Goal: Task Accomplishment & Management: Manage account settings

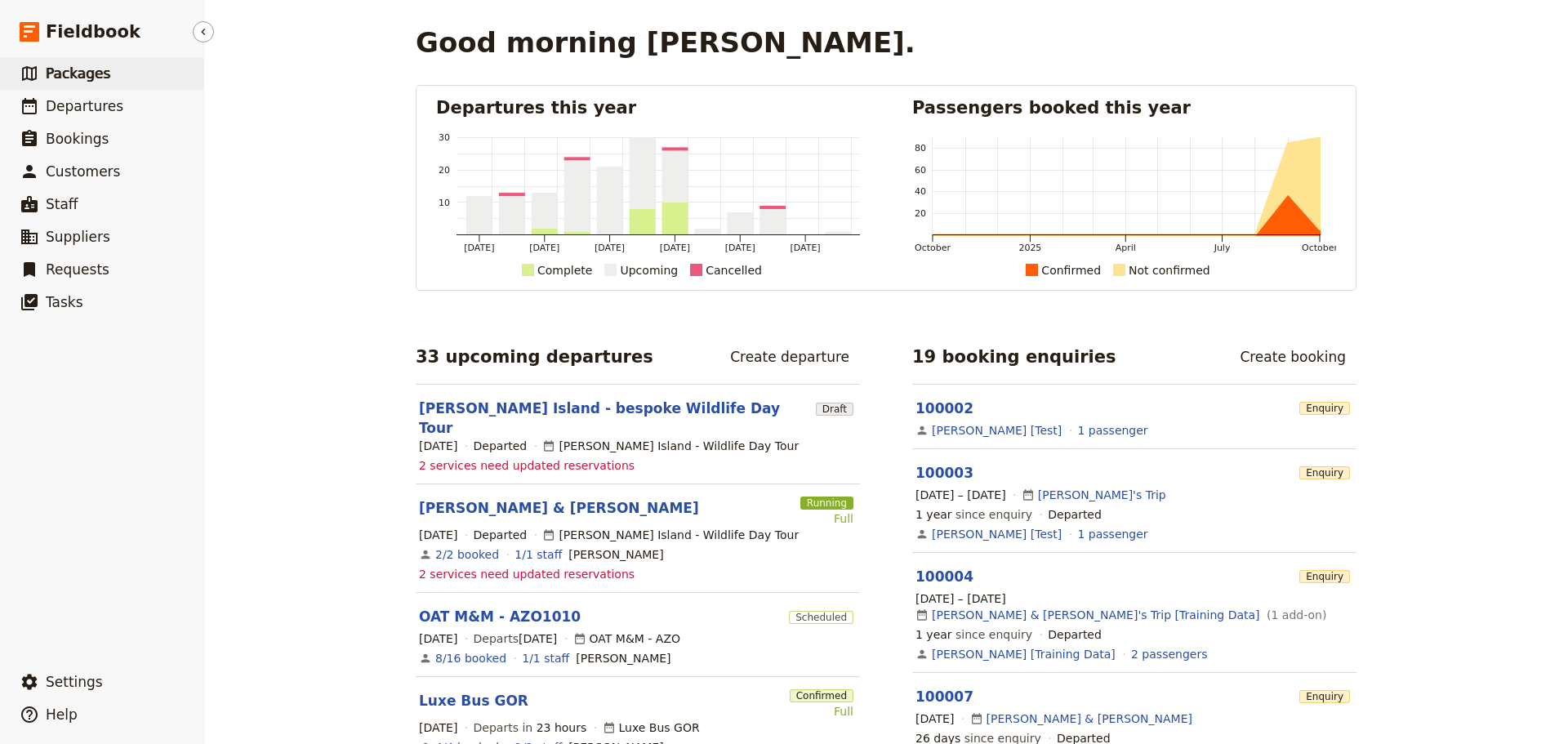
click at [67, 69] on span "Packages" at bounding box center [77, 74] width 65 height 16
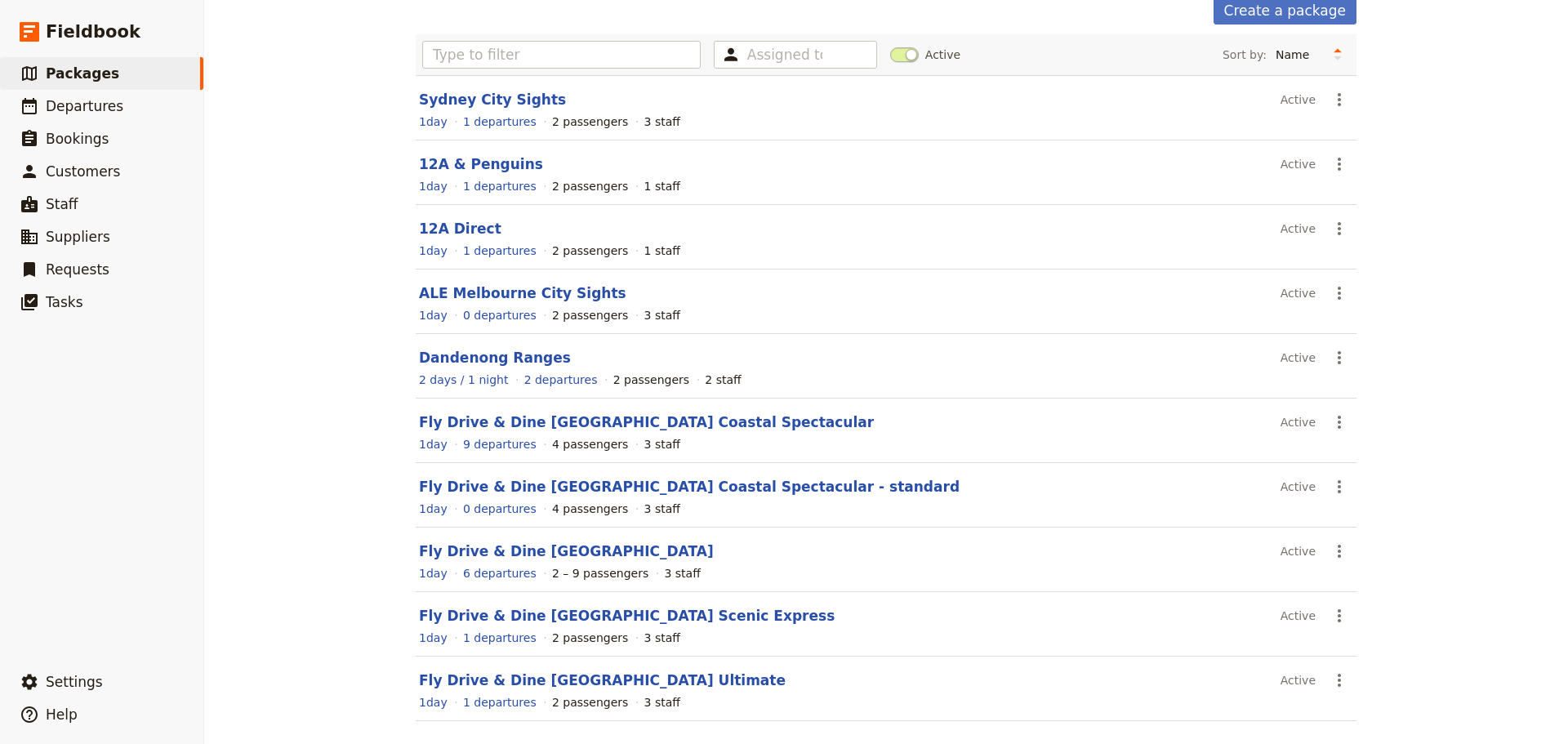
scroll to position [145, 0]
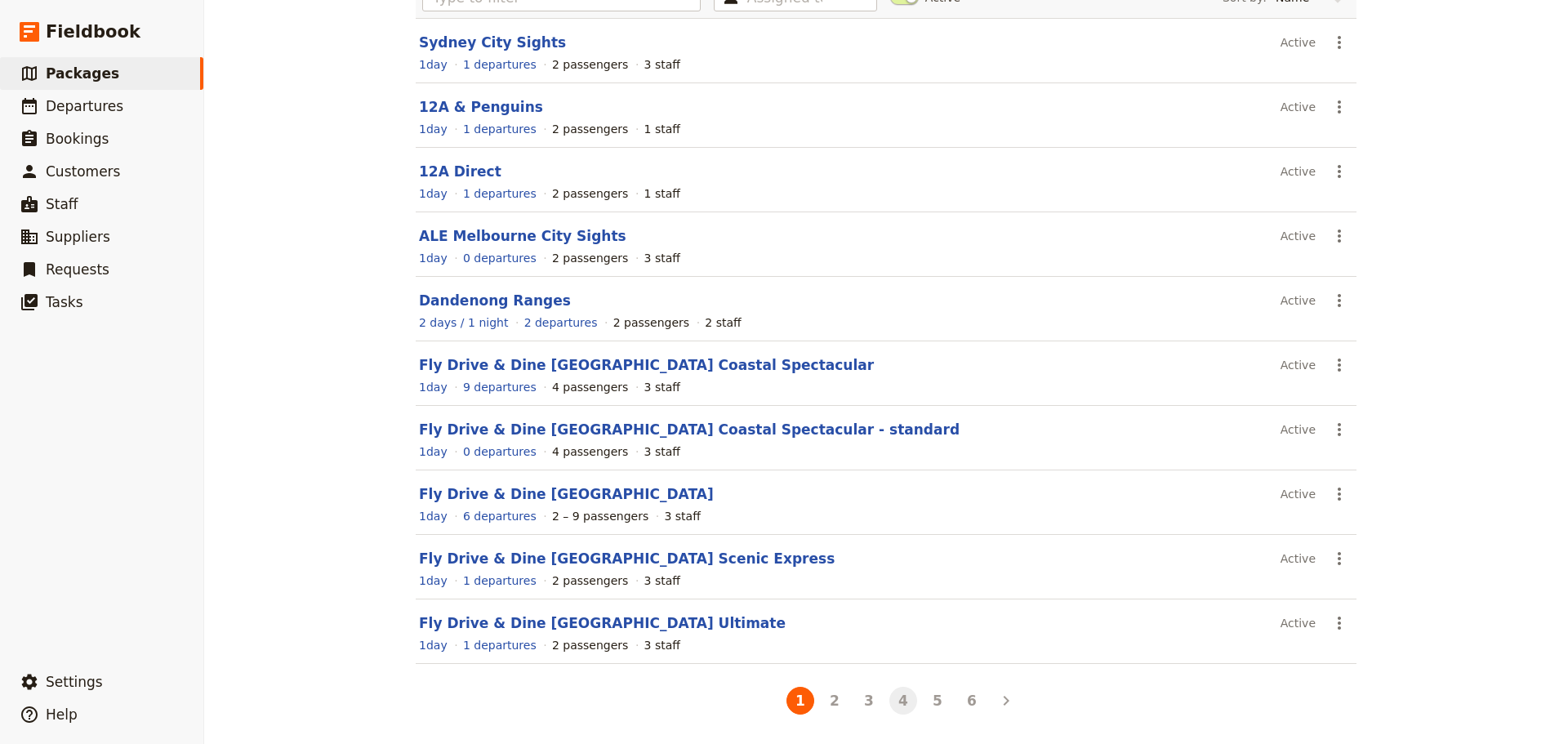
click at [899, 705] on button "4" at bounding box center [903, 700] width 28 height 28
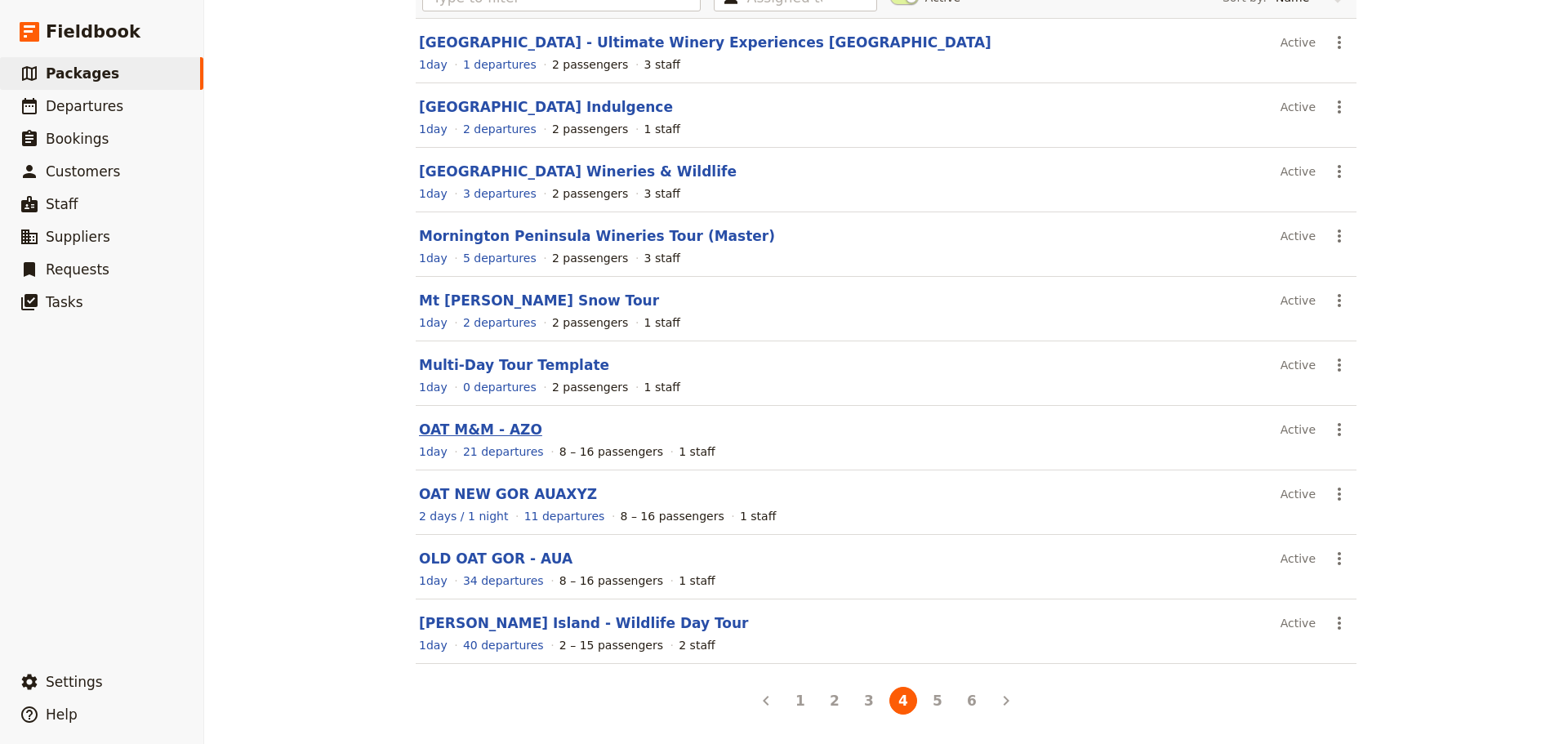
click at [432, 426] on link "OAT M&M - AZO" at bounding box center [480, 429] width 123 height 16
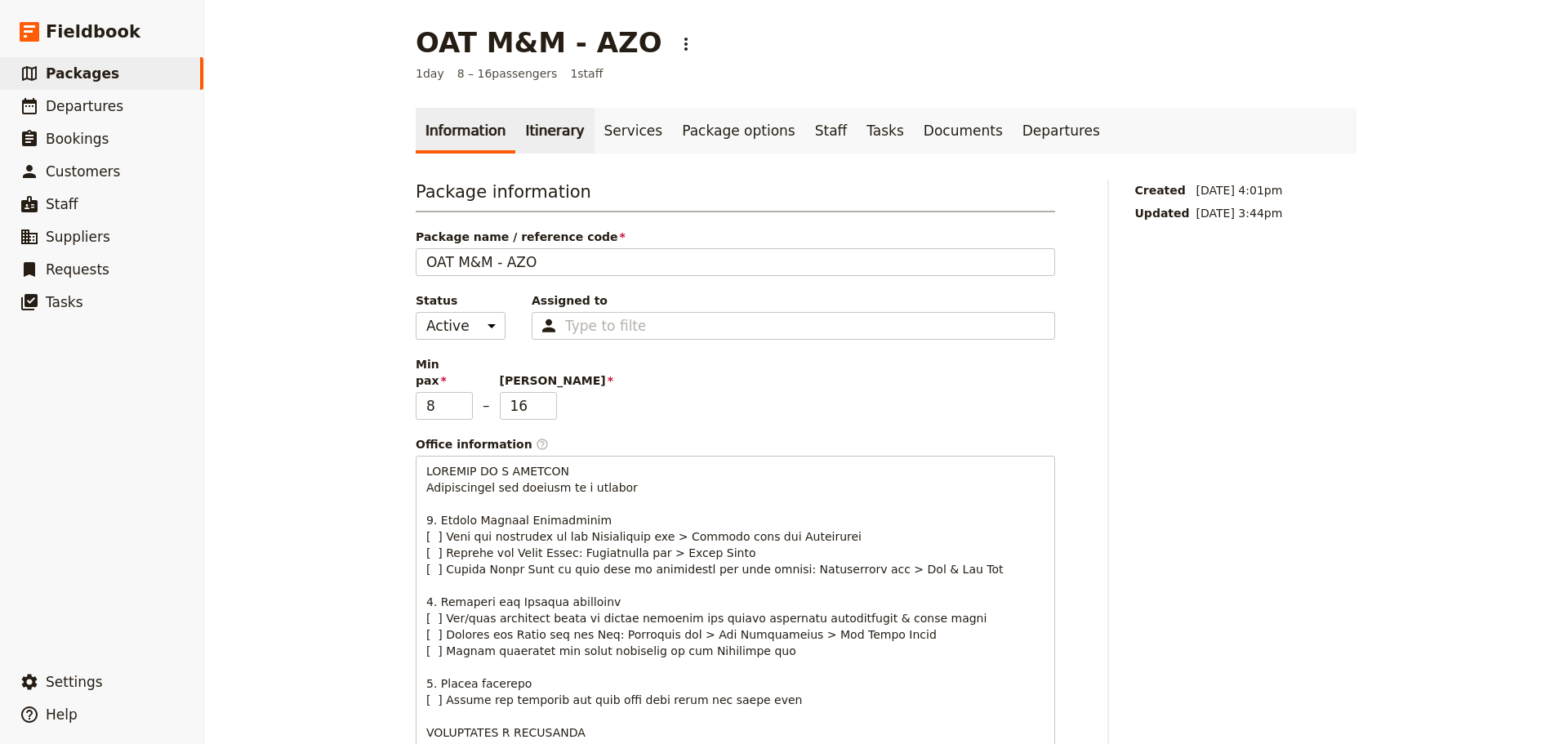
click at [521, 124] on link "Itinerary" at bounding box center [554, 130] width 78 height 45
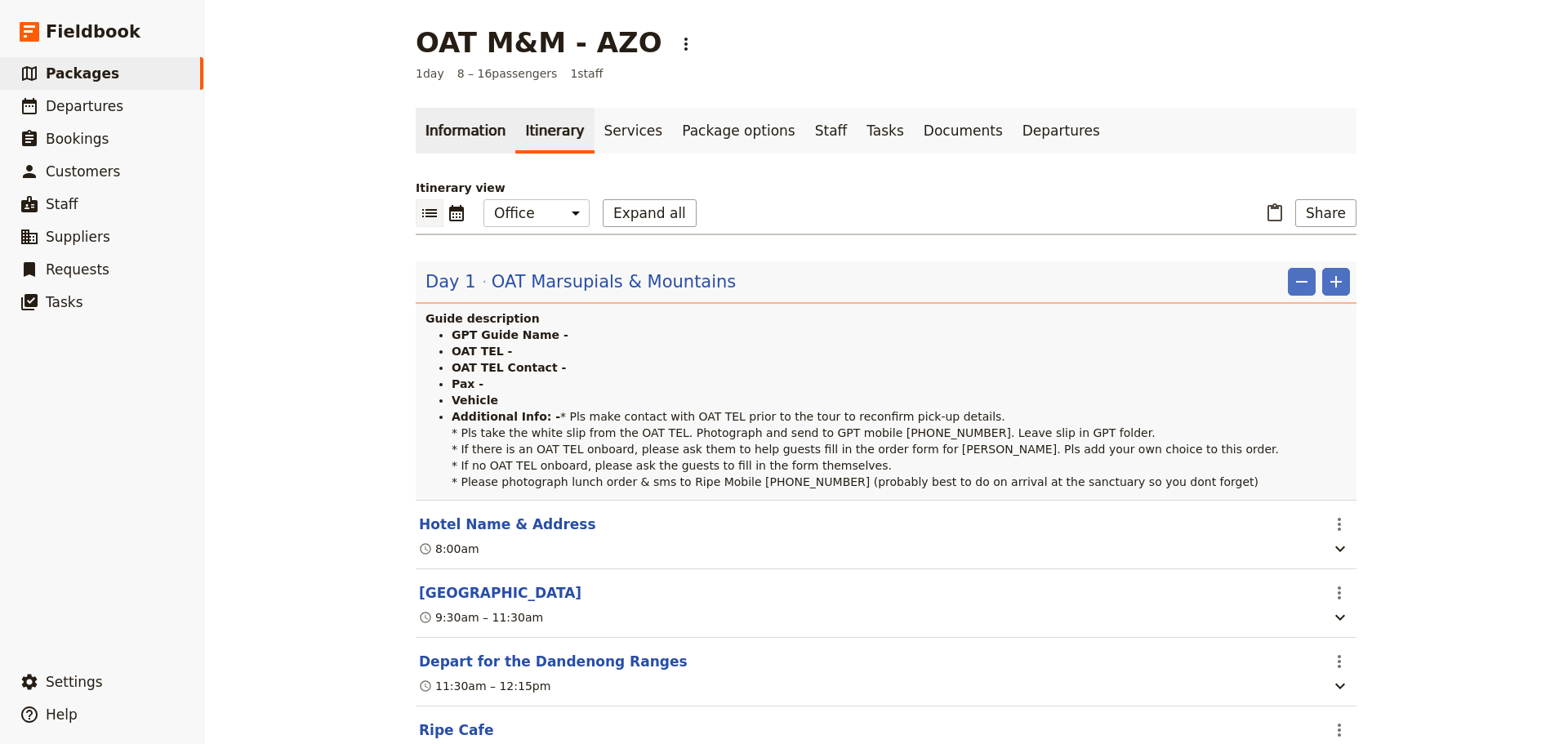
click at [456, 137] on link "Information" at bounding box center [466, 130] width 100 height 45
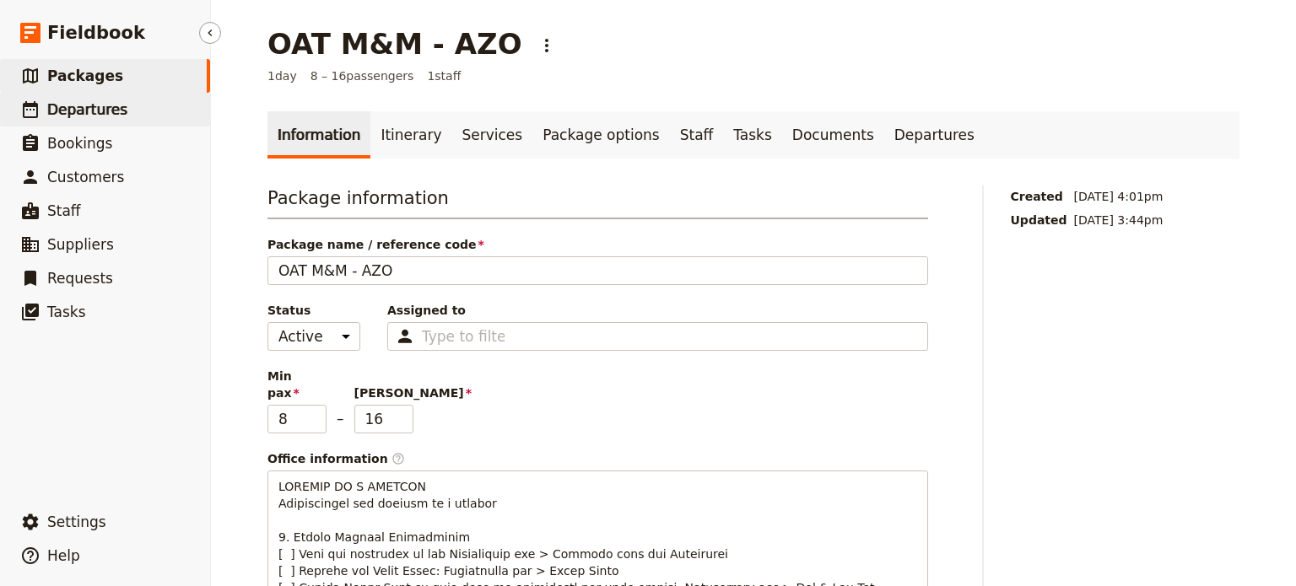
click at [82, 117] on span "Departures" at bounding box center [87, 109] width 80 height 17
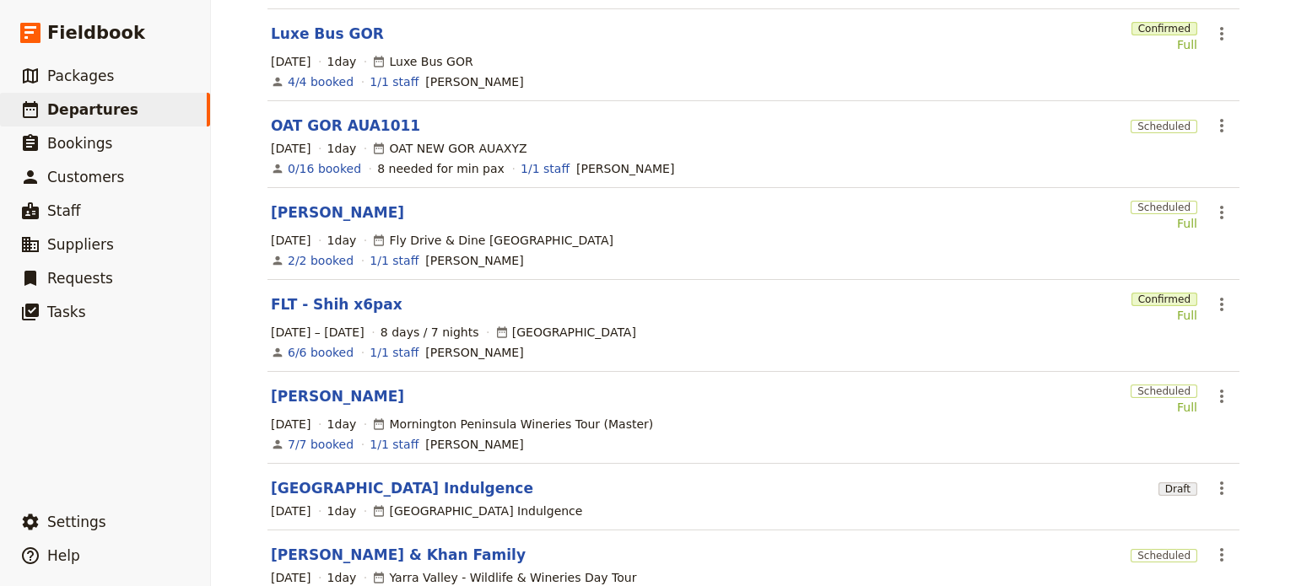
scroll to position [422, 0]
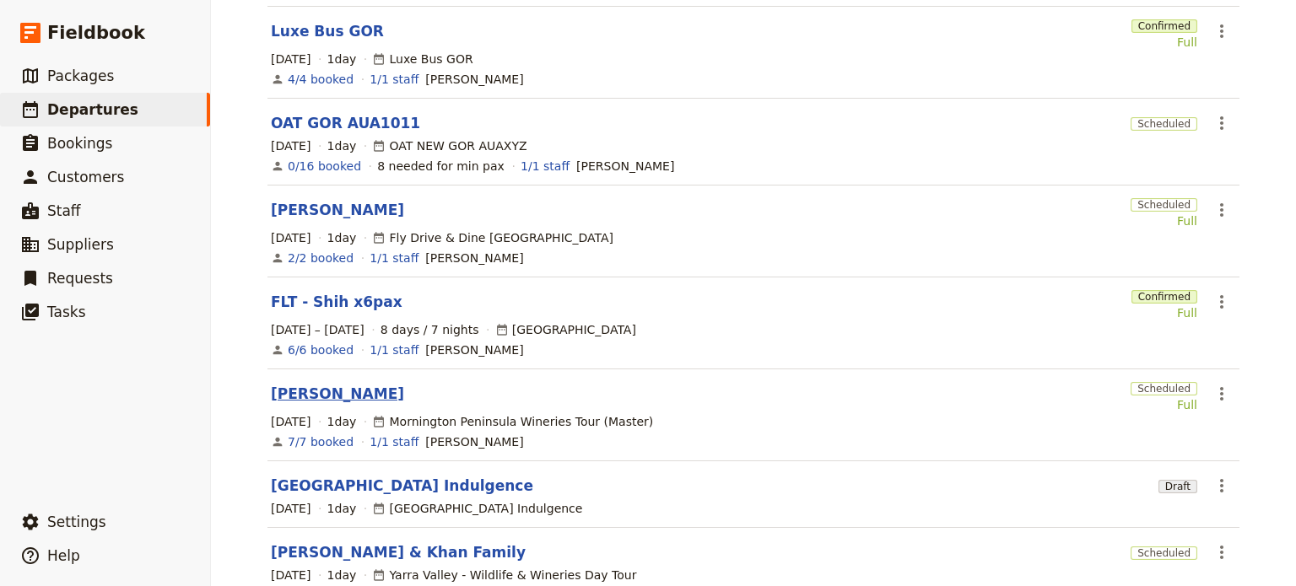
click at [304, 384] on link "[PERSON_NAME]" at bounding box center [337, 394] width 133 height 20
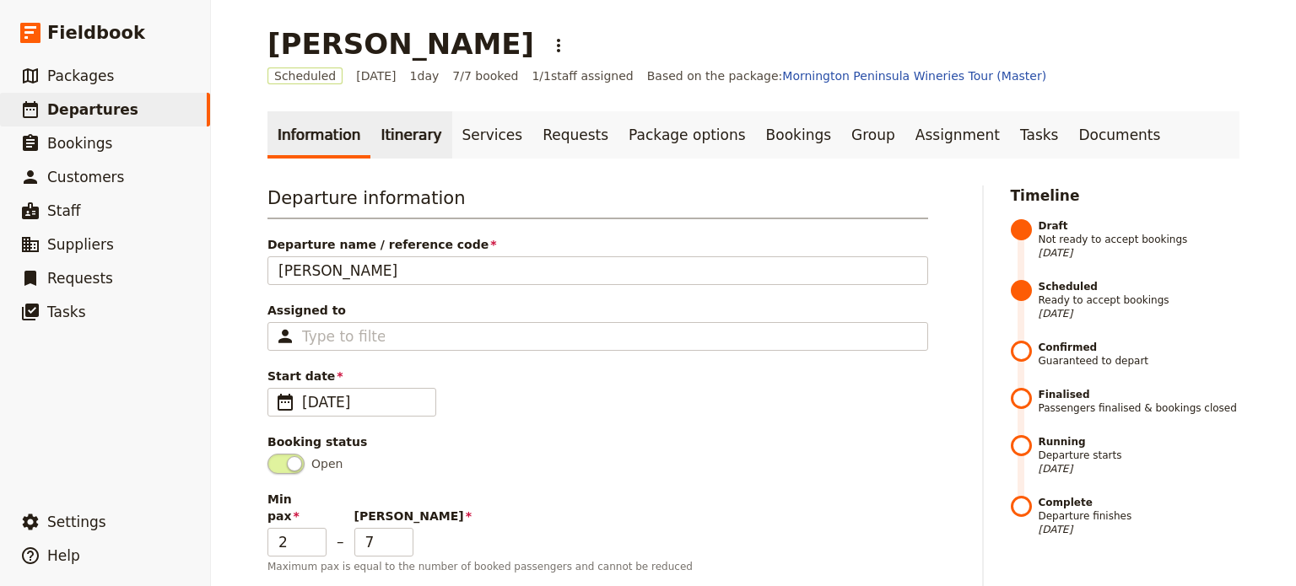
click at [381, 141] on link "Itinerary" at bounding box center [410, 134] width 81 height 47
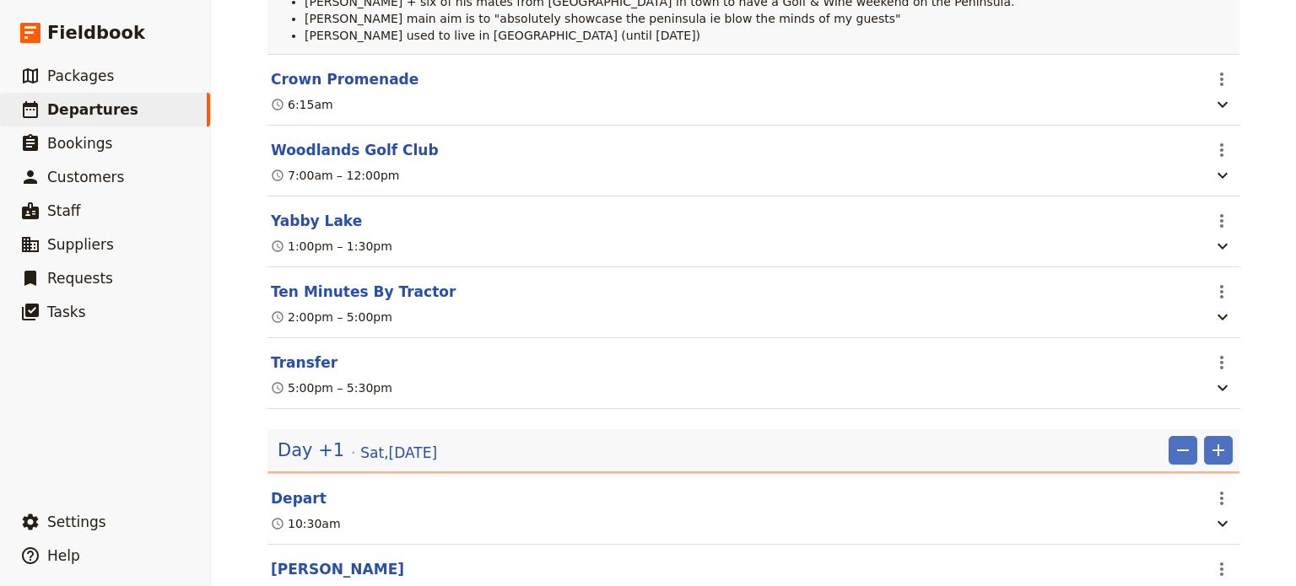
scroll to position [1013, 0]
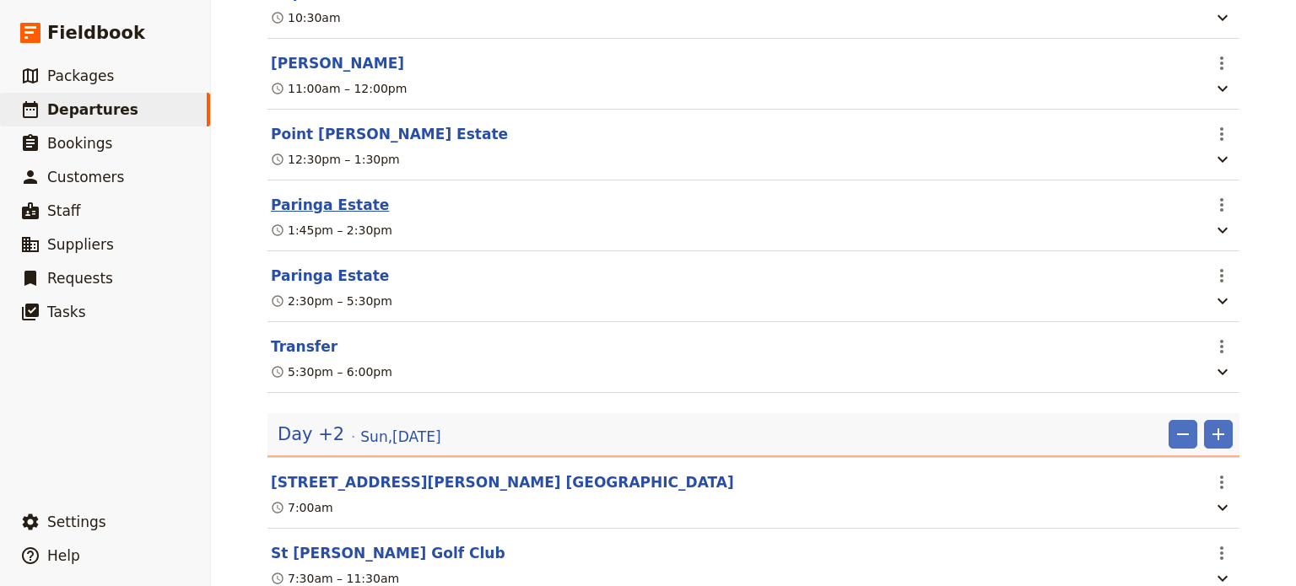
click at [323, 212] on button "Paringa Estate" at bounding box center [330, 205] width 118 height 20
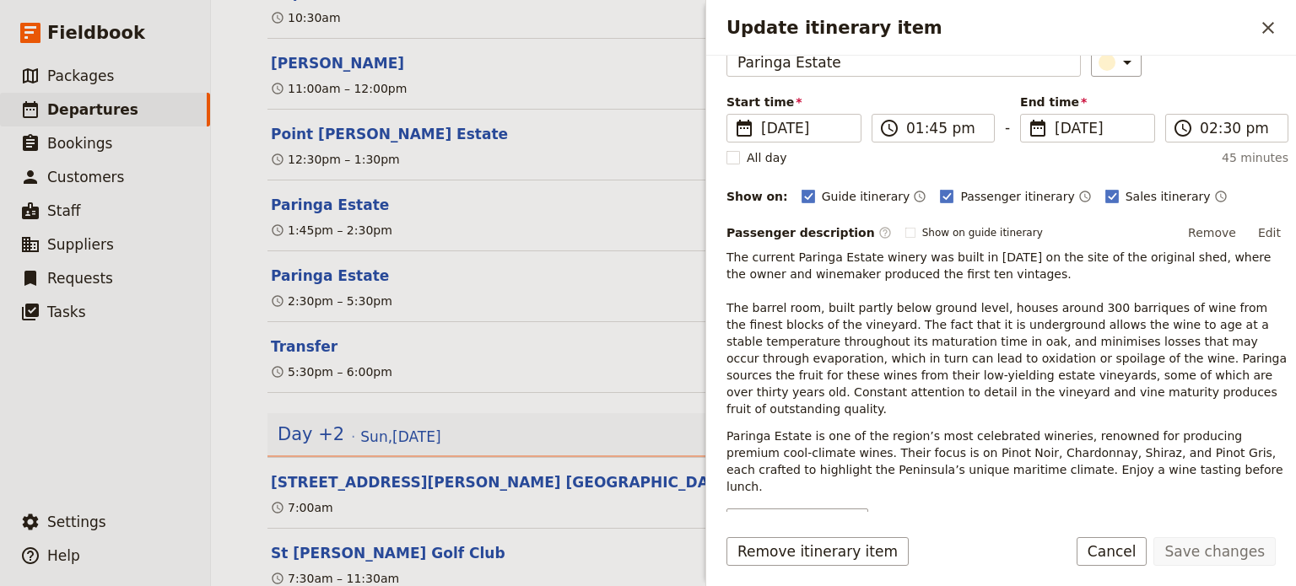
scroll to position [278, 0]
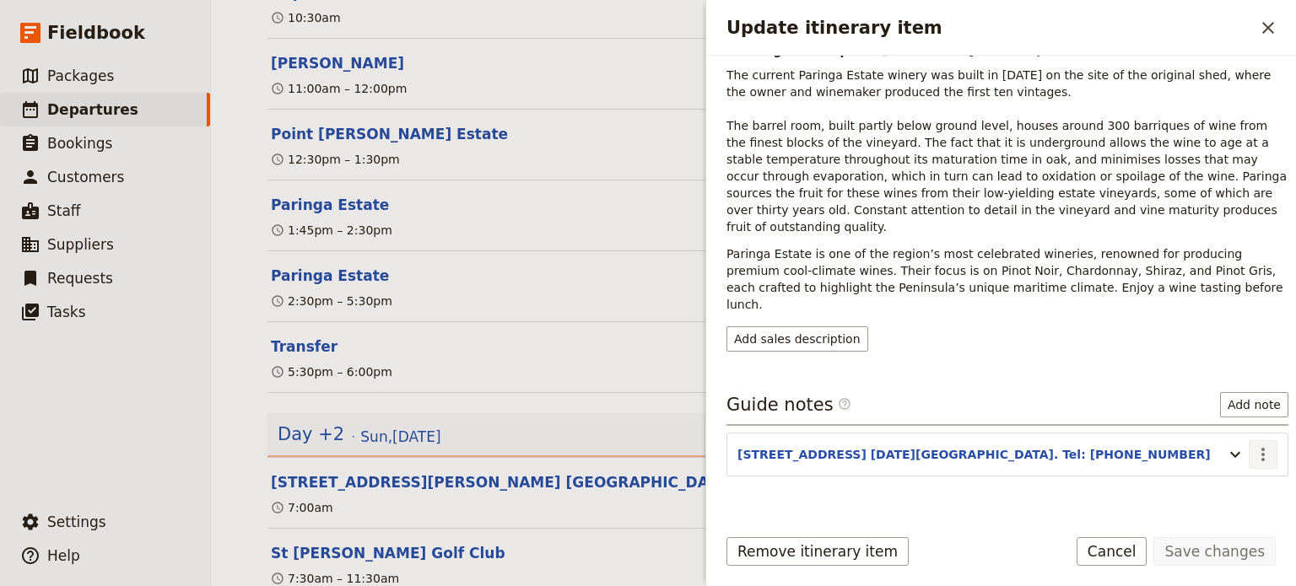
click at [1262, 448] on icon "Actions" at bounding box center [1263, 455] width 3 height 14
click at [1241, 462] on button "Edit note" at bounding box center [1214, 453] width 99 height 24
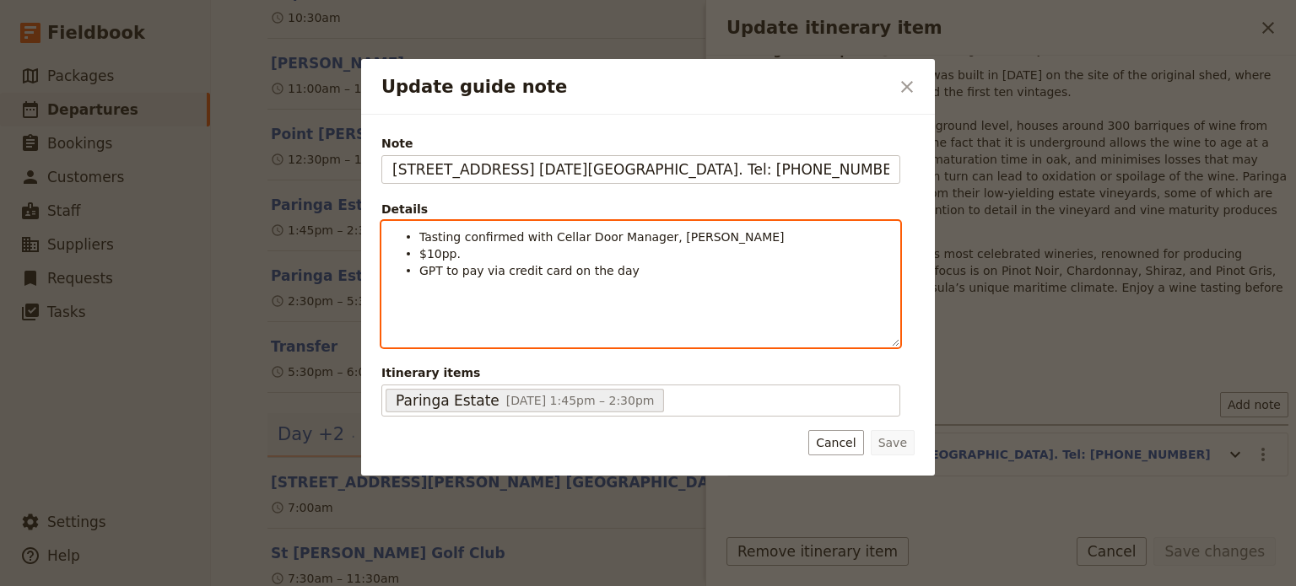
click at [626, 273] on li "GPT to pay via credit card on the day" at bounding box center [654, 270] width 470 height 17
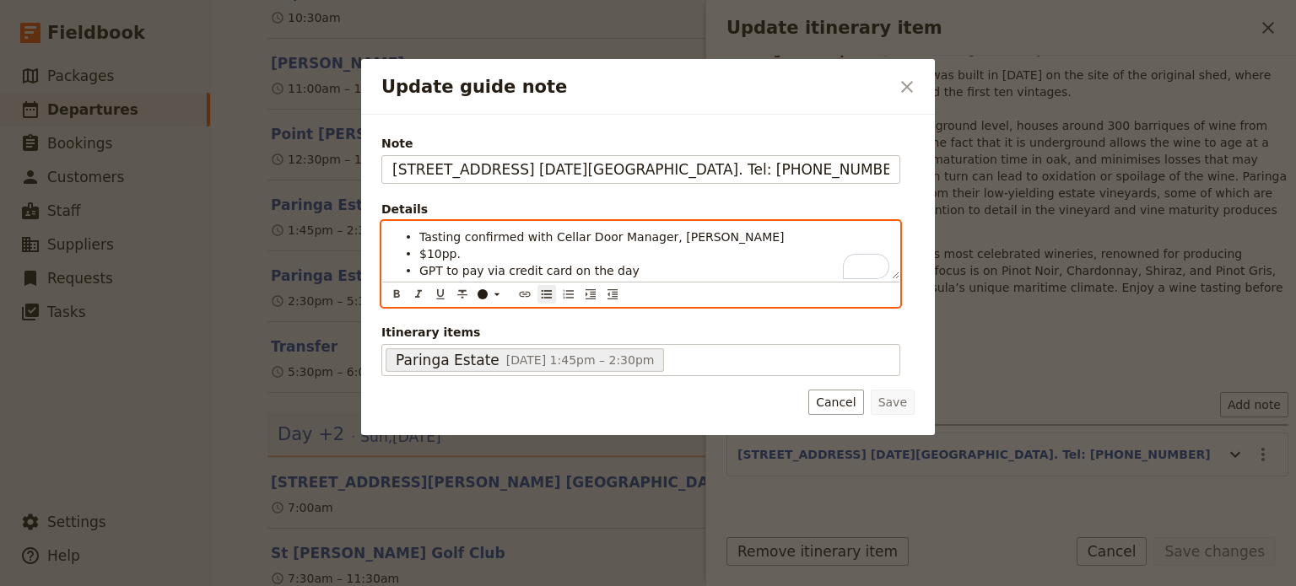
click at [415, 238] on ul "Tasting confirmed with Cellar Door Manager, James Robins $10pp. GPT to pay via …" at bounding box center [640, 254] width 497 height 51
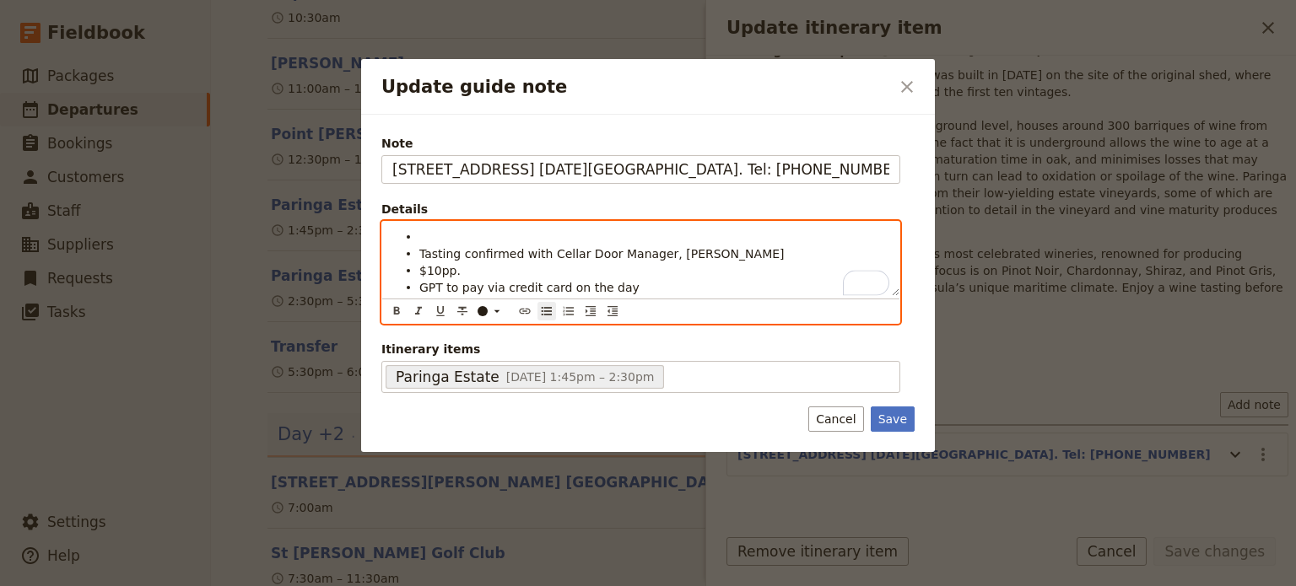
click at [447, 230] on li "To enrich screen reader interactions, please activate Accessibility in Grammarl…" at bounding box center [654, 236] width 470 height 17
click at [395, 311] on icon "Format bold" at bounding box center [397, 311] width 6 height 8
paste div "To enrich screen reader interactions, please activate Accessibility in Grammarl…"
click at [416, 239] on ul "6W3CG66KWZ92 Tasting confirmed with Cellar Door Manager, James Robins $10pp. GP…" at bounding box center [640, 263] width 497 height 68
drag, startPoint x: 540, startPoint y: 230, endPoint x: 408, endPoint y: 235, distance: 131.7
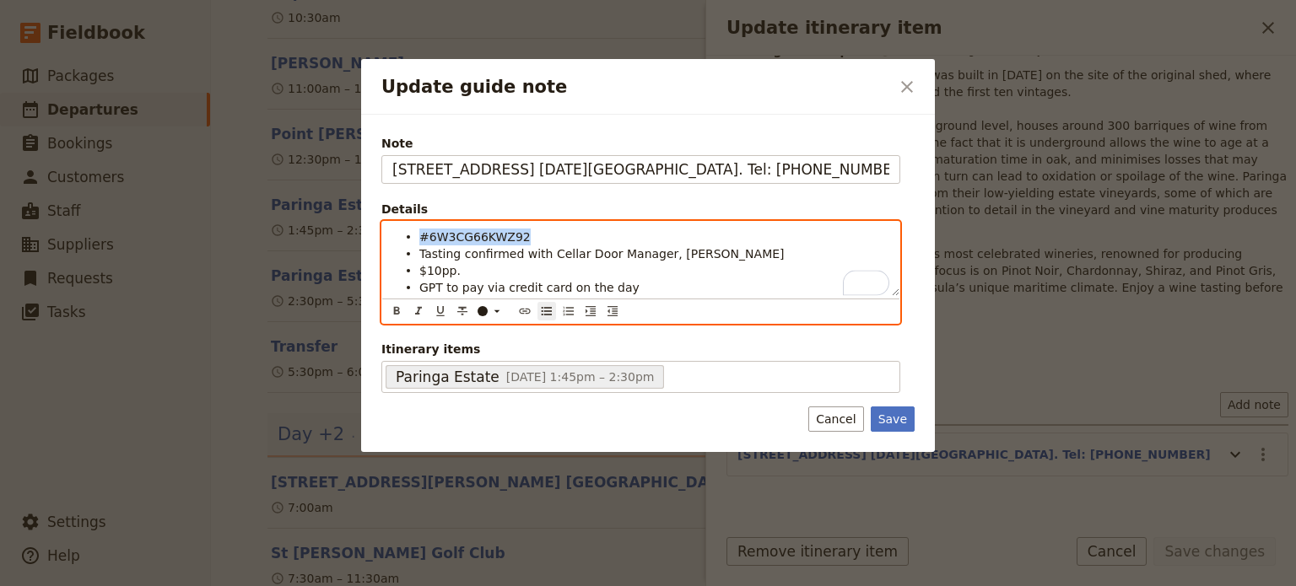
click at [419, 235] on li "#6W3CG66KWZ92" at bounding box center [654, 236] width 470 height 17
click at [392, 312] on icon "Format bold" at bounding box center [397, 312] width 14 height 14
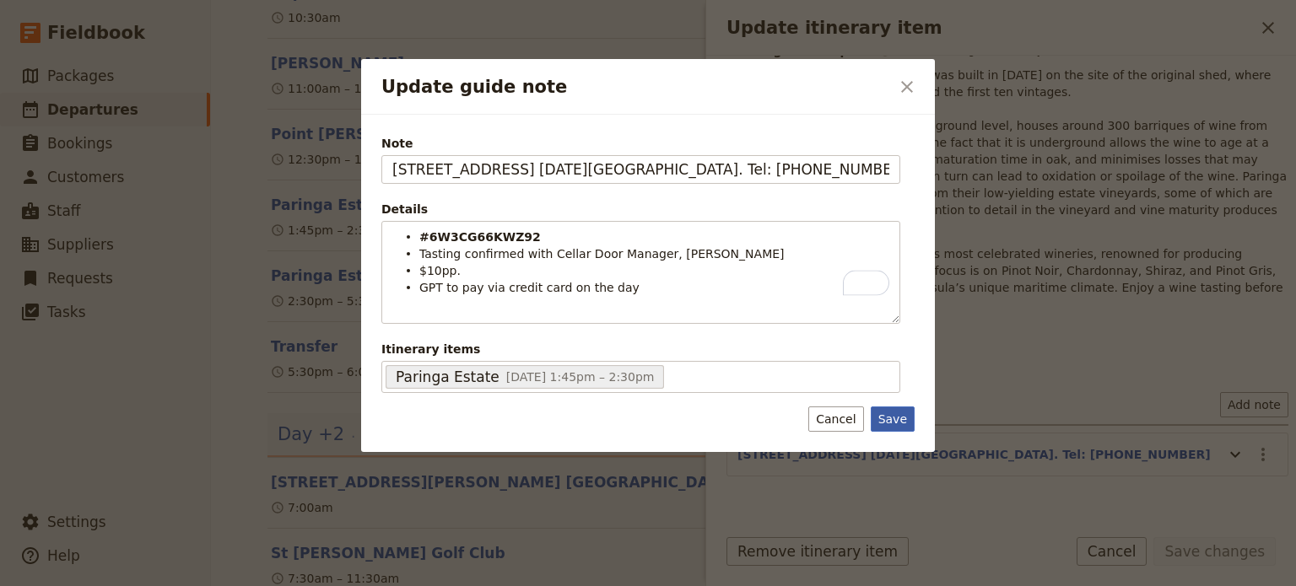
click at [891, 418] on button "Save" at bounding box center [893, 419] width 44 height 25
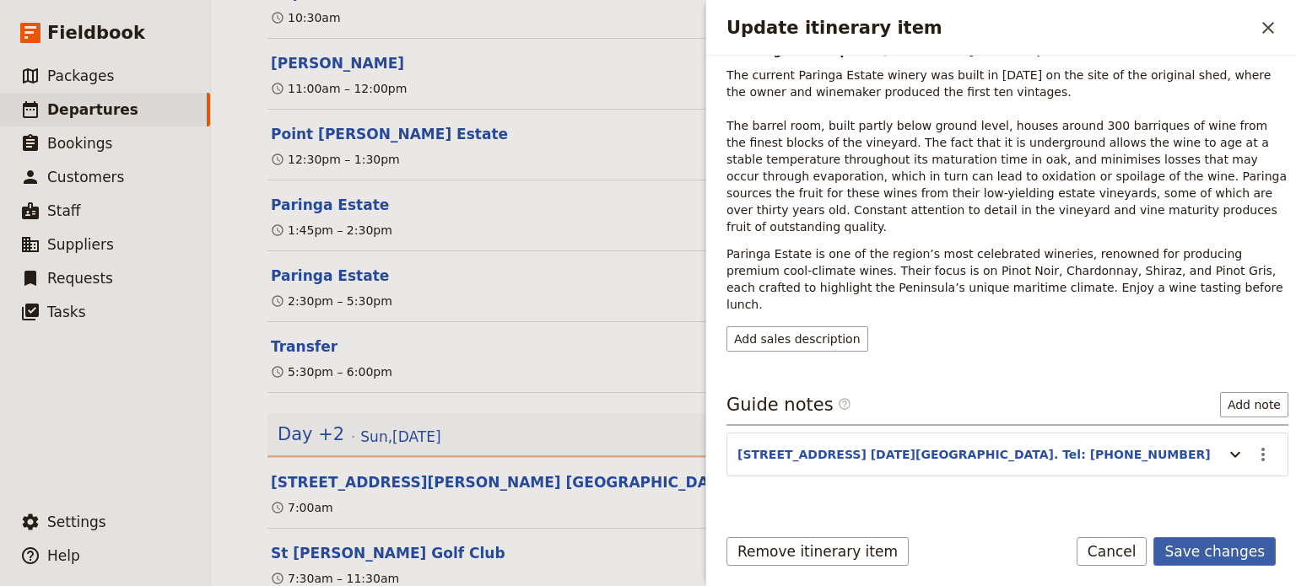
click at [1208, 549] on button "Save changes" at bounding box center [1215, 552] width 122 height 29
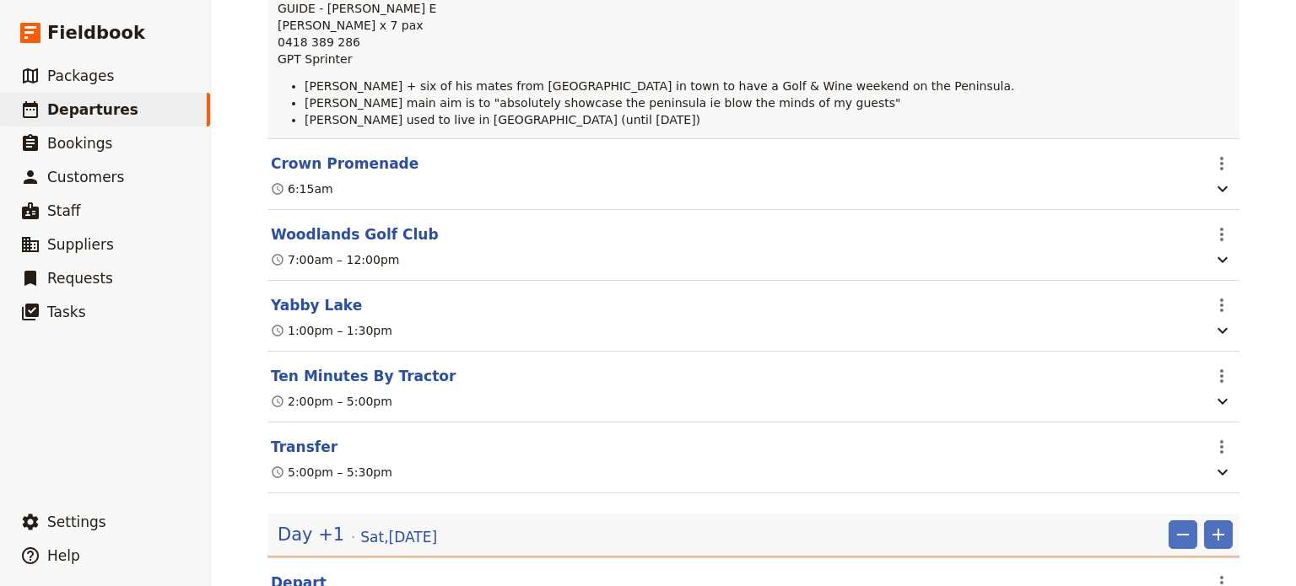
scroll to position [0, 0]
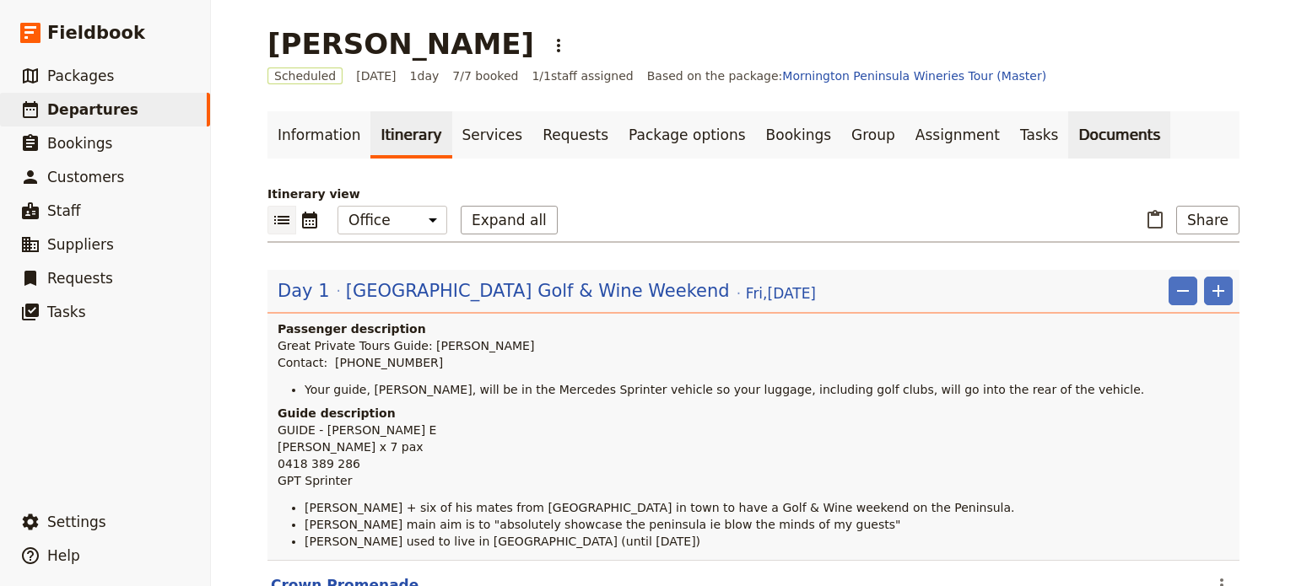
click at [1068, 141] on link "Documents" at bounding box center [1119, 134] width 102 height 47
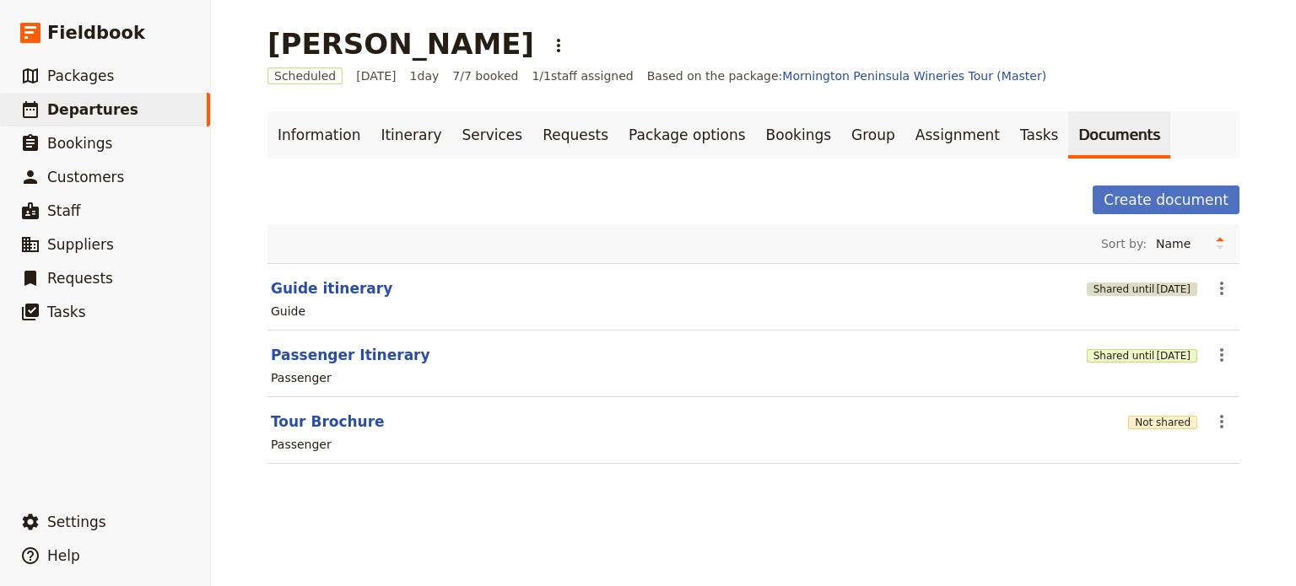
click at [1159, 289] on span "19 Nov 2025" at bounding box center [1173, 290] width 35 height 14
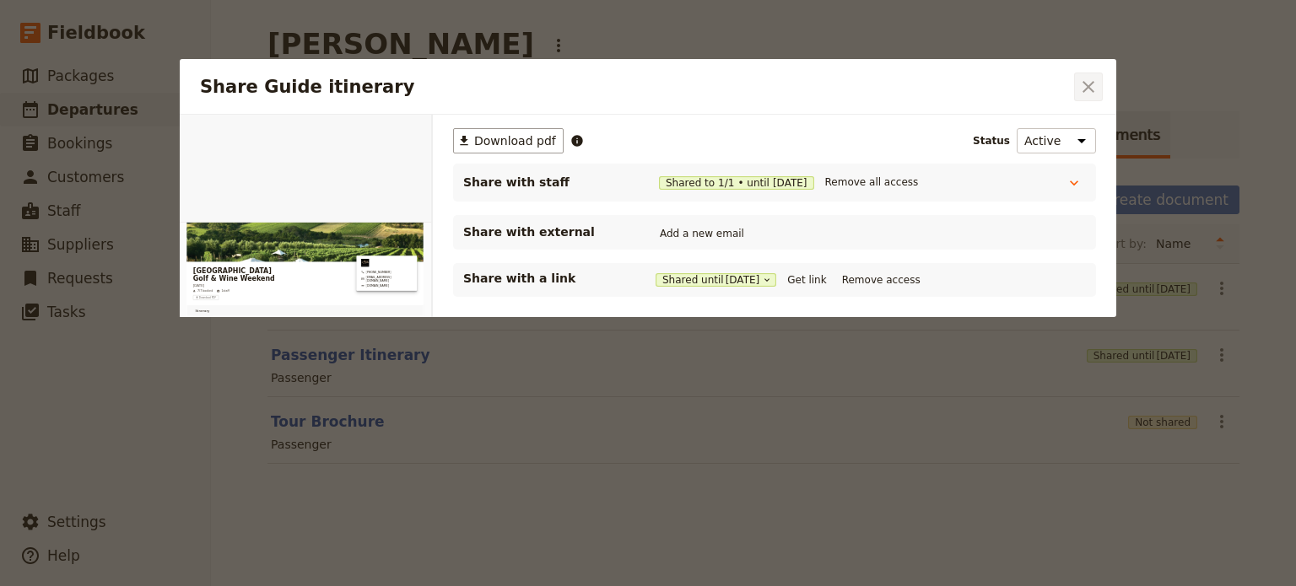
click at [1094, 88] on icon "Close dialog" at bounding box center [1088, 87] width 20 height 20
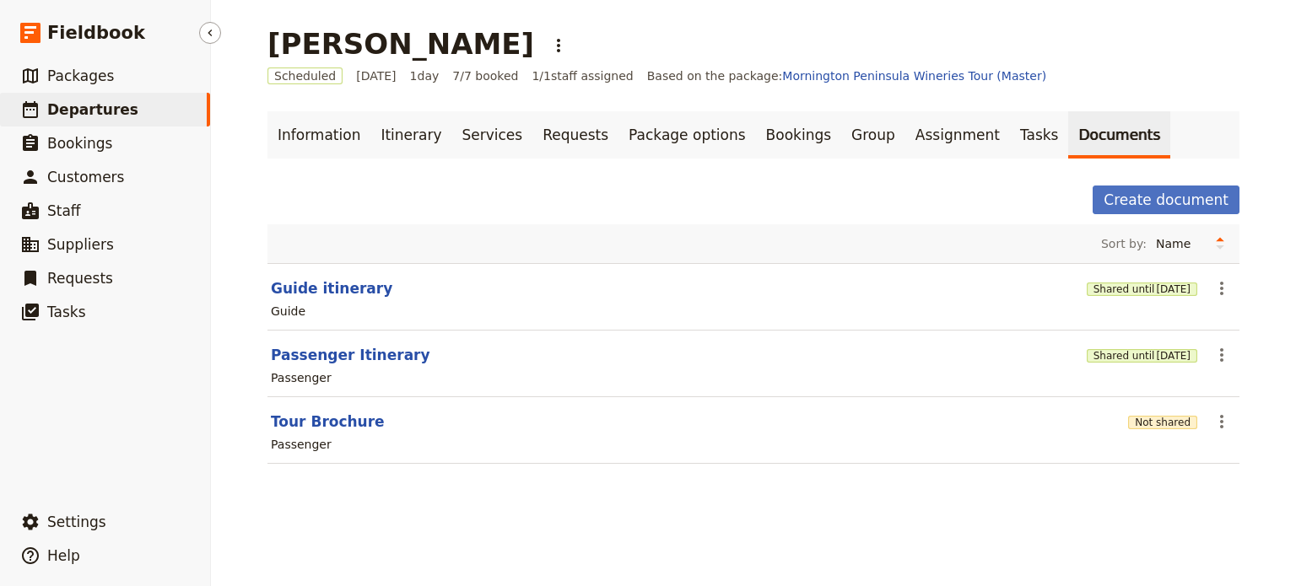
click at [102, 115] on span "Departures" at bounding box center [92, 109] width 91 height 17
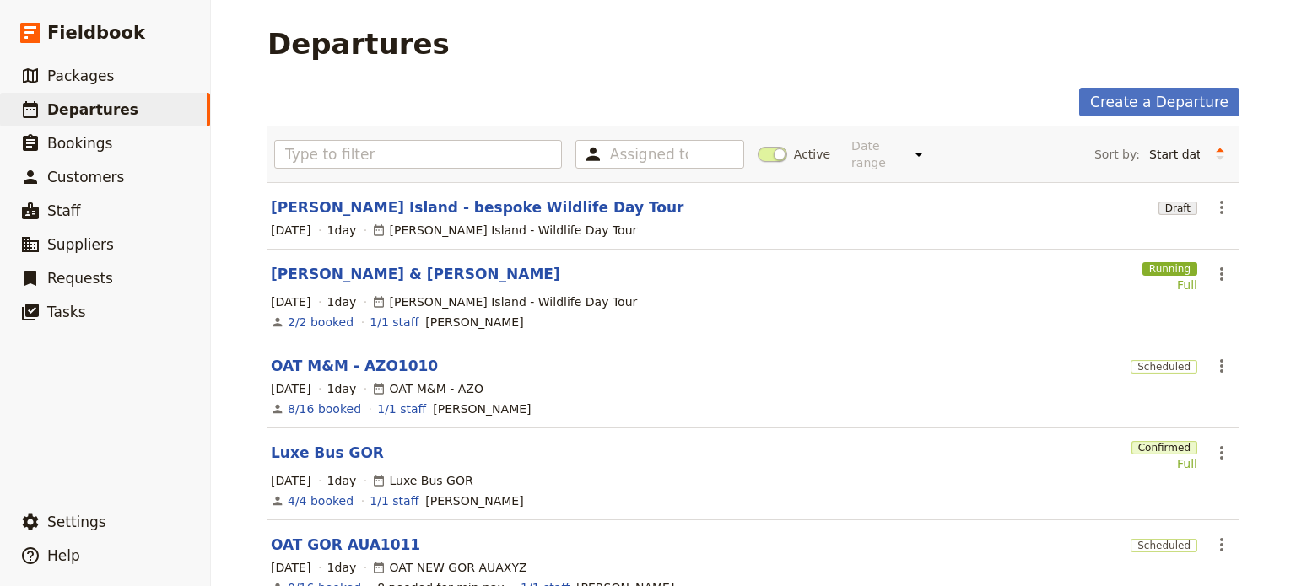
click at [299, 356] on link "OAT M&M - AZO1010" at bounding box center [354, 366] width 167 height 20
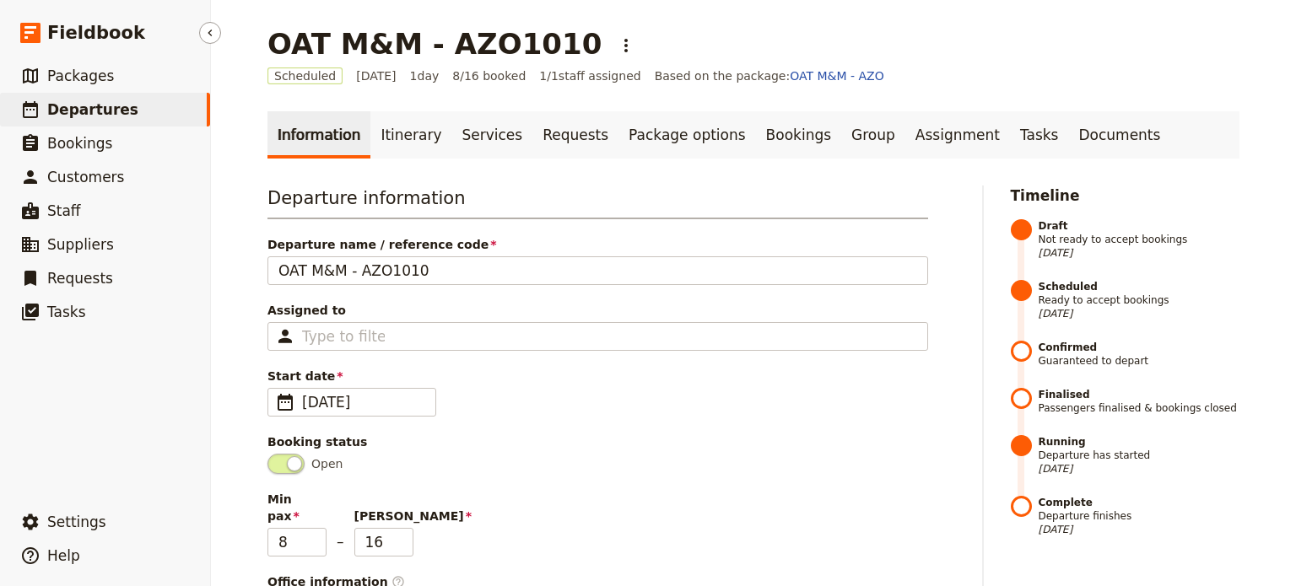
click at [138, 115] on link "​ Departures" at bounding box center [105, 110] width 210 height 34
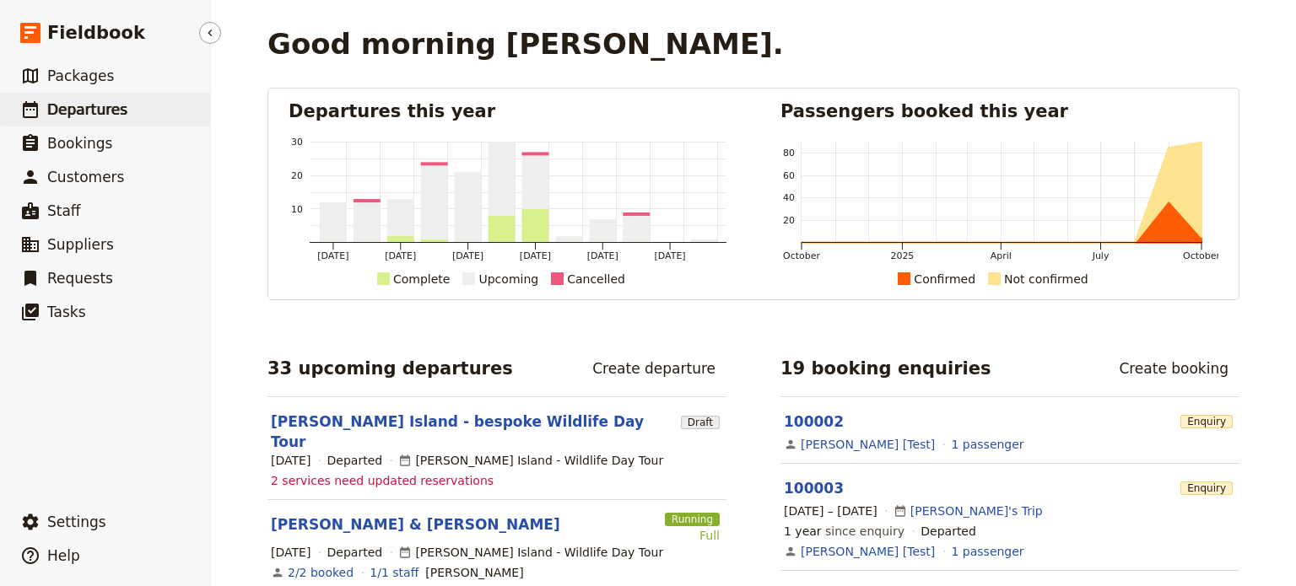
click at [99, 114] on span "Departures" at bounding box center [87, 109] width 80 height 17
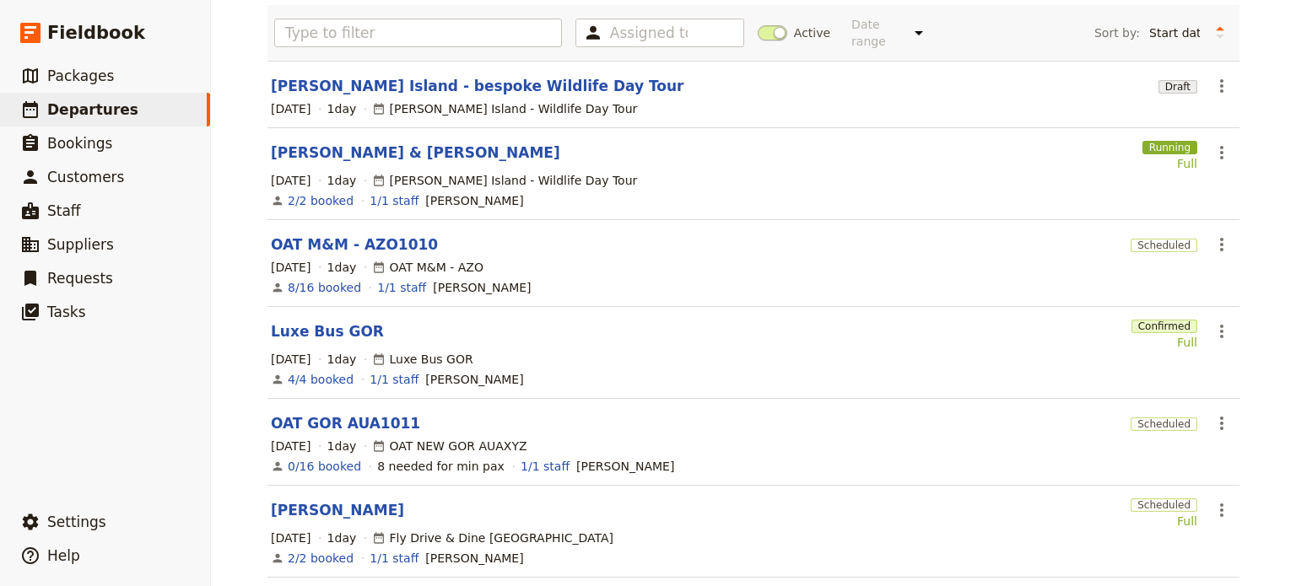
scroll to position [253, 0]
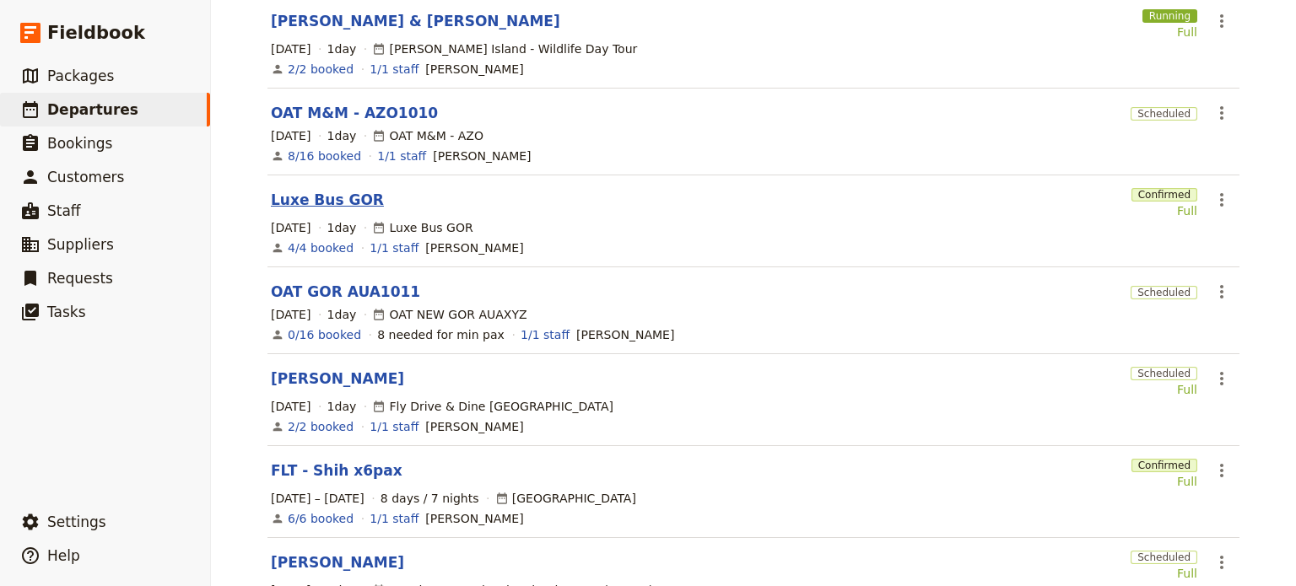
click at [327, 190] on link "Luxe Bus GOR" at bounding box center [327, 200] width 113 height 20
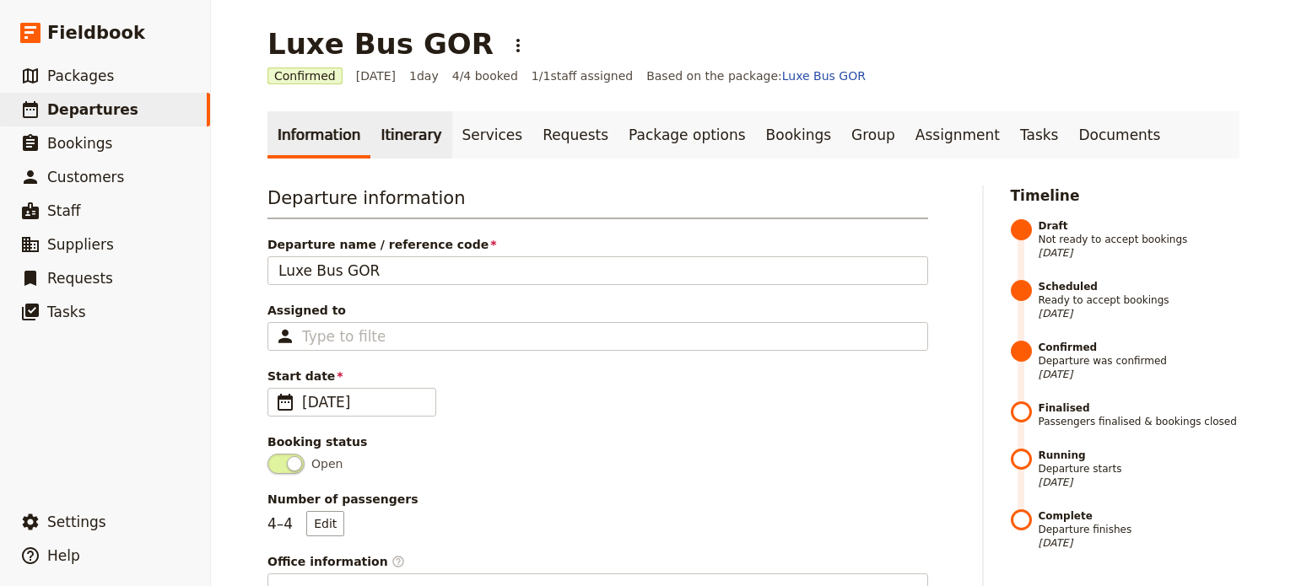
click at [388, 129] on link "Itinerary" at bounding box center [410, 134] width 81 height 47
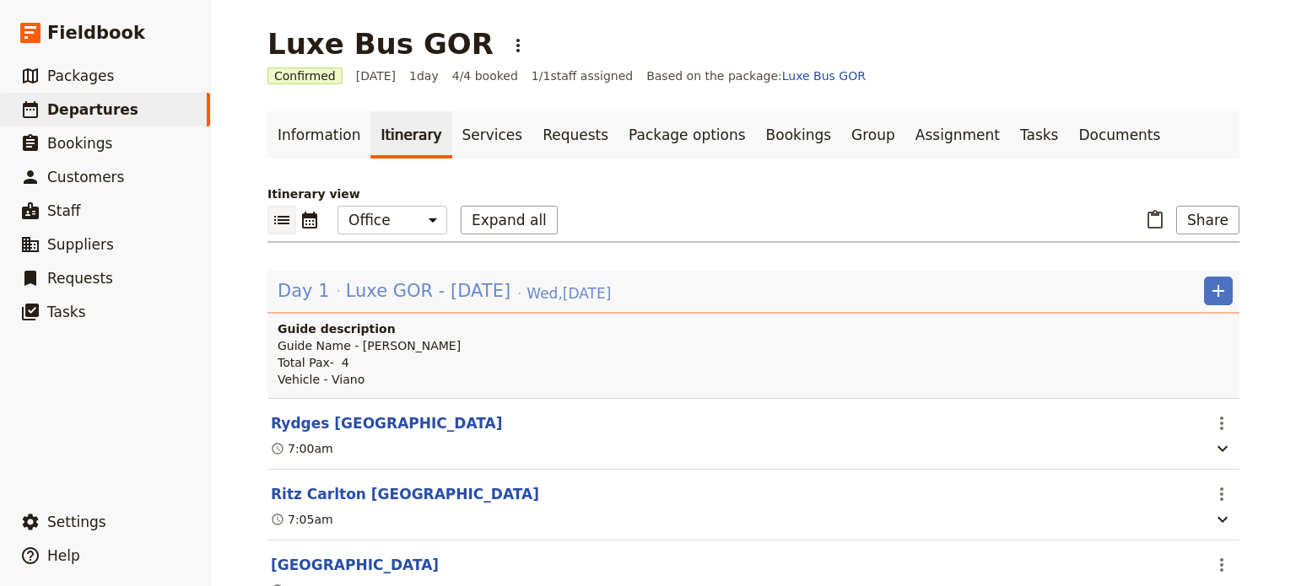
click at [376, 289] on span "Luxe GOR - [DATE]" at bounding box center [428, 290] width 165 height 25
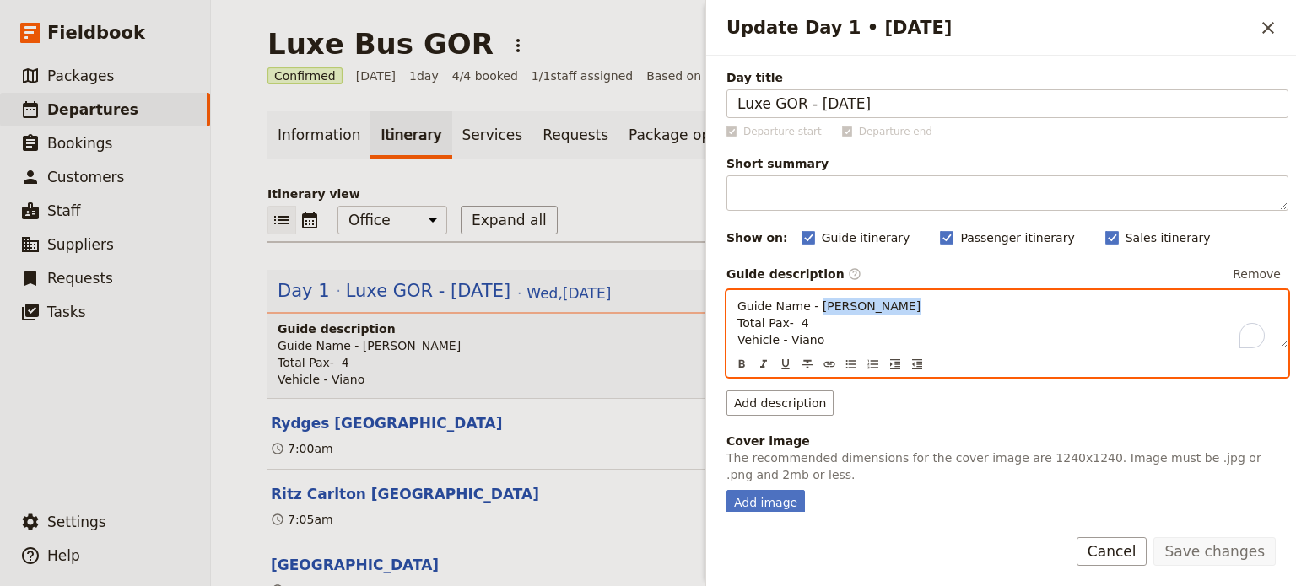
drag, startPoint x: 863, startPoint y: 311, endPoint x: 817, endPoint y: 305, distance: 46.8
click at [814, 311] on p "Guide Name - [PERSON_NAME] Total Pax- 4 Vehicle - Viano" at bounding box center [1008, 323] width 540 height 51
drag, startPoint x: 817, startPoint y: 323, endPoint x: 796, endPoint y: 322, distance: 21.1
click at [796, 322] on p "Guide Name - [PERSON_NAME] Total Pax- 4 Vehicle - Viano" at bounding box center [1008, 323] width 540 height 51
click at [803, 336] on span "Guide Name - [PERSON_NAME] Total Pax- 9 Vehicle - Viano" at bounding box center [829, 323] width 183 height 47
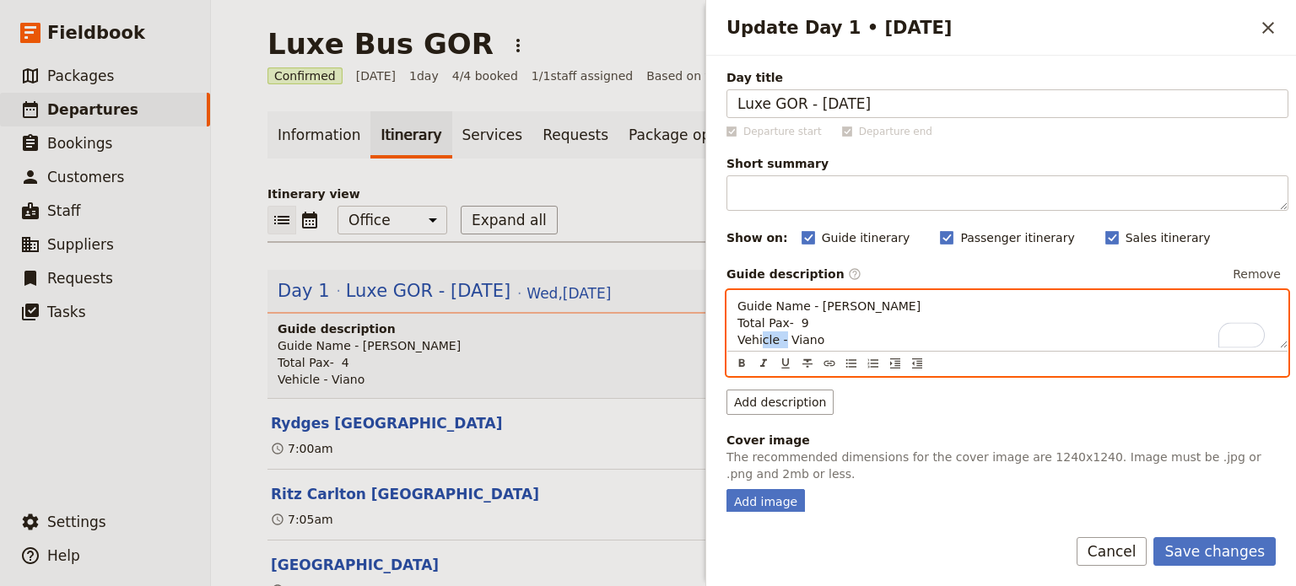
click at [803, 336] on span "Guide Name - [PERSON_NAME] Total Pax- 9 Vehicle - Viano" at bounding box center [829, 323] width 183 height 47
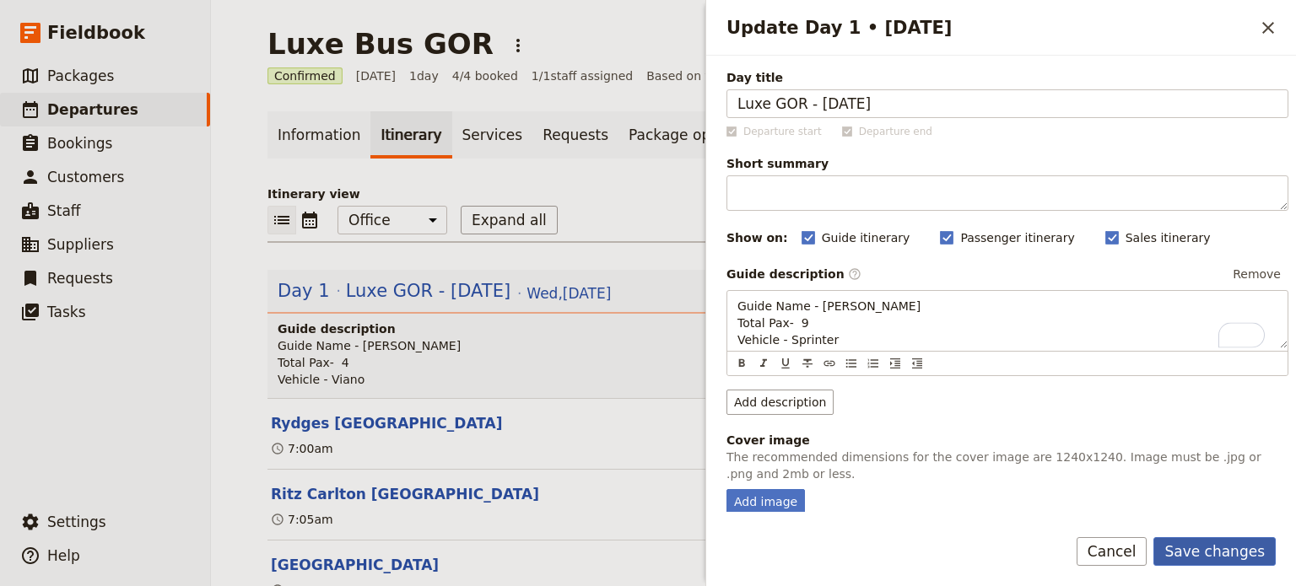
drag, startPoint x: 1195, startPoint y: 570, endPoint x: 1201, endPoint y: 563, distance: 9.6
click at [1196, 570] on div "Save changes Cancel" at bounding box center [1001, 562] width 590 height 49
click at [1203, 559] on button "Save changes" at bounding box center [1215, 552] width 122 height 29
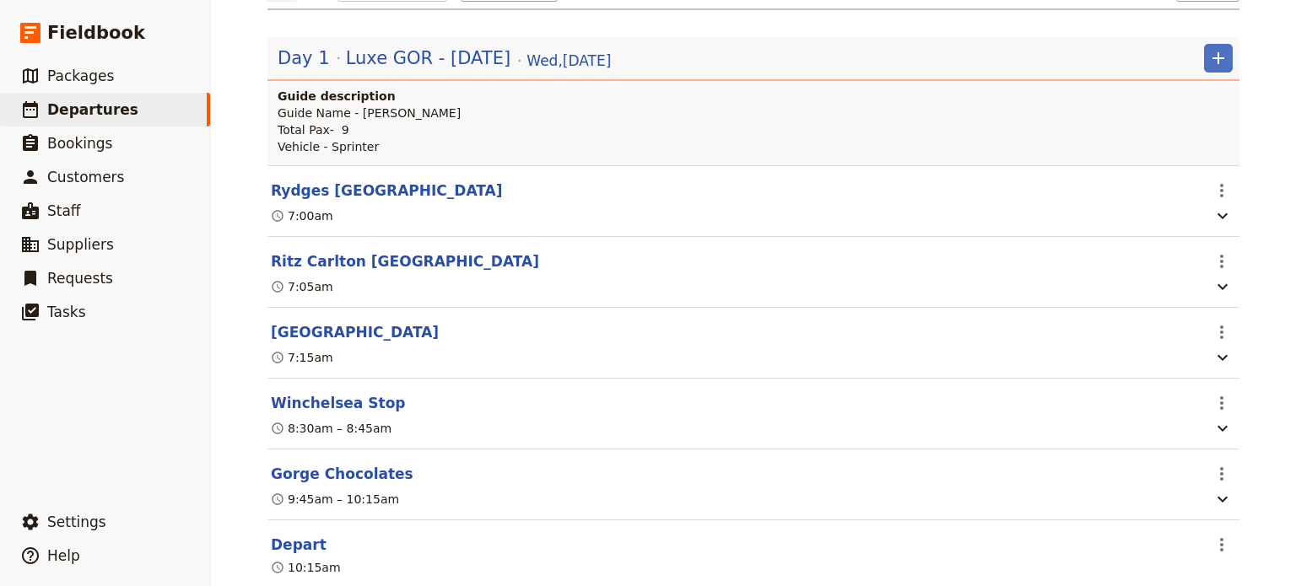
scroll to position [253, 0]
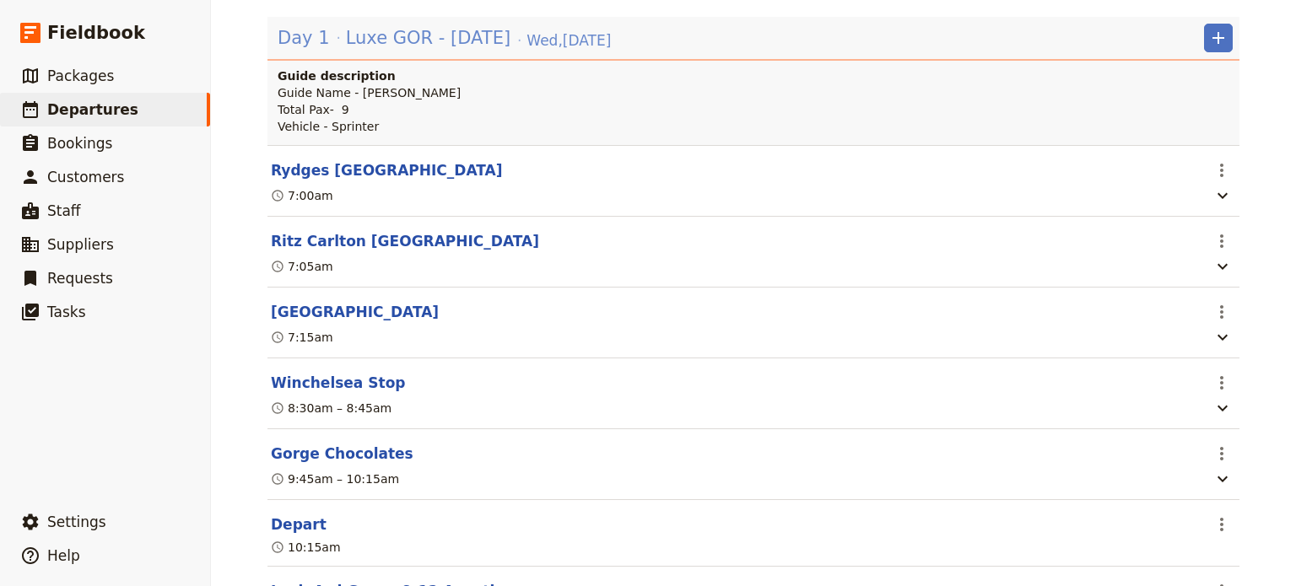
click at [399, 43] on span "Luxe GOR - [DATE]" at bounding box center [428, 37] width 165 height 25
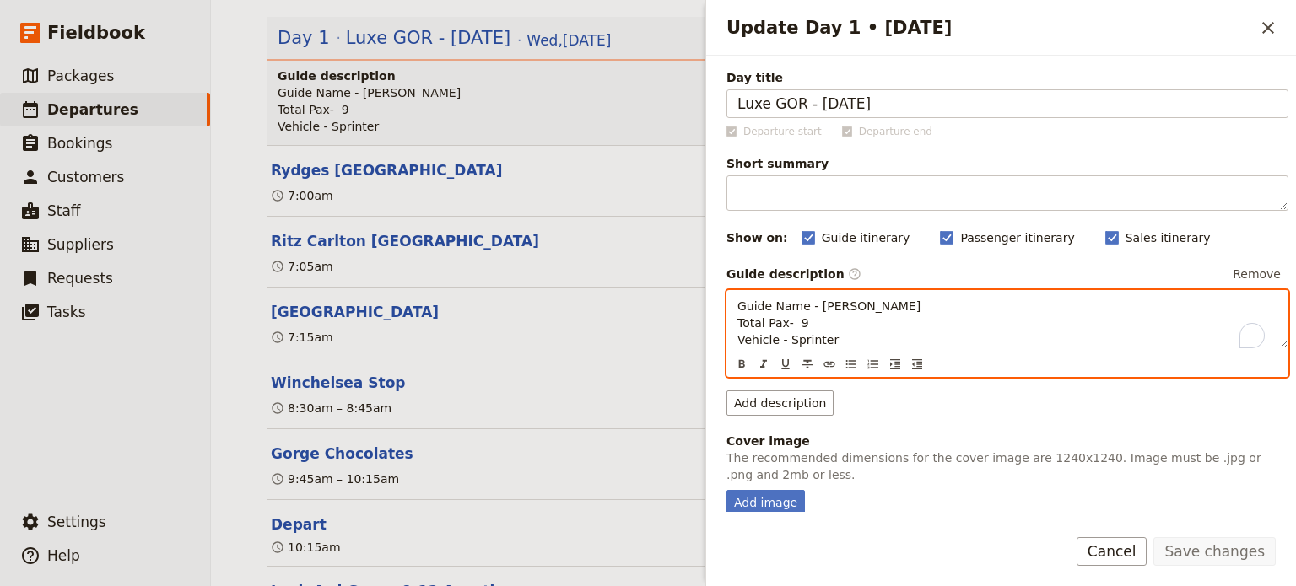
click at [785, 359] on div "Guide Name - [PERSON_NAME] Total Pax- 9 Vehicle - Sprinter ​ ​ ​ ​ ​ ​ ​ ​ ​ Gu…" at bounding box center [1008, 333] width 562 height 87
click at [846, 341] on p "Guide Name - [PERSON_NAME] Total Pax- 9 Vehicle - Sprinter" at bounding box center [1008, 323] width 540 height 51
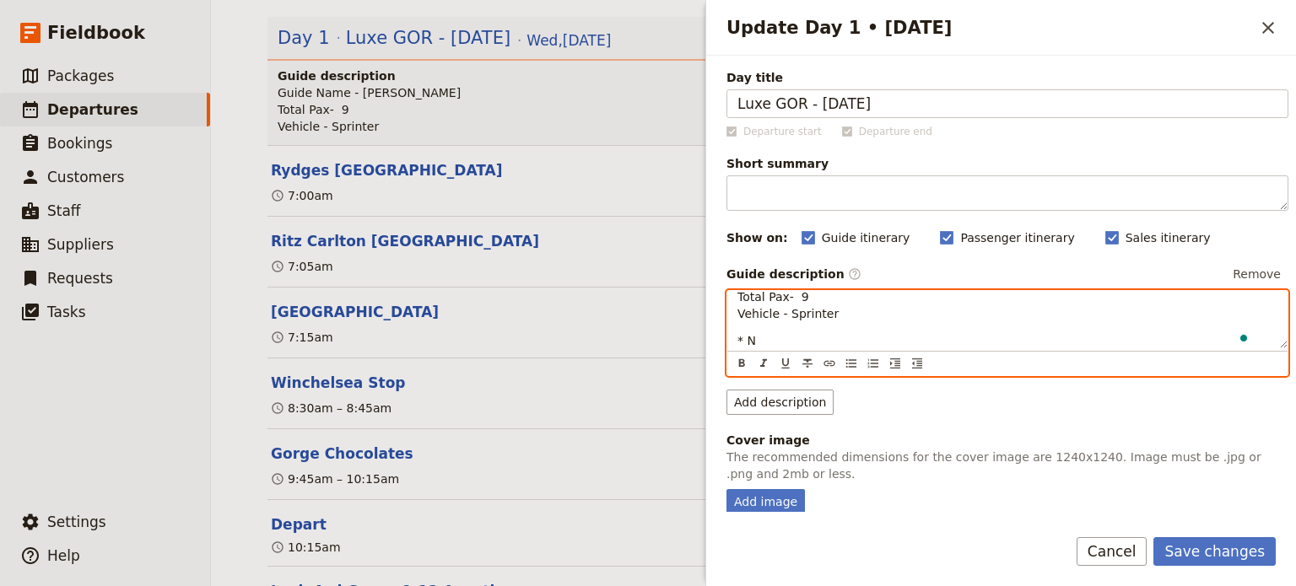
scroll to position [26, 0]
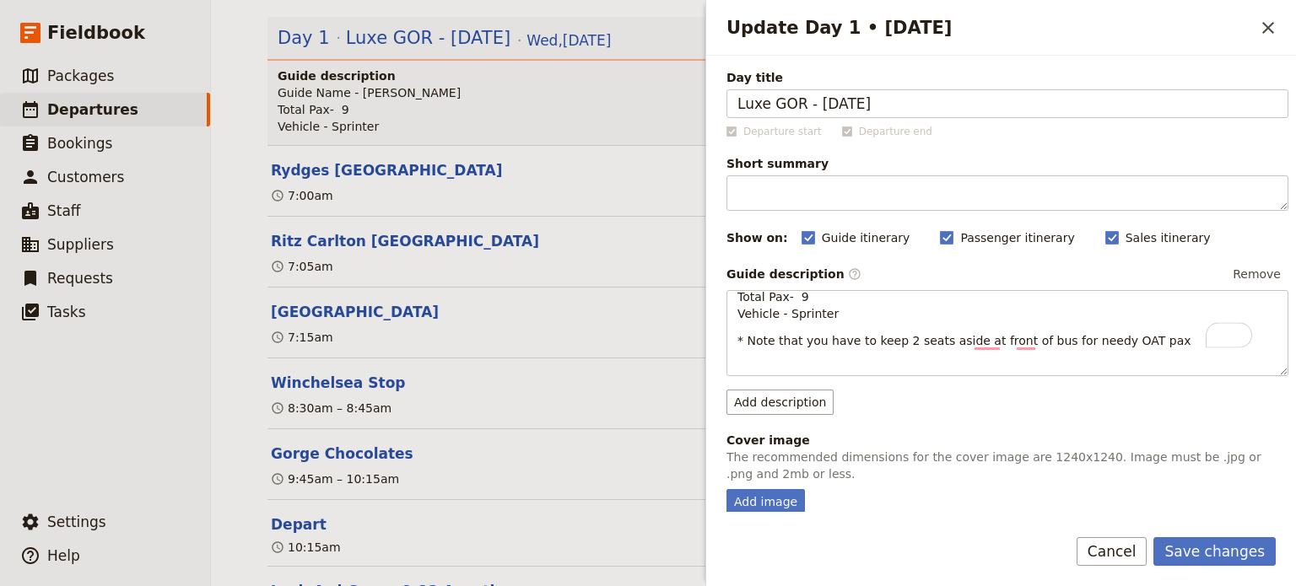
drag, startPoint x: 1206, startPoint y: 547, endPoint x: 1089, endPoint y: 450, distance: 152.2
click at [1206, 548] on button "Save changes" at bounding box center [1215, 552] width 122 height 29
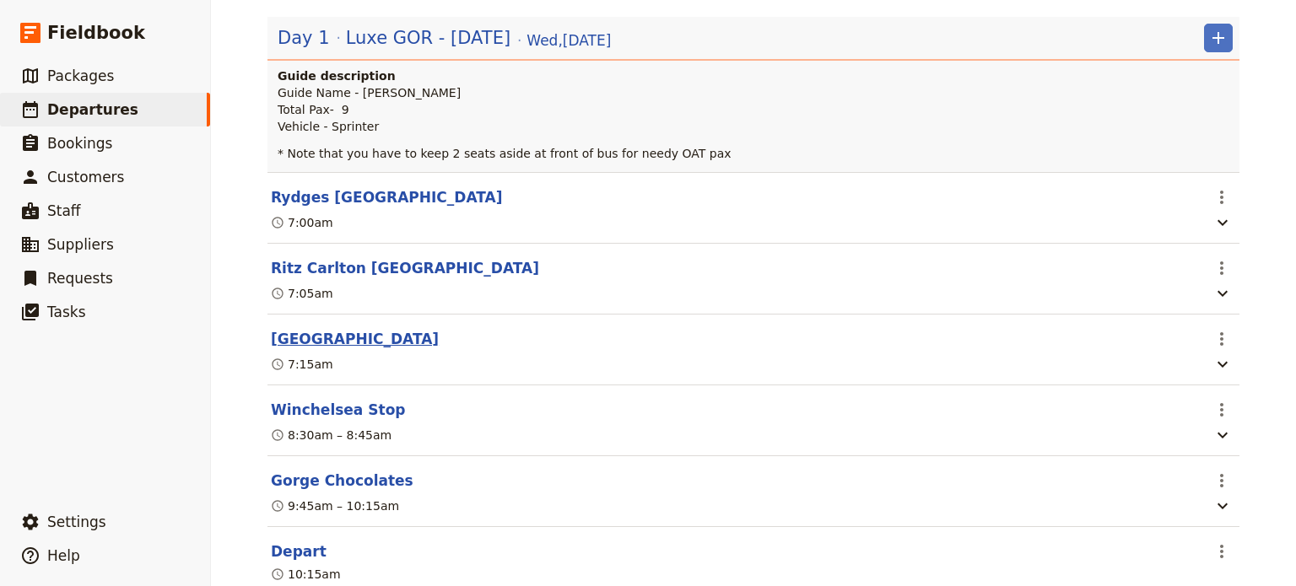
click at [314, 336] on button "[GEOGRAPHIC_DATA]" at bounding box center [355, 339] width 168 height 20
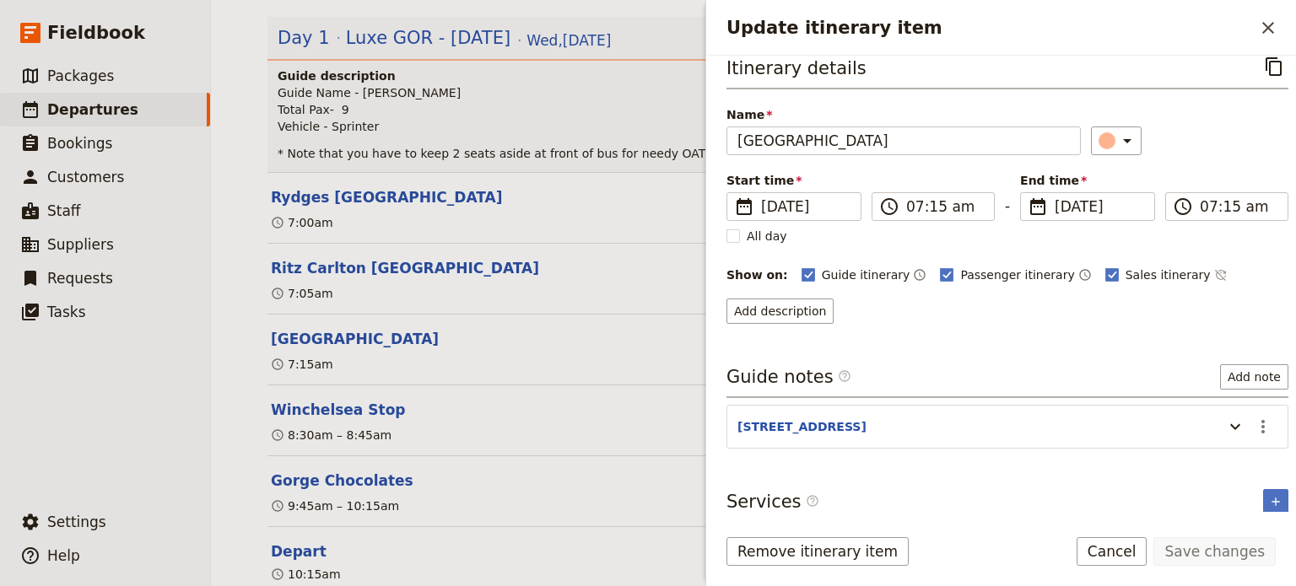
scroll to position [24, 0]
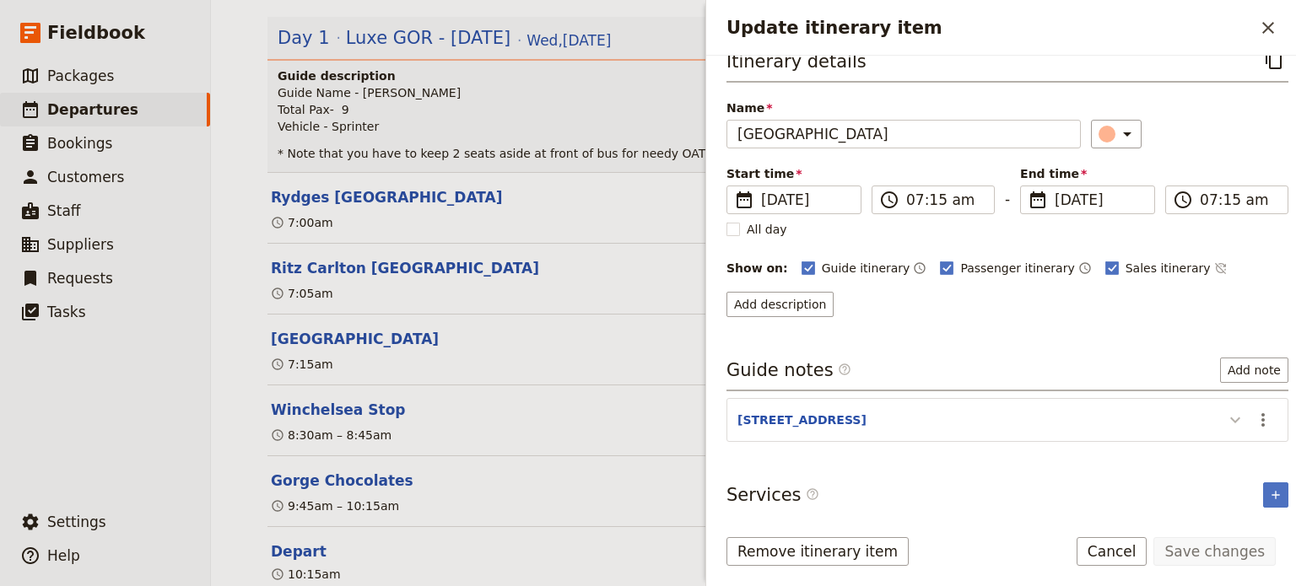
click at [1225, 410] on icon "Update itinerary item" at bounding box center [1235, 420] width 20 height 20
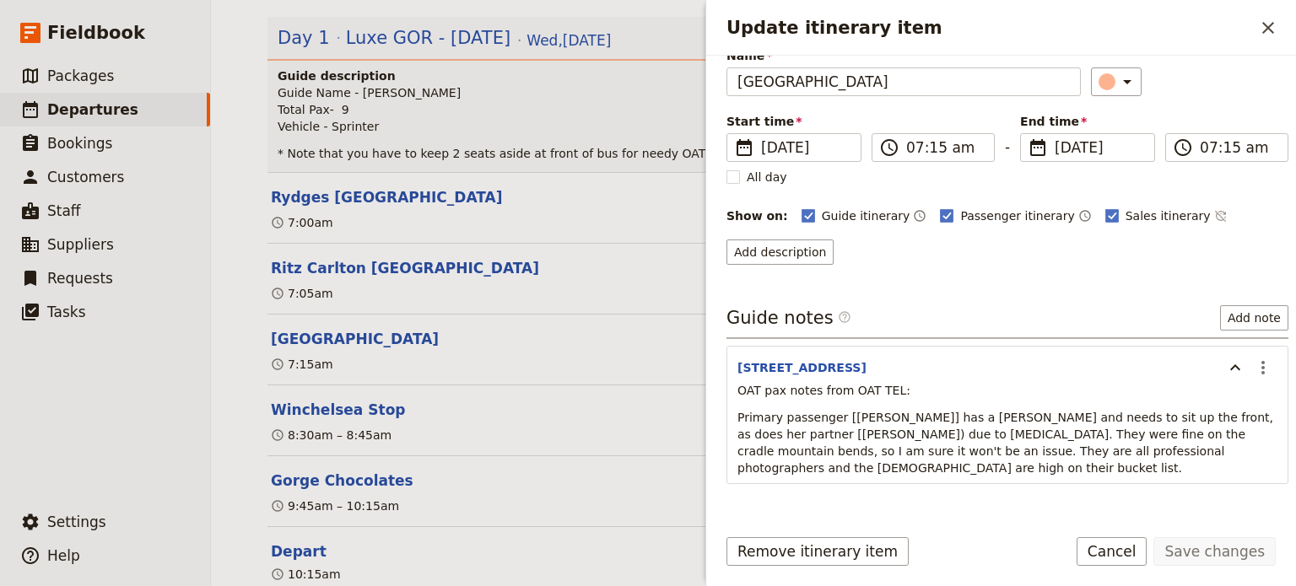
scroll to position [101, 0]
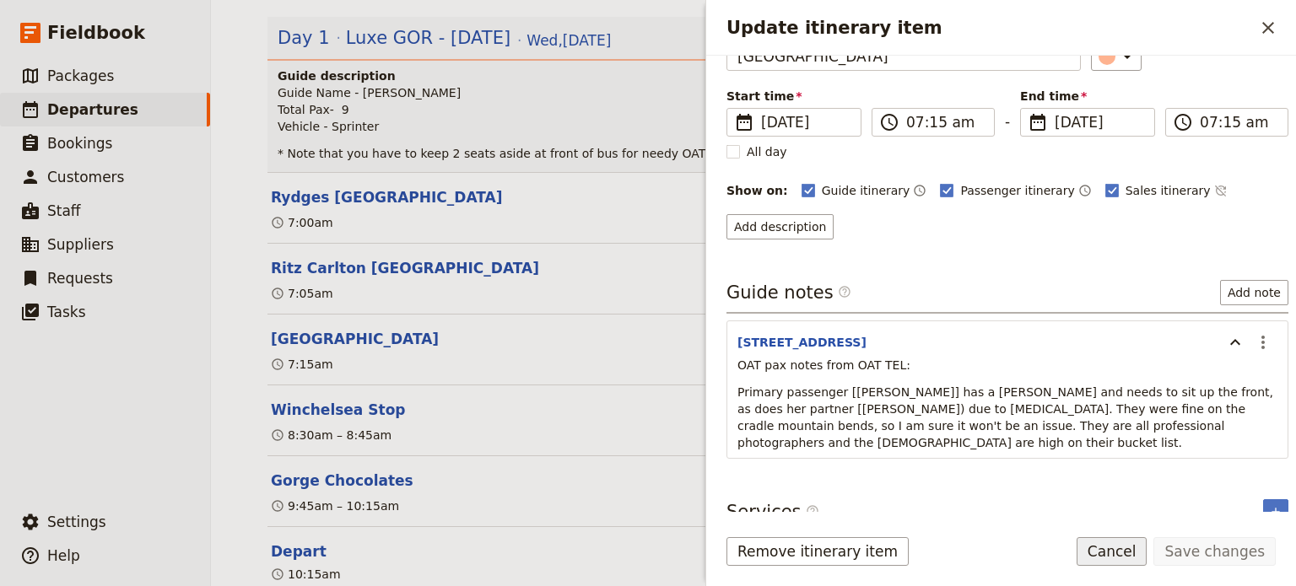
click at [1136, 557] on button "Cancel" at bounding box center [1112, 552] width 71 height 29
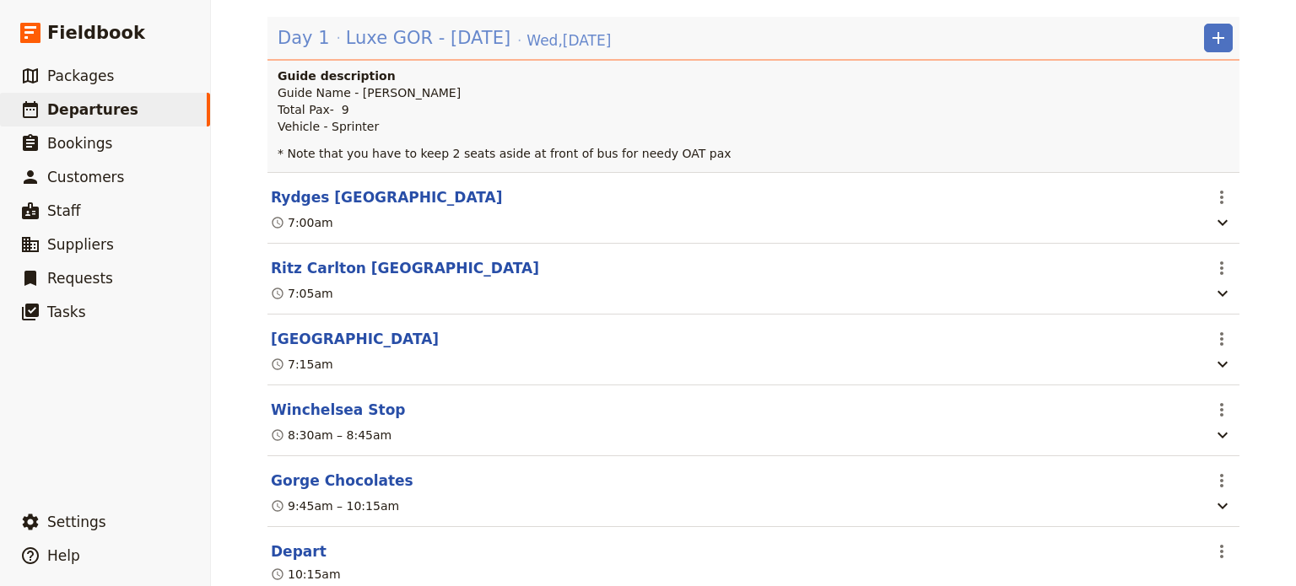
click at [346, 32] on span "Luxe GOR - [DATE]" at bounding box center [428, 37] width 165 height 25
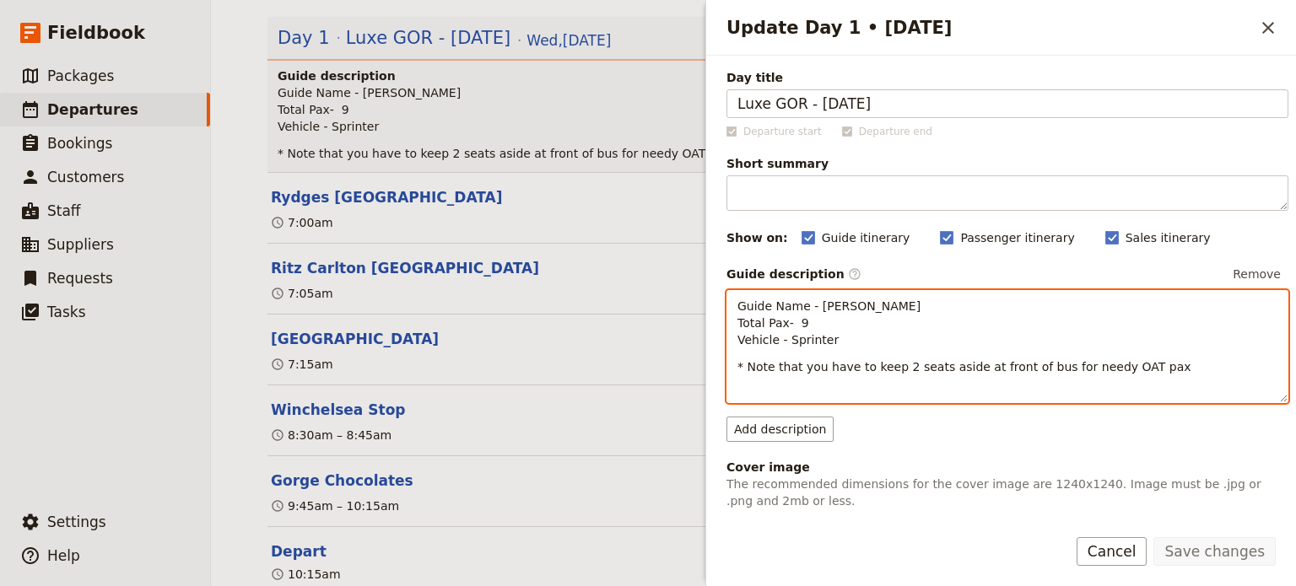
click at [1139, 370] on p "* Note that you have to keep 2 seats aside at front of bus for needy OAT pax" at bounding box center [1008, 367] width 540 height 17
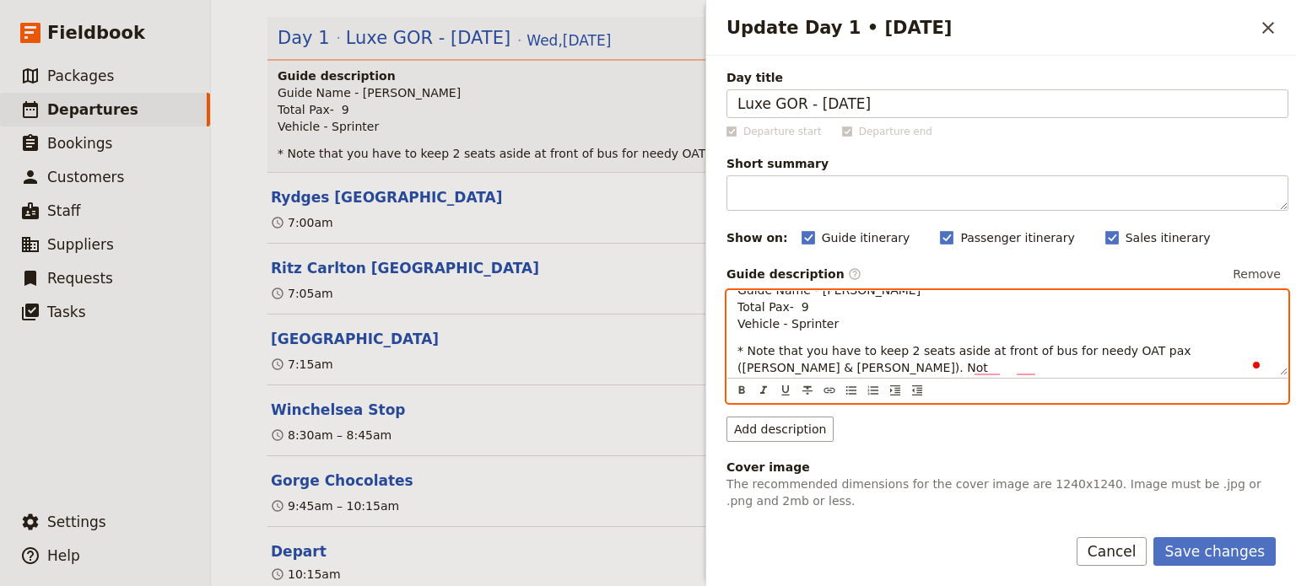
scroll to position [16, 0]
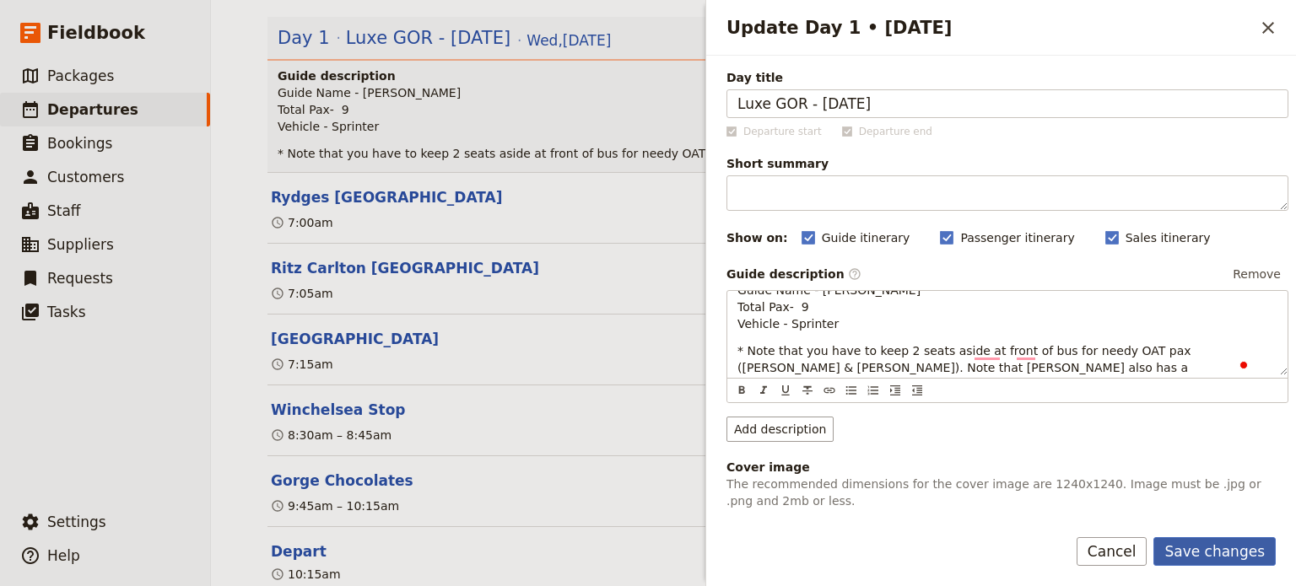
click at [1228, 555] on button "Save changes" at bounding box center [1215, 552] width 122 height 29
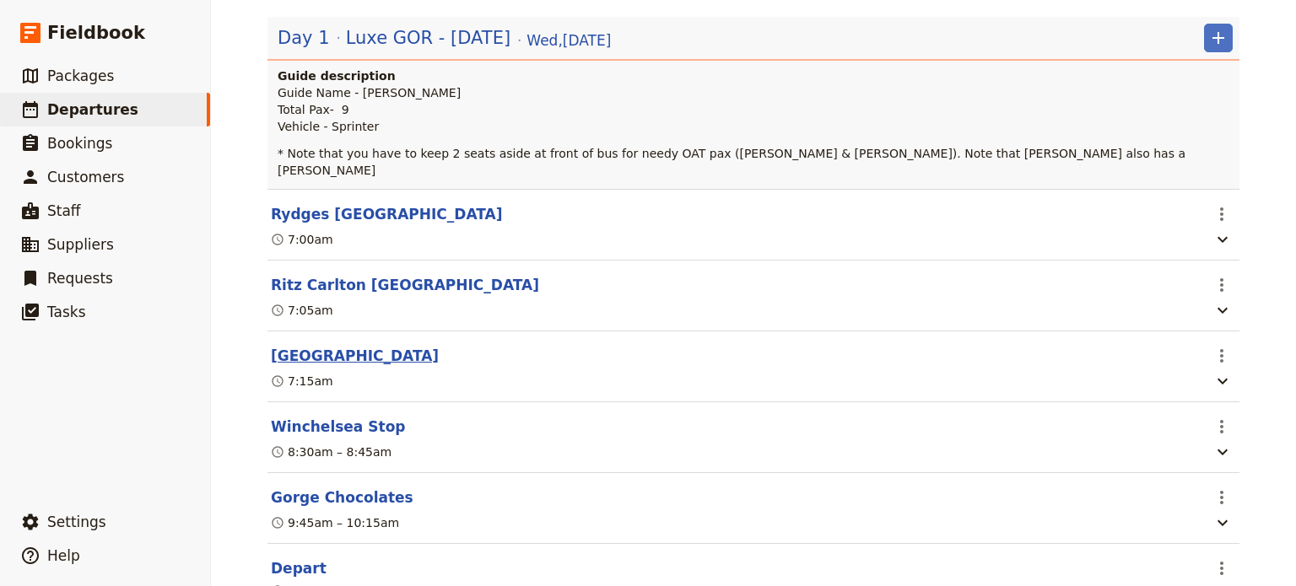
click at [354, 346] on button "[GEOGRAPHIC_DATA]" at bounding box center [355, 356] width 168 height 20
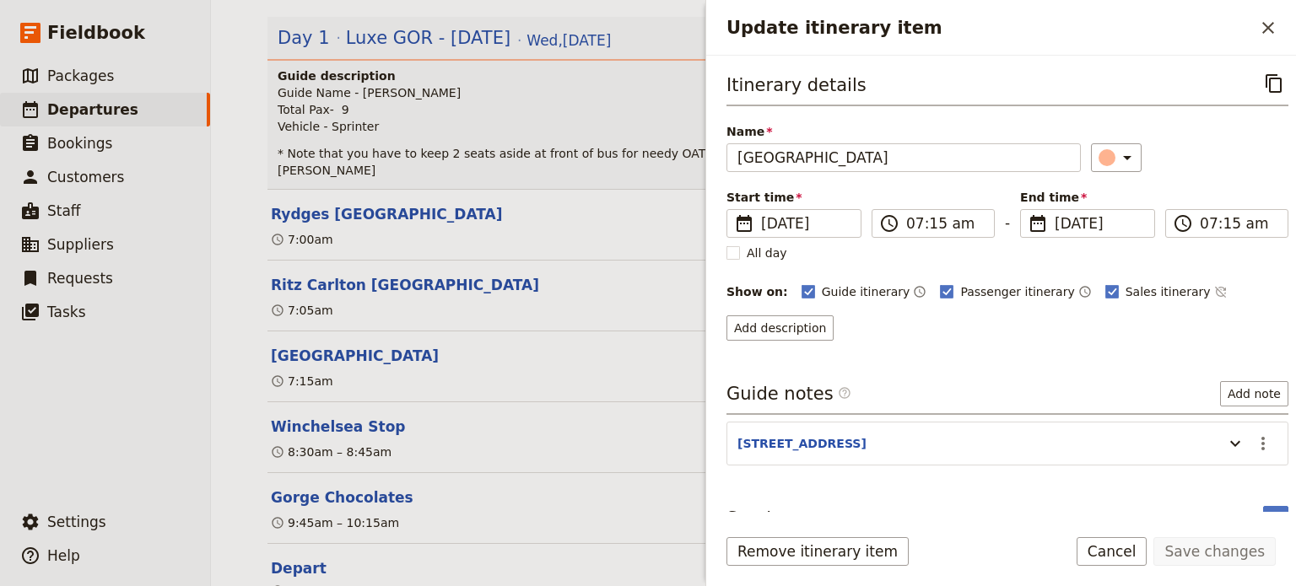
scroll to position [24, 0]
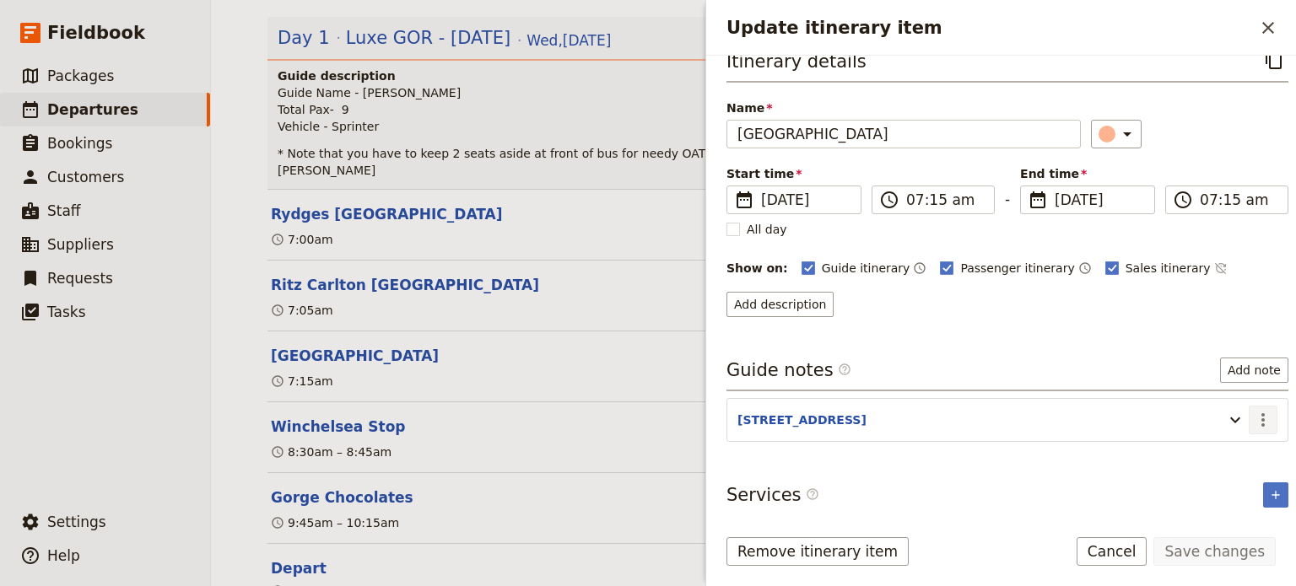
click at [1253, 413] on icon "Actions" at bounding box center [1263, 420] width 20 height 20
click at [1233, 451] on span "Edit note" at bounding box center [1214, 453] width 78 height 17
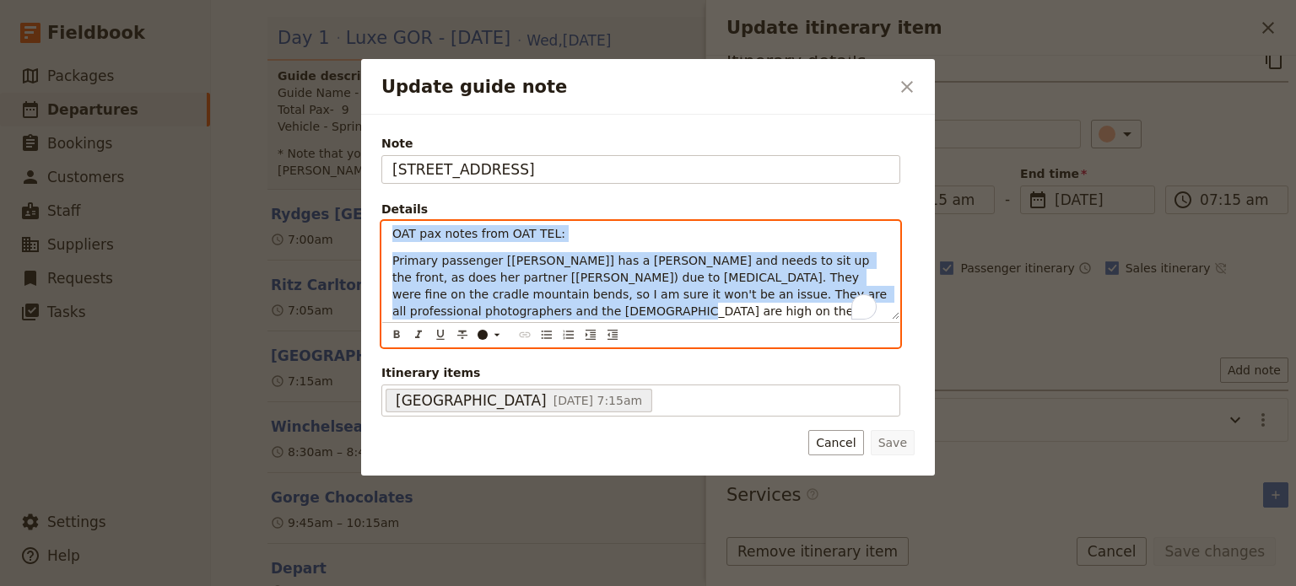
scroll to position [0, 0]
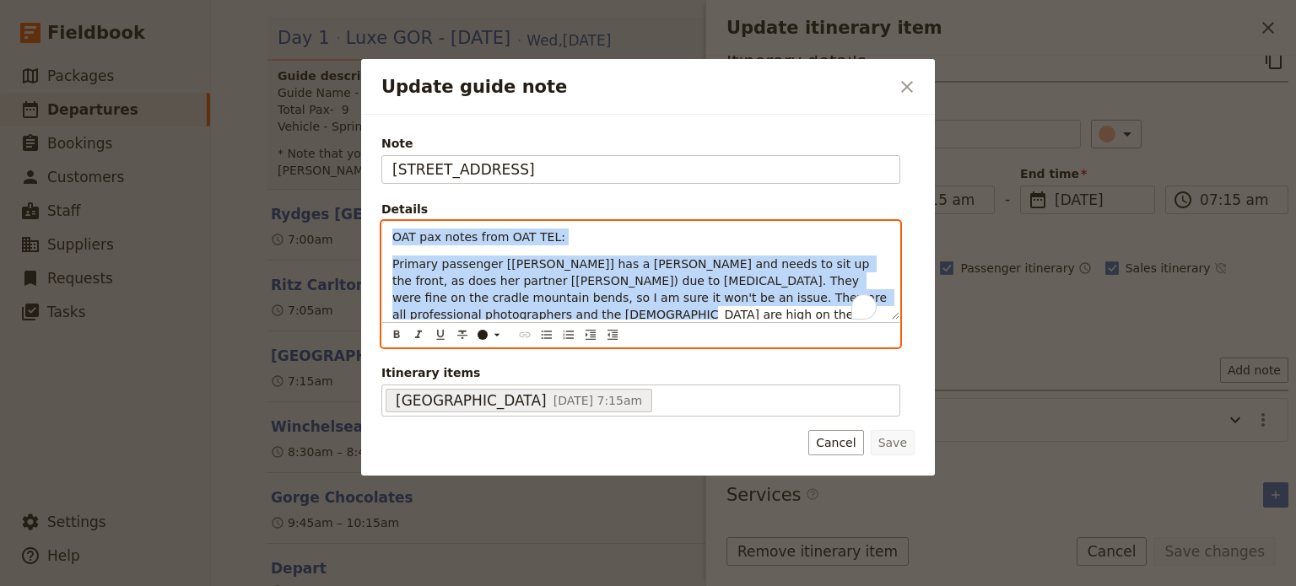
drag, startPoint x: 417, startPoint y: 311, endPoint x: 376, endPoint y: 225, distance: 94.7
click at [370, 225] on div "Note [STREET_ADDRESS] Details OAT pax notes from OAT TEL: Primary passenger [[P…" at bounding box center [648, 296] width 574 height 362
click at [543, 333] on icon "Bulleted list" at bounding box center [547, 335] width 14 height 14
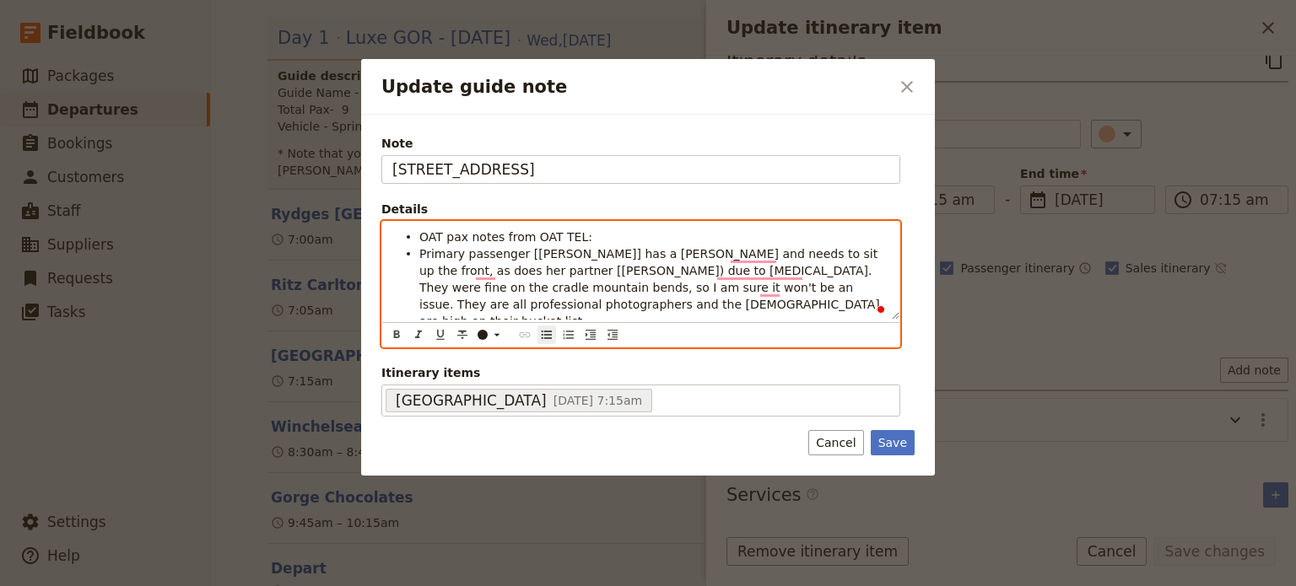
click at [414, 235] on ul "OAT pax notes from OAT TEL: Primary passenger [[PERSON_NAME]] has a [PERSON_NAM…" at bounding box center [640, 279] width 497 height 101
drag, startPoint x: 583, startPoint y: 235, endPoint x: 416, endPoint y: 241, distance: 167.2
click at [416, 241] on ul "OAT pax notes from OAT TEL: Primary passenger [[PERSON_NAME]] has a [PERSON_NAM…" at bounding box center [640, 279] width 497 height 101
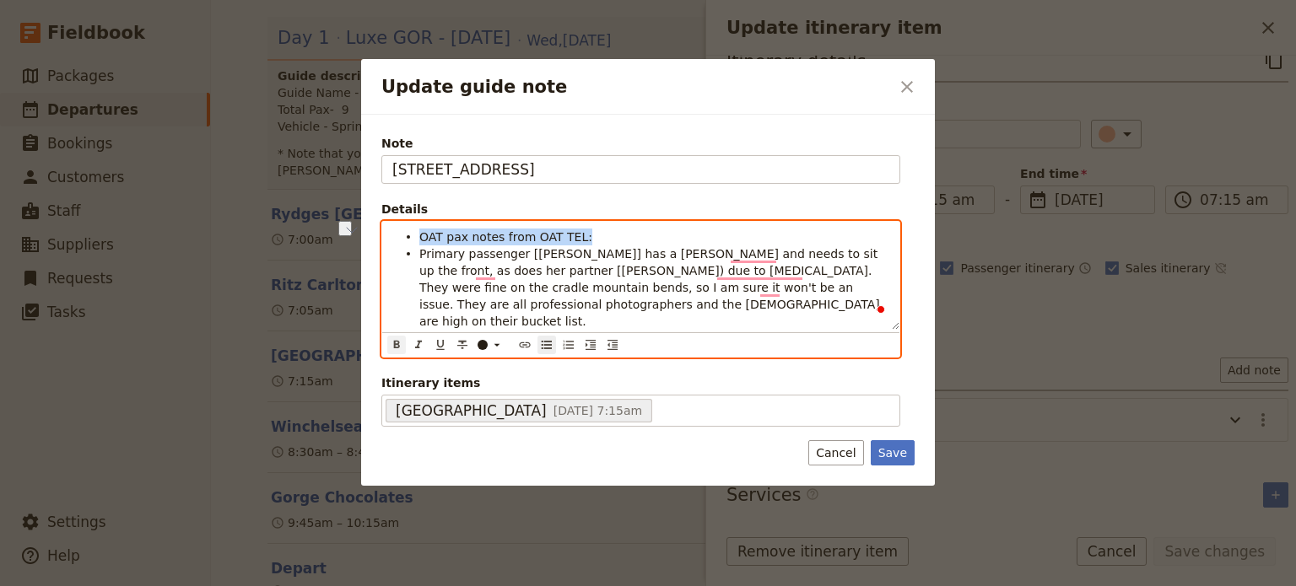
click at [401, 338] on icon "Format bold" at bounding box center [397, 345] width 14 height 14
click at [581, 310] on li "Primary passenger [[PERSON_NAME]] has a [PERSON_NAME] and needs to sit up the f…" at bounding box center [654, 287] width 470 height 84
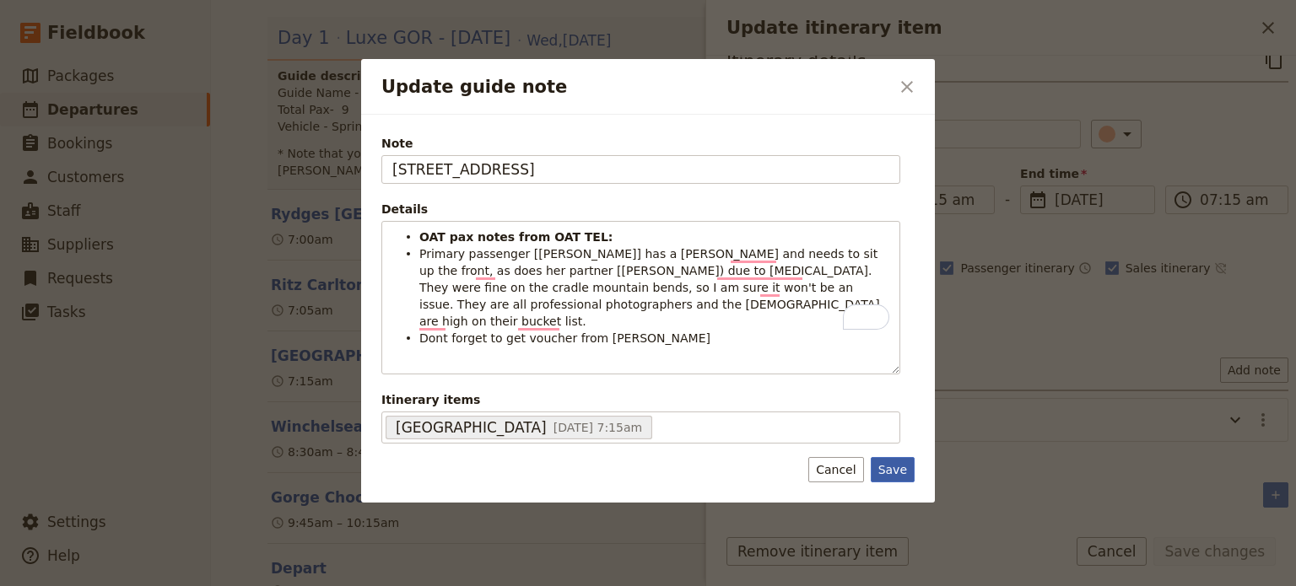
click at [896, 457] on button "Save" at bounding box center [893, 469] width 44 height 25
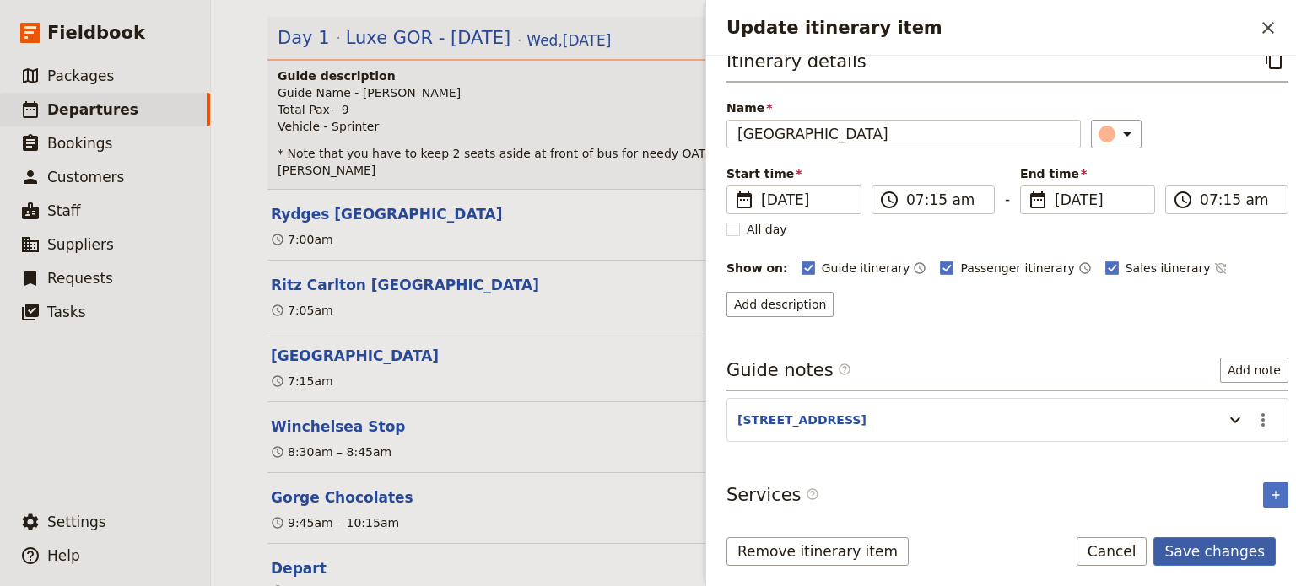
click at [1192, 554] on button "Save changes" at bounding box center [1215, 552] width 122 height 29
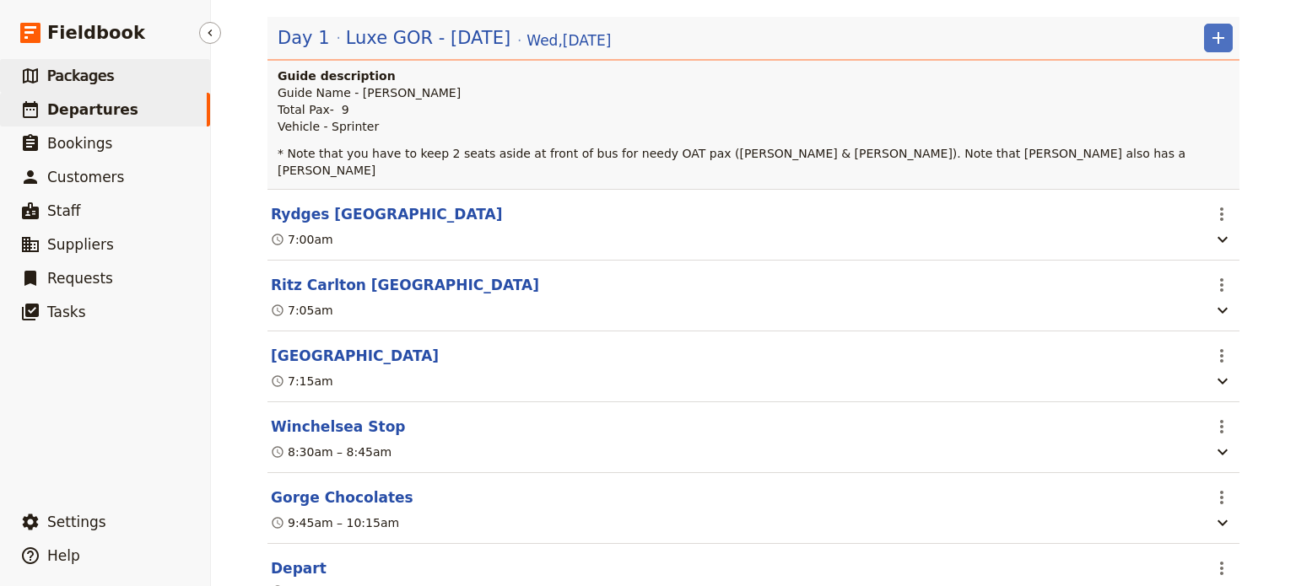
click at [73, 75] on span "Packages" at bounding box center [80, 76] width 67 height 17
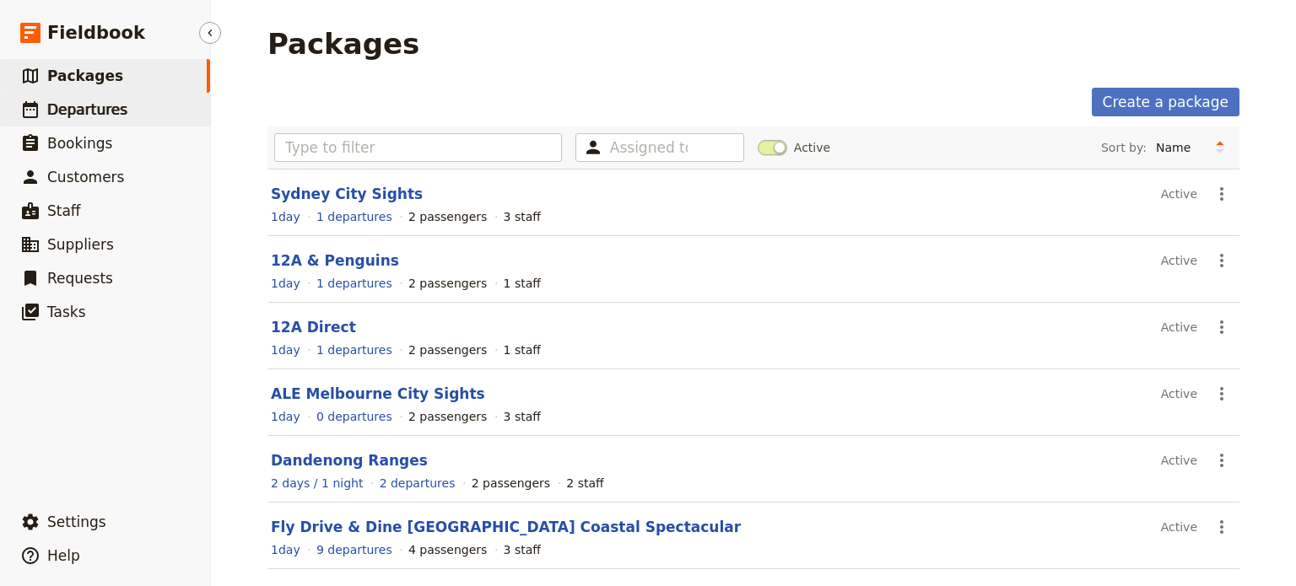
click at [82, 122] on link "​ Departures" at bounding box center [105, 110] width 210 height 34
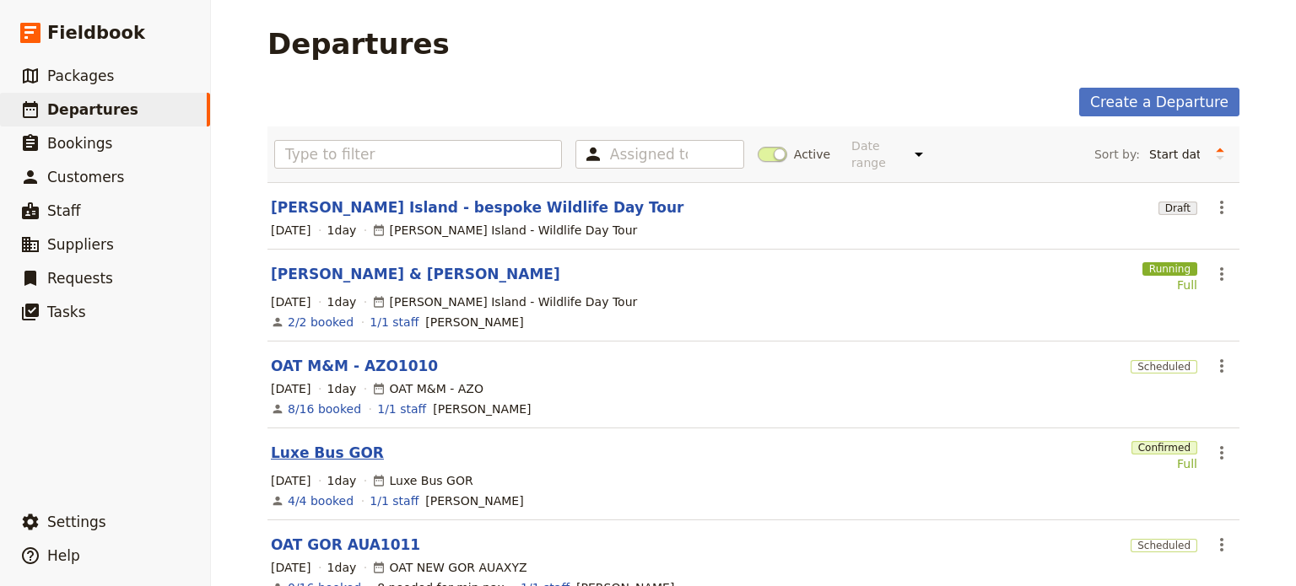
click at [312, 443] on link "Luxe Bus GOR" at bounding box center [327, 453] width 113 height 20
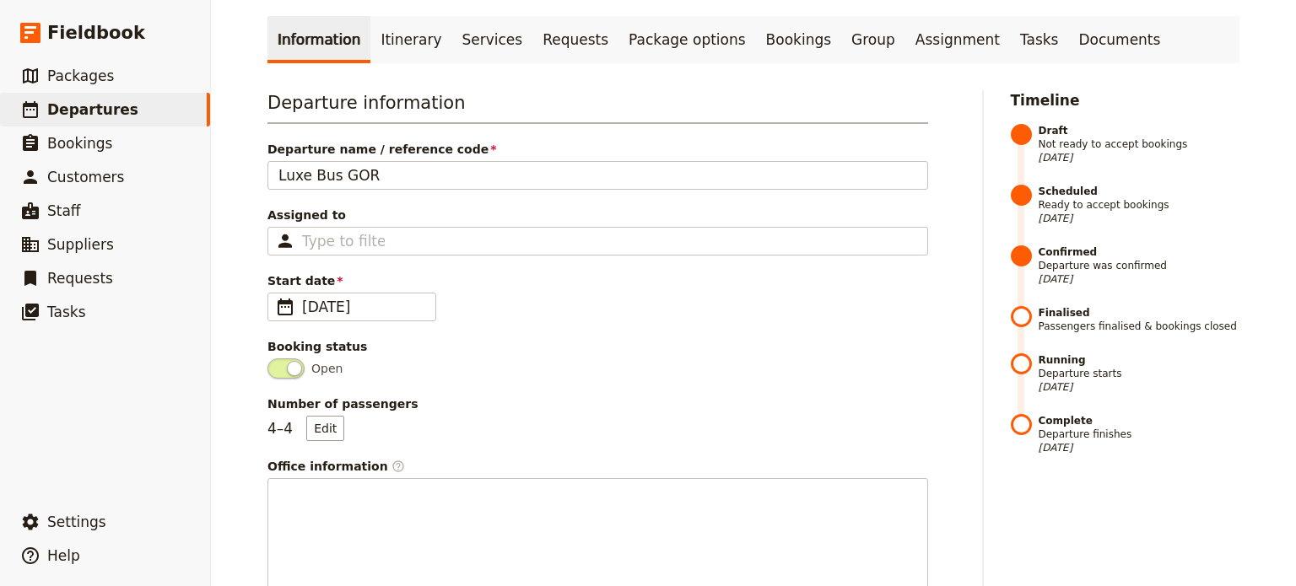
scroll to position [169, 0]
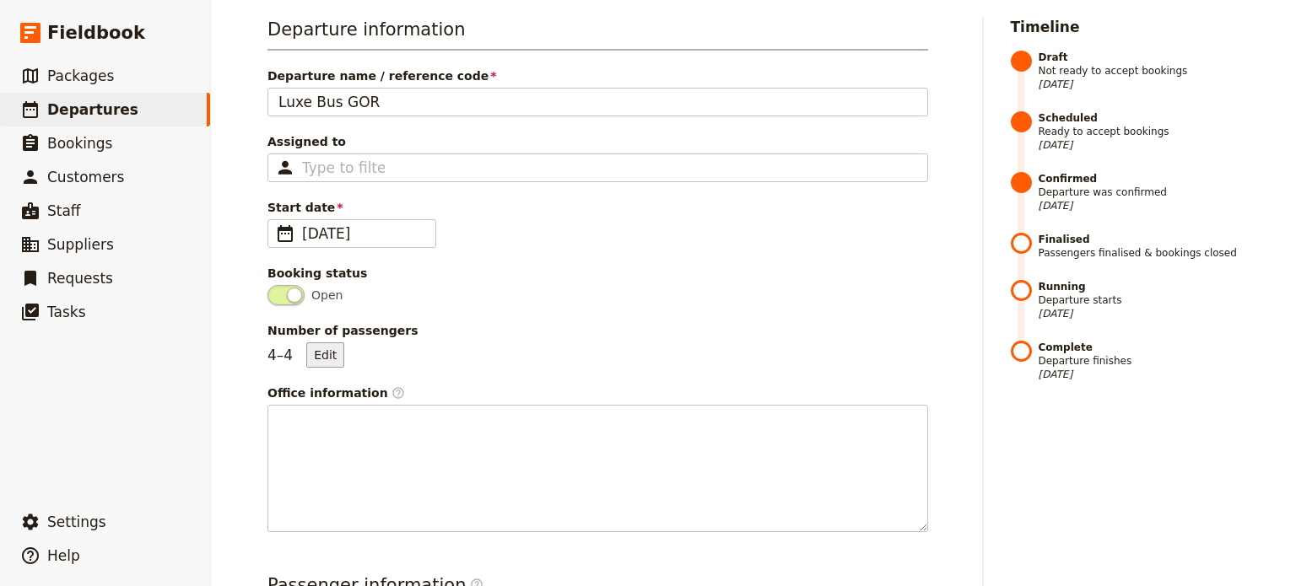
click at [330, 354] on button "Edit" at bounding box center [325, 355] width 38 height 25
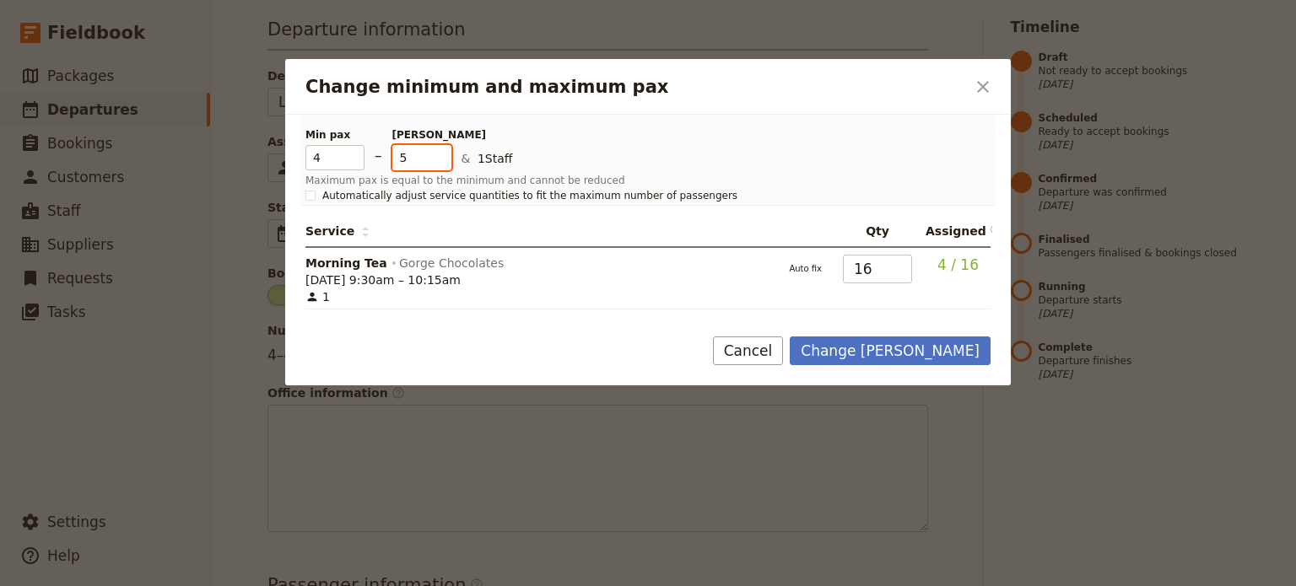
click at [449, 150] on input "5" at bounding box center [421, 157] width 59 height 25
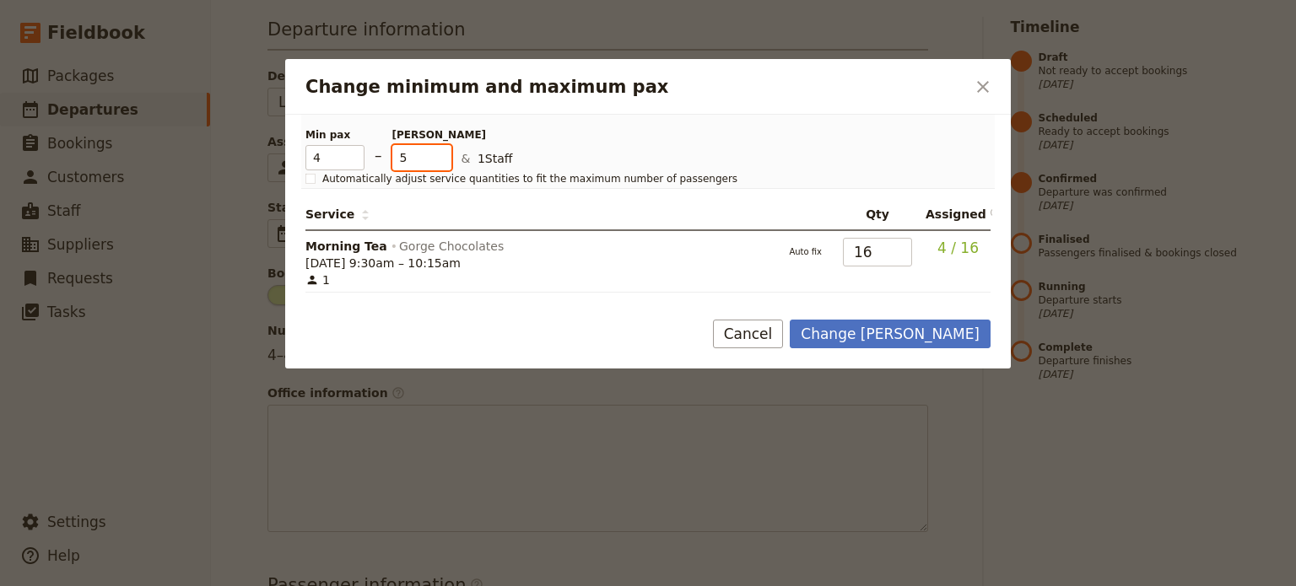
click at [449, 151] on input "5" at bounding box center [421, 157] width 59 height 25
click at [439, 151] on input "6" at bounding box center [421, 157] width 59 height 25
click at [440, 151] on input "7" at bounding box center [421, 157] width 59 height 25
click at [441, 154] on input "8" at bounding box center [421, 157] width 59 height 25
type input "9"
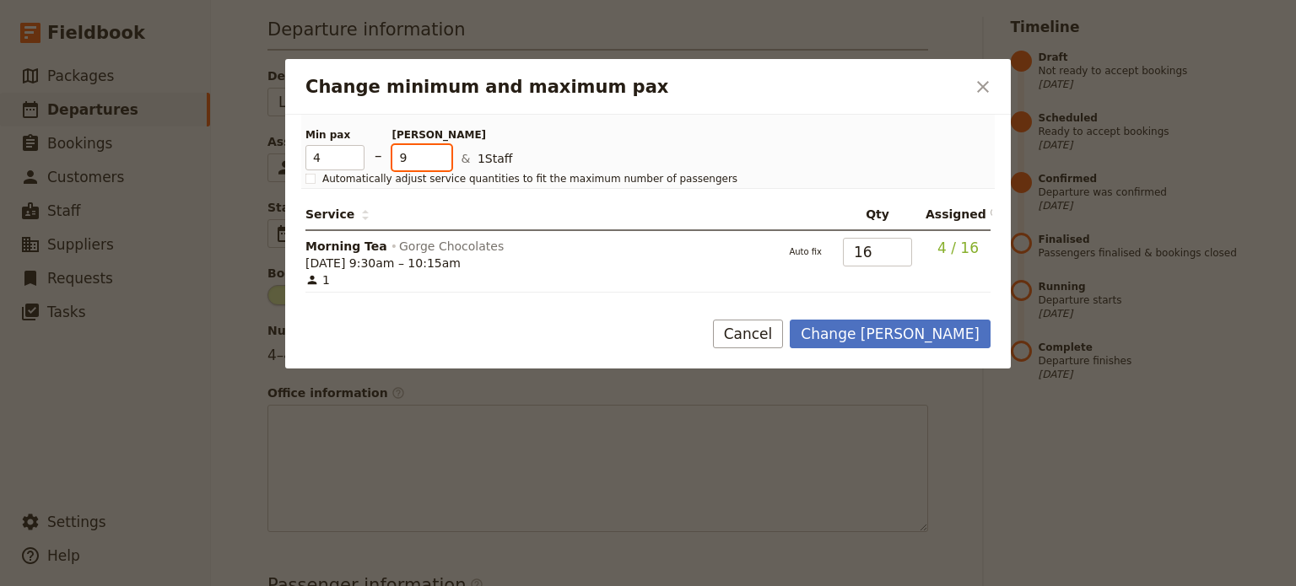
click at [441, 154] on input "9" at bounding box center [421, 157] width 59 height 25
click at [891, 337] on button "Change [PERSON_NAME]" at bounding box center [890, 334] width 201 height 29
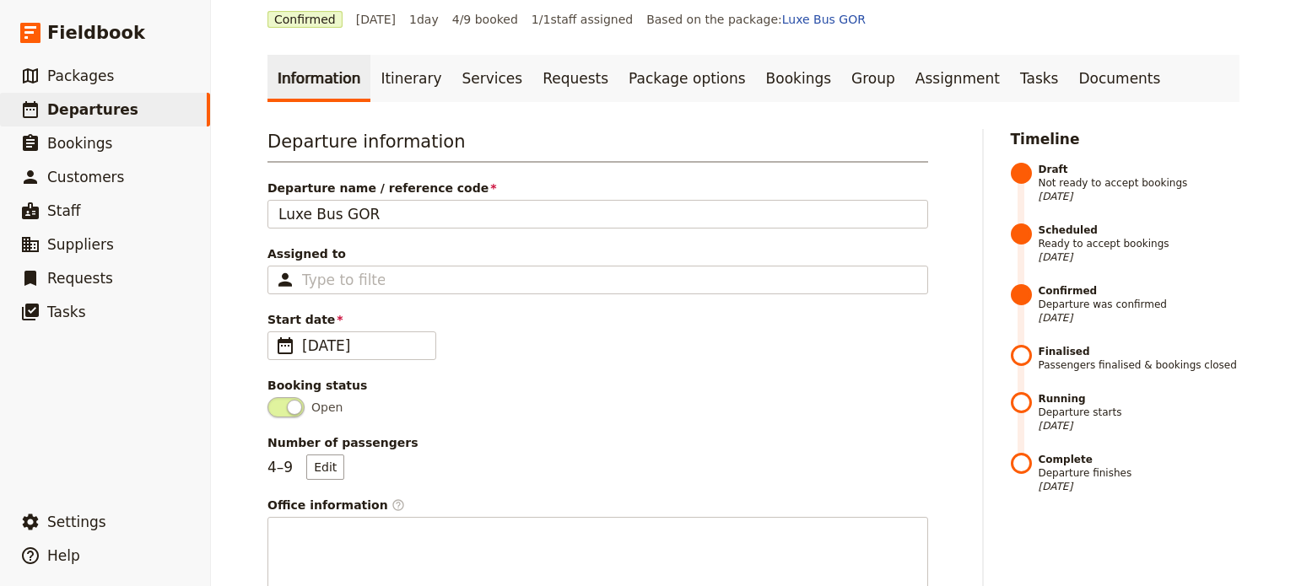
scroll to position [0, 0]
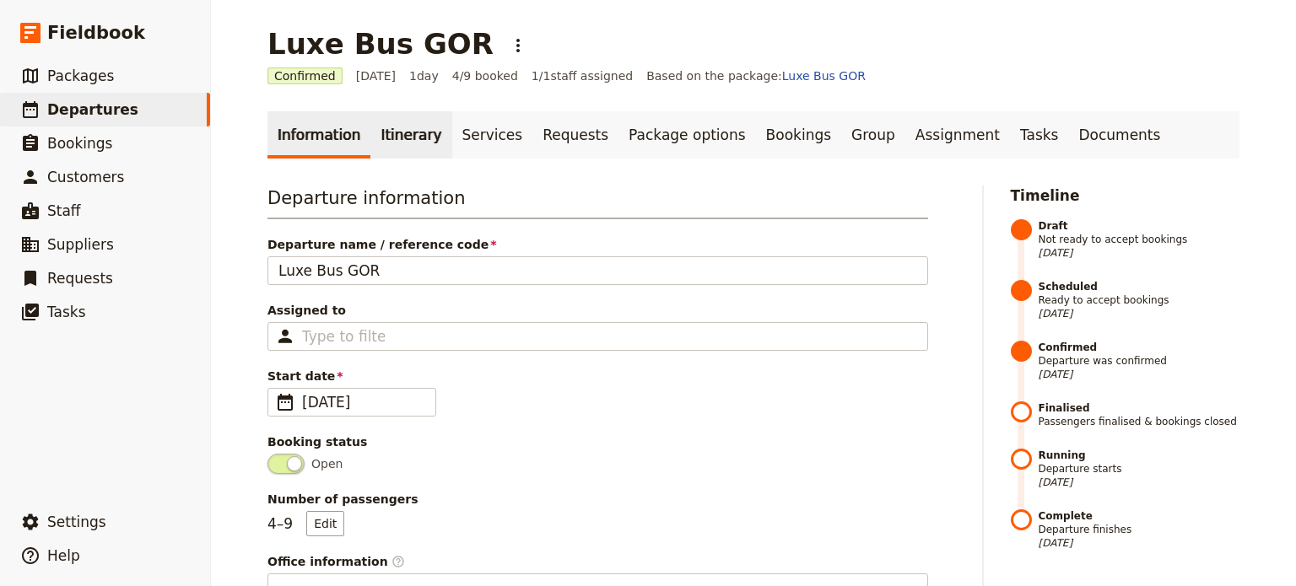
click at [376, 139] on link "Itinerary" at bounding box center [410, 134] width 81 height 47
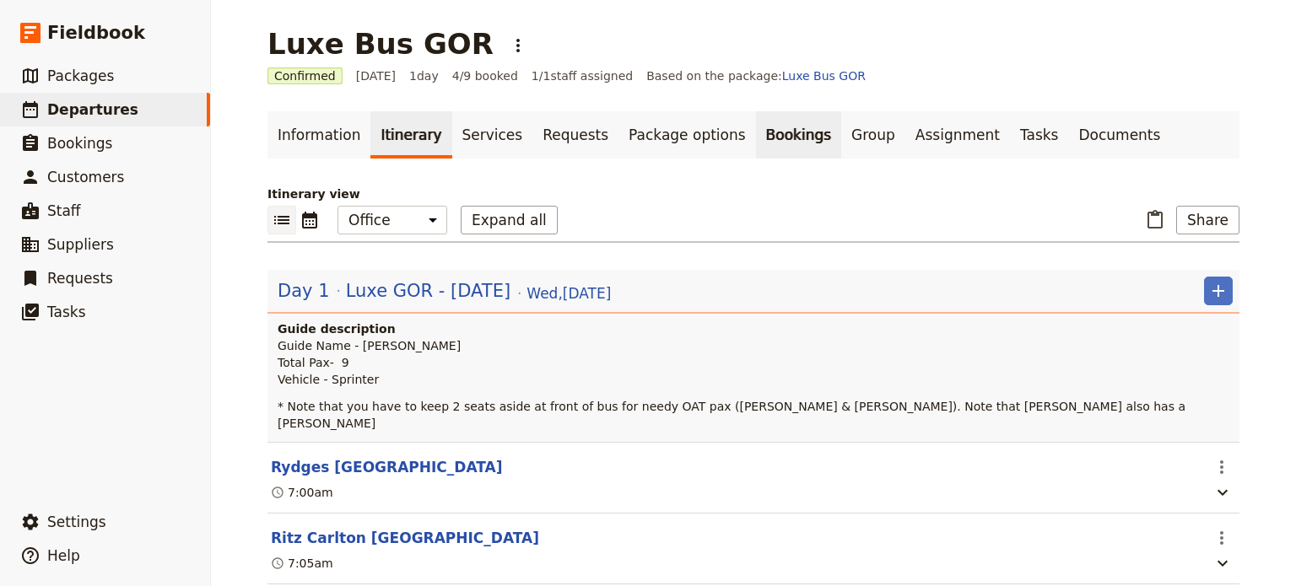
click at [756, 127] on link "Bookings" at bounding box center [798, 134] width 85 height 47
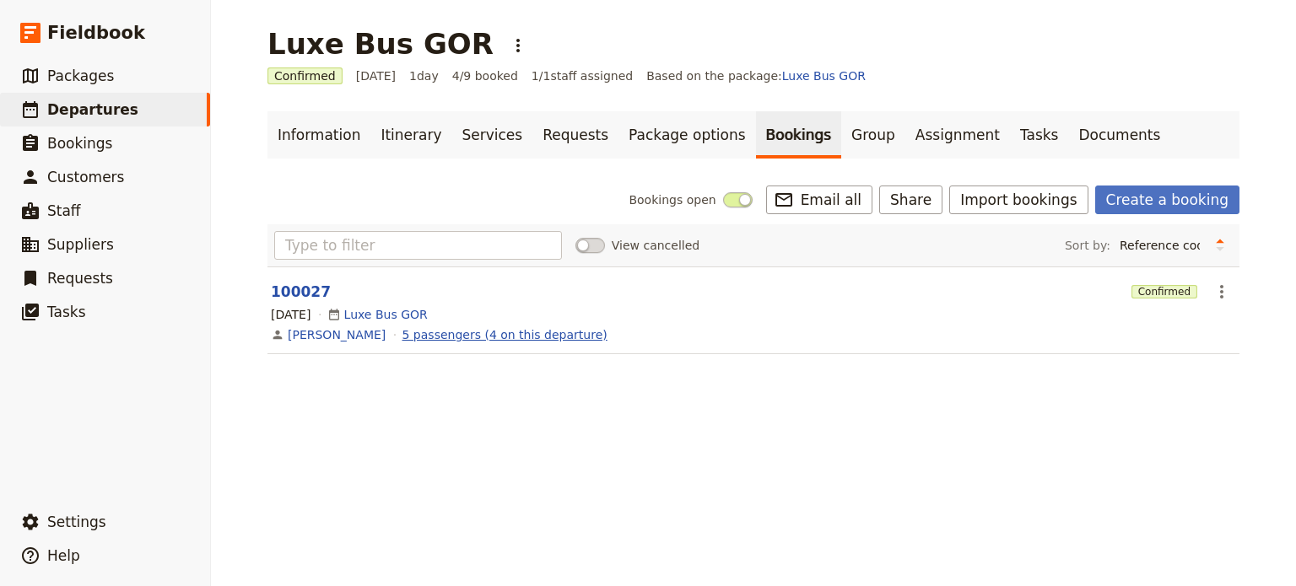
click at [446, 333] on link "5 passengers (4 on this departure)" at bounding box center [505, 335] width 205 height 17
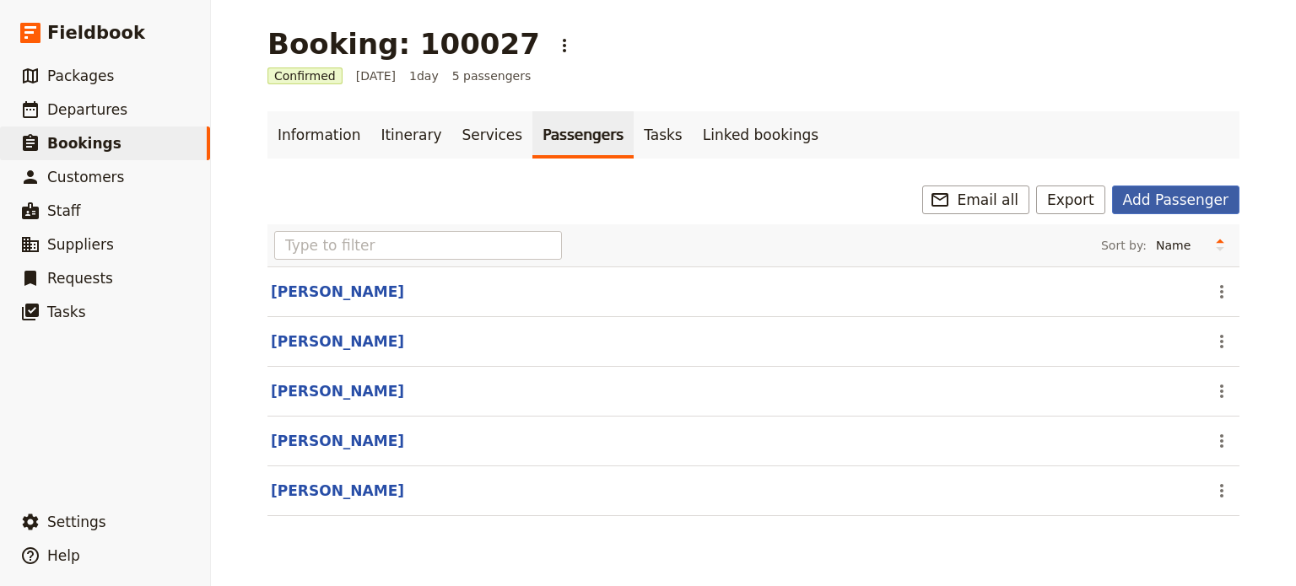
click at [1215, 195] on button "Add Passenger" at bounding box center [1175, 200] width 127 height 29
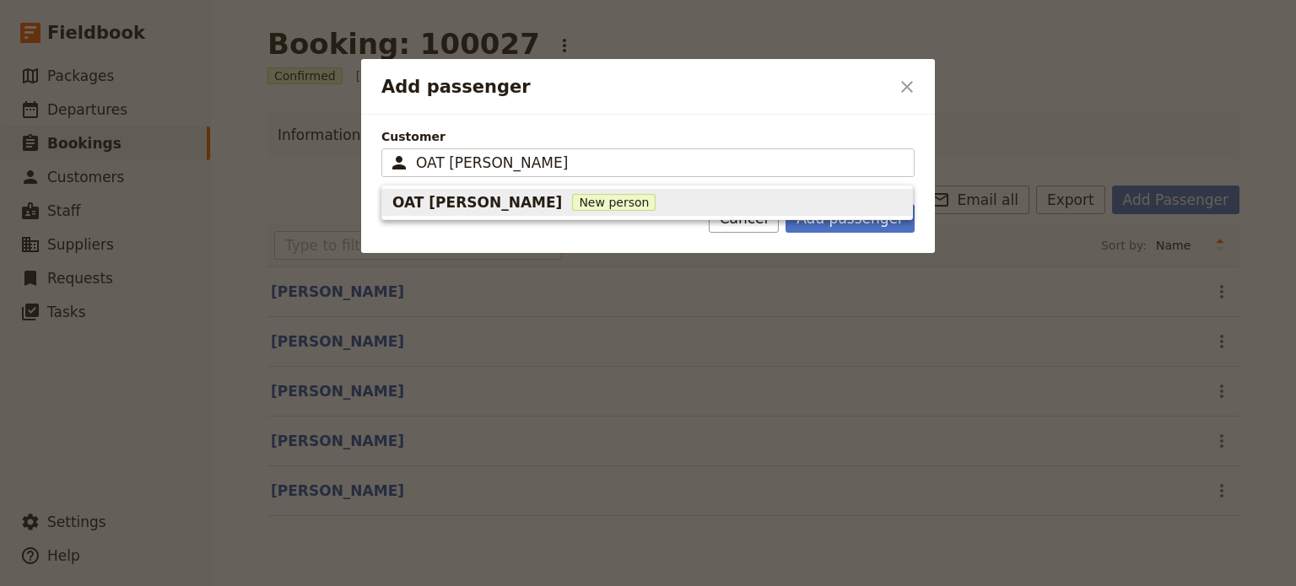
click at [572, 208] on span "New person" at bounding box center [614, 202] width 84 height 17
type input "OAT [PERSON_NAME]"
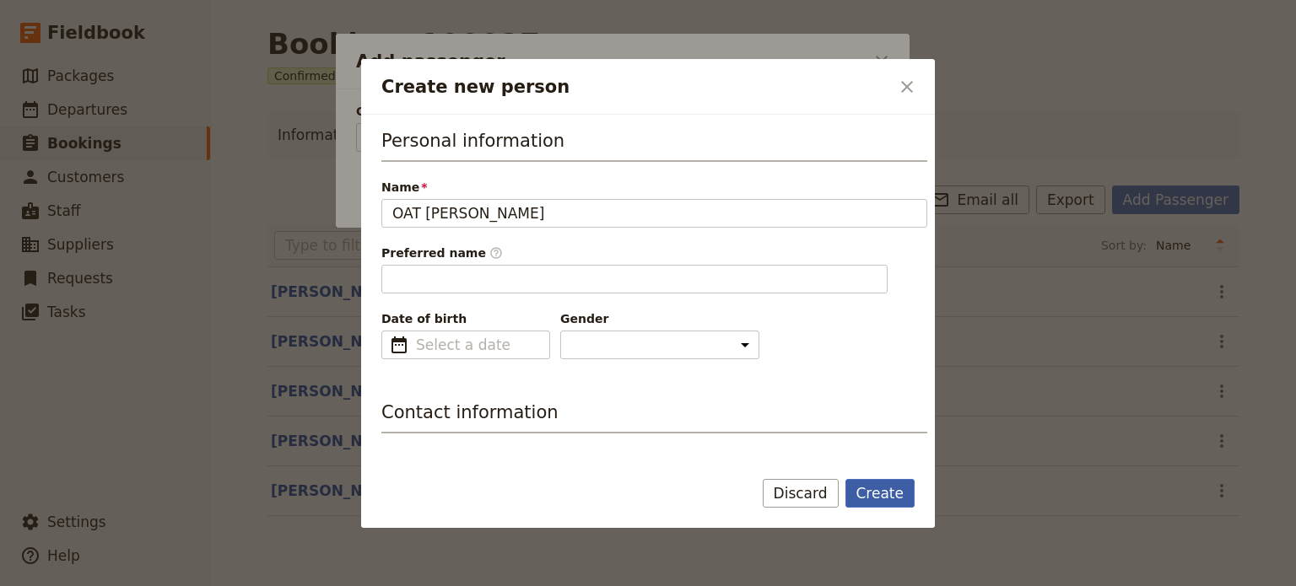
type input "OAT"
click at [876, 496] on button "Create" at bounding box center [881, 493] width 70 height 29
type input "OAT [PERSON_NAME]"
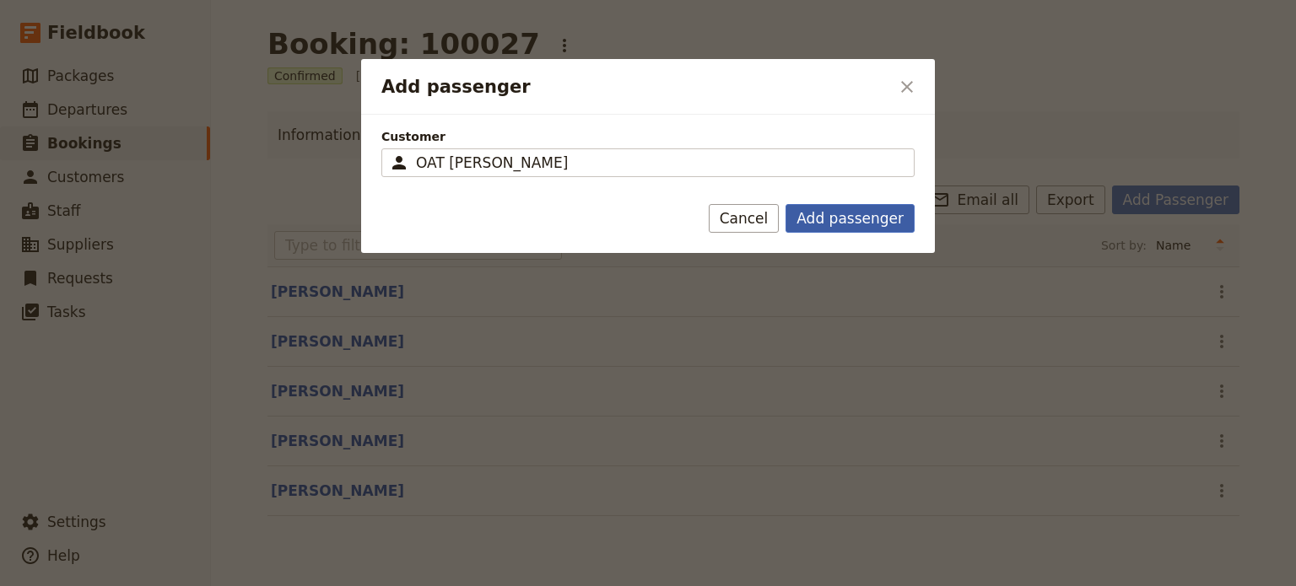
click at [830, 219] on button "Add passenger" at bounding box center [850, 218] width 129 height 29
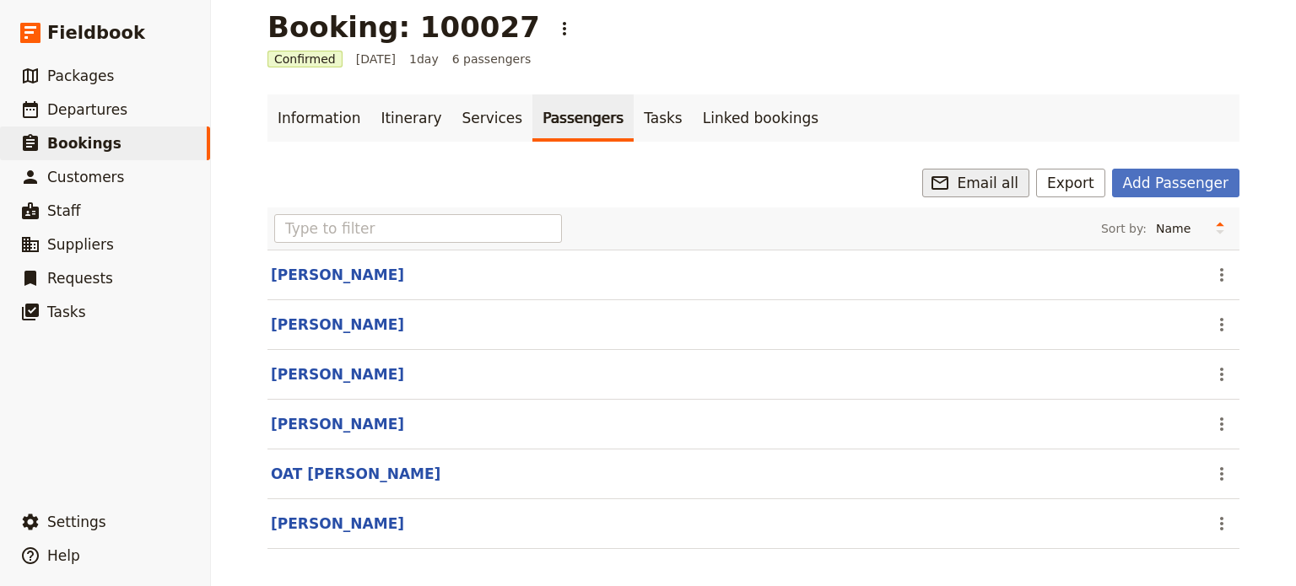
scroll to position [23, 0]
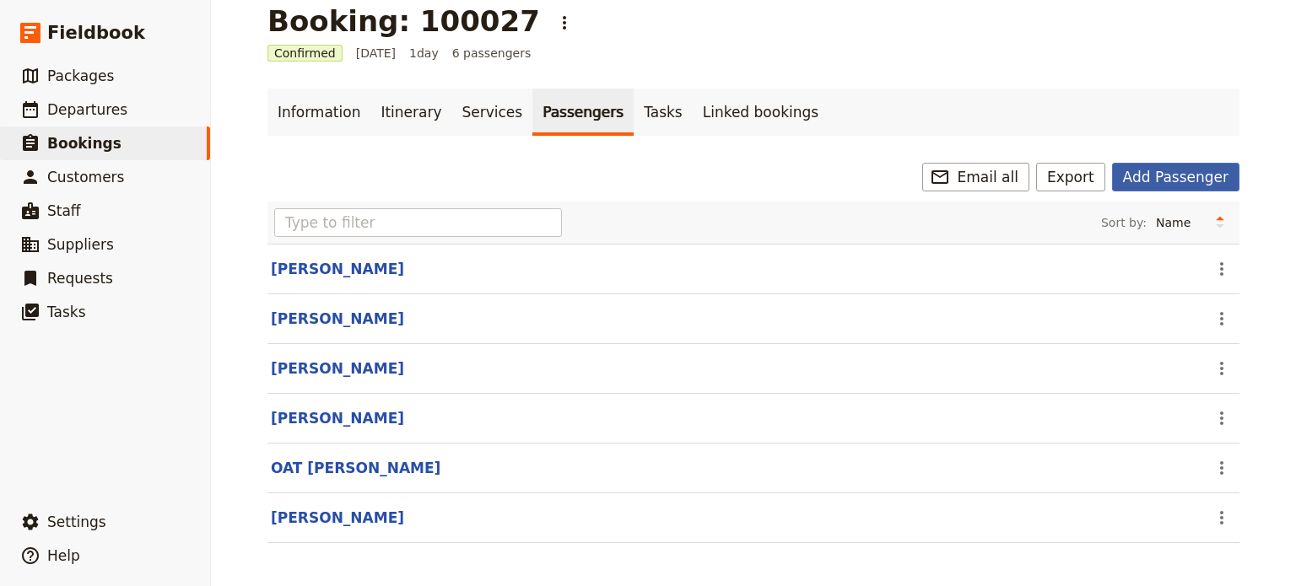
click at [1165, 171] on button "Add Passenger" at bounding box center [1175, 177] width 127 height 29
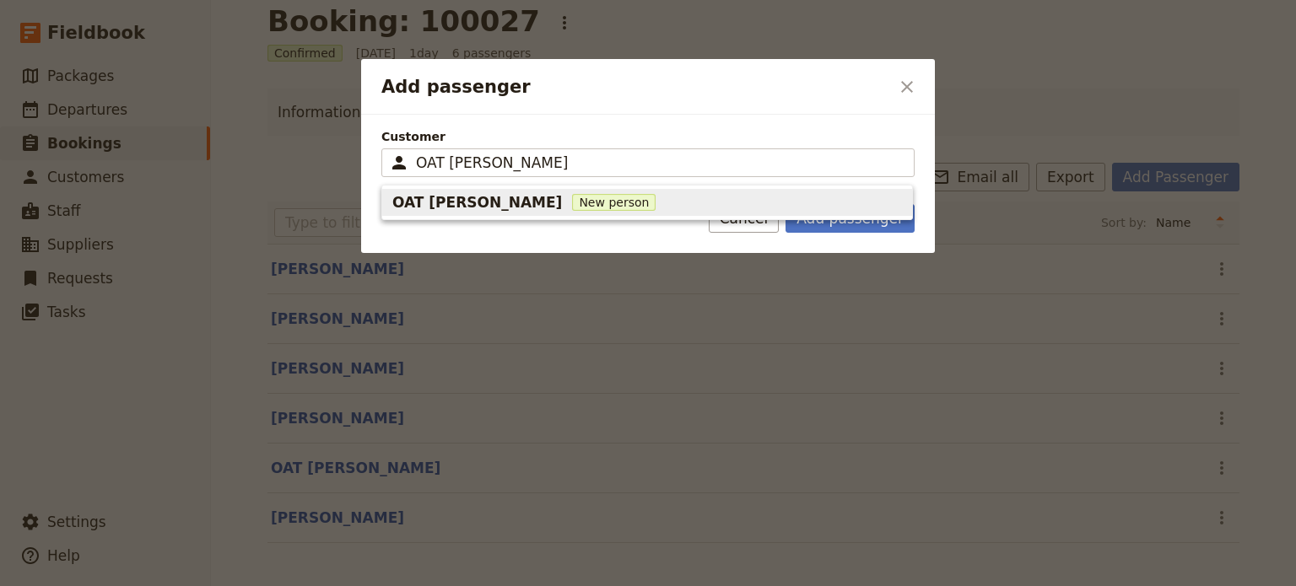
click at [540, 213] on button "OAT [PERSON_NAME] New person" at bounding box center [647, 202] width 530 height 27
type input "OAT [PERSON_NAME]"
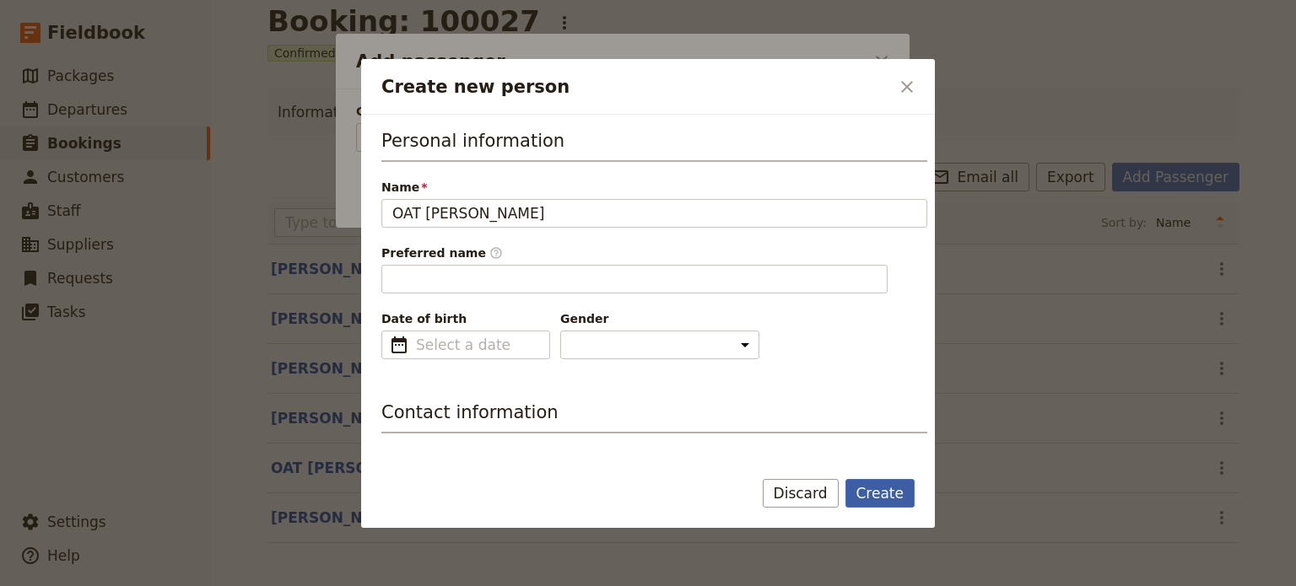
type input "OAT"
click at [874, 500] on button "Create" at bounding box center [881, 493] width 70 height 29
type input "OAT [PERSON_NAME]"
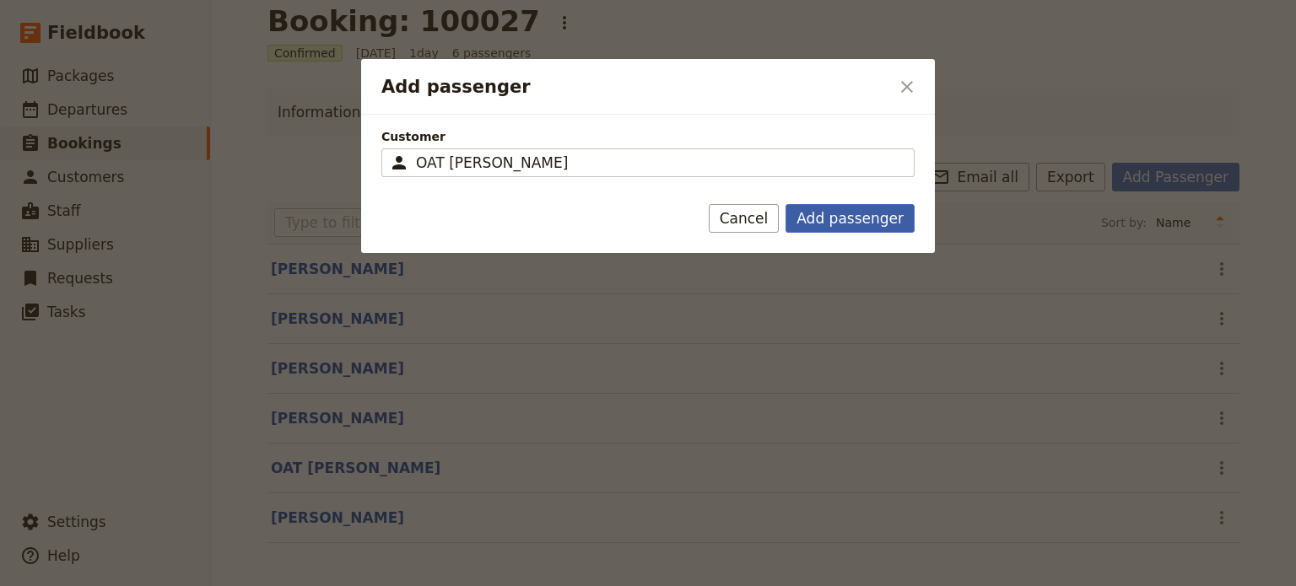
click at [864, 223] on button "Add passenger" at bounding box center [850, 218] width 129 height 29
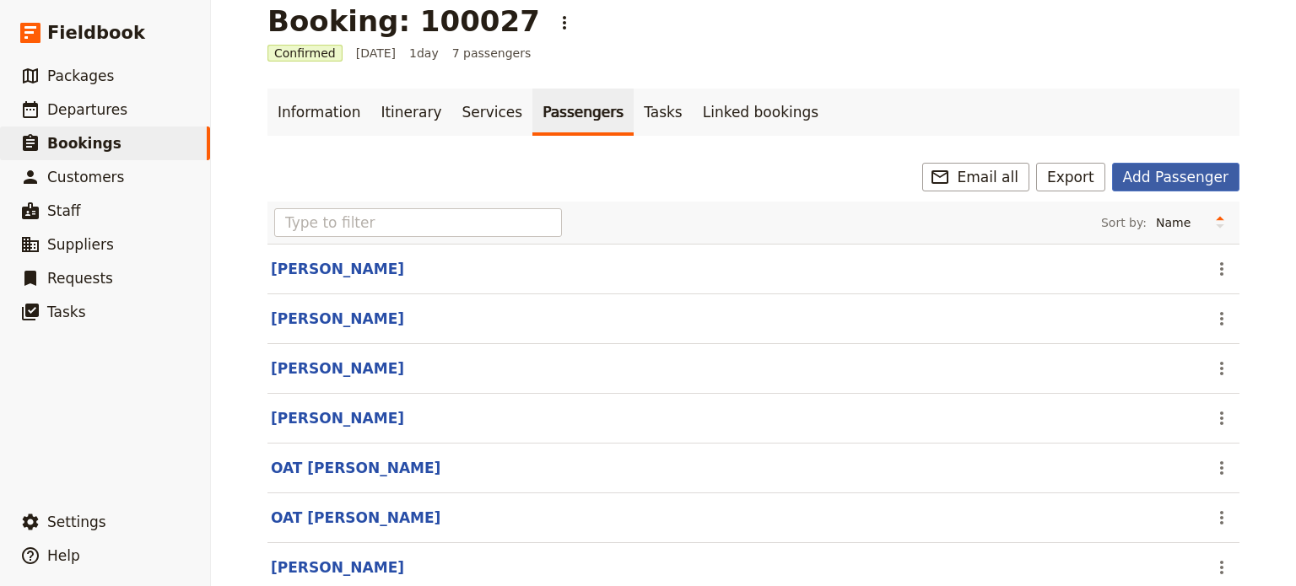
click at [1145, 184] on button "Add Passenger" at bounding box center [1175, 177] width 127 height 29
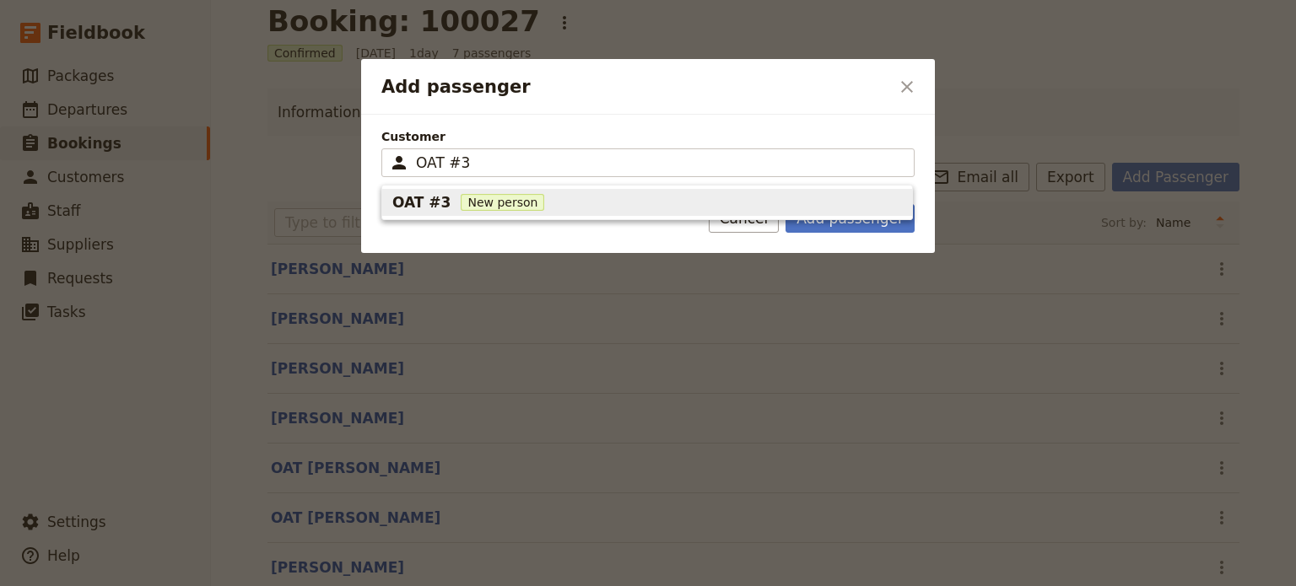
click at [455, 211] on div "OAT #3 New person" at bounding box center [647, 202] width 510 height 20
type input "OAT #3"
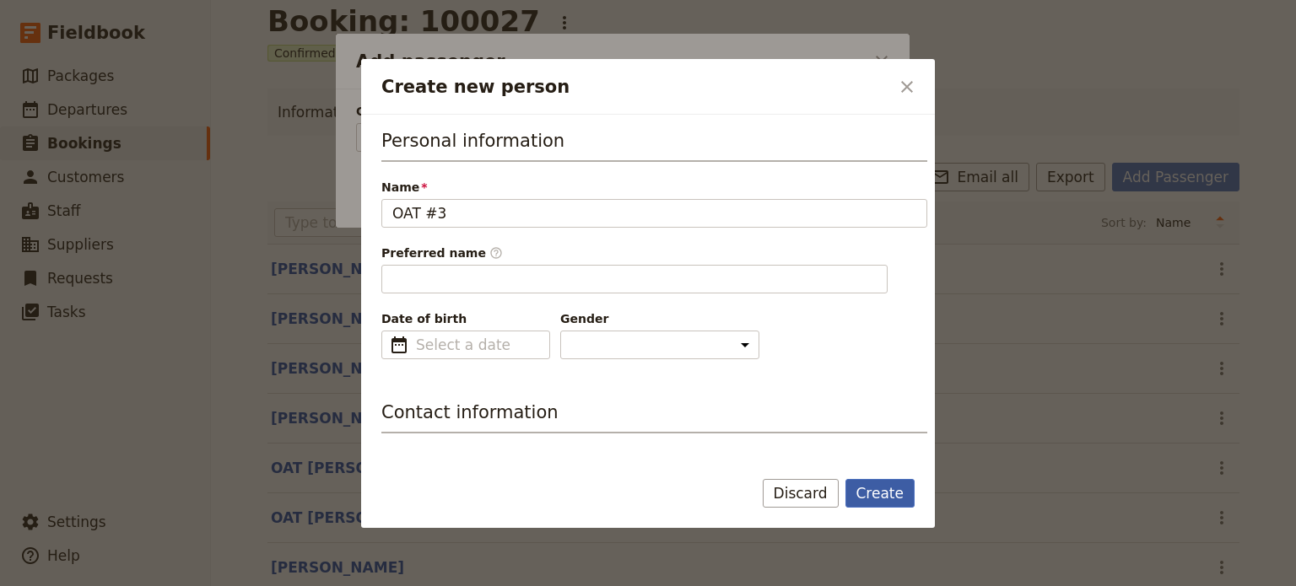
type input "Oat"
click at [894, 500] on button "Create" at bounding box center [881, 493] width 70 height 29
type input "OAT #3"
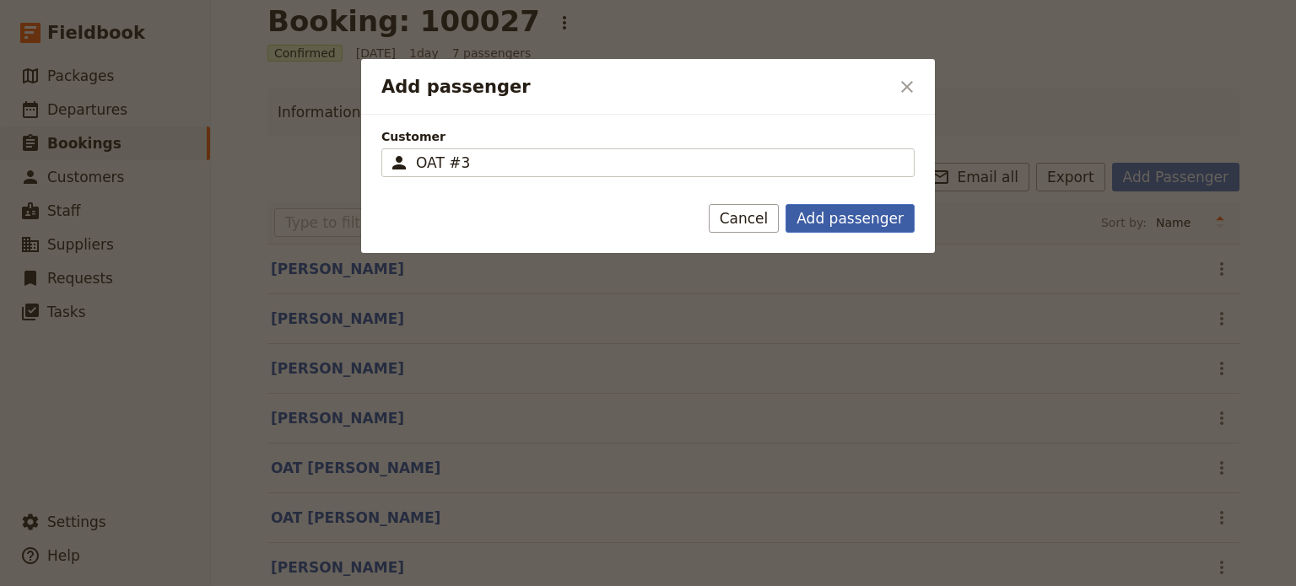
click at [871, 222] on button "Add passenger" at bounding box center [850, 218] width 129 height 29
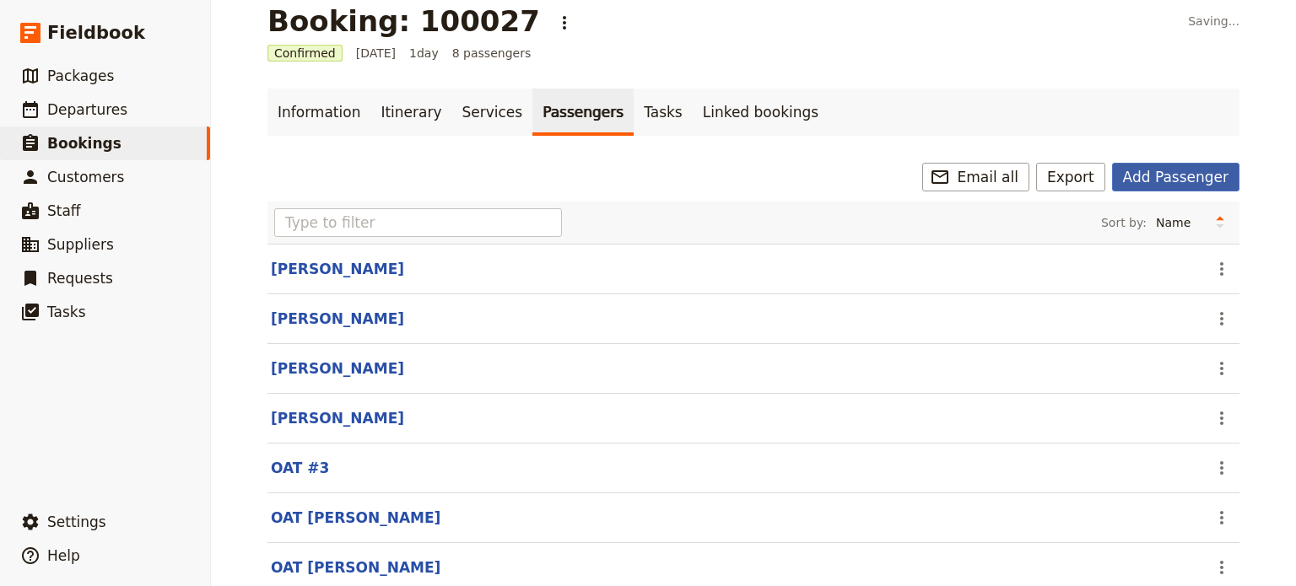
click at [1155, 181] on button "Add Passenger" at bounding box center [1175, 177] width 127 height 29
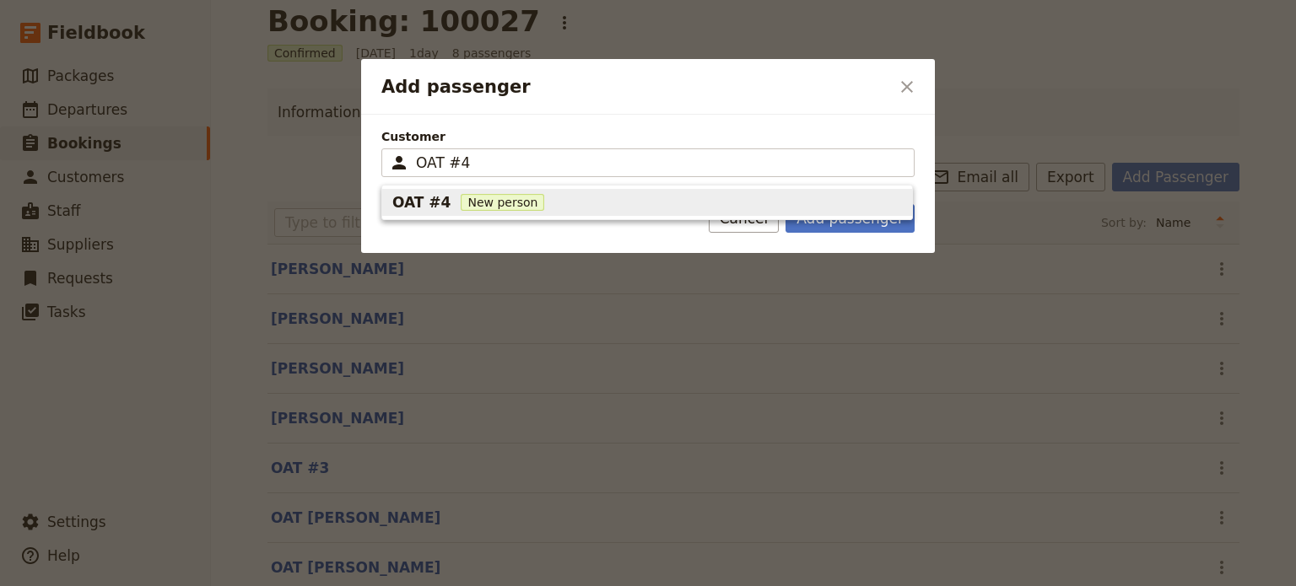
click at [489, 211] on div "OAT #4 New person" at bounding box center [647, 202] width 510 height 20
type input "OAT #4"
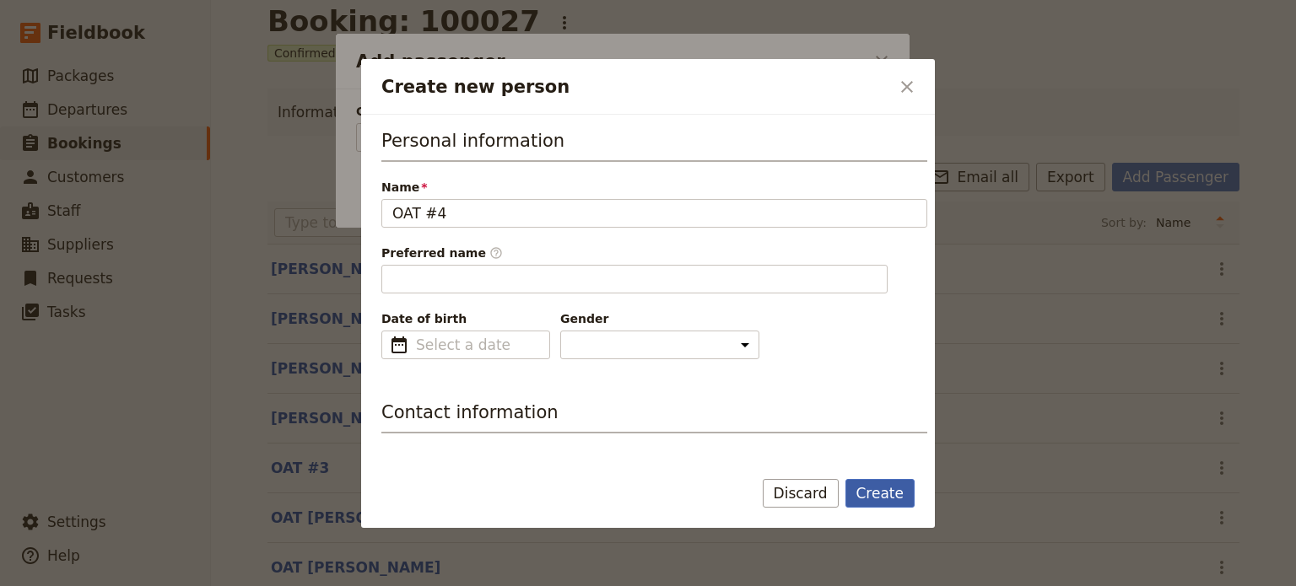
type input "Oat"
click at [884, 495] on button "Create" at bounding box center [881, 493] width 70 height 29
type input "OAT #4"
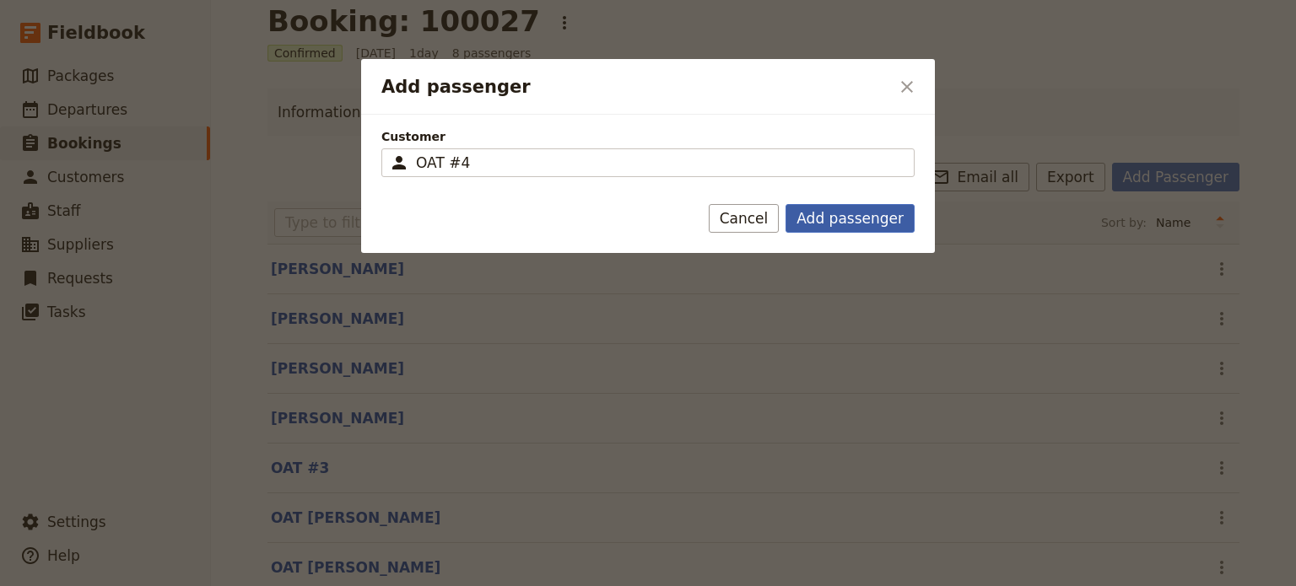
click at [830, 214] on button "Add passenger" at bounding box center [850, 218] width 129 height 29
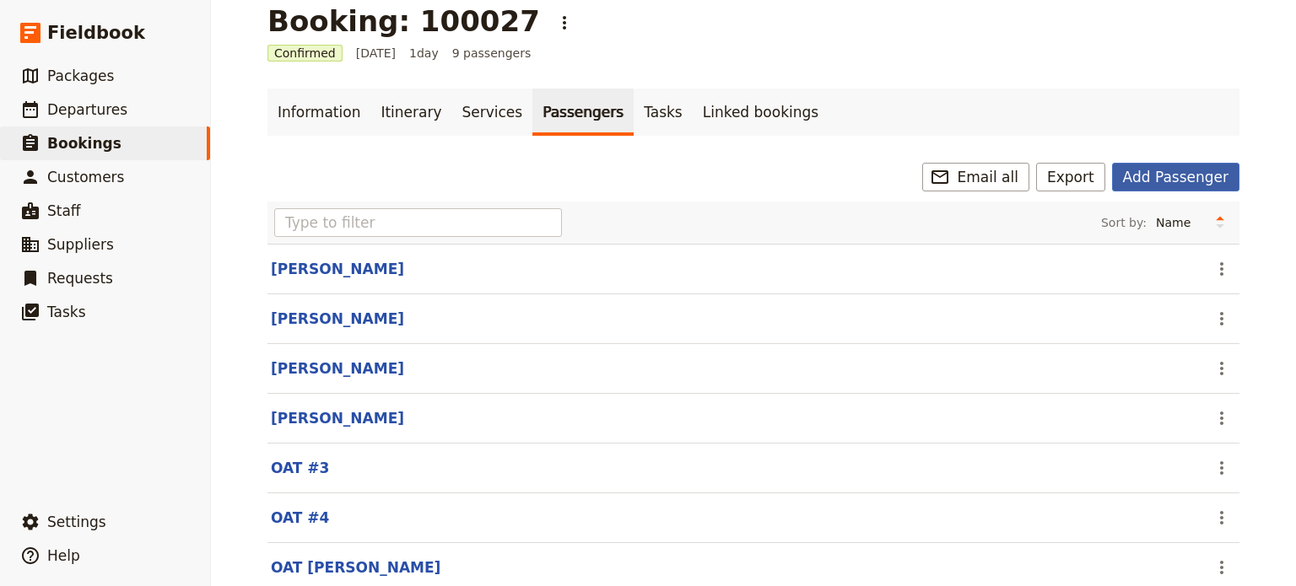
click at [1135, 173] on button "Add Passenger" at bounding box center [1175, 177] width 127 height 29
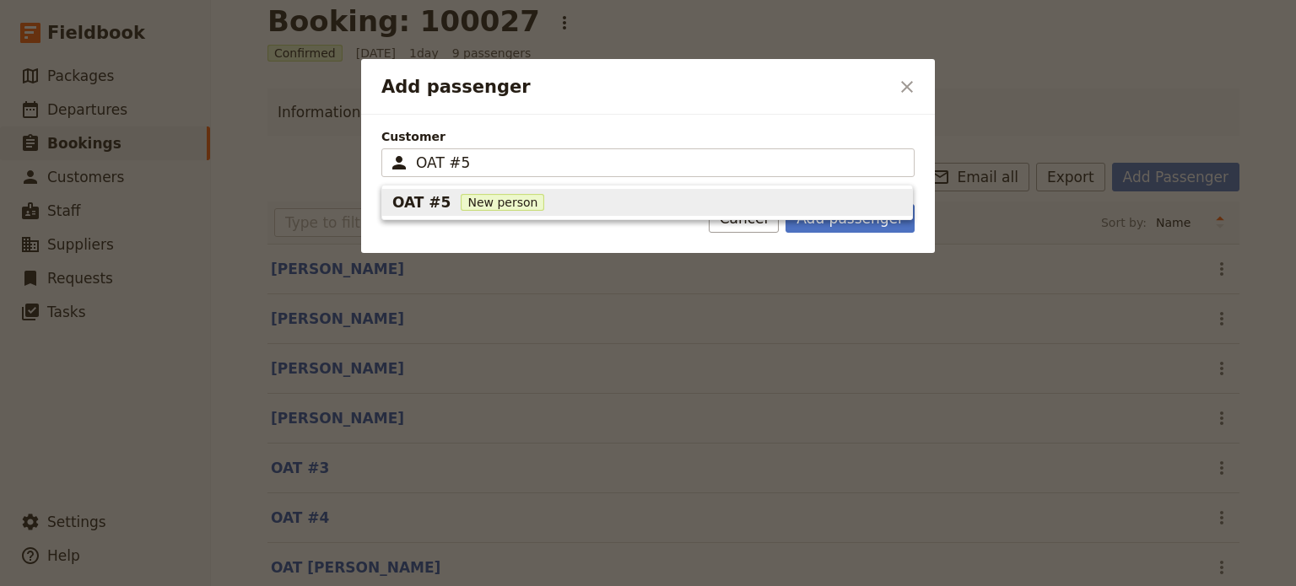
click at [512, 201] on span "New person" at bounding box center [503, 202] width 84 height 17
type input "OAT #5"
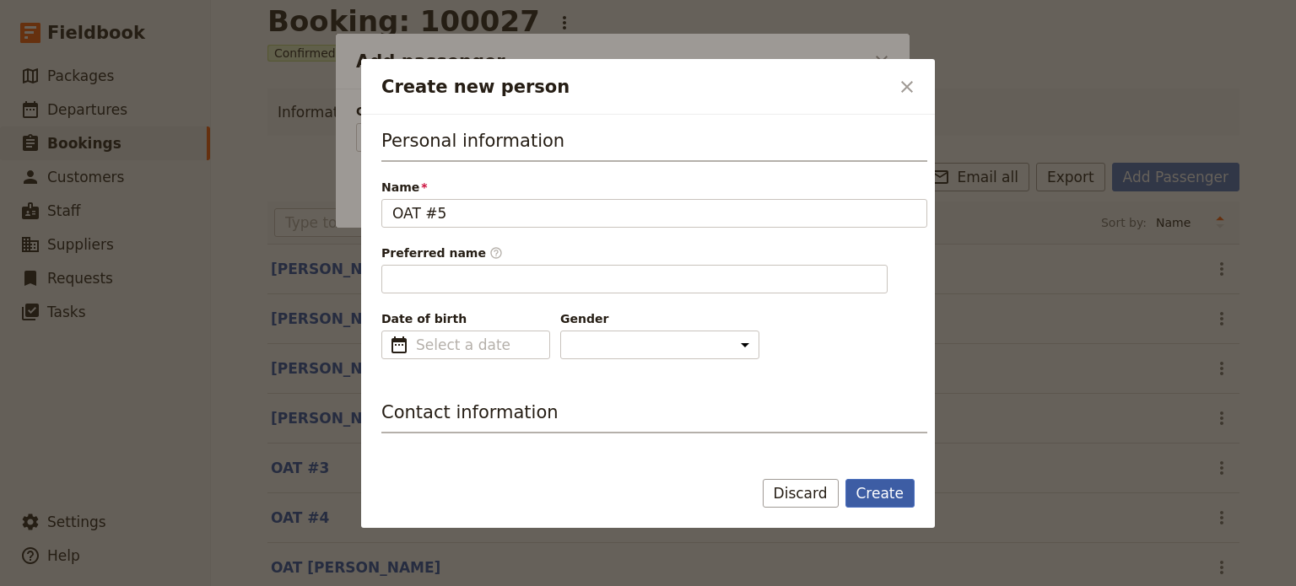
type input "Oat"
click at [904, 492] on button "Create" at bounding box center [881, 493] width 70 height 29
type input "OAT #5"
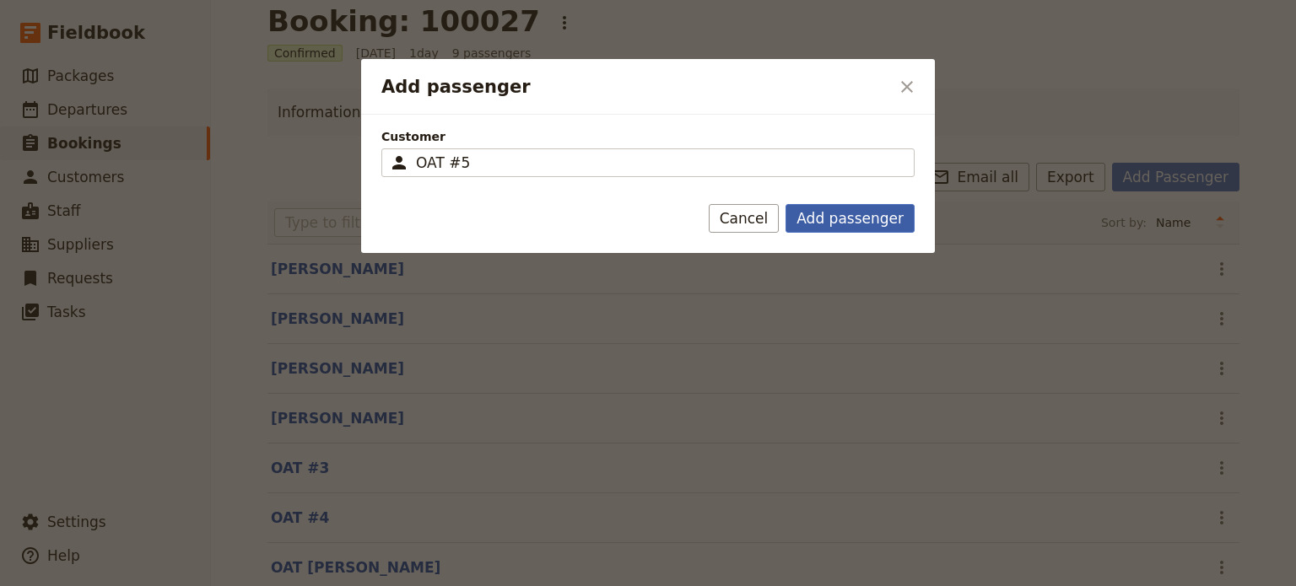
click at [886, 215] on button "Add passenger" at bounding box center [850, 218] width 129 height 29
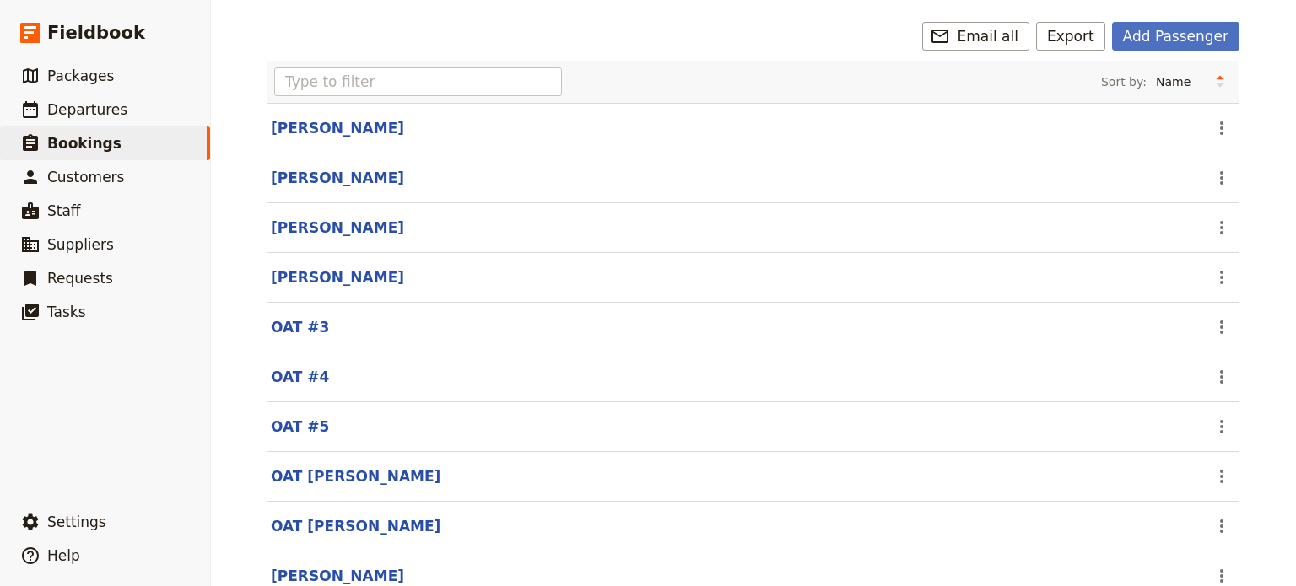
scroll to position [219, 0]
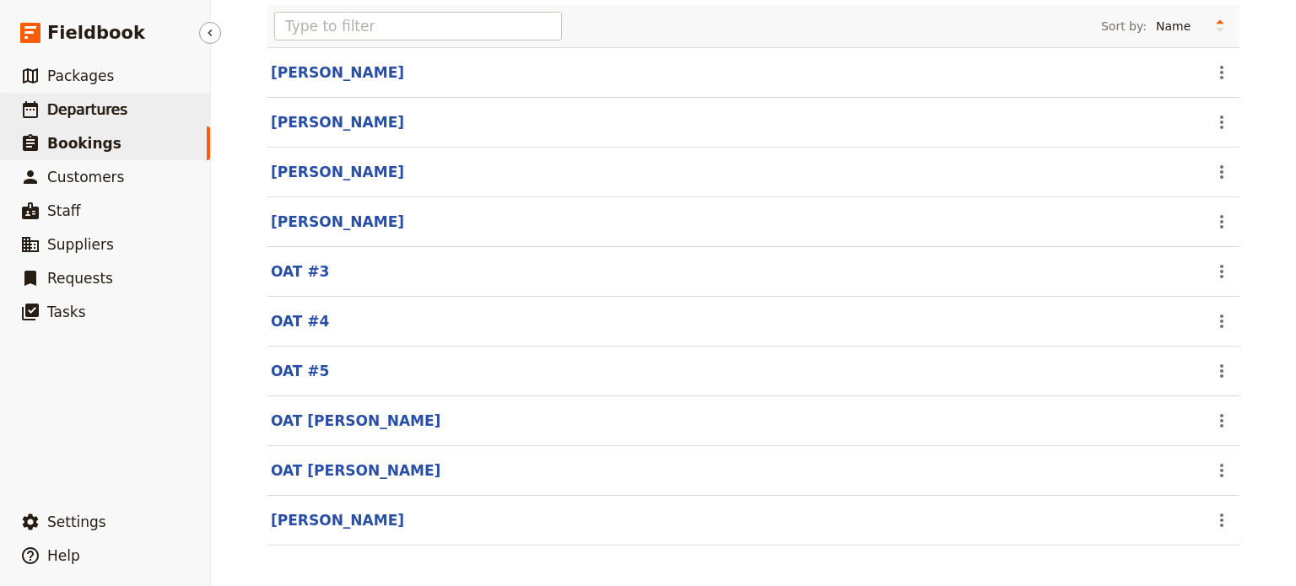
click at [74, 111] on span "Departures" at bounding box center [87, 109] width 80 height 17
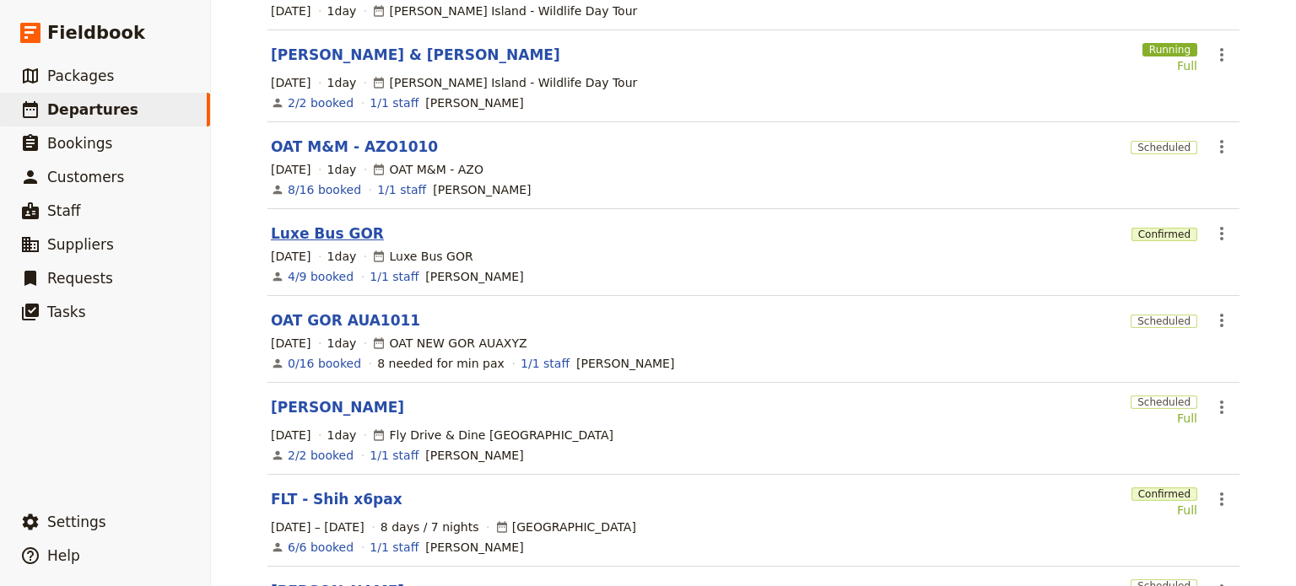
click at [290, 224] on link "Luxe Bus GOR" at bounding box center [327, 234] width 113 height 20
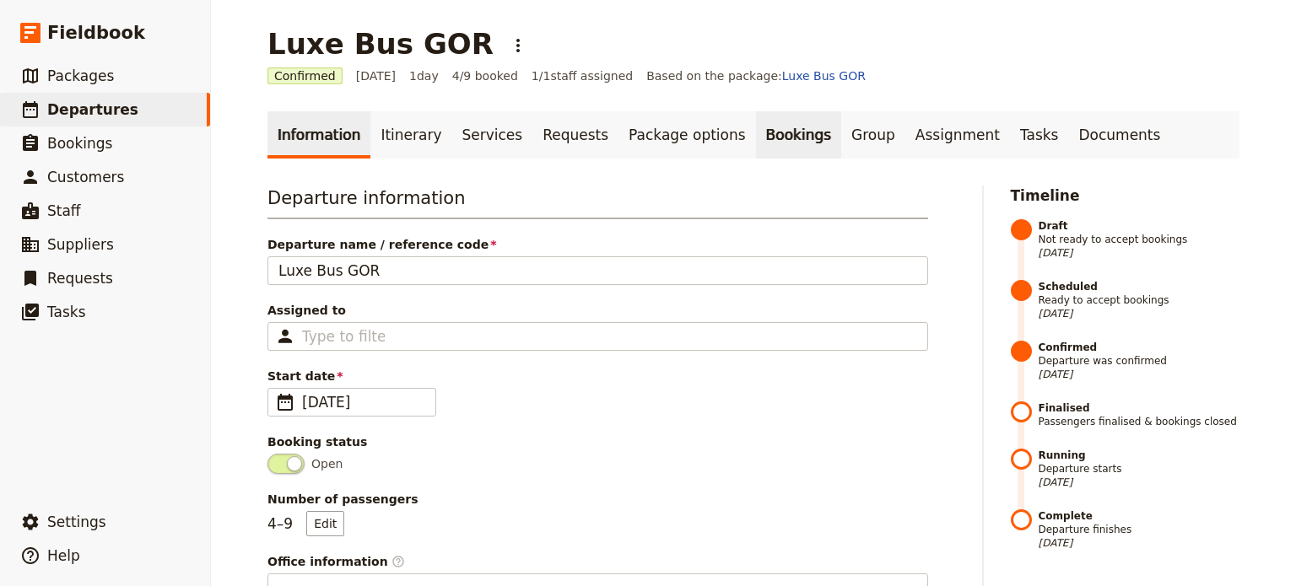
click at [756, 133] on link "Bookings" at bounding box center [798, 134] width 85 height 47
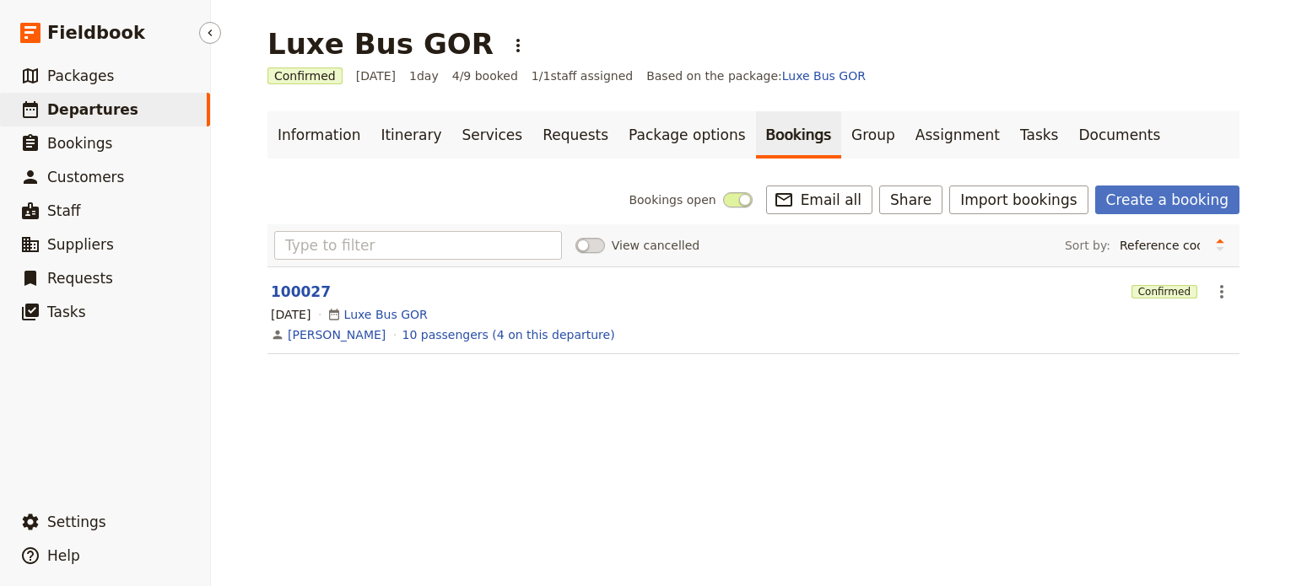
click at [100, 101] on span "Departures" at bounding box center [92, 109] width 91 height 17
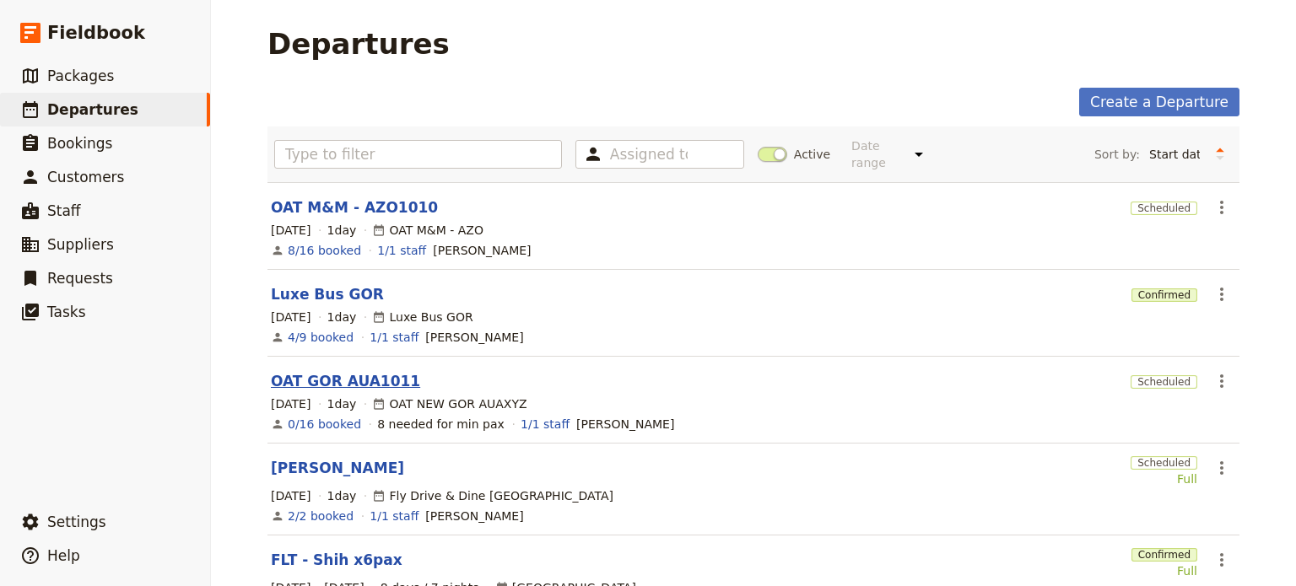
click at [291, 371] on link "OAT GOR AUA1011" at bounding box center [345, 381] width 149 height 20
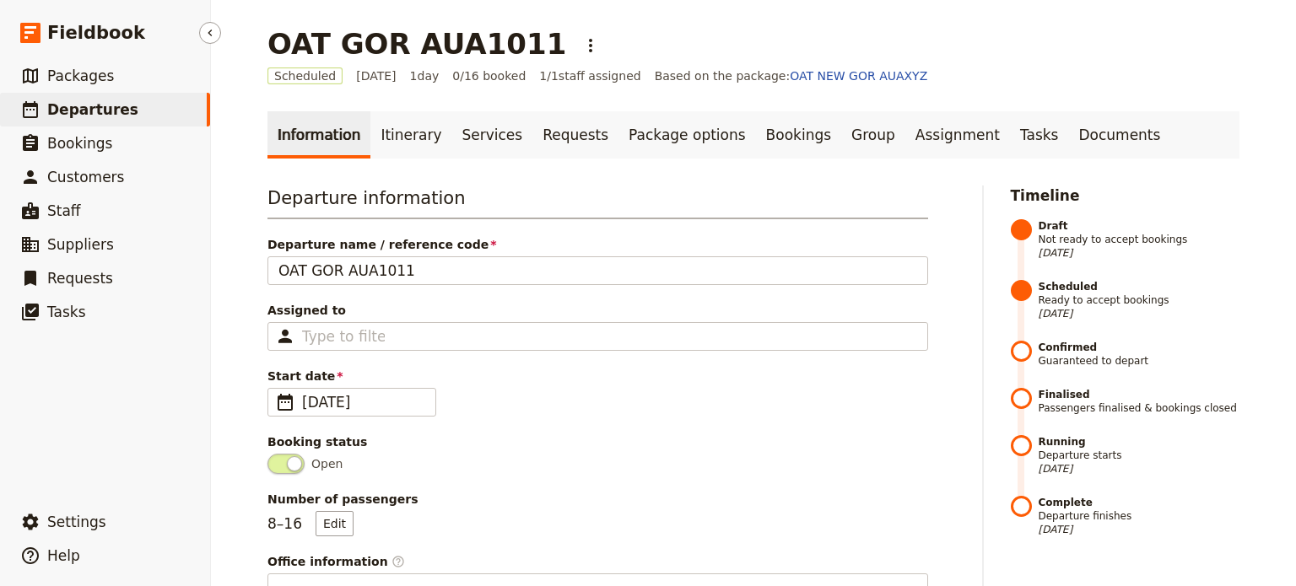
click at [106, 118] on span "Departures" at bounding box center [92, 109] width 91 height 17
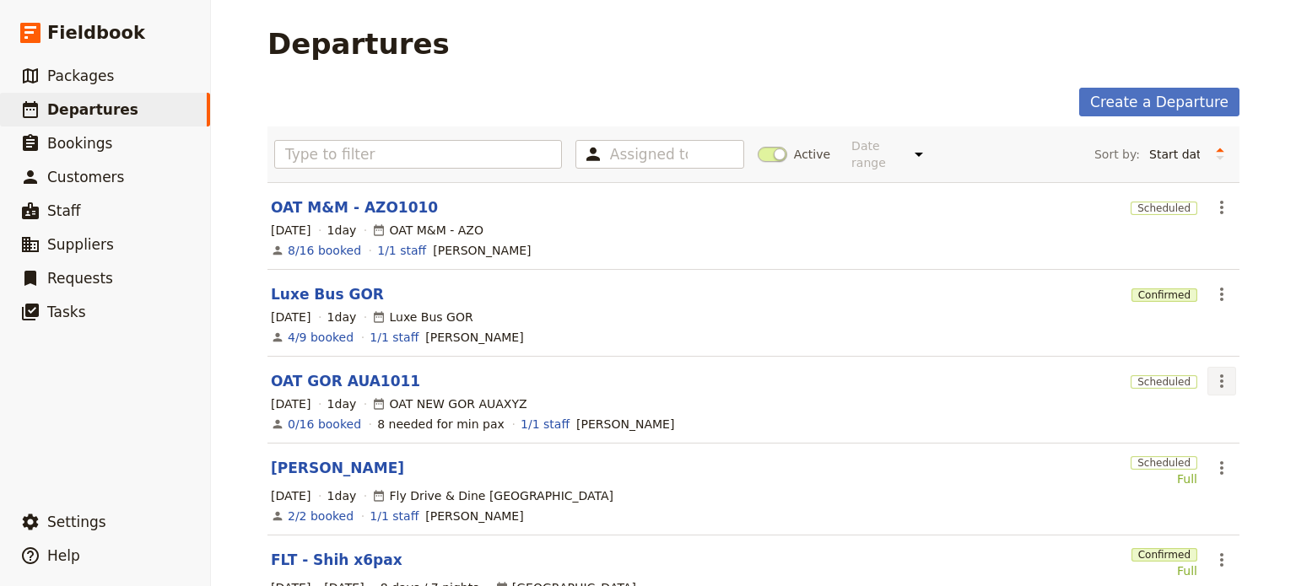
click at [1213, 371] on icon "Actions" at bounding box center [1222, 381] width 20 height 20
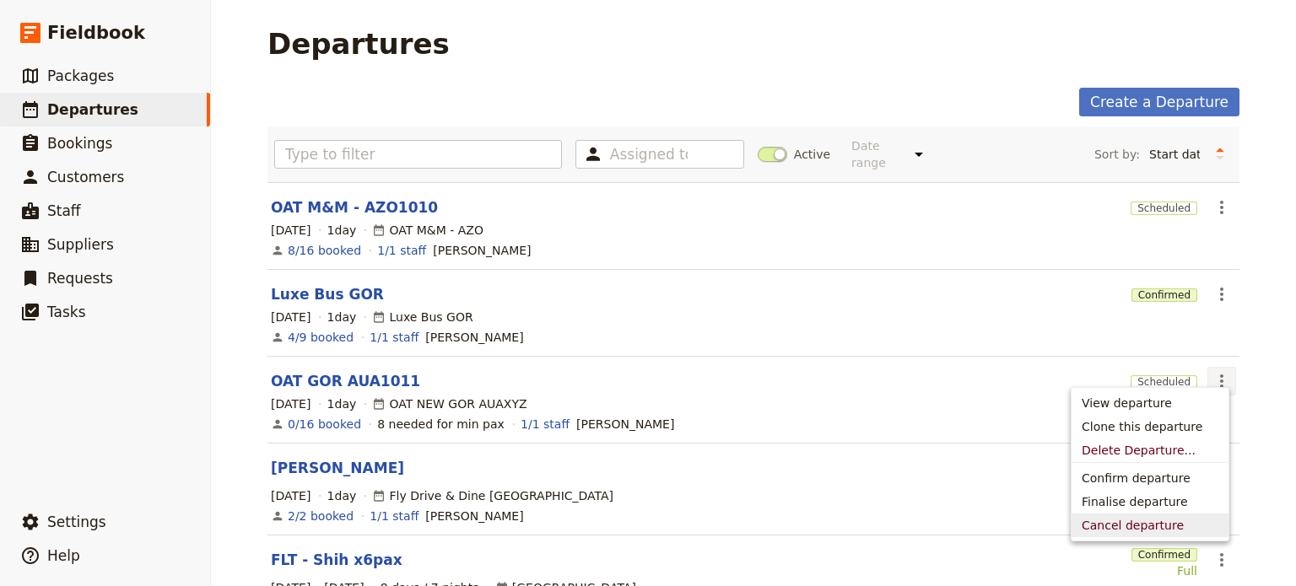
click at [1143, 525] on span "Cancel departure" at bounding box center [1133, 525] width 102 height 17
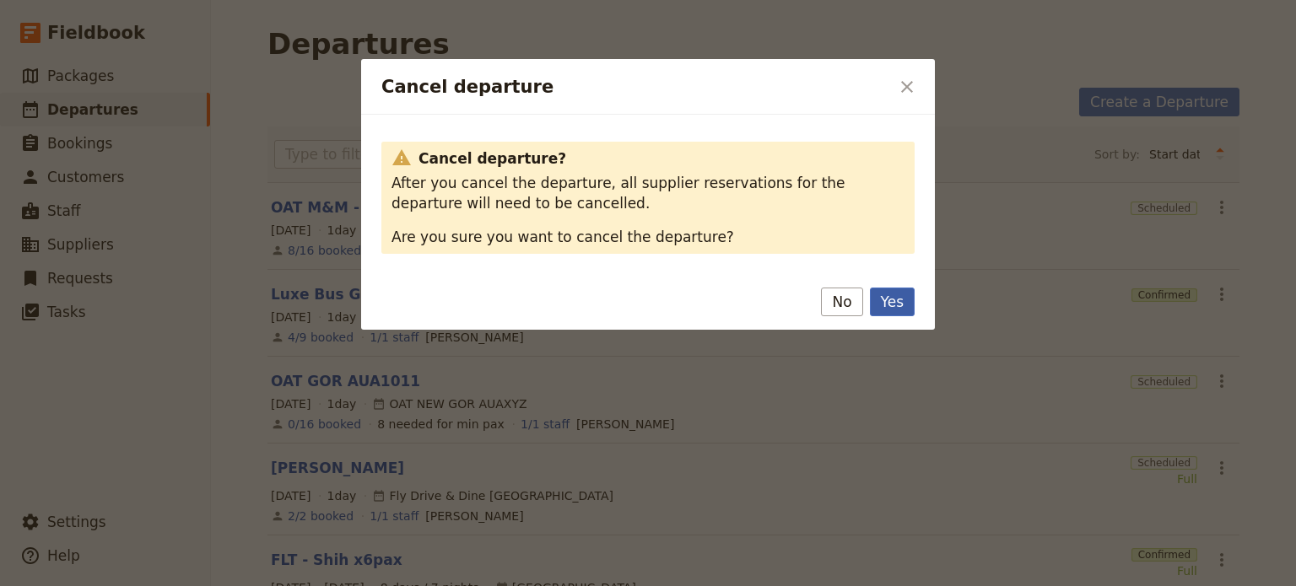
click at [894, 302] on button "Yes" at bounding box center [892, 302] width 45 height 29
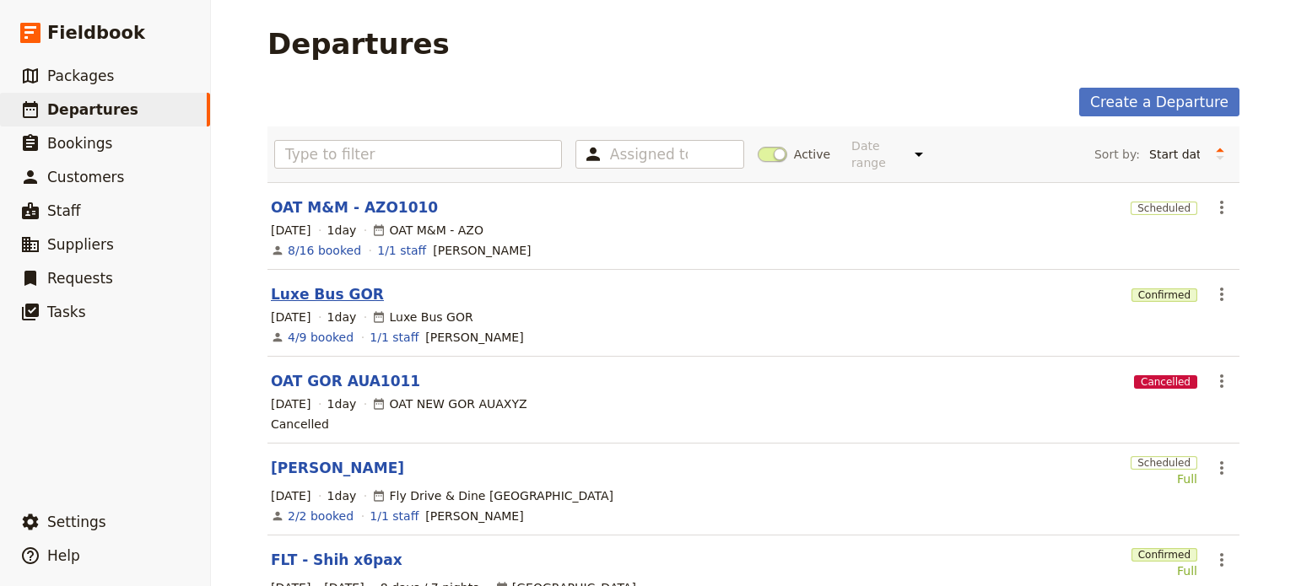
click at [301, 284] on link "Luxe Bus GOR" at bounding box center [327, 294] width 113 height 20
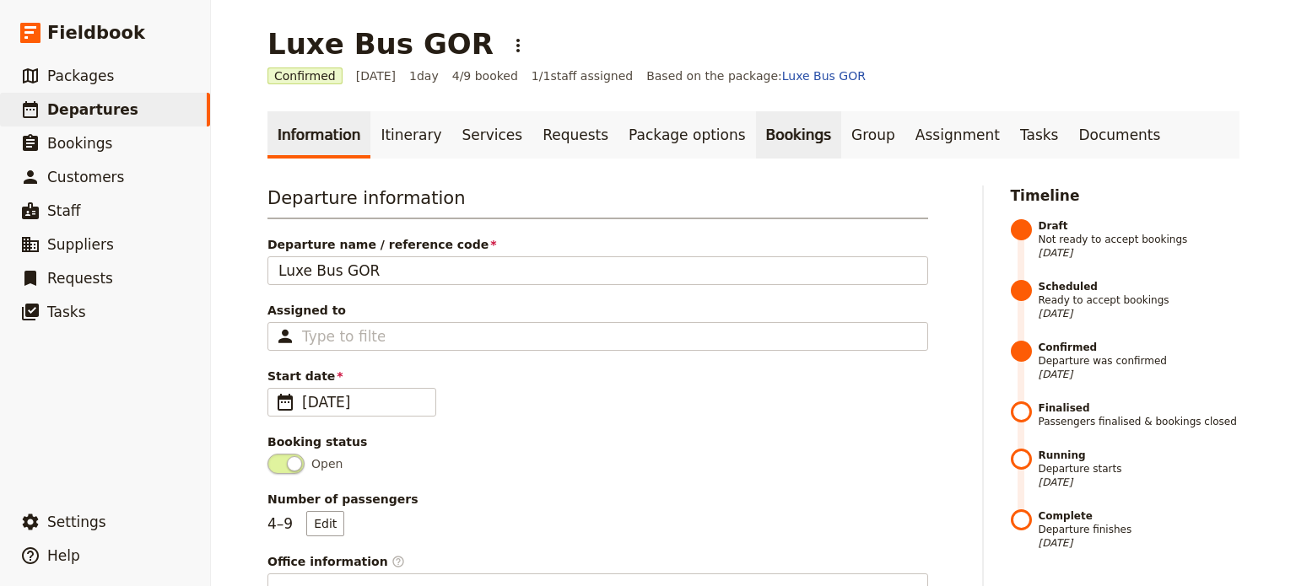
click at [756, 141] on link "Bookings" at bounding box center [798, 134] width 85 height 47
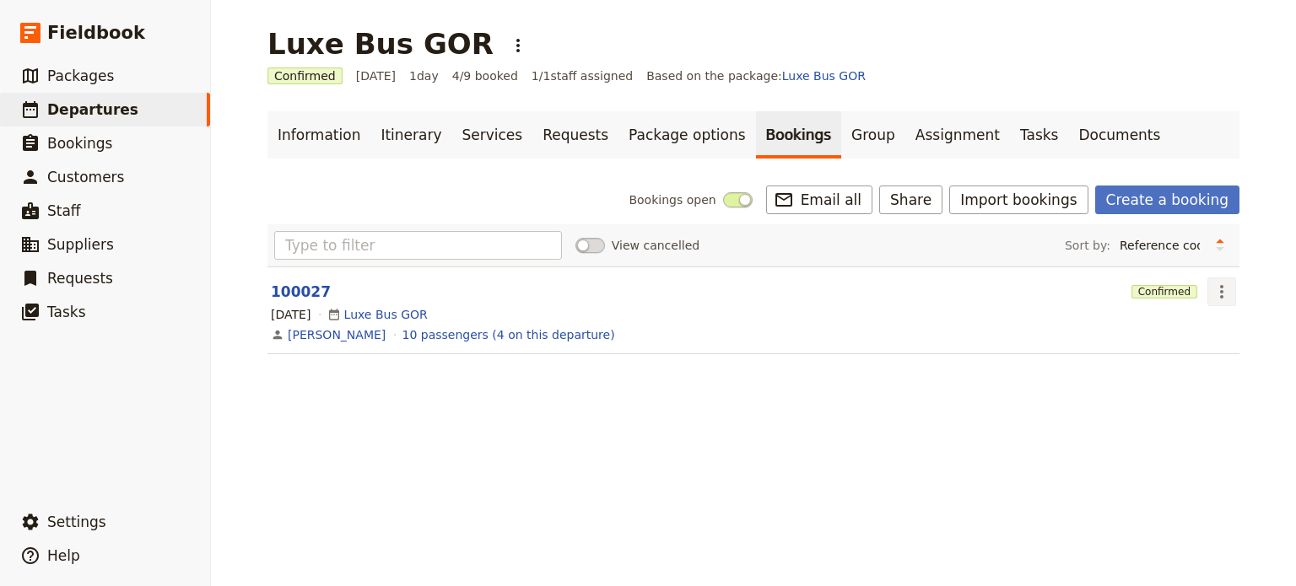
click at [1221, 296] on icon "Actions" at bounding box center [1222, 292] width 20 height 20
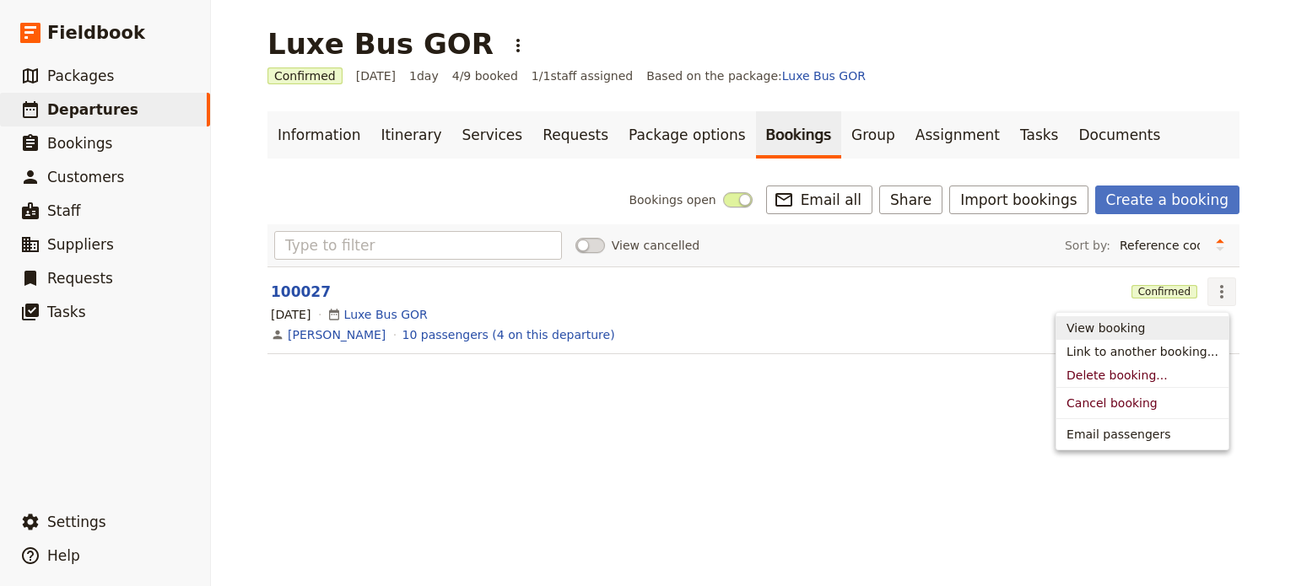
click at [1204, 323] on span "View booking" at bounding box center [1143, 328] width 152 height 17
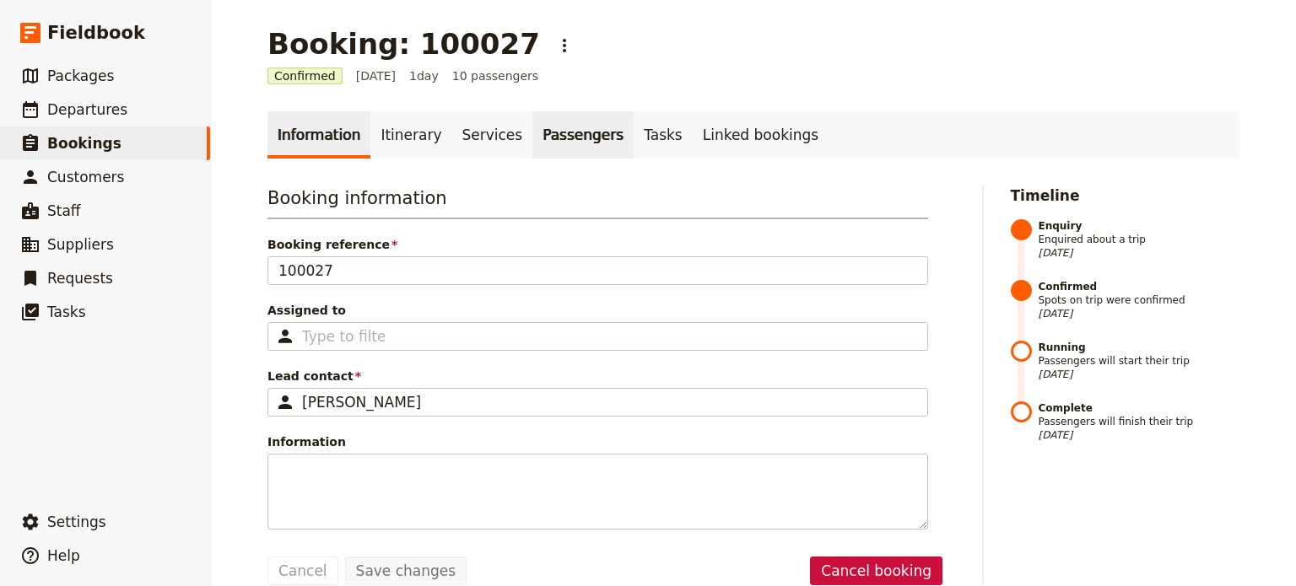
click at [584, 134] on link "Passengers" at bounding box center [582, 134] width 101 height 47
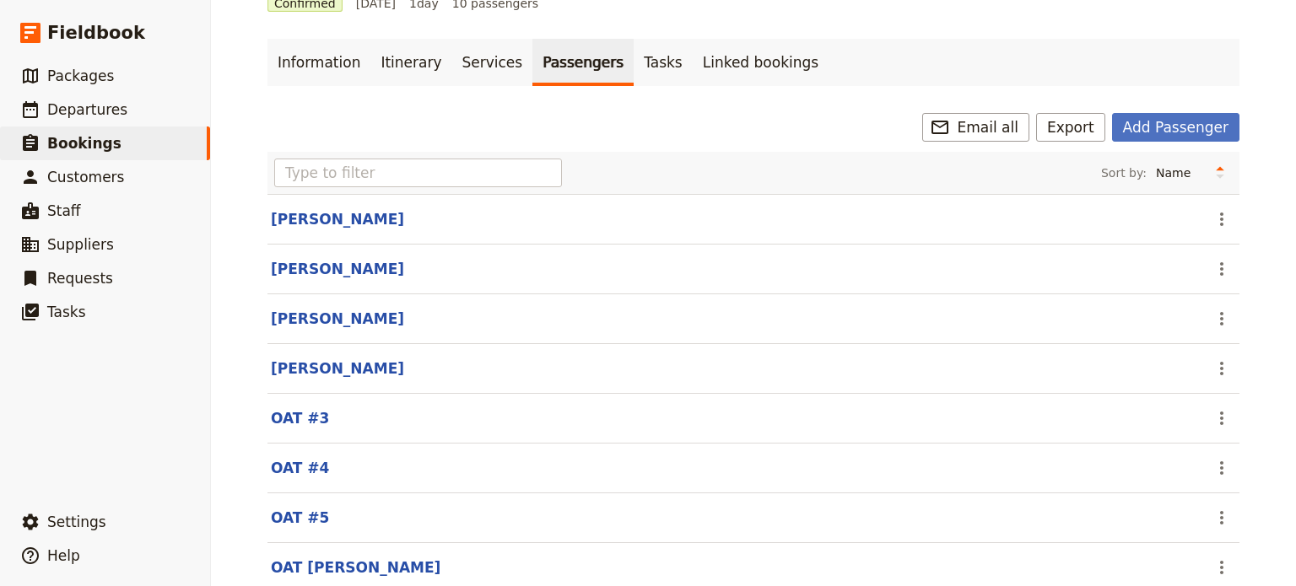
scroll to position [219, 0]
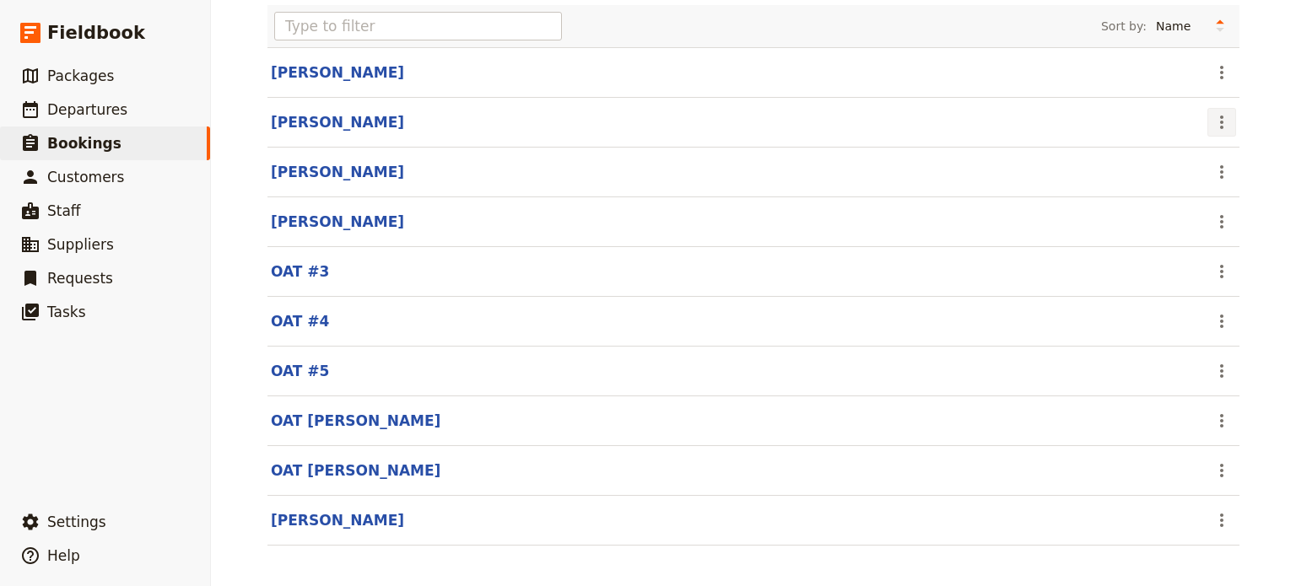
click at [1220, 121] on icon "Actions" at bounding box center [1221, 123] width 3 height 14
click at [1177, 205] on span "Remove passenger" at bounding box center [1161, 204] width 113 height 17
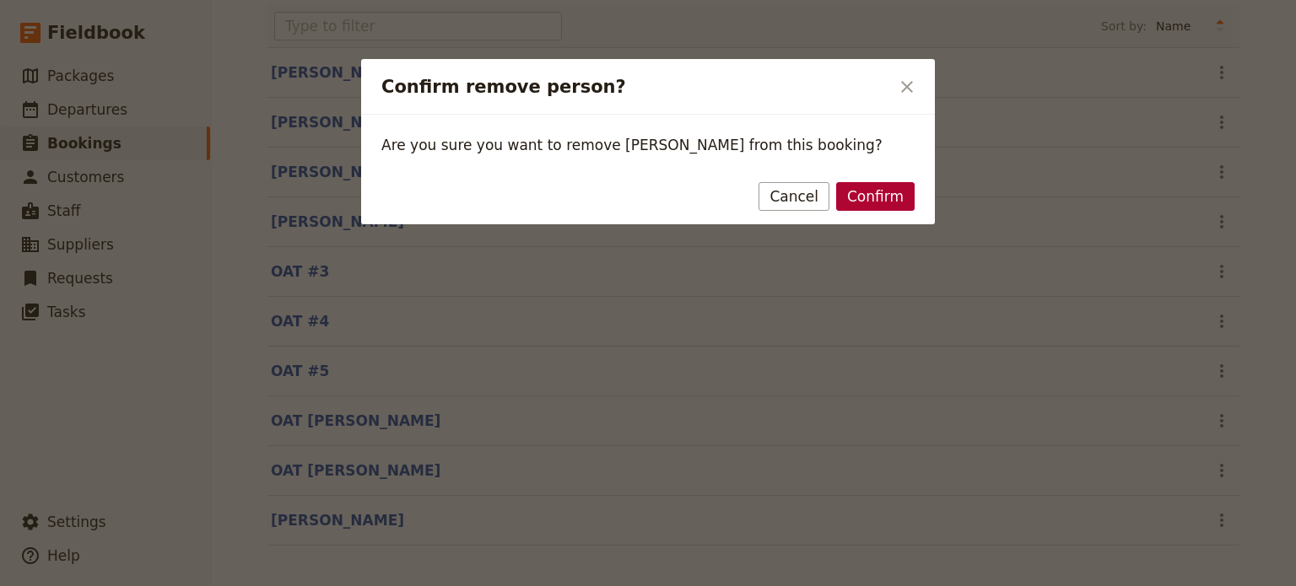
click at [881, 192] on button "Confirm" at bounding box center [875, 196] width 78 height 29
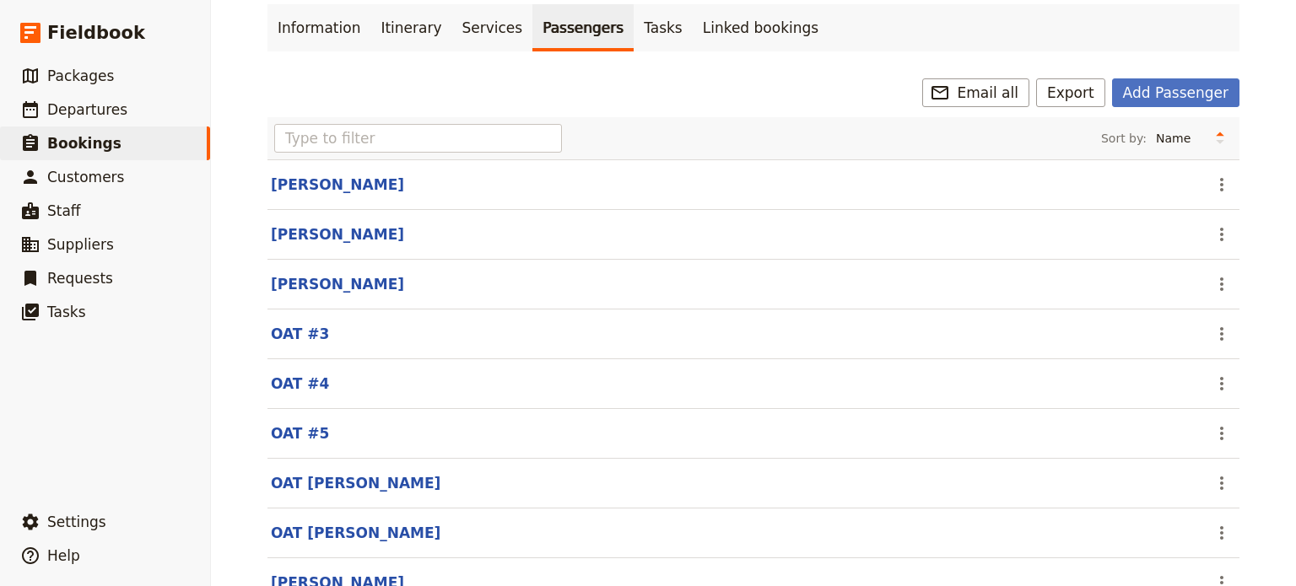
scroll to position [0, 0]
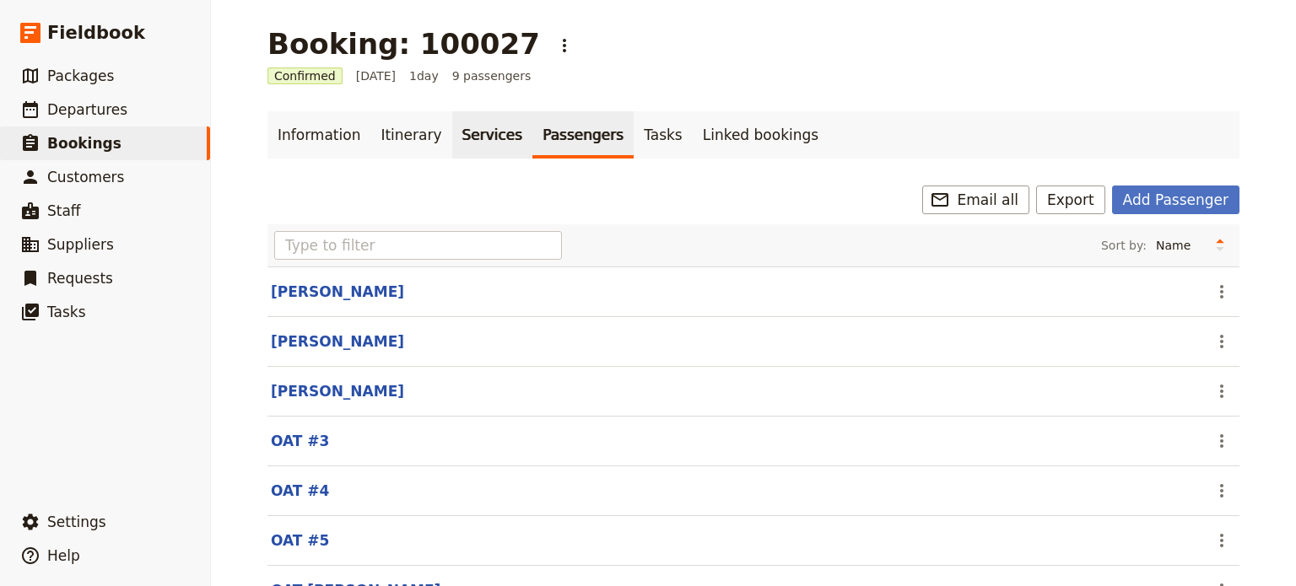
click at [453, 138] on link "Services" at bounding box center [492, 134] width 81 height 47
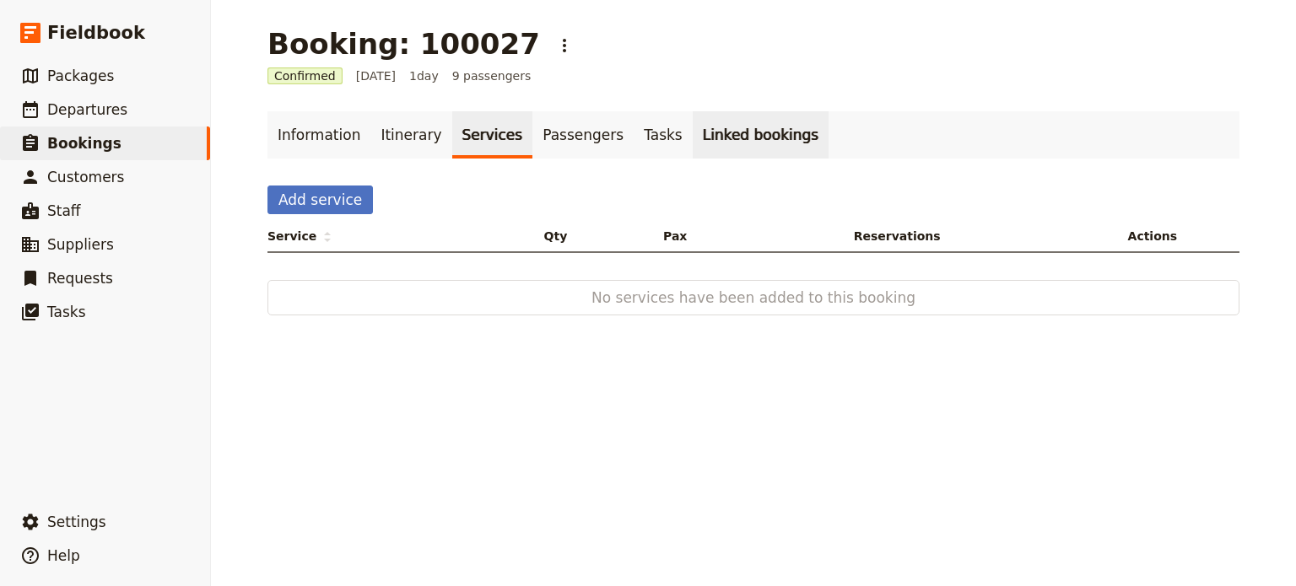
click at [709, 136] on link "Linked bookings" at bounding box center [761, 134] width 136 height 47
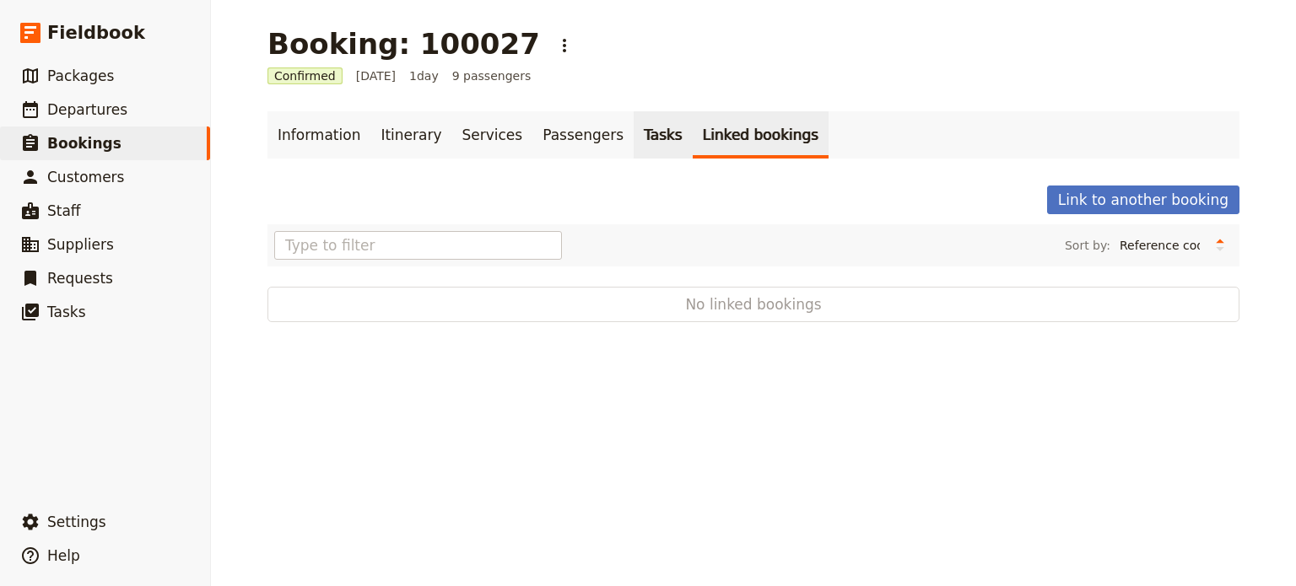
drag, startPoint x: 610, startPoint y: 151, endPoint x: 592, endPoint y: 148, distance: 18.9
click at [634, 151] on link "Tasks" at bounding box center [663, 134] width 59 height 47
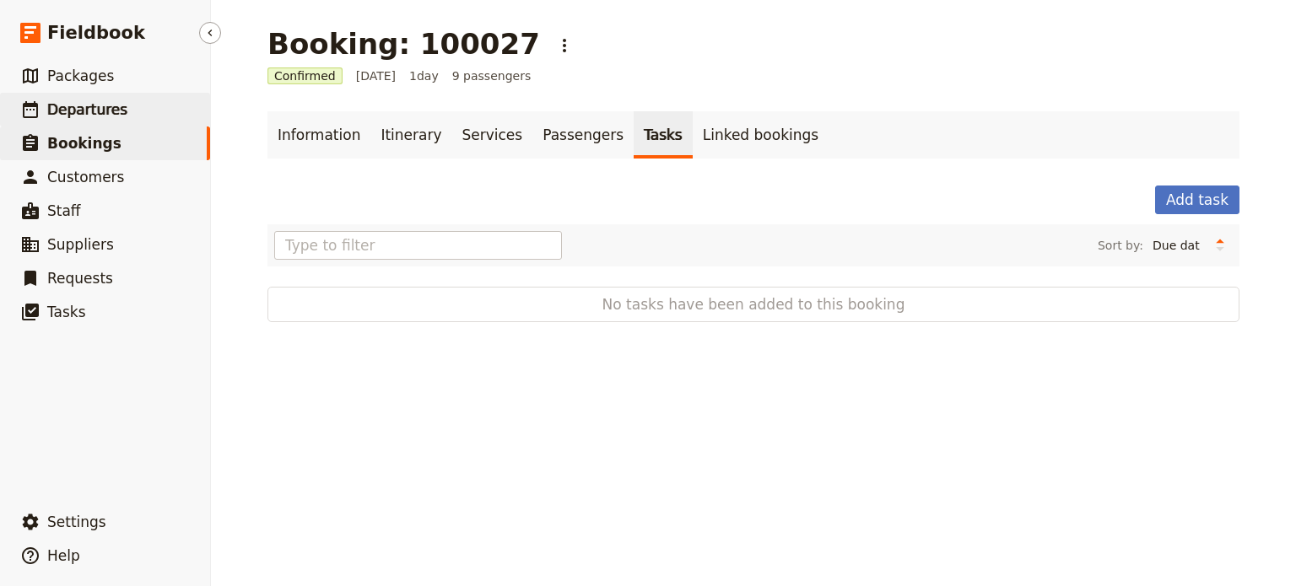
click at [44, 114] on link "​ Departures" at bounding box center [105, 110] width 210 height 34
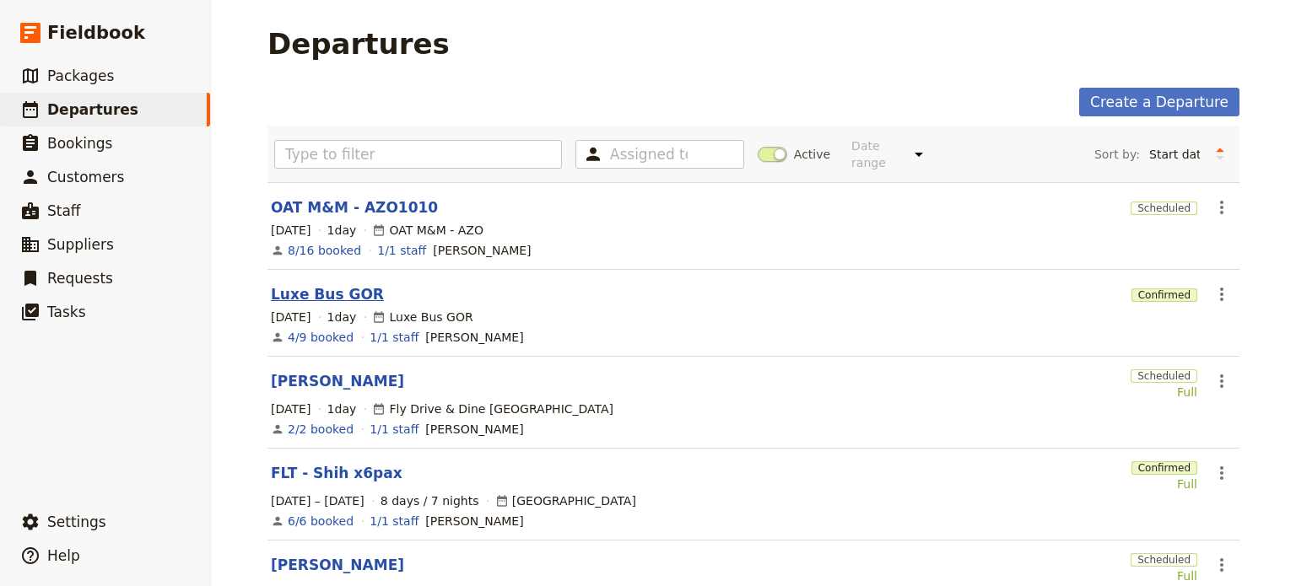
click at [333, 284] on link "Luxe Bus GOR" at bounding box center [327, 294] width 113 height 20
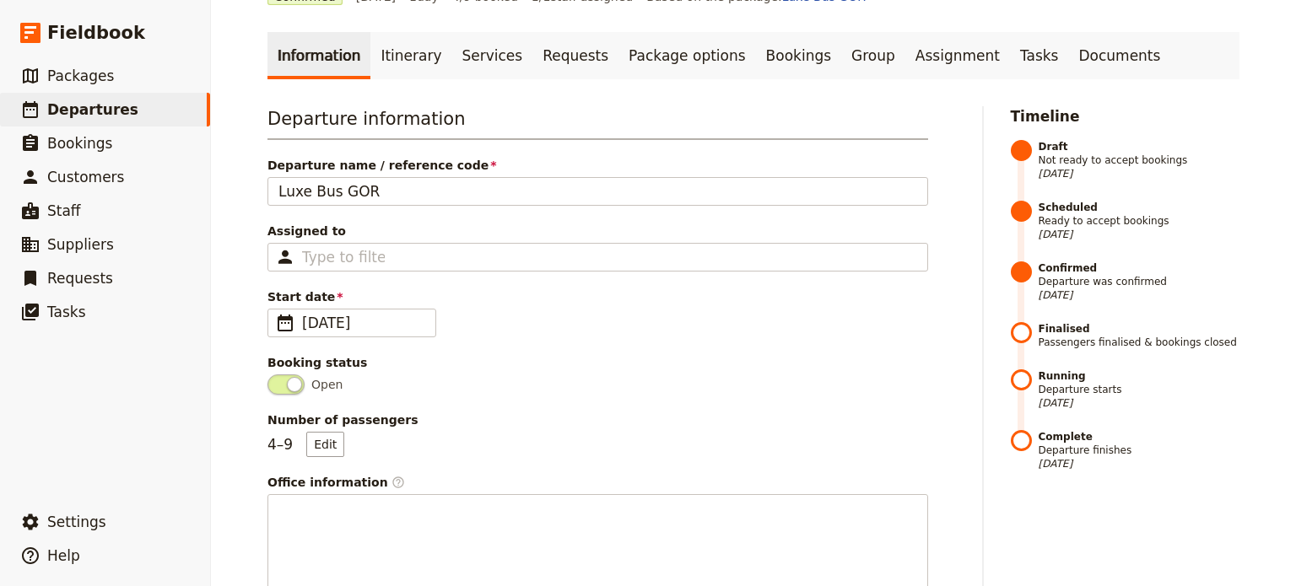
scroll to position [169, 0]
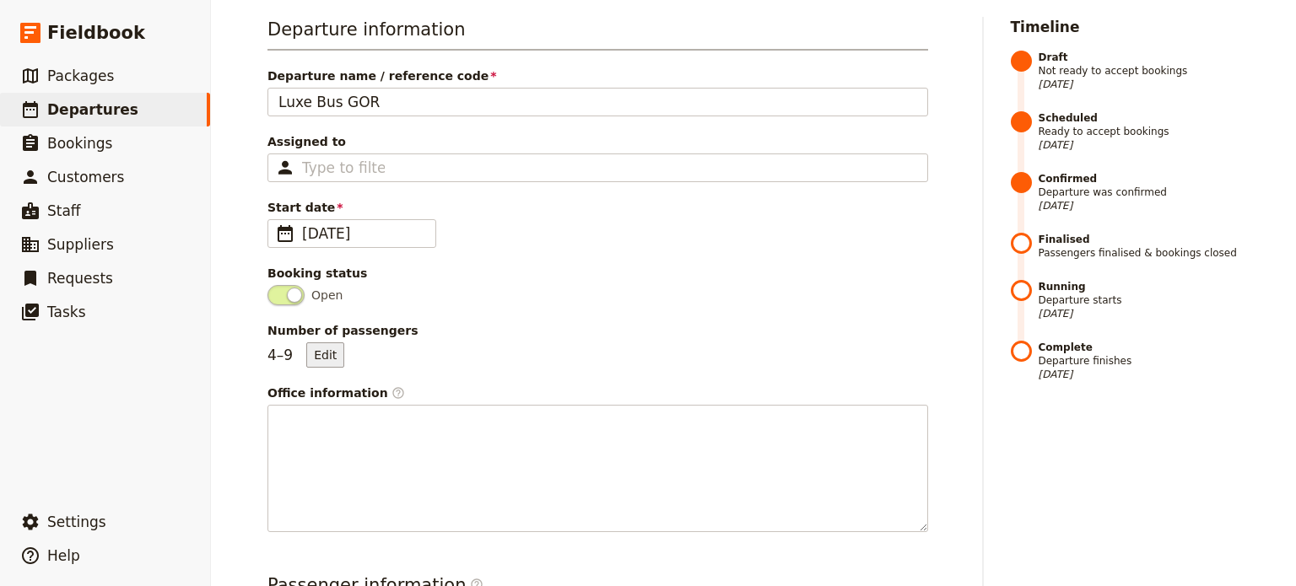
click at [323, 350] on button "Edit" at bounding box center [325, 355] width 38 height 25
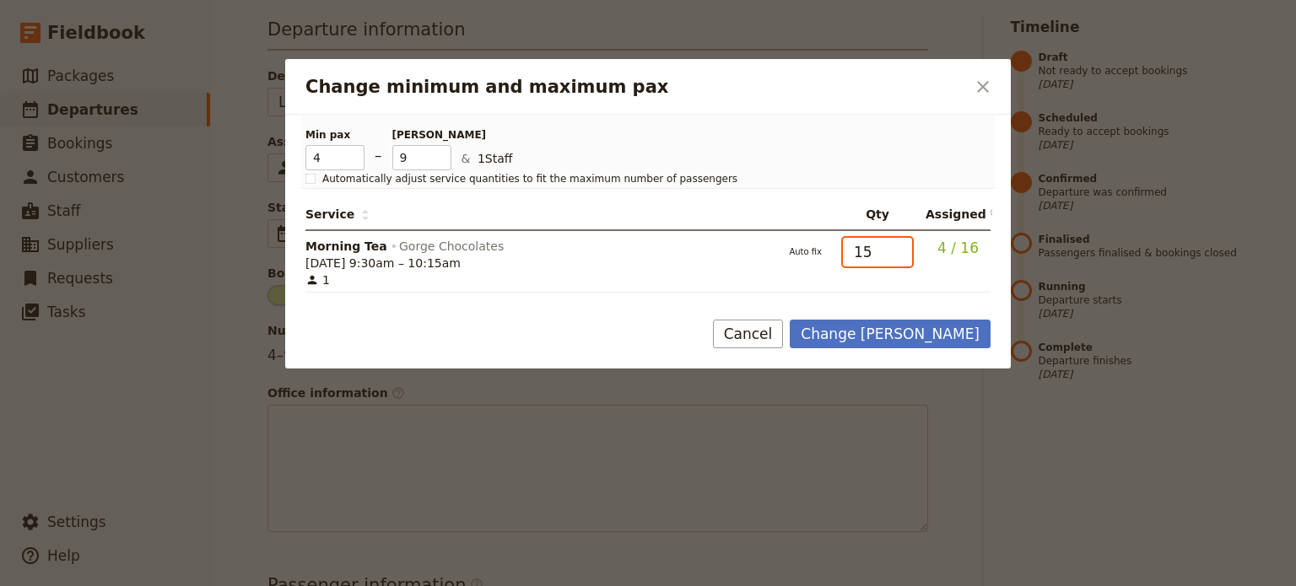
click at [901, 256] on input "15" at bounding box center [877, 252] width 69 height 29
click at [901, 256] on input "14" at bounding box center [877, 252] width 69 height 29
click at [901, 256] on input "13" at bounding box center [877, 252] width 69 height 29
click at [901, 256] on input "12" at bounding box center [877, 252] width 69 height 29
click at [901, 256] on input "11" at bounding box center [877, 252] width 69 height 29
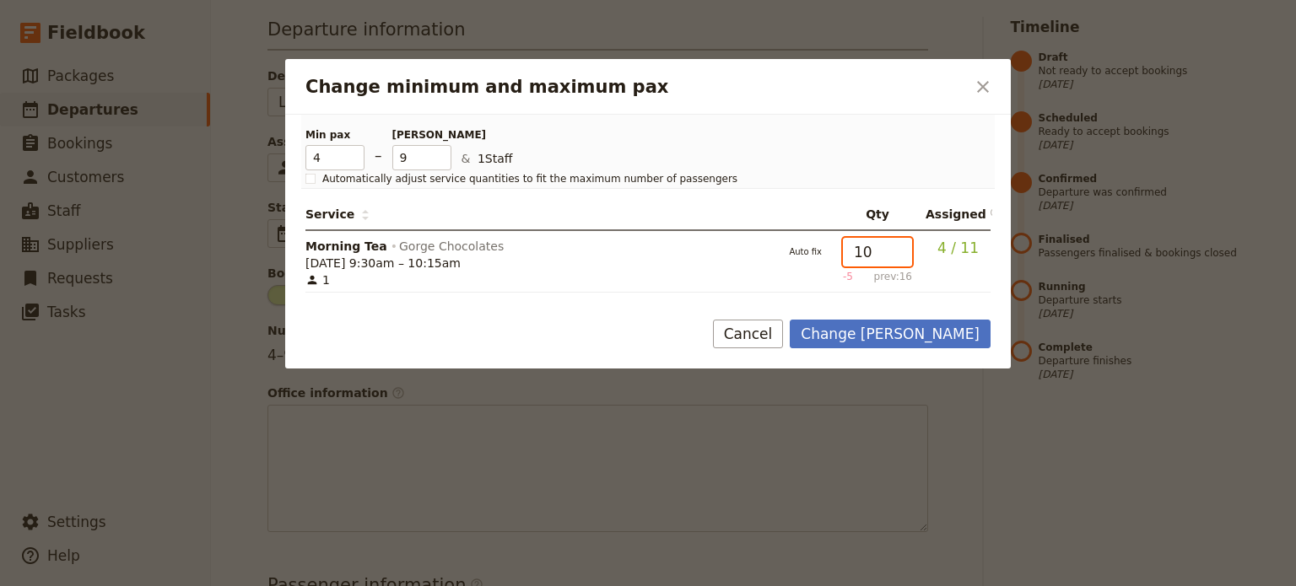
click at [901, 256] on input "10" at bounding box center [877, 252] width 69 height 29
type input "9"
click at [901, 256] on input "9" at bounding box center [877, 252] width 69 height 29
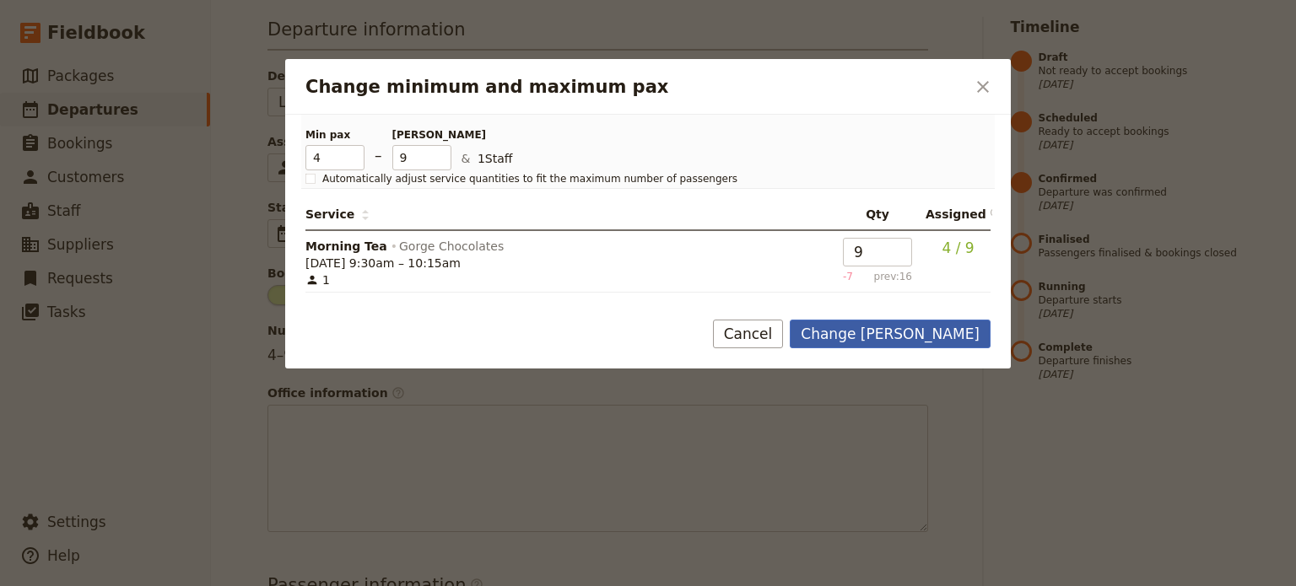
click at [897, 327] on button "Change [PERSON_NAME]" at bounding box center [890, 334] width 201 height 29
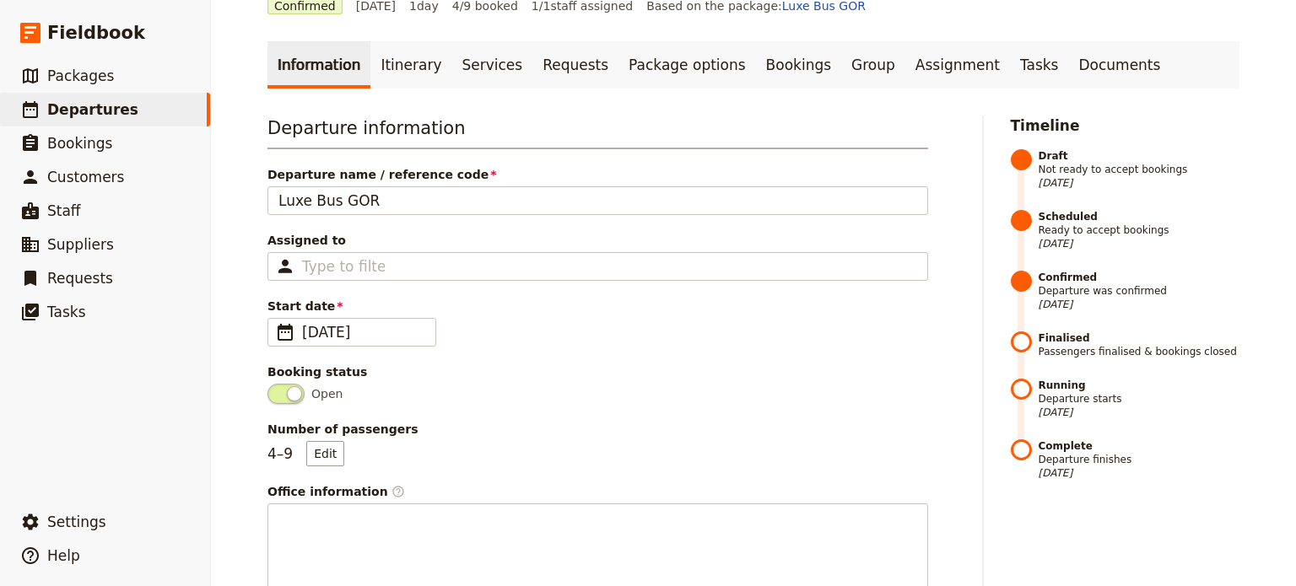
scroll to position [0, 0]
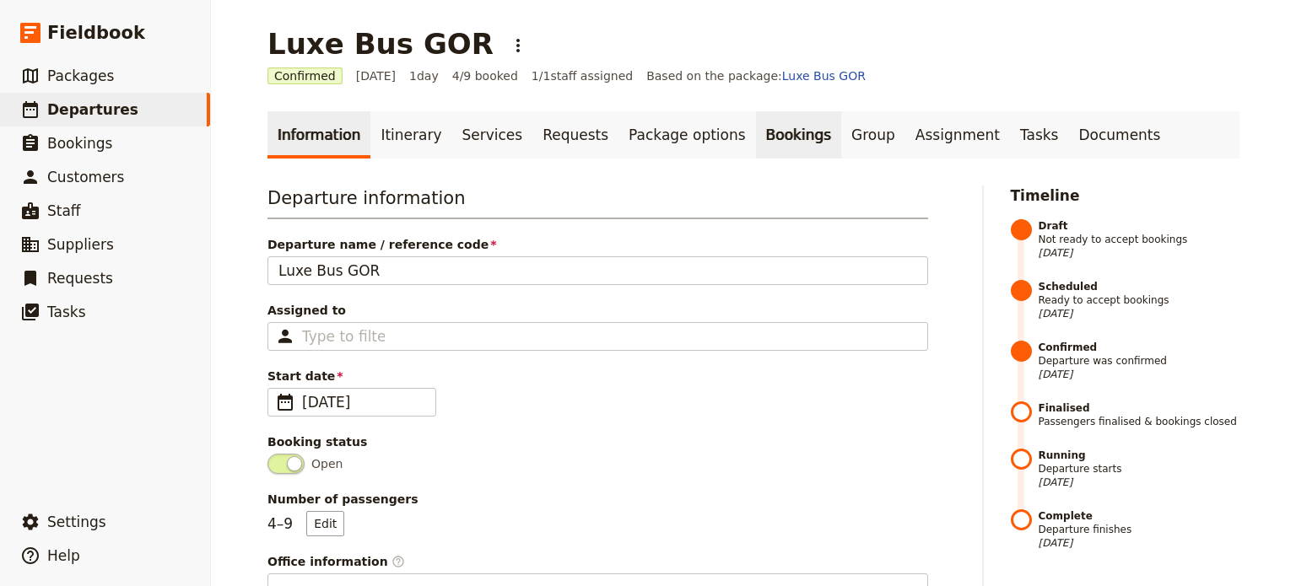
click at [756, 144] on link "Bookings" at bounding box center [798, 134] width 85 height 47
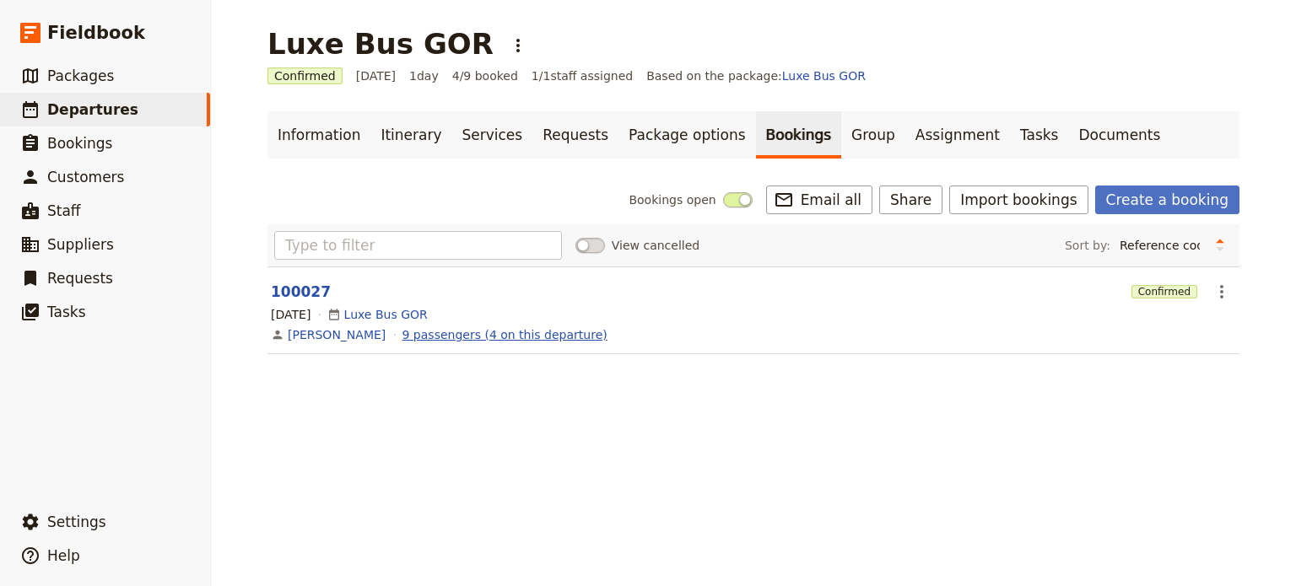
click at [527, 337] on link "9 passengers (4 on this departure)" at bounding box center [505, 335] width 205 height 17
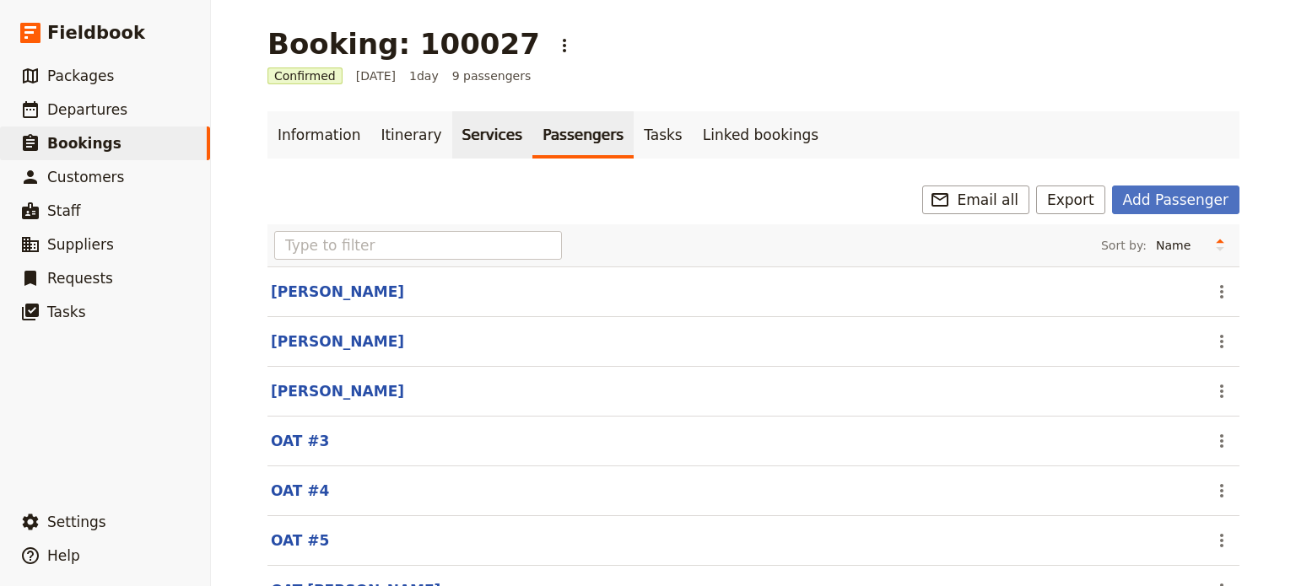
click at [452, 141] on link "Services" at bounding box center [492, 134] width 81 height 47
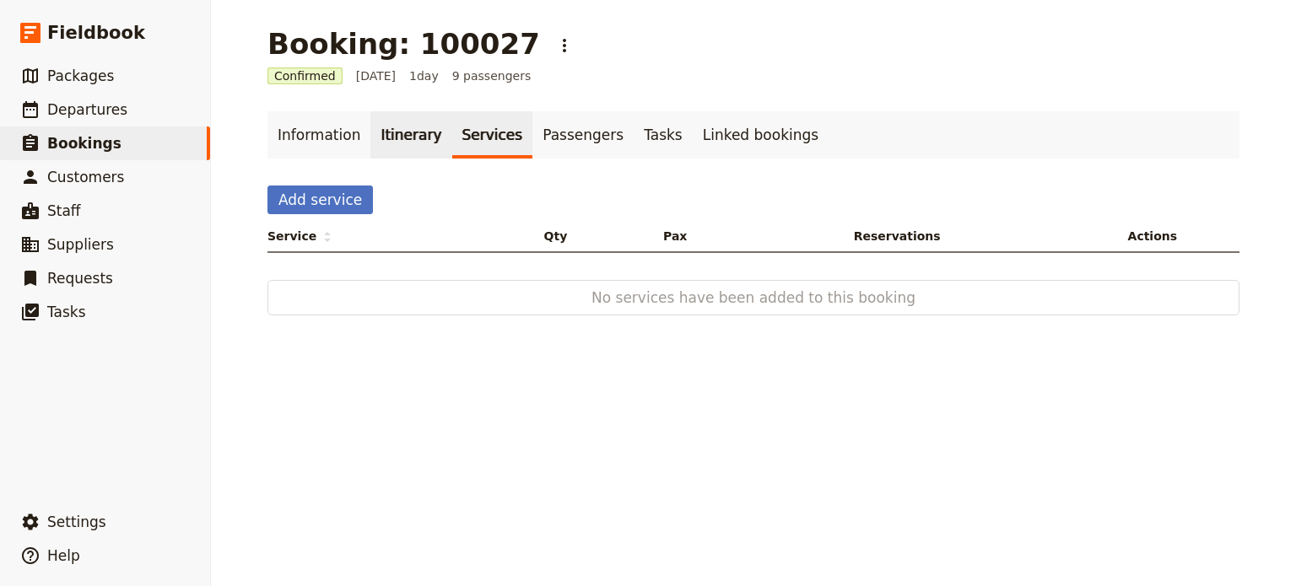
click at [401, 139] on link "Itinerary" at bounding box center [410, 134] width 81 height 47
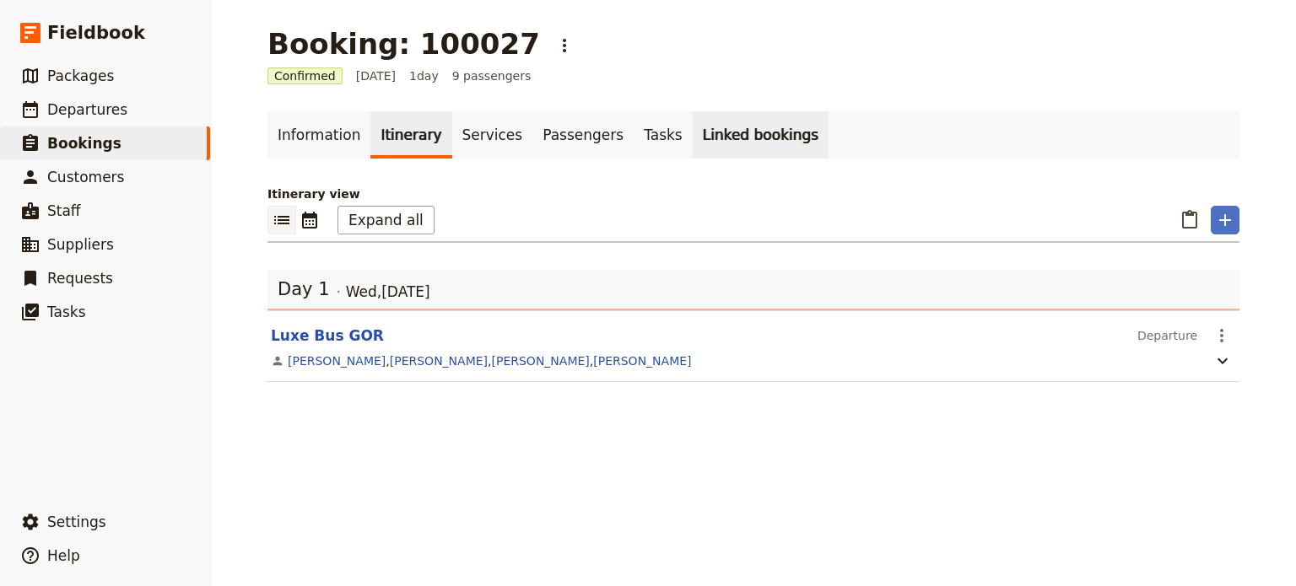
click at [693, 129] on link "Linked bookings" at bounding box center [761, 134] width 136 height 47
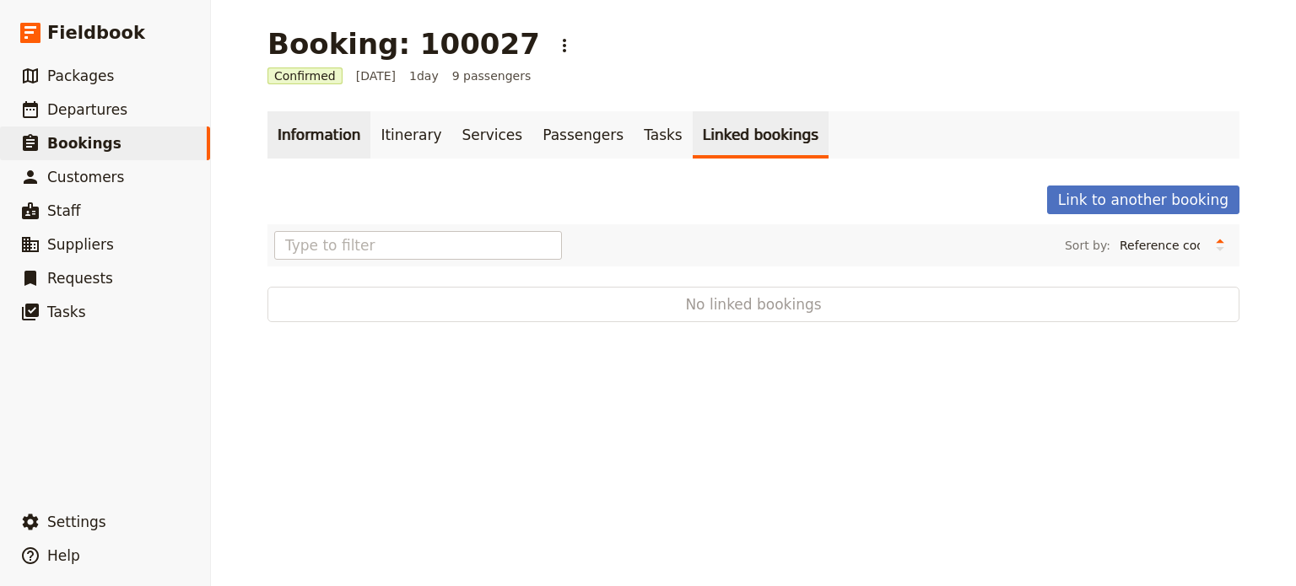
click at [301, 134] on link "Information" at bounding box center [319, 134] width 103 height 47
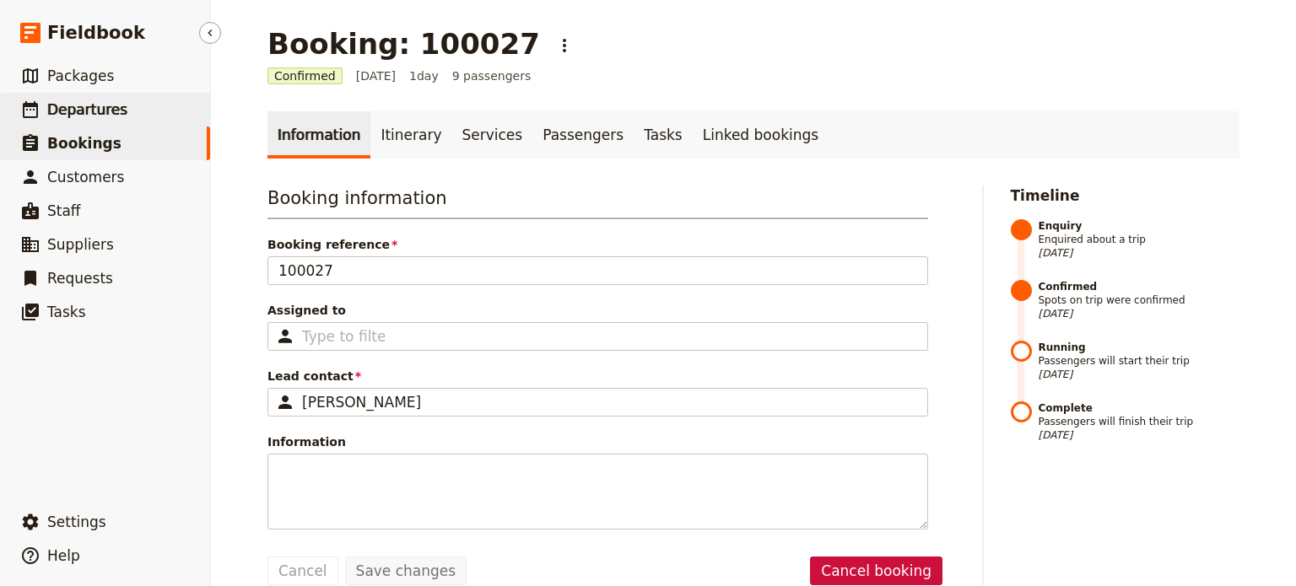
click at [73, 123] on link "​ Departures" at bounding box center [105, 110] width 210 height 34
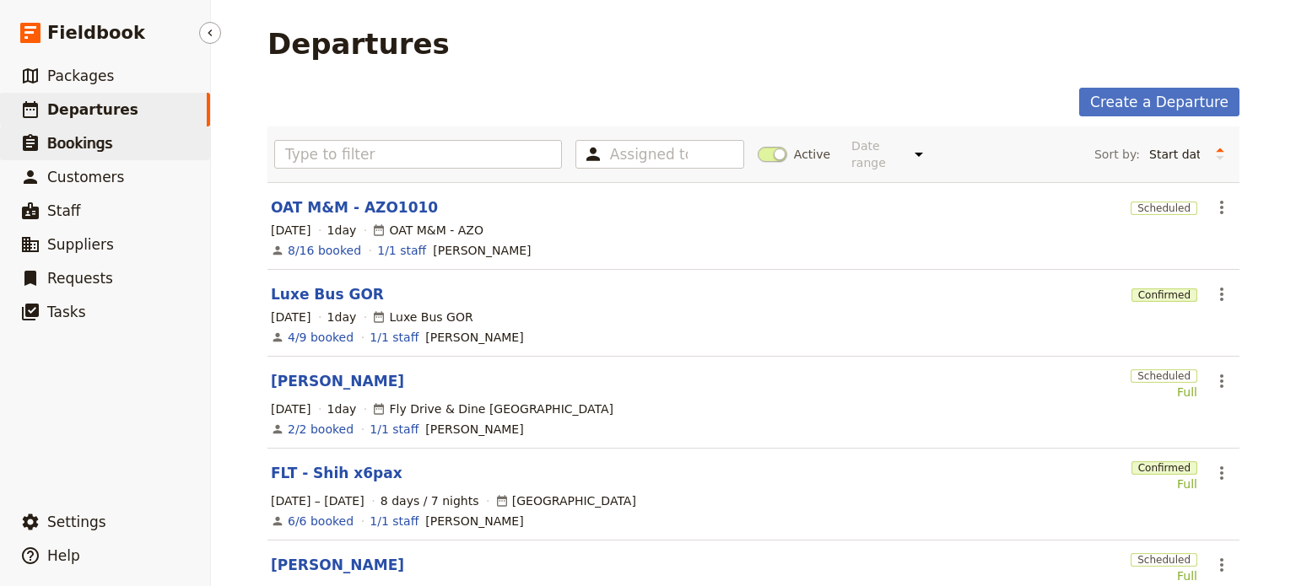
click at [84, 141] on span "Bookings" at bounding box center [79, 143] width 65 height 17
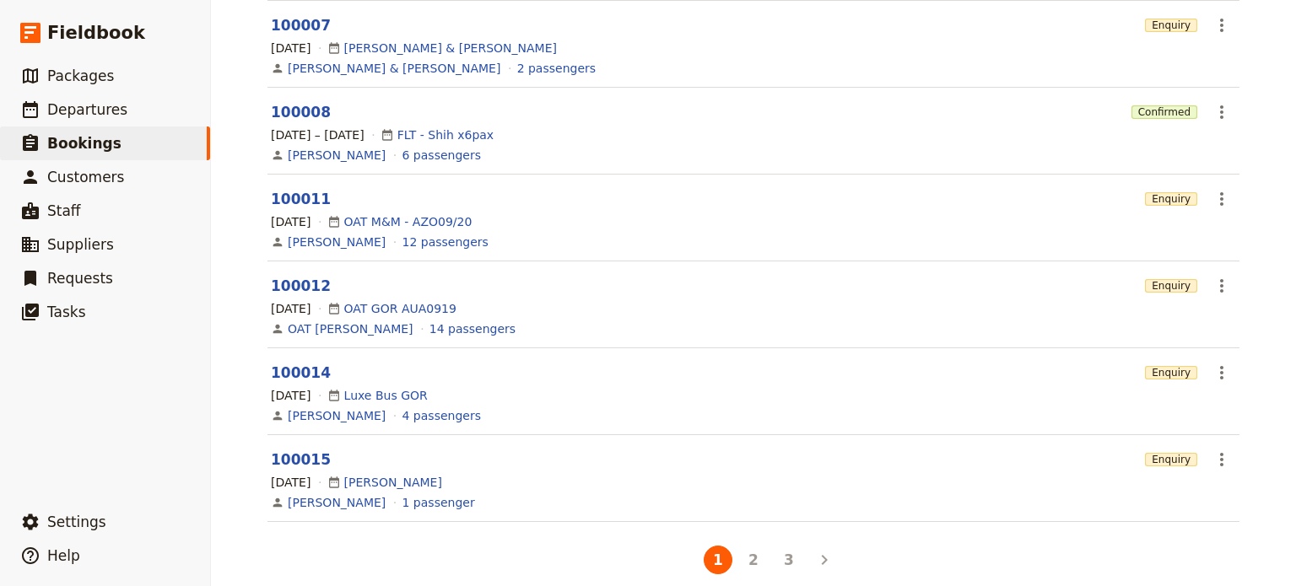
scroll to position [506, 0]
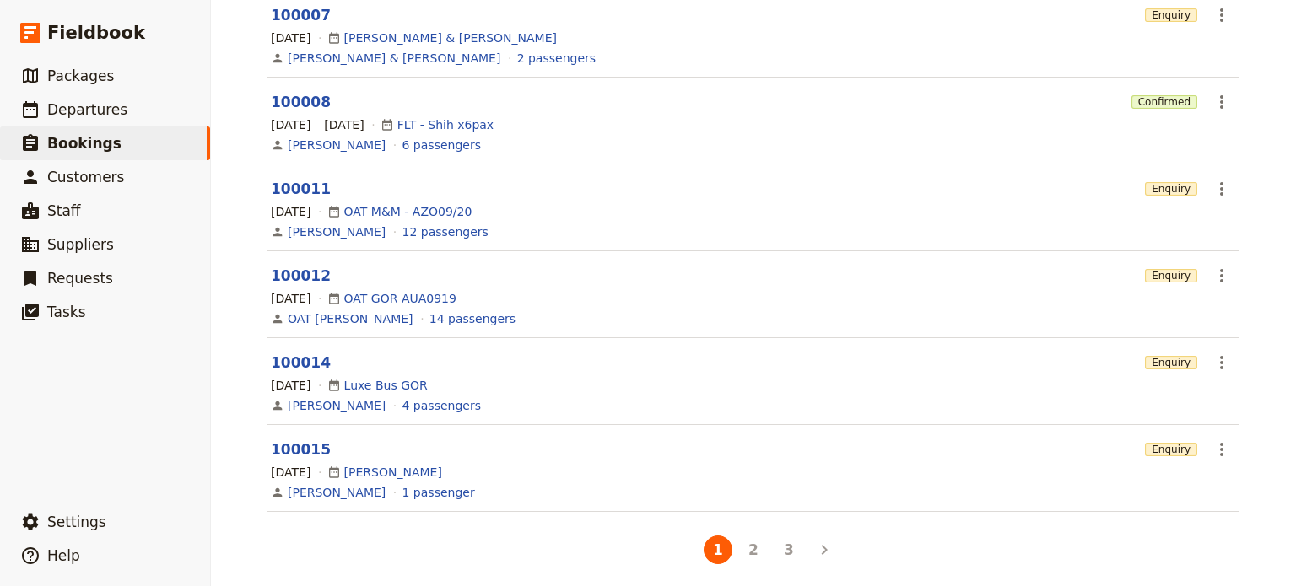
click at [742, 546] on button "2" at bounding box center [753, 550] width 29 height 29
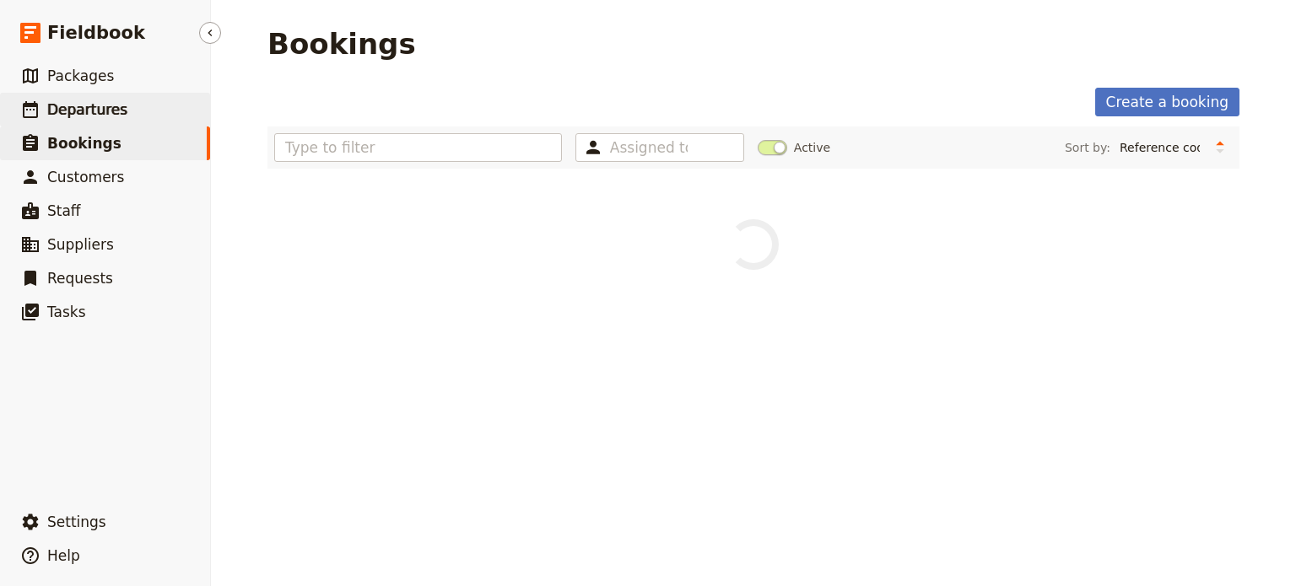
click at [118, 108] on link "​ Departures" at bounding box center [105, 110] width 210 height 34
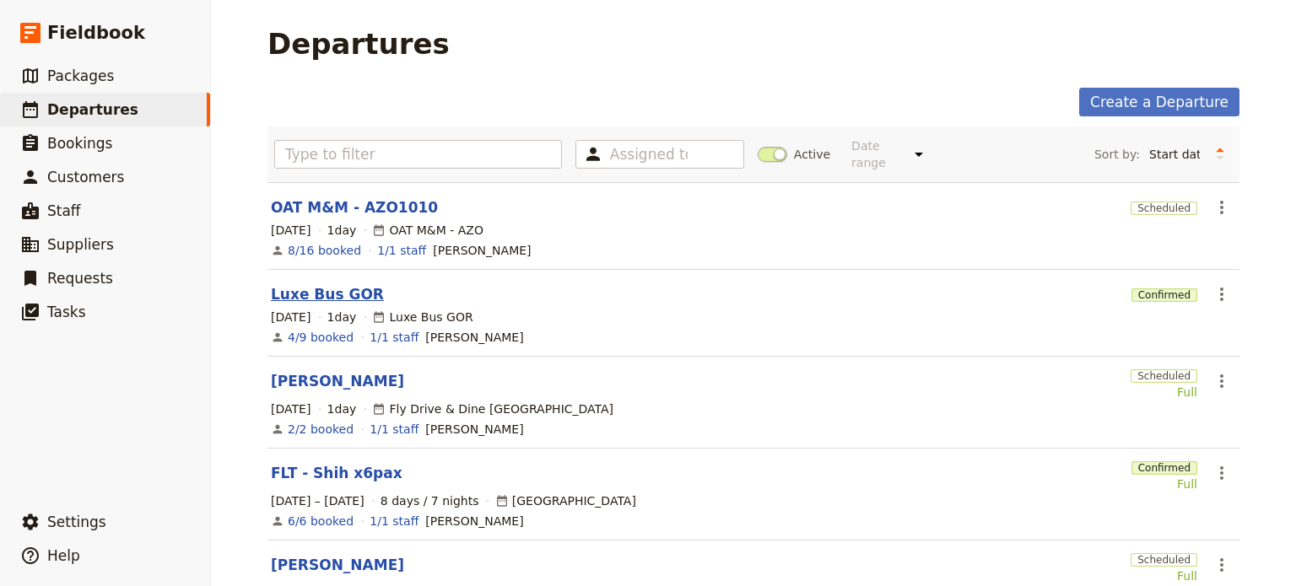
click at [311, 284] on link "Luxe Bus GOR" at bounding box center [327, 294] width 113 height 20
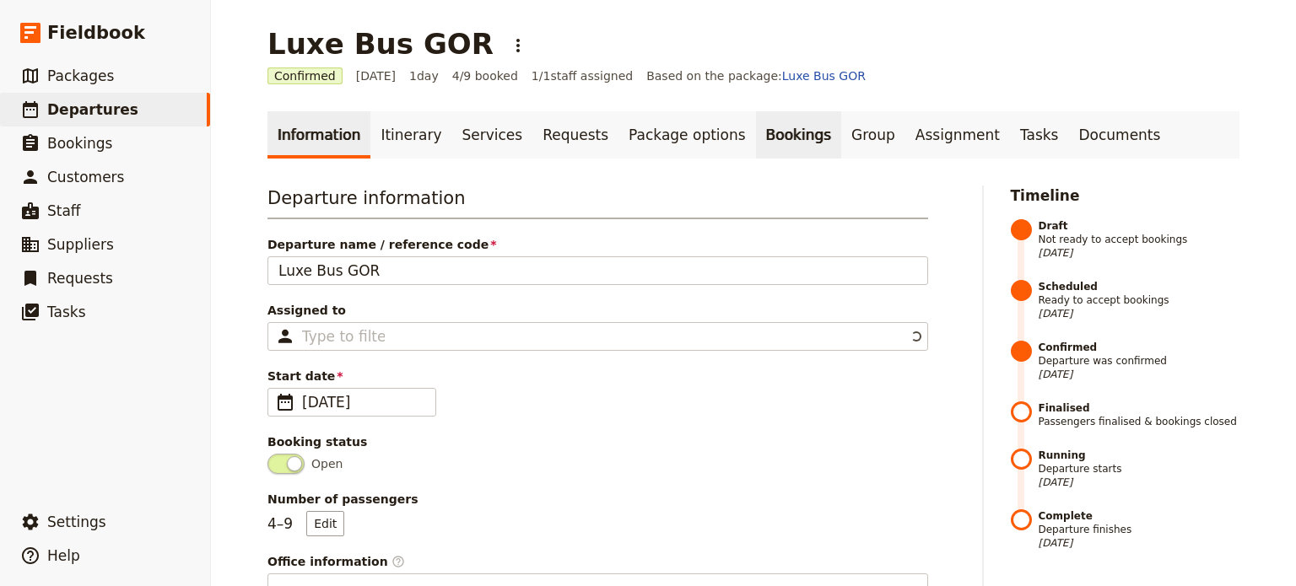
click at [756, 129] on link "Bookings" at bounding box center [798, 134] width 85 height 47
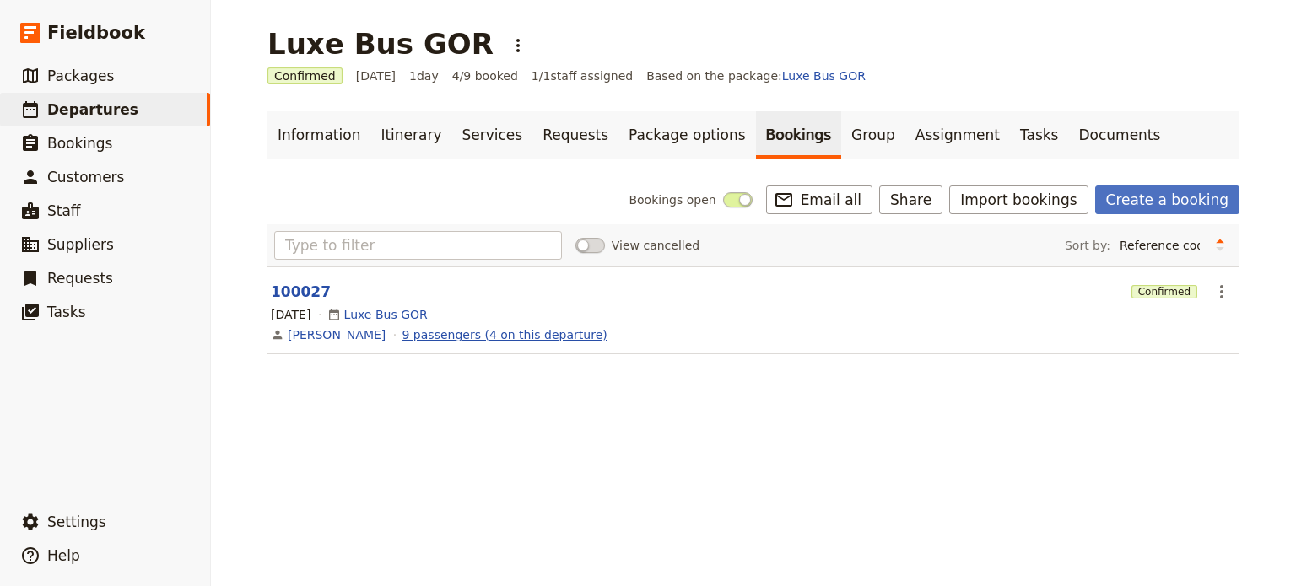
click at [466, 332] on link "9 passengers (4 on this departure)" at bounding box center [505, 335] width 205 height 17
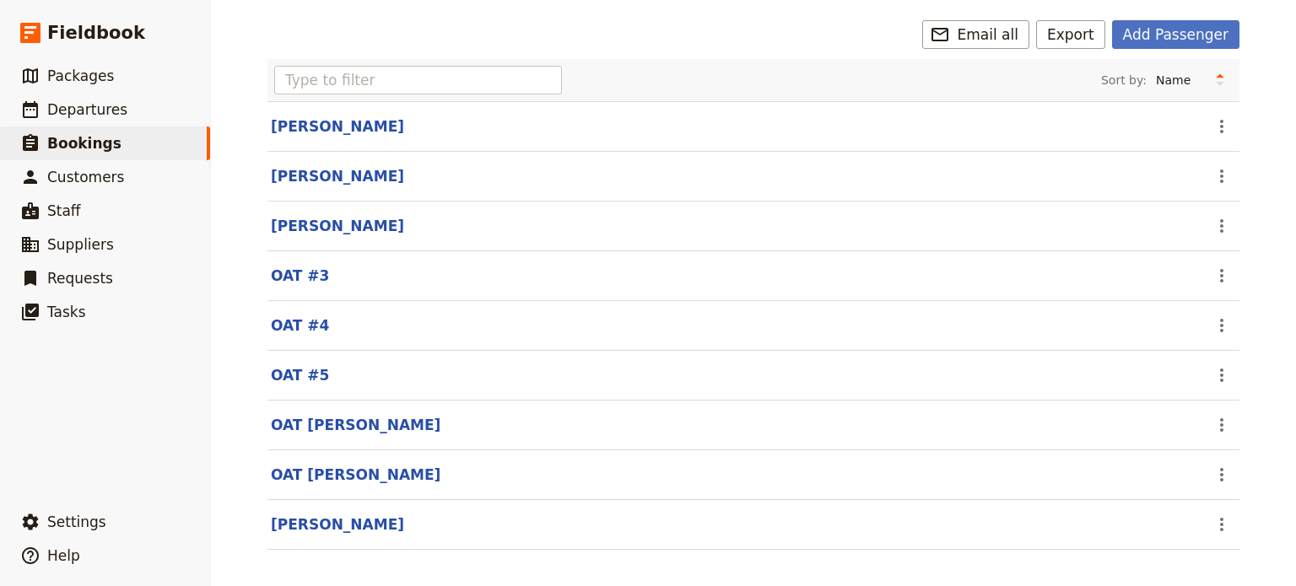
scroll to position [170, 0]
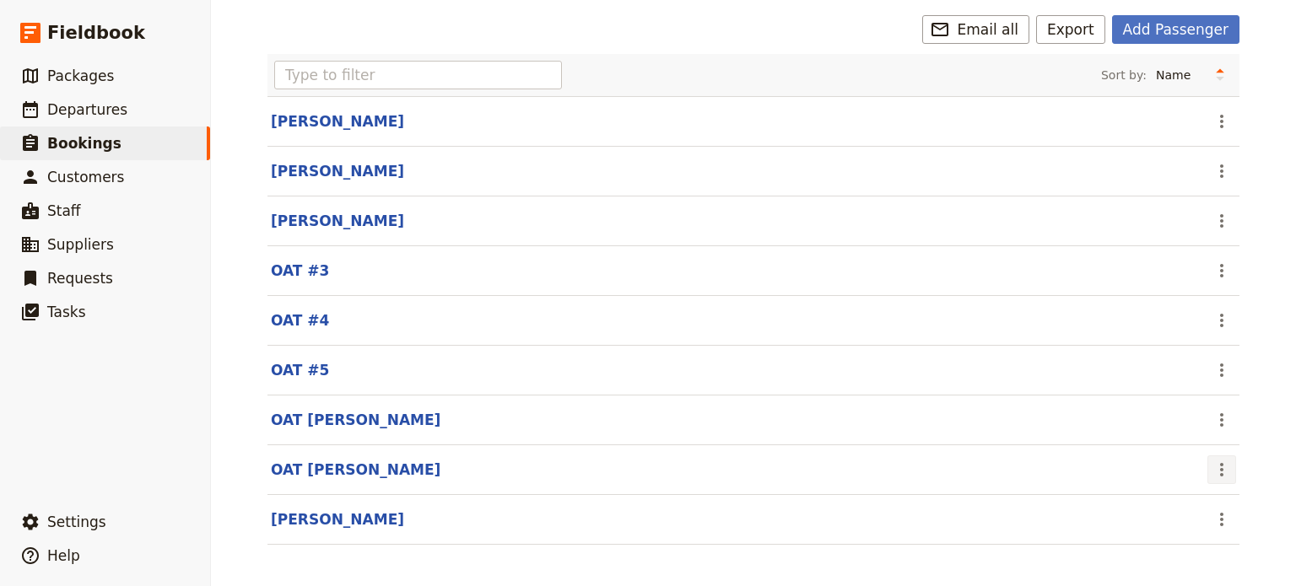
click at [1219, 464] on icon "Actions" at bounding box center [1222, 470] width 20 height 20
click at [1185, 504] on span "Go to passenger" at bounding box center [1153, 502] width 97 height 17
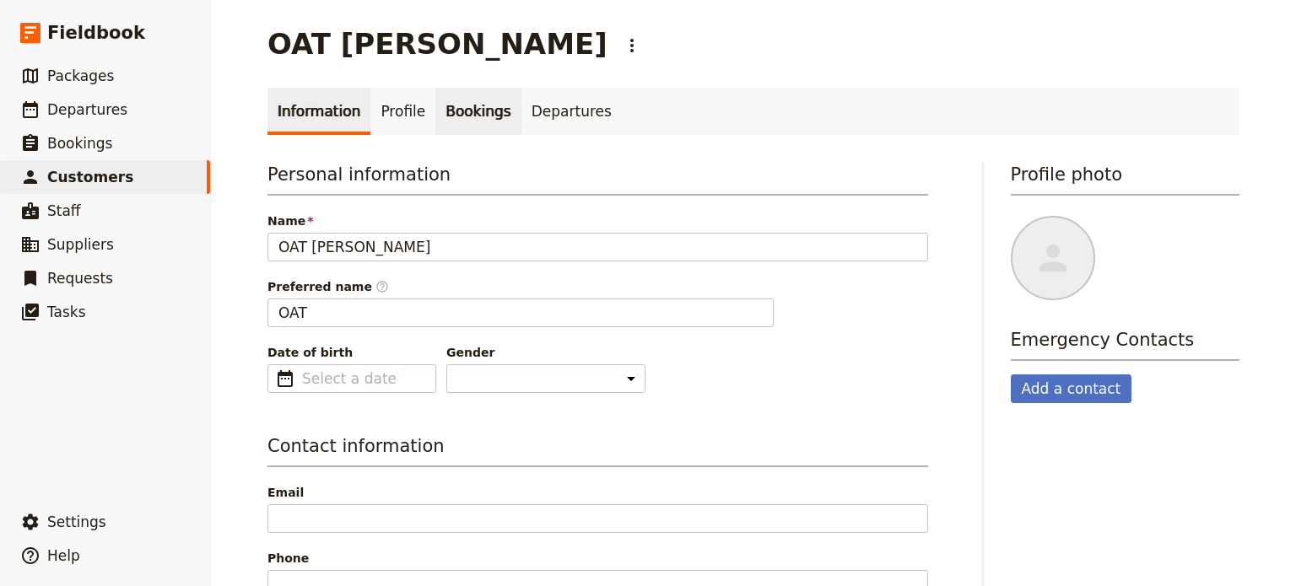
click at [456, 123] on link "Bookings" at bounding box center [477, 111] width 85 height 47
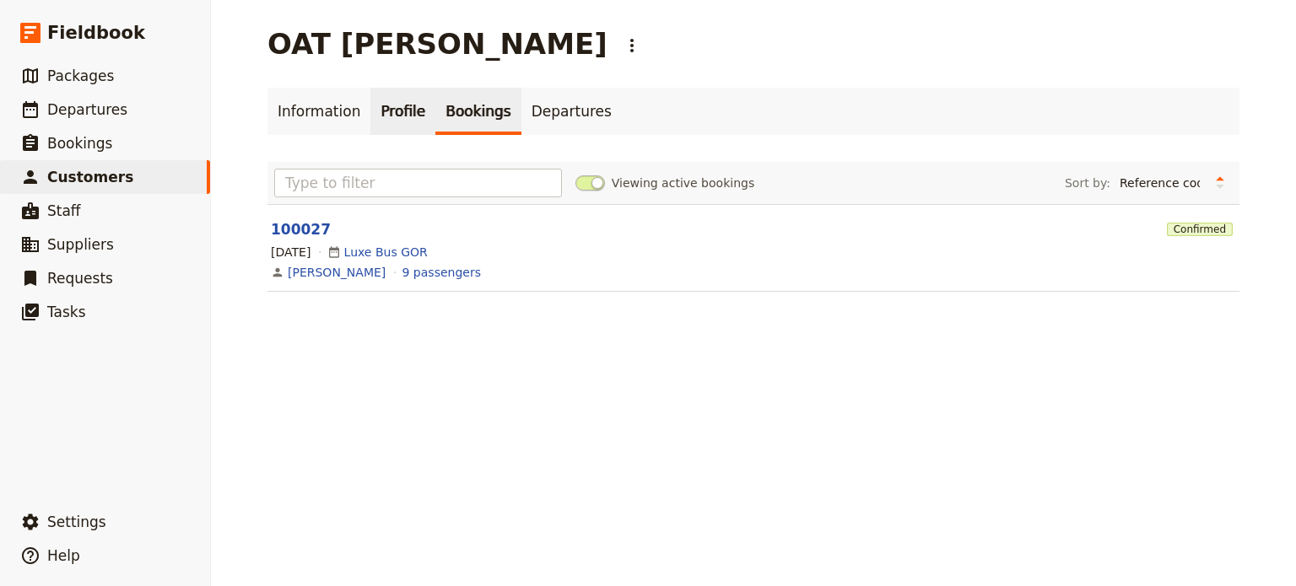
click at [381, 124] on link "Profile" at bounding box center [402, 111] width 65 height 47
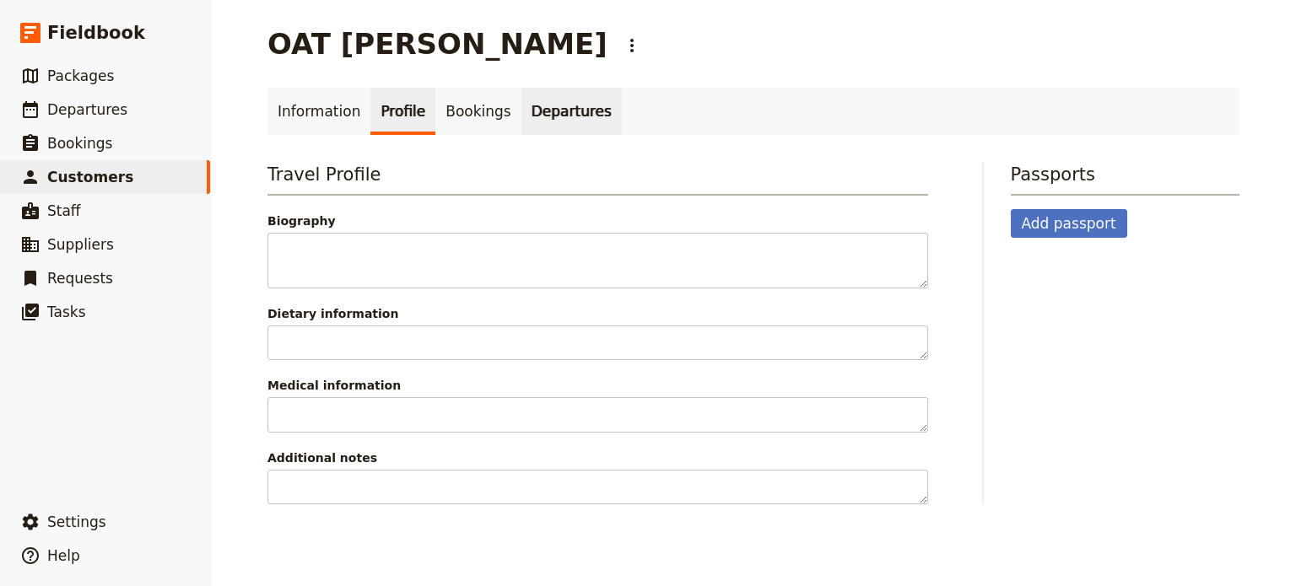
click at [543, 109] on link "Departures" at bounding box center [572, 111] width 100 height 47
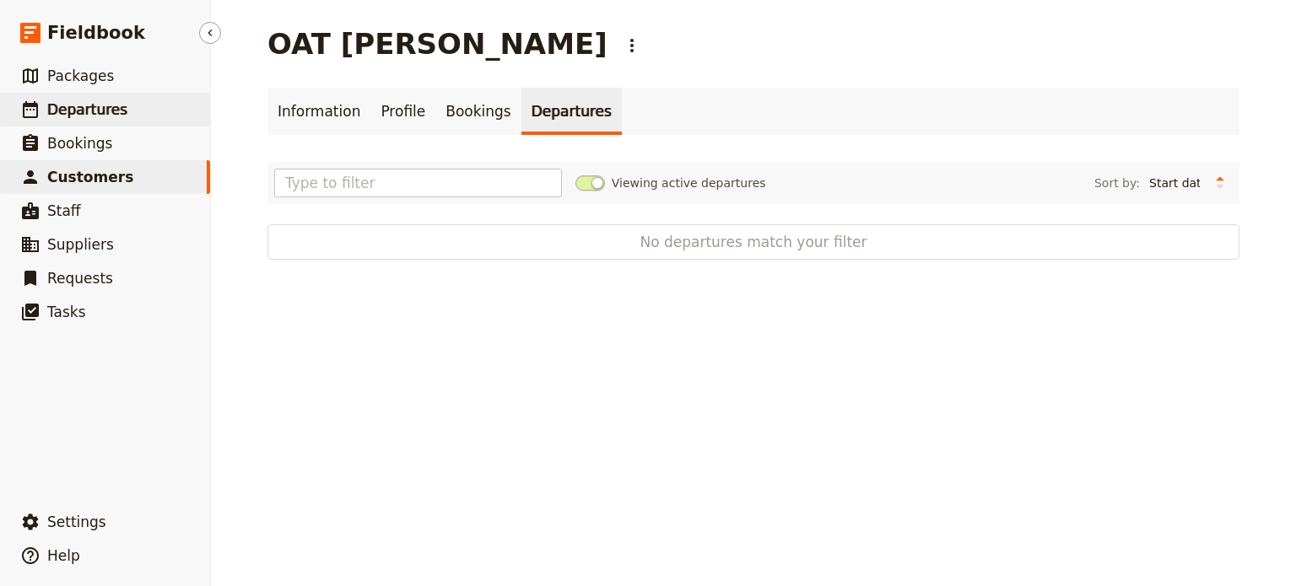
click at [82, 110] on span "Departures" at bounding box center [87, 109] width 80 height 17
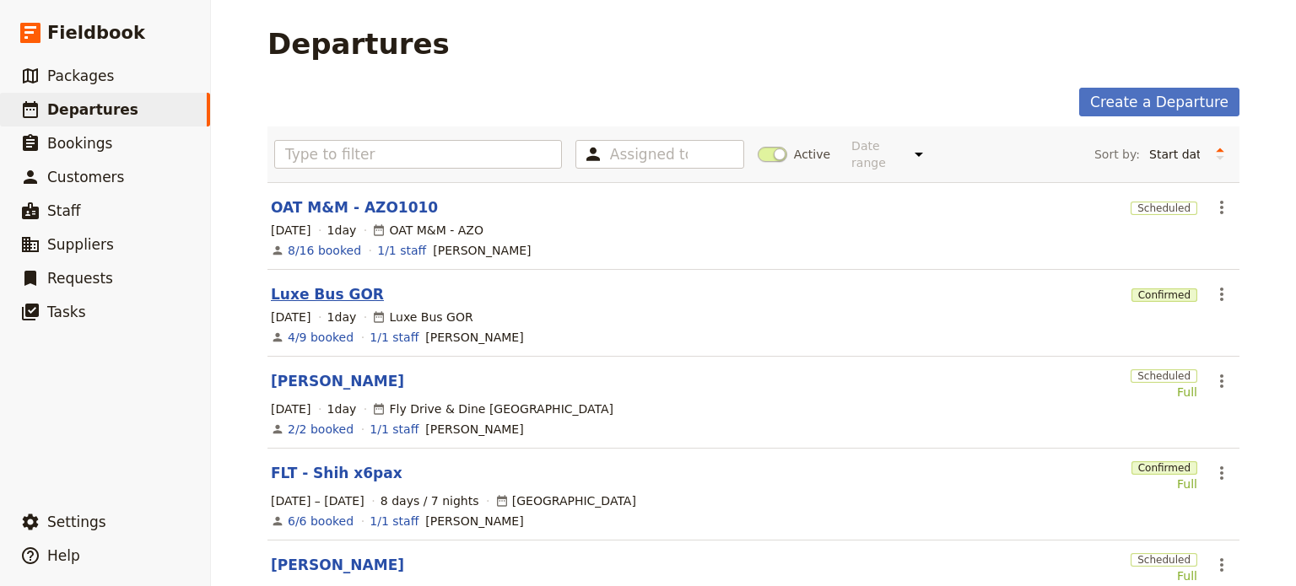
click at [271, 284] on link "Luxe Bus GOR" at bounding box center [327, 294] width 113 height 20
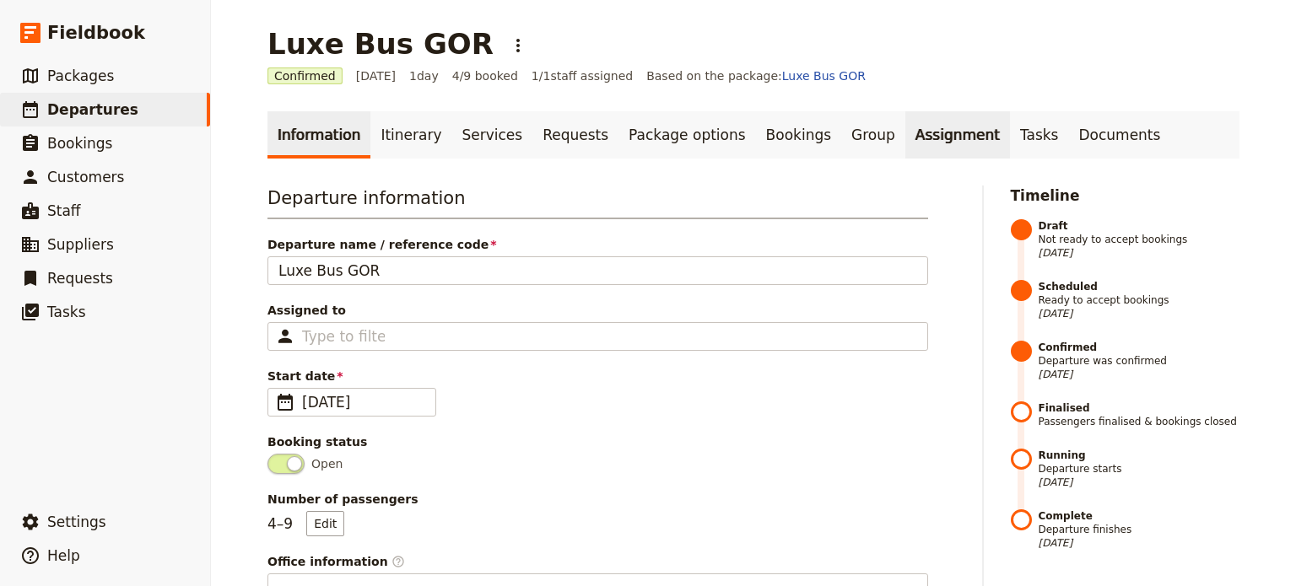
click at [905, 127] on link "Assignment" at bounding box center [957, 134] width 105 height 47
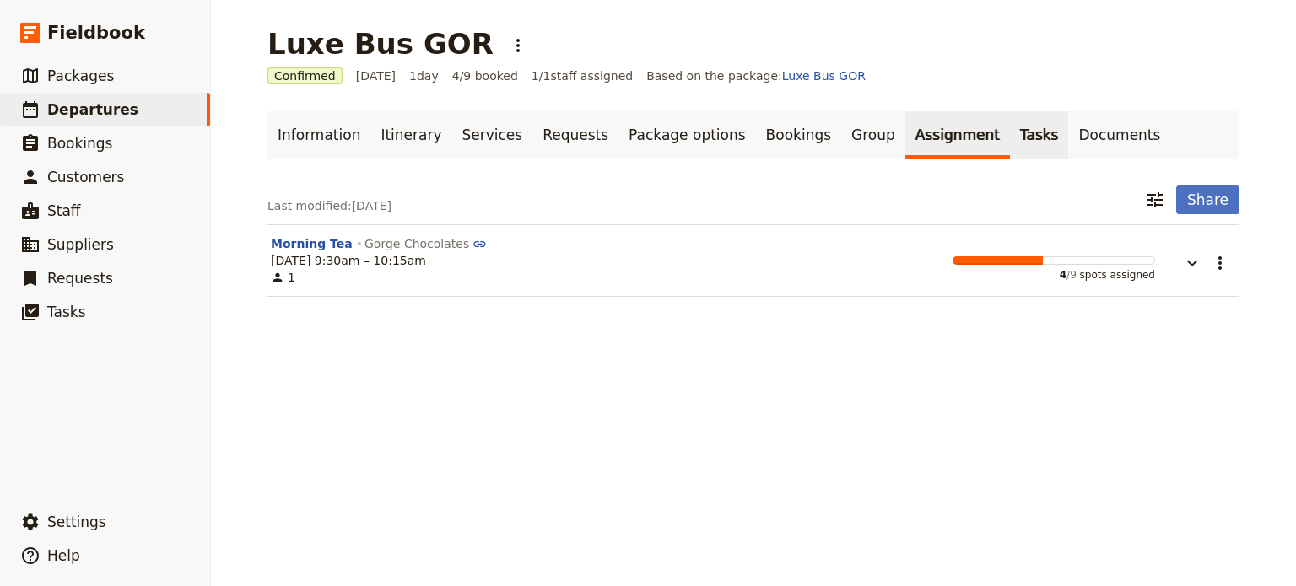
click at [1010, 133] on link "Tasks" at bounding box center [1039, 134] width 59 height 47
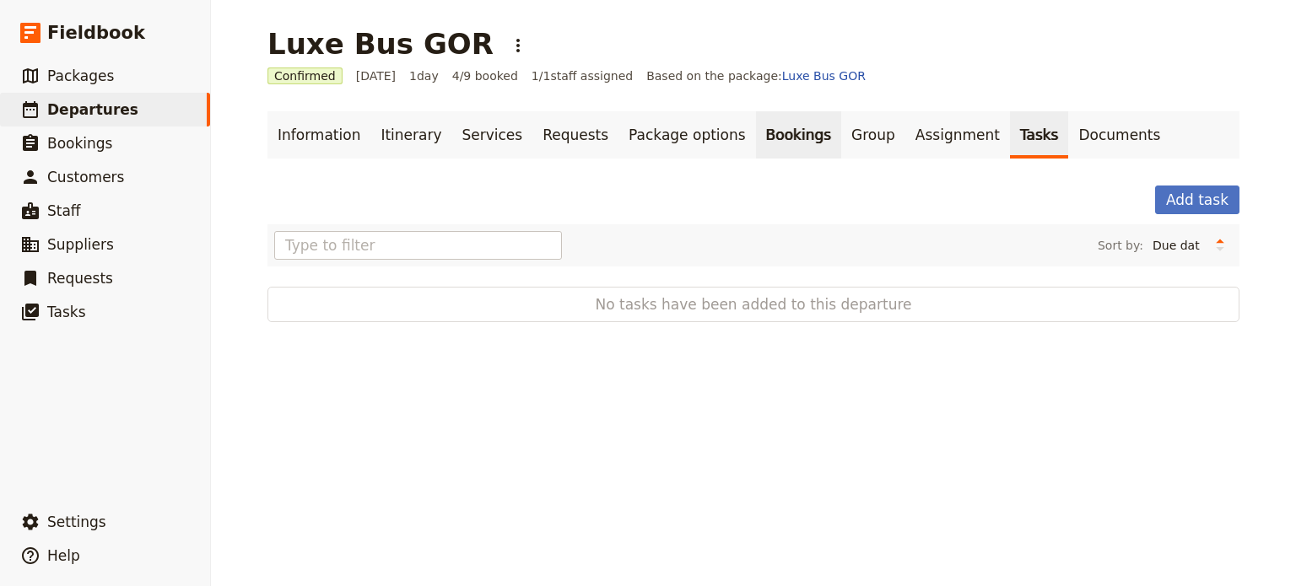
click at [762, 134] on link "Bookings" at bounding box center [798, 134] width 85 height 47
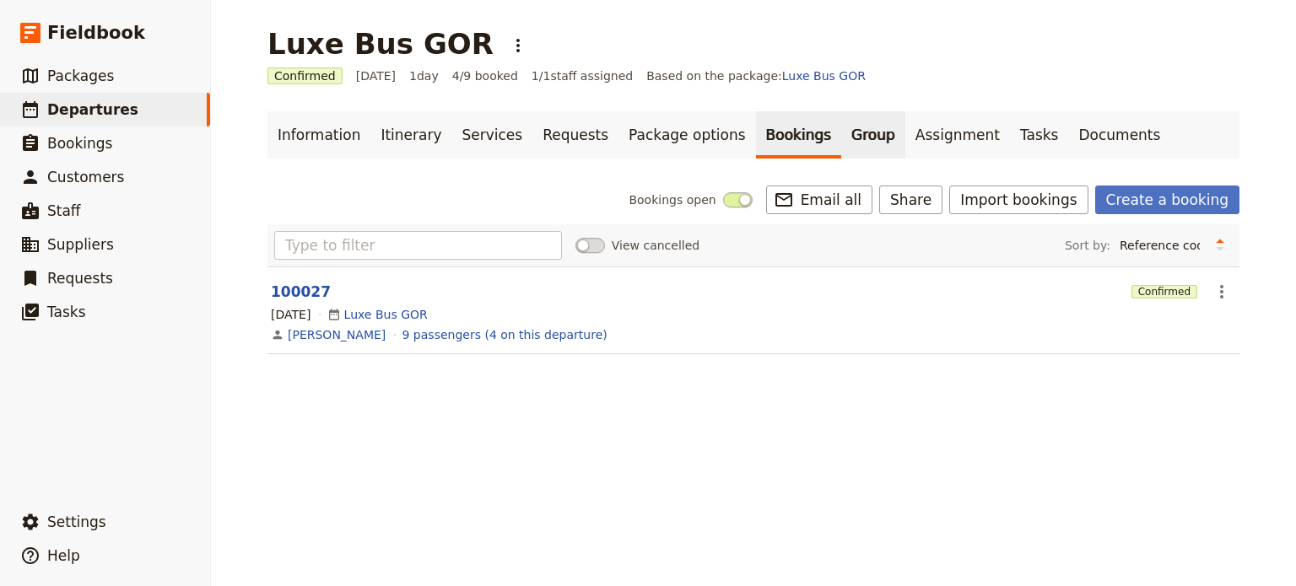
click at [841, 130] on link "Group" at bounding box center [873, 134] width 64 height 47
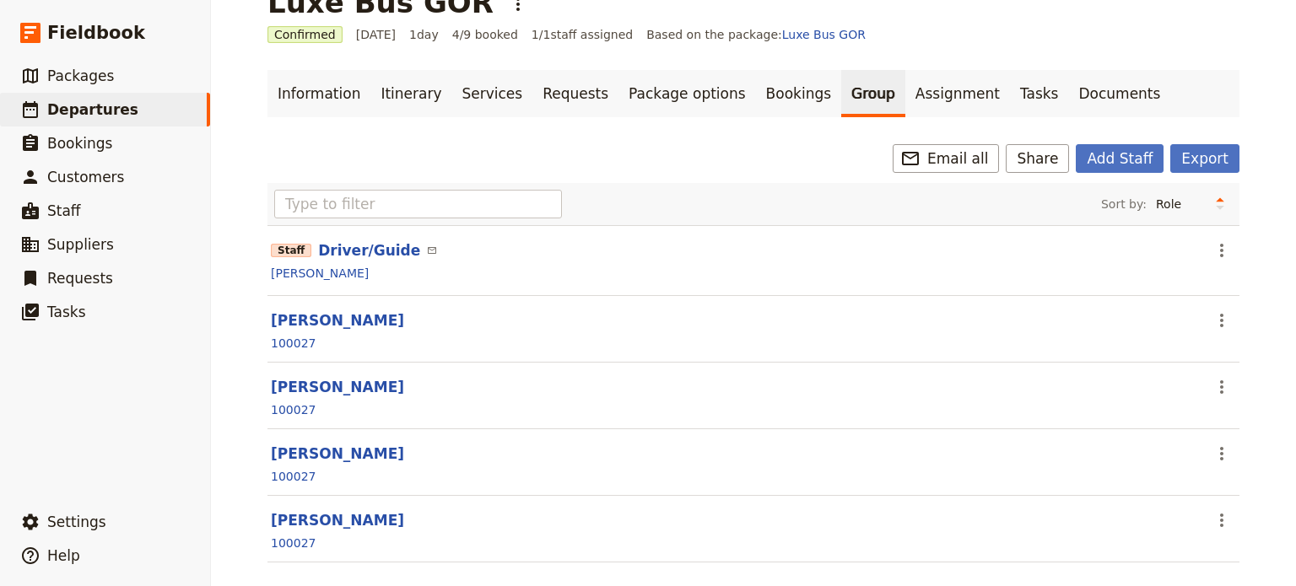
scroll to position [61, 0]
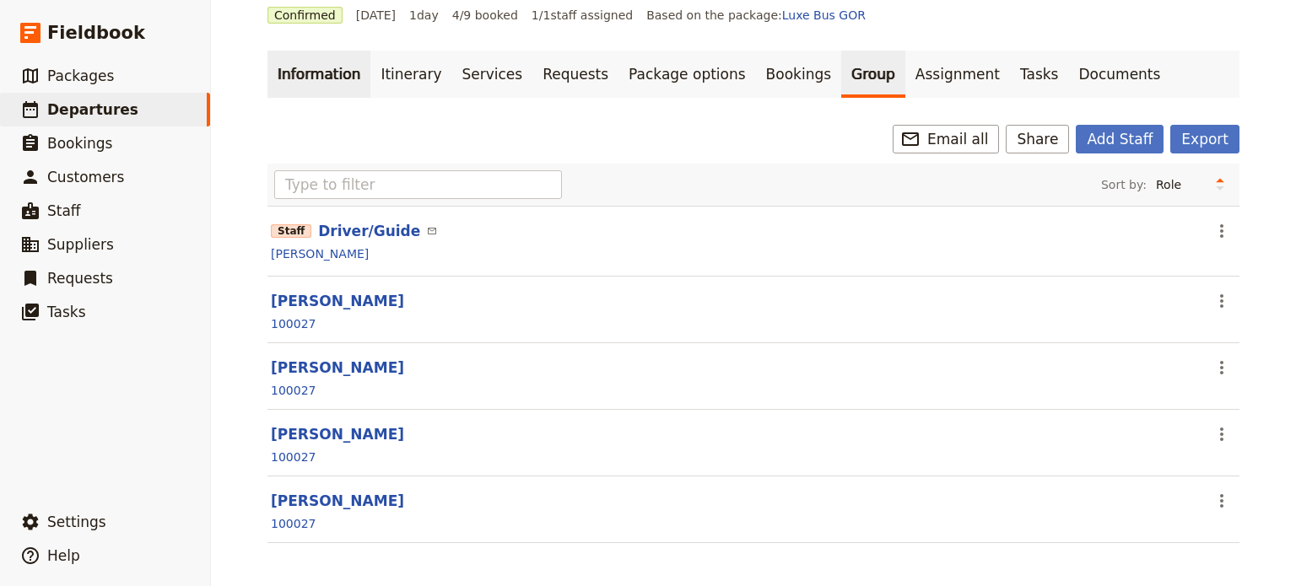
click at [345, 76] on link "Information" at bounding box center [319, 74] width 103 height 47
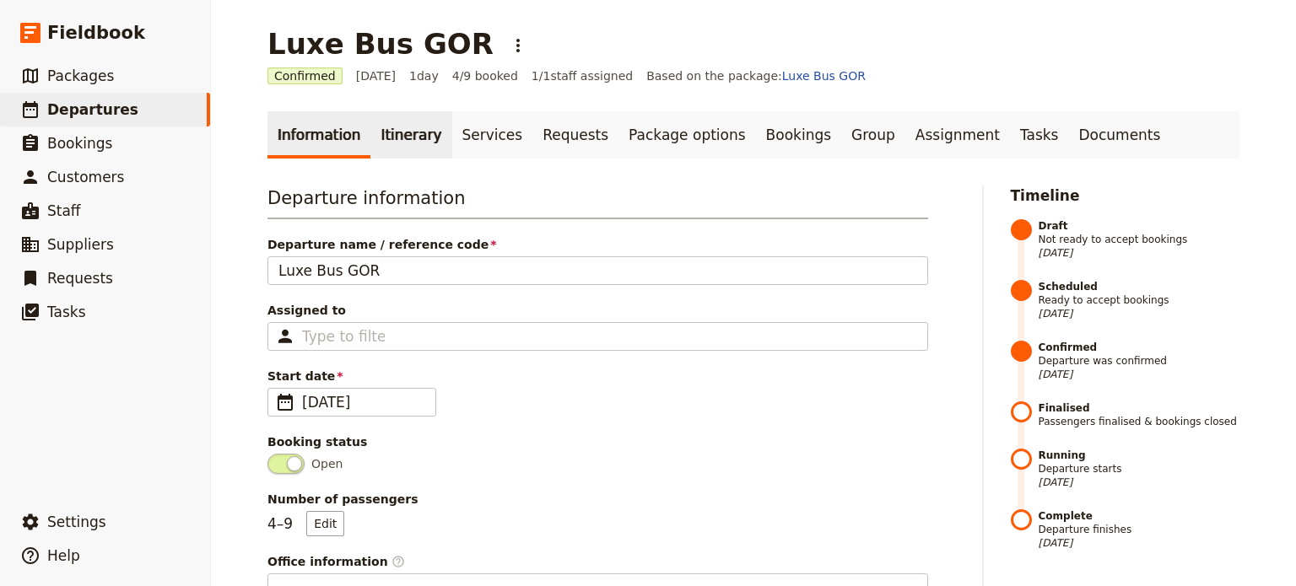
click at [374, 133] on link "Itinerary" at bounding box center [410, 134] width 81 height 47
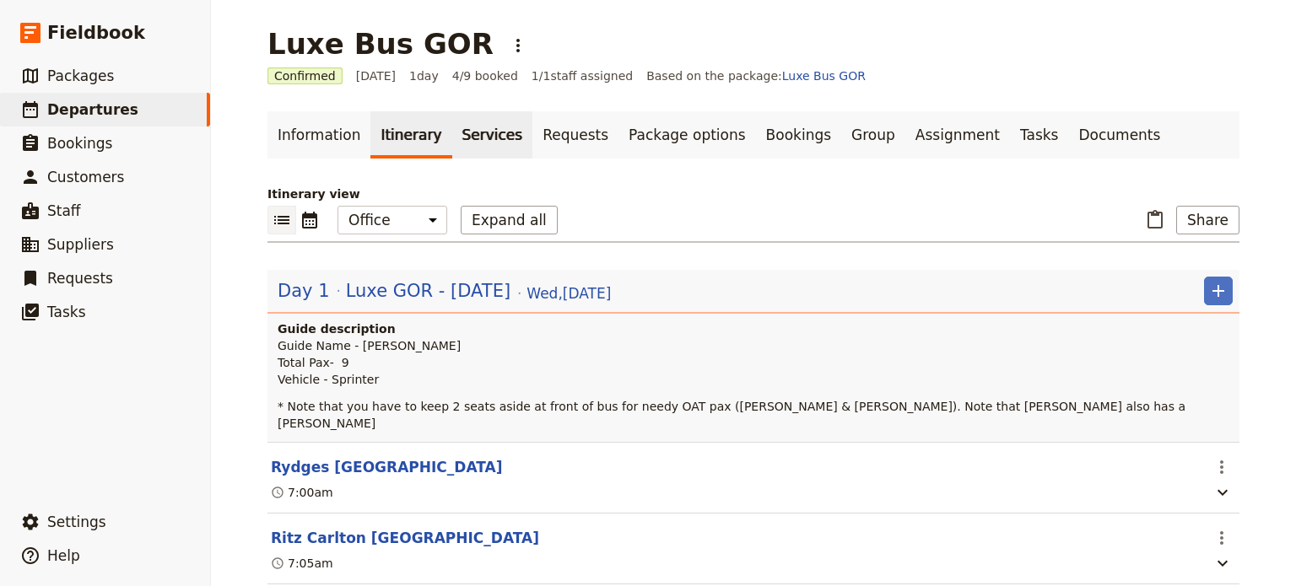
click at [475, 143] on link "Services" at bounding box center [492, 134] width 81 height 47
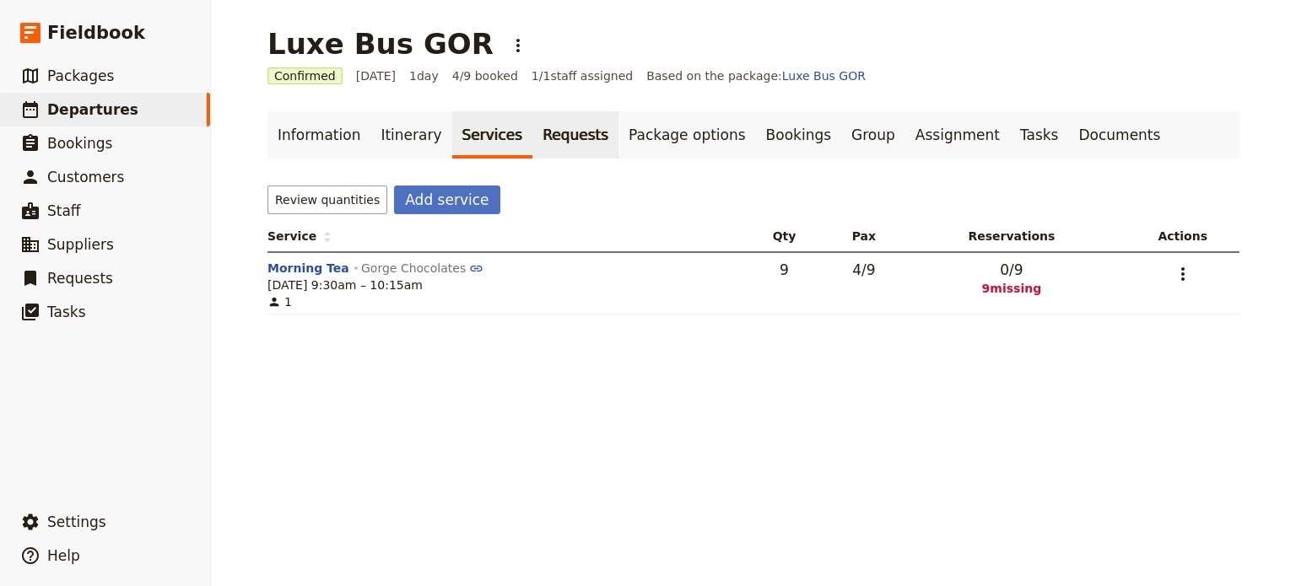
click at [536, 125] on link "Requests" at bounding box center [575, 134] width 86 height 47
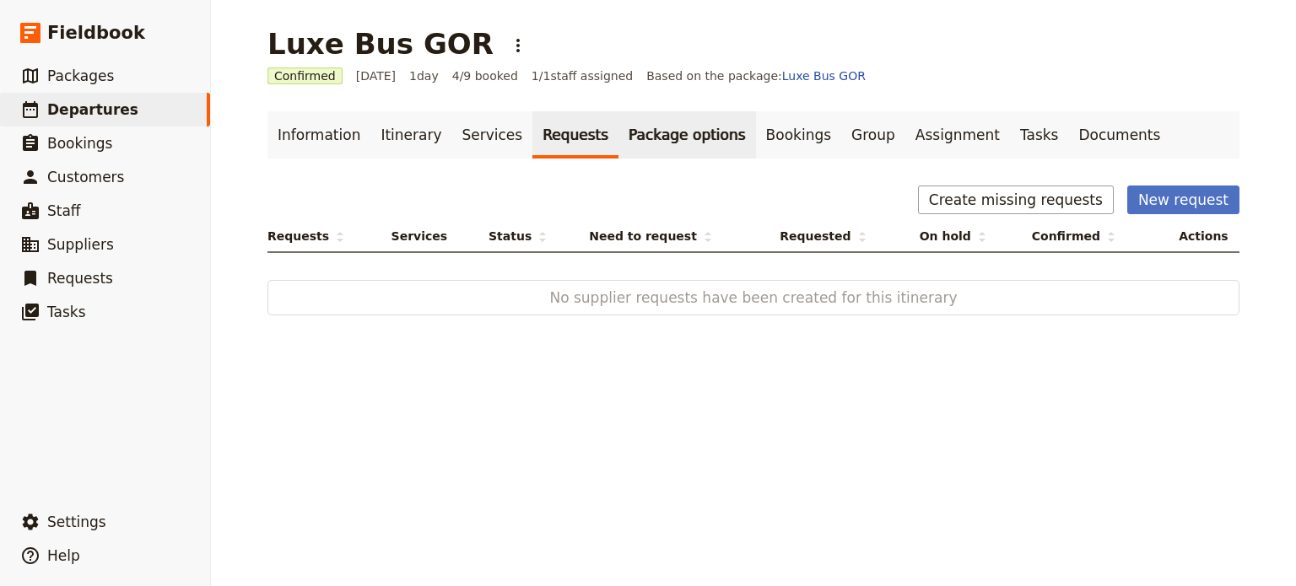
click at [619, 134] on link "Package options" at bounding box center [687, 134] width 137 height 47
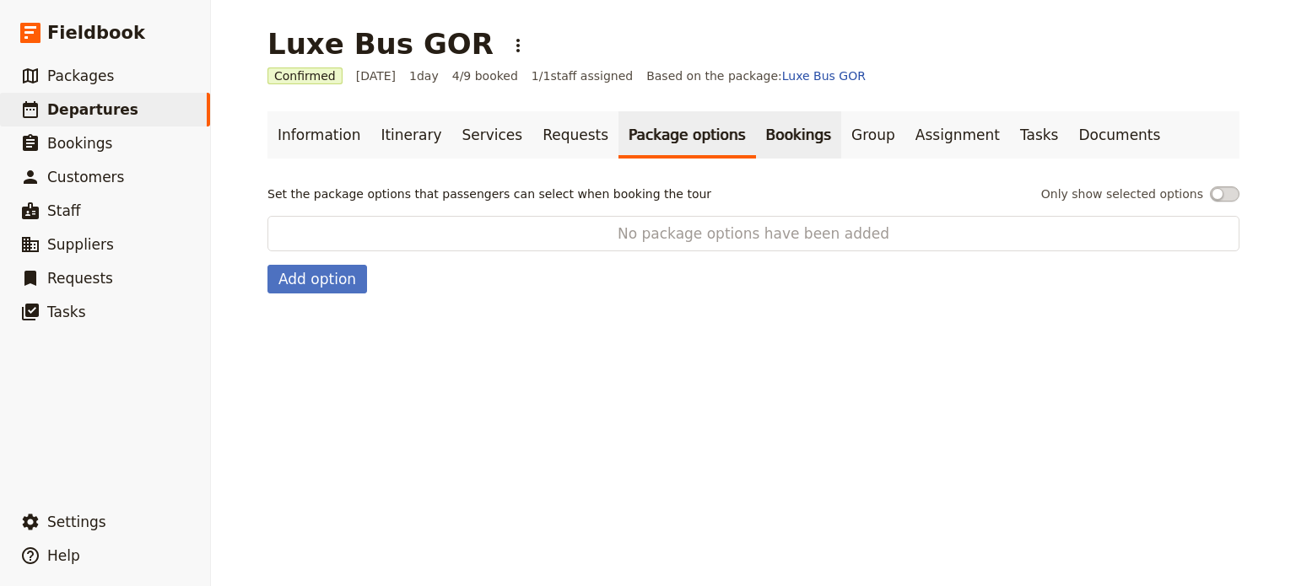
click at [756, 140] on link "Bookings" at bounding box center [798, 134] width 85 height 47
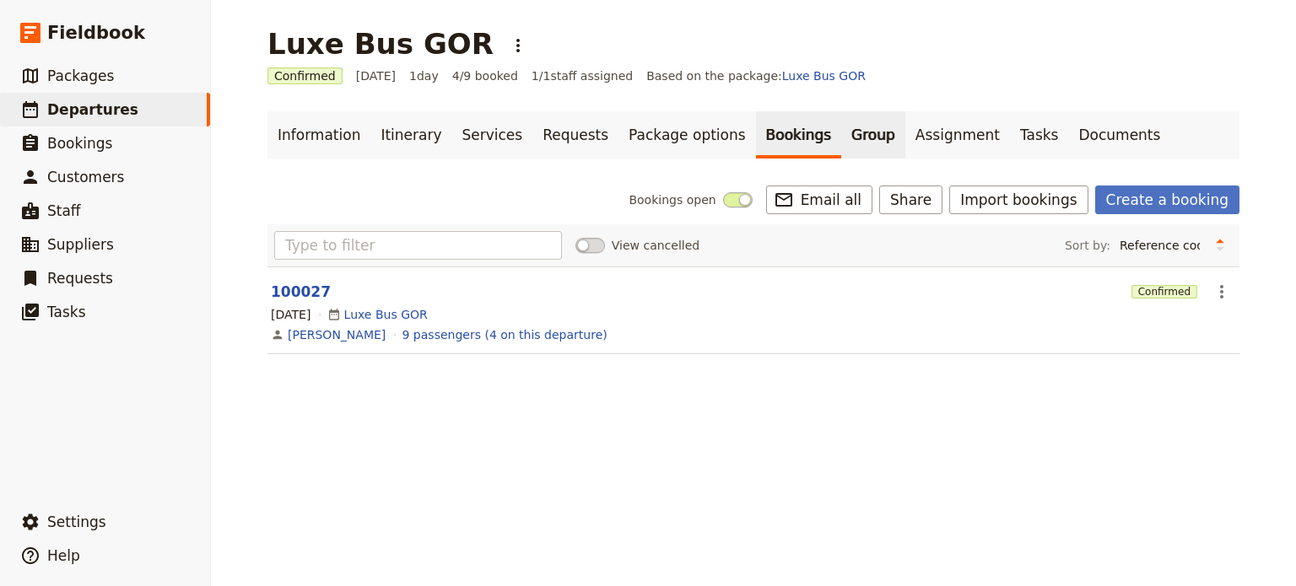
click at [841, 138] on link "Group" at bounding box center [873, 134] width 64 height 47
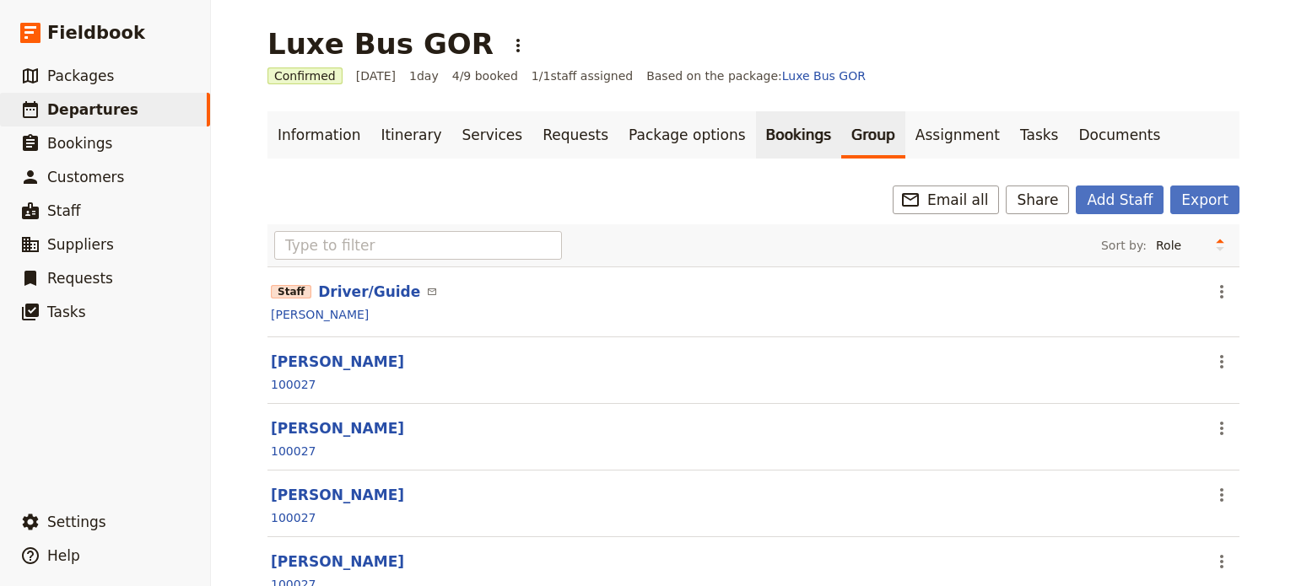
click at [756, 139] on link "Bookings" at bounding box center [798, 134] width 85 height 47
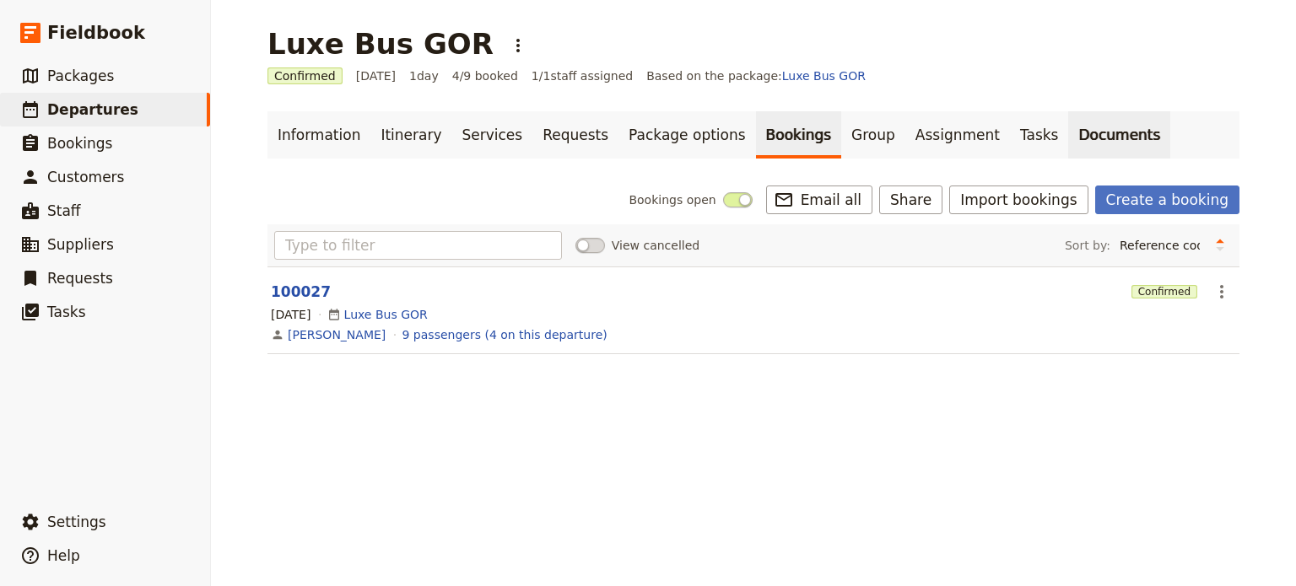
click at [1068, 133] on link "Documents" at bounding box center [1119, 134] width 102 height 47
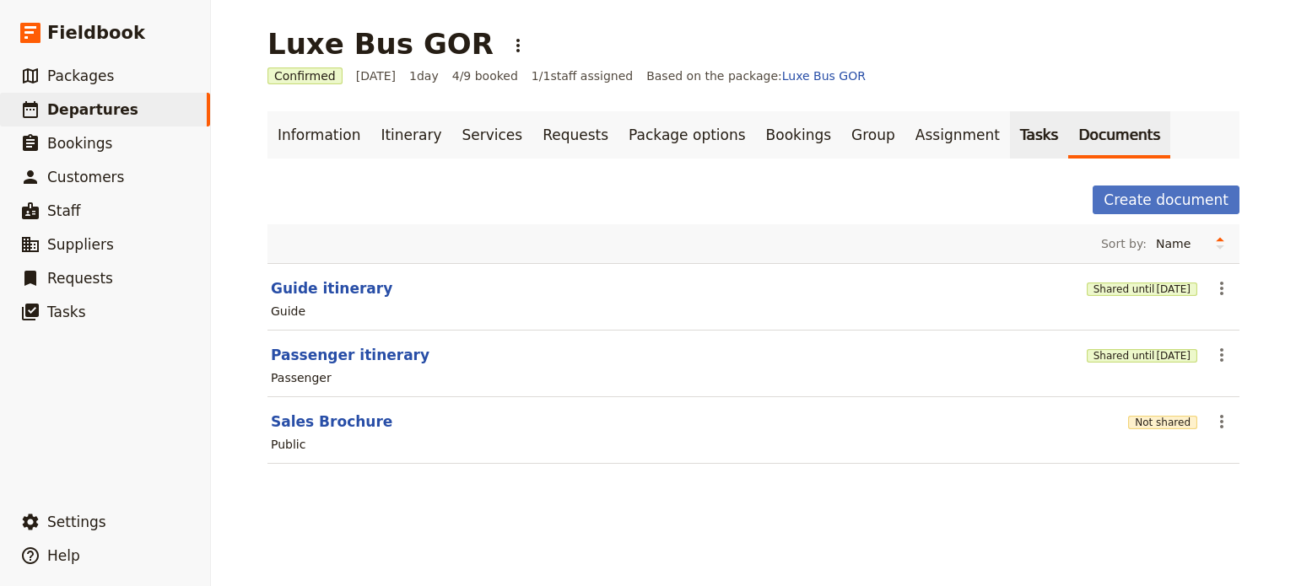
click at [1010, 141] on link "Tasks" at bounding box center [1039, 134] width 59 height 47
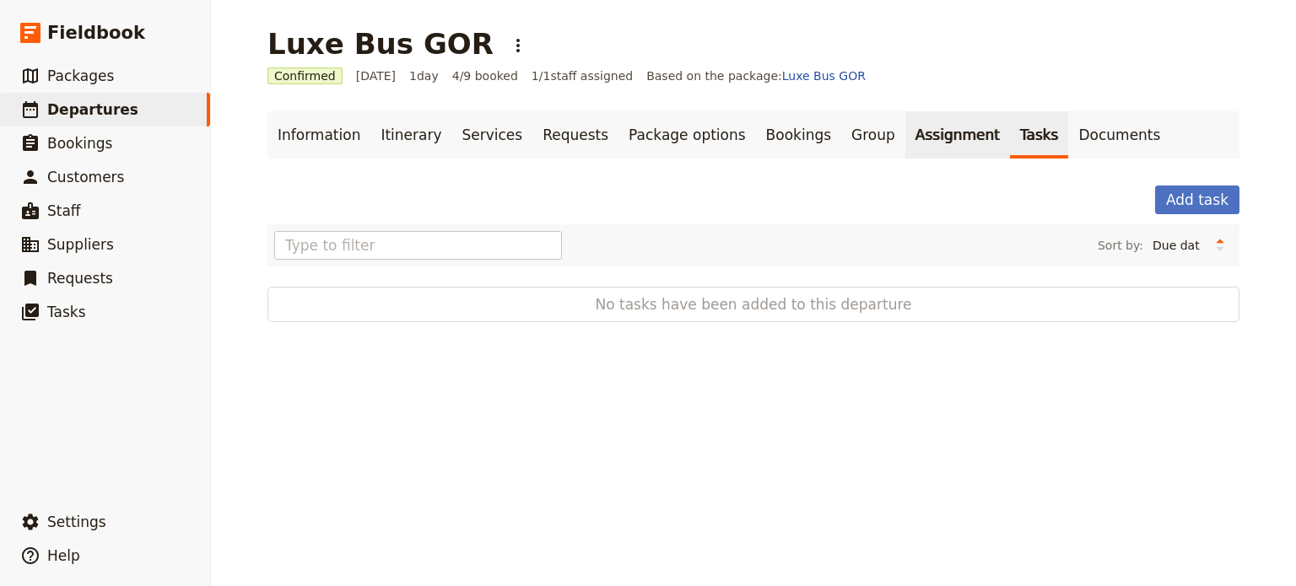
click at [905, 141] on link "Assignment" at bounding box center [957, 134] width 105 height 47
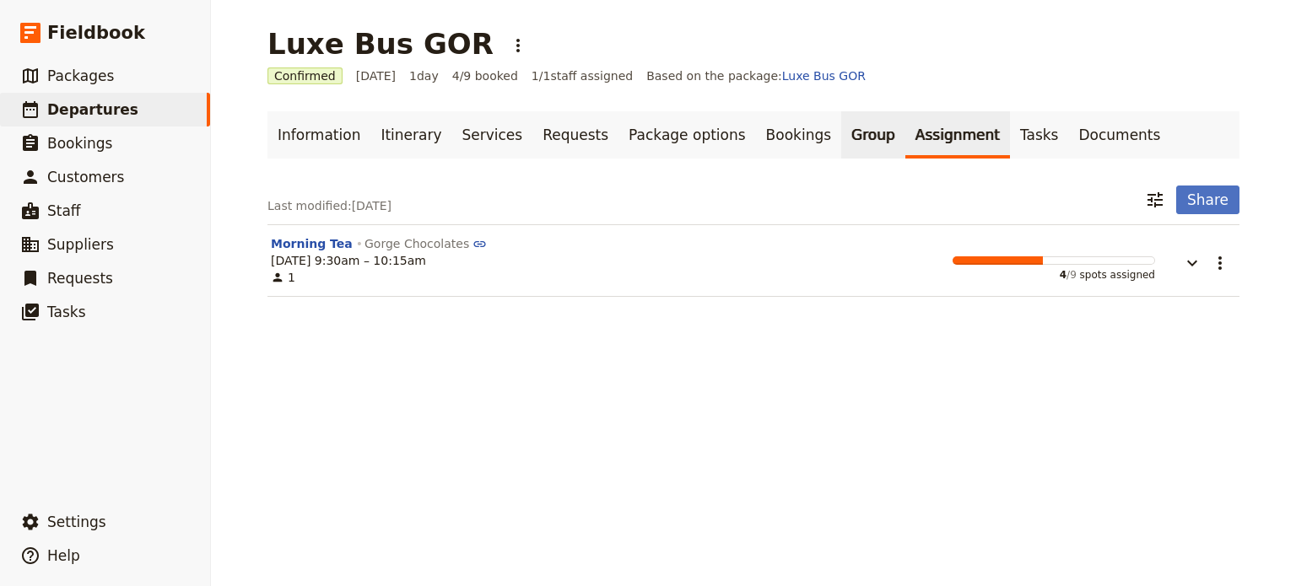
click at [841, 143] on link "Group" at bounding box center [873, 134] width 64 height 47
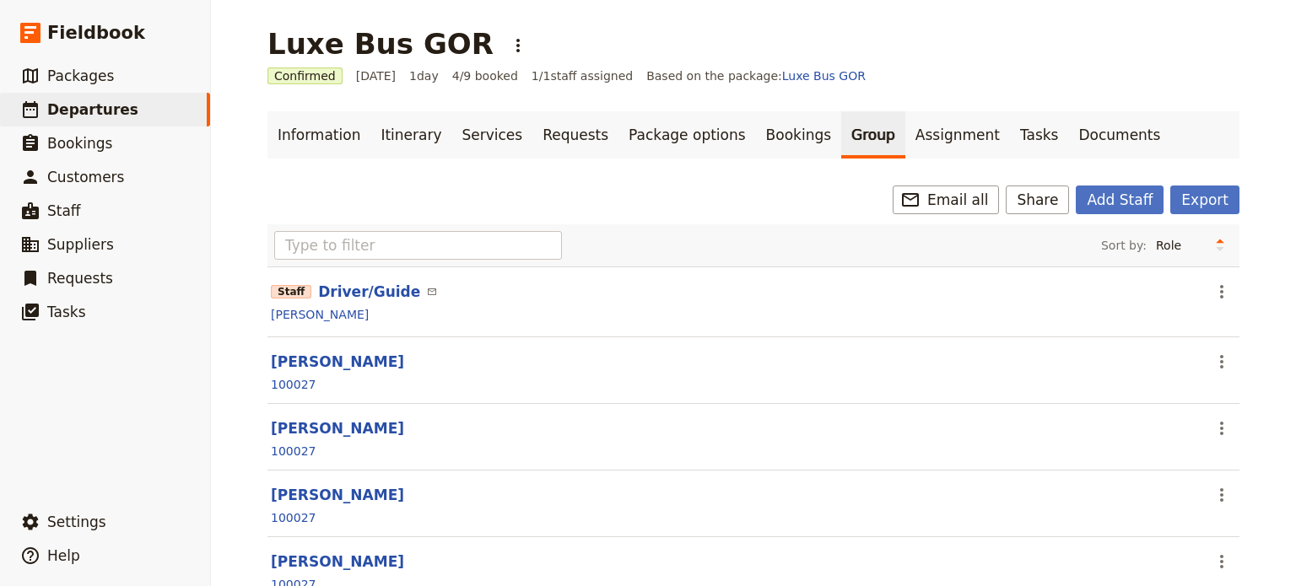
scroll to position [61, 0]
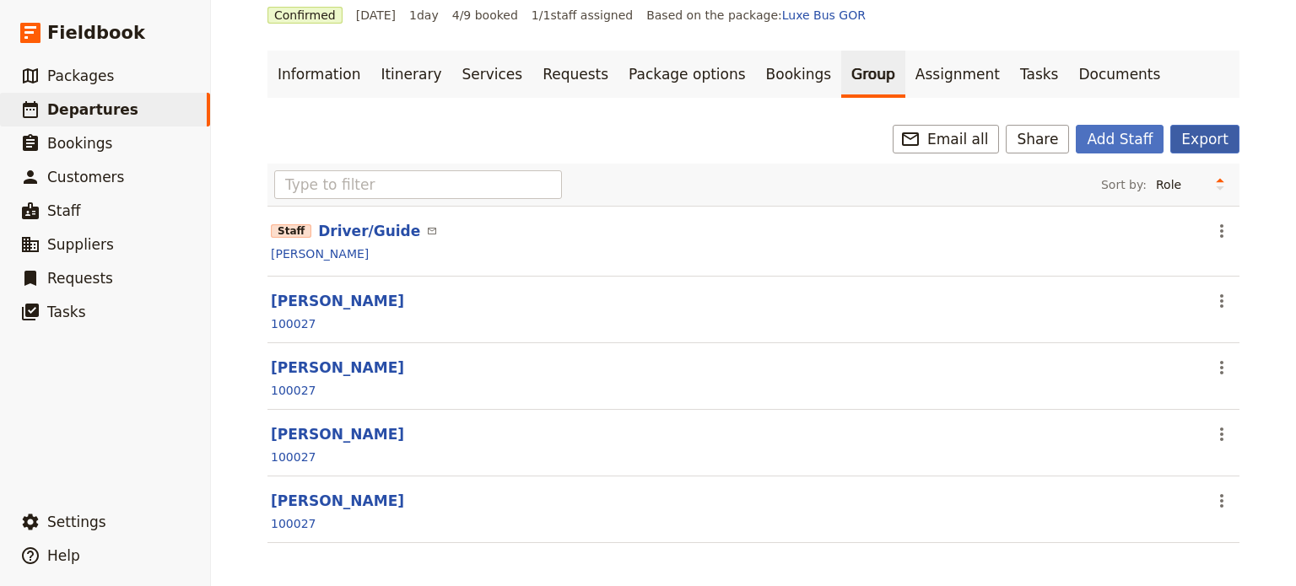
click at [1195, 146] on button "Export" at bounding box center [1204, 139] width 69 height 29
click at [98, 137] on span "Bookings" at bounding box center [79, 143] width 65 height 17
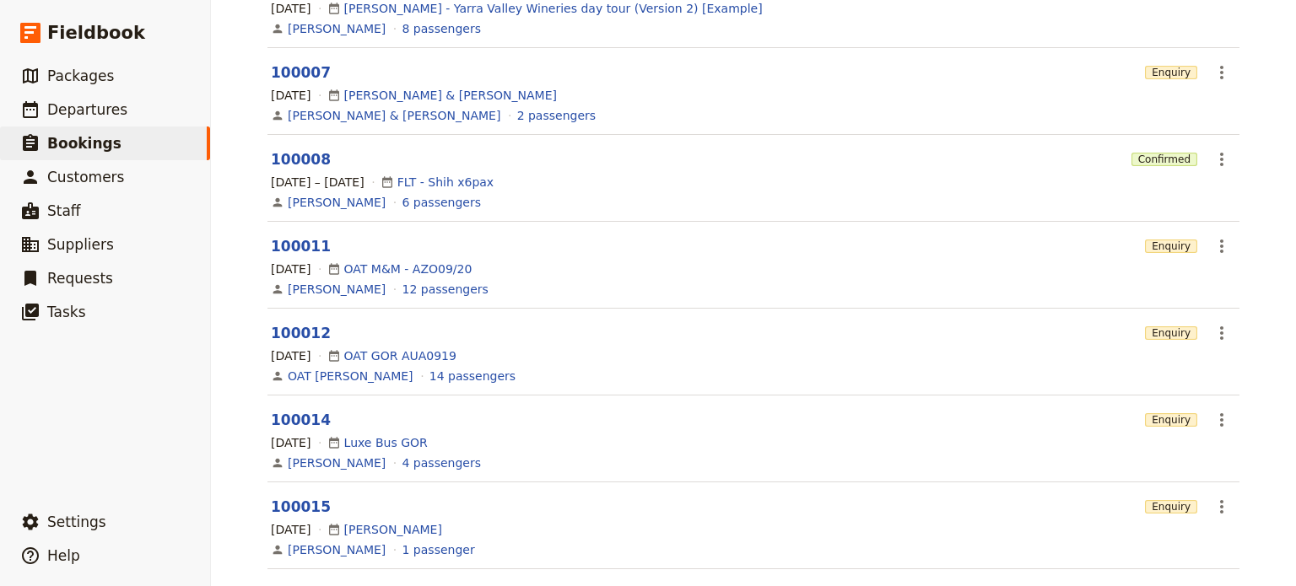
scroll to position [483, 0]
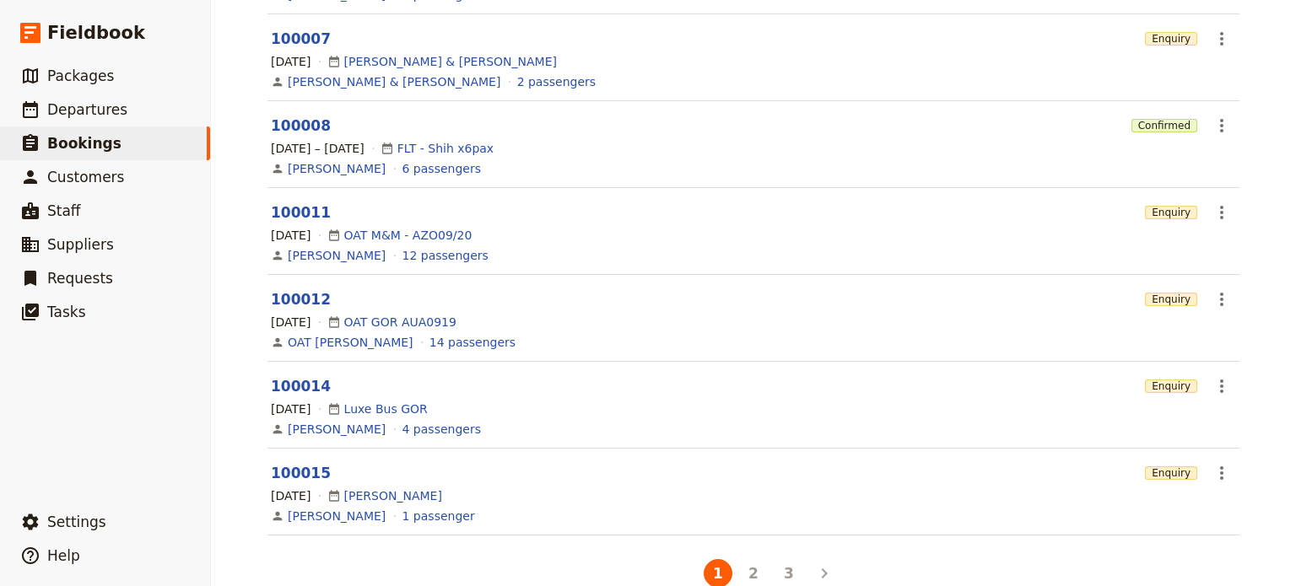
click at [754, 571] on button "2" at bounding box center [753, 573] width 29 height 29
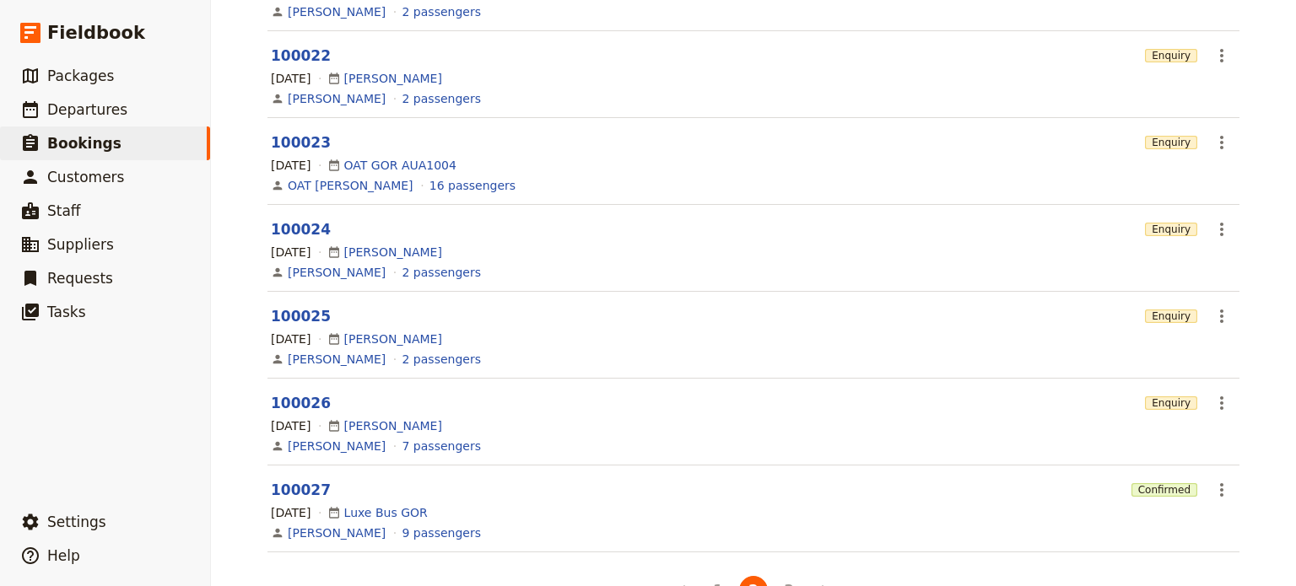
scroll to position [506, 0]
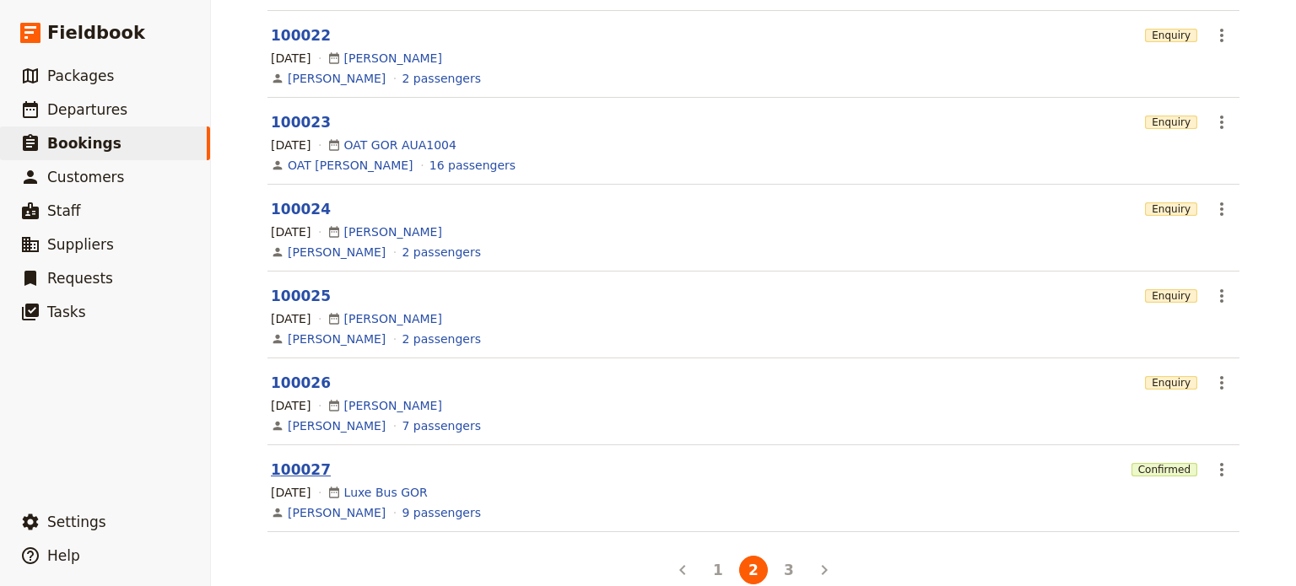
click at [289, 462] on link "100027" at bounding box center [301, 470] width 60 height 17
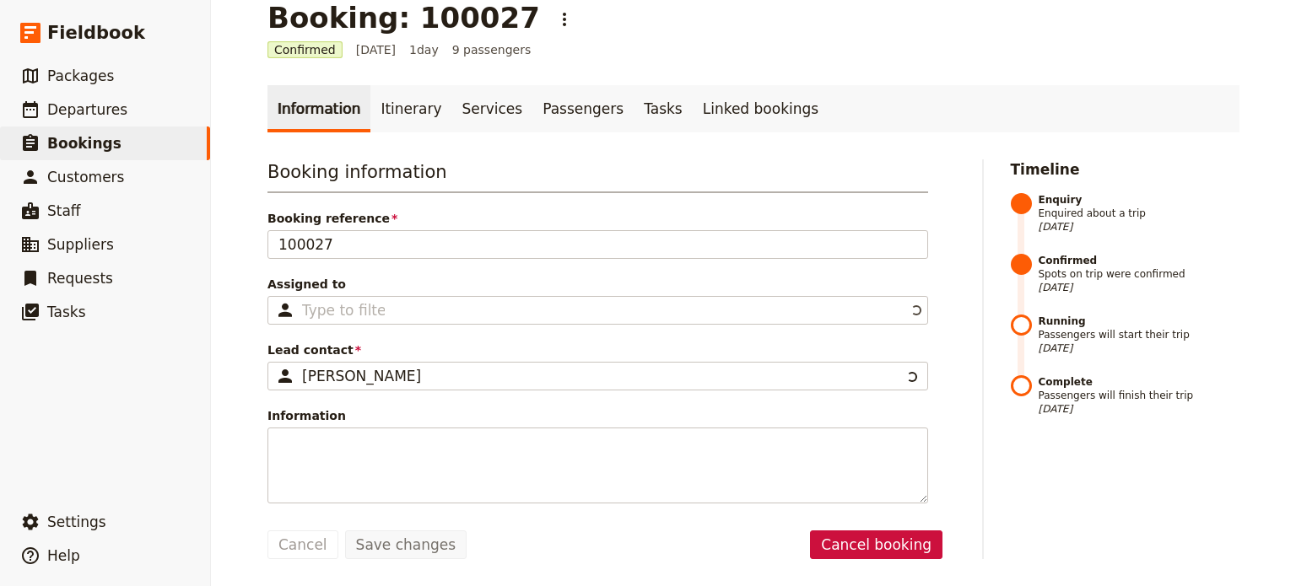
scroll to position [24, 0]
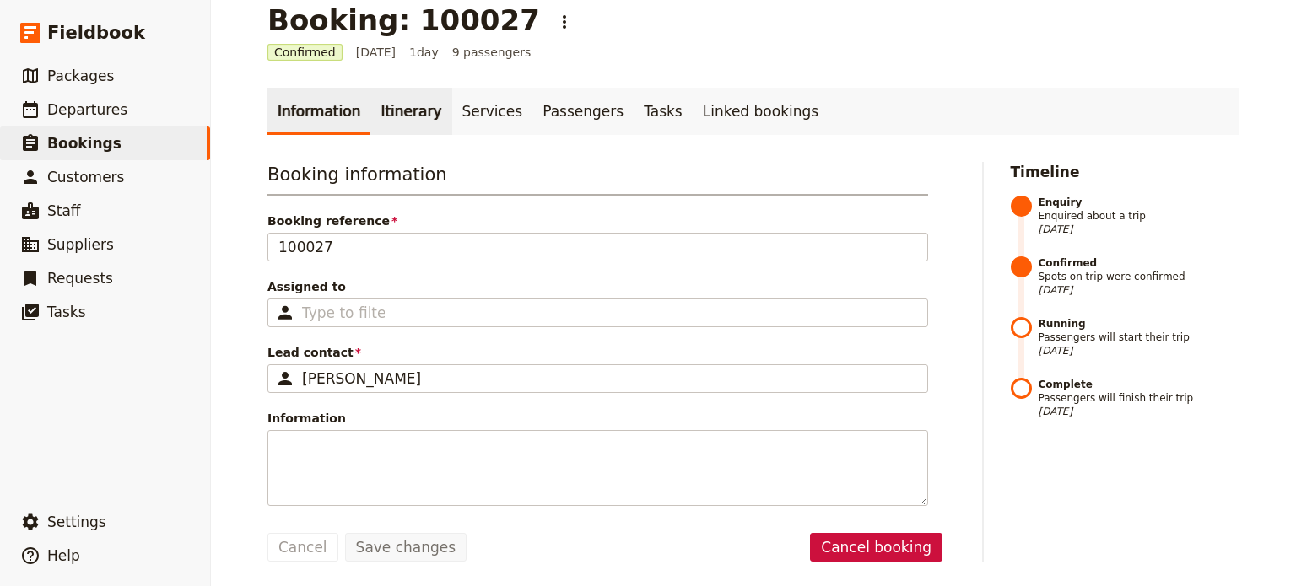
click at [406, 97] on link "Itinerary" at bounding box center [410, 111] width 81 height 47
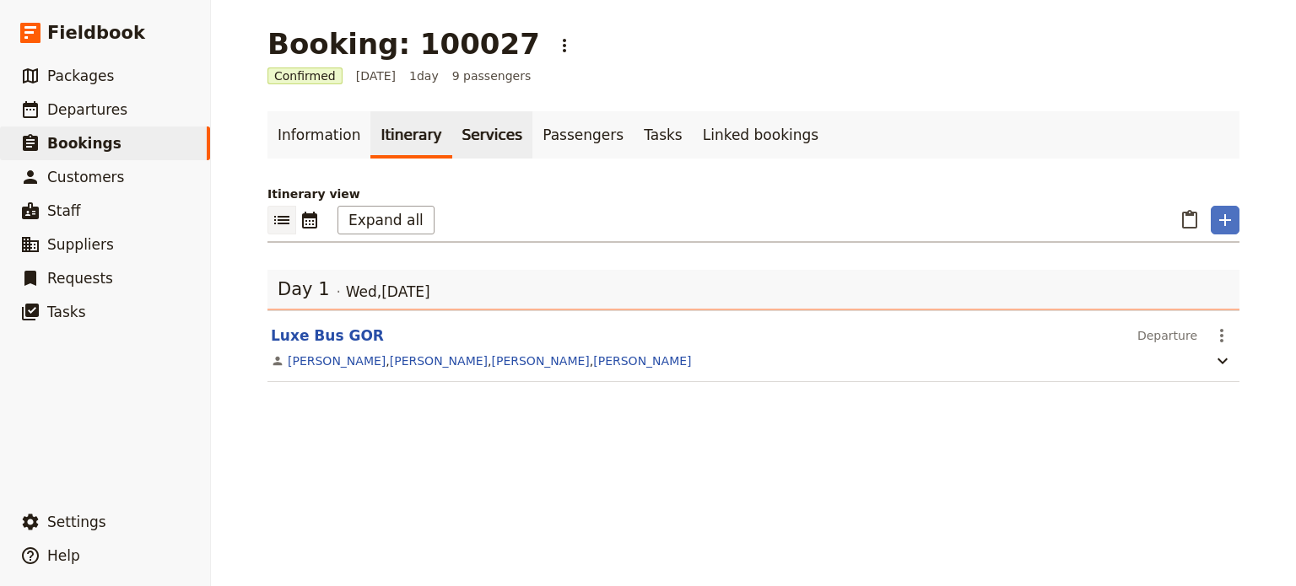
click at [461, 138] on link "Services" at bounding box center [492, 134] width 81 height 47
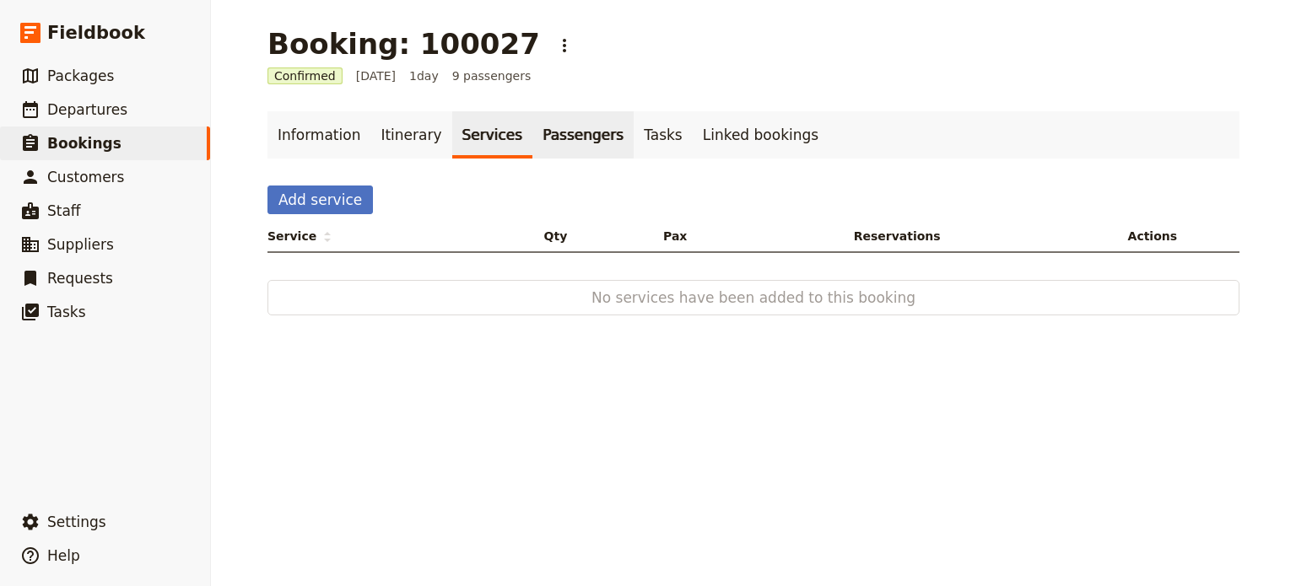
click at [543, 138] on link "Passengers" at bounding box center [582, 134] width 101 height 47
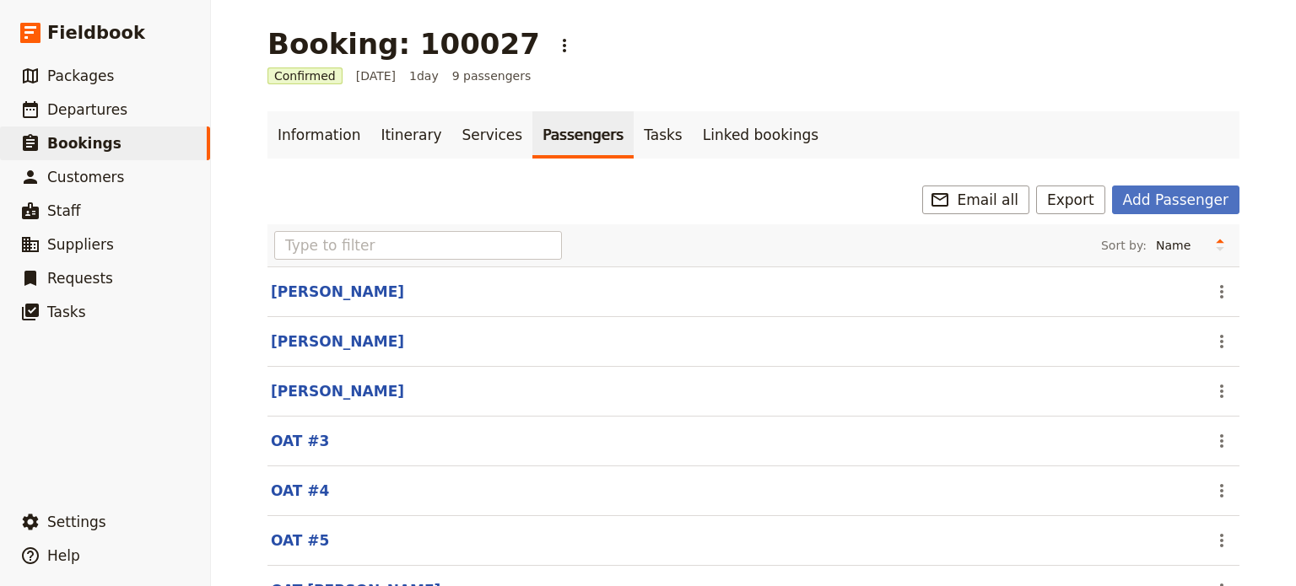
scroll to position [170, 0]
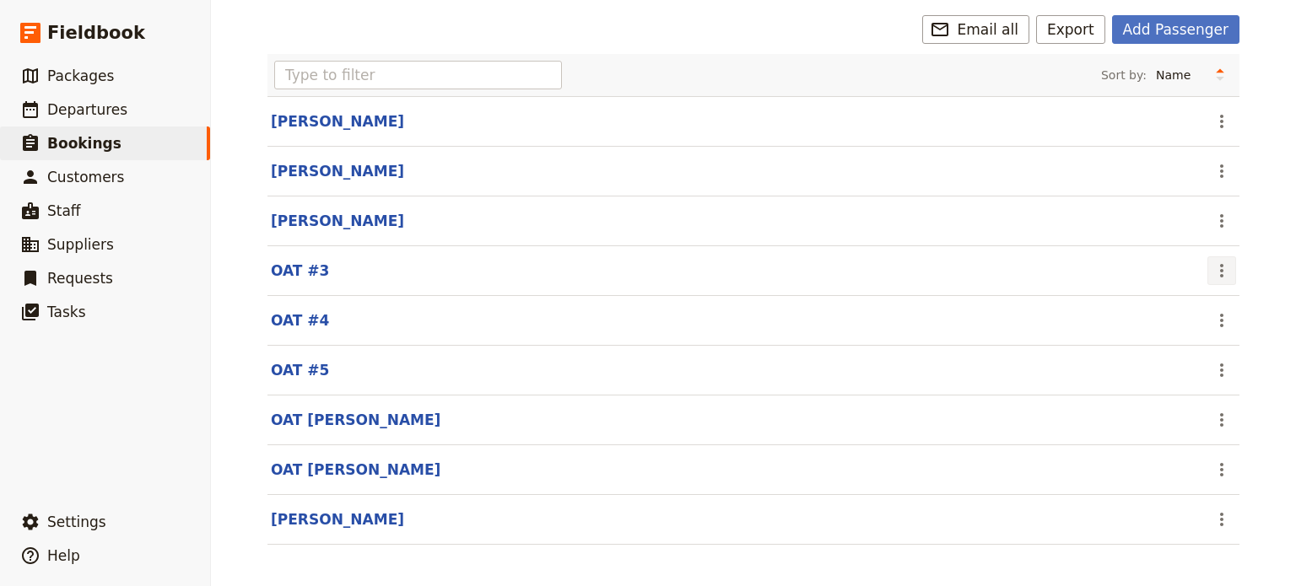
click at [1225, 264] on icon "Actions" at bounding box center [1222, 271] width 20 height 20
click at [1248, 262] on main "Booking: 100027 ​ Confirmed [DATE] 1 day 9 passengers Information Itinerary Ser…" at bounding box center [753, 211] width 1013 height 763
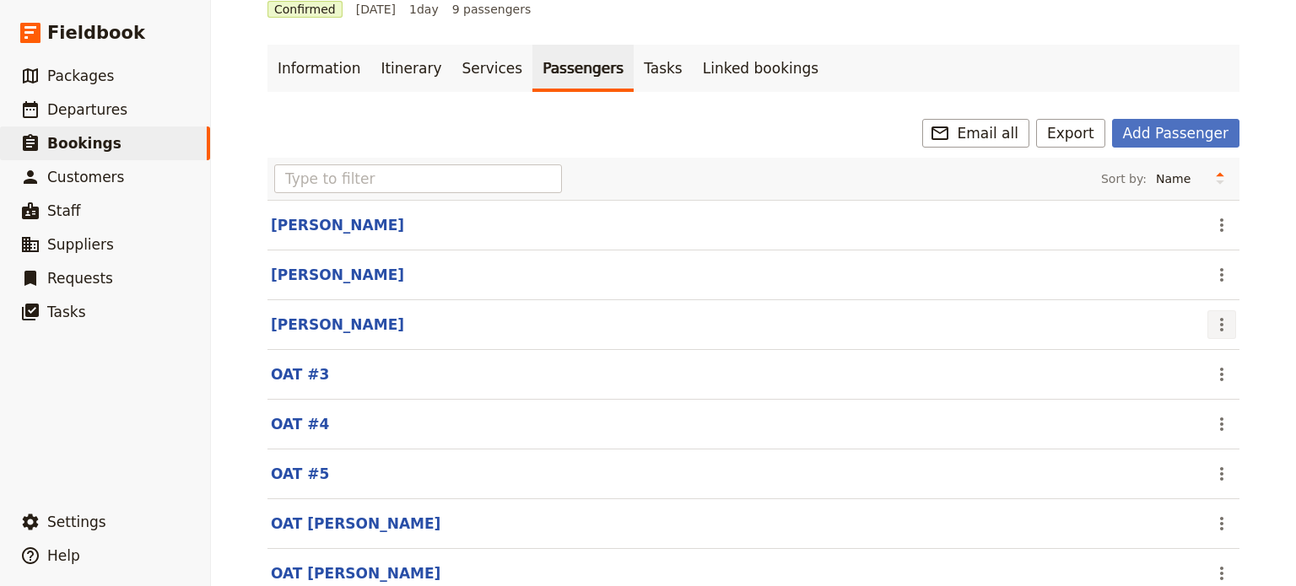
scroll to position [0, 0]
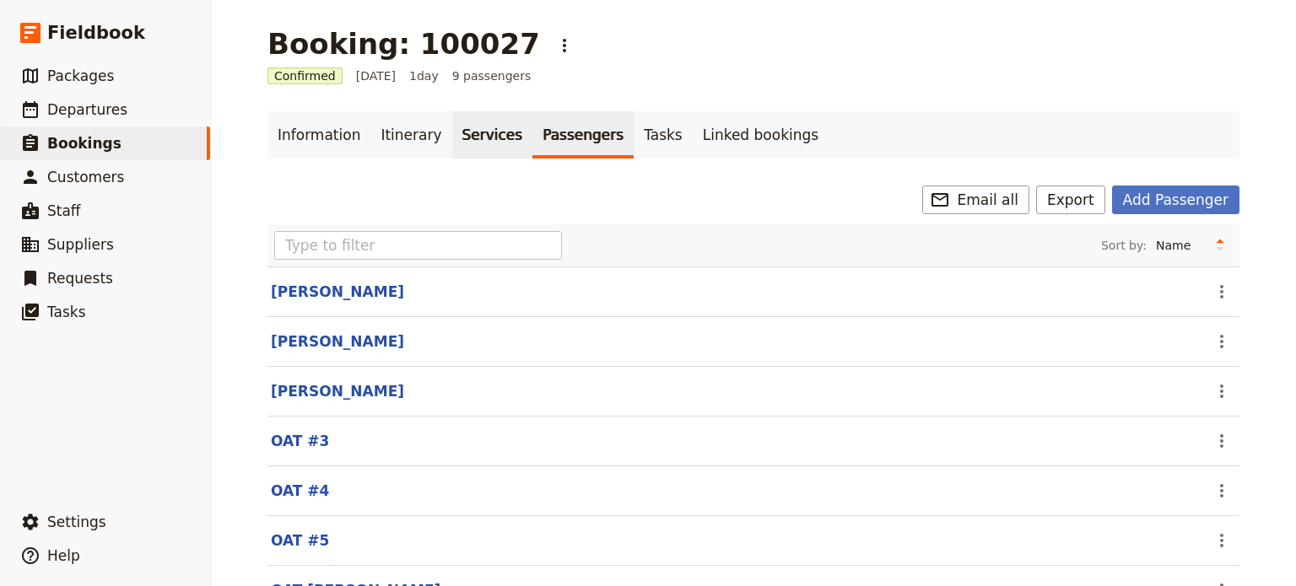
click at [459, 140] on link "Services" at bounding box center [492, 134] width 81 height 47
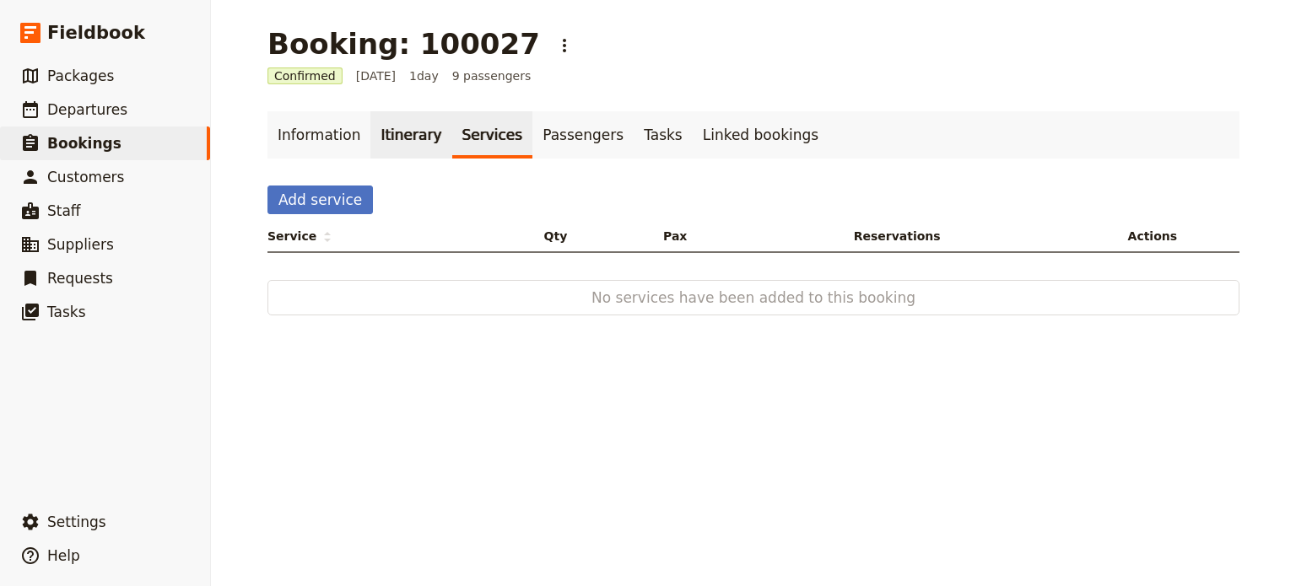
click at [424, 135] on link "Itinerary" at bounding box center [410, 134] width 81 height 47
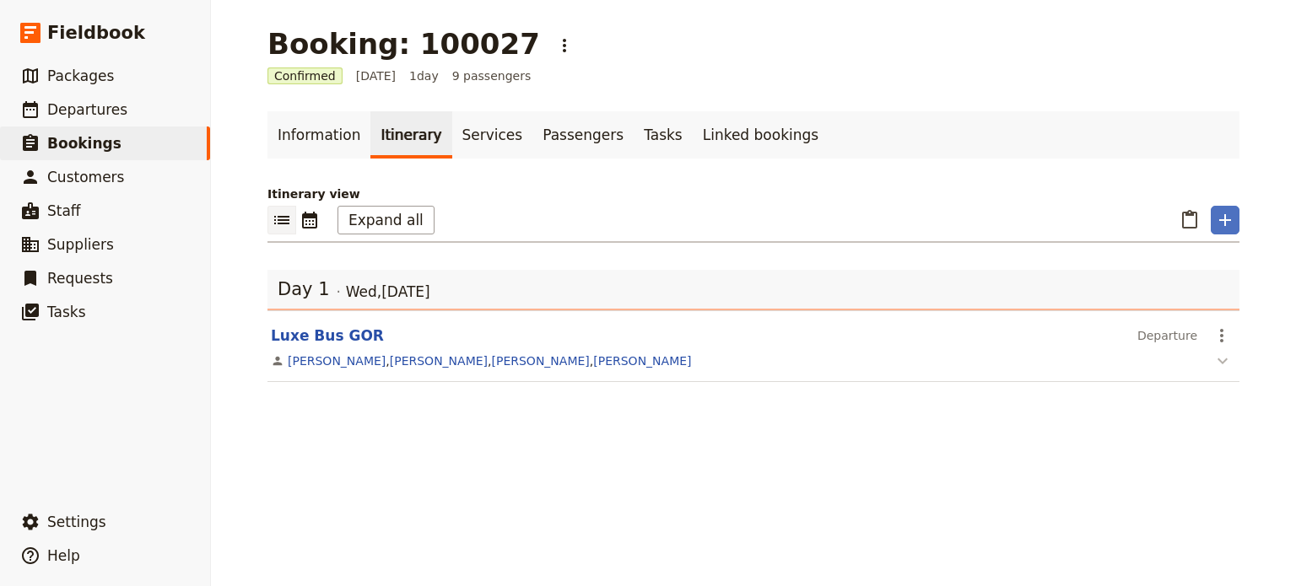
click at [1222, 361] on icon "button" at bounding box center [1223, 361] width 20 height 20
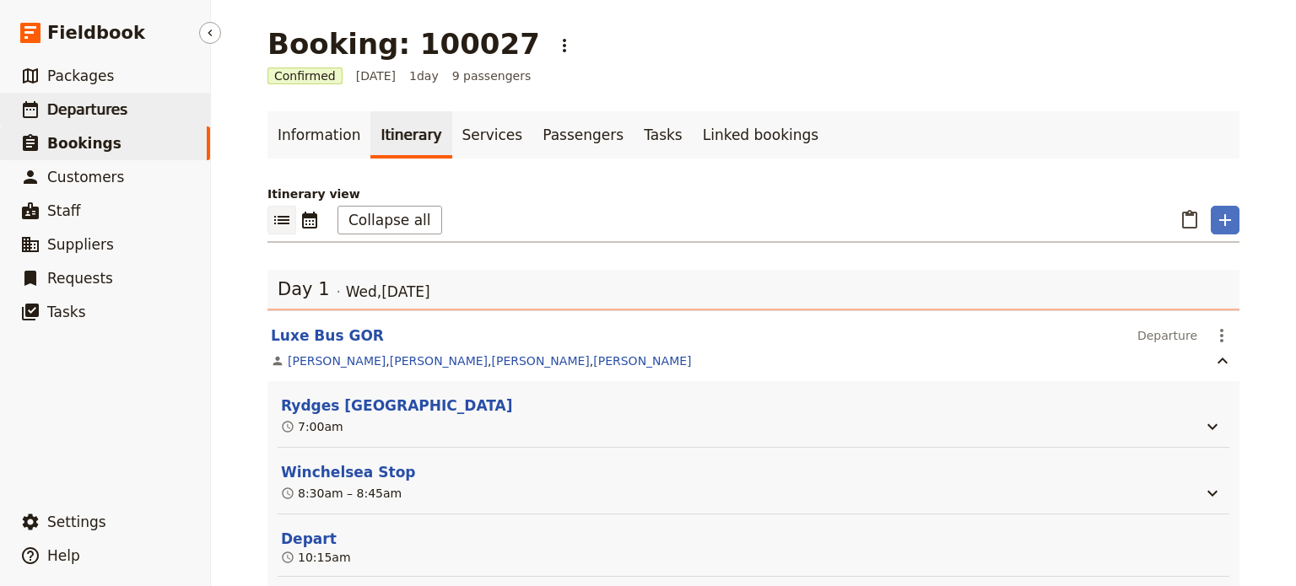
click at [91, 103] on span "Departures" at bounding box center [87, 109] width 80 height 17
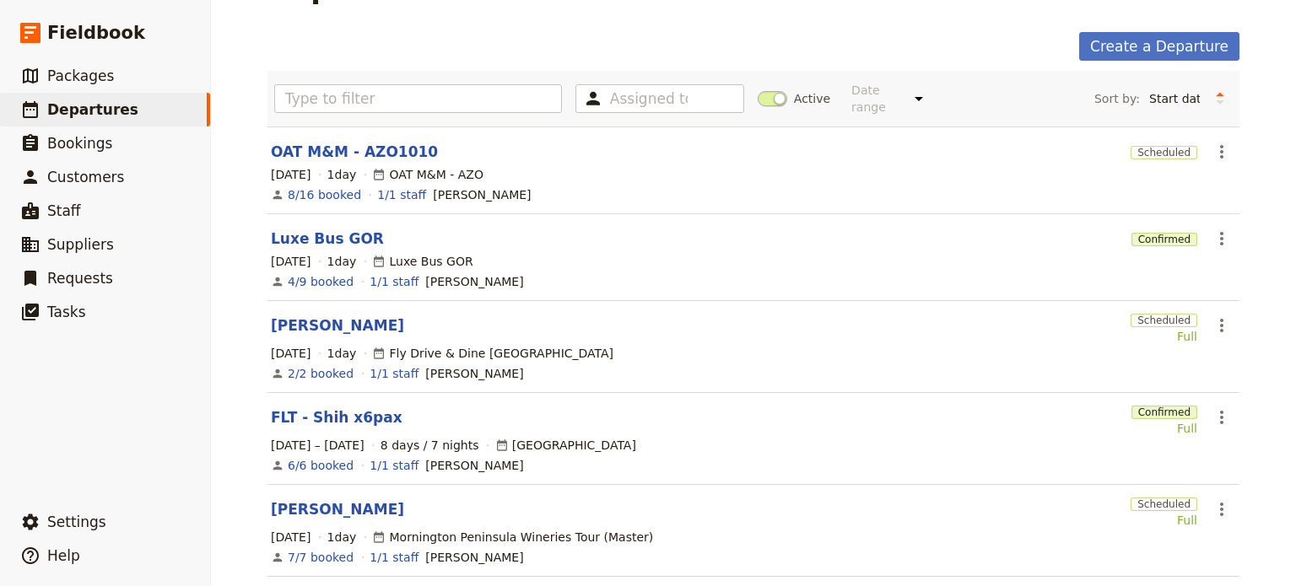
scroll to position [84, 0]
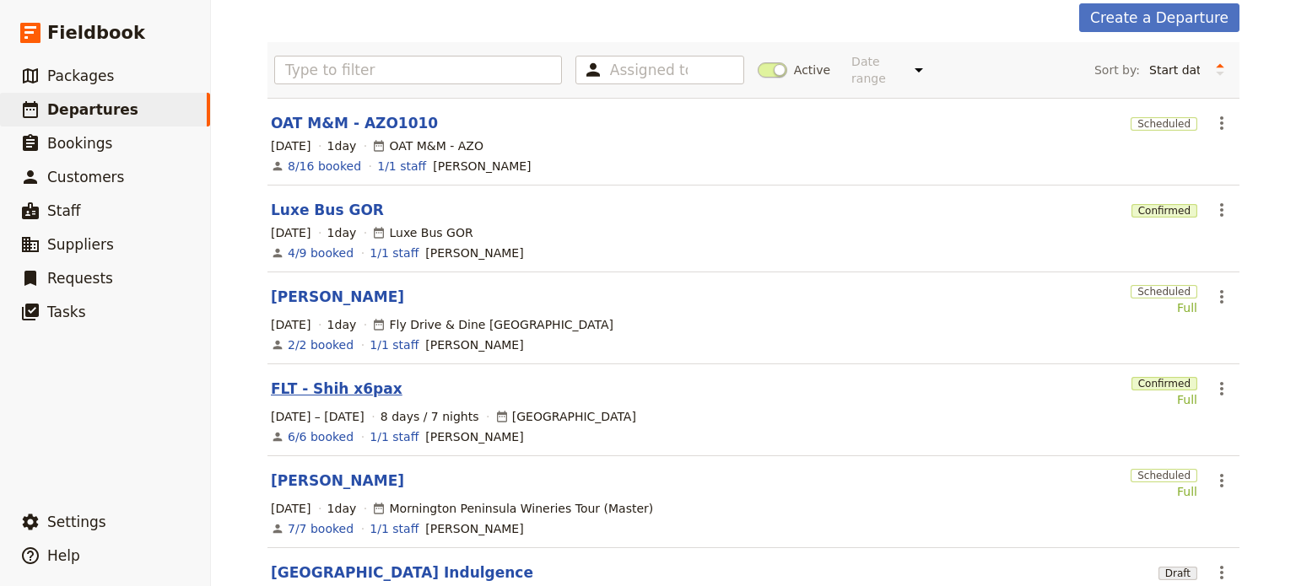
click at [284, 379] on link "FLT - Shih x6pax" at bounding box center [337, 389] width 132 height 20
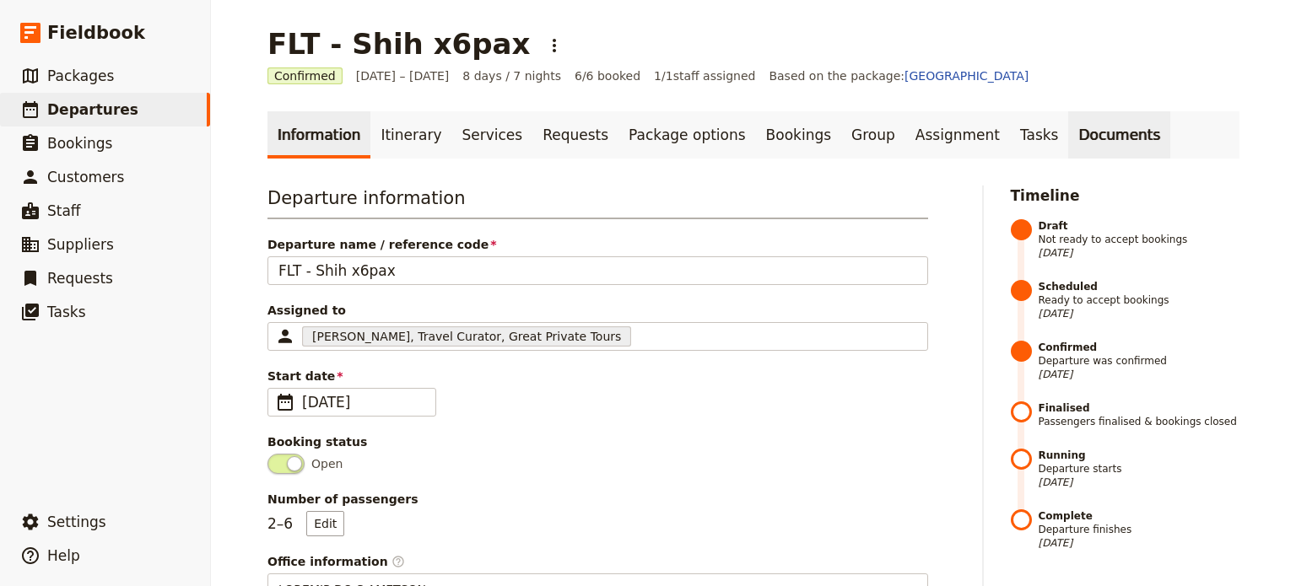
click at [1068, 130] on link "Documents" at bounding box center [1119, 134] width 102 height 47
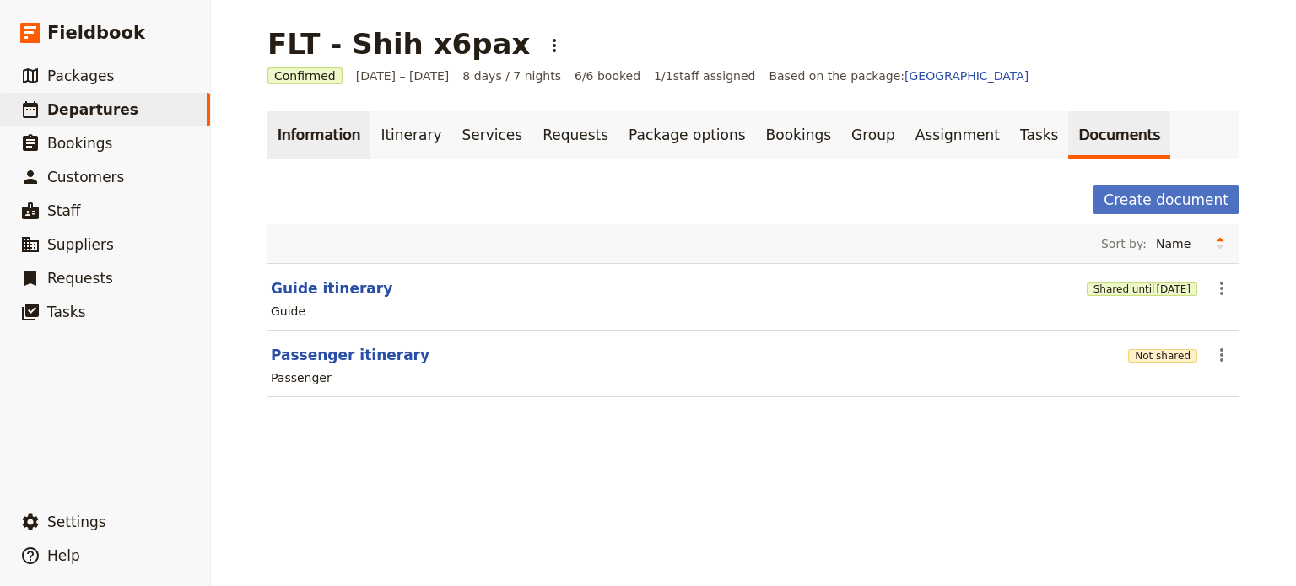
click at [309, 132] on link "Information" at bounding box center [319, 134] width 103 height 47
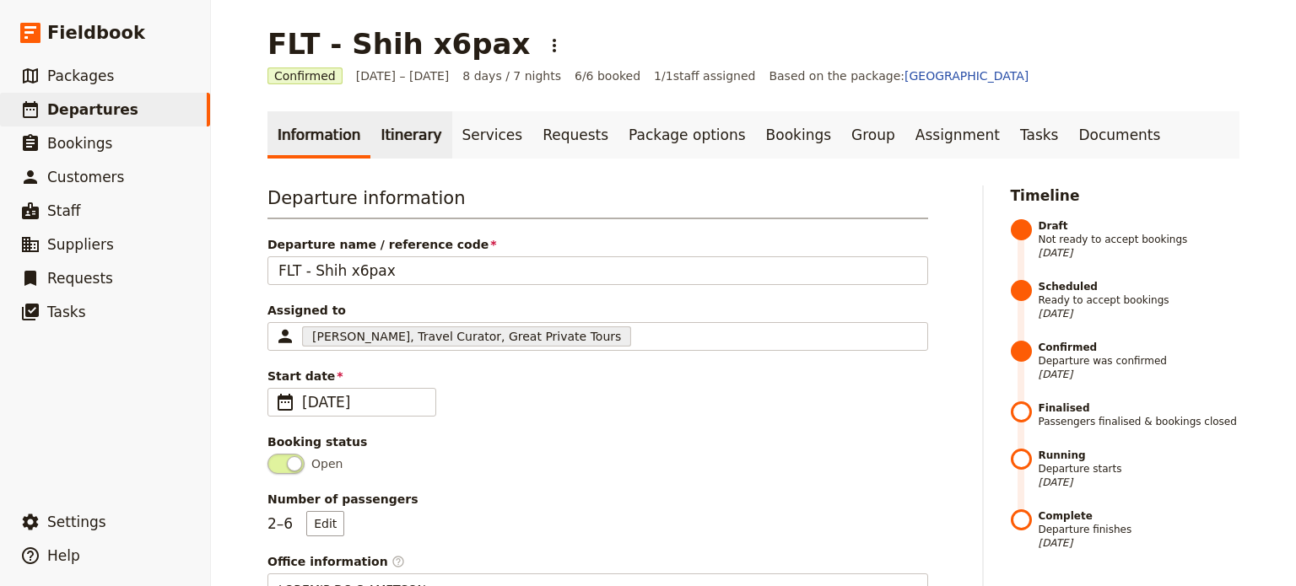
click at [370, 144] on link "Itinerary" at bounding box center [410, 134] width 81 height 47
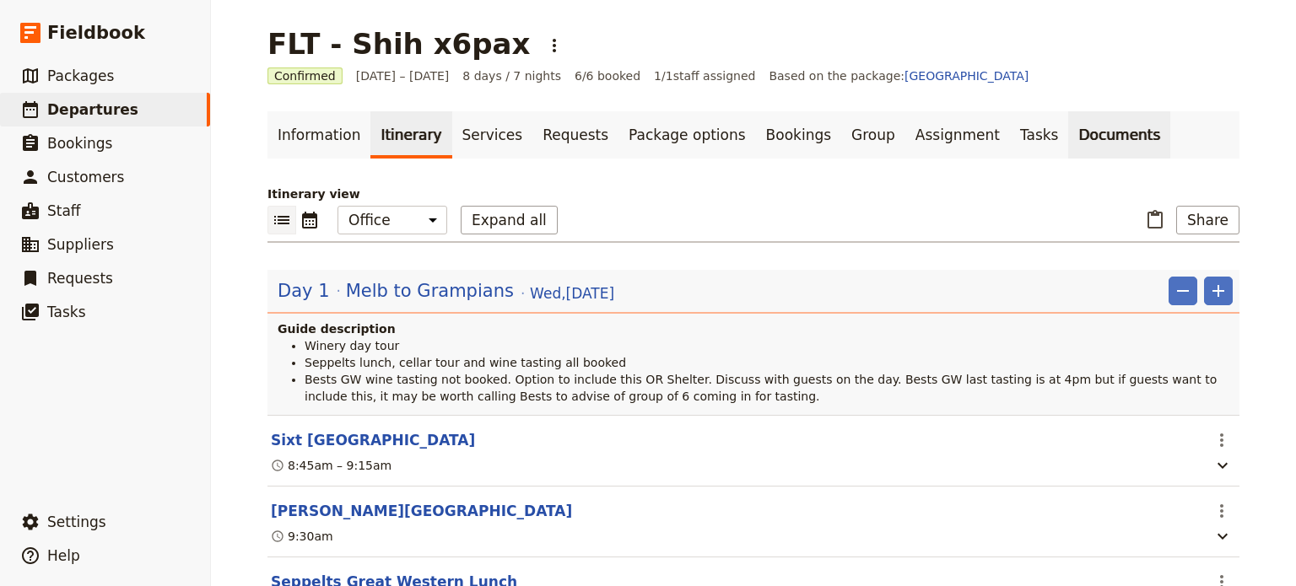
click at [1068, 132] on link "Documents" at bounding box center [1119, 134] width 102 height 47
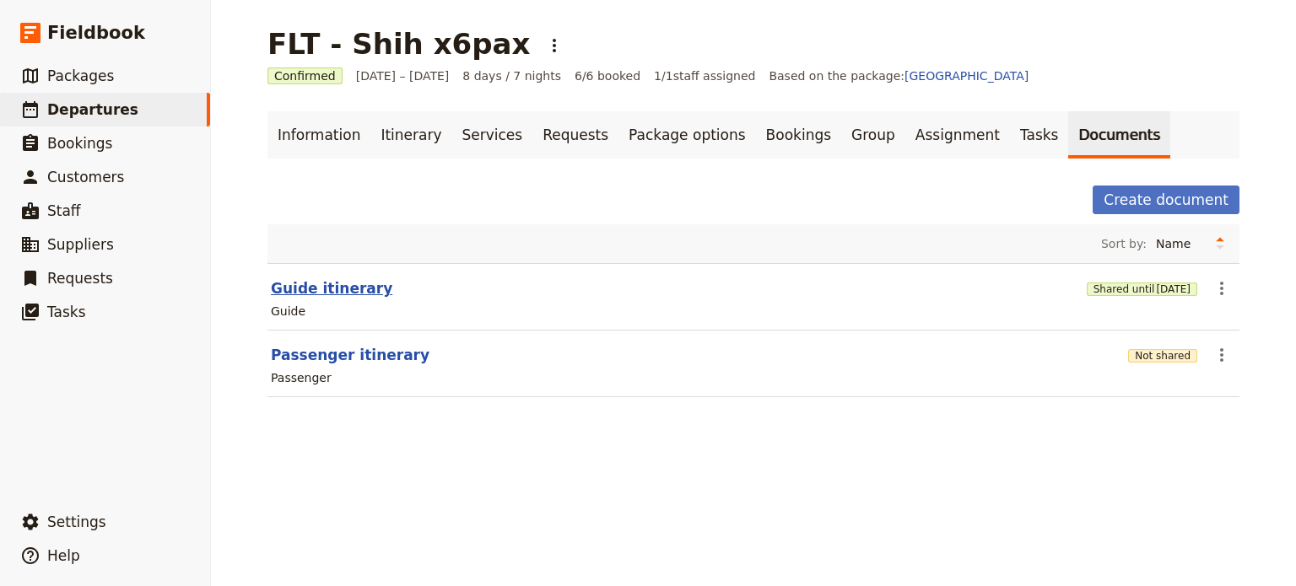
click at [332, 290] on button "Guide itinerary" at bounding box center [332, 288] width 122 height 20
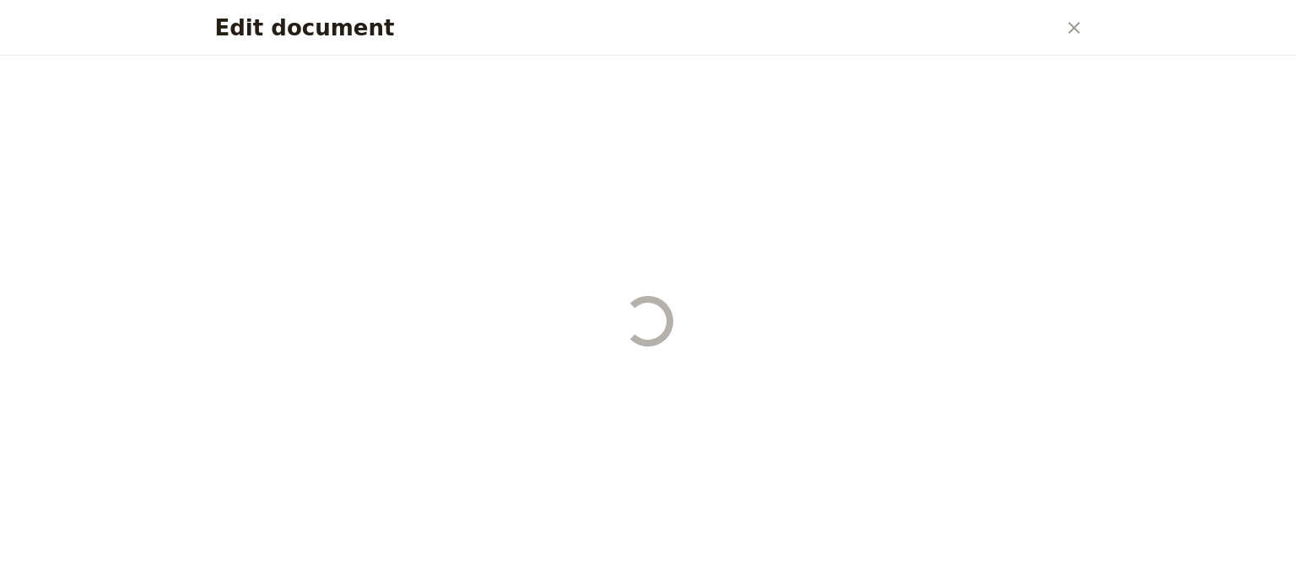
select select "STAFF"
select select "RUN_SHEET"
select select "DEFAULT"
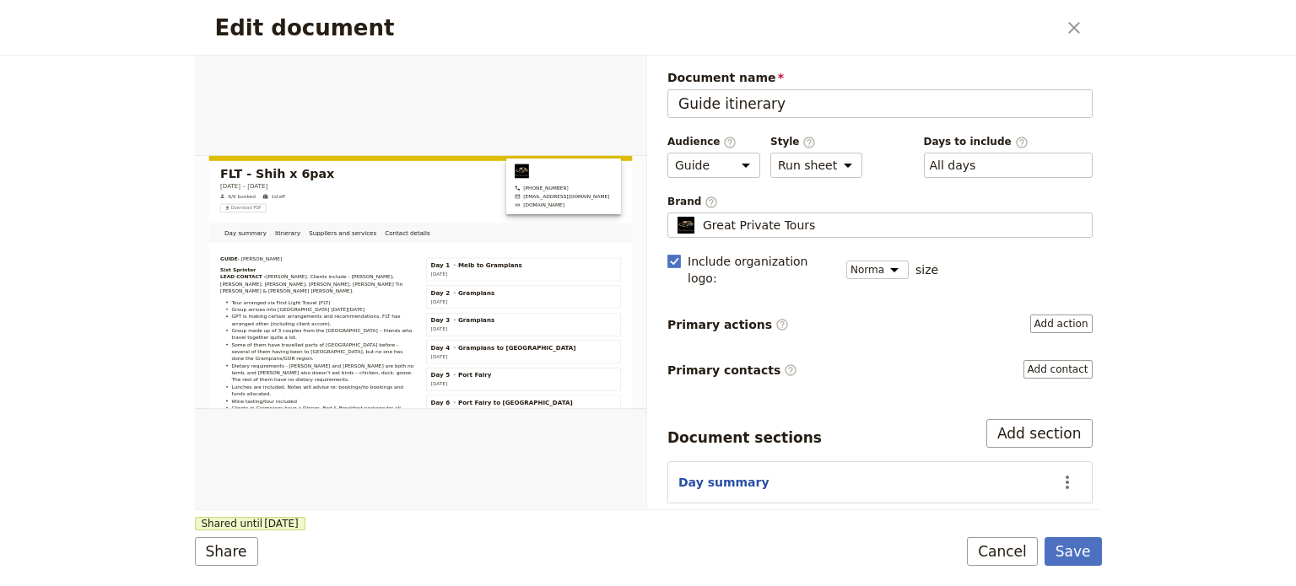
scroll to position [84, 0]
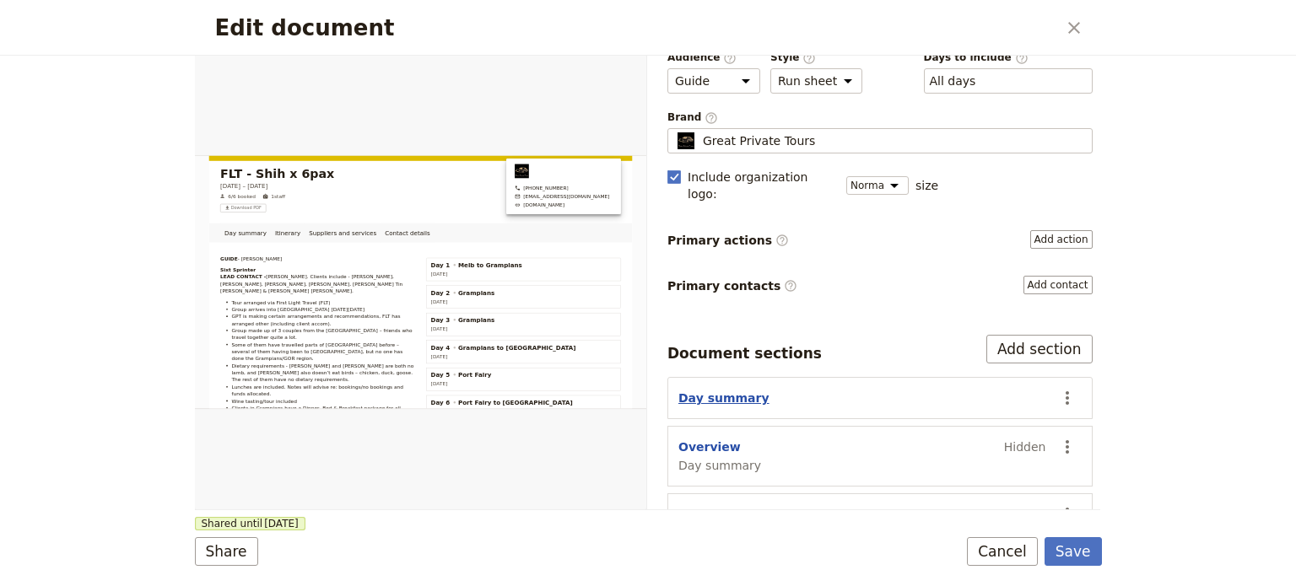
click at [705, 390] on button "Day summary" at bounding box center [723, 398] width 91 height 17
select select "DAY_SUMMARY"
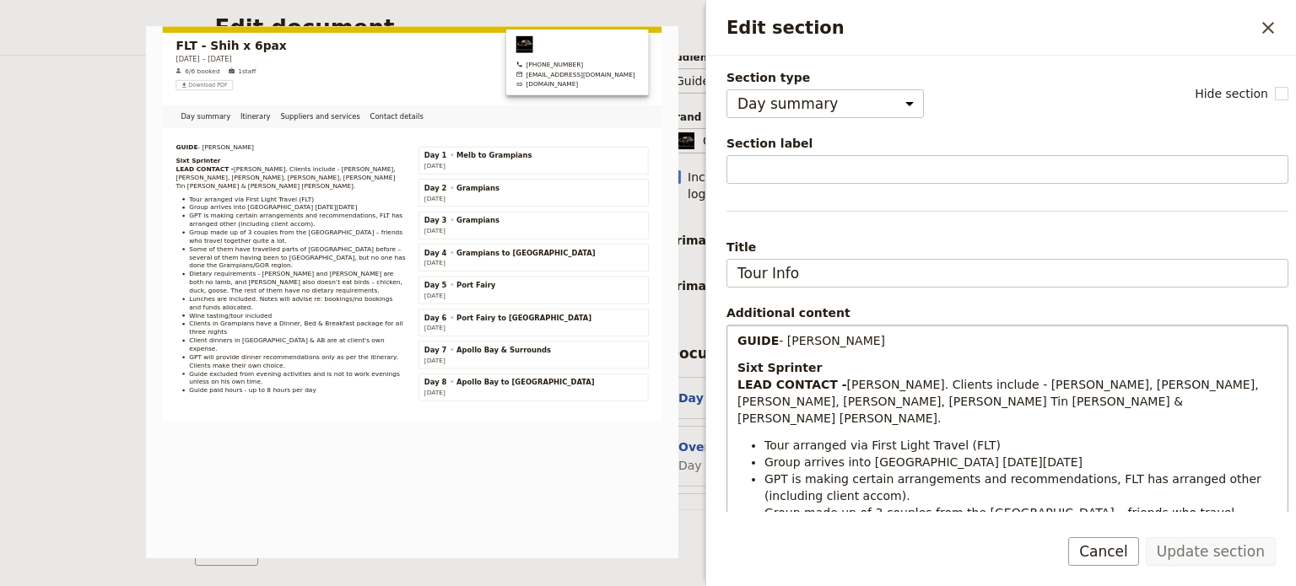
scroll to position [169, 0]
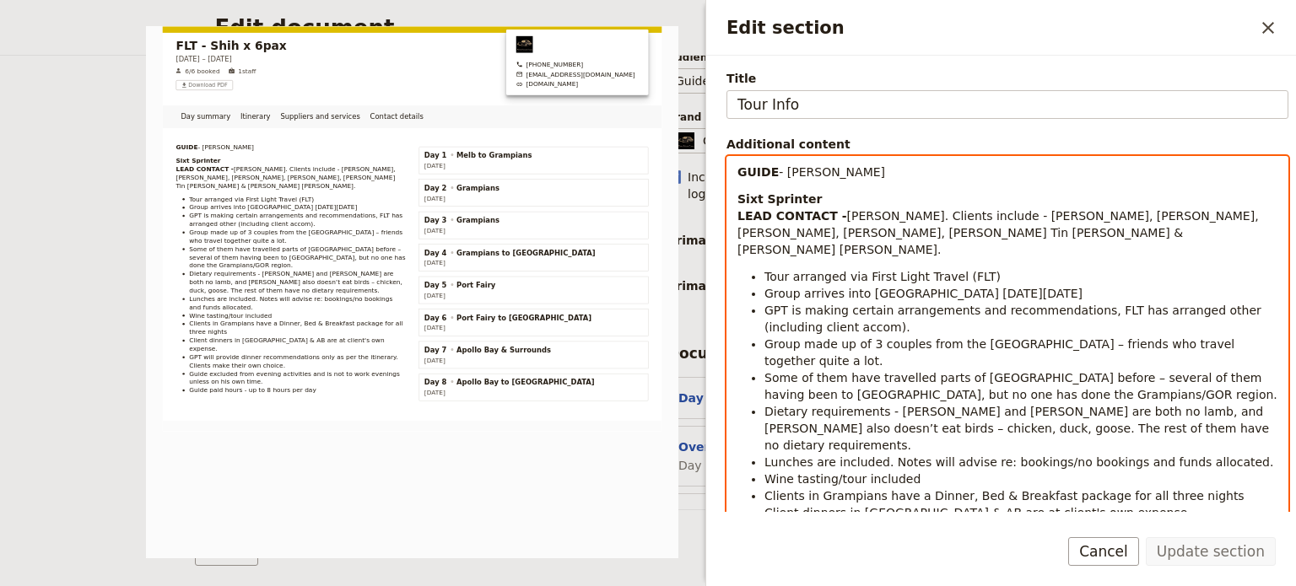
click at [1050, 285] on li "Group arrives into [GEOGRAPHIC_DATA] [DATE][DATE]" at bounding box center [1021, 293] width 513 height 17
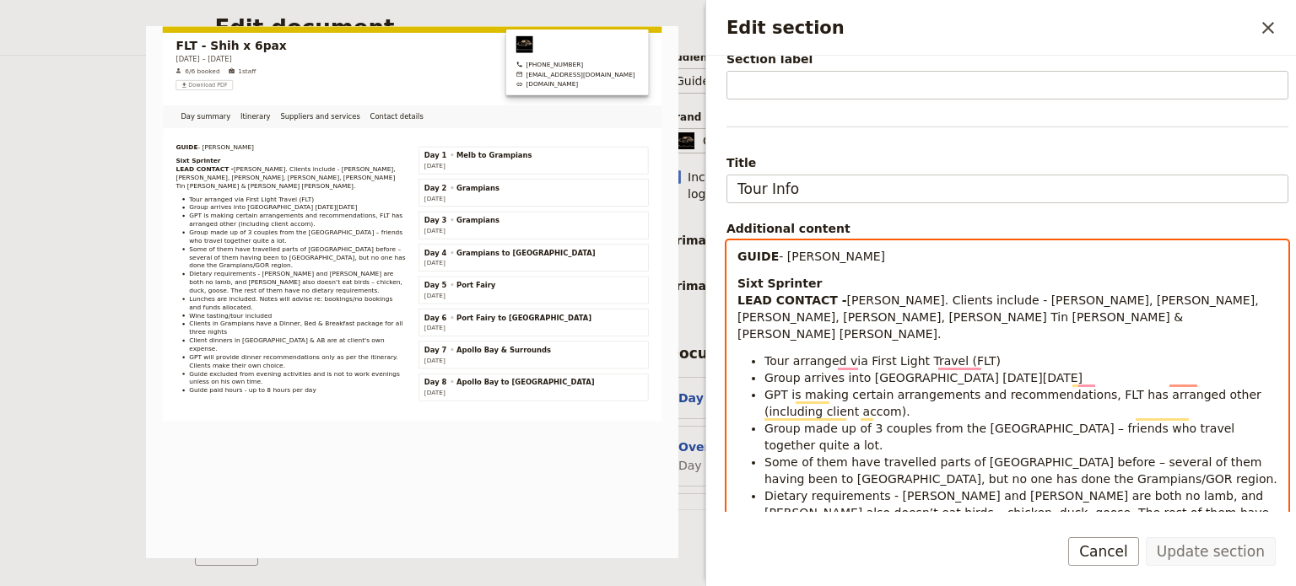
scroll to position [84, 0]
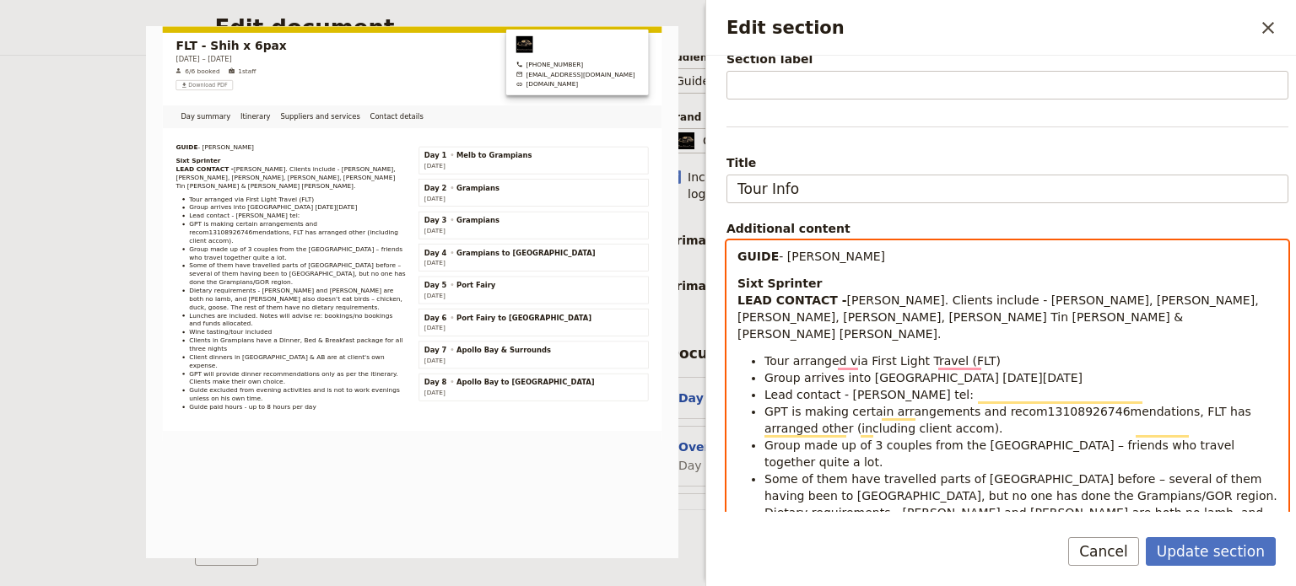
click at [981, 386] on li "Lead contact - [PERSON_NAME] tel:" at bounding box center [1021, 394] width 513 height 17
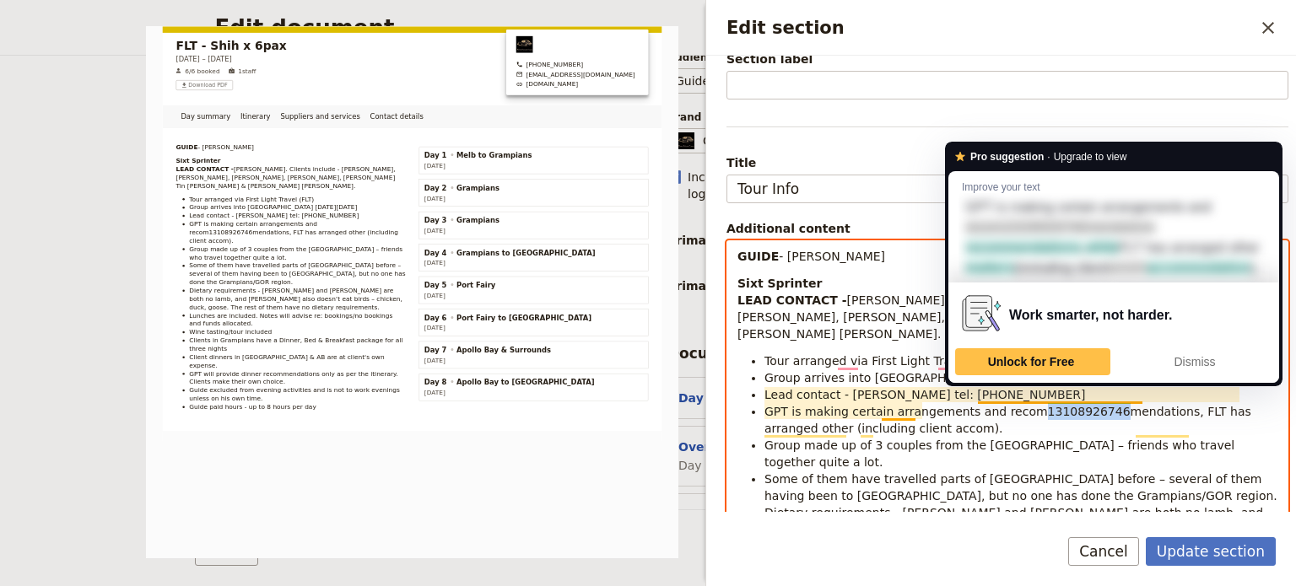
drag, startPoint x: 1008, startPoint y: 397, endPoint x: 1080, endPoint y: 391, distance: 72.0
click at [1080, 405] on span "GPT is making certain arrangements and recom13108926746mendations, FLT has arra…" at bounding box center [1010, 420] width 490 height 30
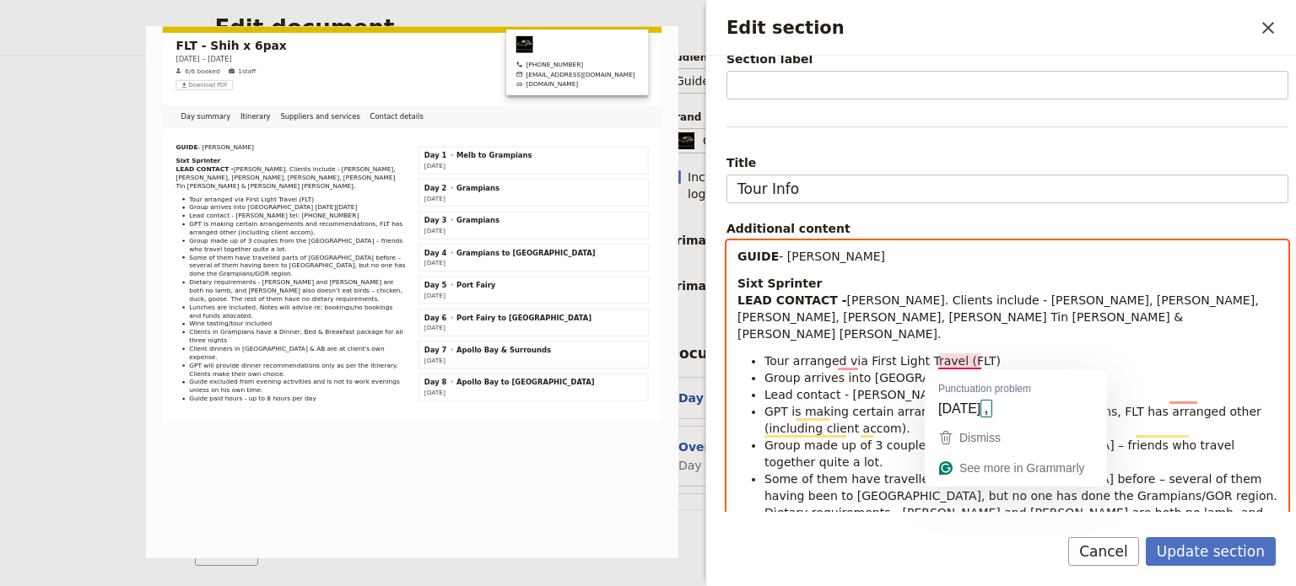
click at [851, 388] on span "Lead contact - [PERSON_NAME] tel: [PHONE_NUMBER]" at bounding box center [926, 395] width 322 height 14
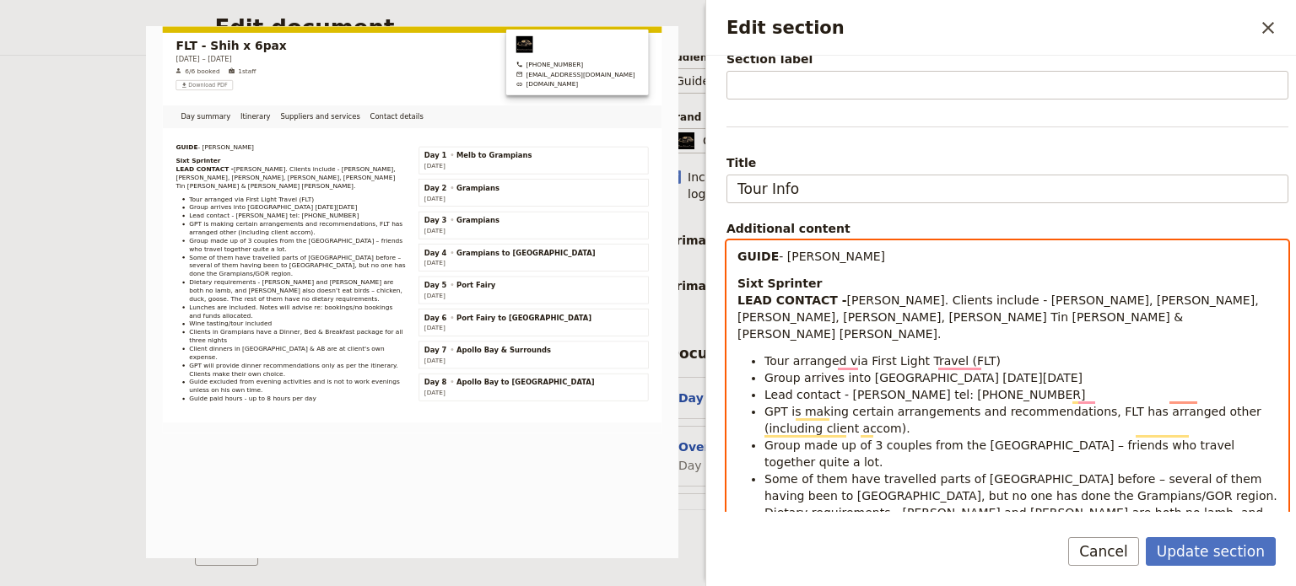
click at [952, 388] on span "Lead contact - [PERSON_NAME] tel: [PHONE_NUMBER]" at bounding box center [926, 395] width 322 height 14
click at [984, 388] on span "Lead contact - [PERSON_NAME] tel: [PHONE_NUMBER]" at bounding box center [926, 395] width 322 height 14
click at [1010, 388] on span "Lead contact - [PERSON_NAME] tel: [PHONE_NUMBER]" at bounding box center [926, 395] width 322 height 14
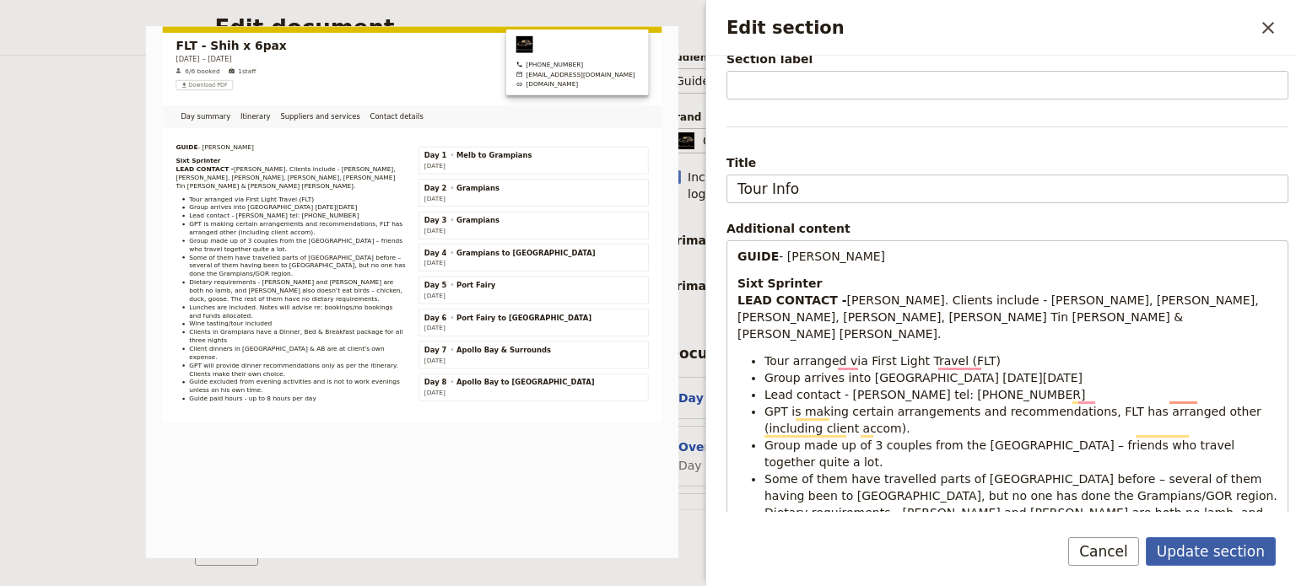
click at [1221, 553] on button "Update section" at bounding box center [1211, 552] width 130 height 29
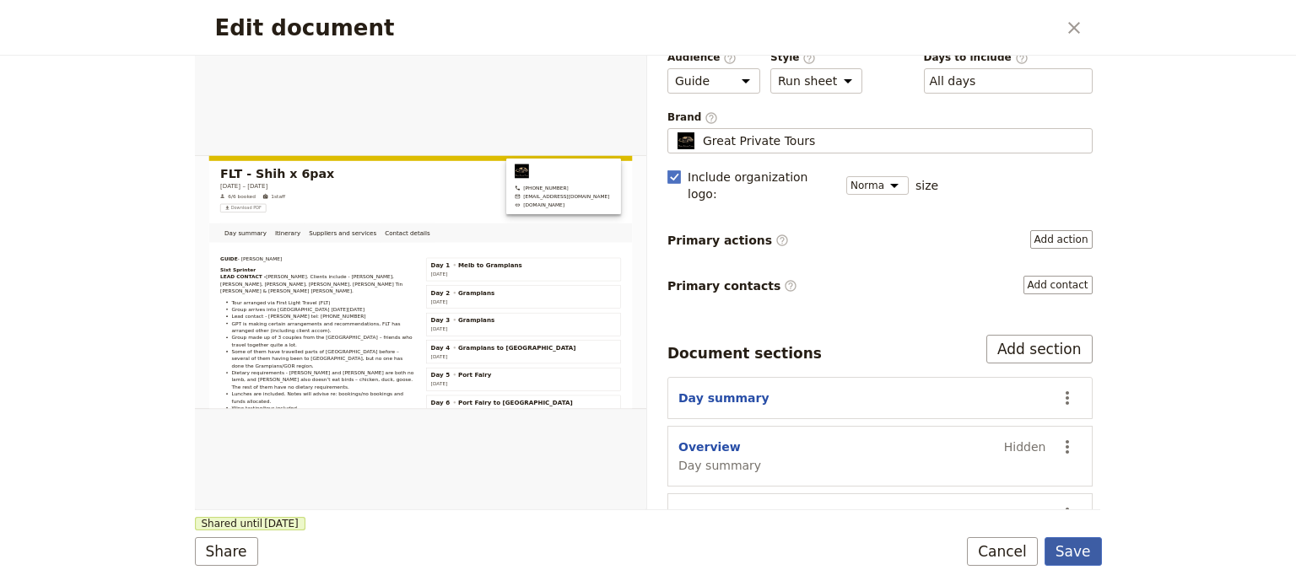
click at [1078, 551] on button "Save" at bounding box center [1073, 552] width 57 height 29
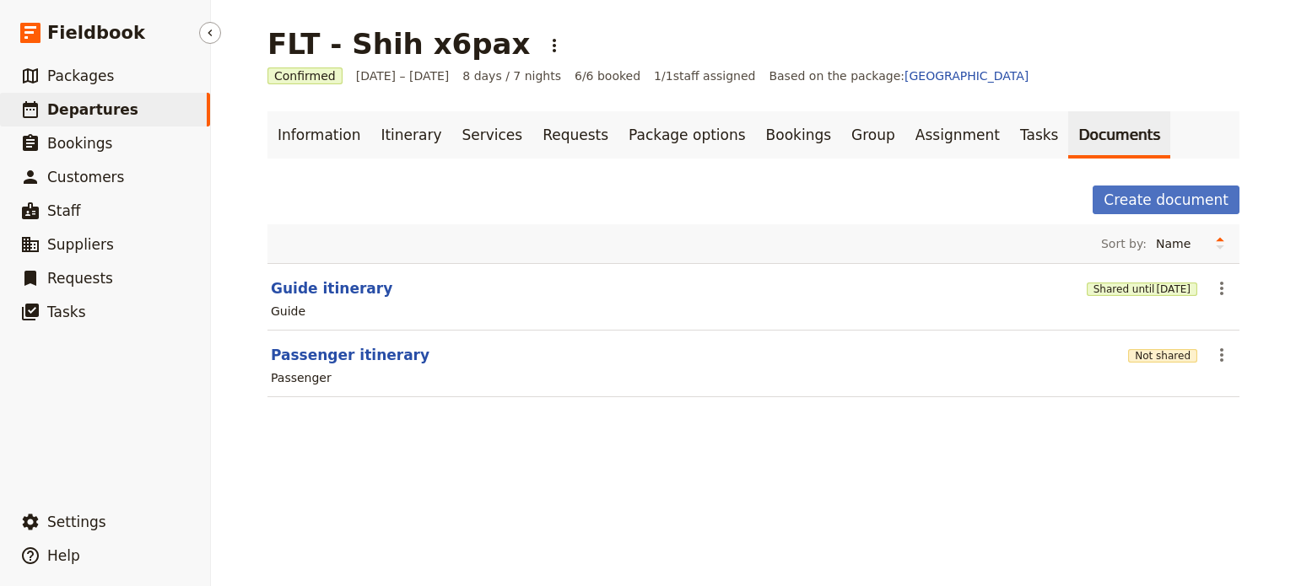
click at [66, 105] on span "Departures" at bounding box center [92, 109] width 91 height 17
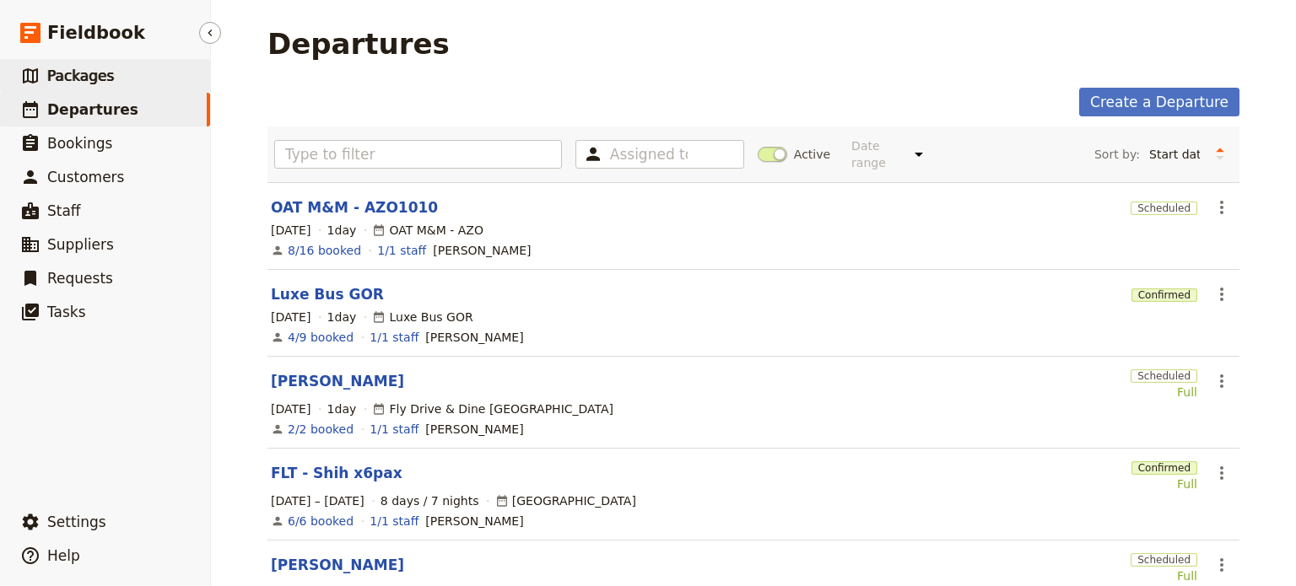
click at [141, 73] on link "​ Packages" at bounding box center [105, 76] width 210 height 34
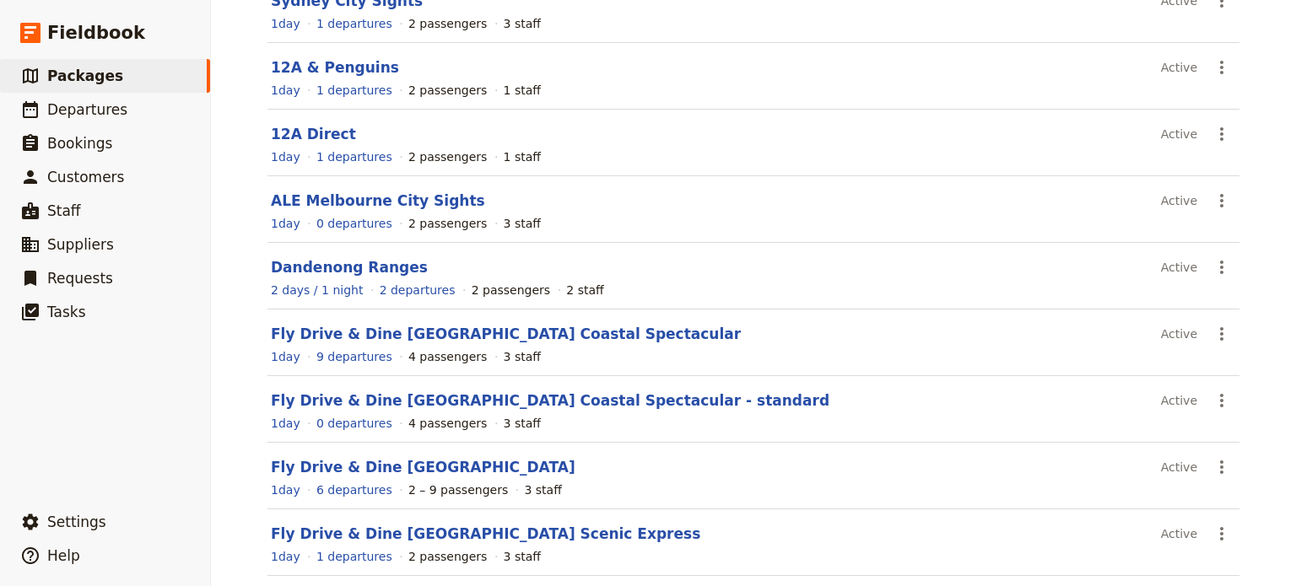
scroll to position [330, 0]
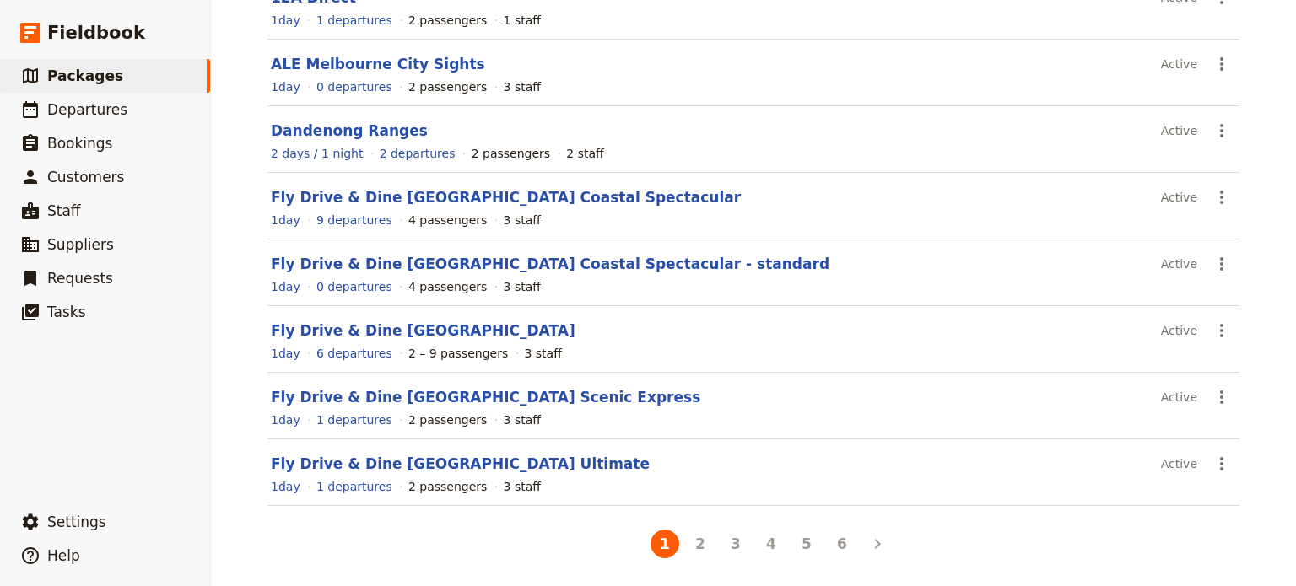
click at [760, 541] on button "4" at bounding box center [771, 544] width 29 height 29
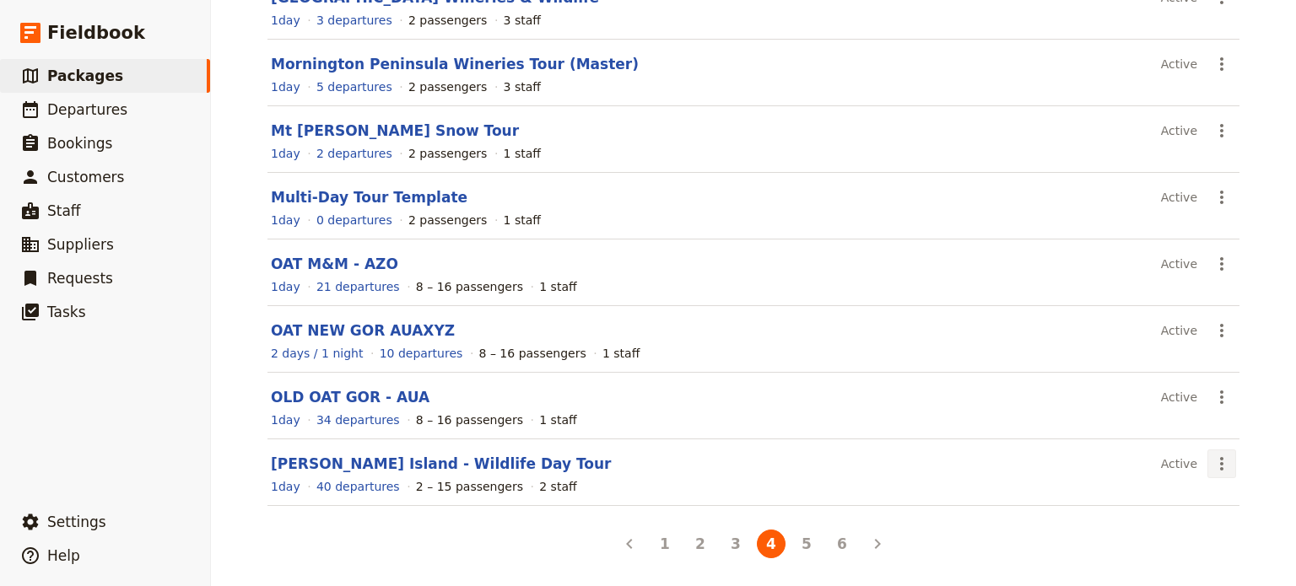
click at [1212, 462] on icon "Actions" at bounding box center [1222, 464] width 20 height 20
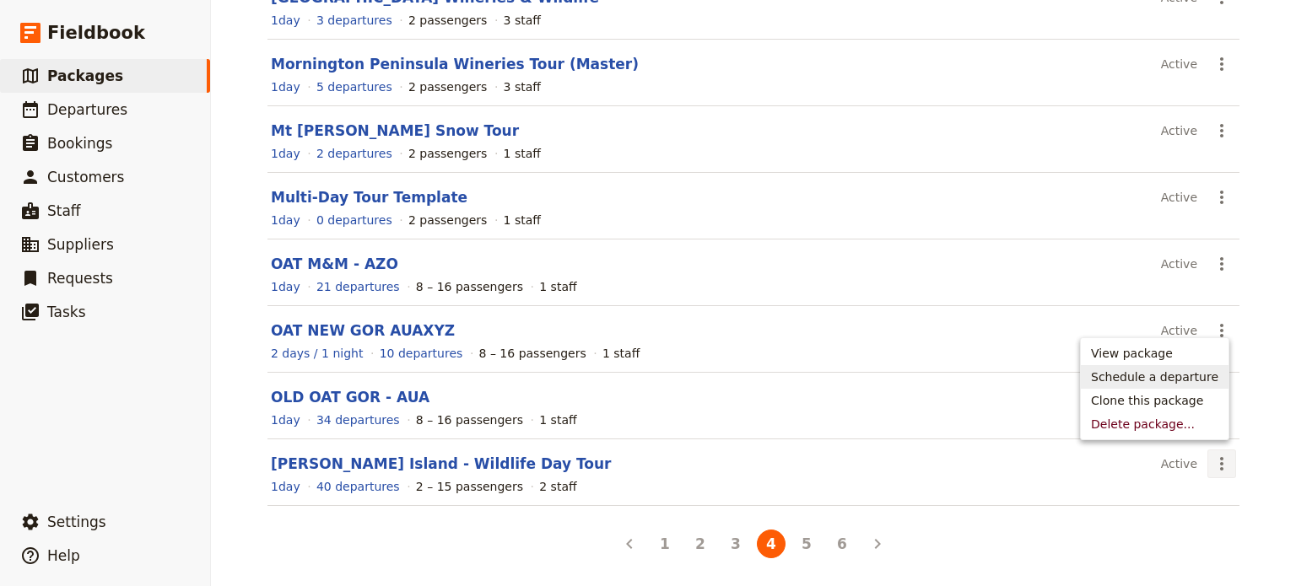
click at [1164, 382] on span "Schedule a departure" at bounding box center [1154, 377] width 127 height 17
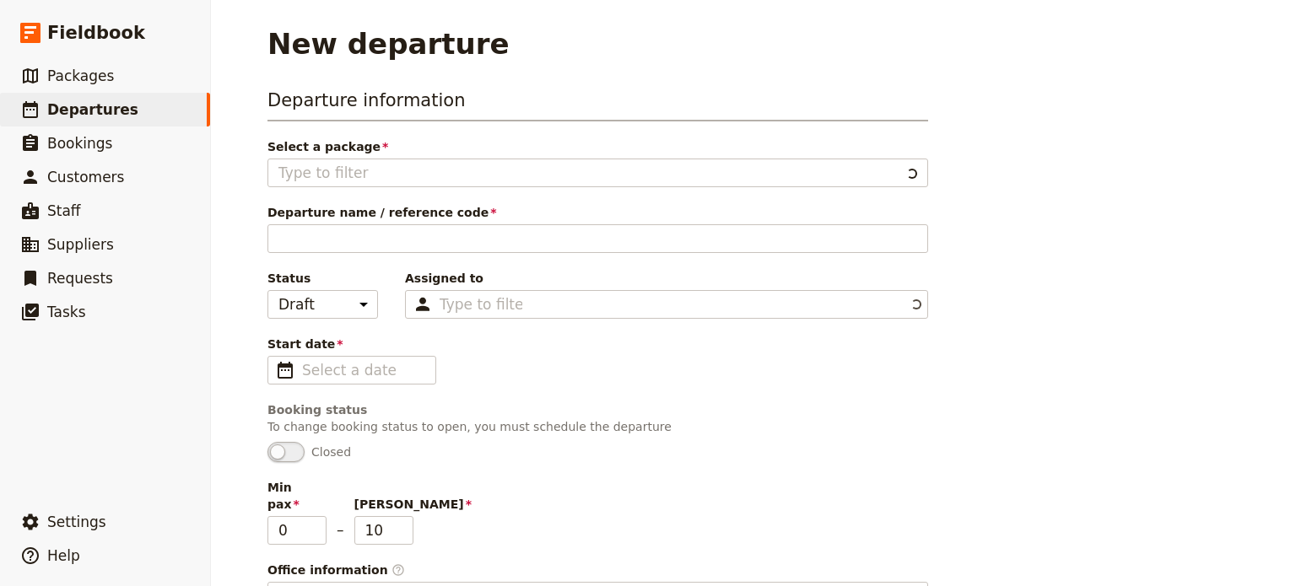
type input "[PERSON_NAME] Island - Wildlife Day Tour"
type input "[PERSON_NAME] Island Wildlife"
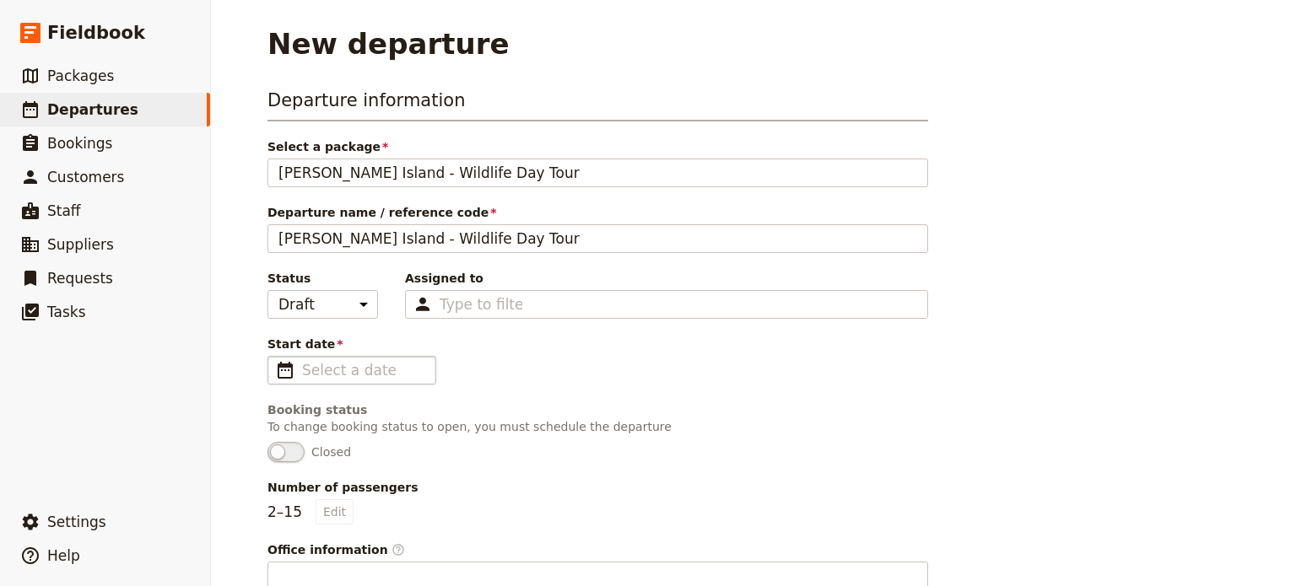
click at [278, 370] on span "​" at bounding box center [285, 370] width 20 height 20
click at [302, 370] on input "Start date ​" at bounding box center [363, 370] width 123 height 20
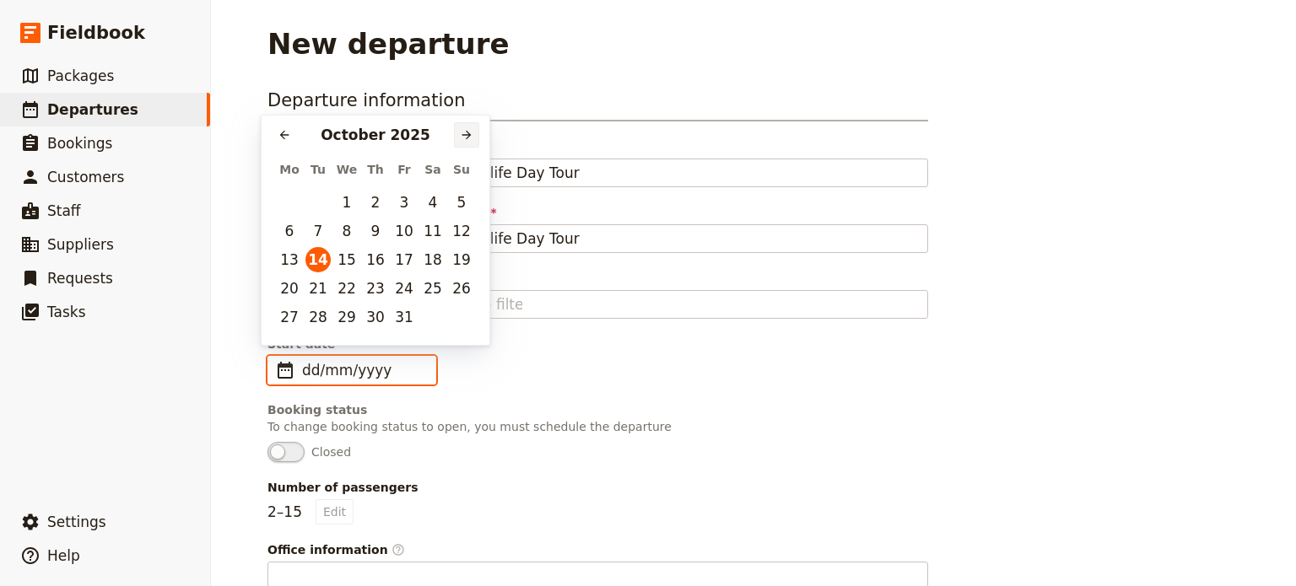
click at [466, 141] on icon "Next month" at bounding box center [467, 135] width 14 height 14
click at [454, 227] on button "9" at bounding box center [461, 231] width 25 height 25
type input "[DATE]"
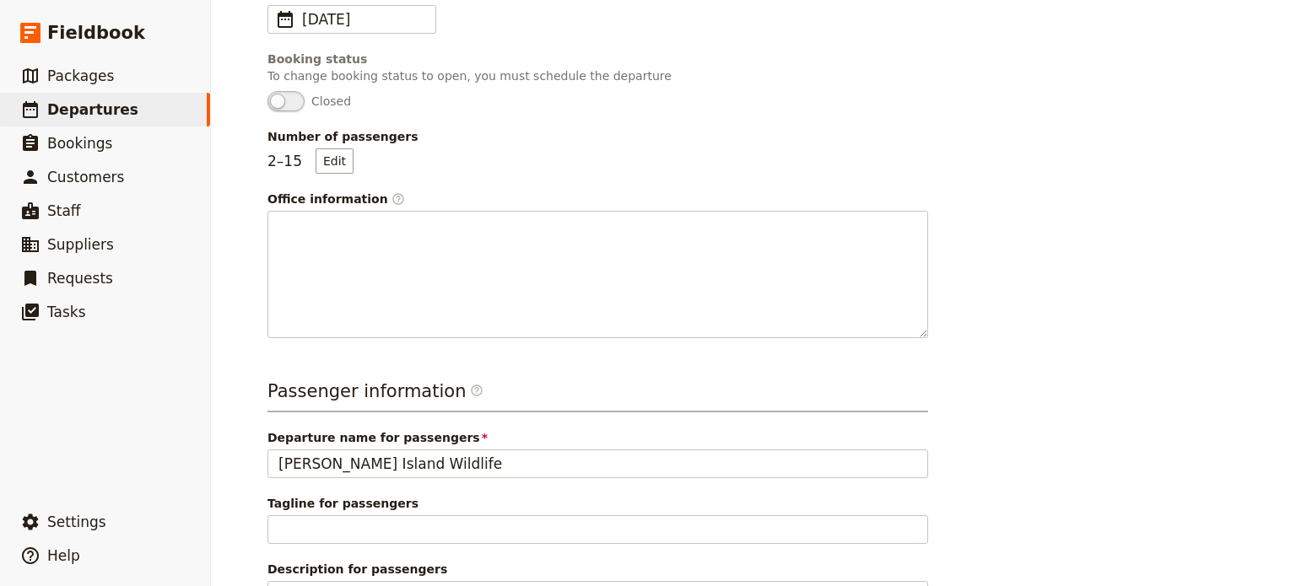
scroll to position [317, 0]
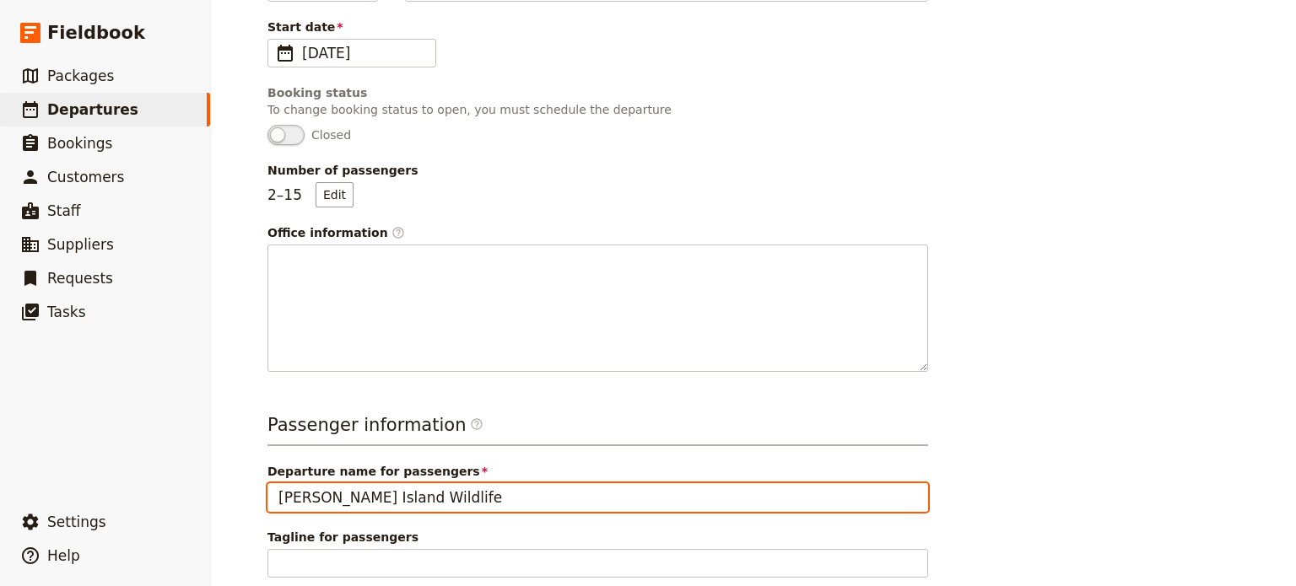
drag, startPoint x: 413, startPoint y: 495, endPoint x: 228, endPoint y: 488, distance: 185.0
click at [228, 488] on div "New departure Departure information Select a package [PERSON_NAME][GEOGRAPHIC_D…" at bounding box center [753, 293] width 1085 height 586
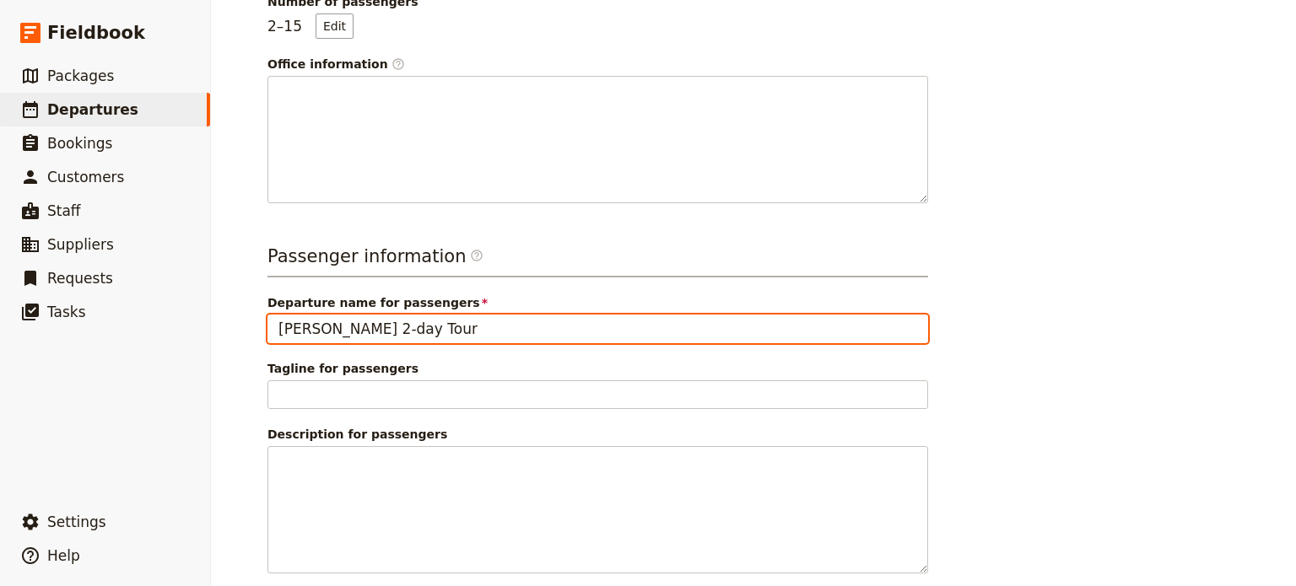
scroll to position [570, 0]
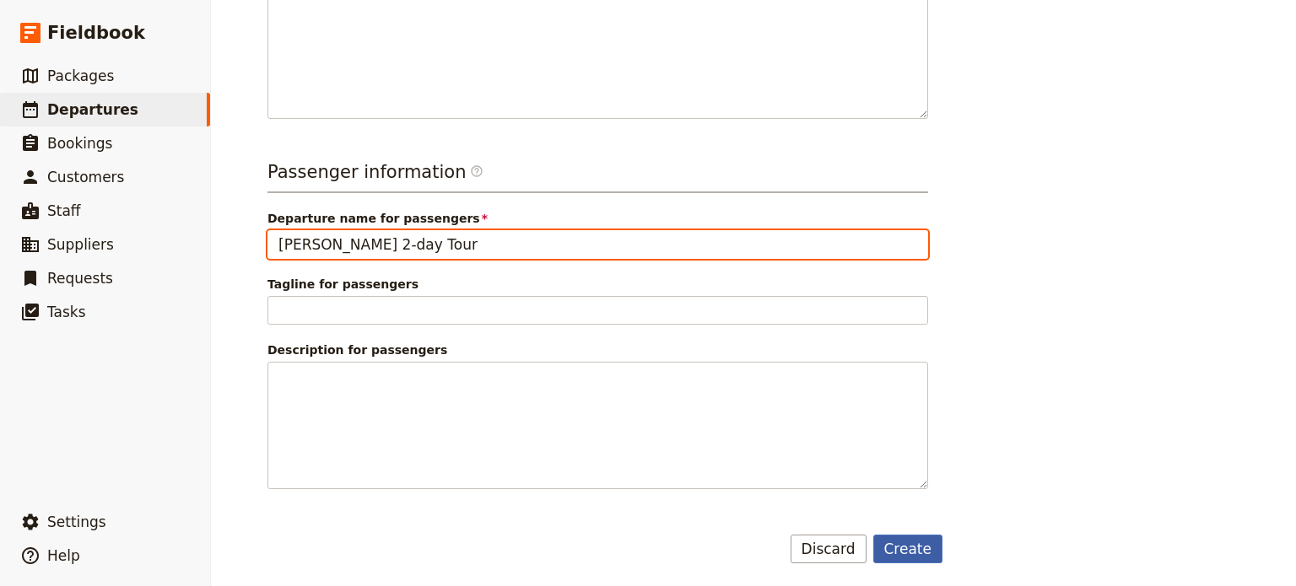
type input "[PERSON_NAME] 2-day Tour"
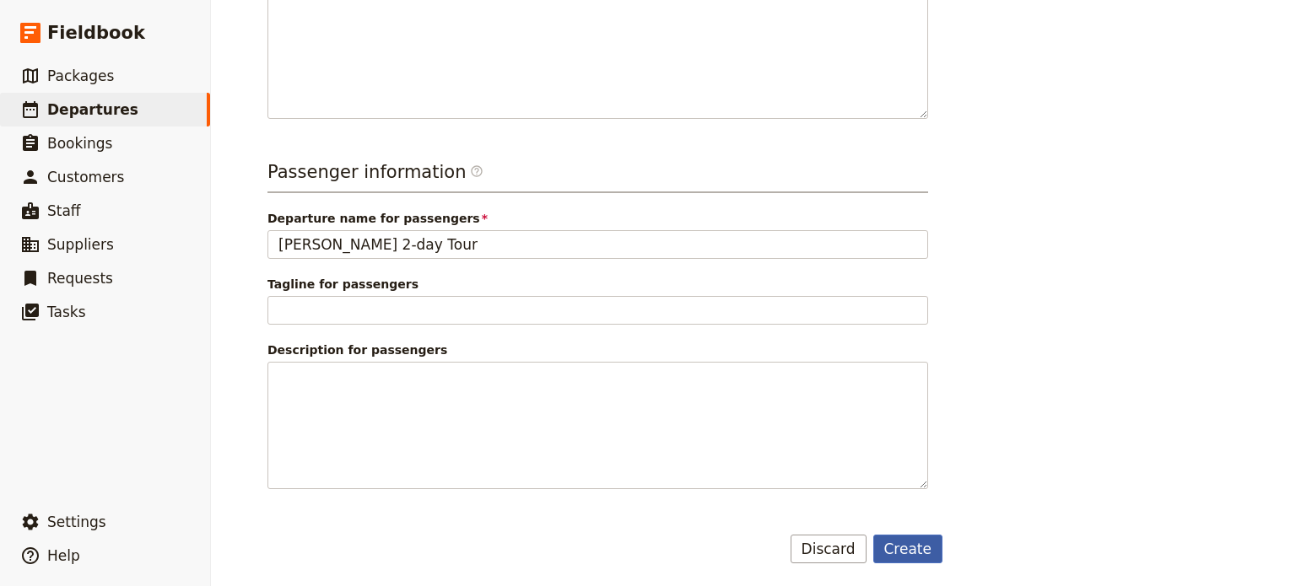
click at [917, 545] on button "Create" at bounding box center [908, 549] width 70 height 29
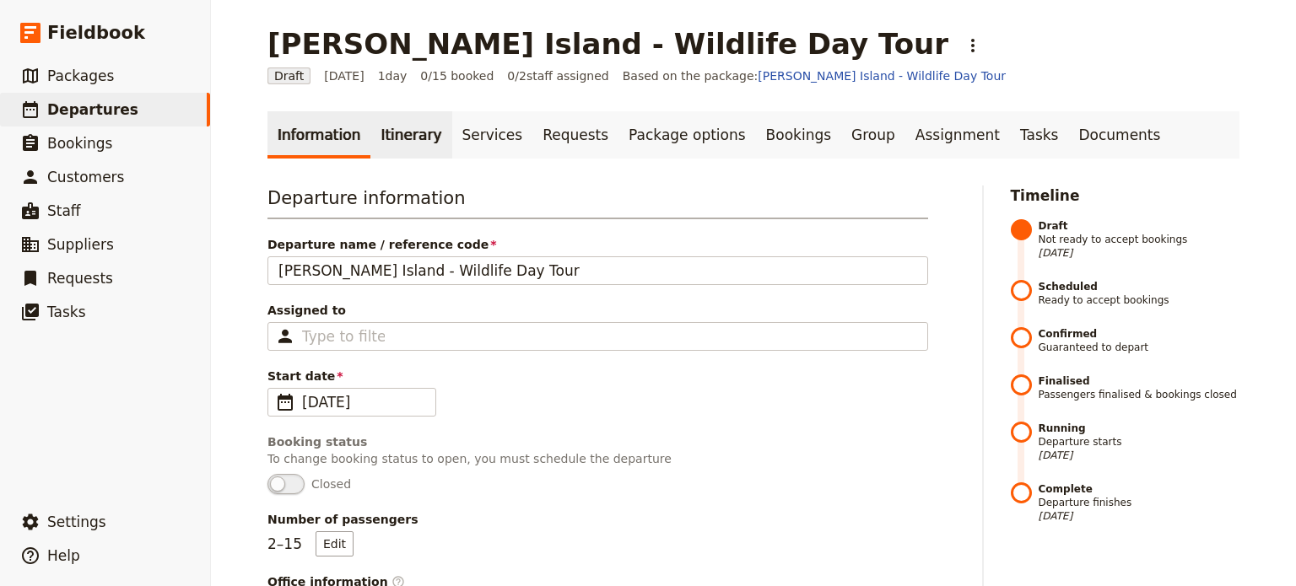
click at [391, 138] on link "Itinerary" at bounding box center [410, 134] width 81 height 47
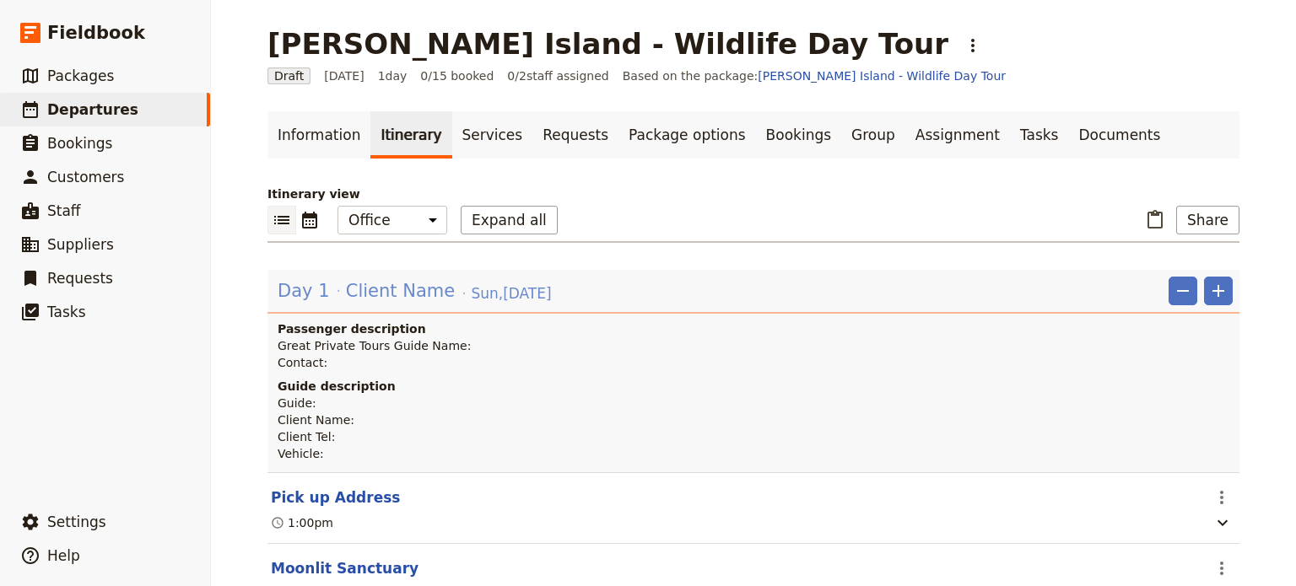
click at [304, 293] on span "Day 1" at bounding box center [304, 290] width 52 height 25
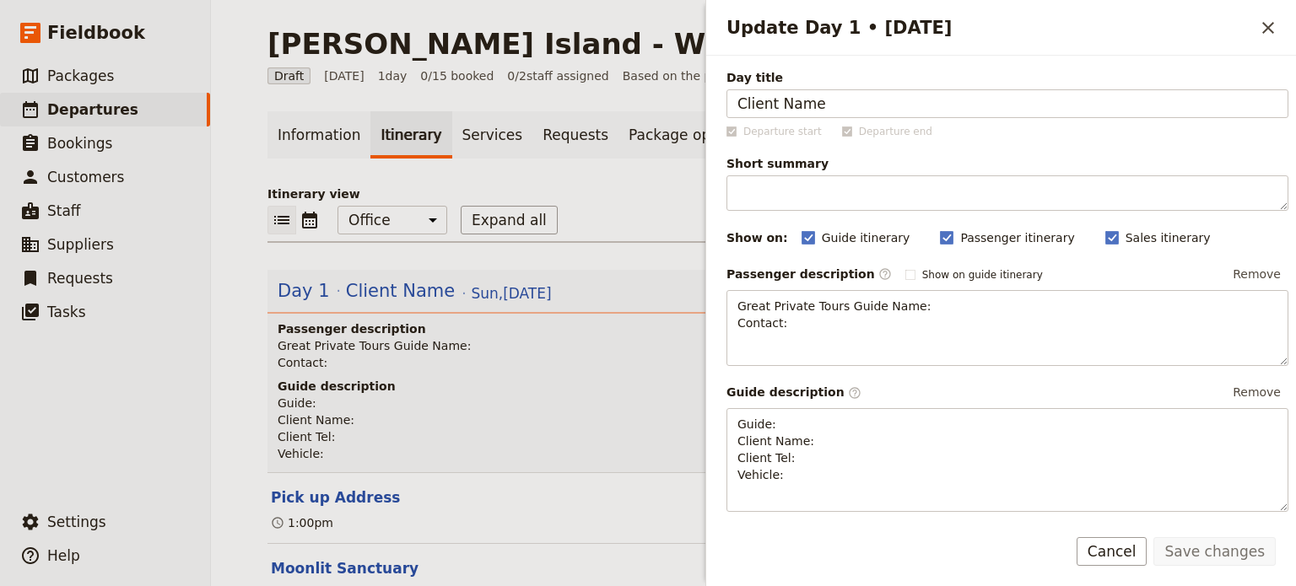
drag, startPoint x: 842, startPoint y: 109, endPoint x: 645, endPoint y: 99, distance: 197.7
click at [645, 99] on div "[PERSON_NAME] Island - Wildlife Day Tour ​ Draft [DATE] 1 day 0/15 booked 0 / 2…" at bounding box center [753, 293] width 1085 height 586
type input "[PERSON_NAME]"
click at [1197, 558] on button "Save changes" at bounding box center [1215, 552] width 122 height 29
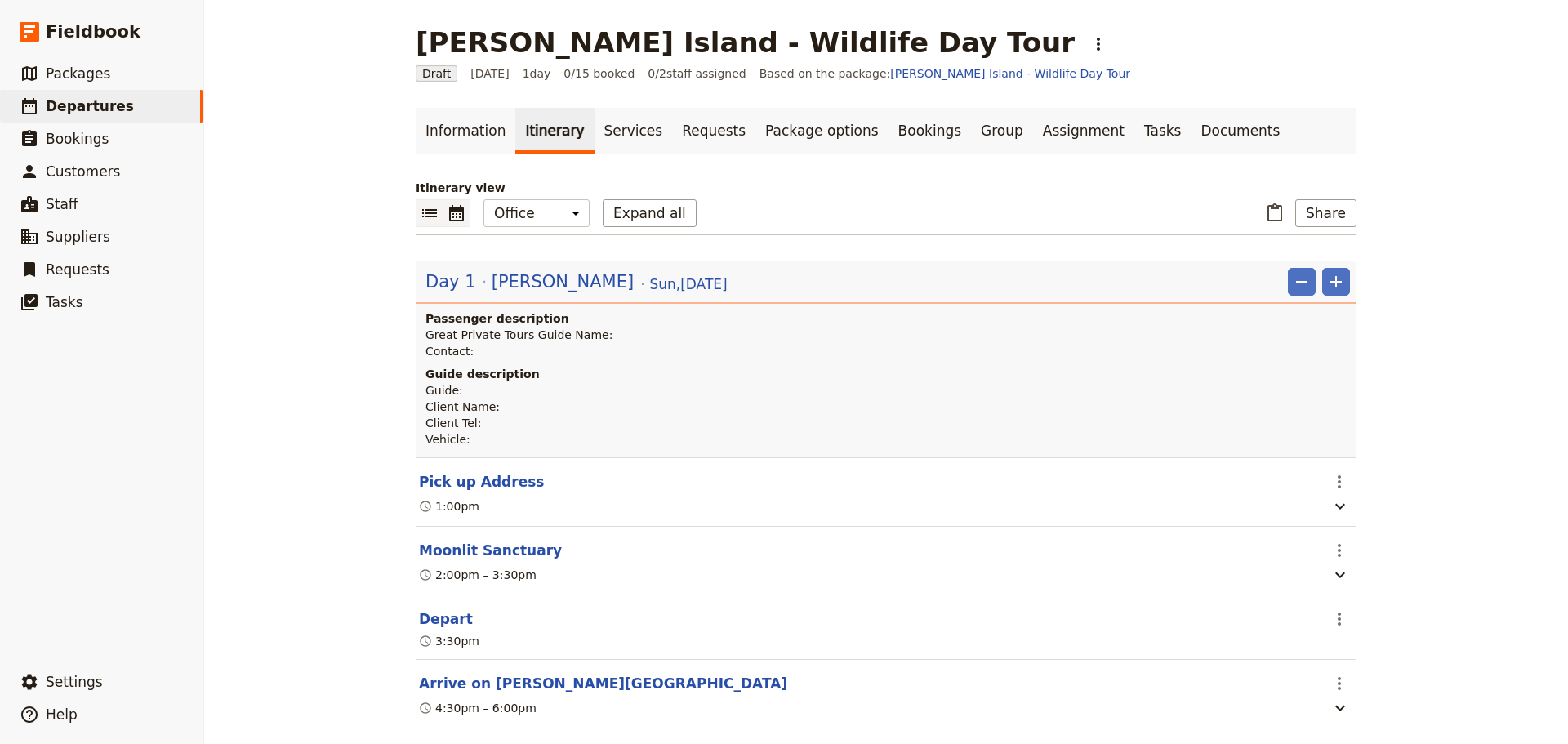
click at [452, 206] on icon "Calendar view" at bounding box center [456, 213] width 15 height 16
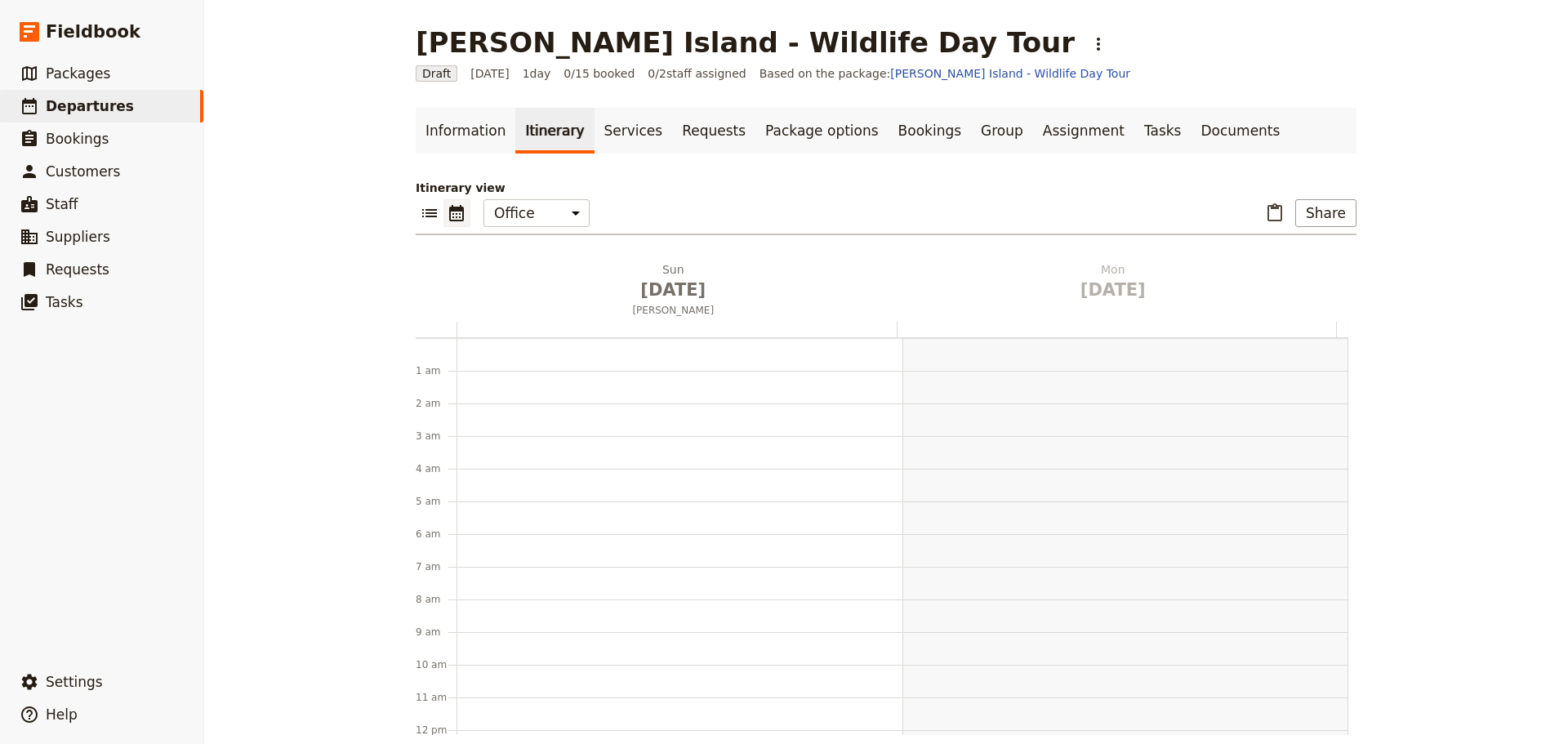
scroll to position [212, 0]
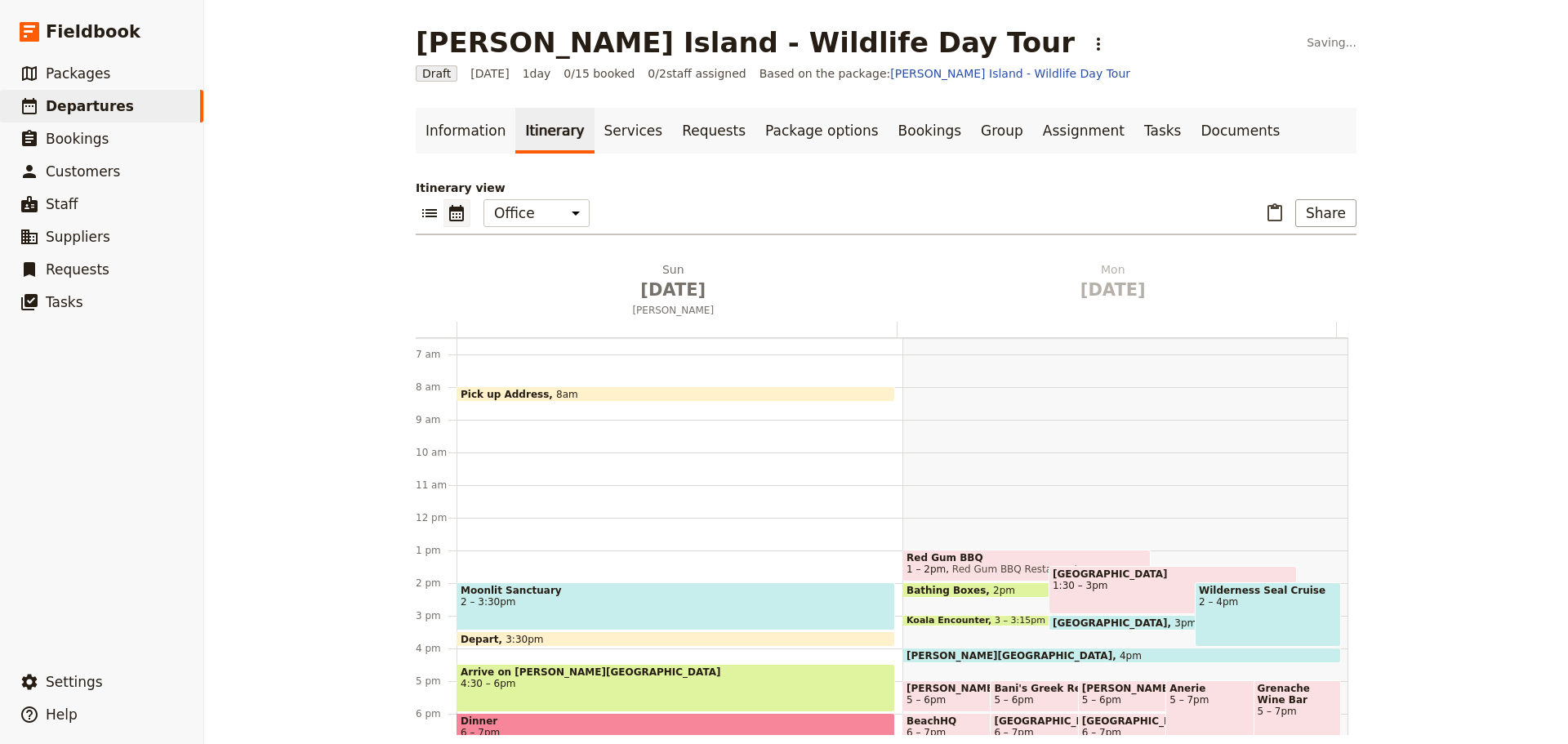
click at [557, 392] on span "8am" at bounding box center [567, 394] width 22 height 11
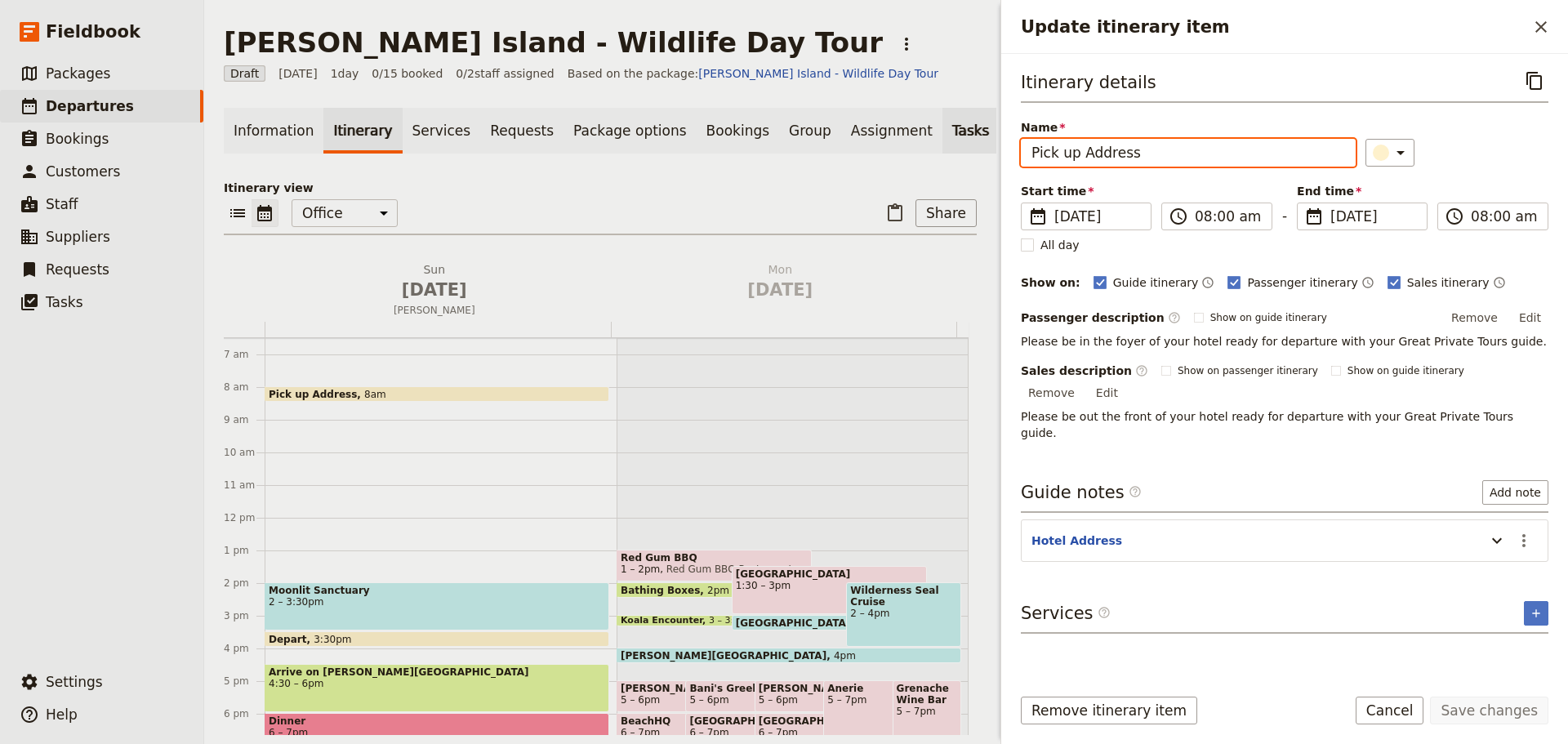
drag, startPoint x: 1149, startPoint y: 156, endPoint x: 914, endPoint y: 134, distance: 236.0
click at [914, 134] on div "[PERSON_NAME][GEOGRAPHIC_DATA] - Wildlife Day Tour ​ Draft [DATE] 1 day 0/15 bo…" at bounding box center [886, 372] width 1364 height 744
type input "[GEOGRAPHIC_DATA] pickup"
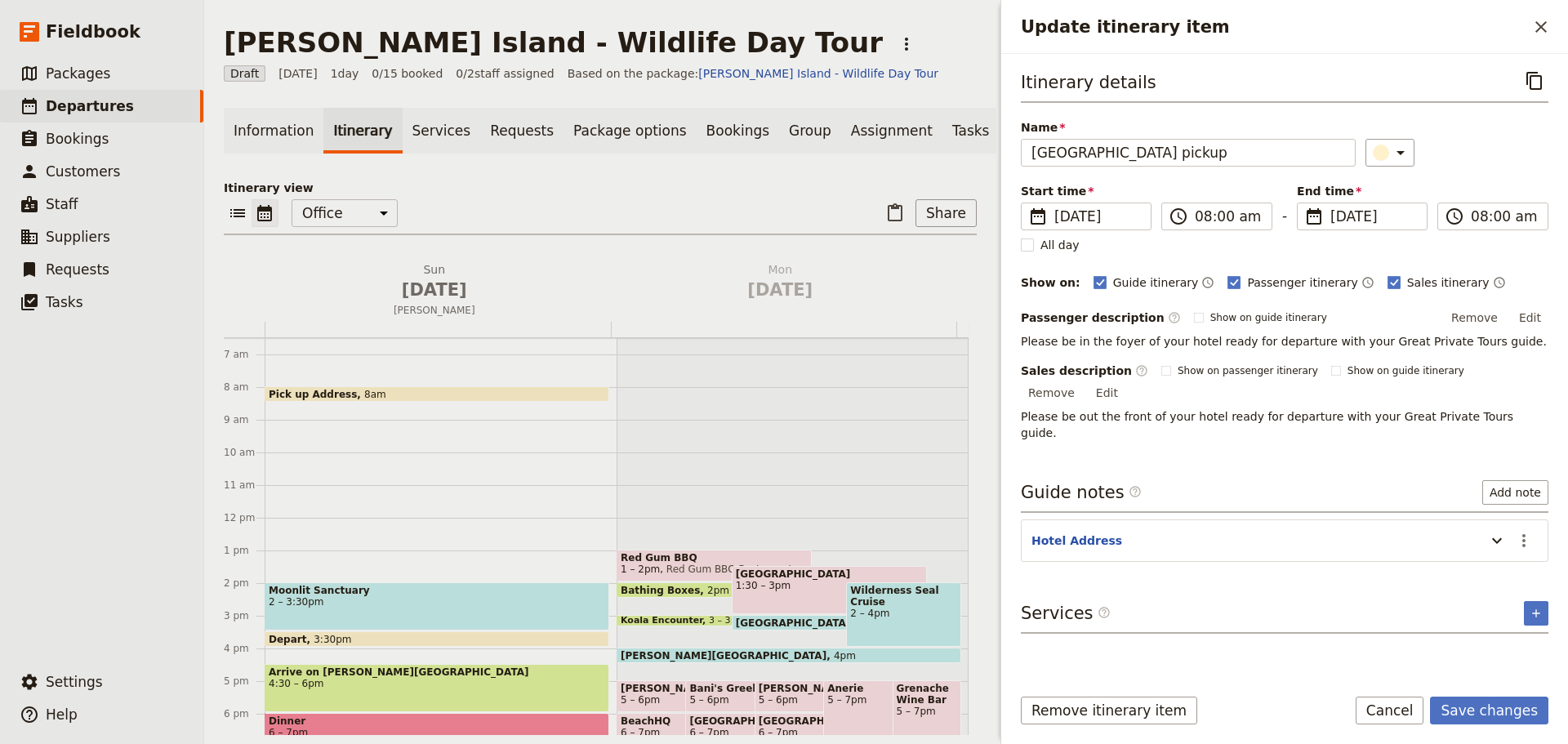
drag, startPoint x: 1532, startPoint y: 318, endPoint x: 1538, endPoint y: 309, distance: 10.8
click at [1253, 315] on button "Edit" at bounding box center [1530, 317] width 37 height 24
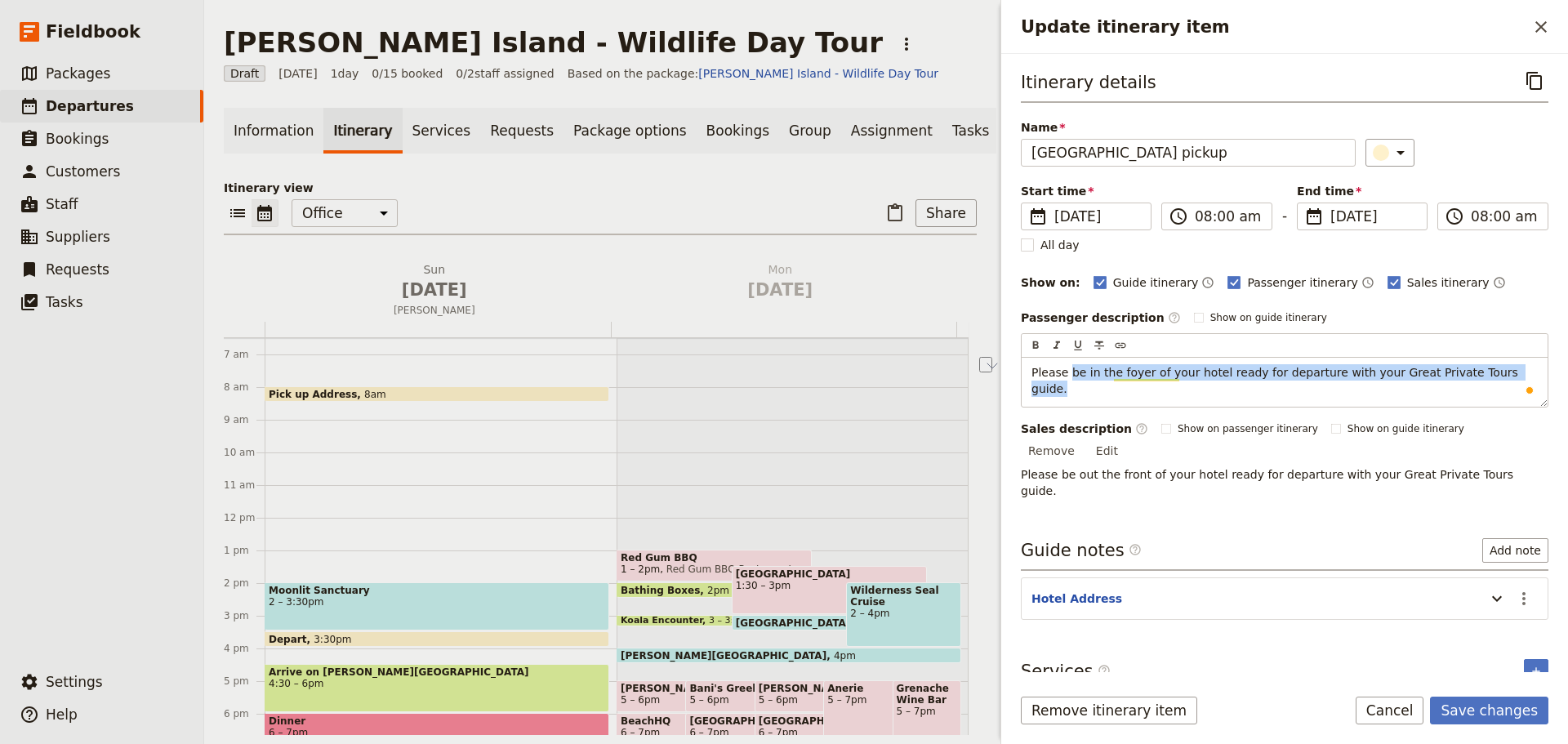
drag, startPoint x: 1468, startPoint y: 369, endPoint x: 1077, endPoint y: 306, distance: 396.0
click at [1069, 358] on div "Please be in the foyer of your hotel ready for departure with your Great Privat…" at bounding box center [1284, 382] width 526 height 49
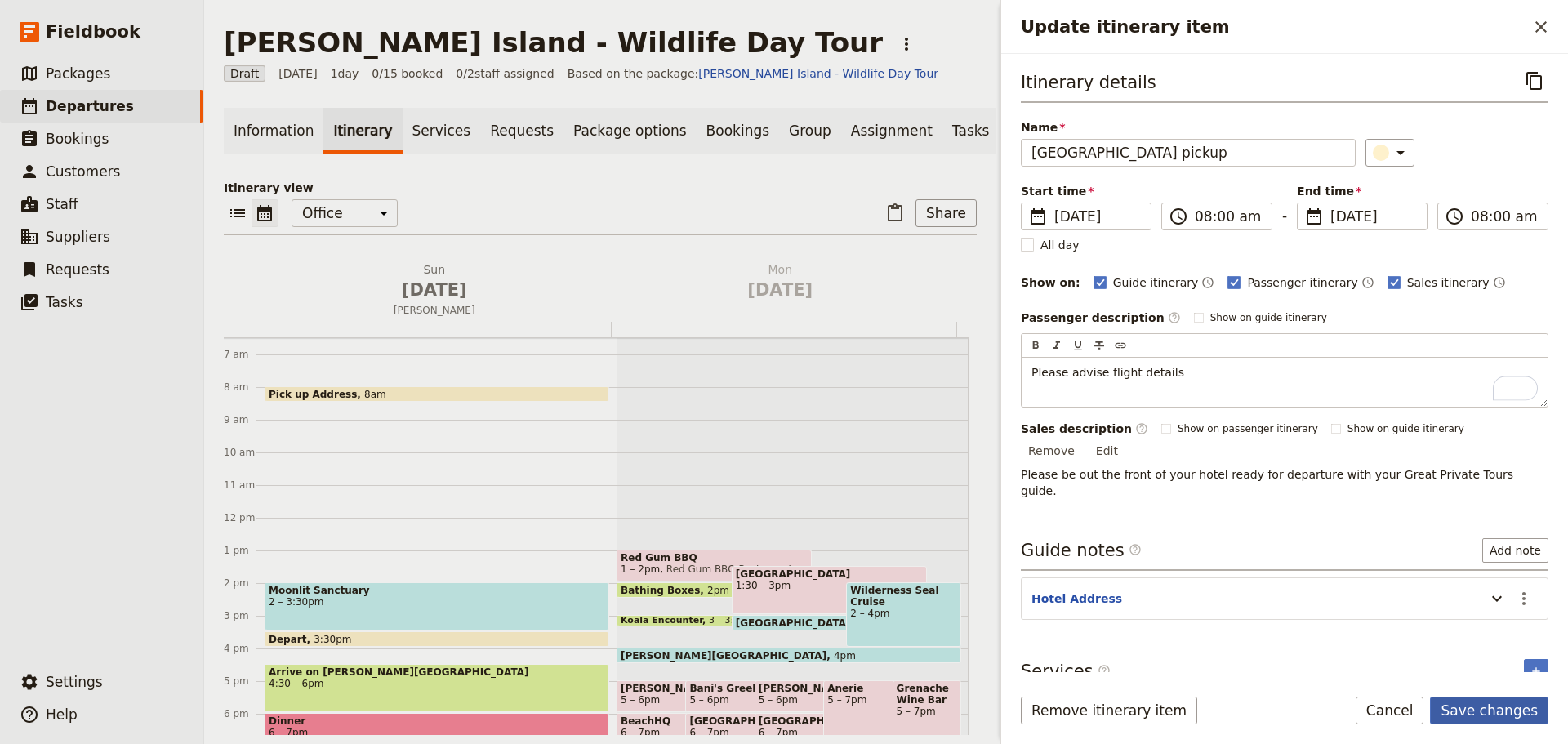
click at [1253, 567] on form "Itinerary details ​ Name [GEOGRAPHIC_DATA] pickup ​ Start time ​ [DATE] [DATE] …" at bounding box center [1285, 399] width 567 height 690
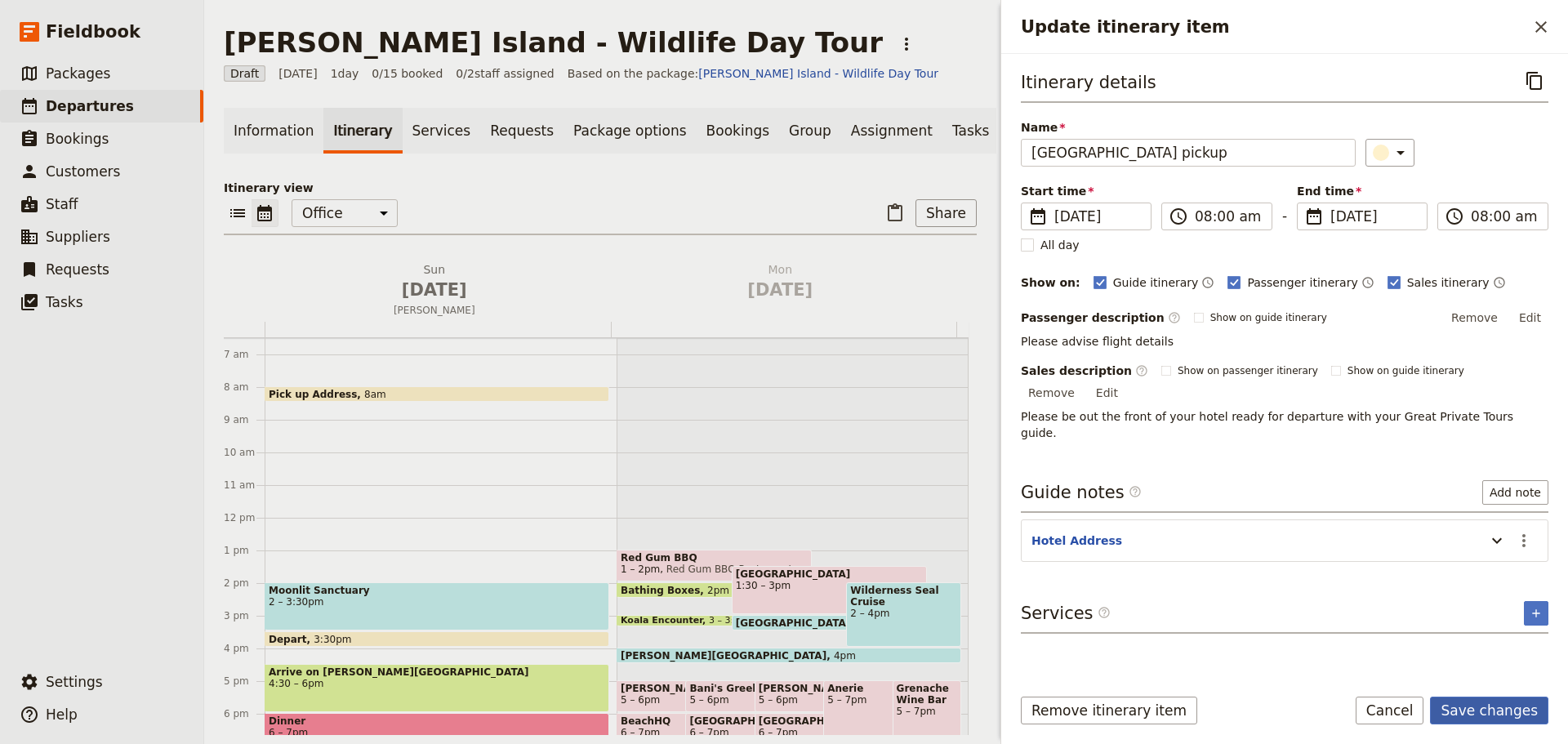
click at [1253, 567] on button "Save changes" at bounding box center [1490, 710] width 118 height 28
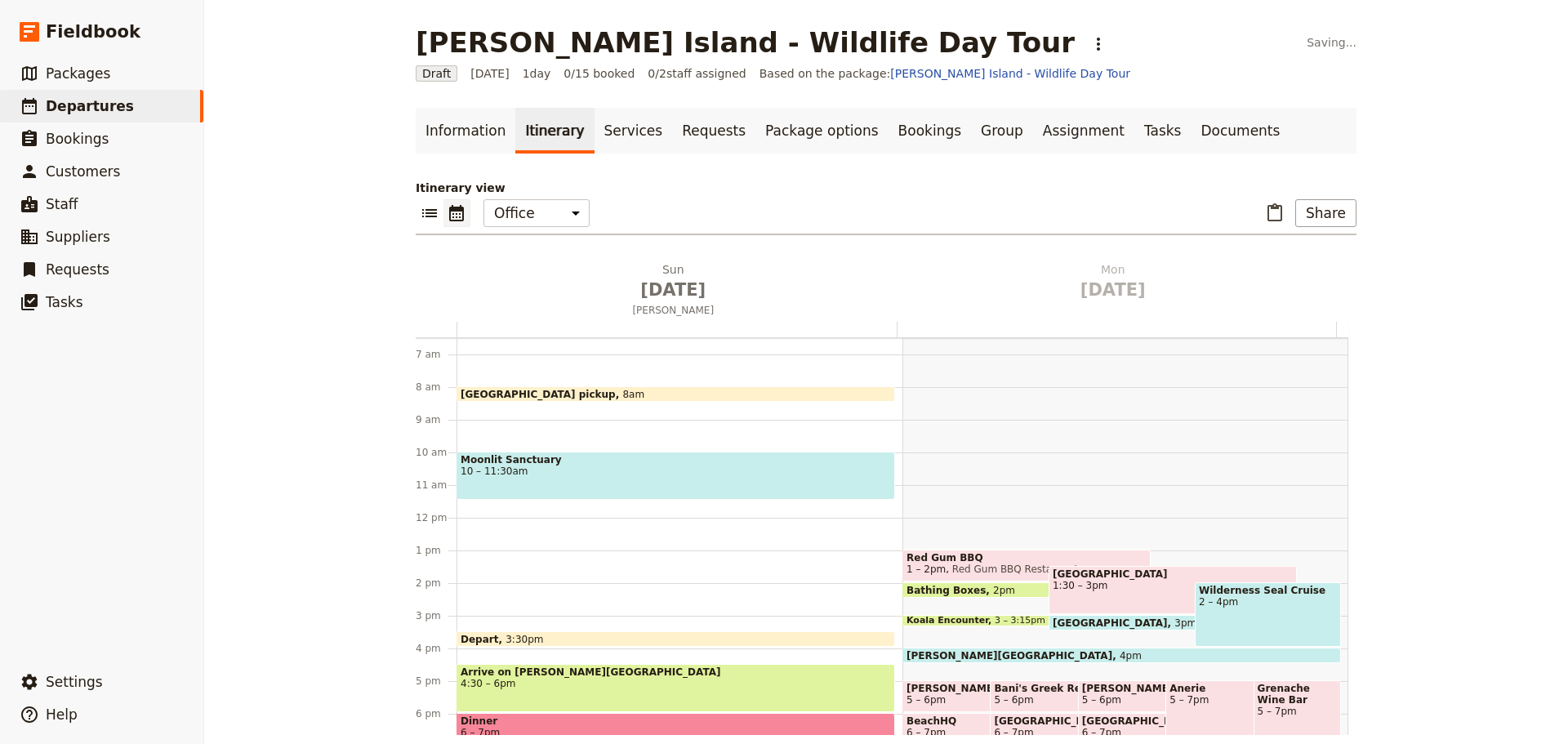
click at [611, 465] on span "10 – 11:30am" at bounding box center [676, 471] width 431 height 12
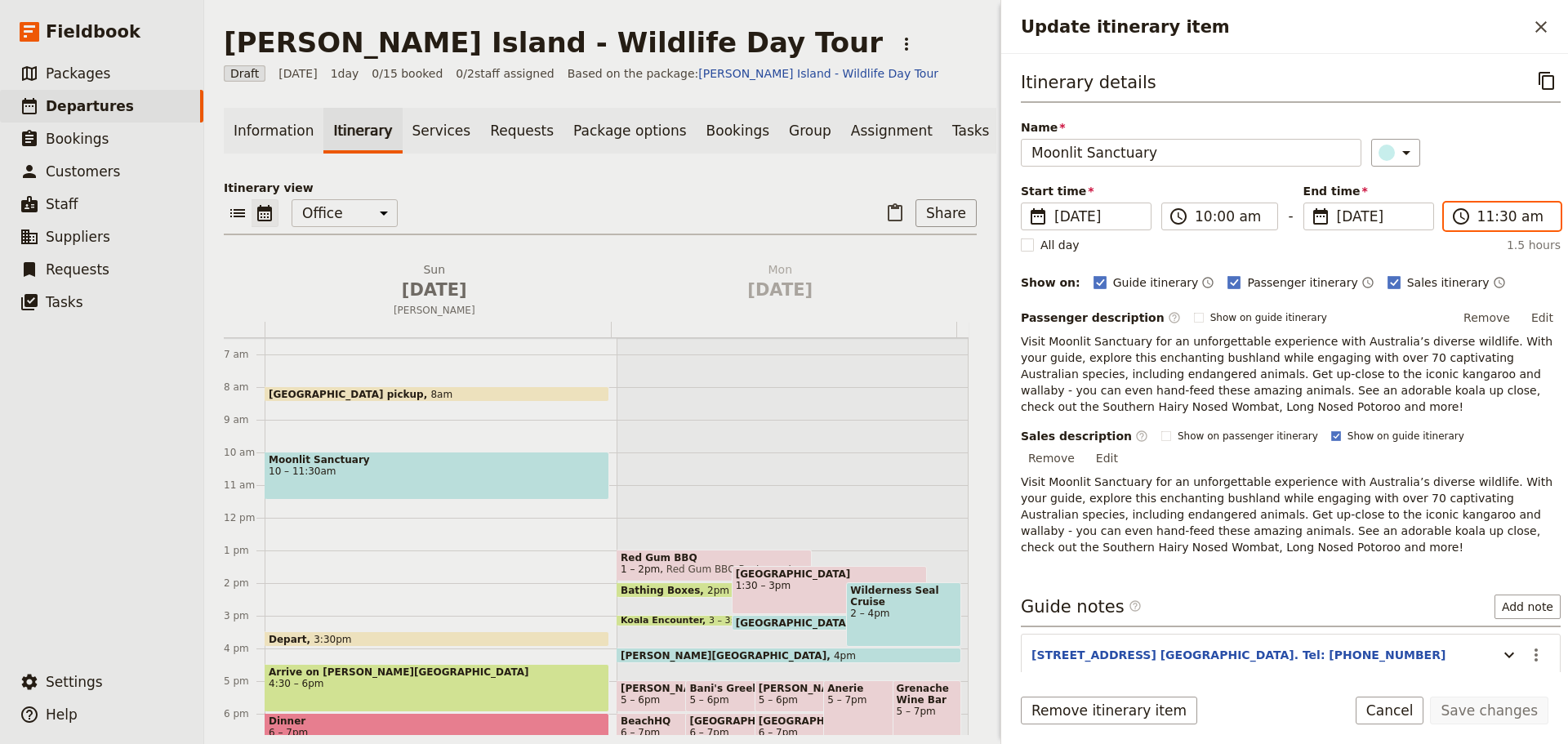
click at [1253, 213] on input "11:30 am" at bounding box center [1514, 216] width 73 height 19
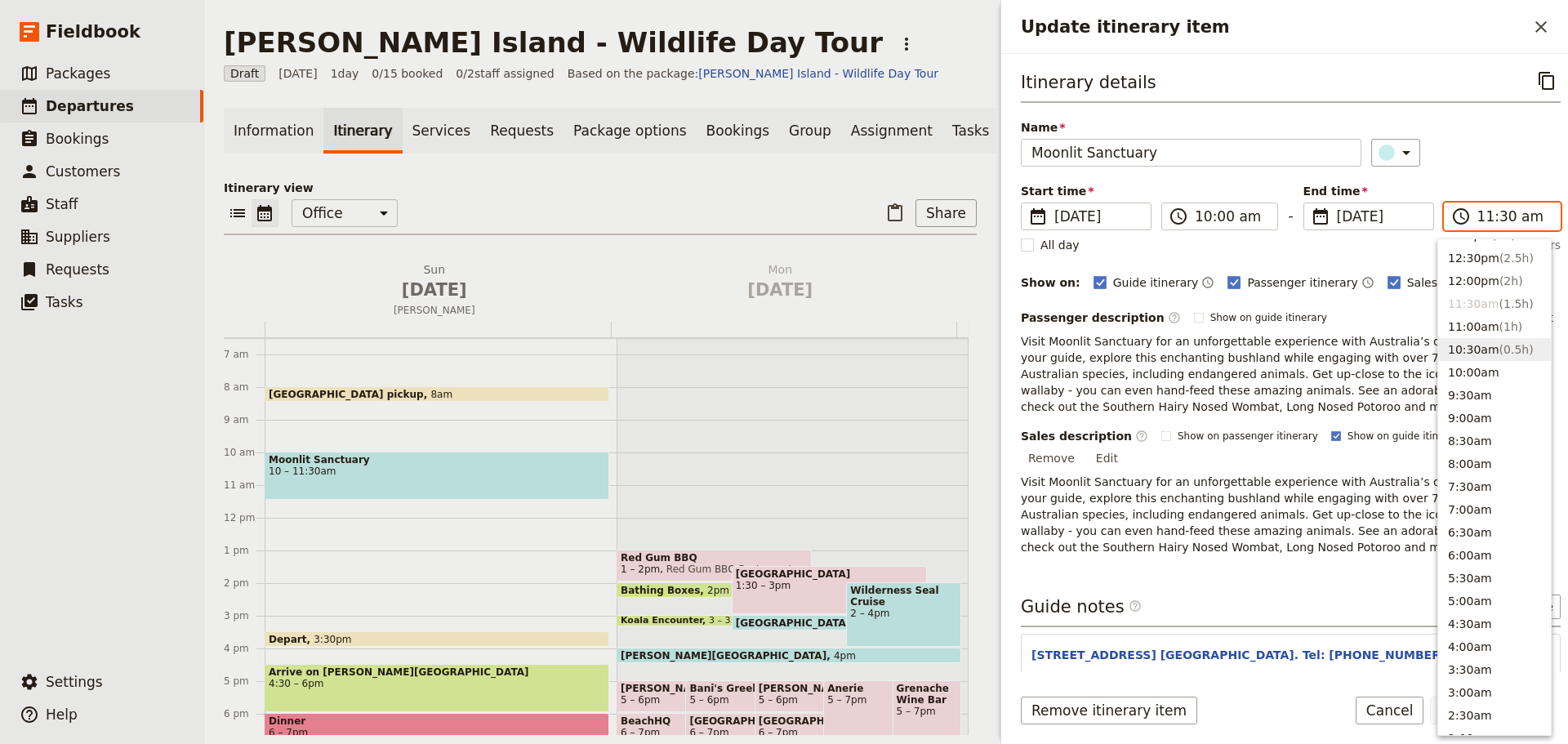
scroll to position [470, 0]
click at [1253, 304] on button "12:00pm ( 2h )" at bounding box center [1494, 310] width 112 height 23
type input "12:00 pm"
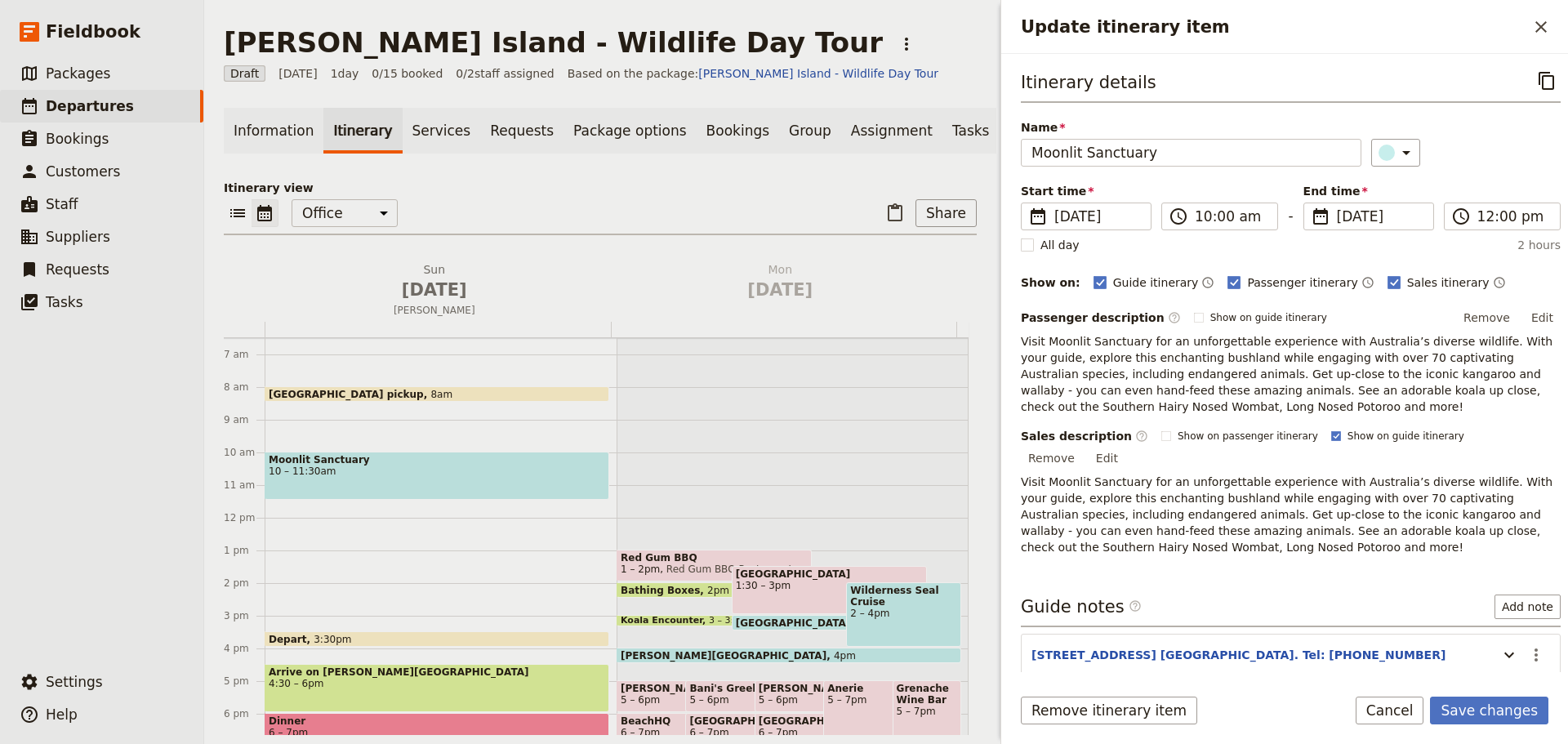
click at [1253, 175] on div "Itinerary details ​ Name Moonlit Sanctuary ​ Start time ​ [DATE] [DATE] [DATE] …" at bounding box center [1291, 311] width 540 height 489
click at [1253, 438] on polygon "Update itinerary item" at bounding box center [1336, 434] width 7 height 7
click at [1253, 430] on input "Show on guide itinerary" at bounding box center [1331, 429] width 1 height 1
checkbox input "false"
click at [1253, 567] on button "Save changes" at bounding box center [1490, 710] width 118 height 28
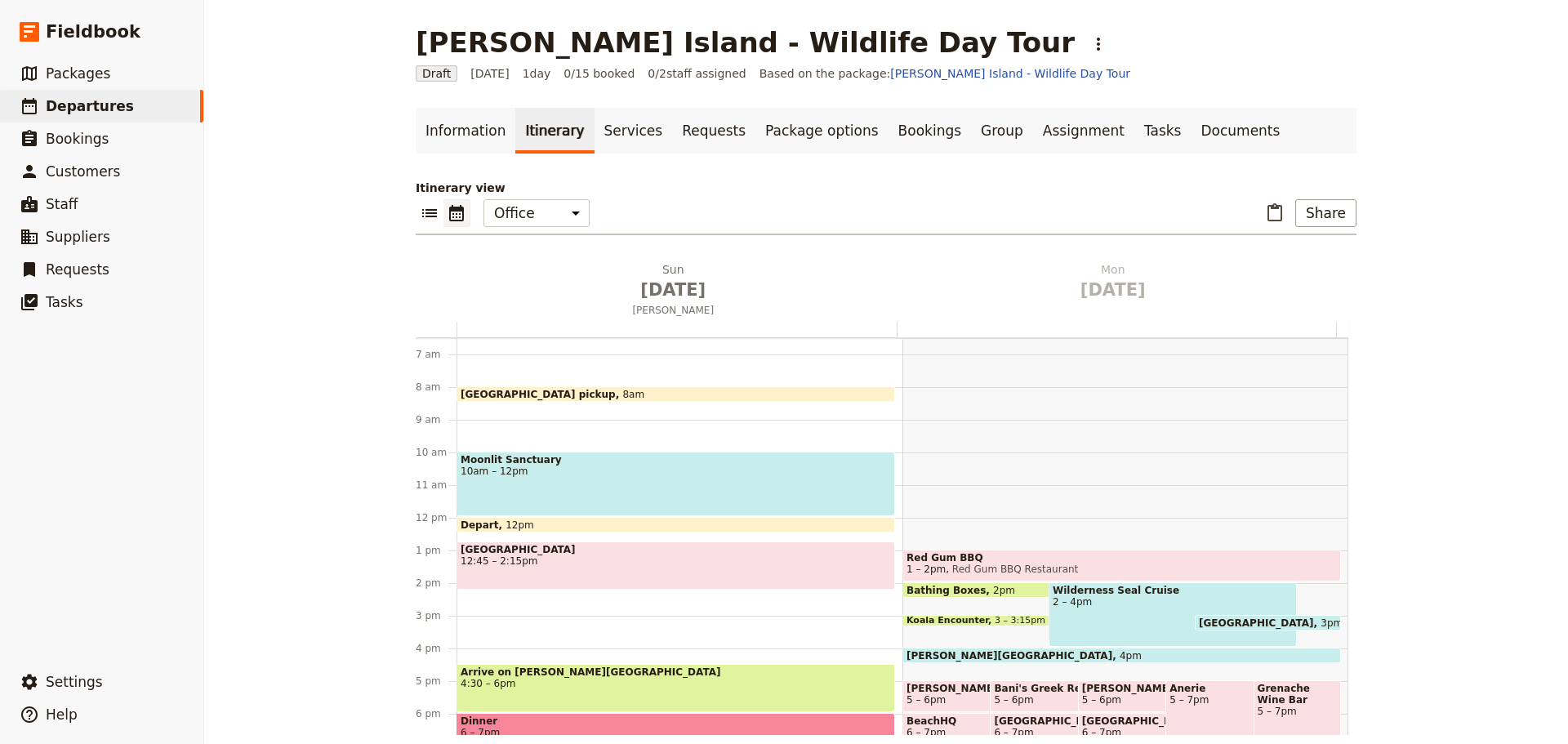
click at [585, 559] on span "12:45 – 2:15pm" at bounding box center [676, 561] width 431 height 12
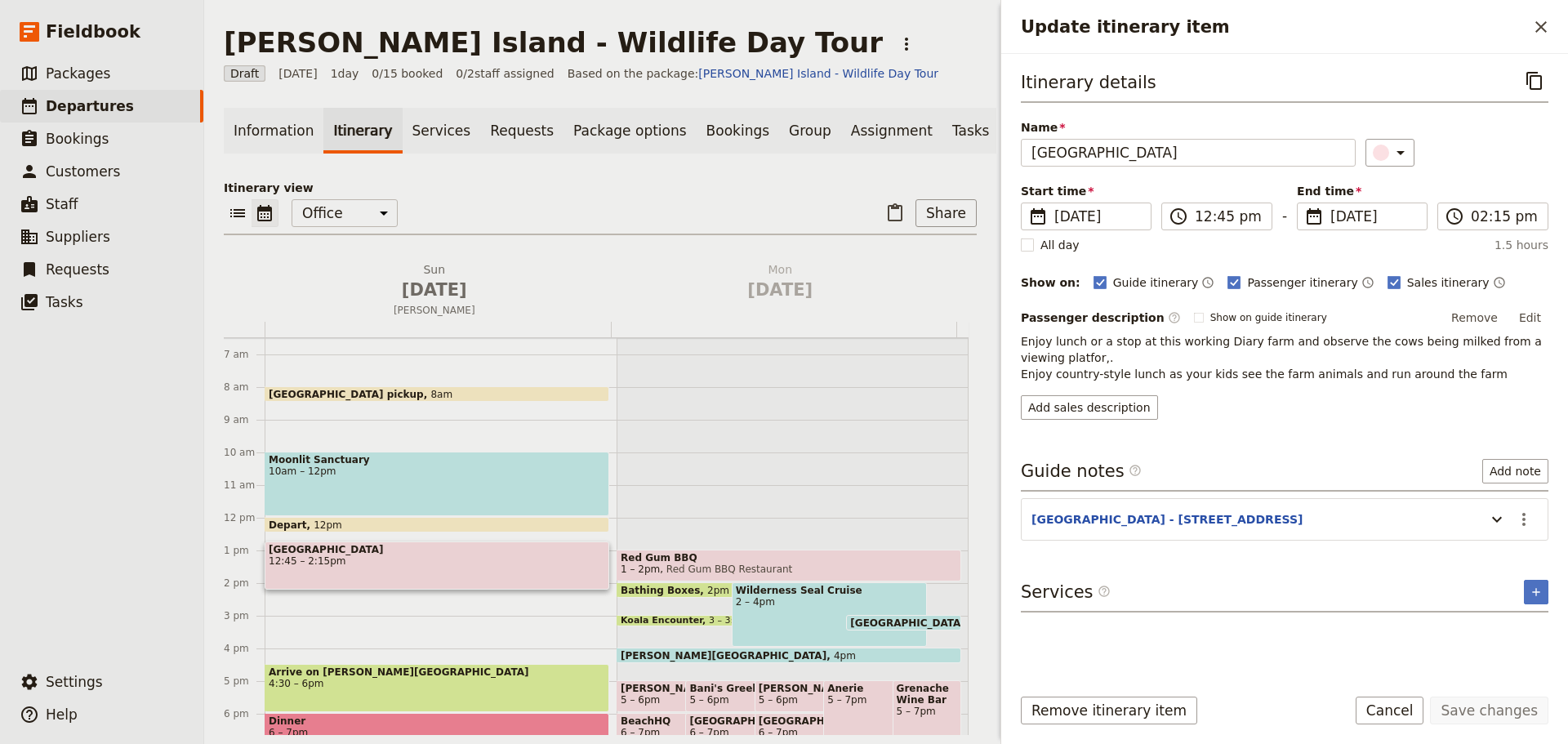
click at [1253, 316] on button "Edit" at bounding box center [1530, 317] width 37 height 24
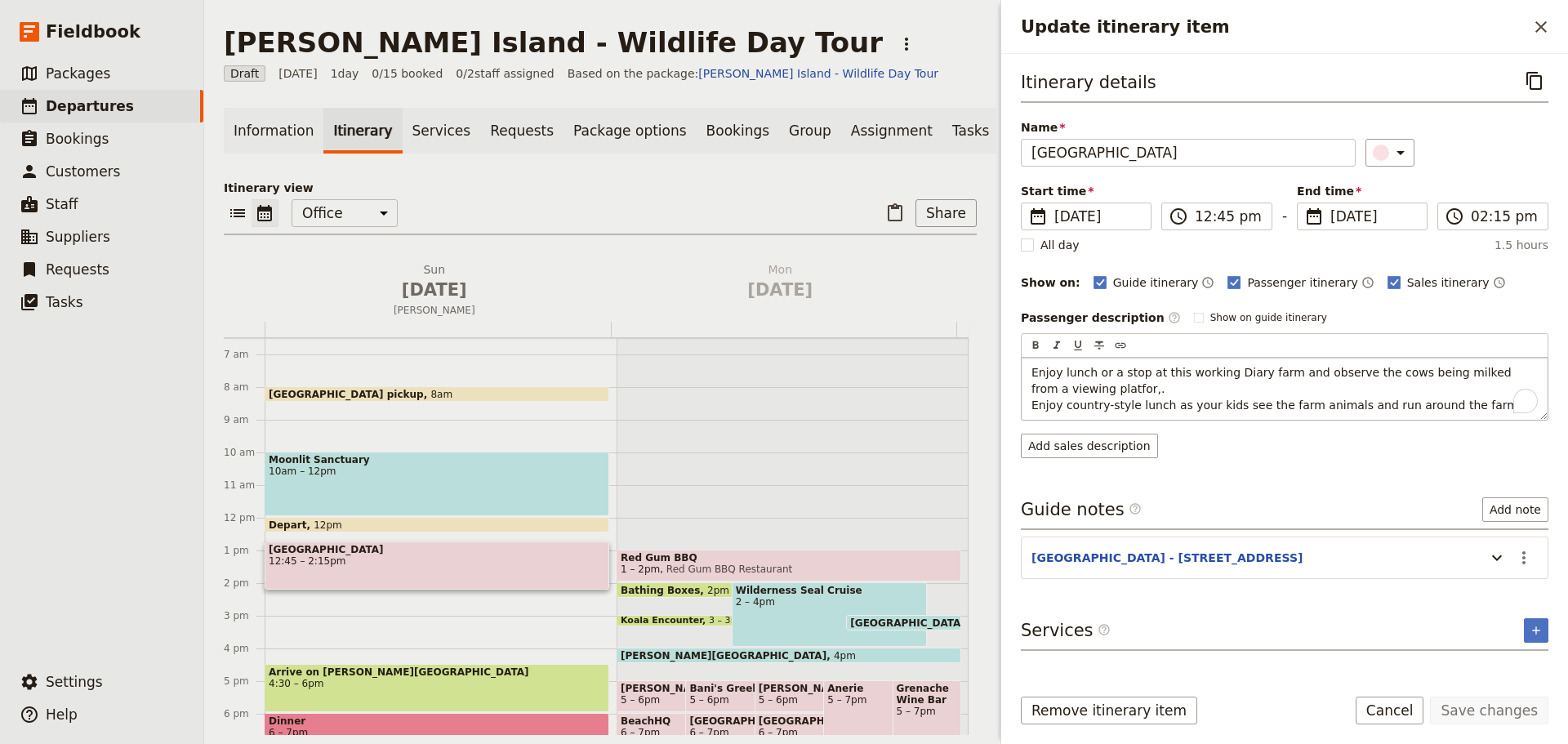
click at [1229, 373] on span "Enjoy lunch or a stop at this working Diary farm and observe the cows being mil…" at bounding box center [1275, 388] width 487 height 45
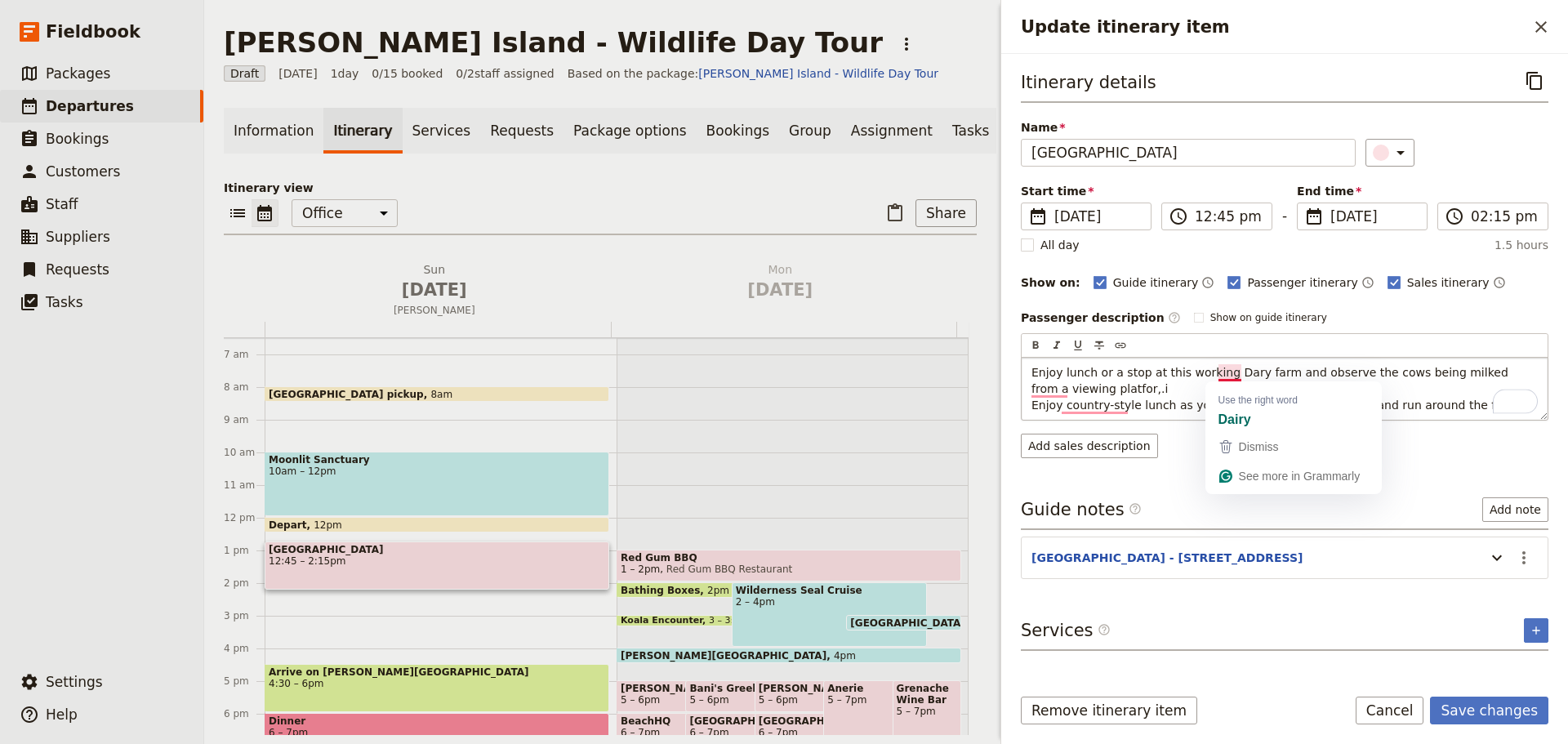
click at [1233, 373] on span "Enjoy lunch or a stop at this working Dary farm and observe the cows being milk…" at bounding box center [1275, 388] width 487 height 45
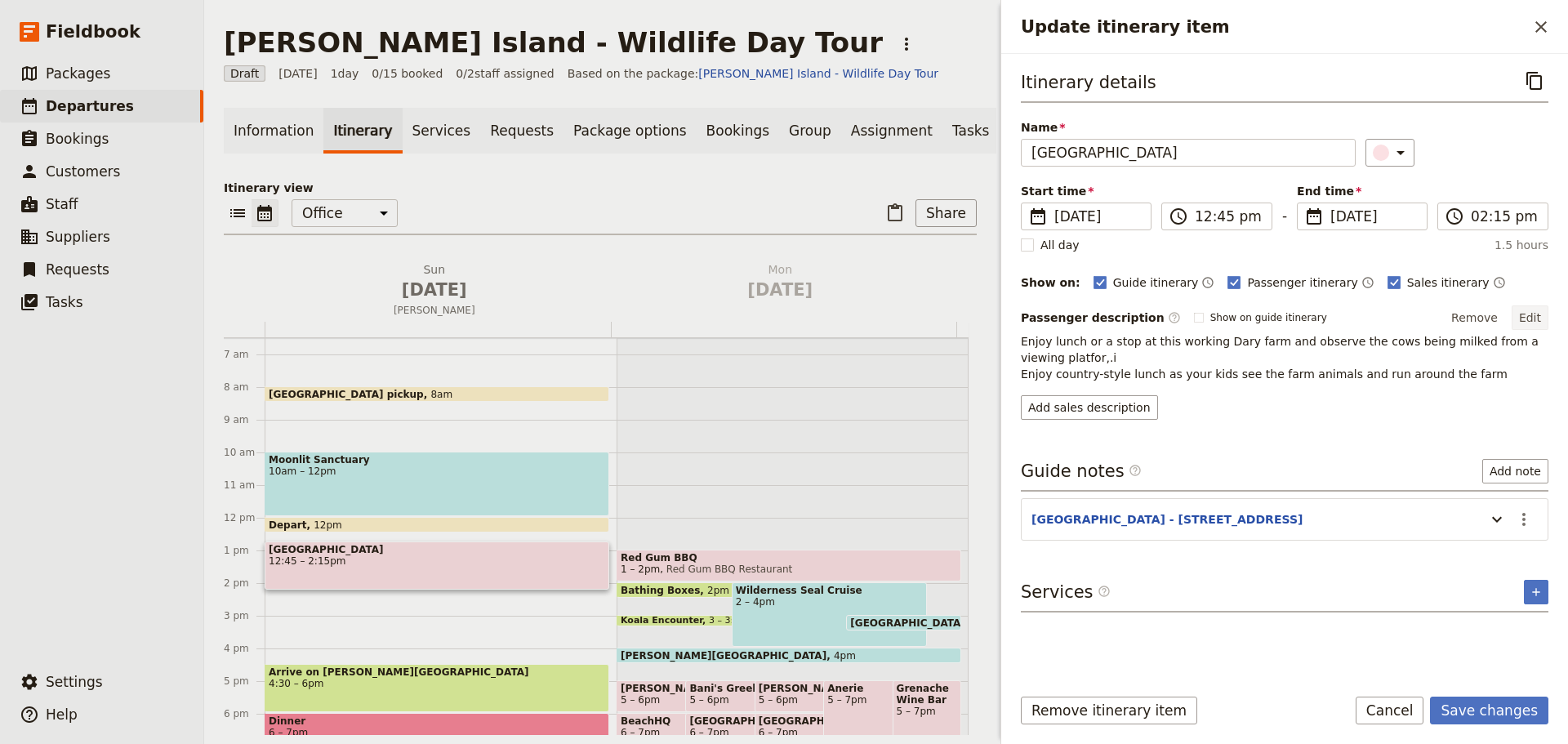
click at [1253, 313] on button "Edit" at bounding box center [1530, 317] width 37 height 24
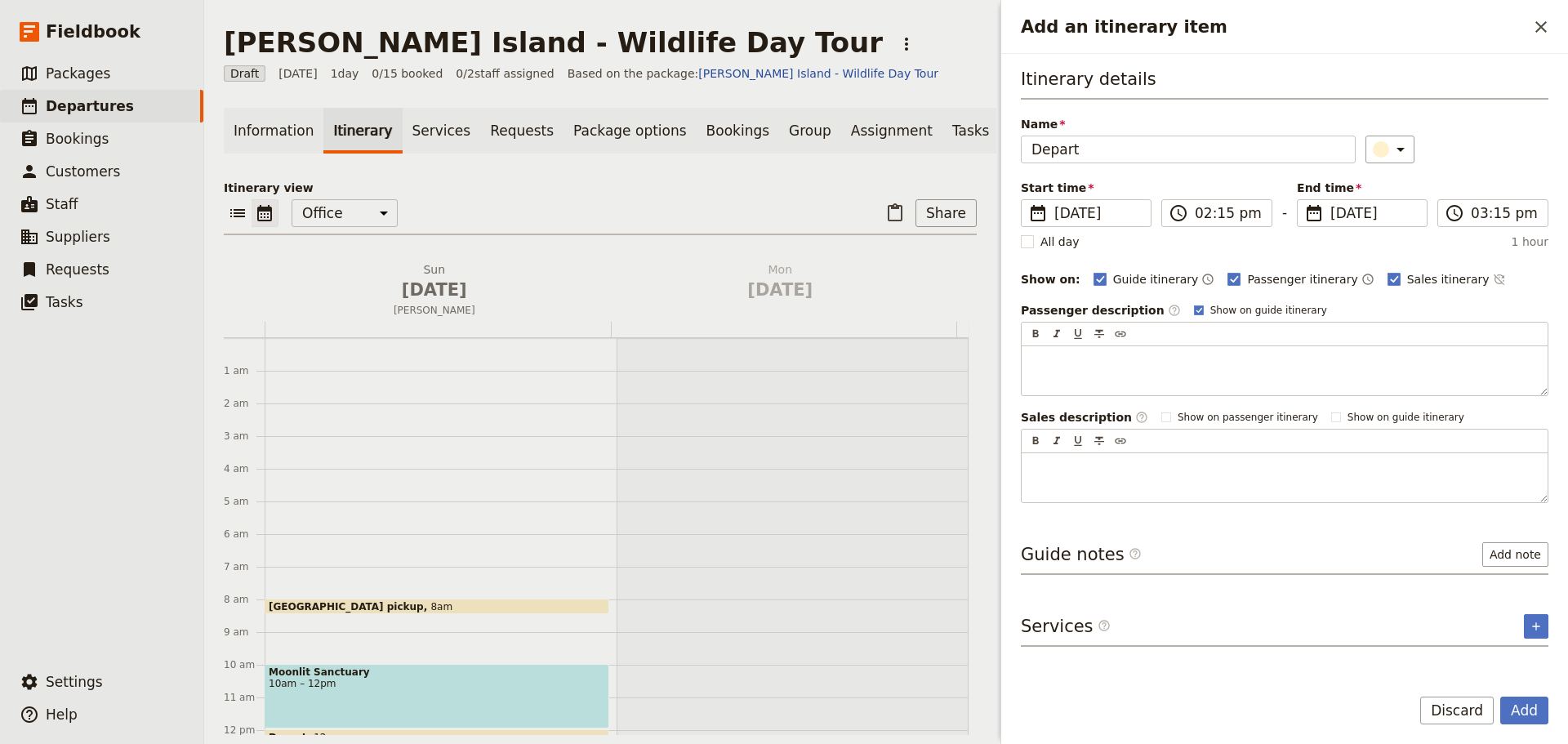
scroll to position [212, 0]
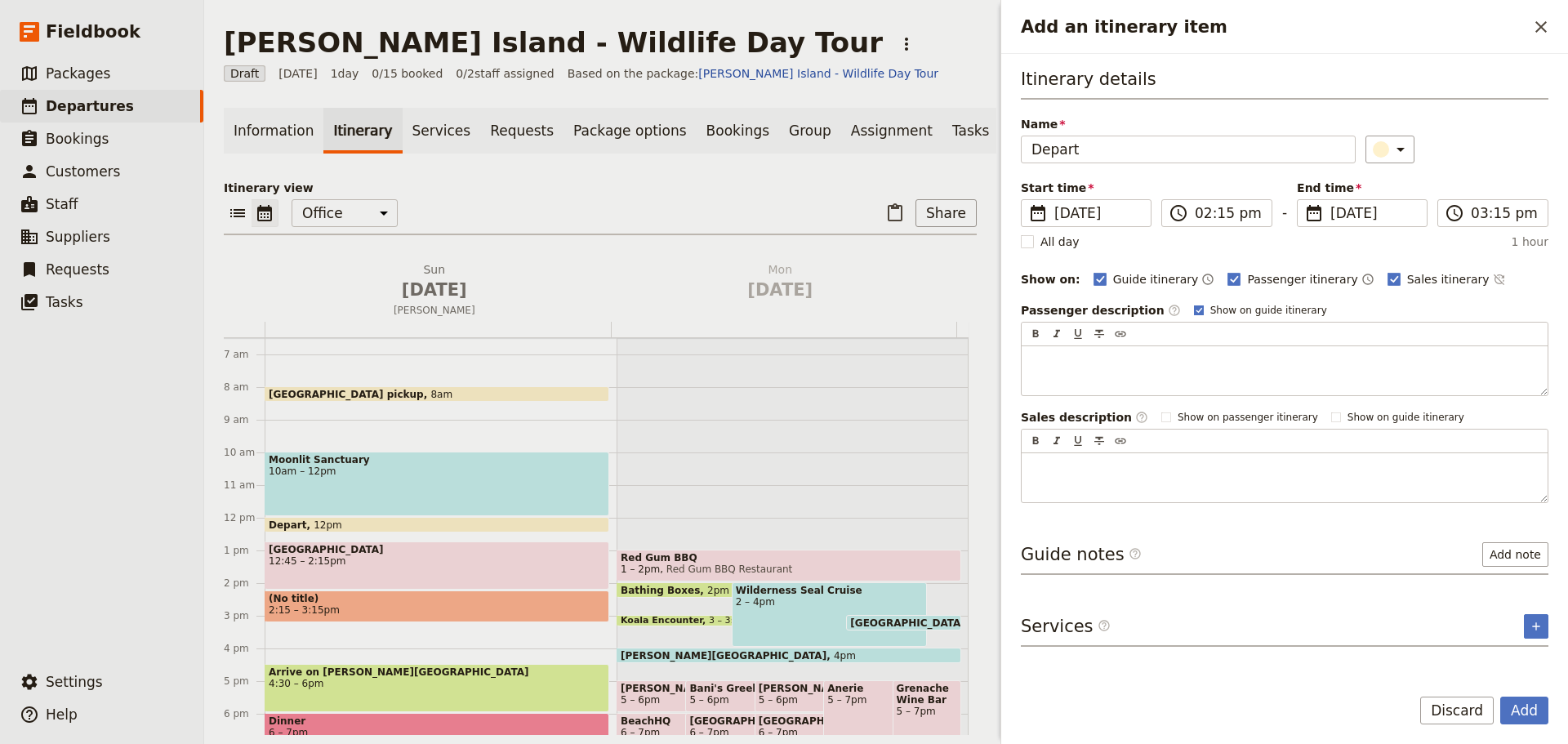
click at [1194, 310] on rect "Add an itinerary item" at bounding box center [1198, 310] width 9 height 9
click at [1193, 304] on input "Show on guide itinerary" at bounding box center [1193, 303] width 1 height 1
checkbox input "false"
click at [1520, 714] on button "Add" at bounding box center [1524, 710] width 48 height 28
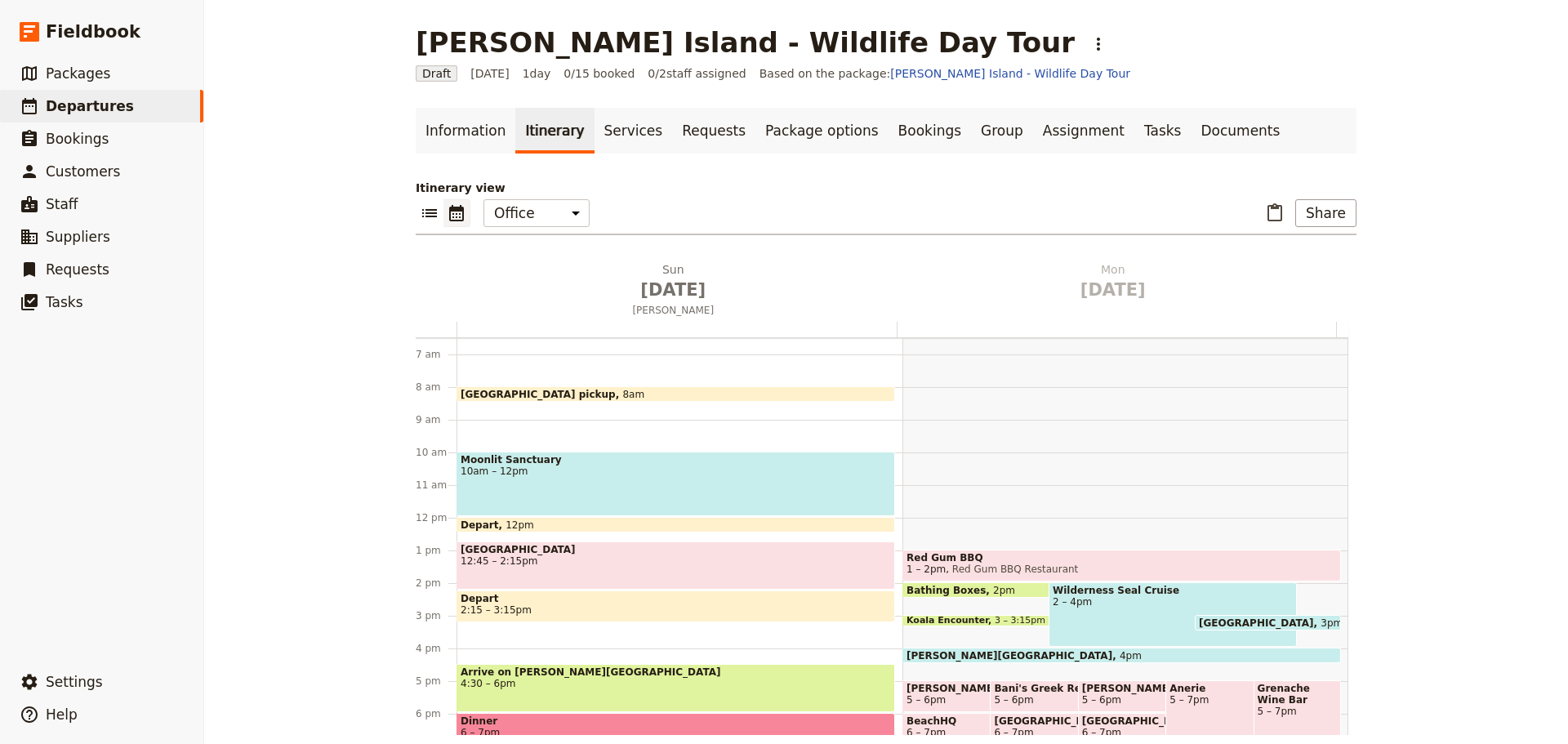
click at [497, 601] on span "Depart" at bounding box center [676, 599] width 431 height 12
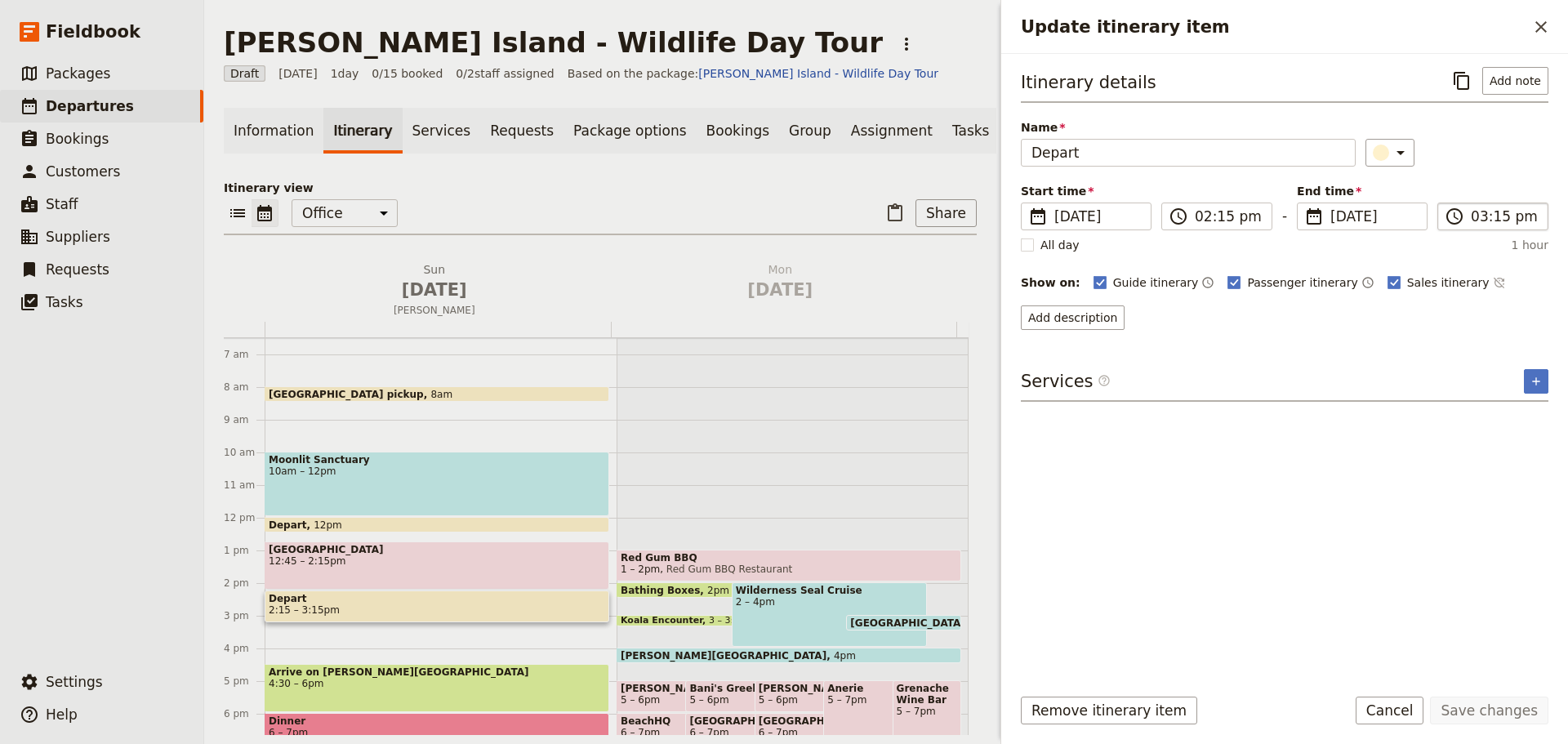
click at [1525, 205] on label "​ 03:15 pm" at bounding box center [1493, 216] width 111 height 28
click at [1525, 206] on input "03:15 pm" at bounding box center [1504, 216] width 67 height 19
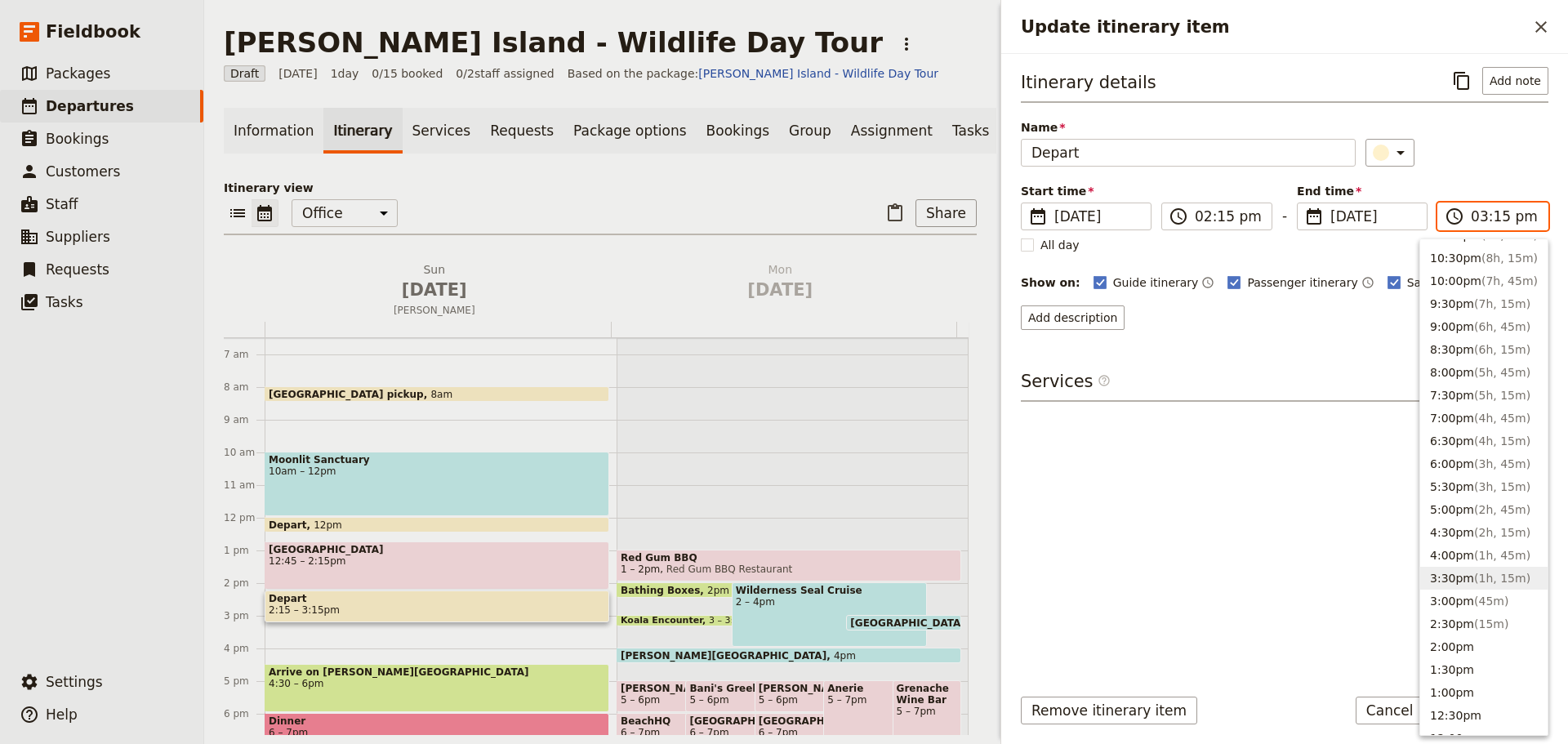
scroll to position [81, 0]
drag, startPoint x: 1472, startPoint y: 582, endPoint x: 1457, endPoint y: 246, distance: 336.3
click at [1474, 581] on span "( 15m )" at bounding box center [1491, 584] width 34 height 14
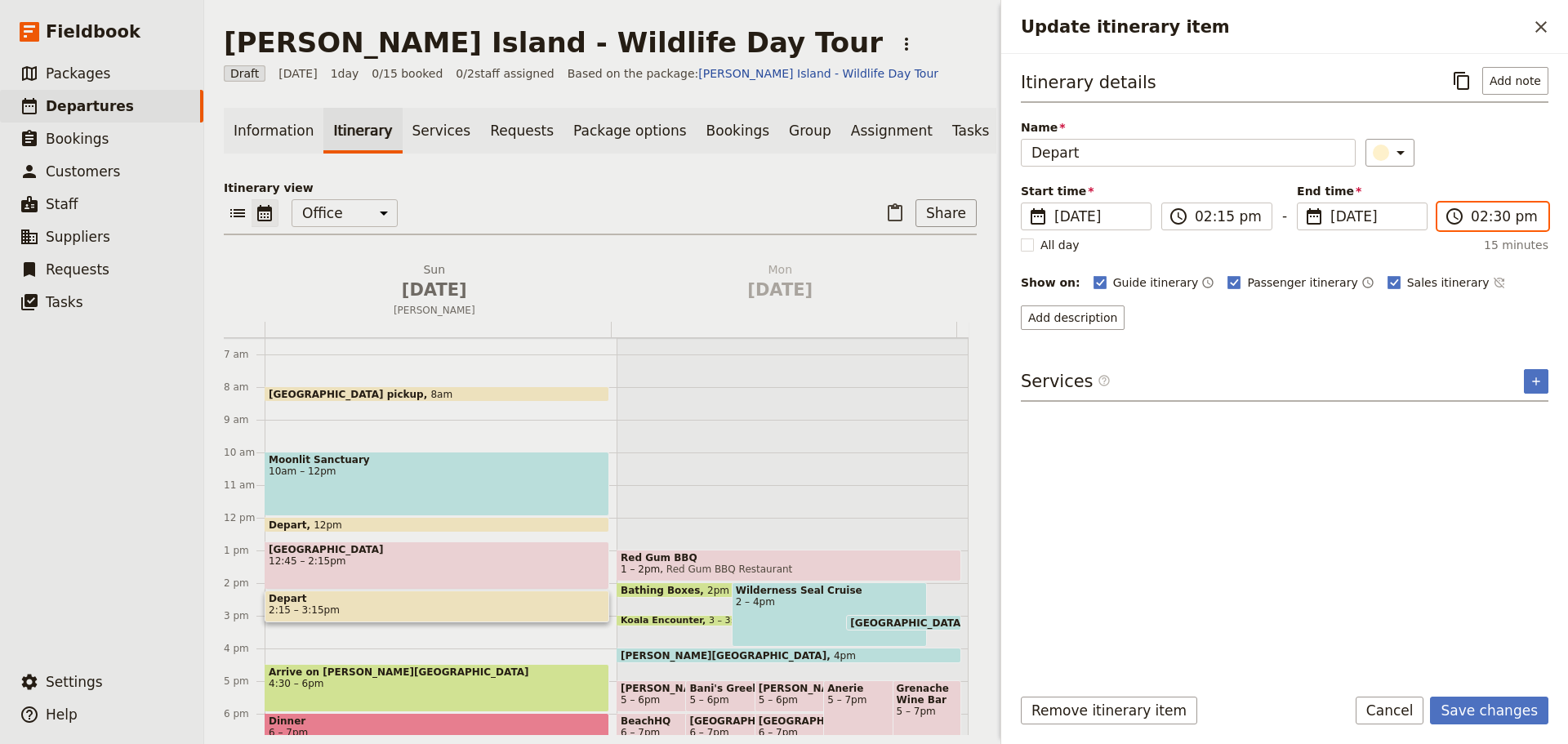
click at [1498, 218] on input "02:30 pm" at bounding box center [1504, 216] width 67 height 19
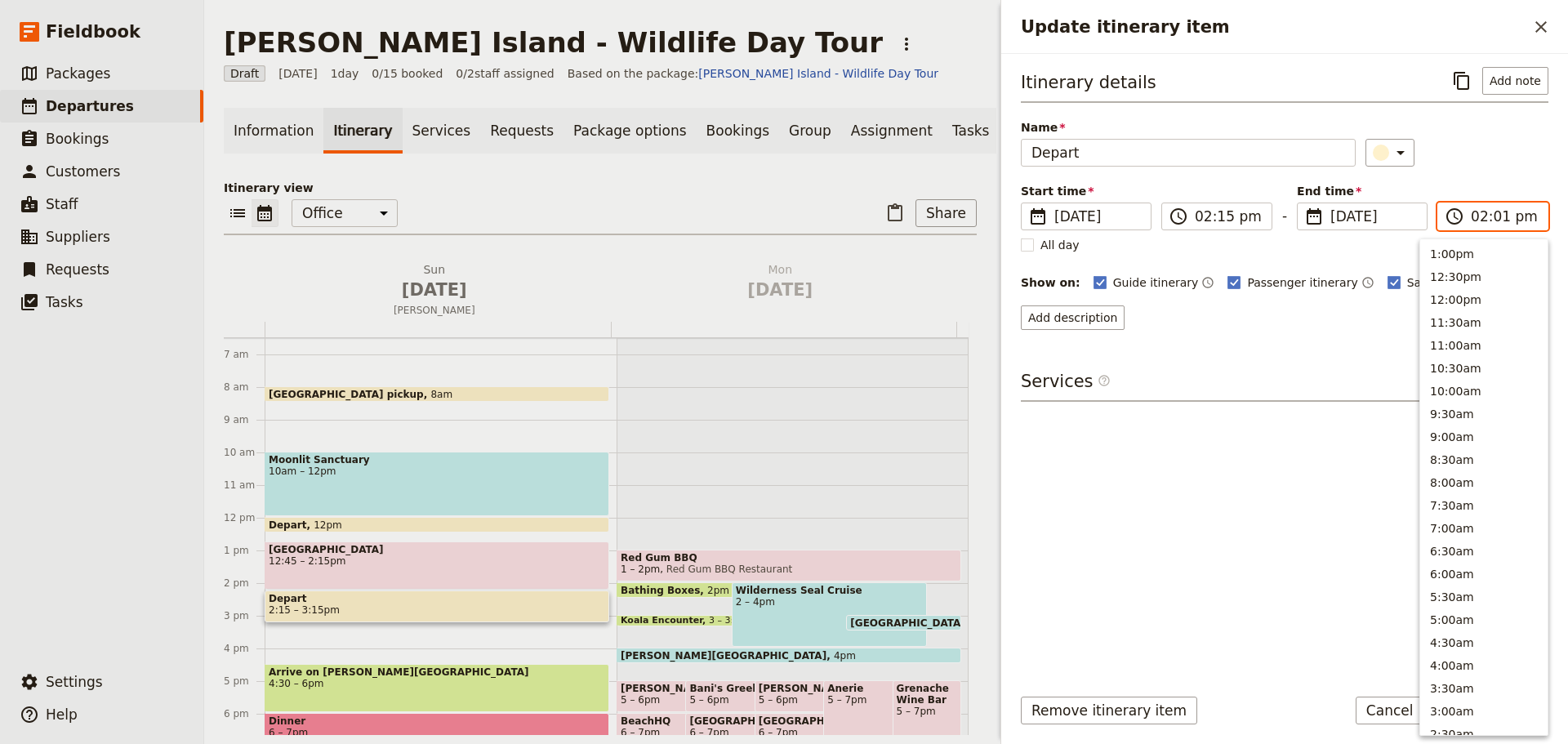
scroll to position [438, 0]
type input "02:15 pm"
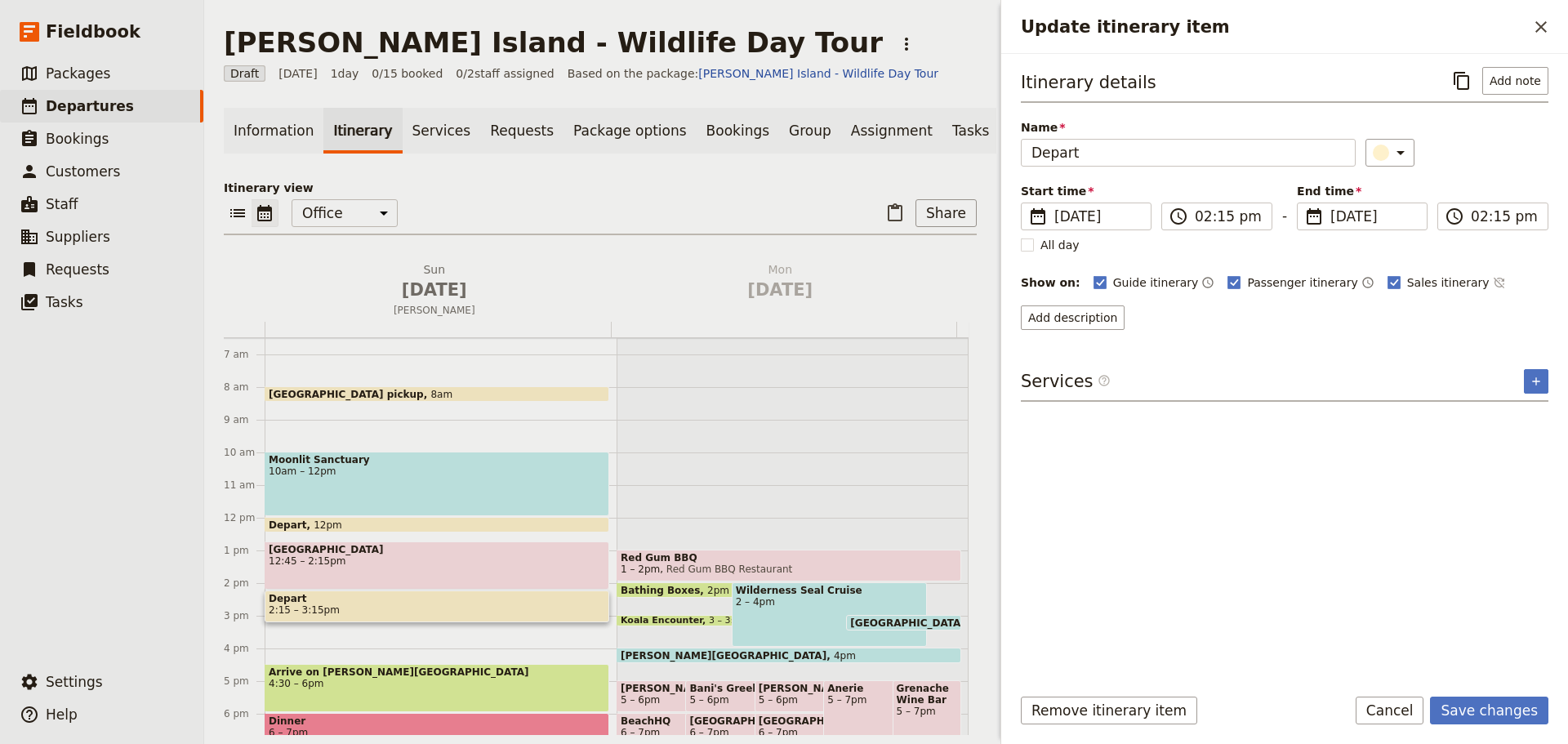
click at [1504, 141] on div "​" at bounding box center [1458, 152] width 184 height 28
click at [1493, 282] on icon "Time not shown on sales itinerary" at bounding box center [1500, 283] width 14 height 14
click at [1498, 713] on button "Save changes" at bounding box center [1490, 710] width 118 height 28
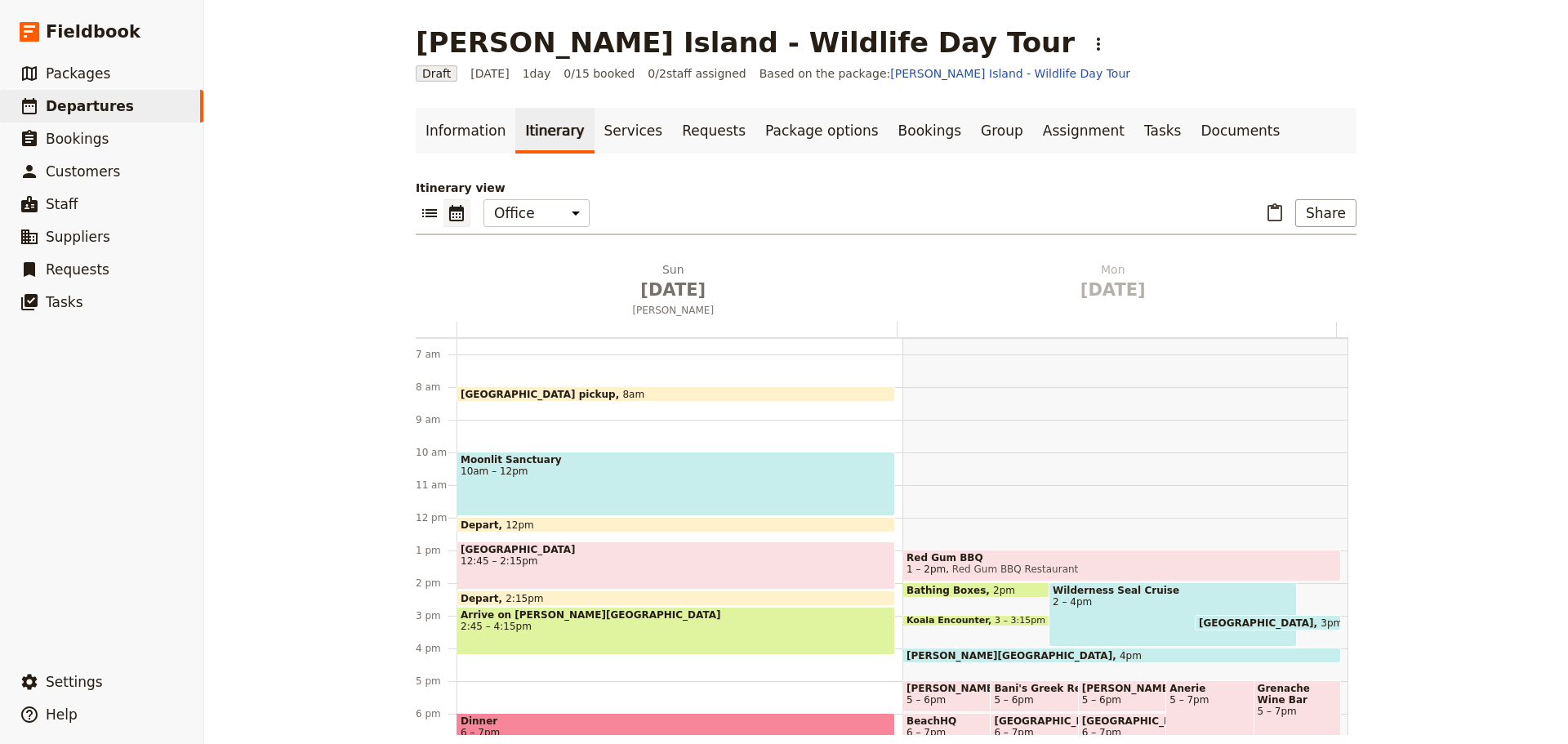
click at [519, 628] on span "2:45 – 4:15pm" at bounding box center [676, 626] width 431 height 12
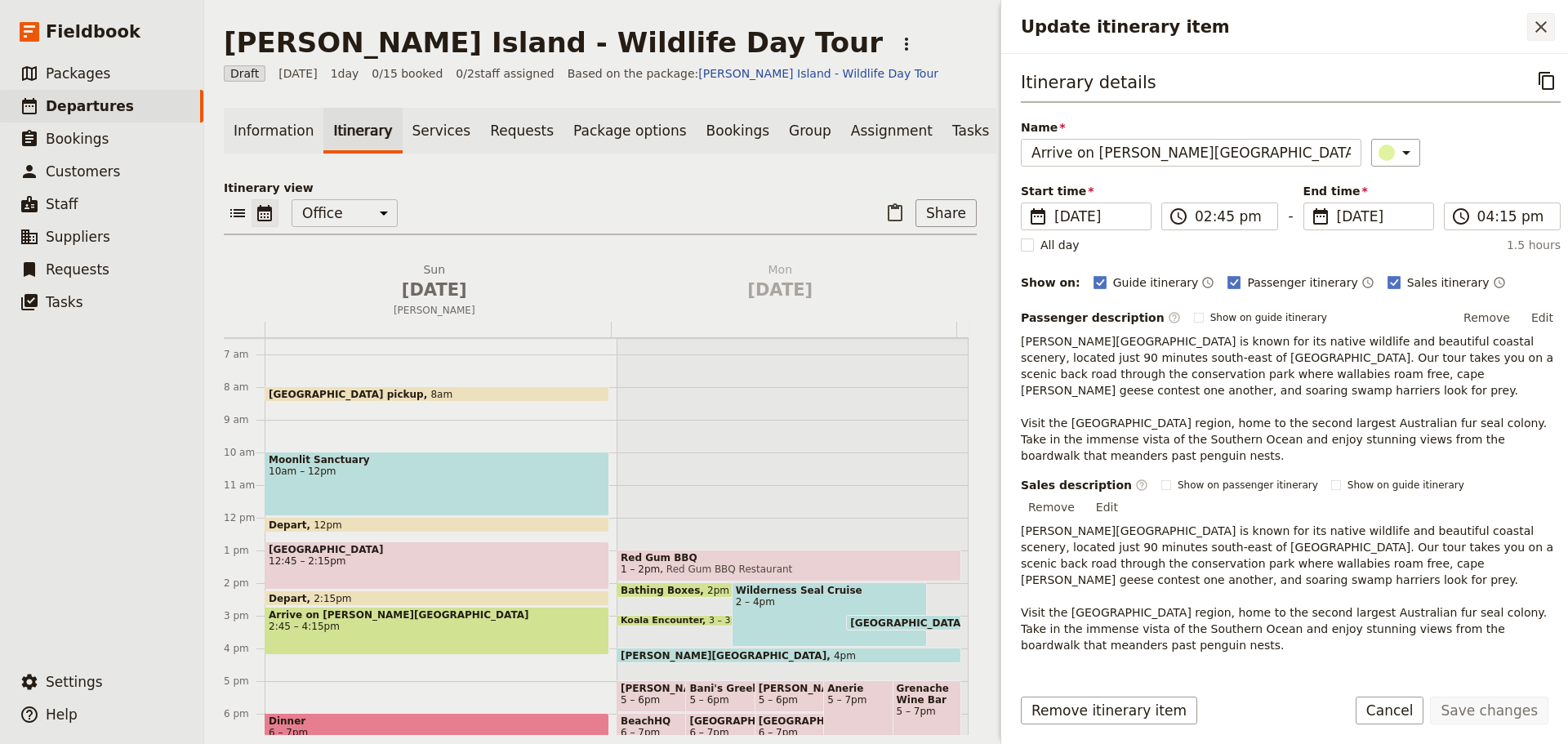
click at [1552, 23] on button "​" at bounding box center [1541, 27] width 28 height 28
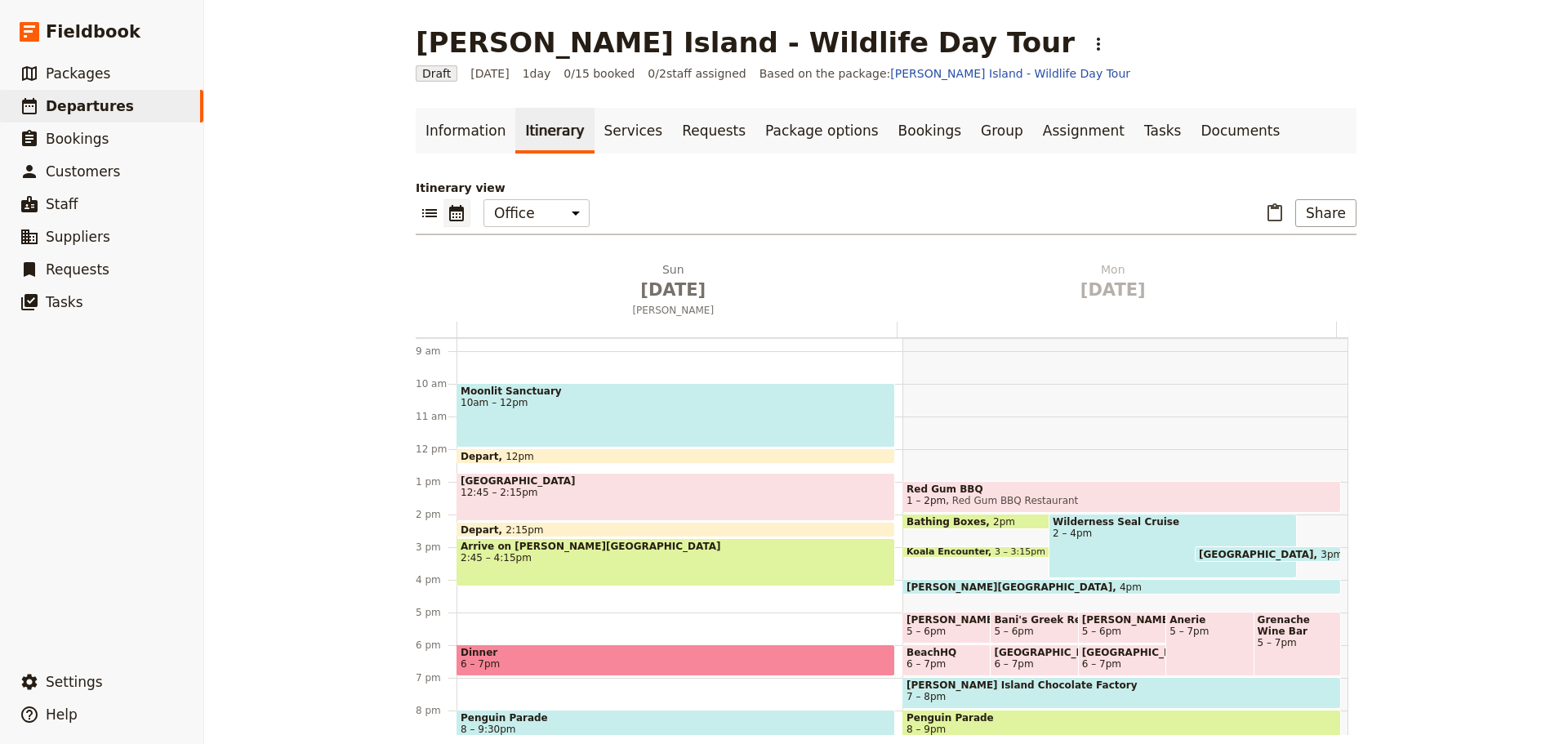
scroll to position [375, 0]
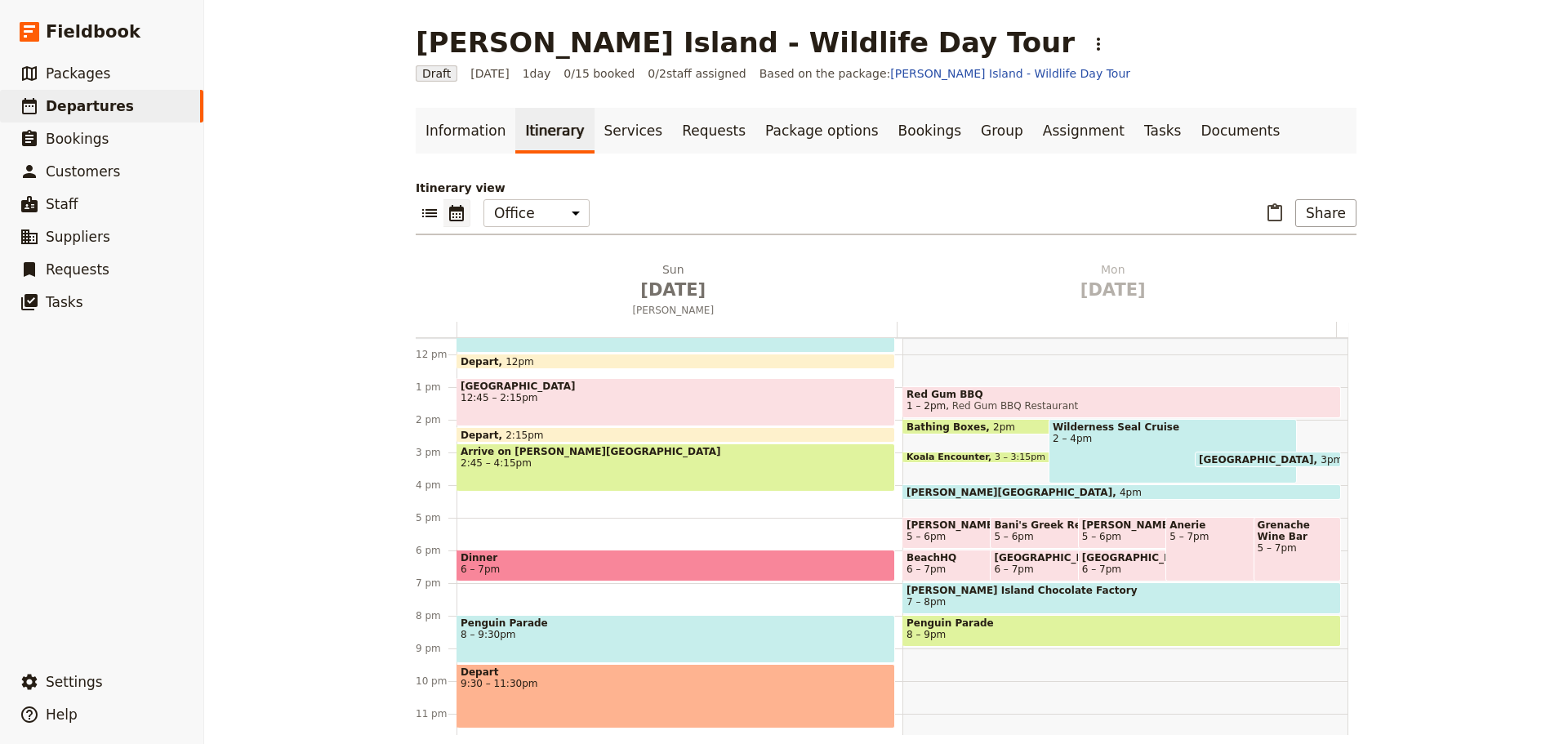
click at [473, 495] on div "Melbourne Airport pickup 8am Moonlit Sanctuary 10am – 12pm Depart 12pm Calderme…" at bounding box center [679, 354] width 446 height 784
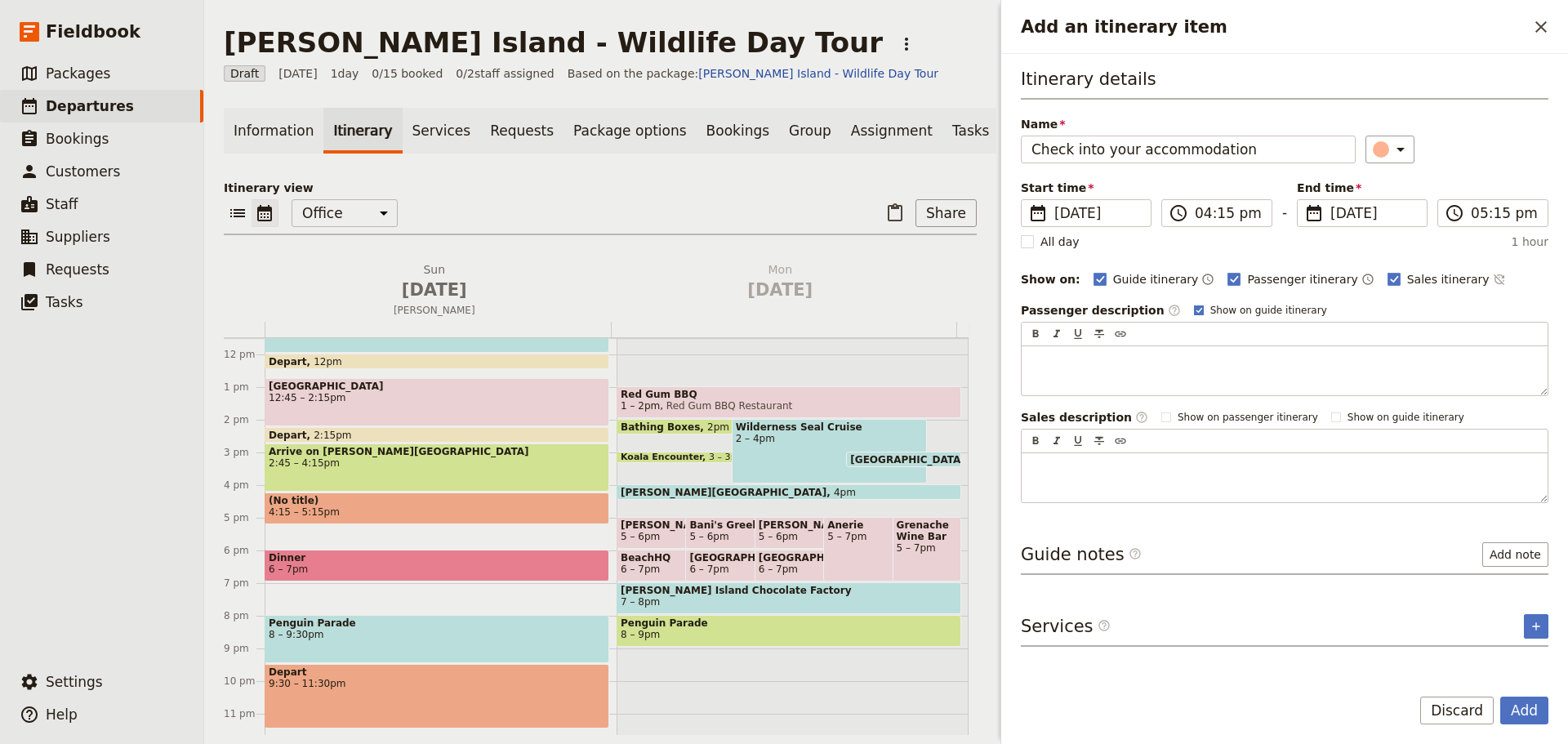
type input "Check into your accommodation"
click at [1194, 308] on rect "Add an itinerary item" at bounding box center [1198, 310] width 9 height 9
click at [1193, 304] on input "Show on guide itinerary" at bounding box center [1193, 303] width 1 height 1
checkbox input "false"
click at [1493, 279] on icon "Time not shown on sales itinerary" at bounding box center [1498, 280] width 11 height 11
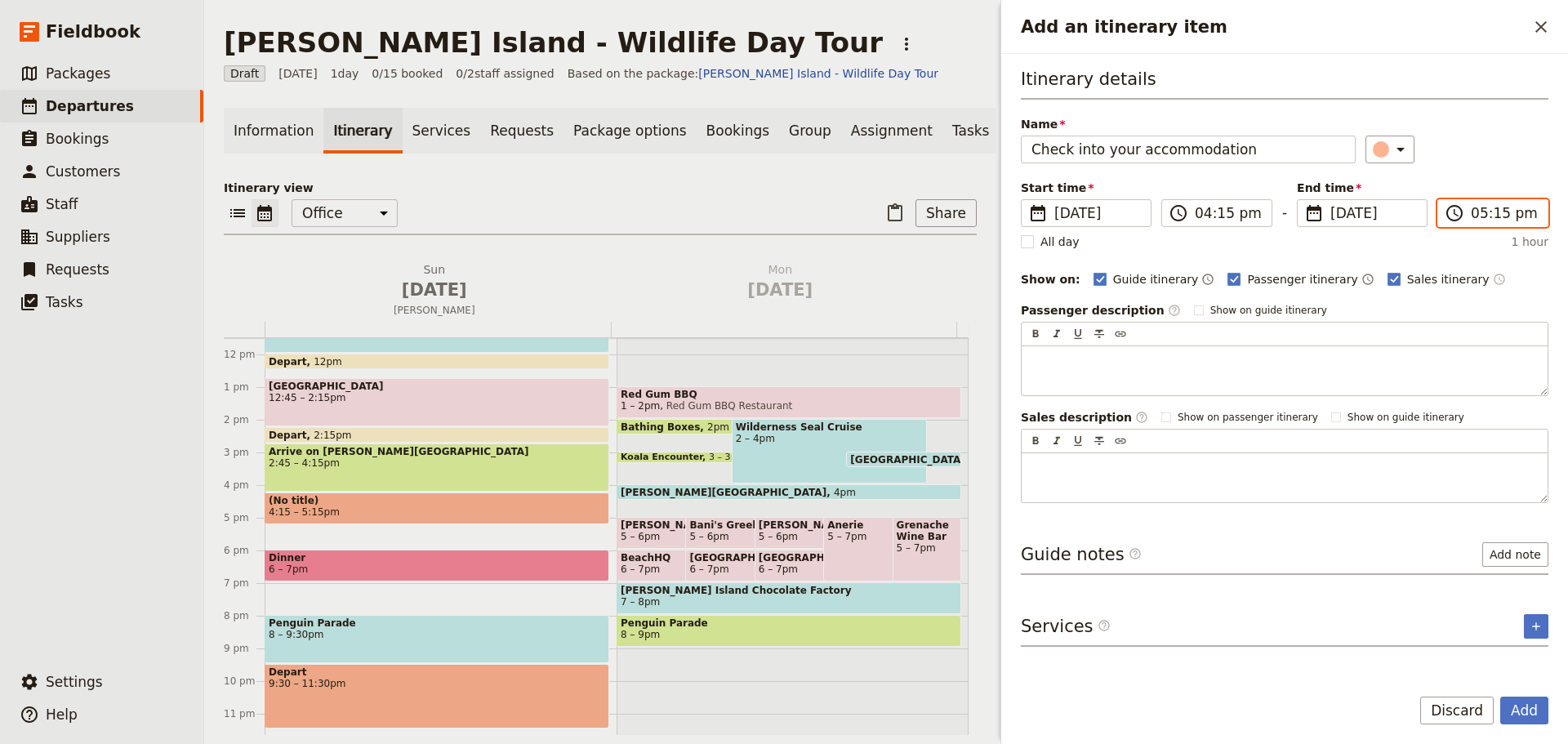
click at [1506, 221] on input "05:15 pm" at bounding box center [1504, 213] width 67 height 19
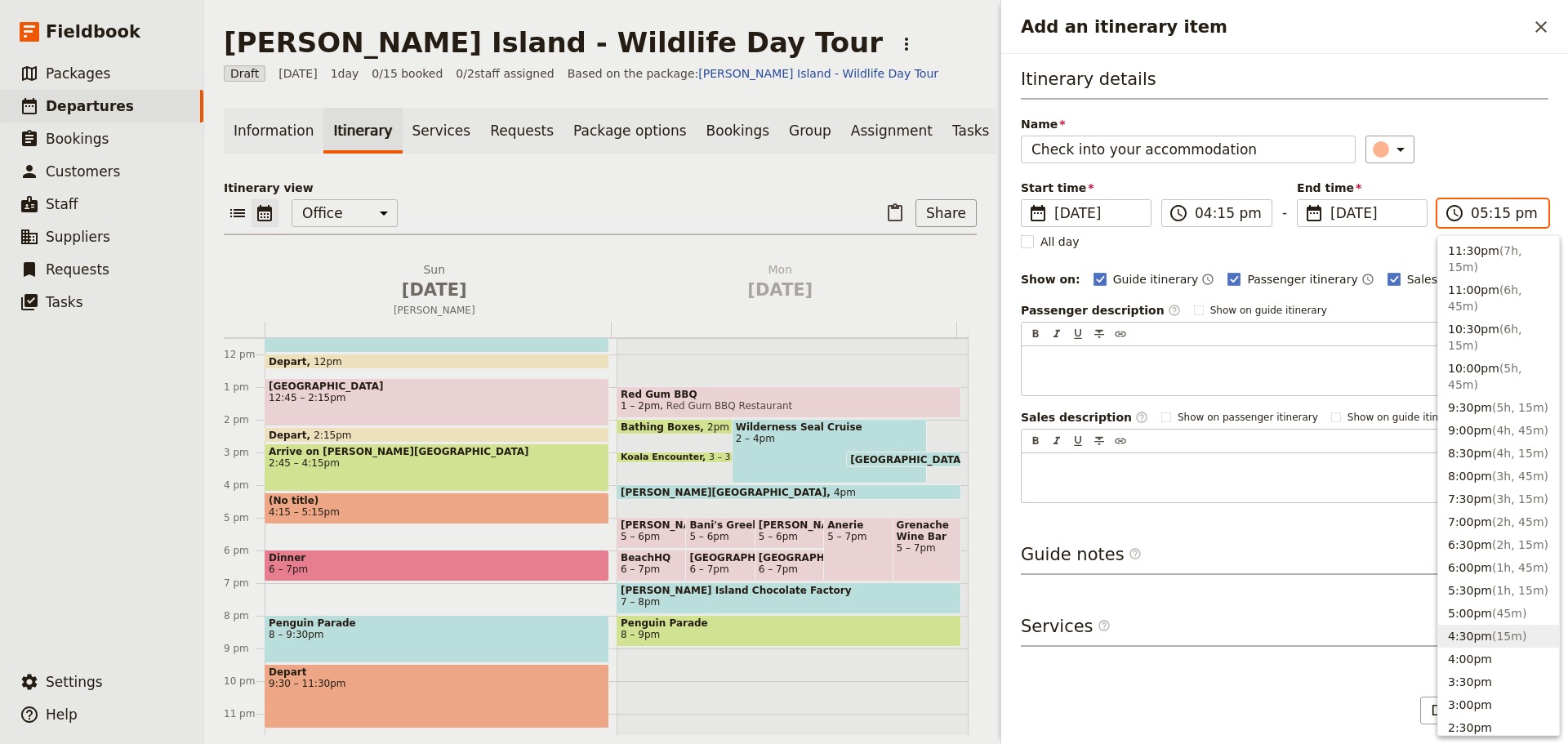
click at [1471, 627] on button "4:30pm ( 15m )" at bounding box center [1498, 637] width 121 height 23
type input "04:30 pm"
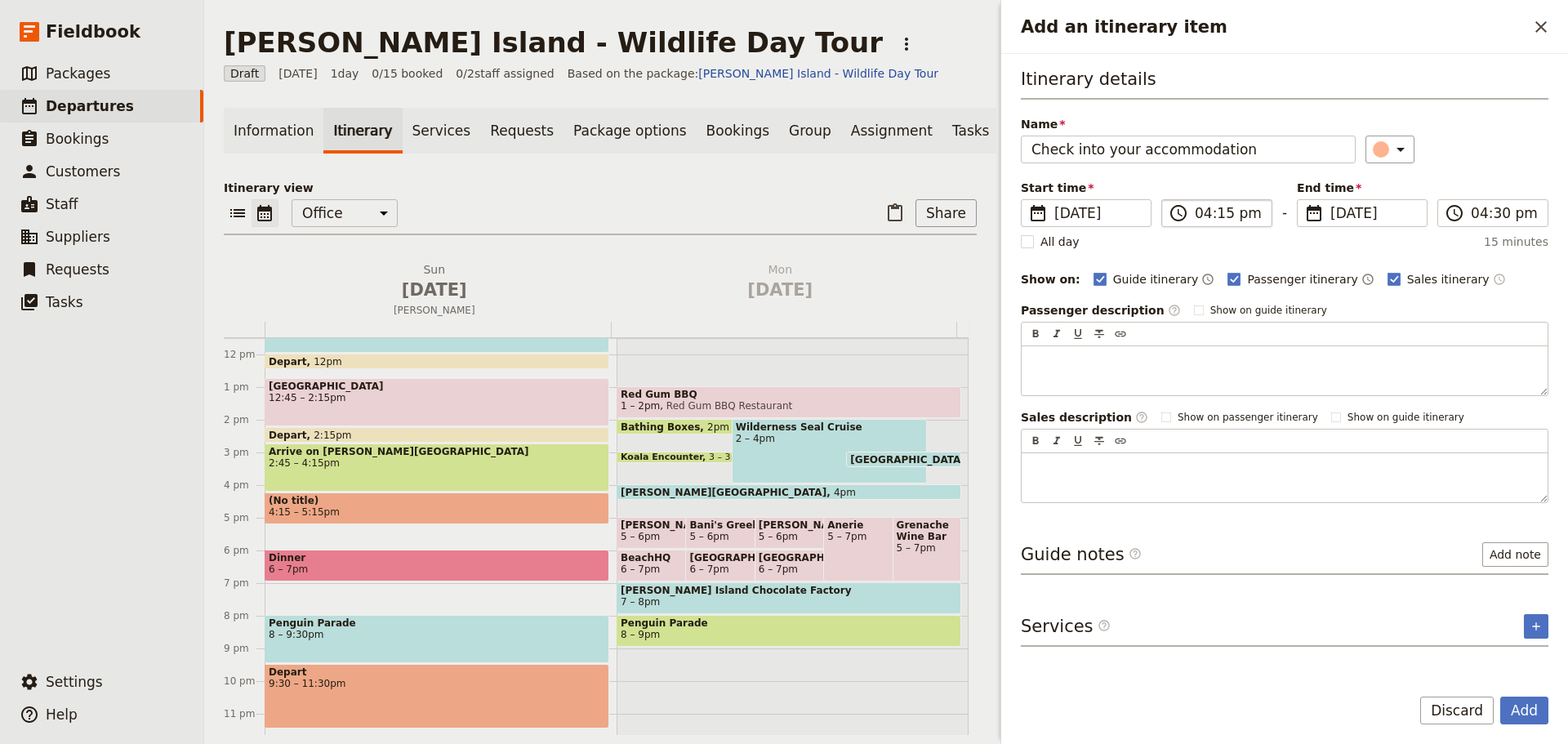
click at [1242, 201] on label "​ 04:15 pm" at bounding box center [1217, 213] width 111 height 28
click at [1242, 203] on input "04:15 pm" at bounding box center [1228, 213] width 67 height 19
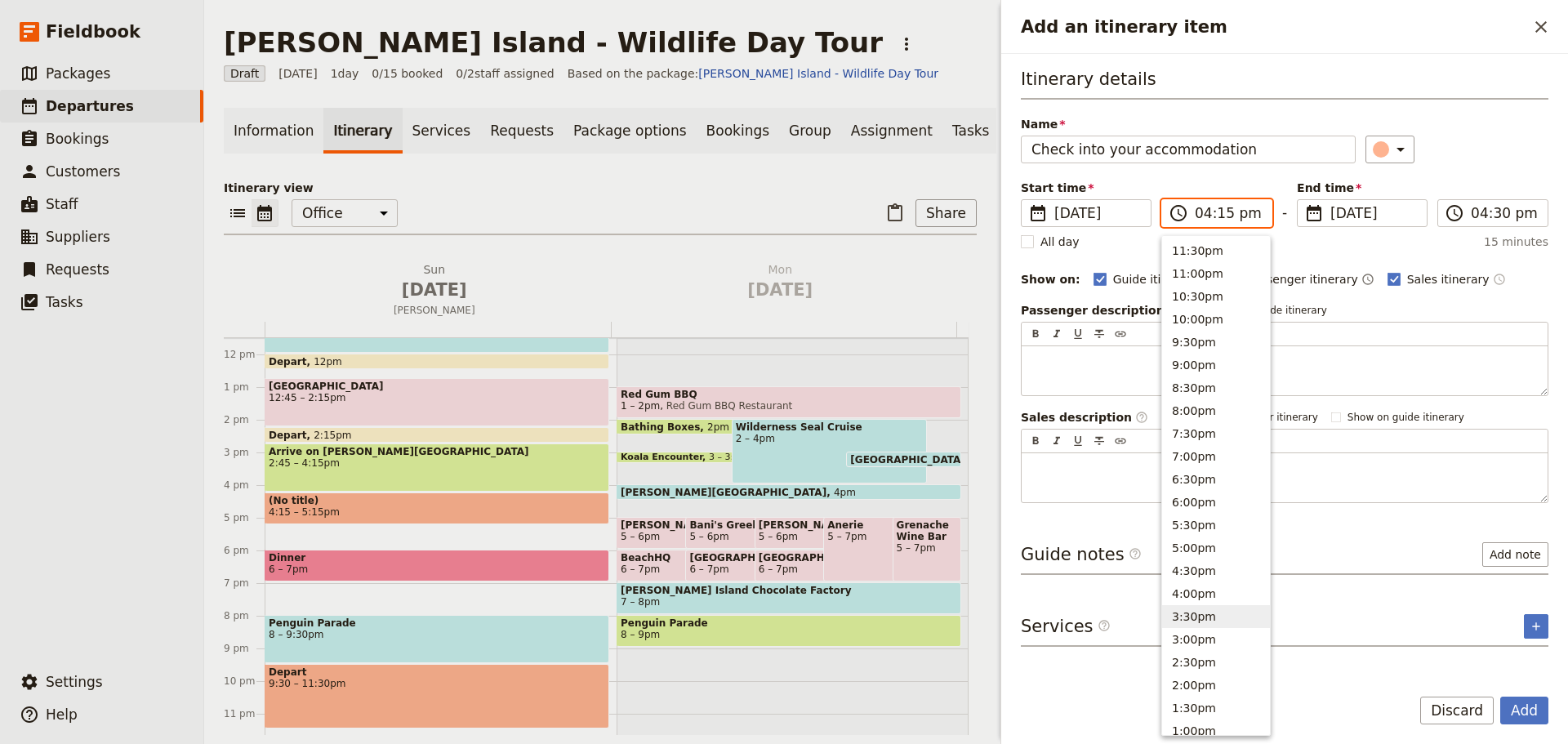
click at [1200, 613] on button "3:30pm" at bounding box center [1216, 616] width 107 height 23
type input "03:30 pm"
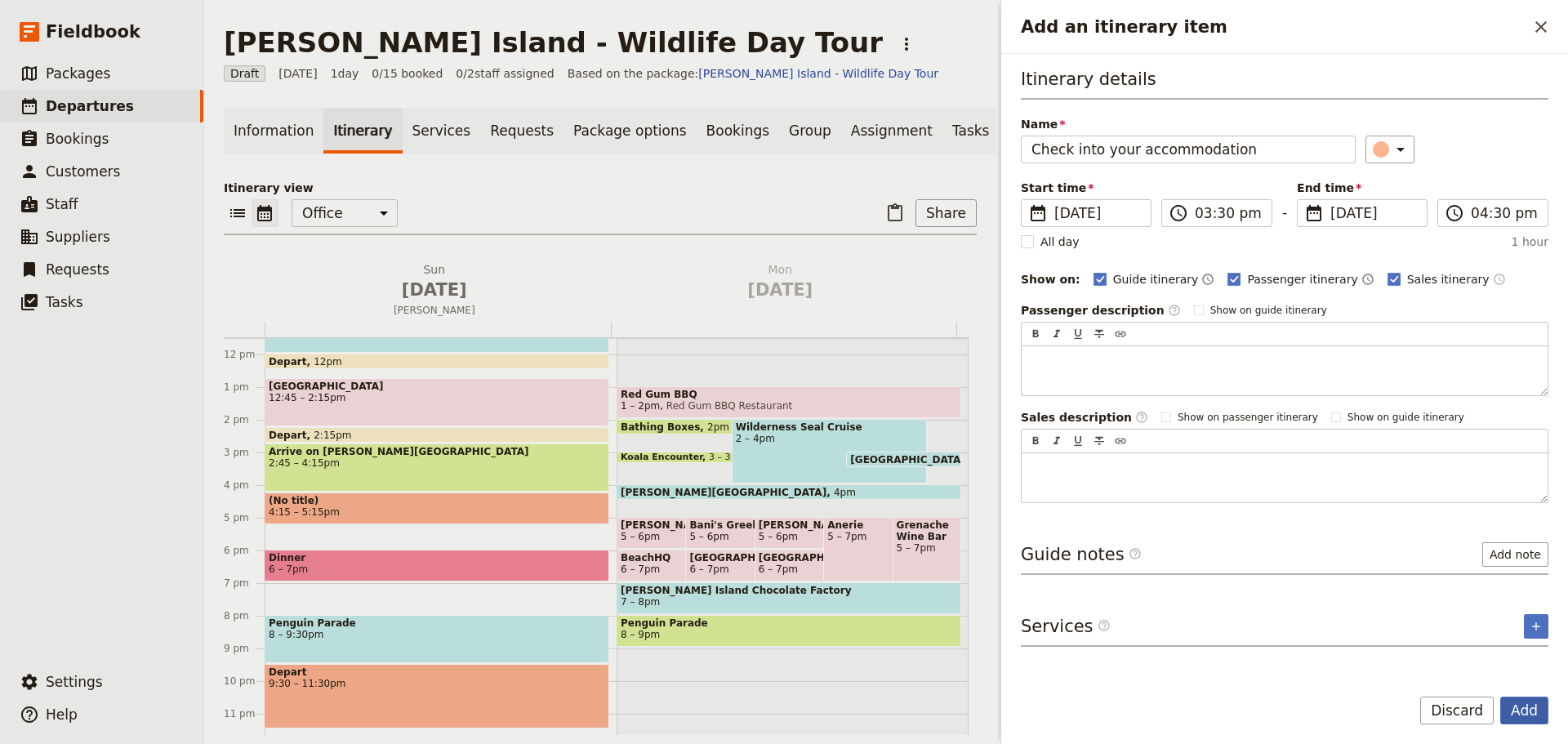
click at [1530, 708] on button "Add" at bounding box center [1524, 710] width 48 height 28
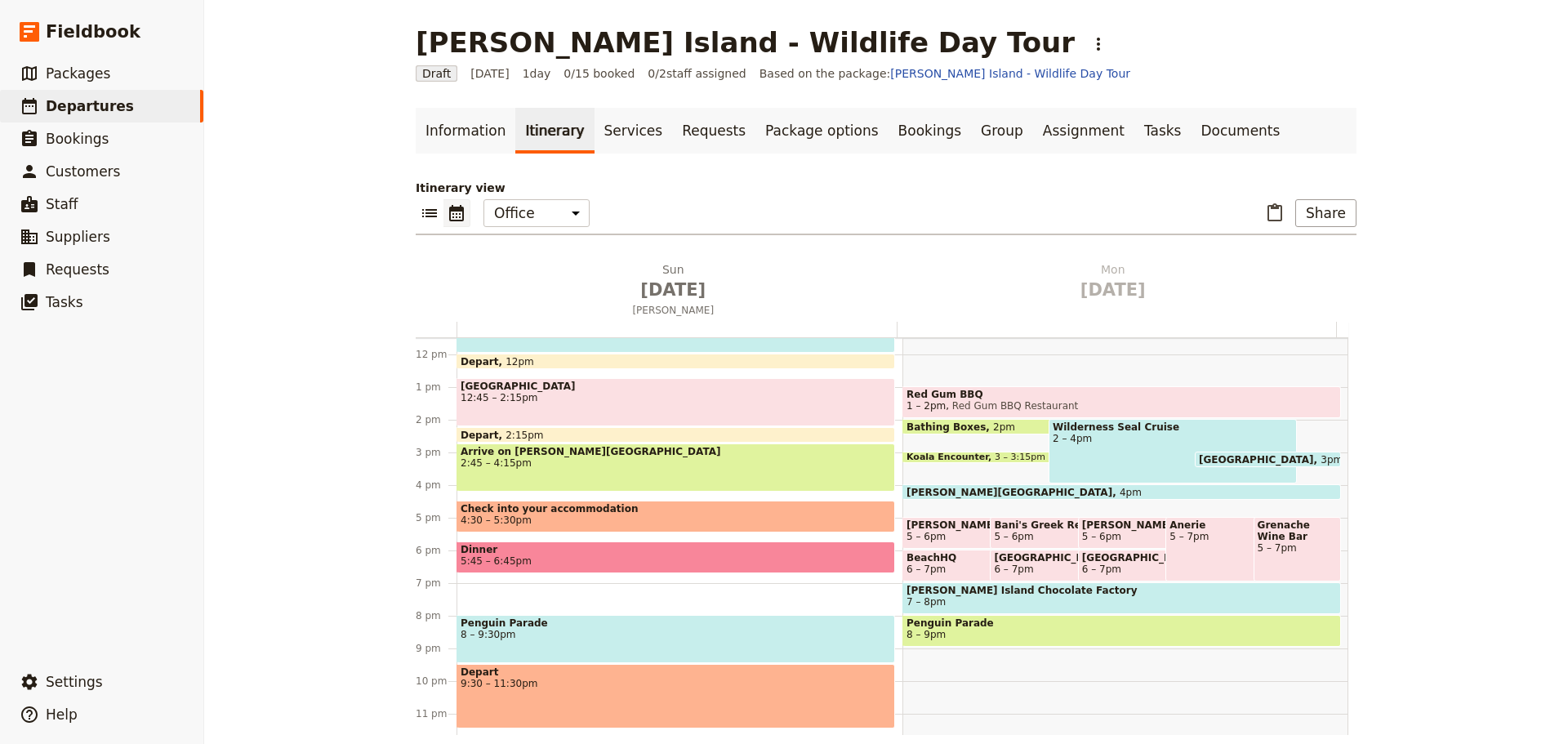
click at [515, 551] on span "Dinner" at bounding box center [676, 550] width 431 height 12
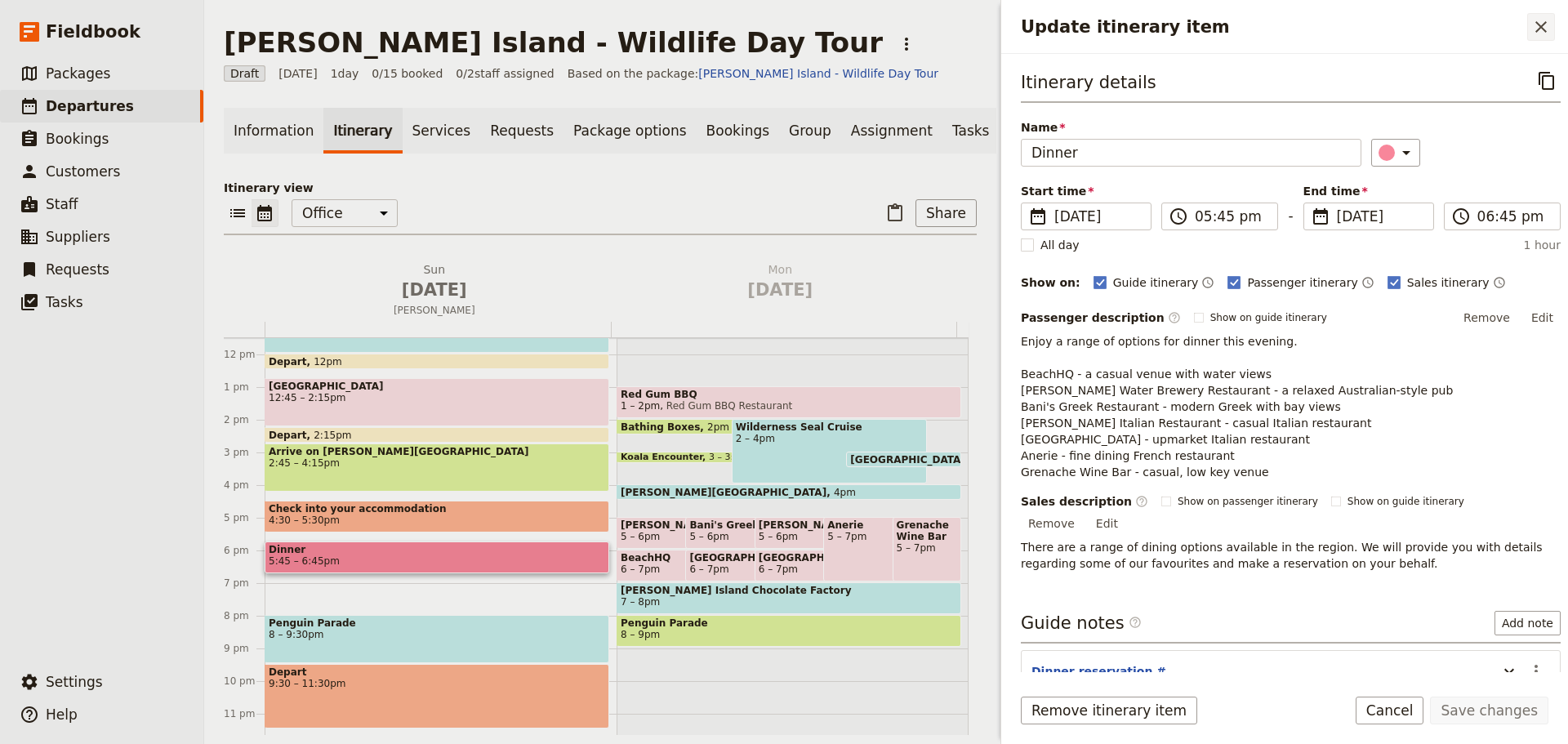
click at [1539, 23] on icon "Close drawer" at bounding box center [1541, 27] width 12 height 12
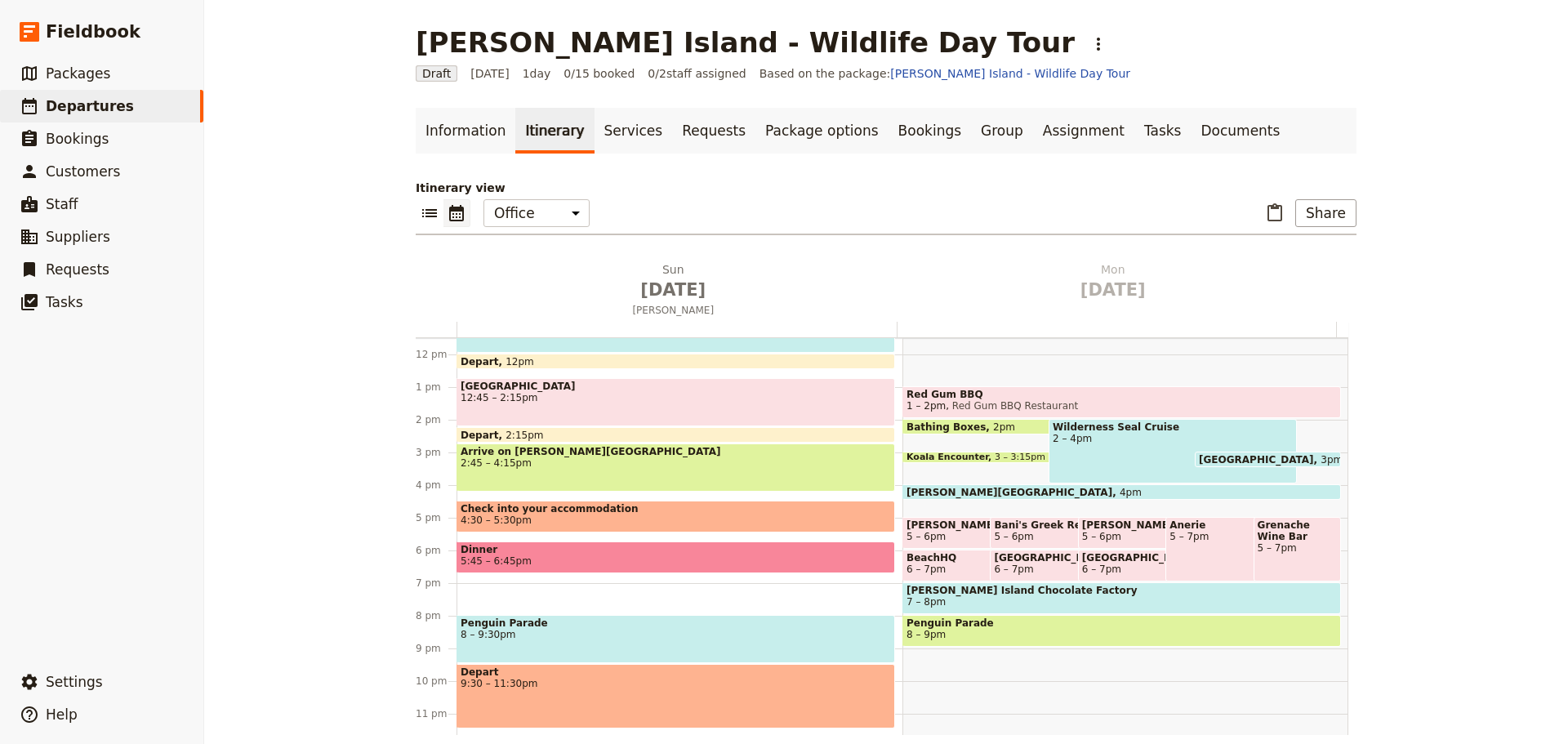
click at [515, 516] on span "4:30 – 5:30pm" at bounding box center [496, 521] width 71 height 12
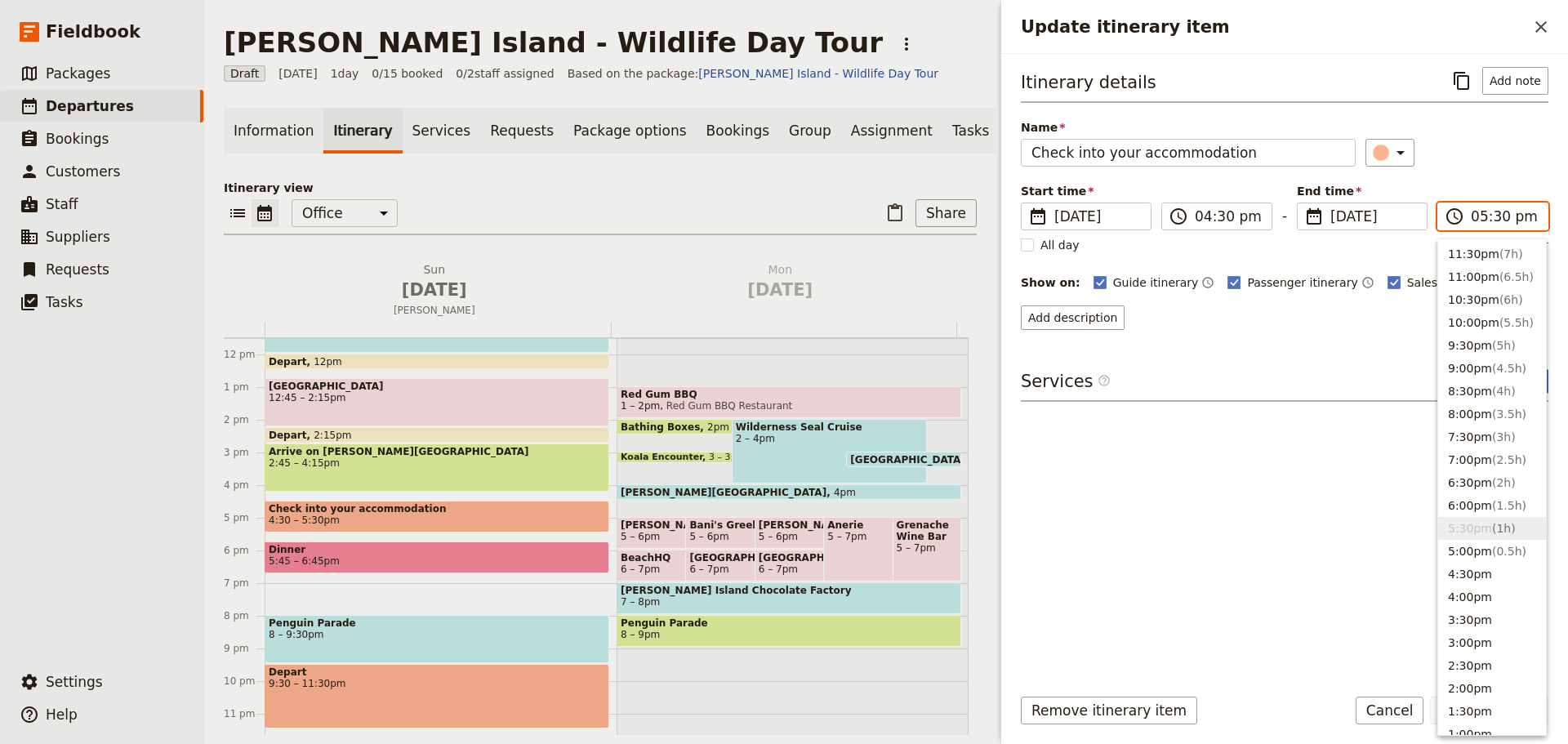
click at [1478, 212] on input "05:30 pm" at bounding box center [1504, 216] width 67 height 19
click at [1463, 562] on ul "11:30pm ( 7h ) 11:00pm ( 6.5h ) 10:30pm ( 6h ) 10:00pm ( 5.5h ) 9:30pm ( 5h ) 9…" at bounding box center [1492, 487] width 109 height 497
click at [1467, 569] on button "4:30pm" at bounding box center [1492, 574] width 107 height 23
type input "04:30 pm"
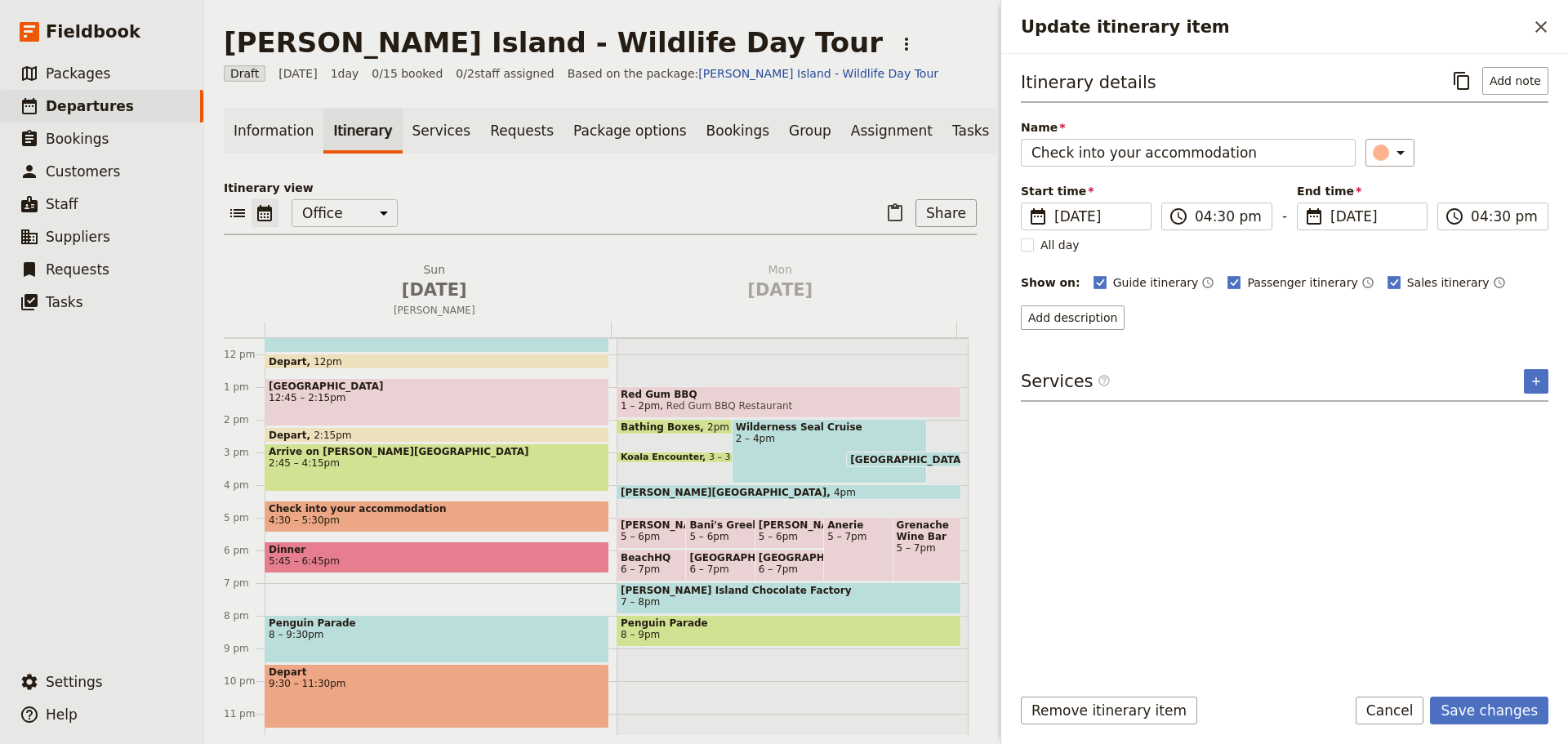
click at [1384, 556] on div "Itinerary details ​ Add note Name Check into your accommodation ​ Start time ​ …" at bounding box center [1284, 369] width 528 height 604
click at [1465, 712] on button "Save changes" at bounding box center [1490, 710] width 118 height 28
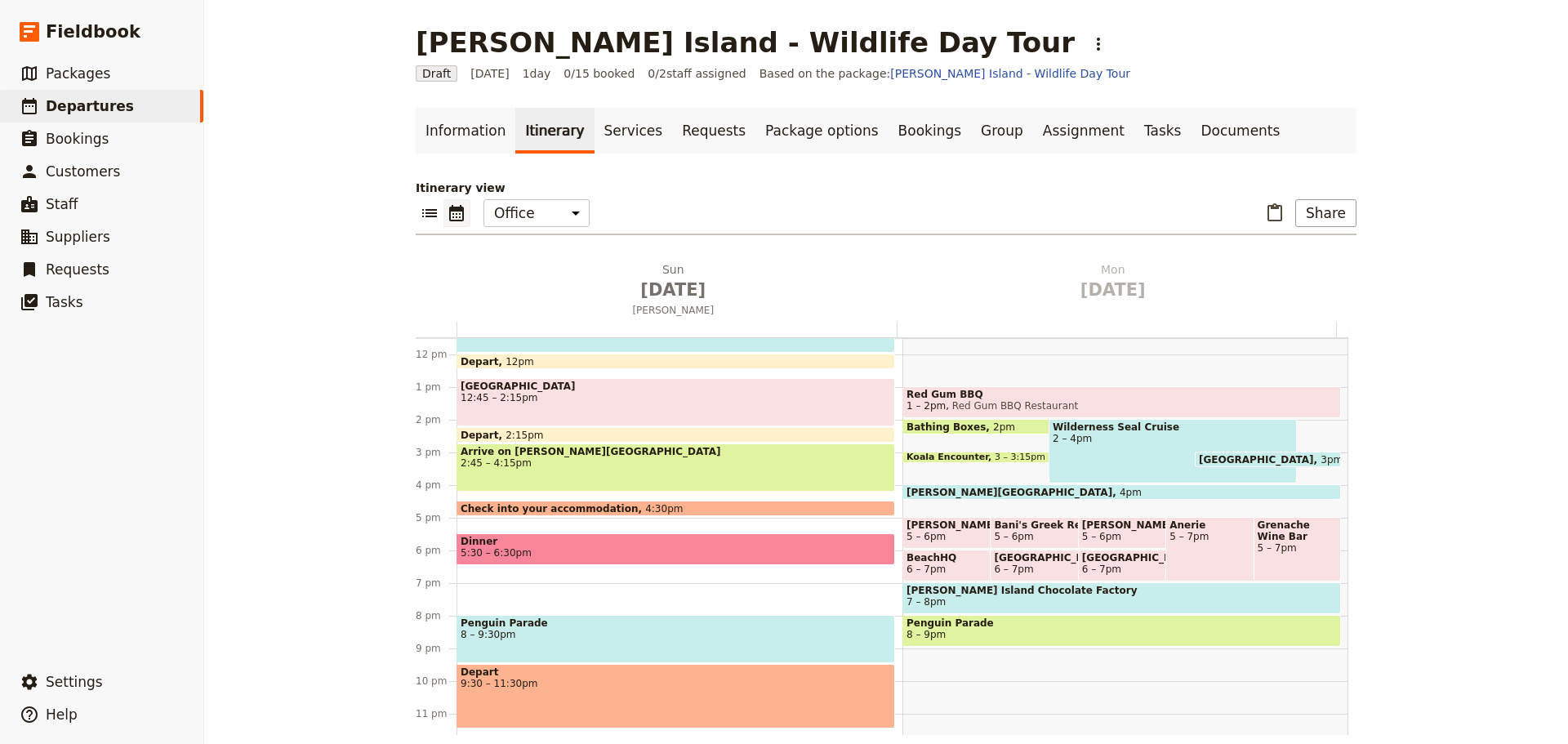
click at [575, 545] on span "Dinner" at bounding box center [676, 542] width 431 height 12
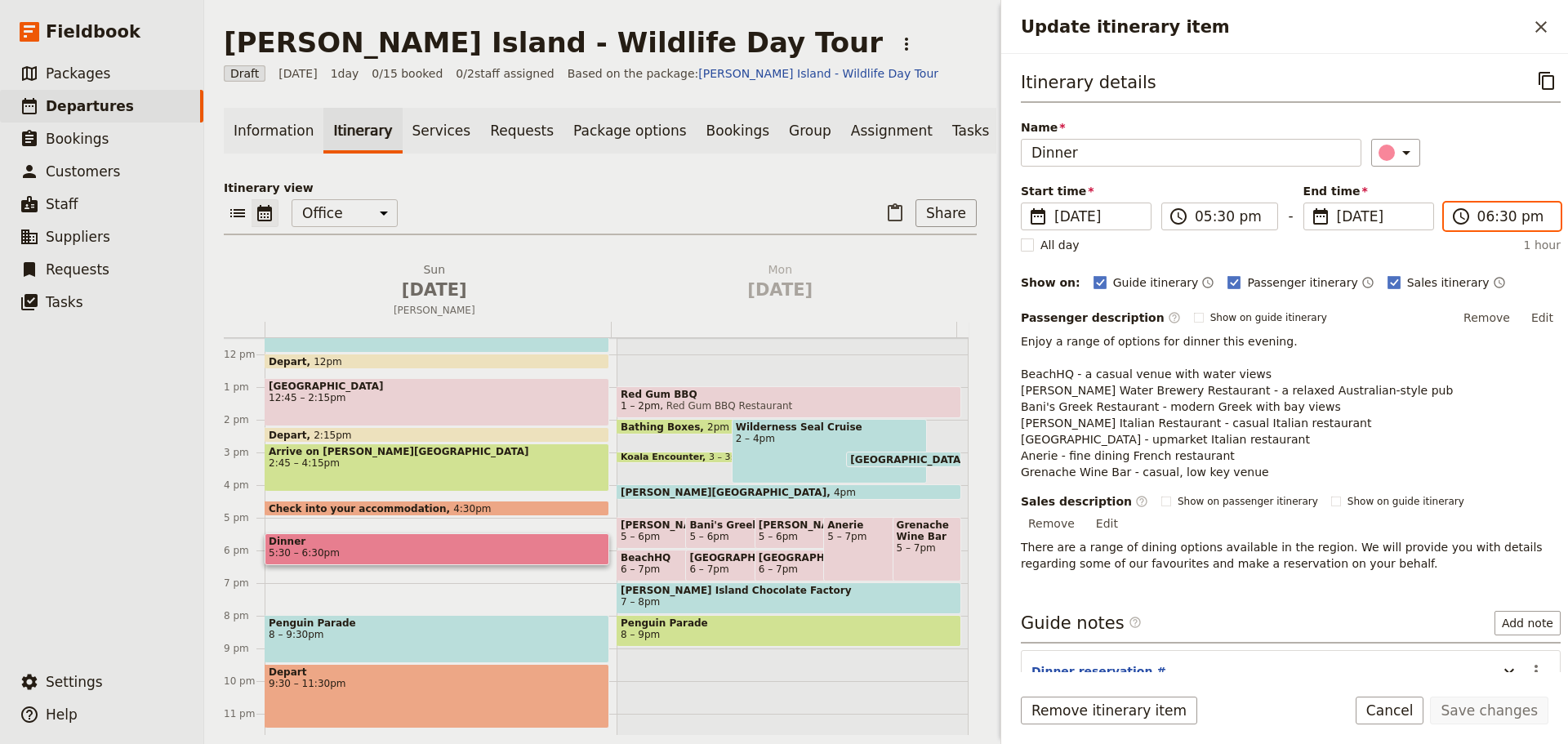
click at [1503, 212] on input "06:30 pm" at bounding box center [1514, 216] width 73 height 19
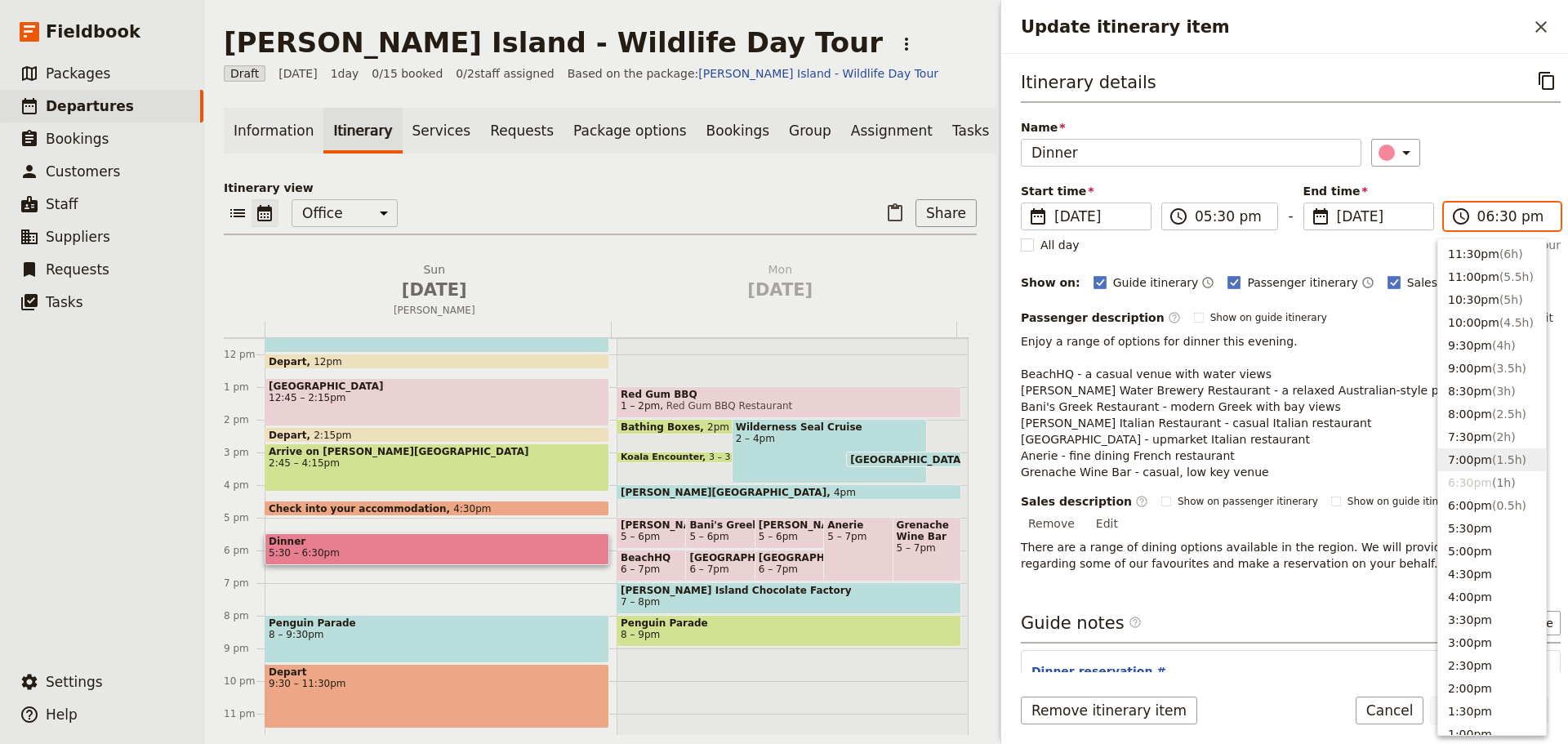
click at [1483, 462] on button "7:00pm ( 1.5h )" at bounding box center [1492, 460] width 107 height 23
type input "07:00 pm"
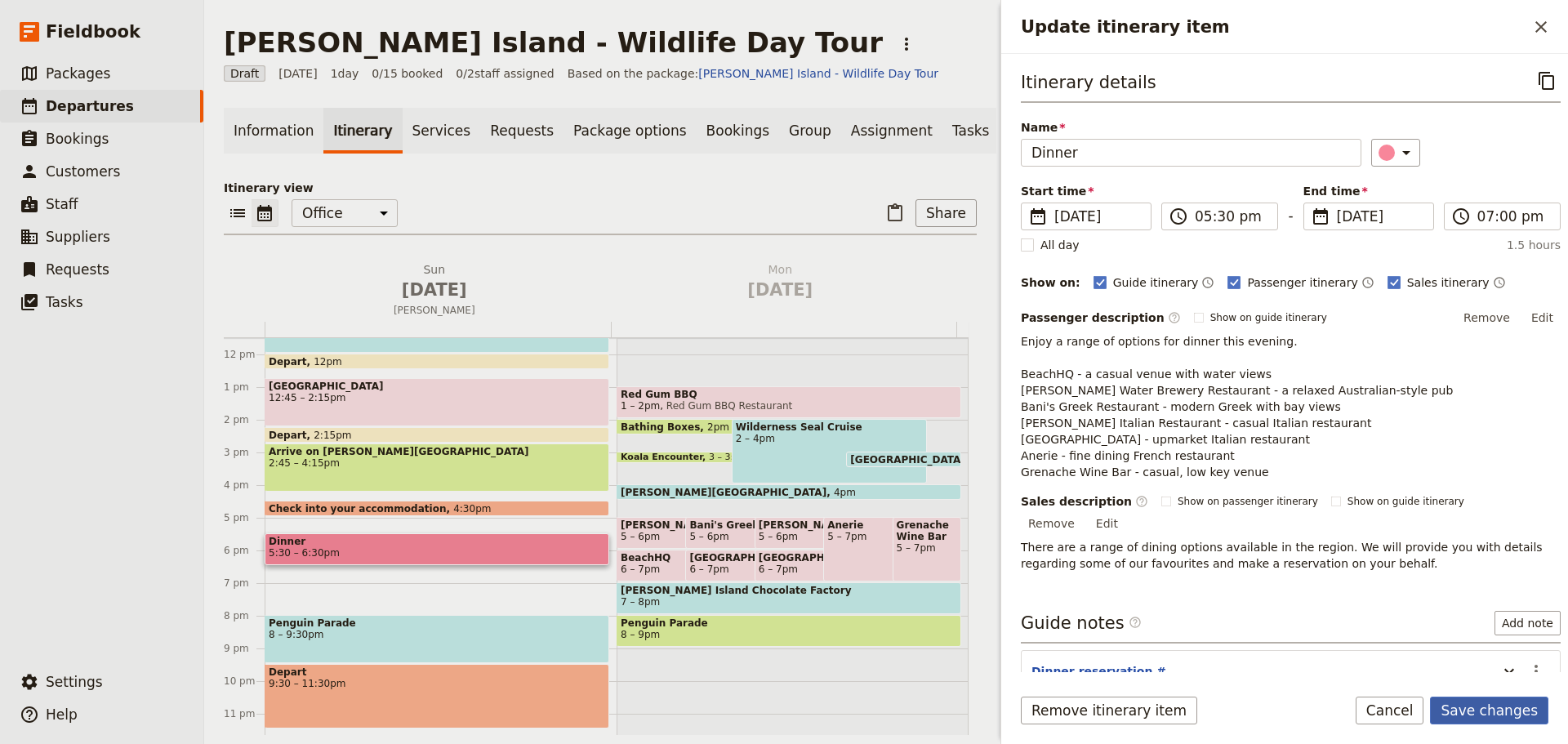
click at [1492, 706] on button "Save changes" at bounding box center [1490, 710] width 118 height 28
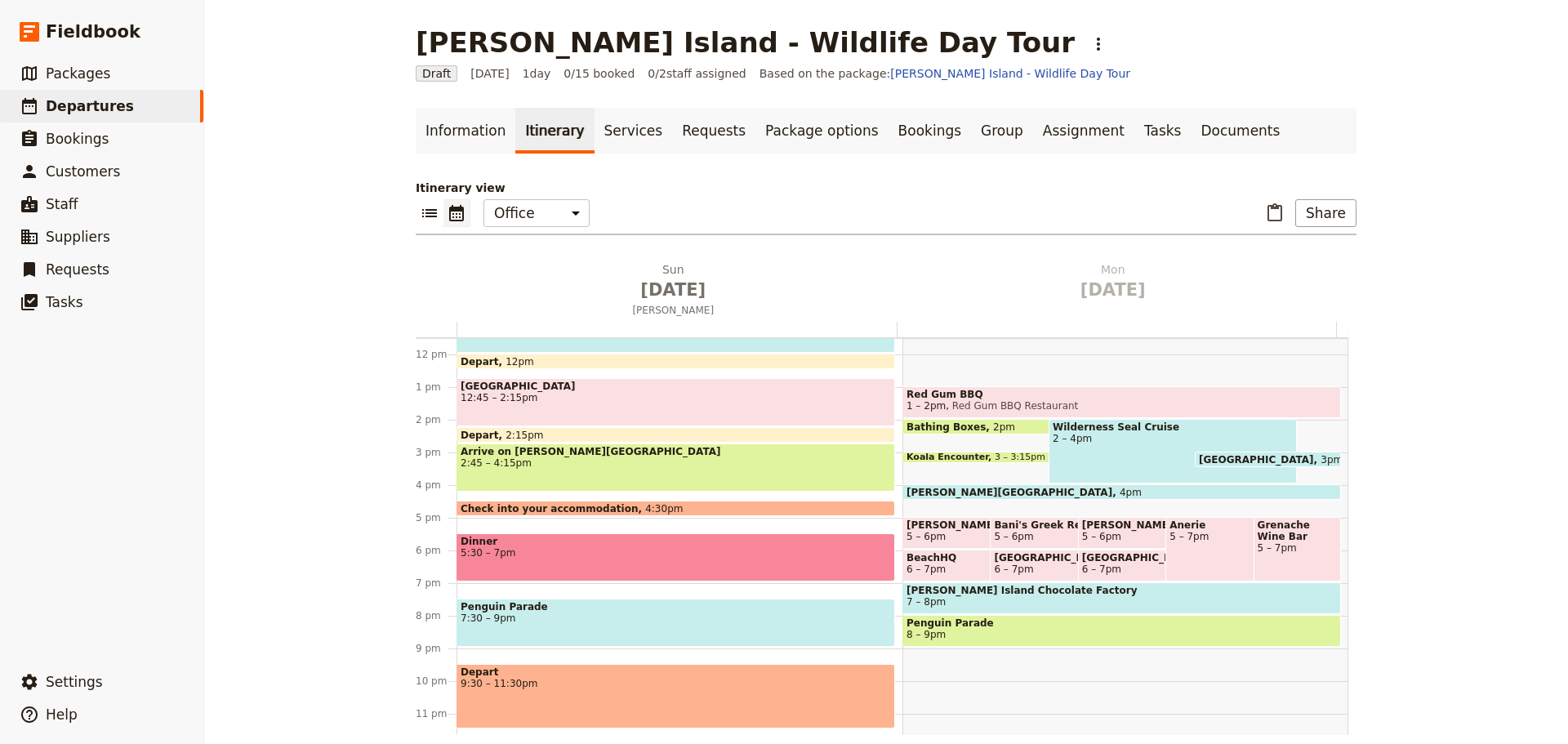
click at [542, 612] on span "7:30 – 9pm" at bounding box center [676, 618] width 431 height 12
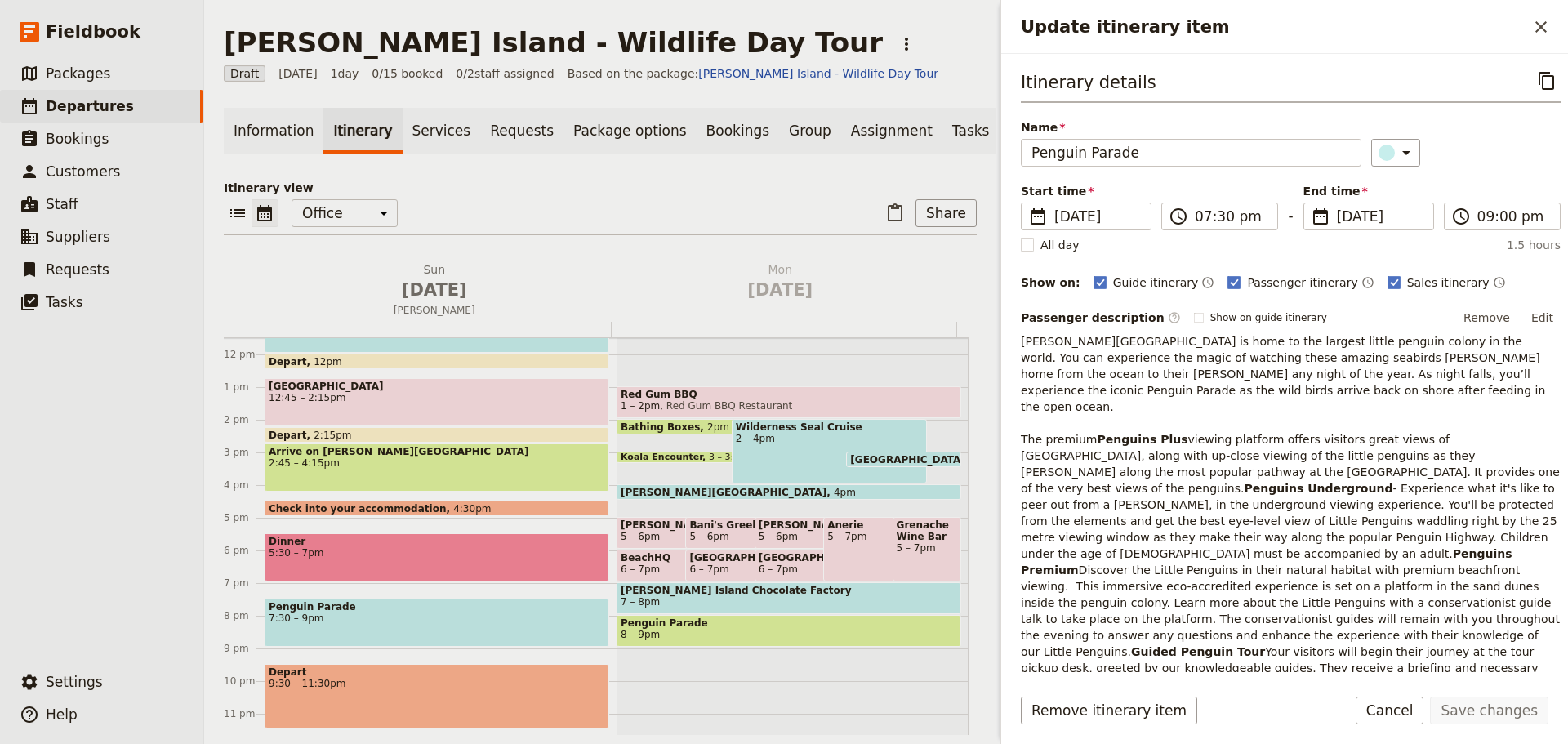
drag, startPoint x: 1535, startPoint y: 316, endPoint x: 1521, endPoint y: 310, distance: 15.2
click at [1535, 316] on button "Edit" at bounding box center [1543, 317] width 37 height 24
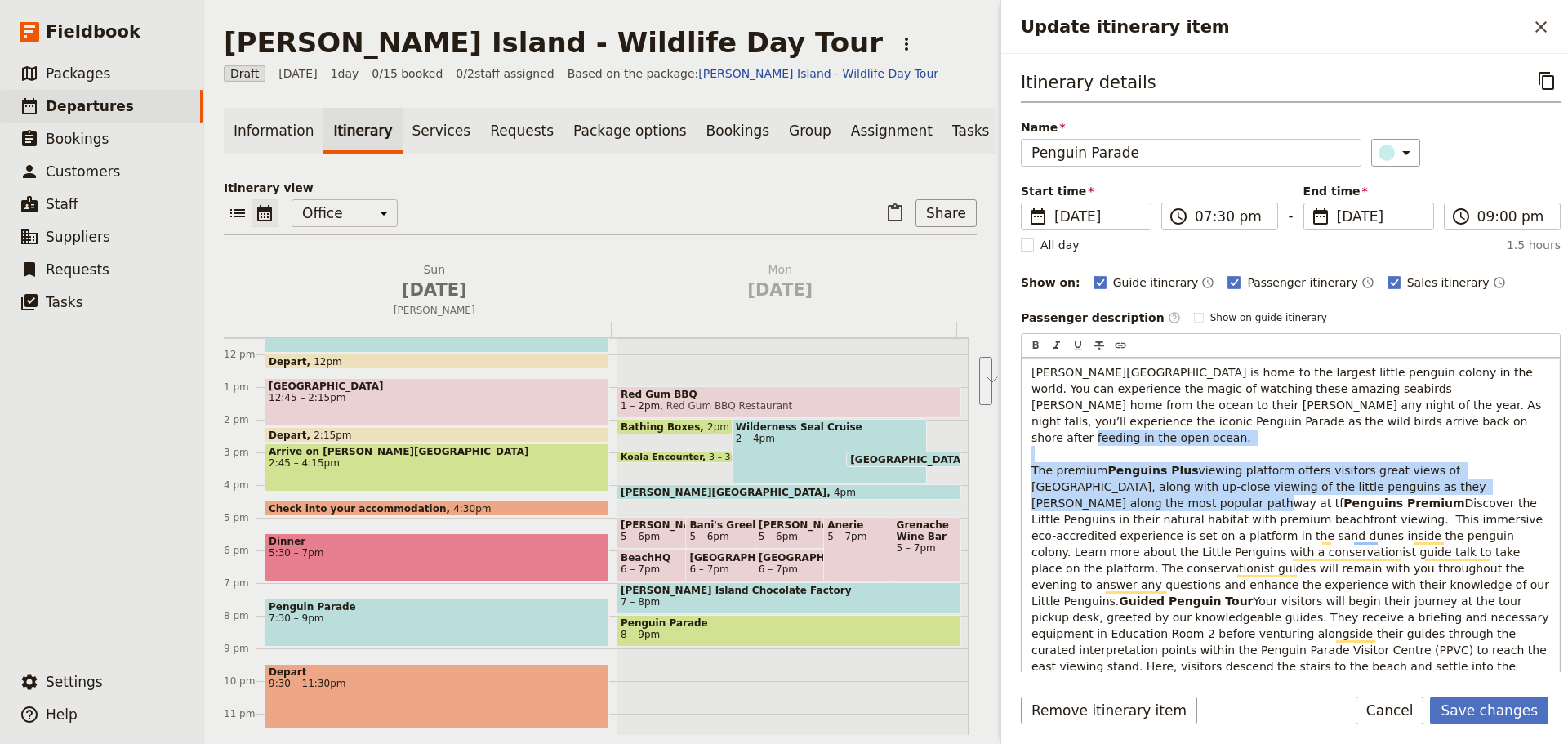
drag, startPoint x: 1425, startPoint y: 574, endPoint x: 1024, endPoint y: 460, distance: 416.9
click at [1024, 460] on div "Phillip Island is home to the largest little penguin colony in the world. You c…" at bounding box center [1291, 593] width 538 height 470
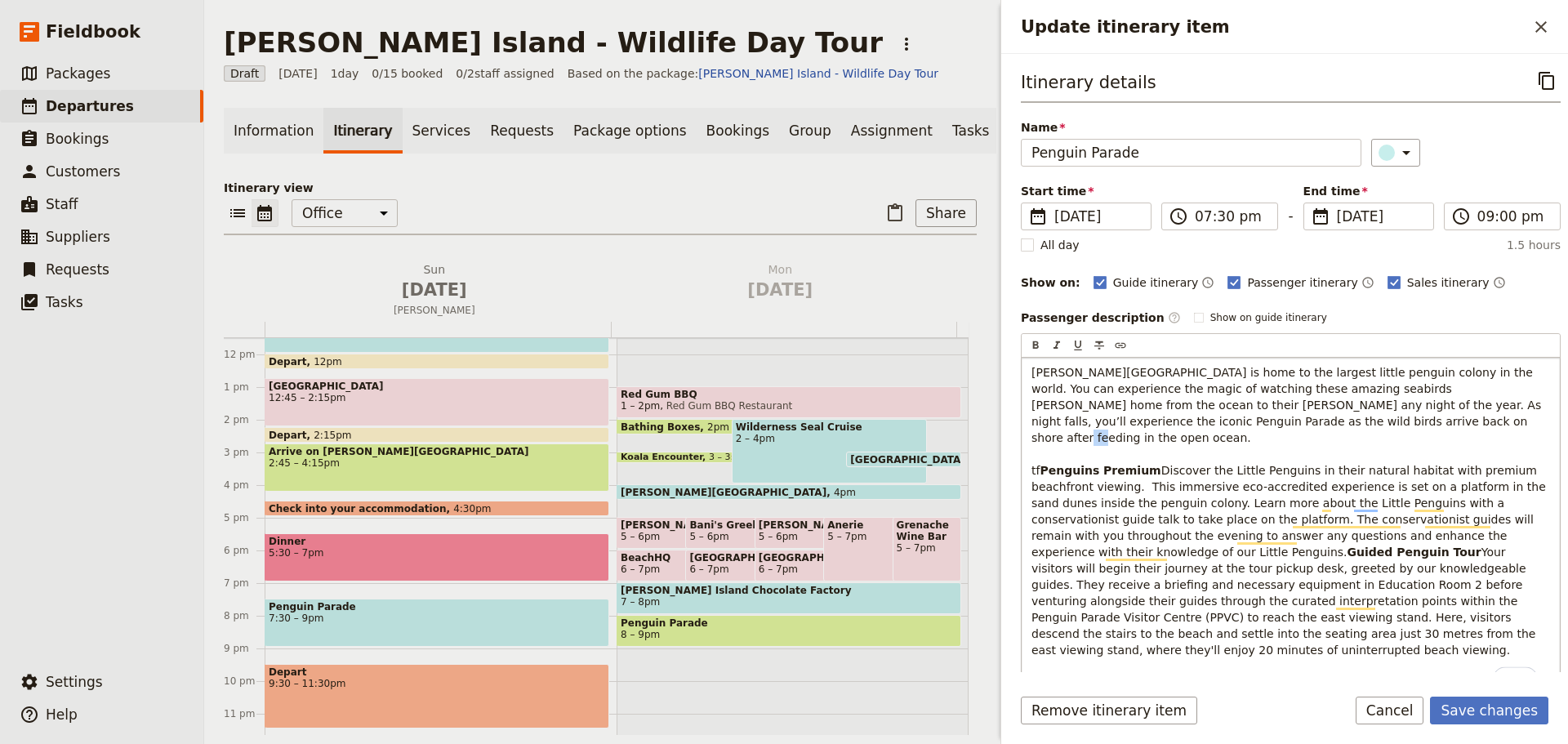
drag, startPoint x: 1106, startPoint y: 452, endPoint x: 1034, endPoint y: 439, distance: 73.2
click at [1034, 439] on p "Phillip Island is home to the largest little penguin colony in the world. You c…" at bounding box center [1291, 511] width 519 height 294
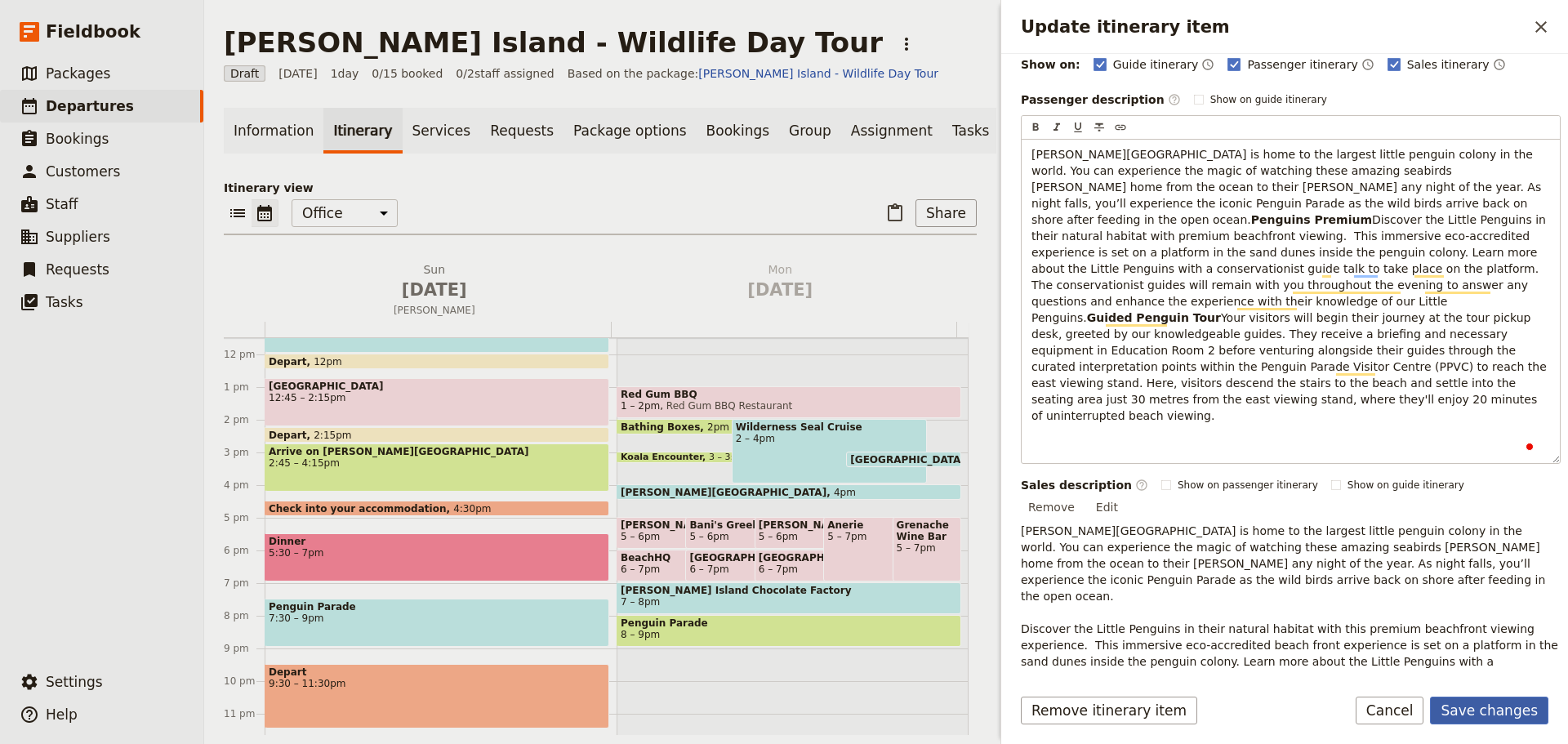
scroll to position [435, 0]
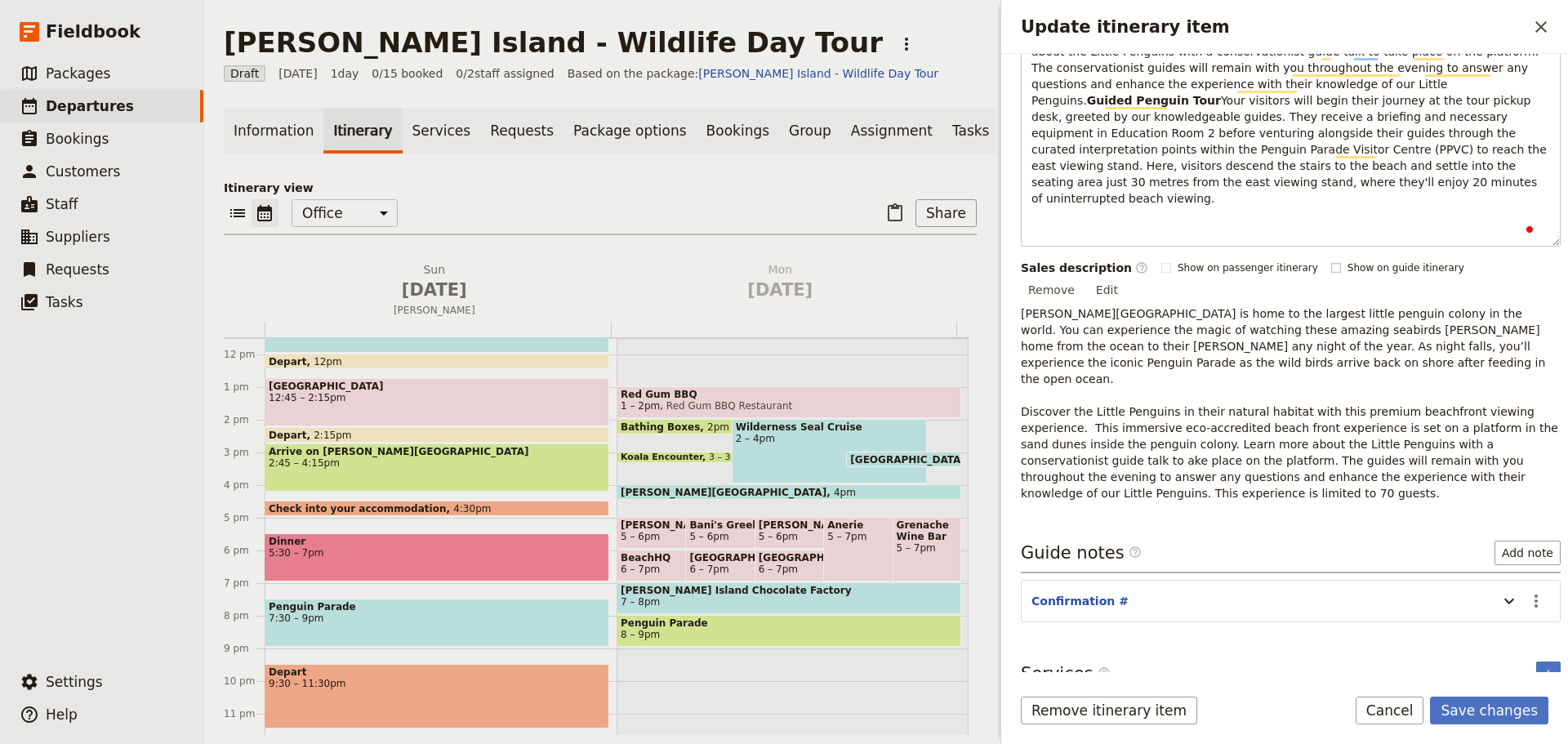
drag, startPoint x: 1034, startPoint y: 570, endPoint x: 1385, endPoint y: 319, distance: 431.5
click at [1368, 331] on div "Passenger description ​ Show on guide itinerary Edit ​ ​ ​ ​ ​ Phillip Island i…" at bounding box center [1291, 186] width 540 height 631
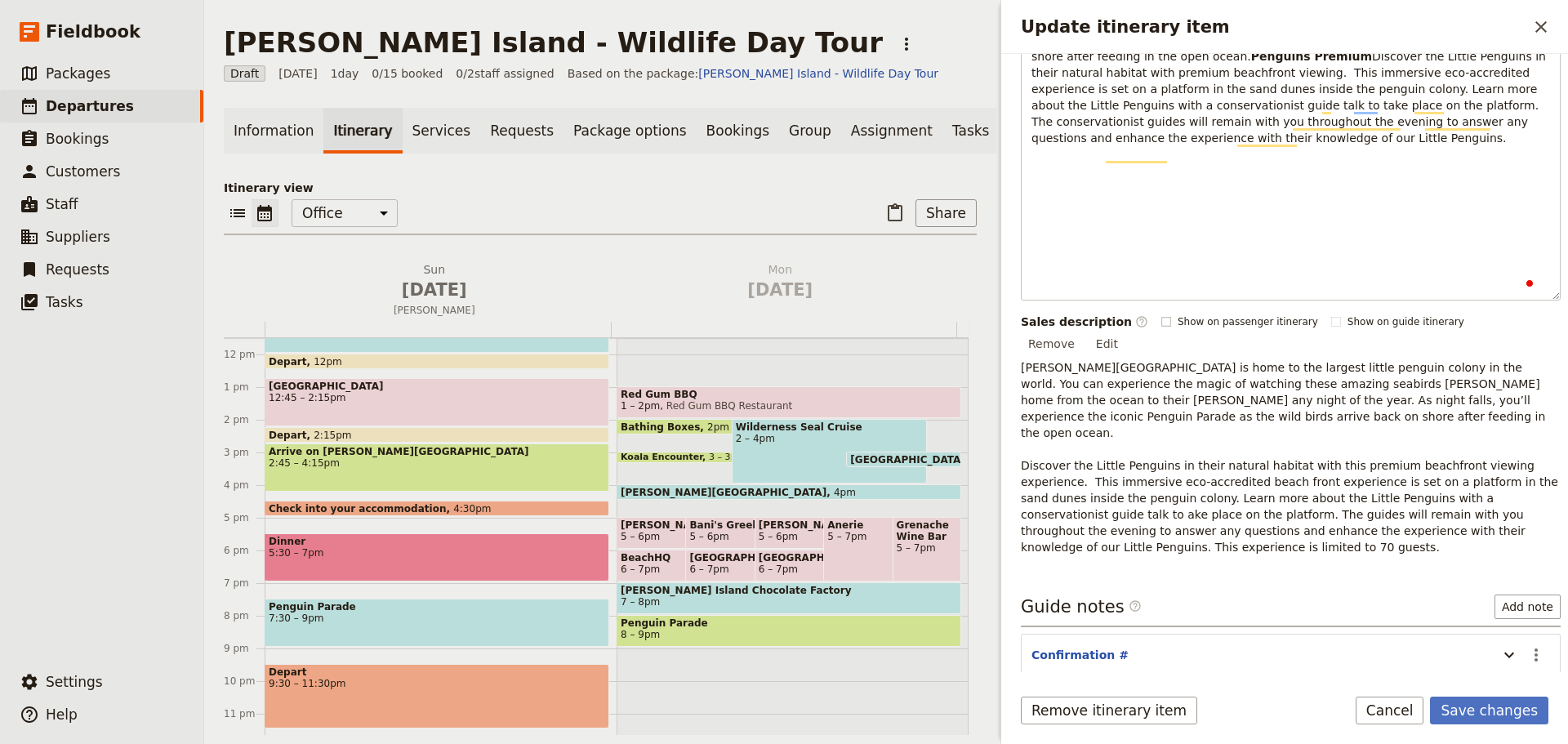
click at [1259, 277] on div "Phillip Island is home to the largest little penguin colony in the world. You c…" at bounding box center [1291, 138] width 538 height 323
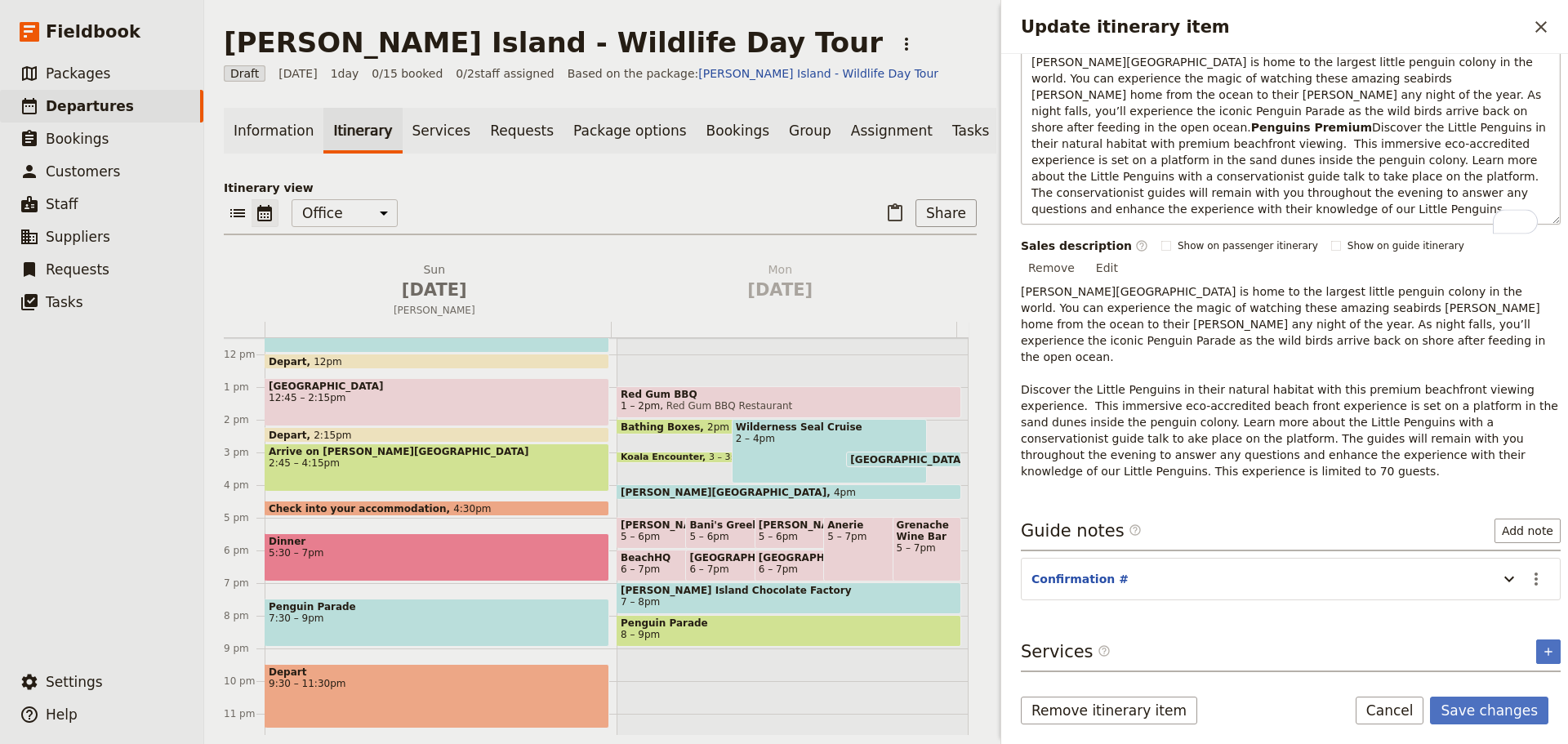
scroll to position [305, 0]
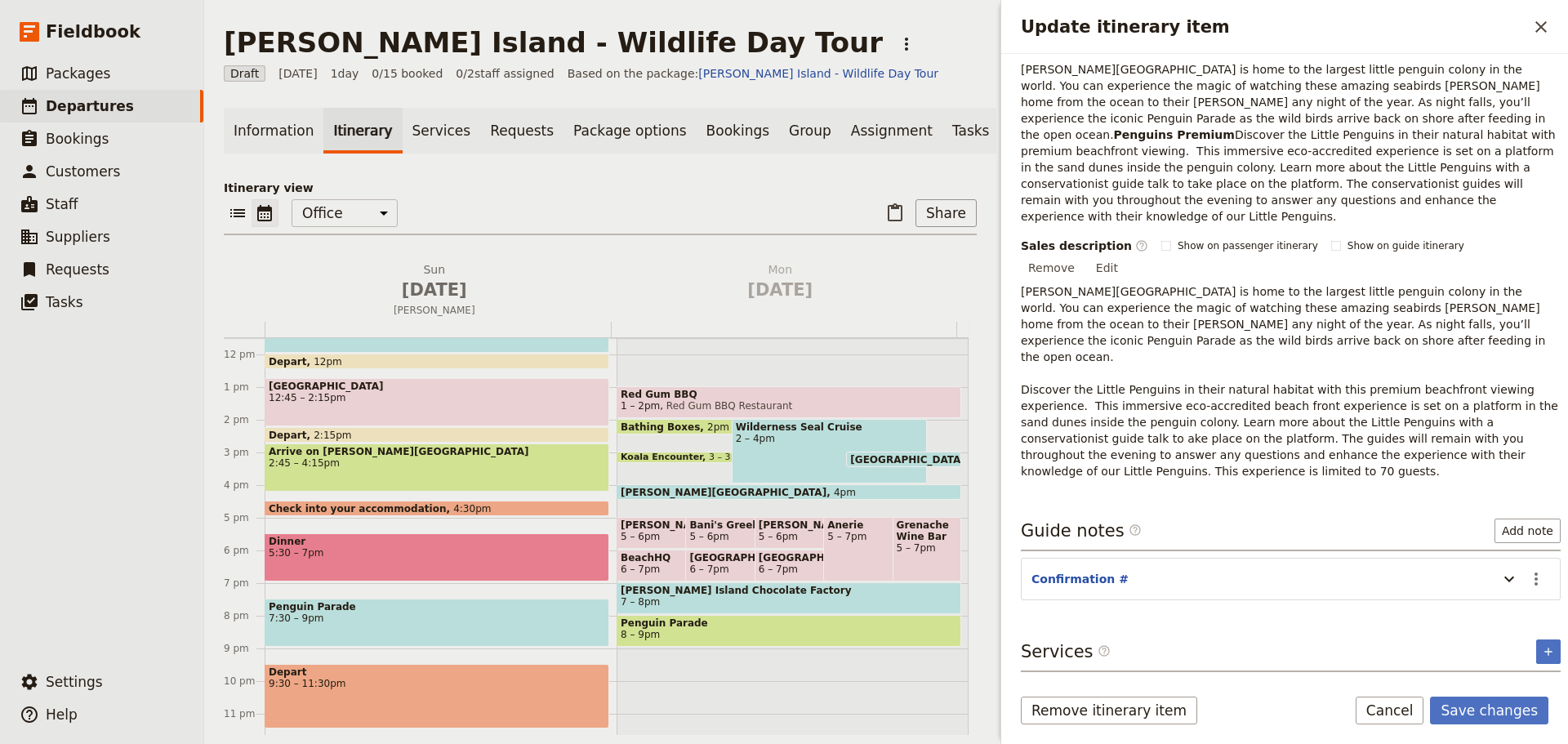
click at [1475, 693] on form "Itinerary details ​ Name Penguin Parade ​ Start time ​ 9 Nov 2025 09/11/2025 20…" at bounding box center [1285, 399] width 567 height 690
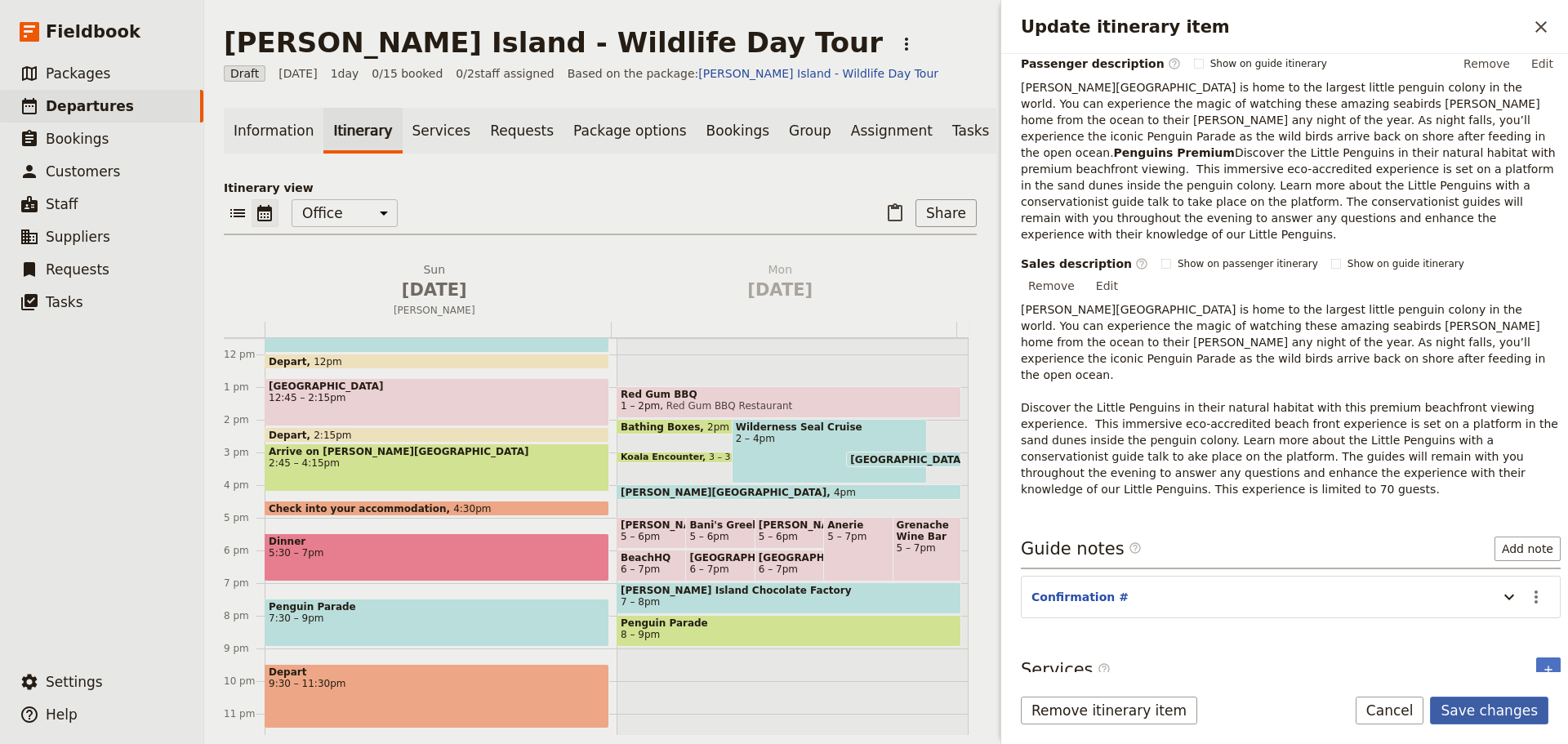
click at [1498, 722] on button "Save changes" at bounding box center [1490, 710] width 118 height 28
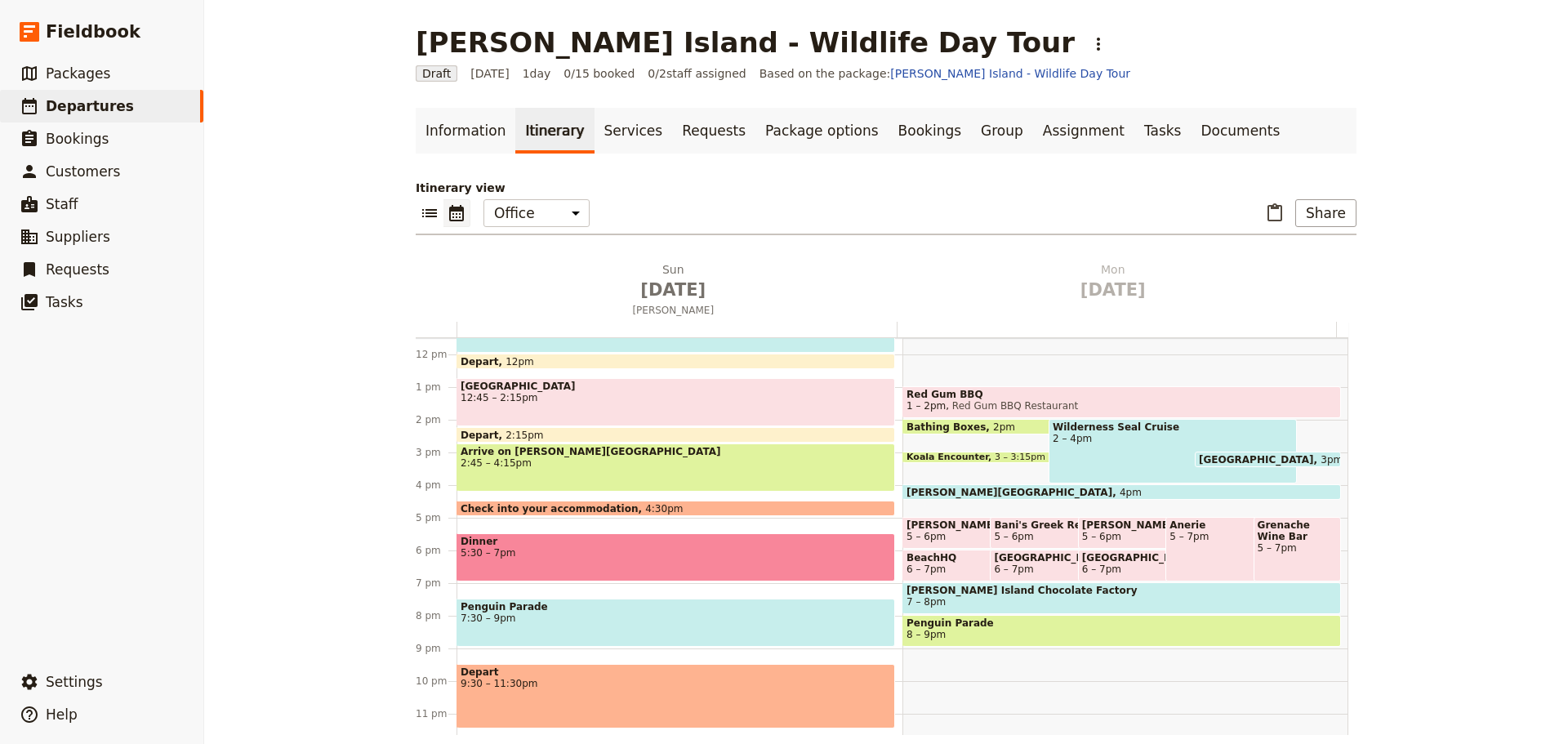
click at [589, 619] on span "7:30 – 9pm" at bounding box center [676, 618] width 431 height 12
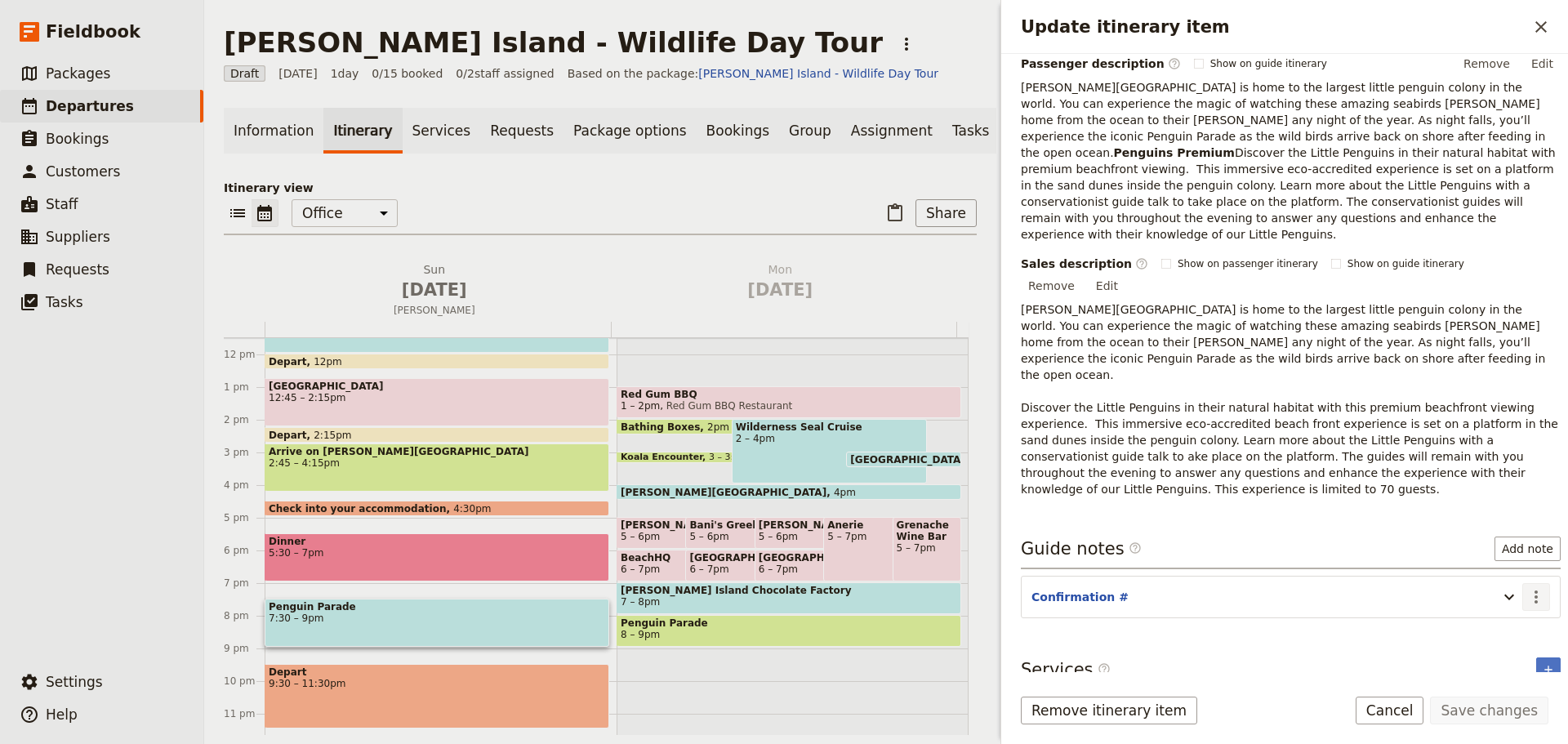
click at [1527, 587] on icon "Actions" at bounding box center [1536, 597] width 19 height 19
click at [1520, 614] on span "Edit note" at bounding box center [1490, 613] width 75 height 16
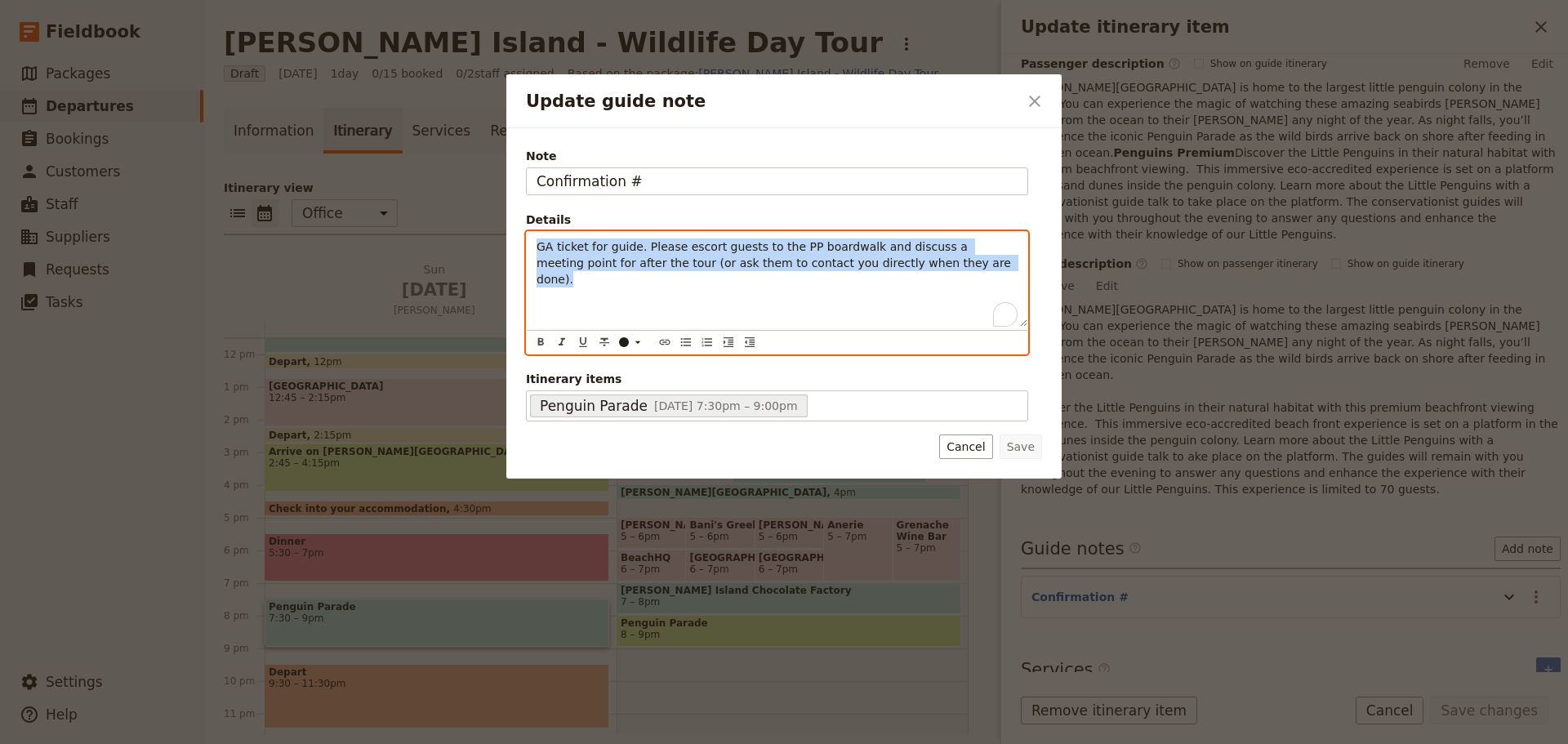
drag, startPoint x: 915, startPoint y: 268, endPoint x: 455, endPoint y: 233, distance: 461.3
click at [455, 743] on div "Update guide note ​ Note Confirmation # Details GA ticket for guide. Please esc…" at bounding box center [784, 744] width 1568 height 0
click at [680, 344] on icon "Bulleted list" at bounding box center [686, 342] width 14 height 14
click at [664, 249] on span "GA ticket for guide. Please escort guests to the PP boardwalk and discuss a mee…" at bounding box center [790, 262] width 456 height 45
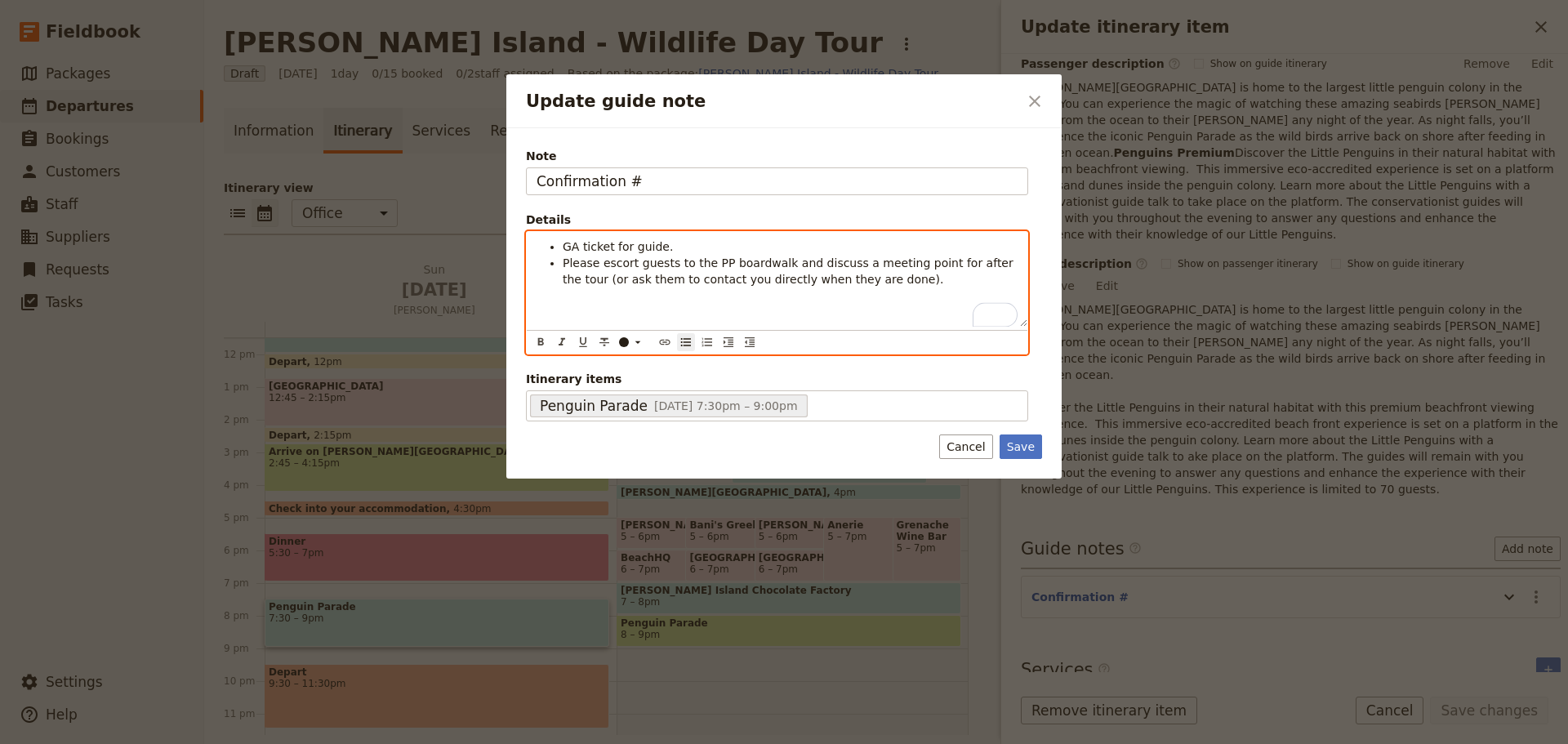
click at [667, 246] on li "GA ticket for guide." at bounding box center [790, 246] width 455 height 16
click at [713, 262] on span "Please escort guests to the PP boardwalk and discuss a meeting point for after …" at bounding box center [789, 271] width 454 height 29
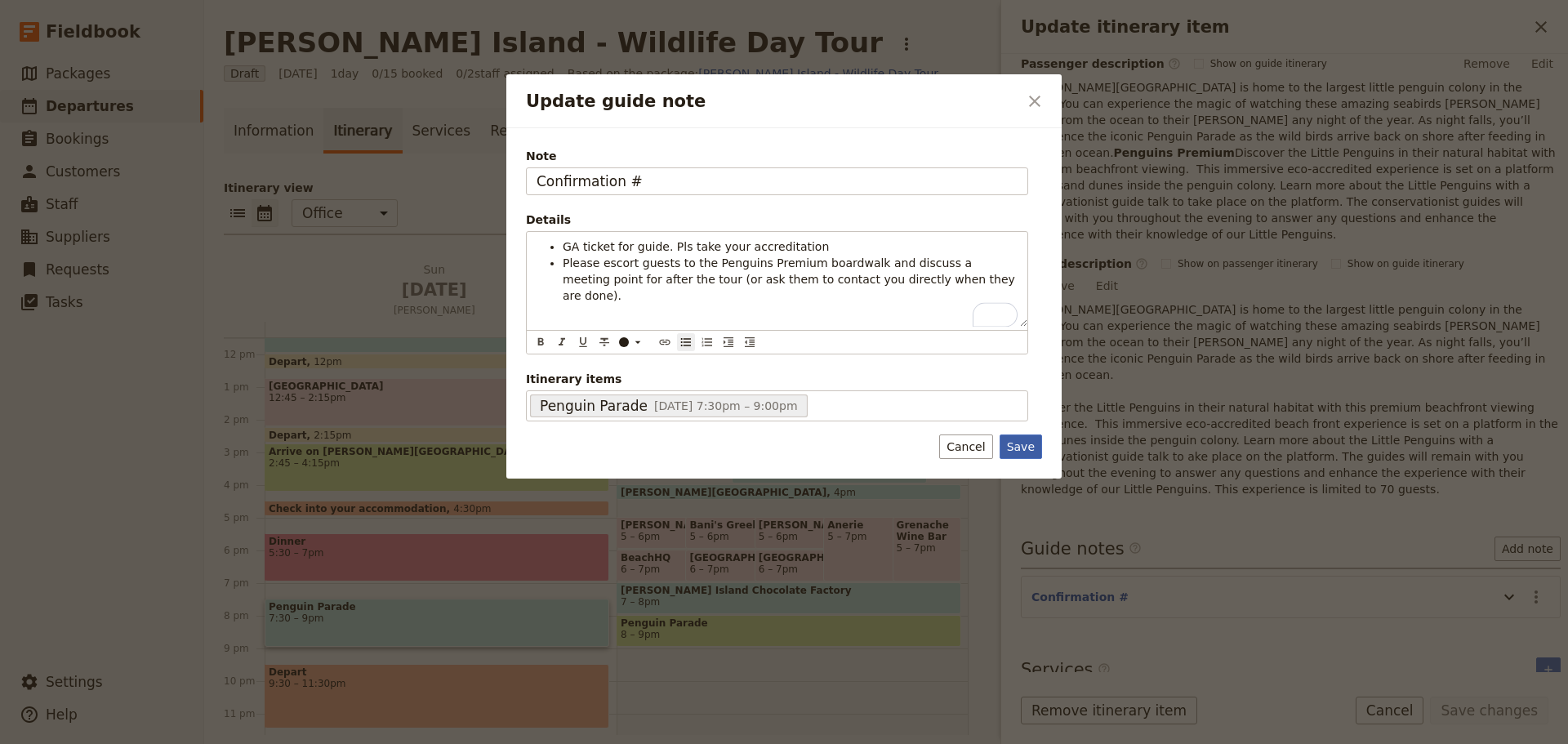
click at [1024, 454] on button "Save" at bounding box center [1021, 446] width 43 height 24
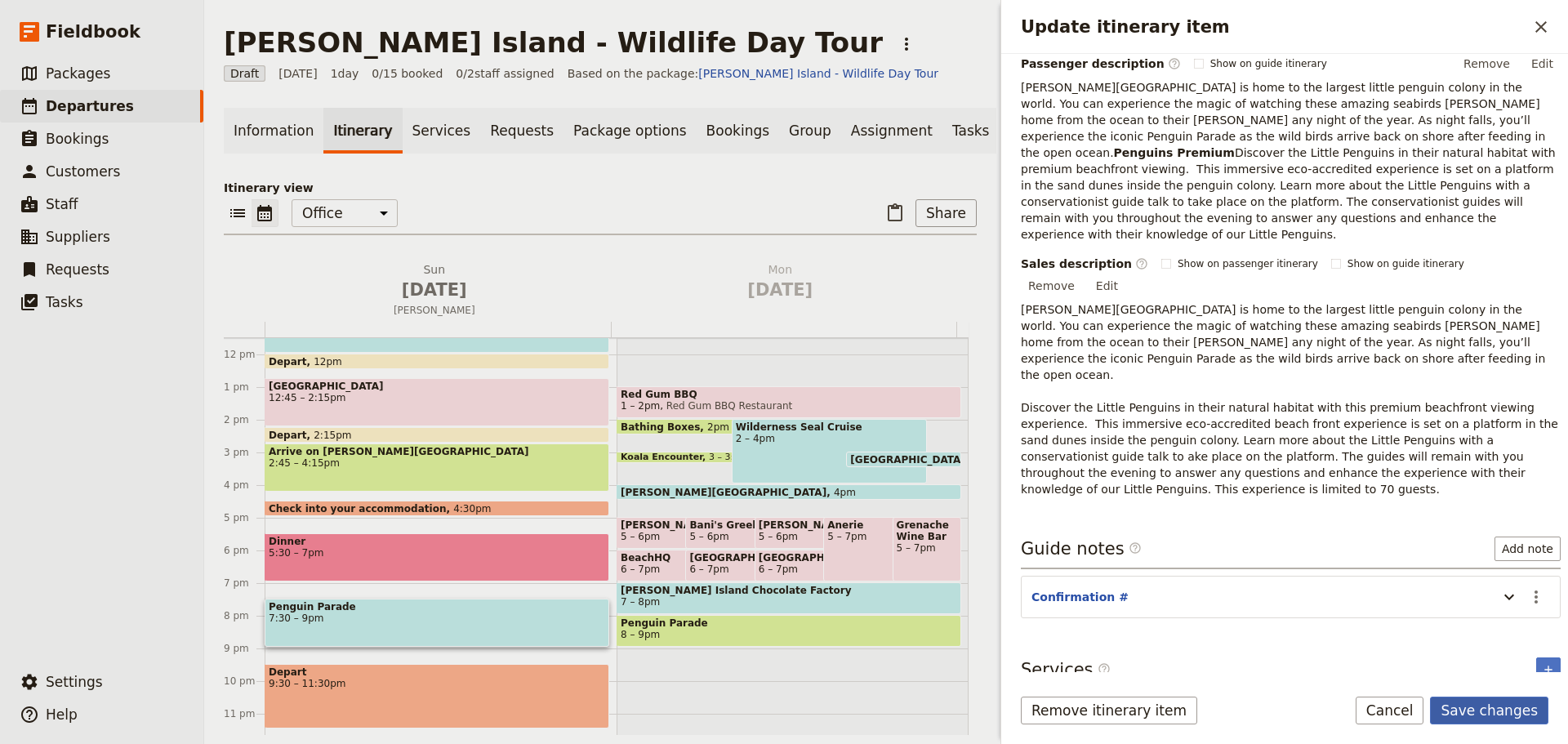
click at [1501, 711] on button "Save changes" at bounding box center [1490, 710] width 118 height 28
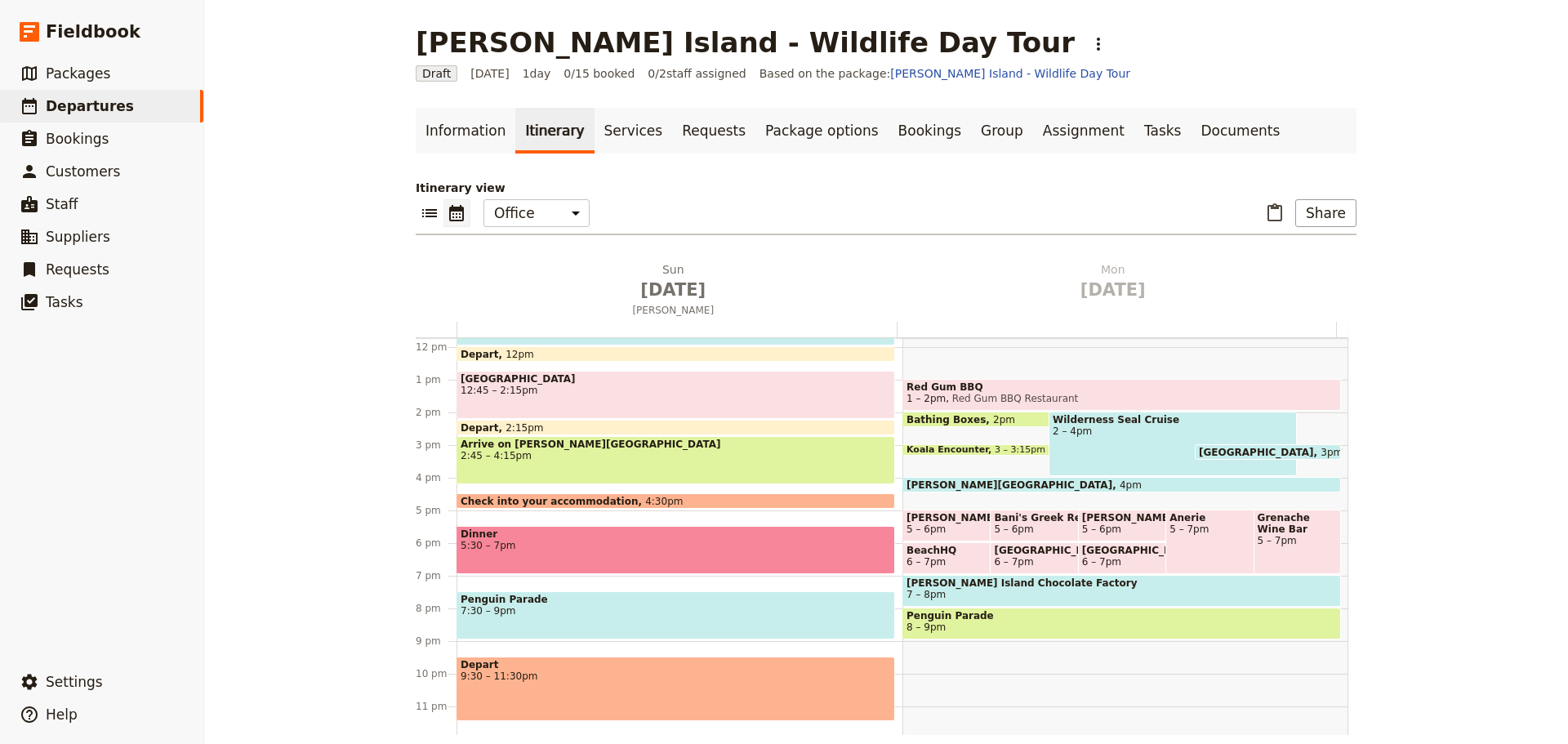
scroll to position [387, 0]
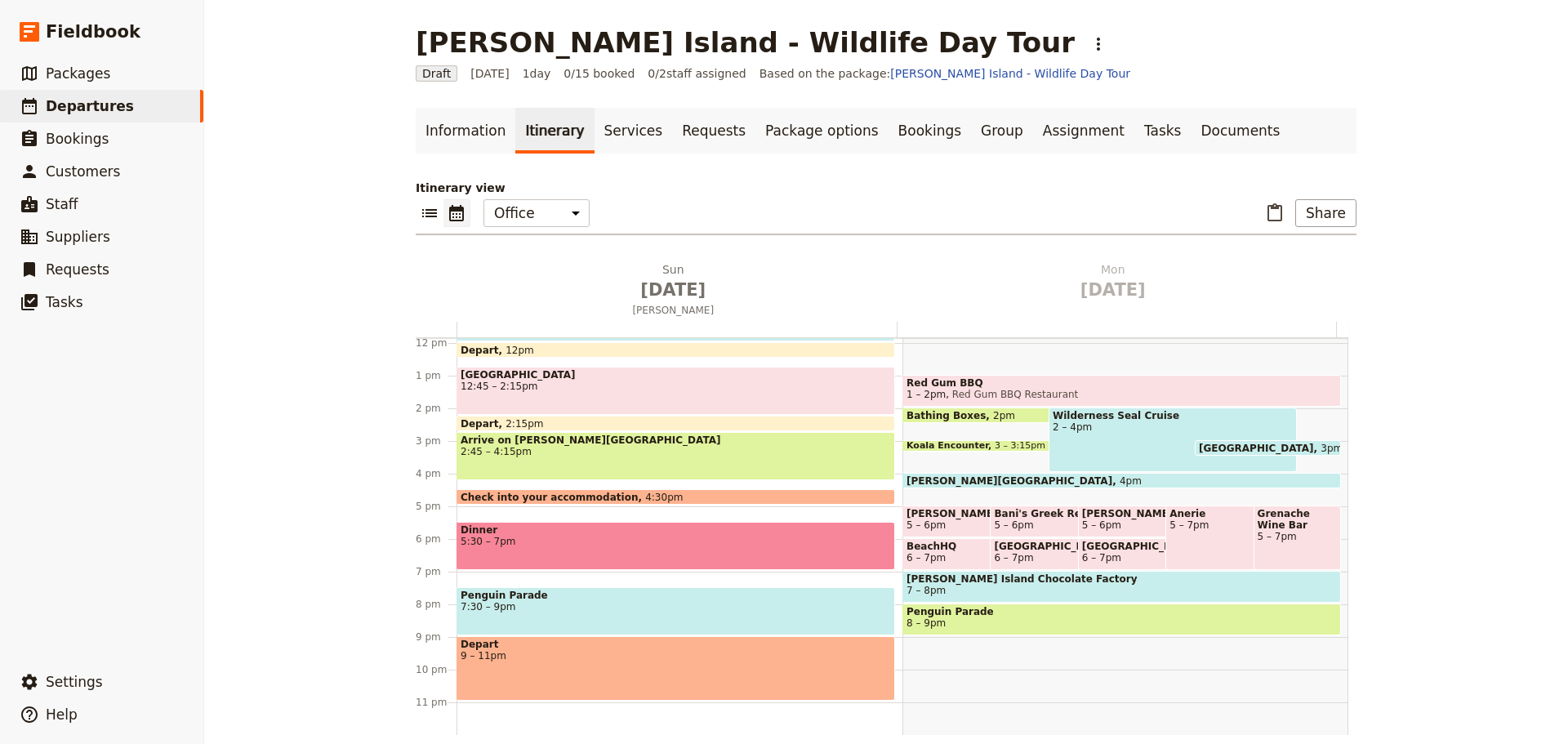
click at [499, 657] on span "9 – 11pm" at bounding box center [676, 656] width 431 height 12
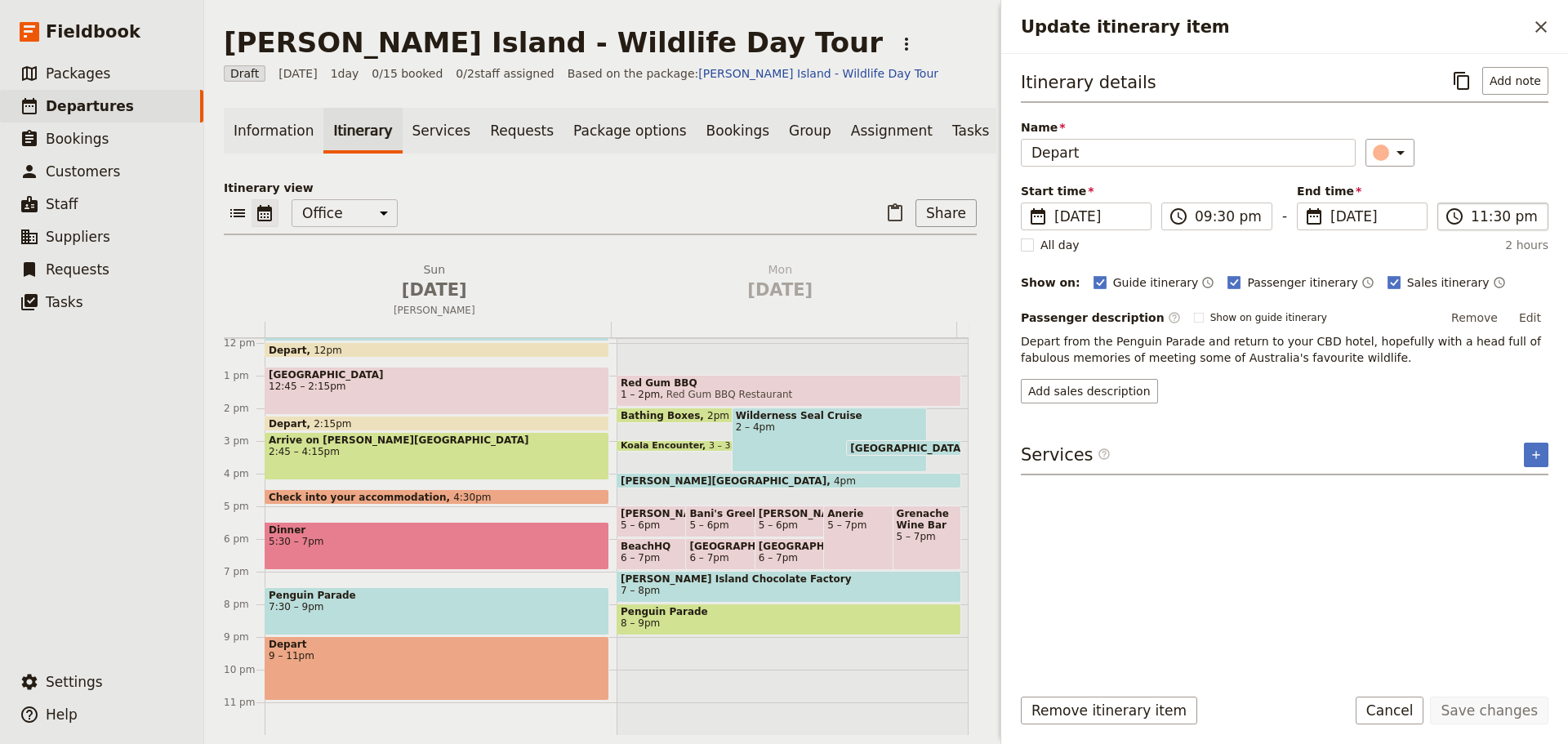
click at [1469, 210] on label "​ 11:30 pm" at bounding box center [1493, 216] width 111 height 28
click at [1471, 210] on input "11:30 pm" at bounding box center [1504, 216] width 67 height 19
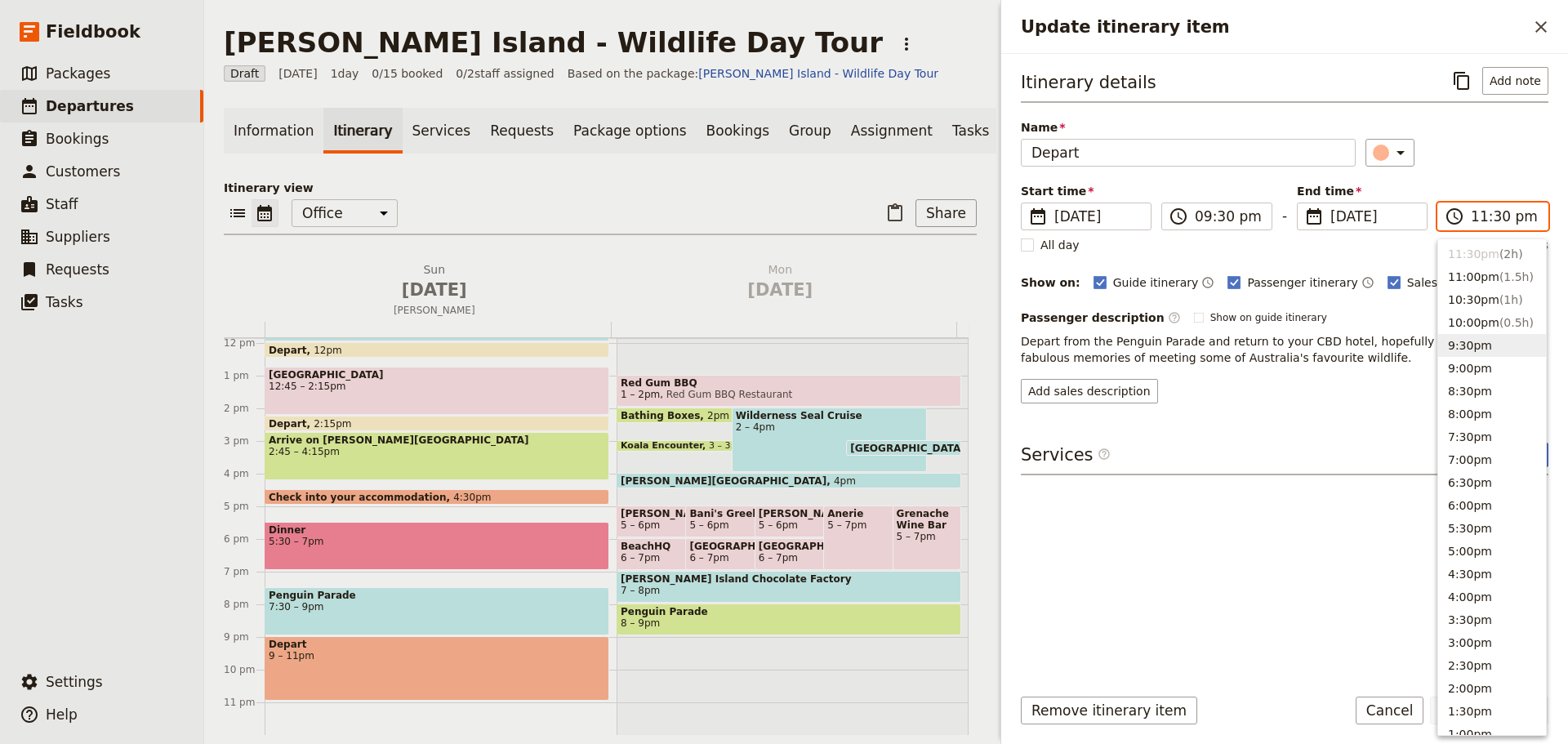
click at [1493, 347] on button "9:30pm" at bounding box center [1492, 345] width 107 height 23
type input "09:30 pm"
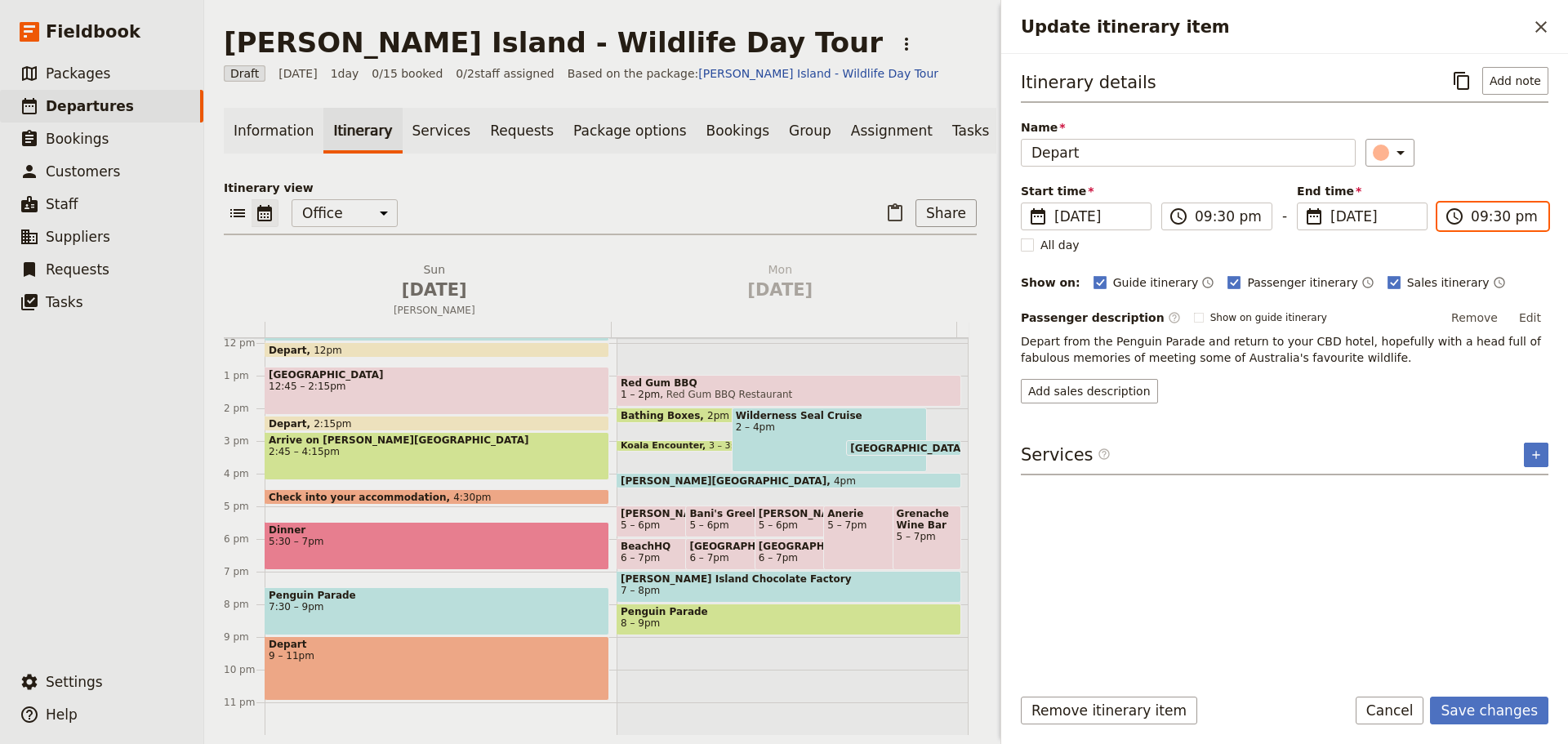
click at [1498, 220] on input "09:30 pm" at bounding box center [1504, 216] width 67 height 19
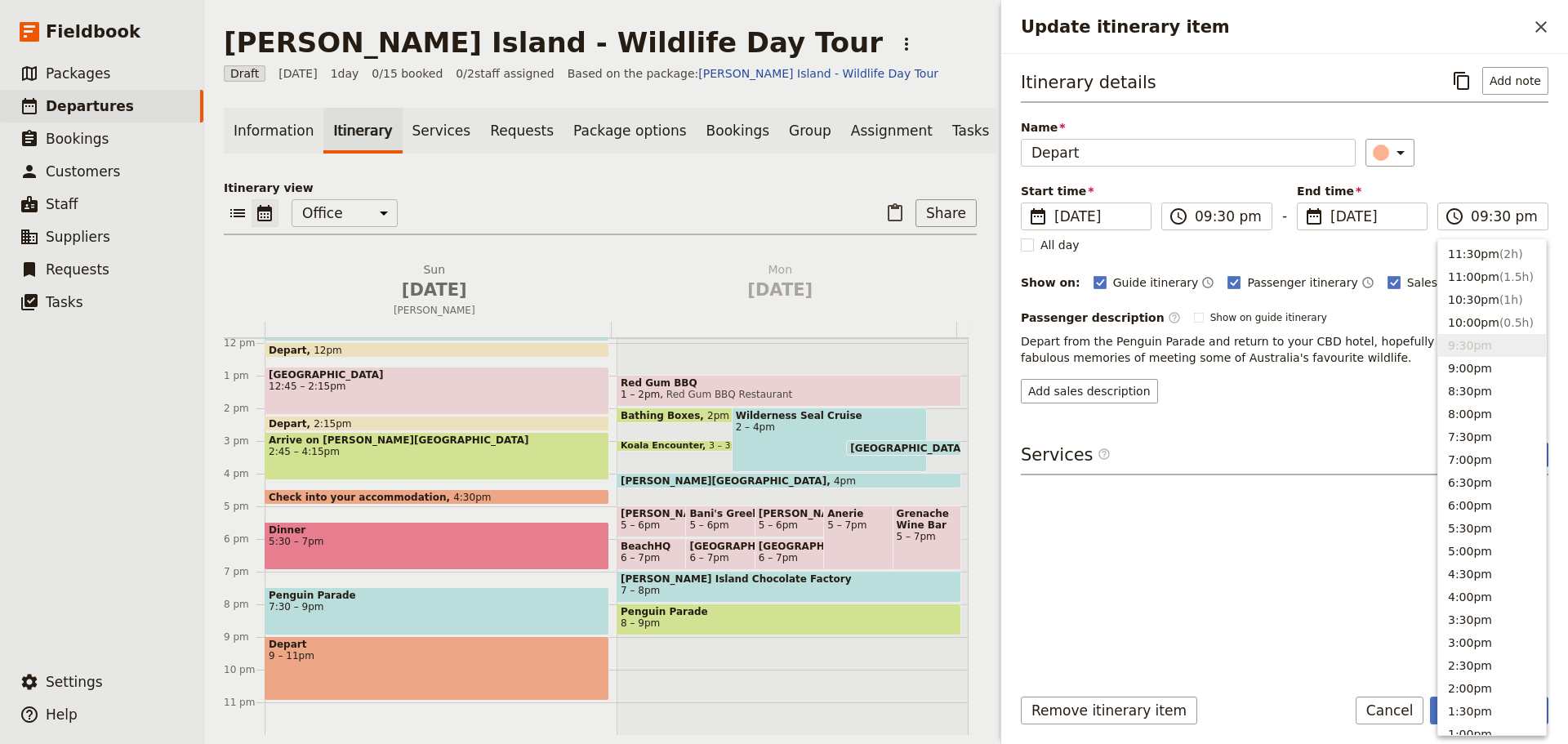
click at [1517, 175] on div "Itinerary details ​ Add note Name Depart ​ Start time ​ 9 Nov 2025 09/11/2025 2…" at bounding box center [1284, 235] width 528 height 337
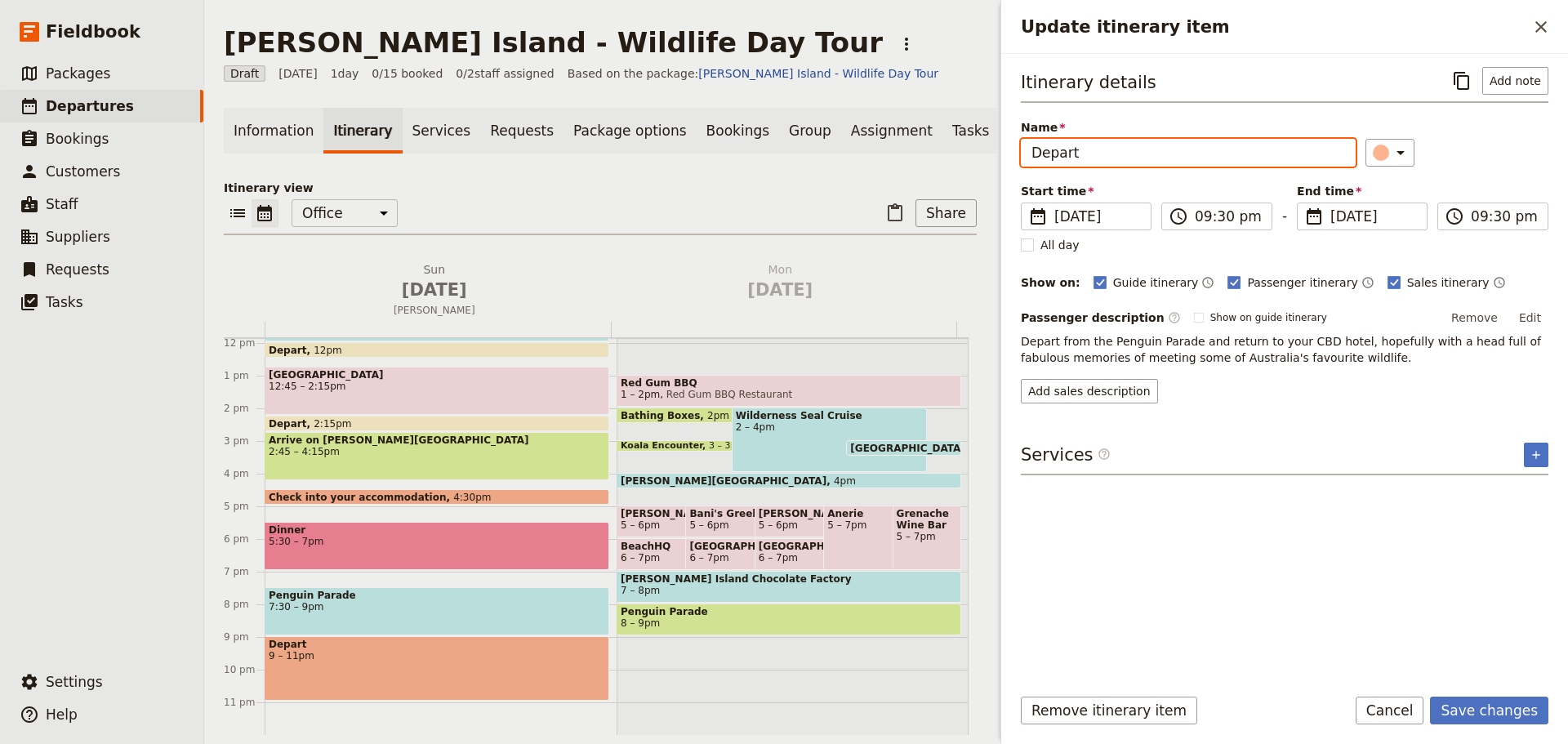
drag, startPoint x: 1112, startPoint y: 160, endPoint x: 985, endPoint y: 155, distance: 127.1
click at [985, 155] on div "Phillip Island - Wildlife Day Tour ​ Draft 9 Nov 2025 1 day 0/15 booked 0 / 2 s…" at bounding box center [886, 372] width 1364 height 744
type input "Drop off at your Cowes based accommodation"
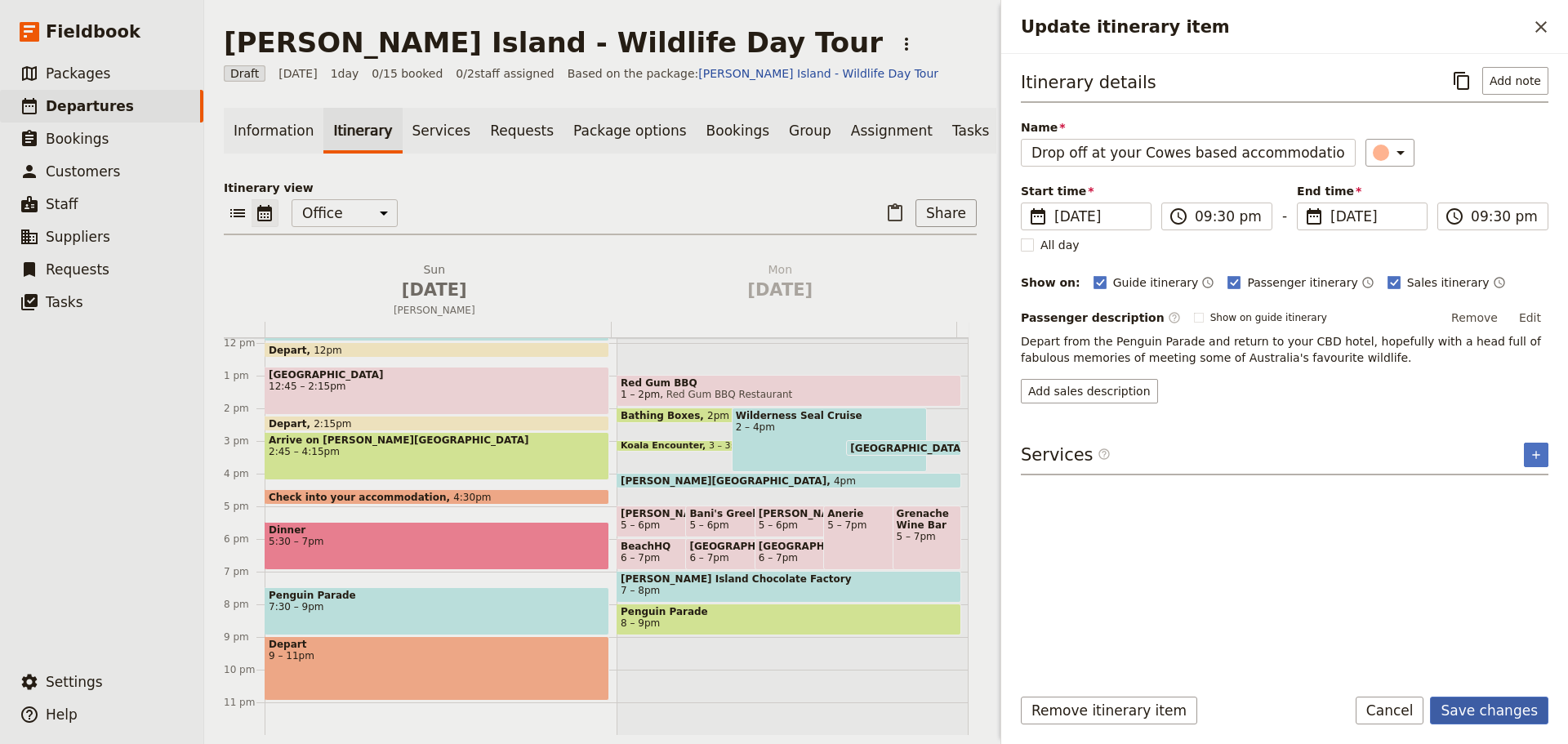
click at [1464, 708] on button "Save changes" at bounding box center [1490, 710] width 118 height 28
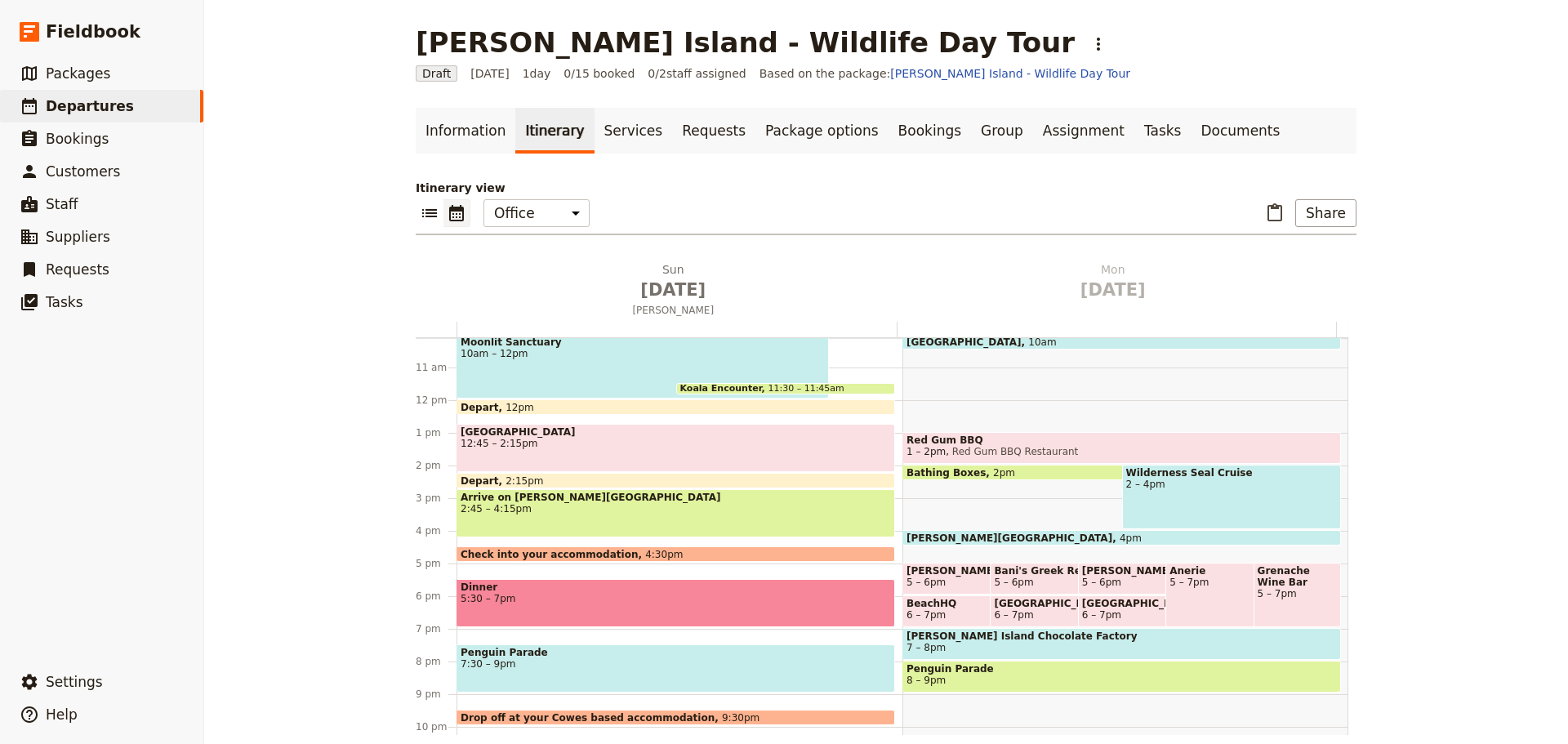
scroll to position [306, 0]
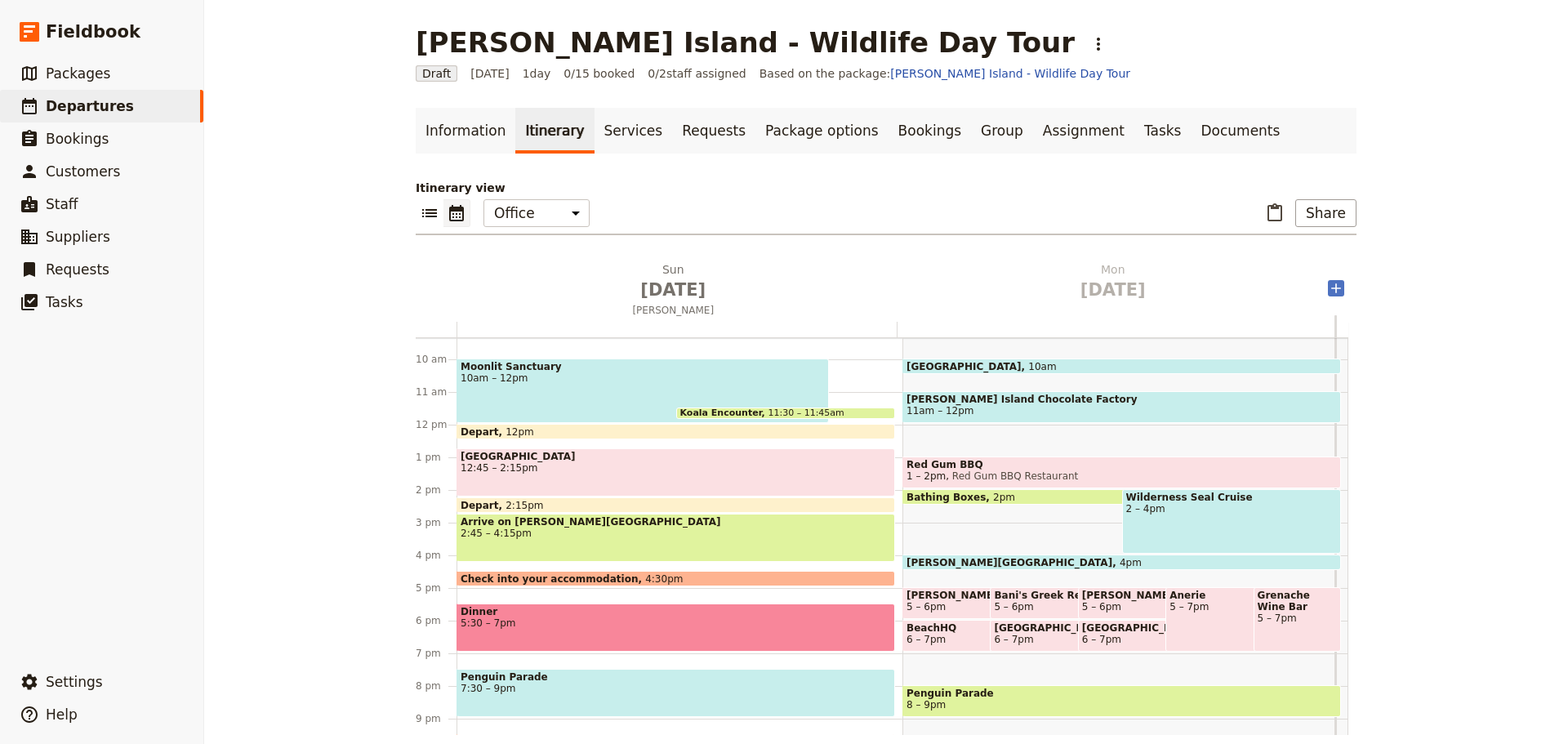
click at [1331, 288] on icon "Add after day 2" at bounding box center [1336, 288] width 10 height 10
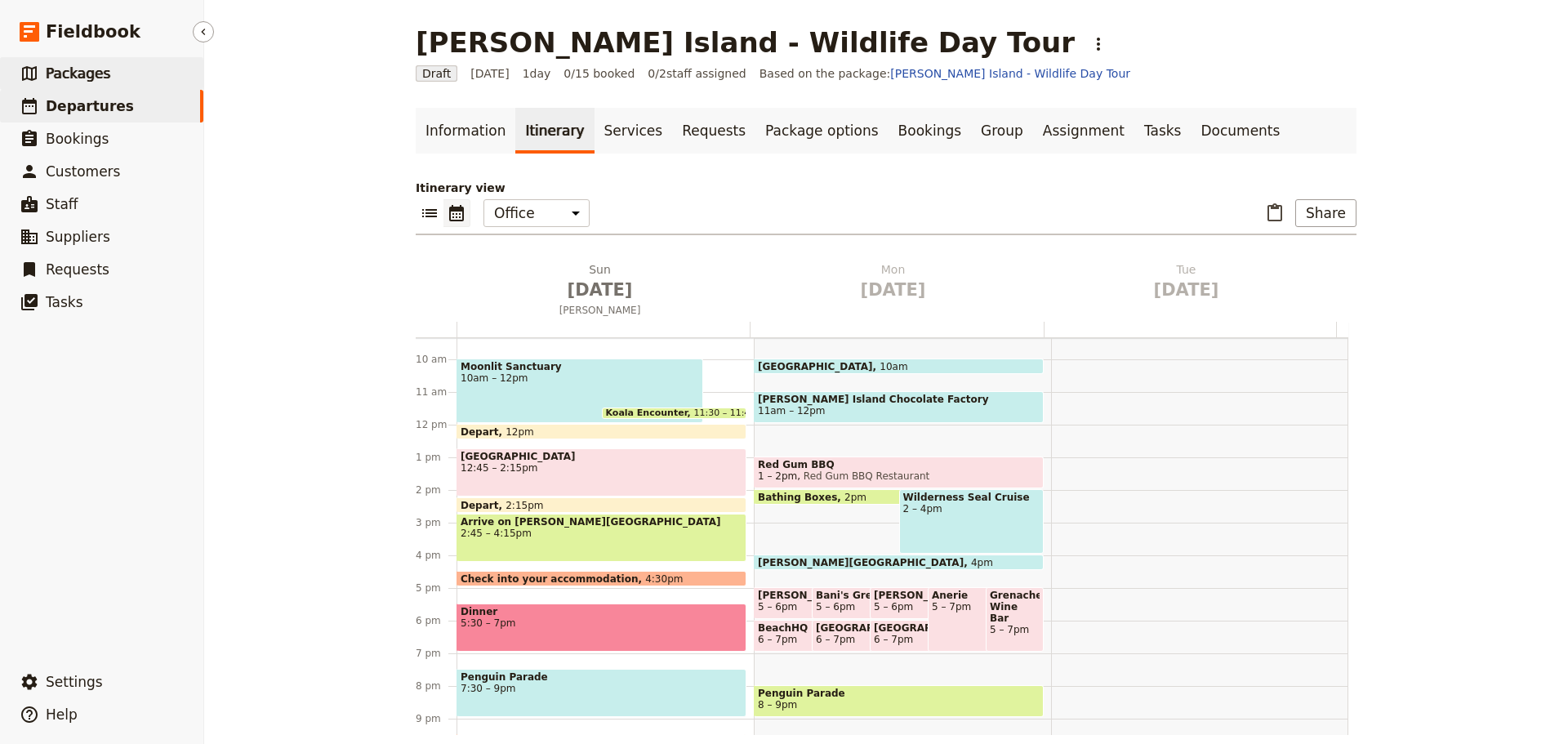
click at [112, 70] on link "​ Packages" at bounding box center [102, 74] width 203 height 33
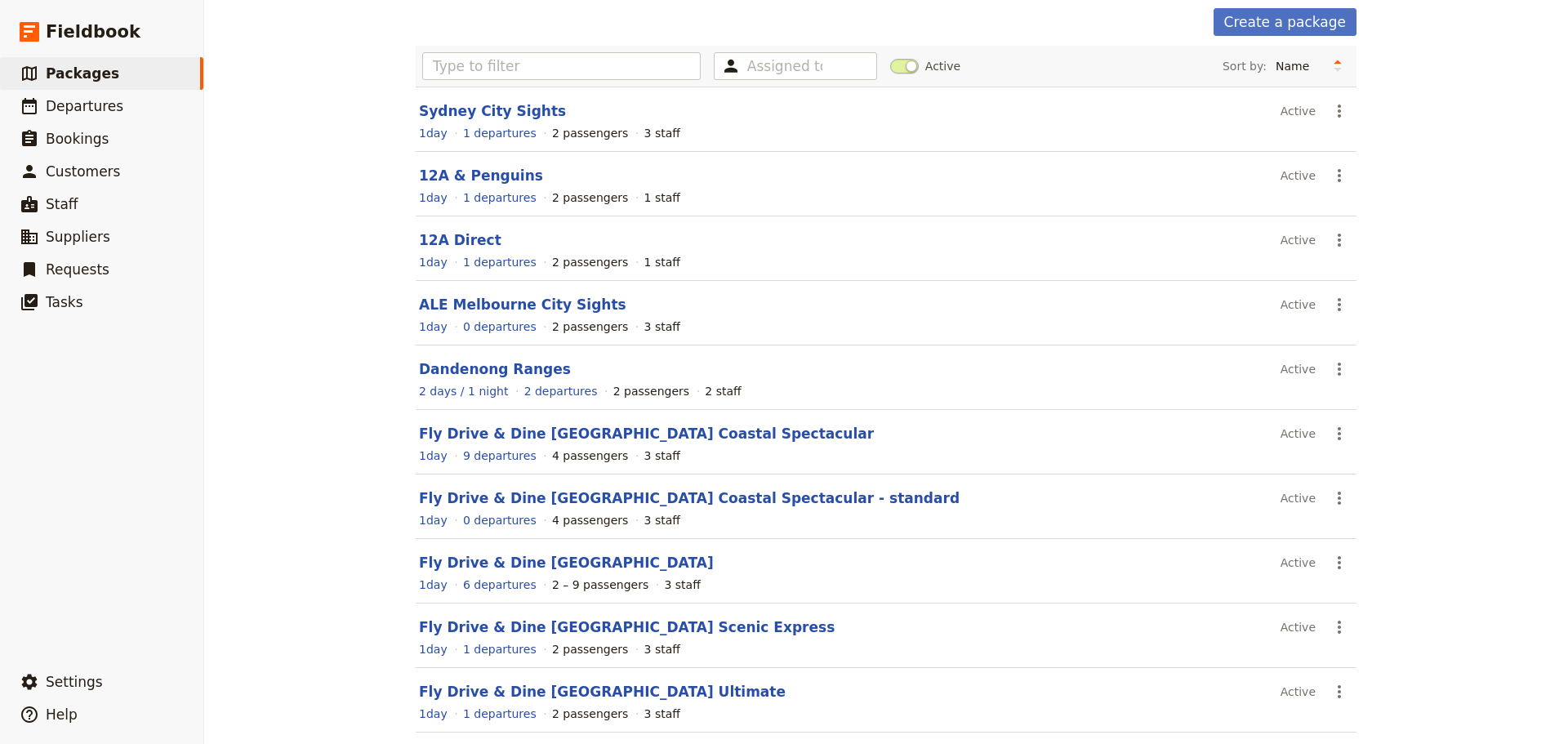
scroll to position [145, 0]
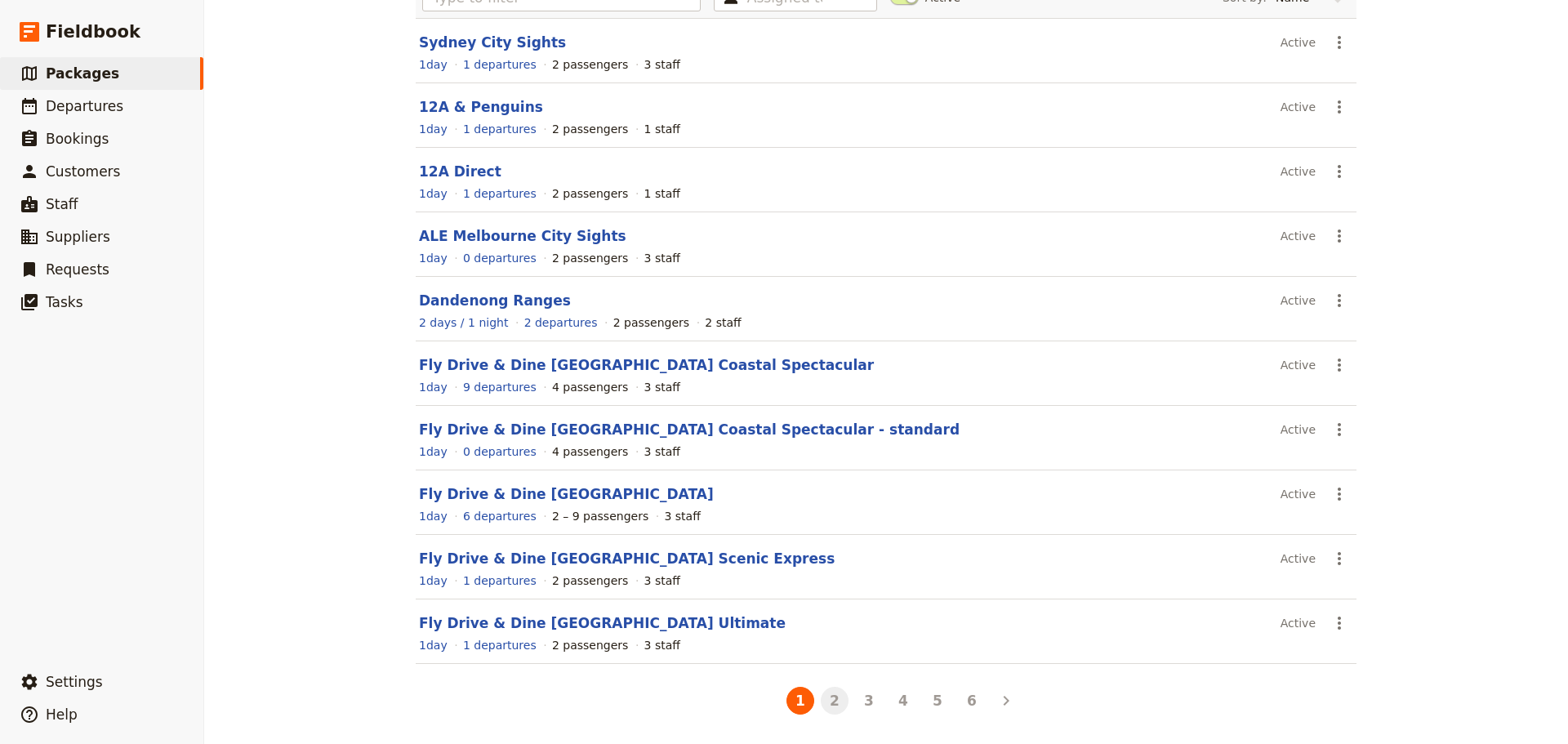
click at [826, 701] on button "2" at bounding box center [834, 700] width 28 height 28
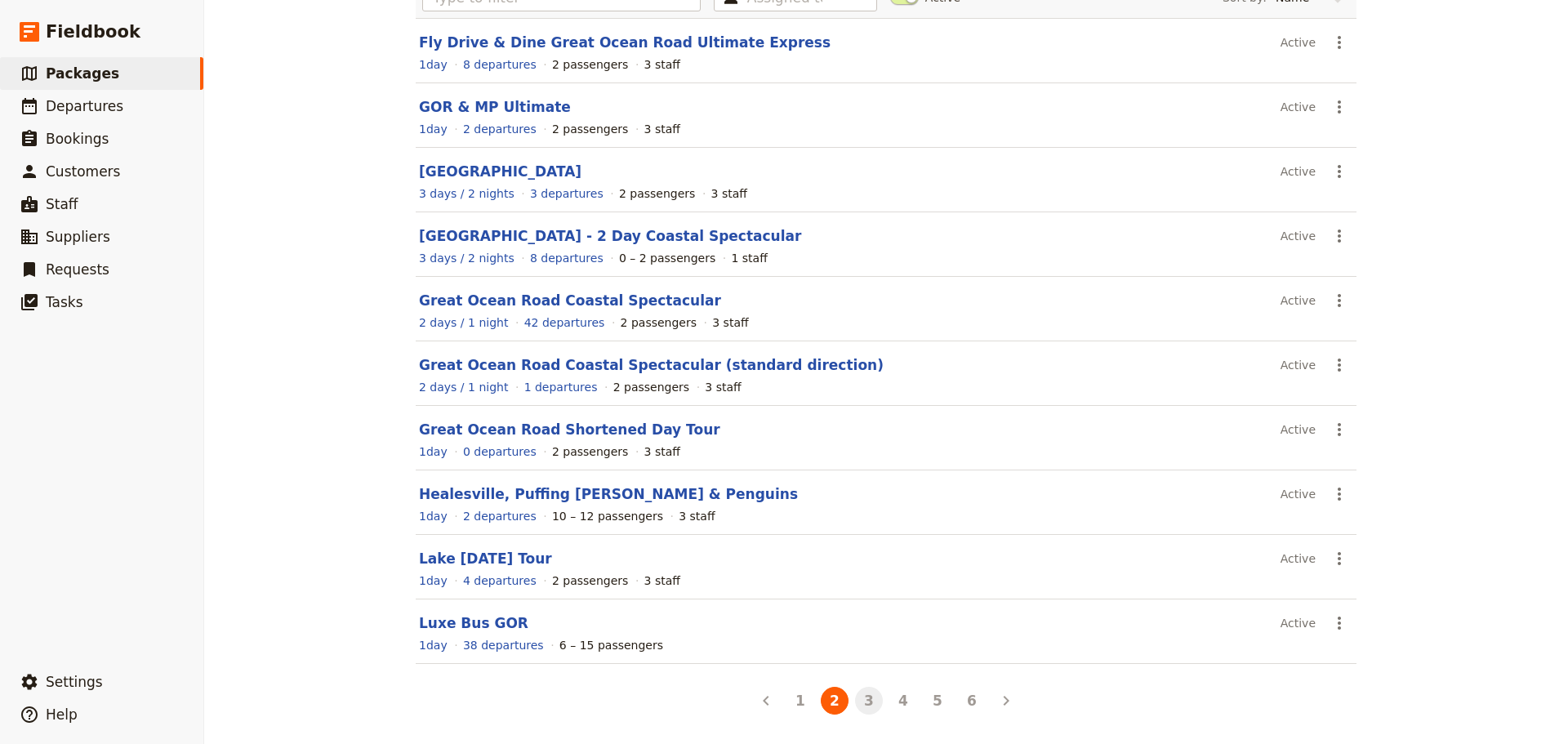
click at [860, 706] on button "3" at bounding box center [869, 700] width 28 height 28
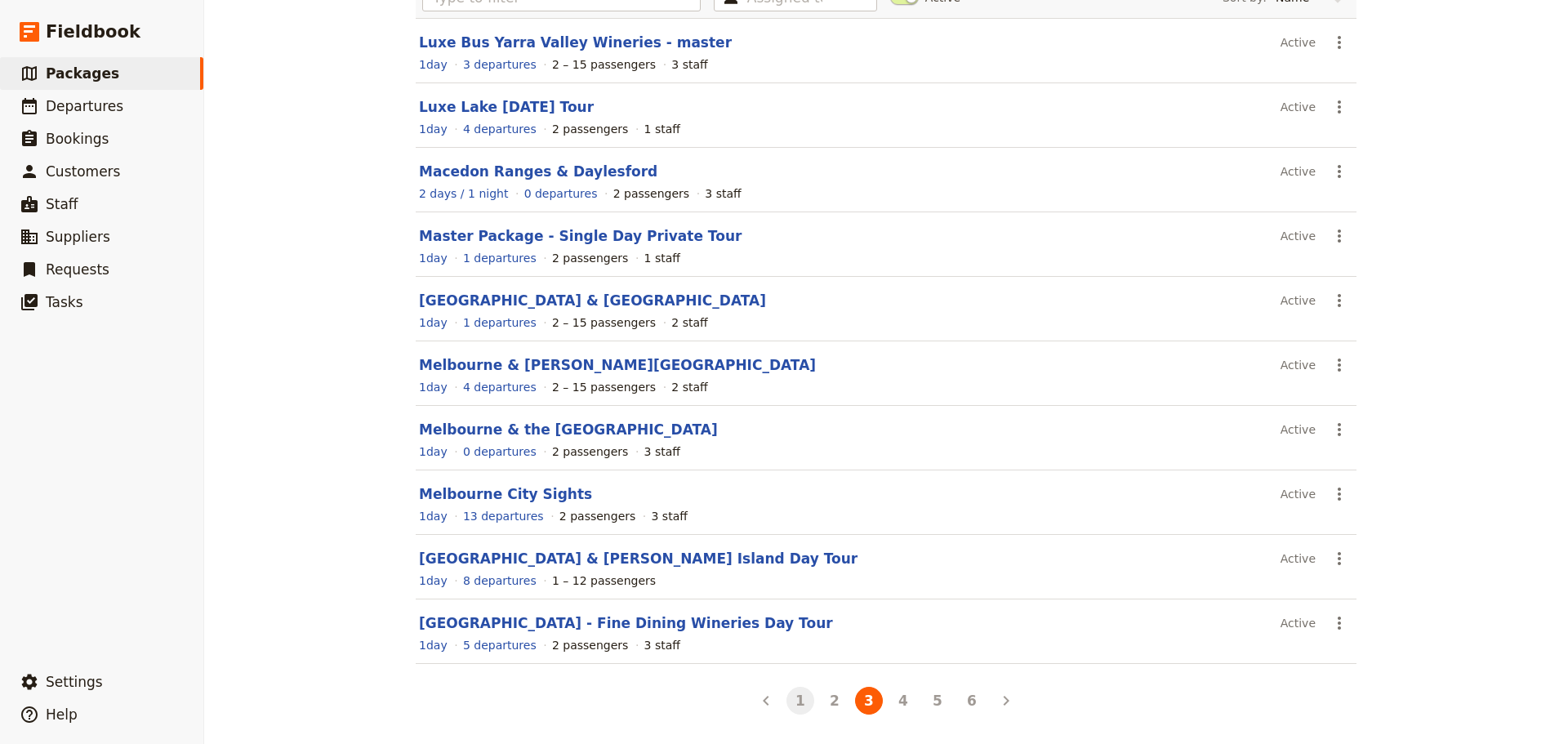
click at [787, 696] on button "1" at bounding box center [800, 700] width 28 height 28
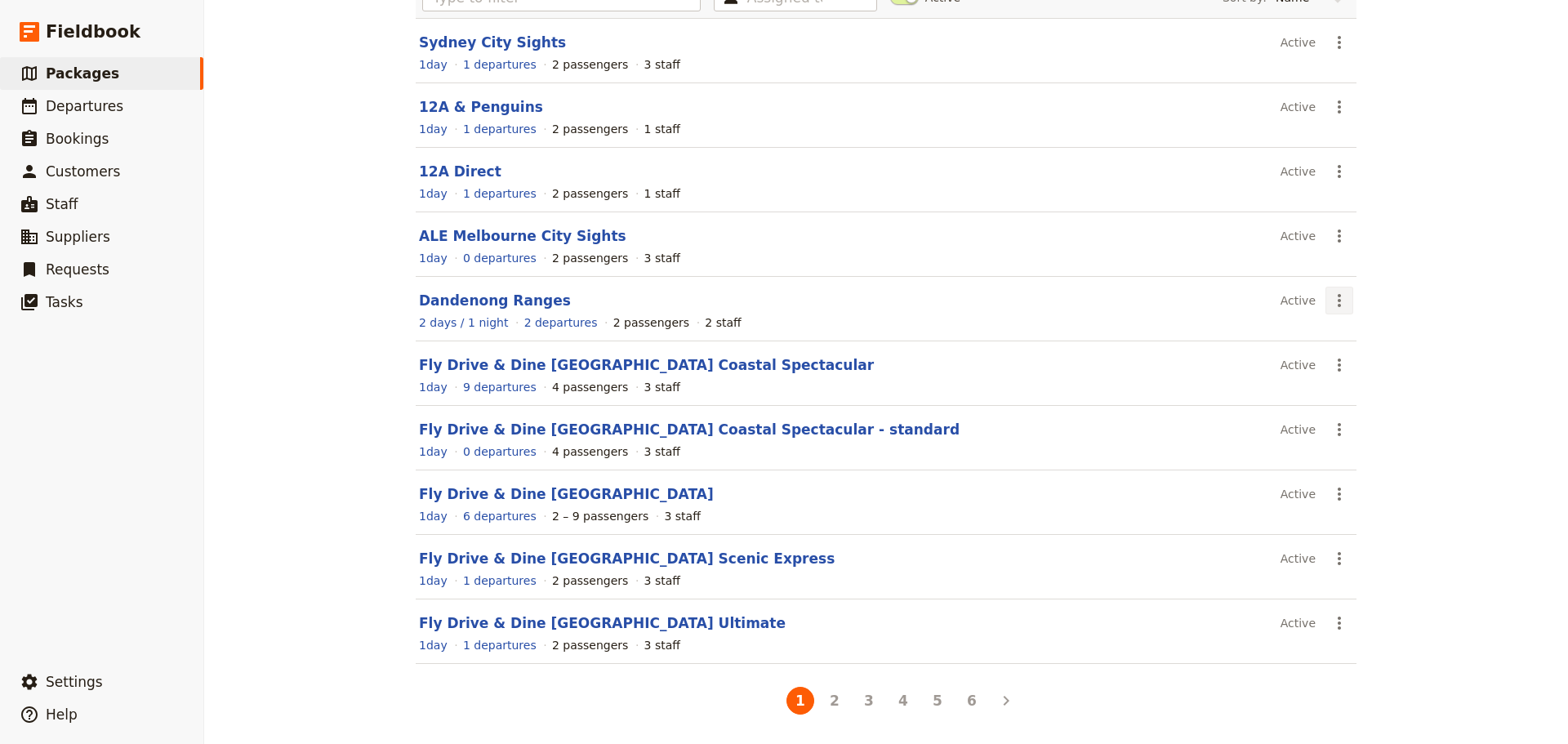
click at [1338, 301] on icon "Actions" at bounding box center [1339, 301] width 3 height 14
click at [518, 297] on link "Dandenong Ranges" at bounding box center [495, 300] width 152 height 16
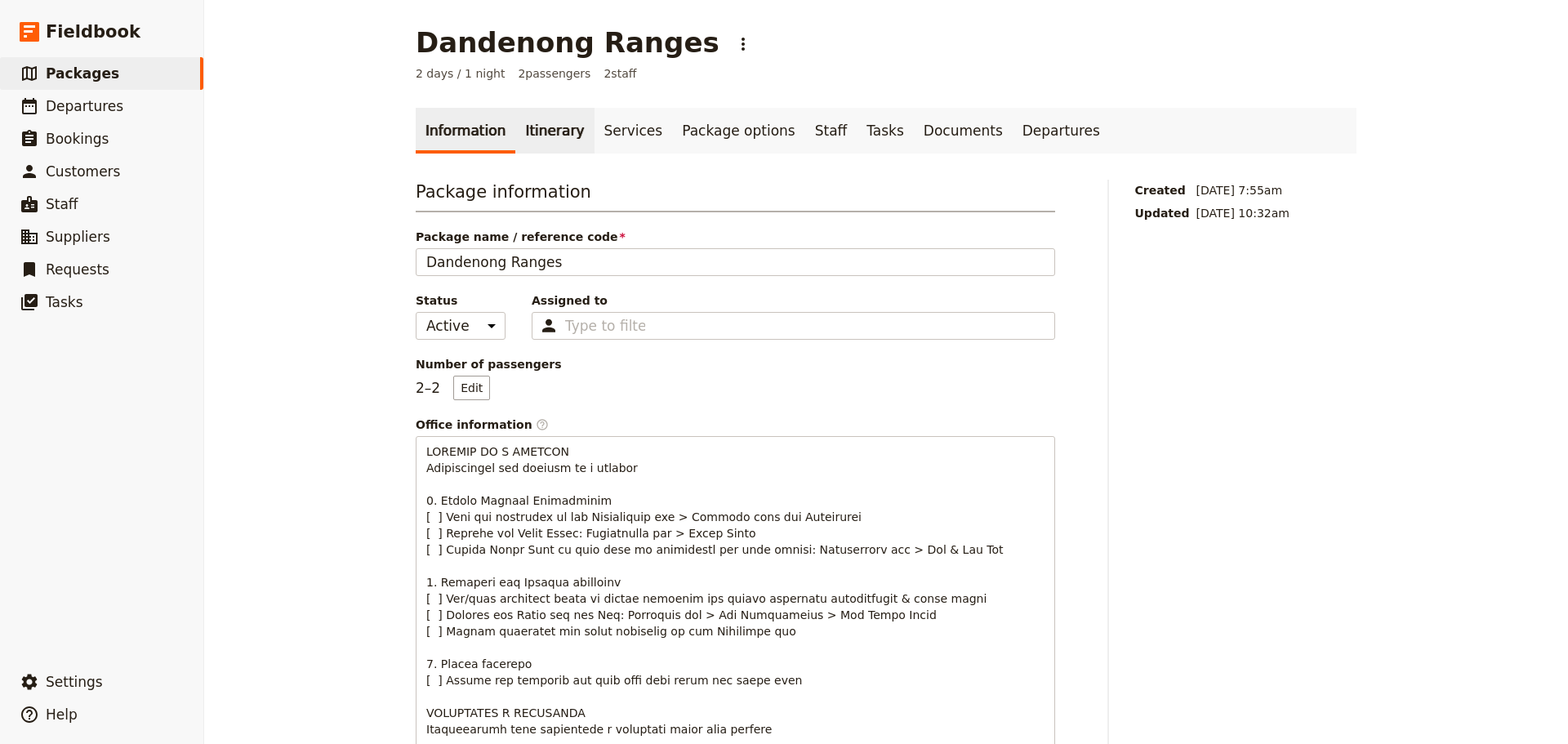
click at [547, 134] on link "Itinerary" at bounding box center [554, 130] width 78 height 45
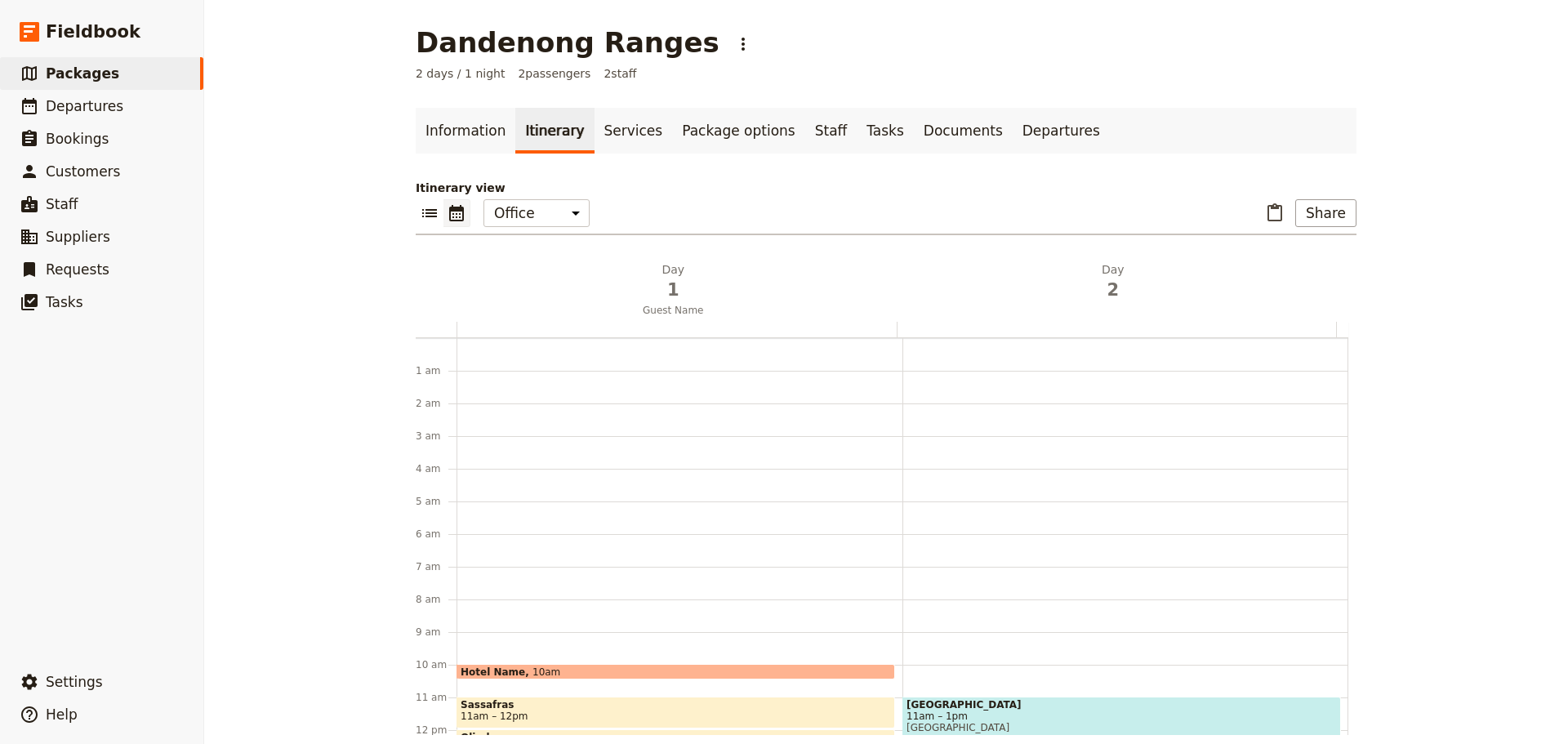
scroll to position [212, 0]
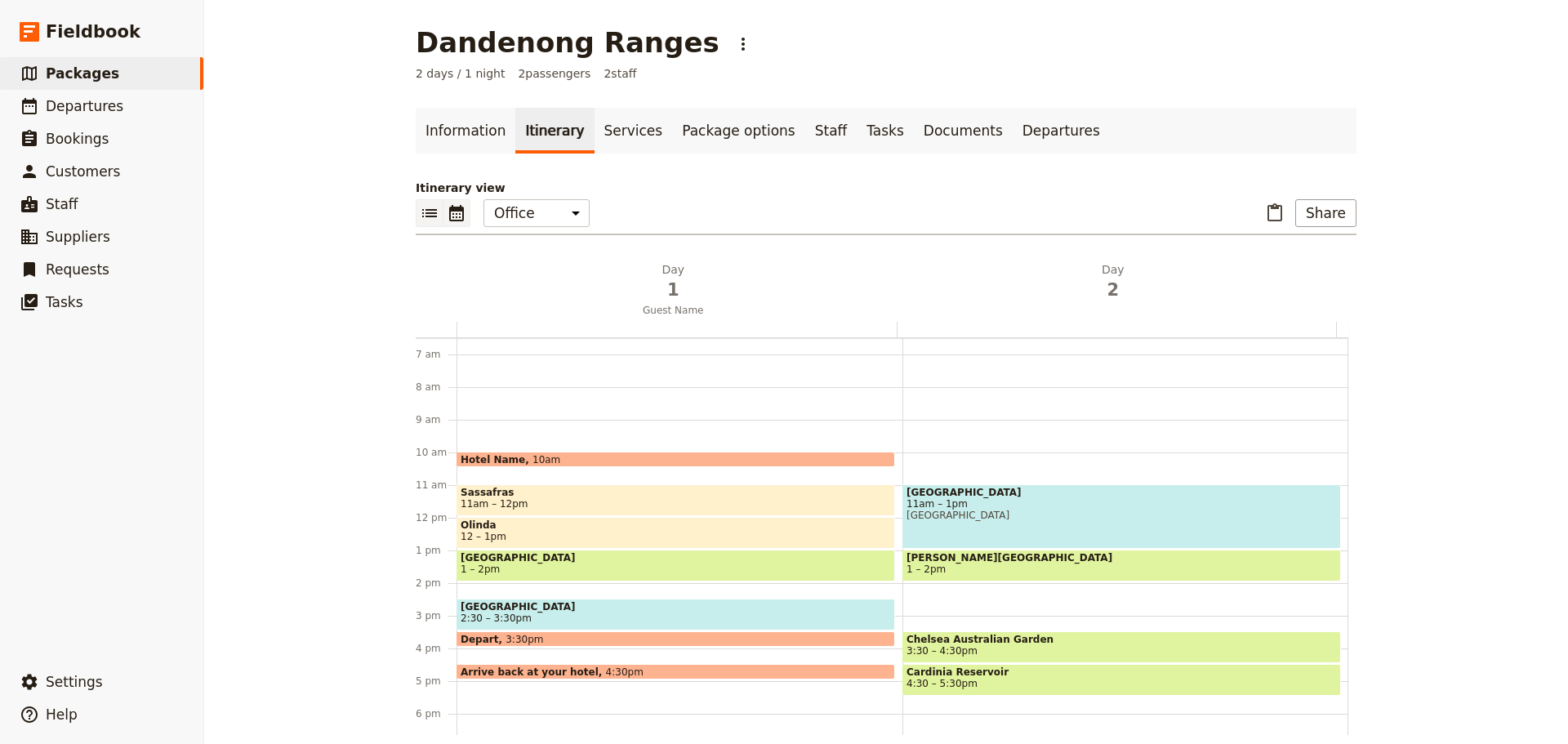
click at [426, 216] on icon "List view" at bounding box center [429, 213] width 15 height 8
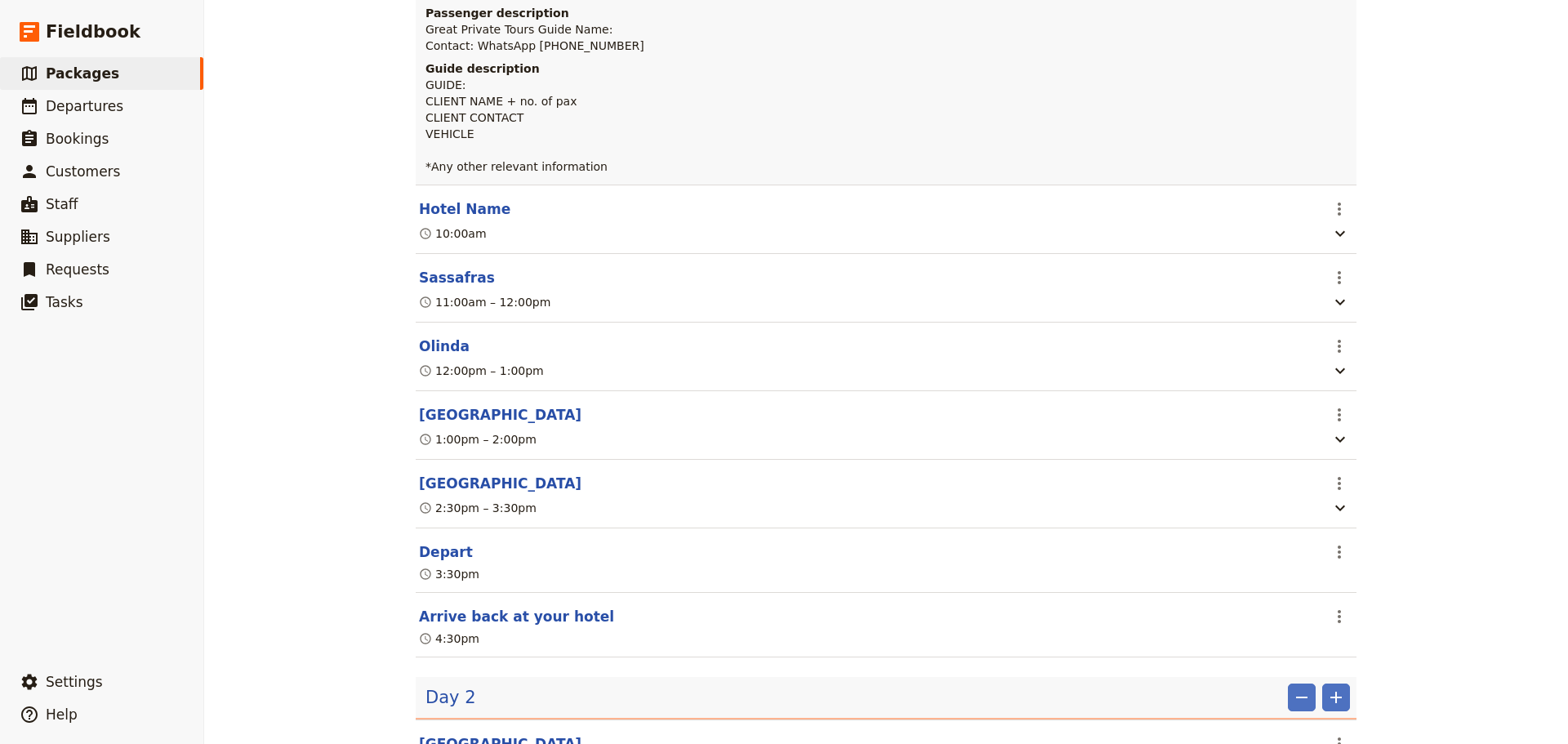
scroll to position [327, 0]
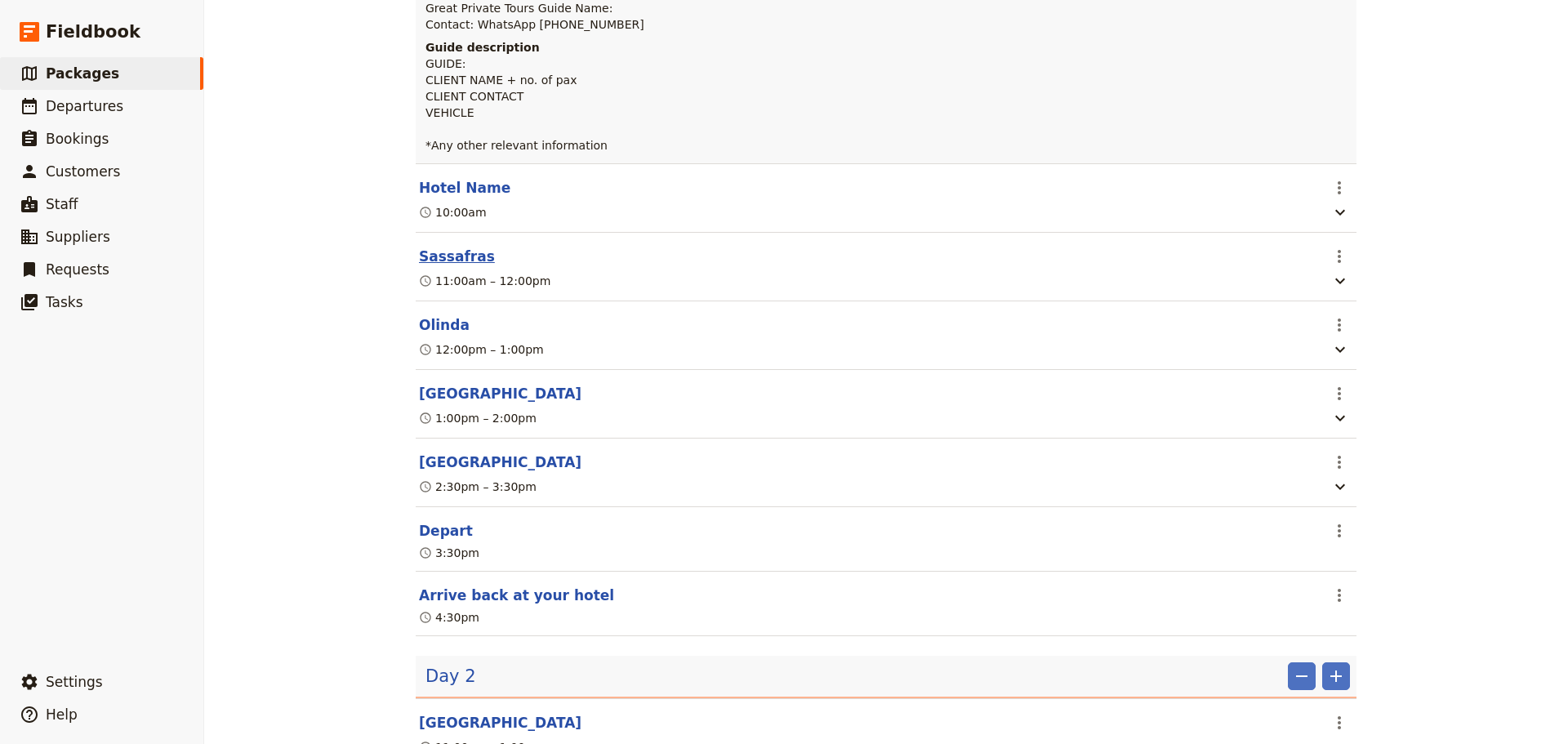
click at [438, 255] on button "Sassafras" at bounding box center [457, 256] width 75 height 19
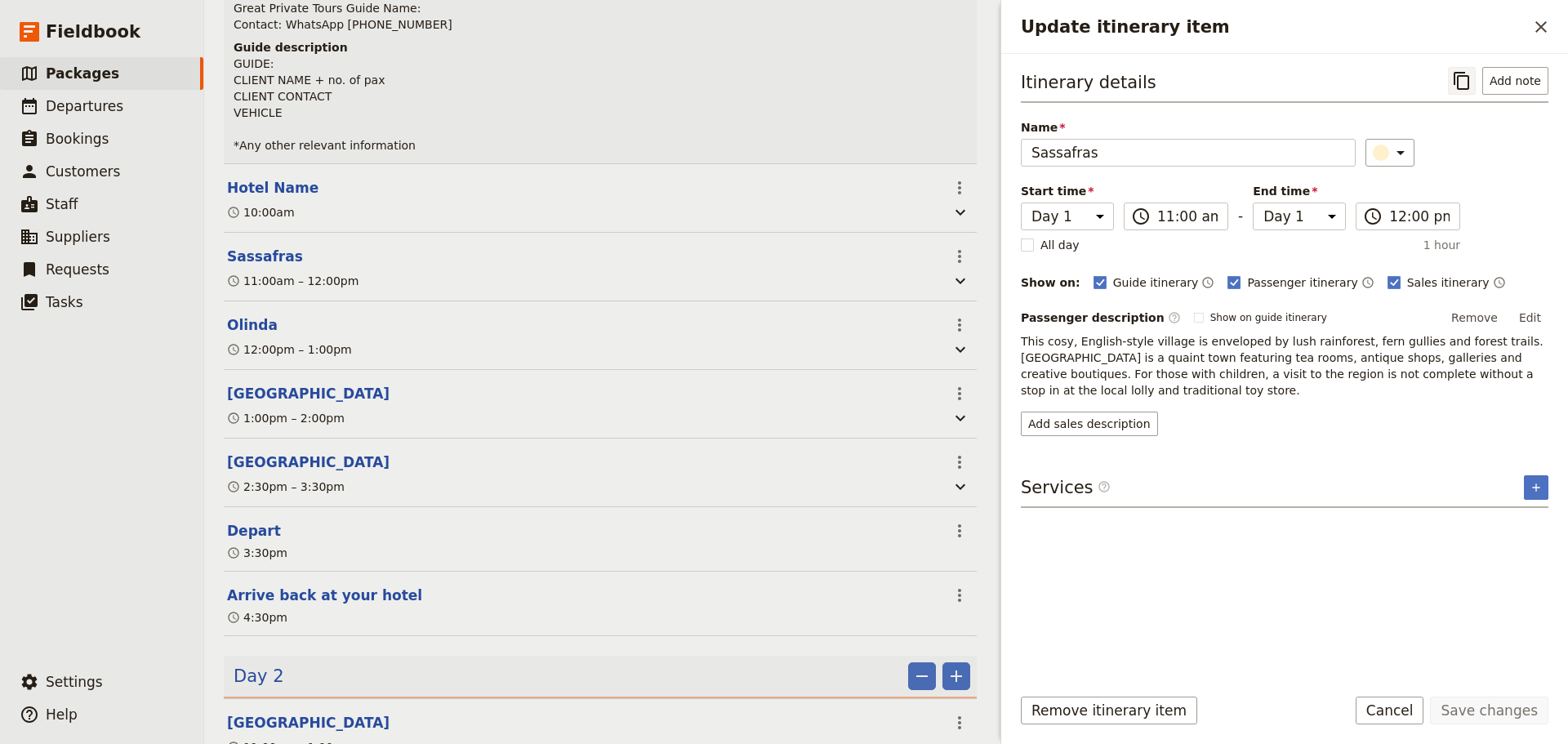
click at [1469, 78] on icon "Copy itinerary item" at bounding box center [1462, 80] width 19 height 19
click at [108, 108] on span "Departures" at bounding box center [84, 105] width 77 height 16
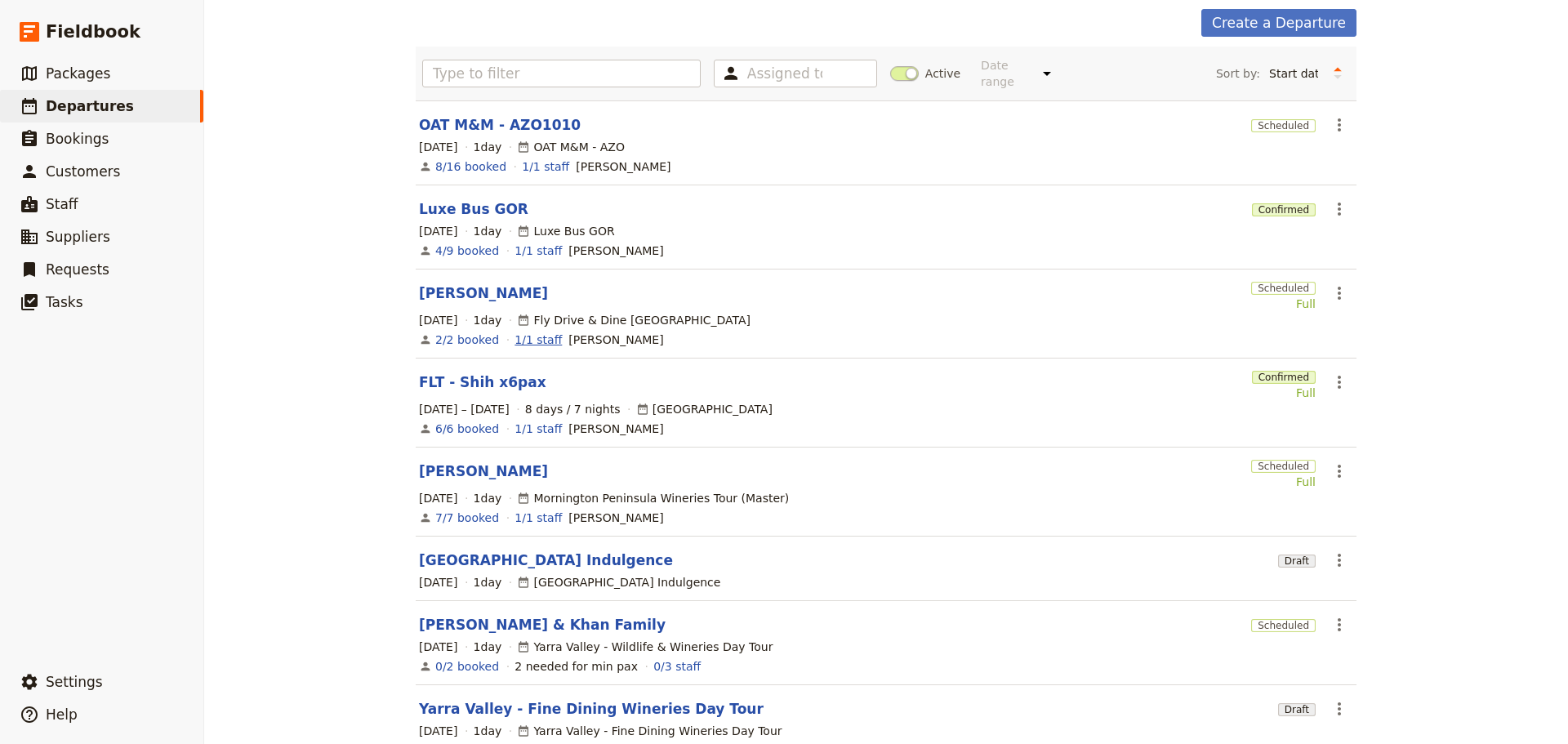
scroll to position [278, 0]
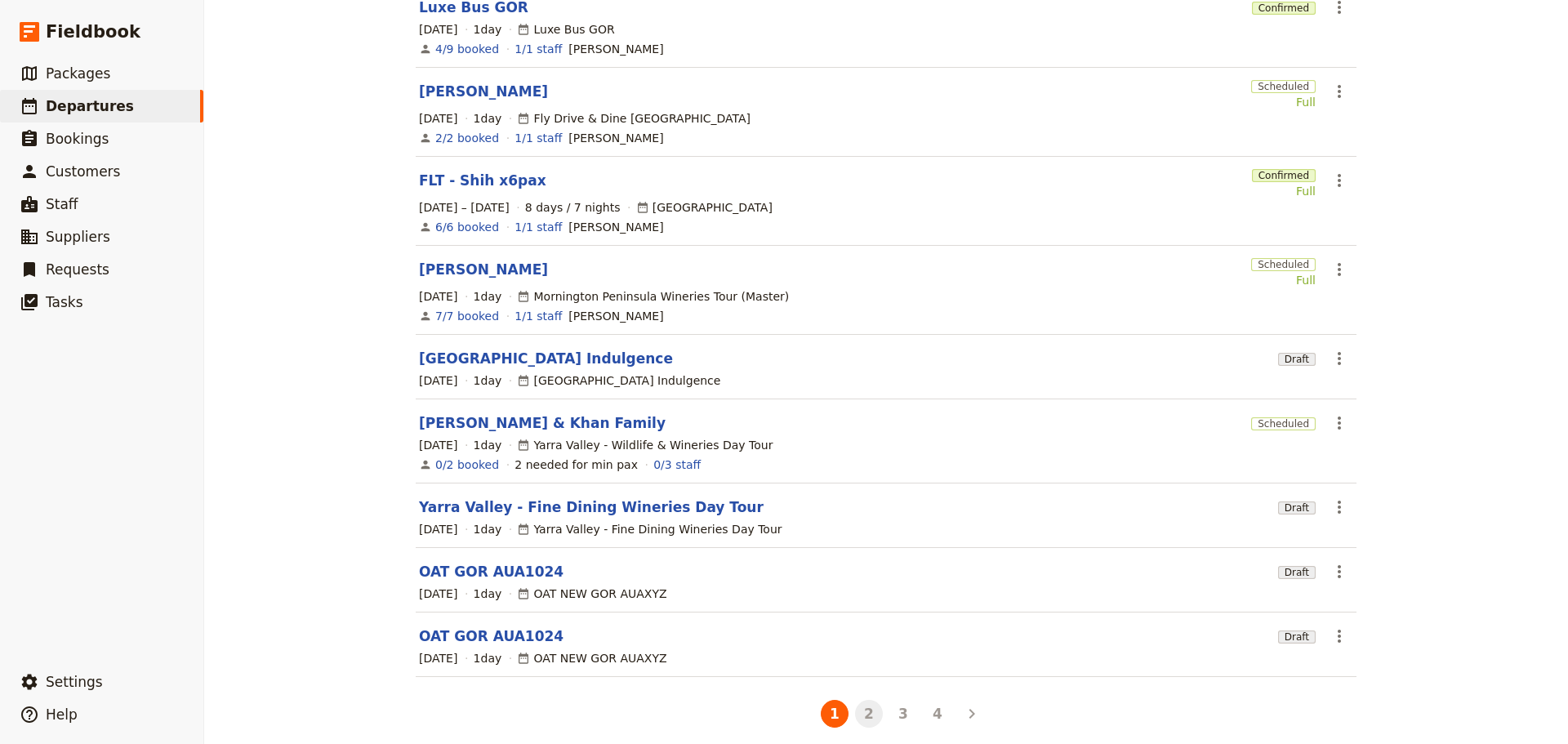
click at [866, 710] on button "2" at bounding box center [869, 713] width 28 height 28
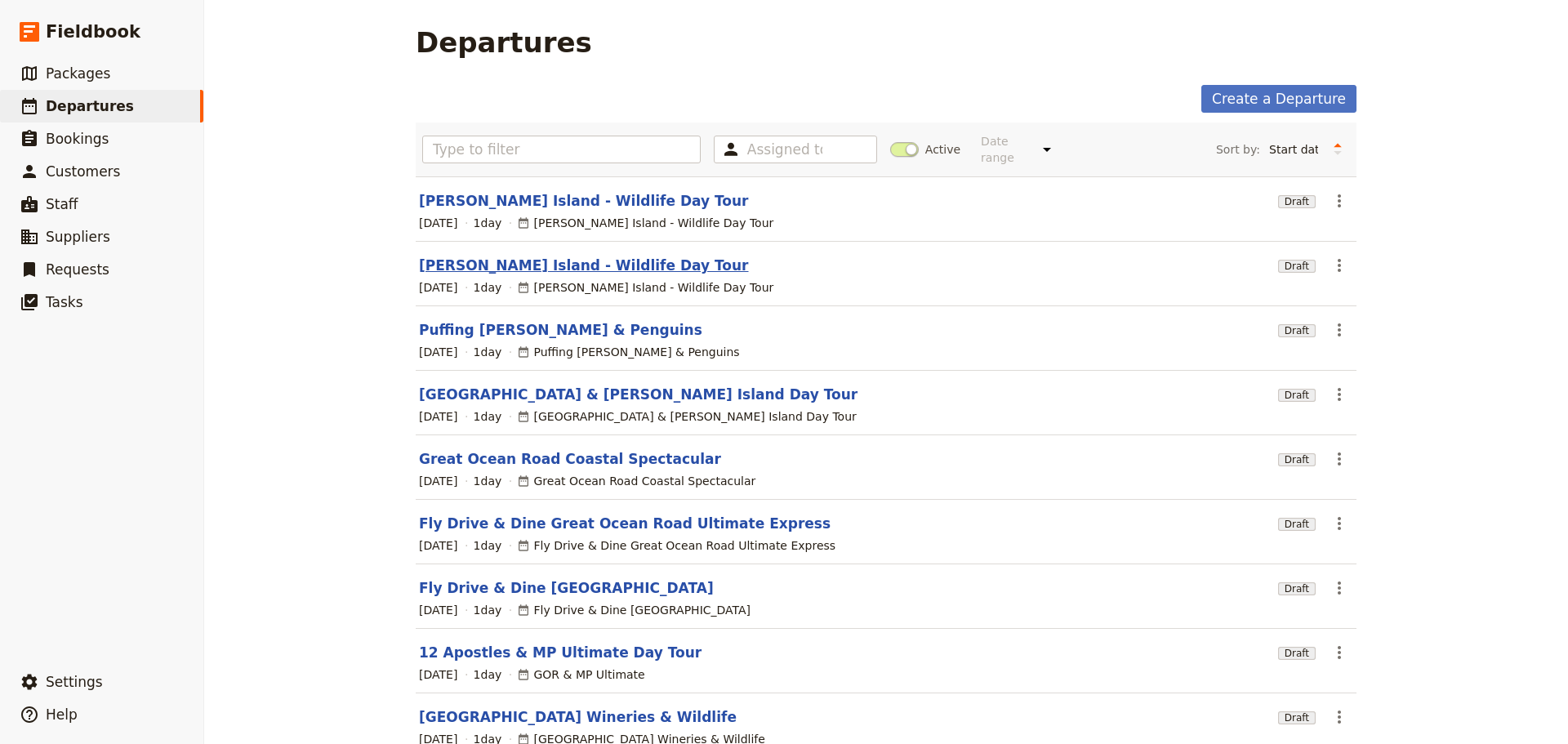
click at [516, 255] on link "[PERSON_NAME] Island - Wildlife Day Tour" at bounding box center [584, 265] width 330 height 19
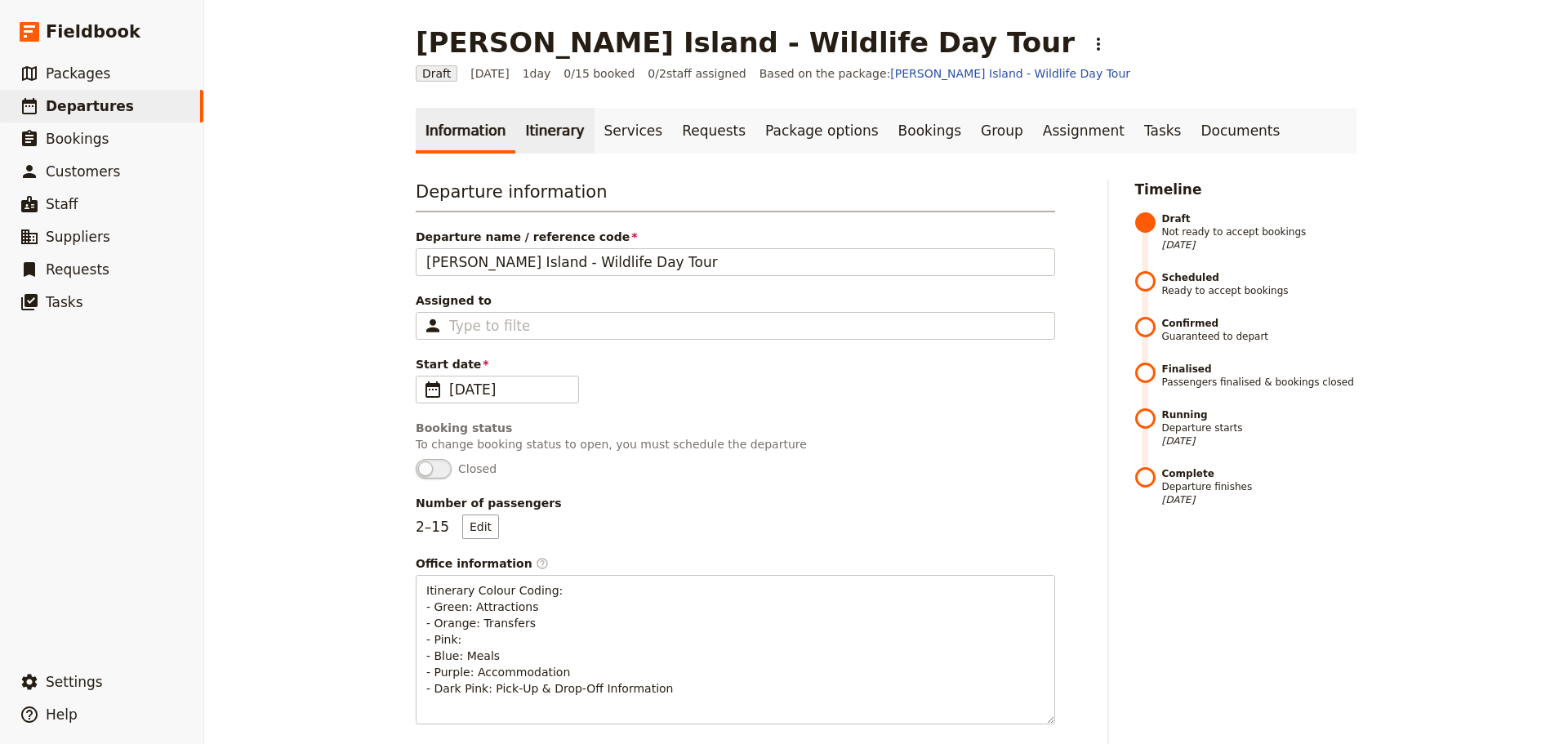
click at [530, 127] on link "Itinerary" at bounding box center [554, 130] width 78 height 45
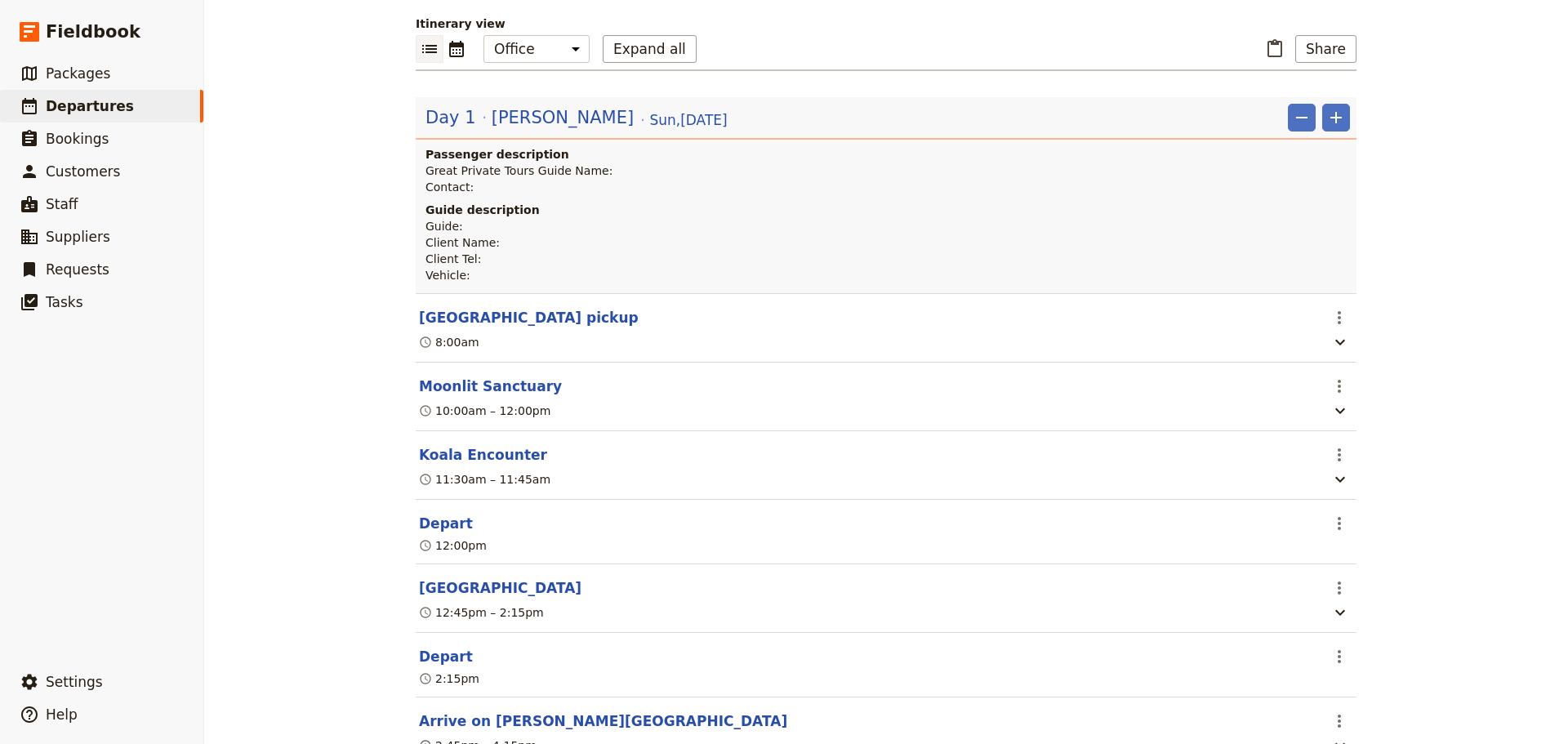
scroll to position [164, 0]
click at [447, 45] on icon "Calendar view" at bounding box center [457, 49] width 19 height 19
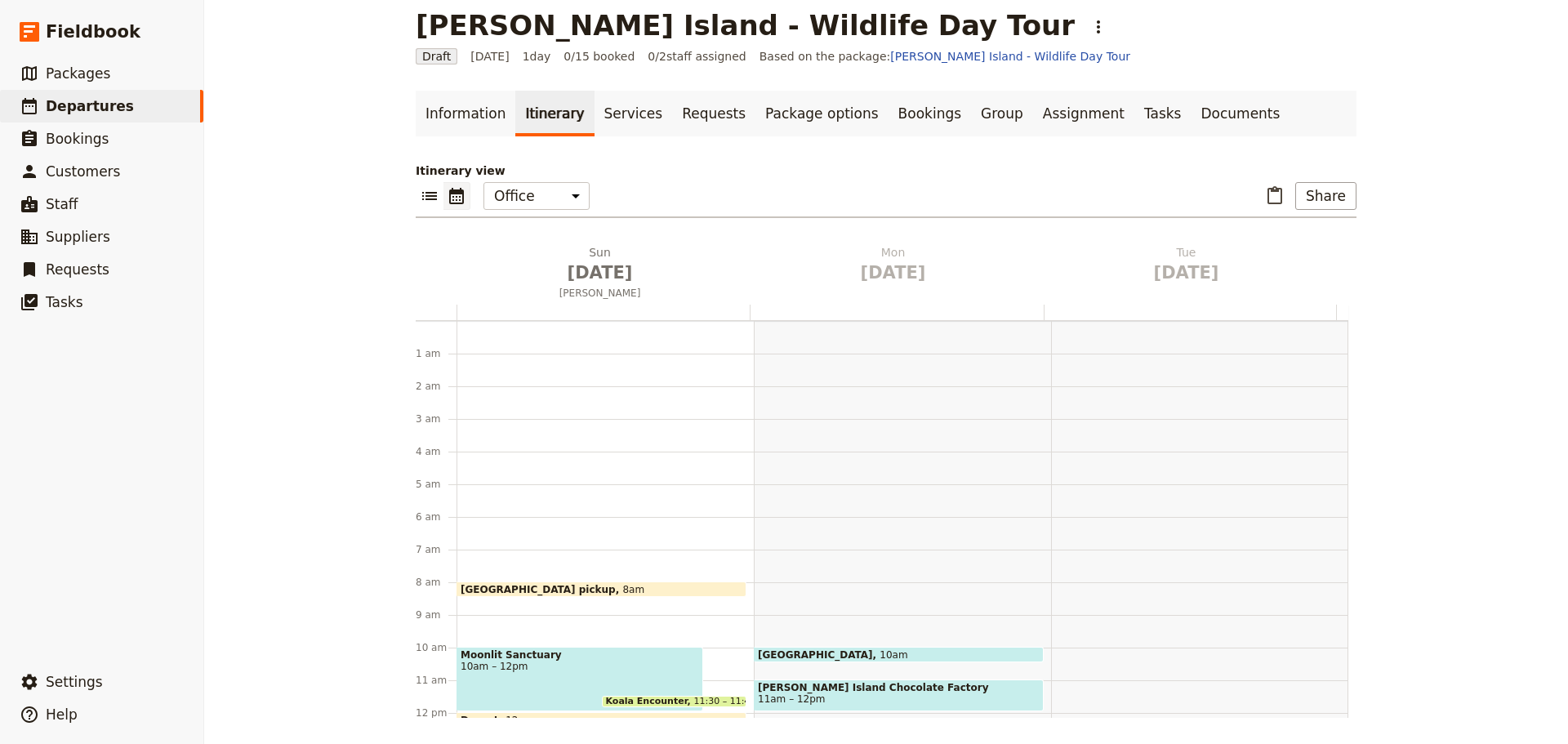
scroll to position [212, 0]
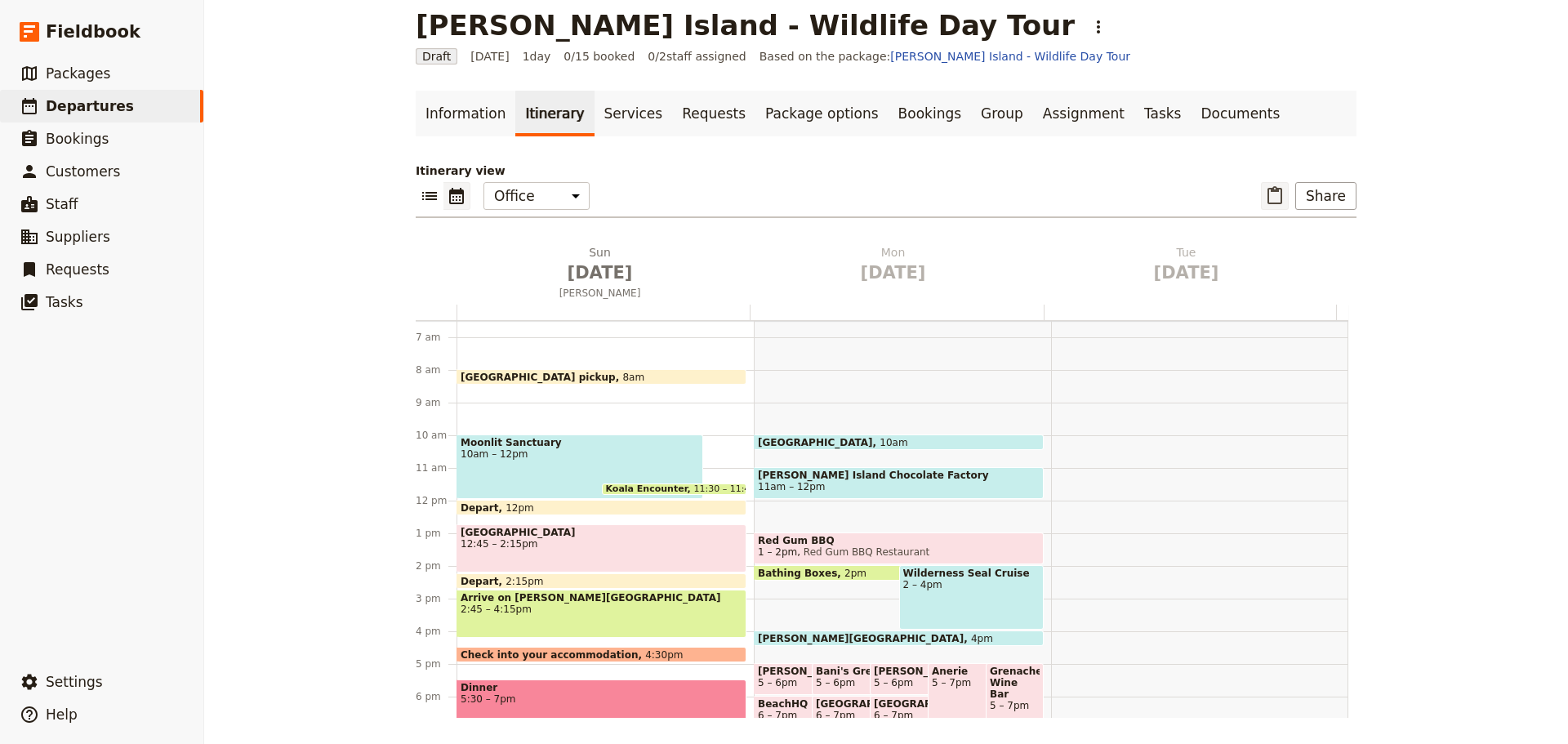
click at [1274, 196] on icon "Paste itinerary item" at bounding box center [1275, 195] width 19 height 19
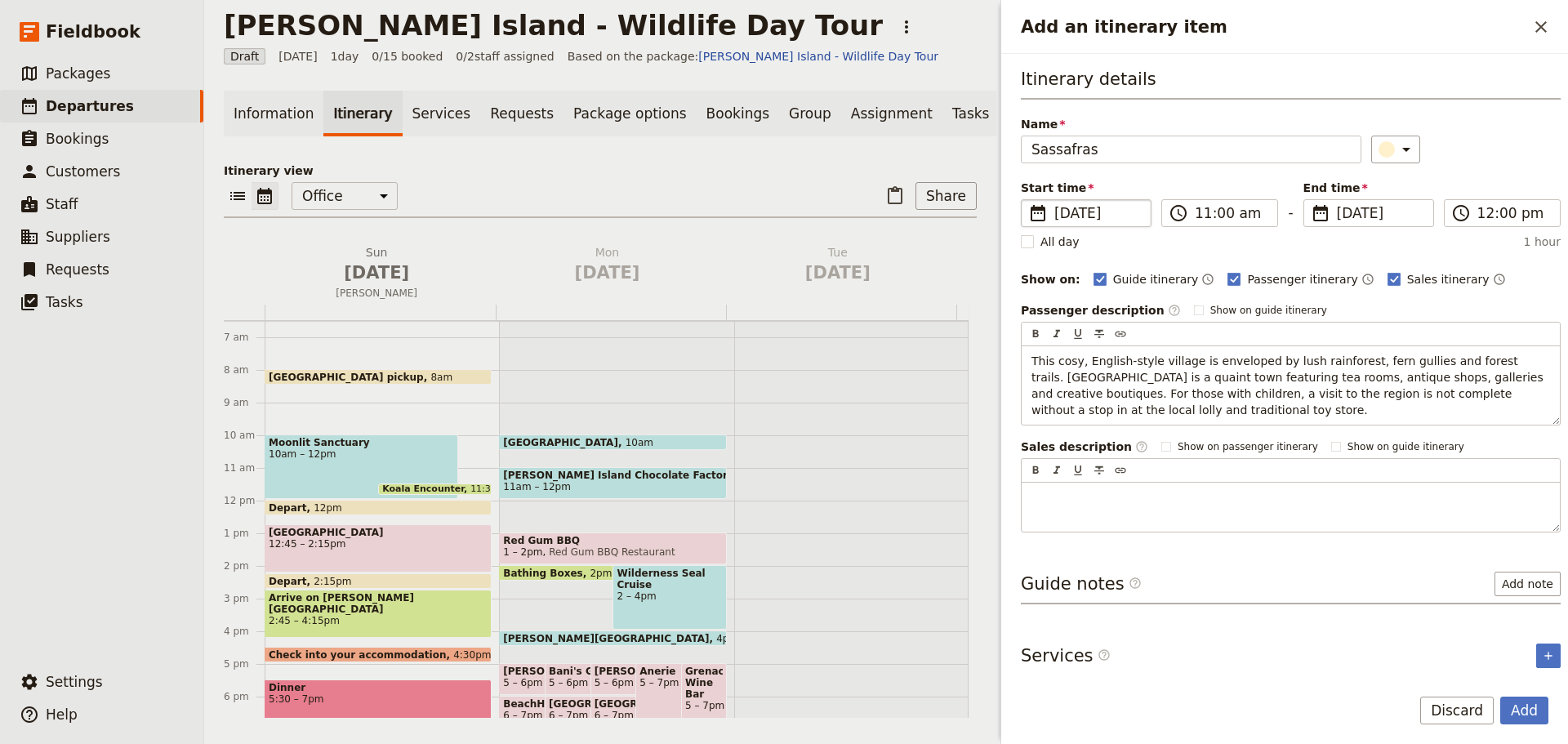
click at [1110, 216] on span "[DATE]" at bounding box center [1097, 213] width 86 height 19
click at [1028, 200] on input "[DATE]" at bounding box center [1028, 199] width 1 height 1
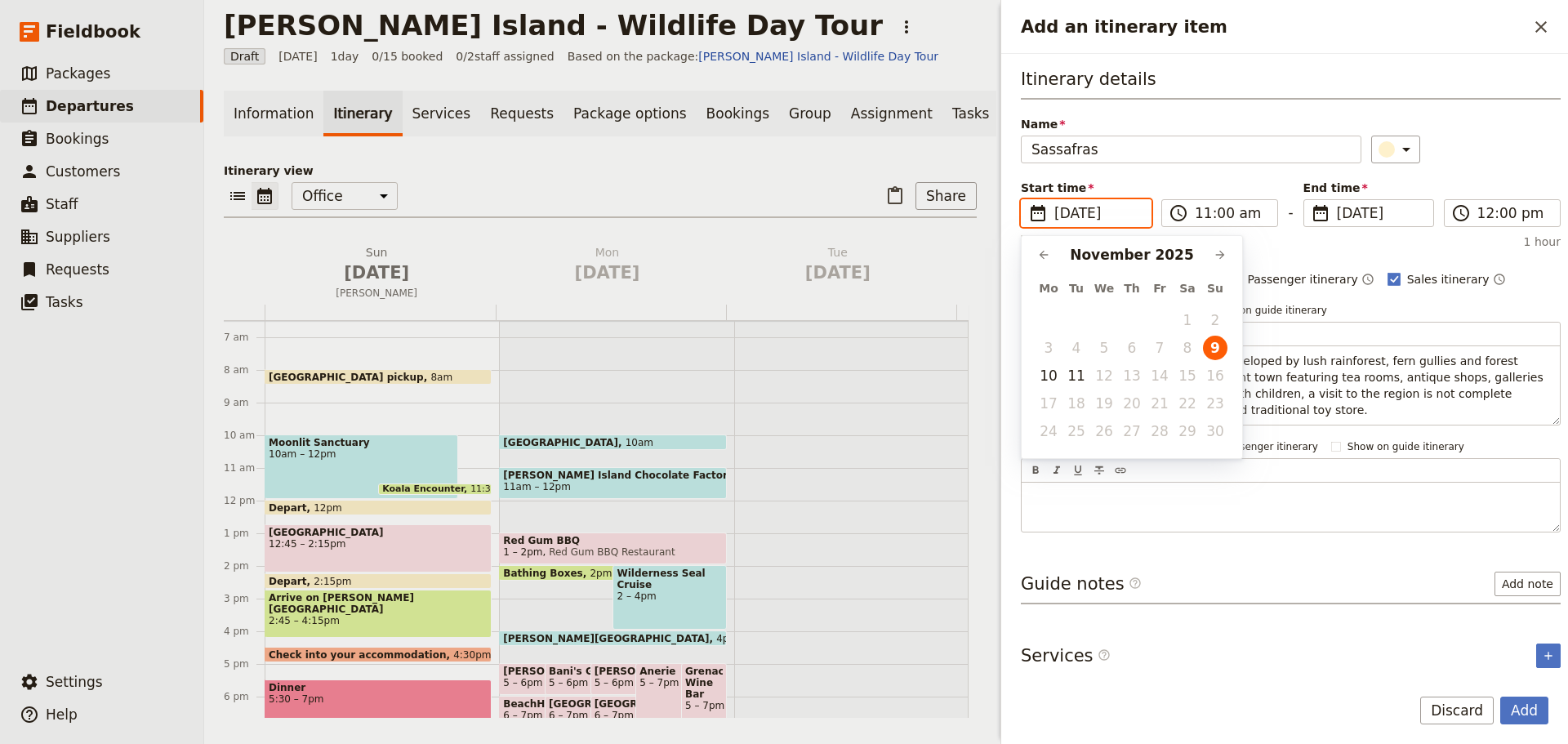
scroll to position [0, 0]
click at [1082, 374] on button "11" at bounding box center [1076, 375] width 24 height 24
type input "11/11/2025"
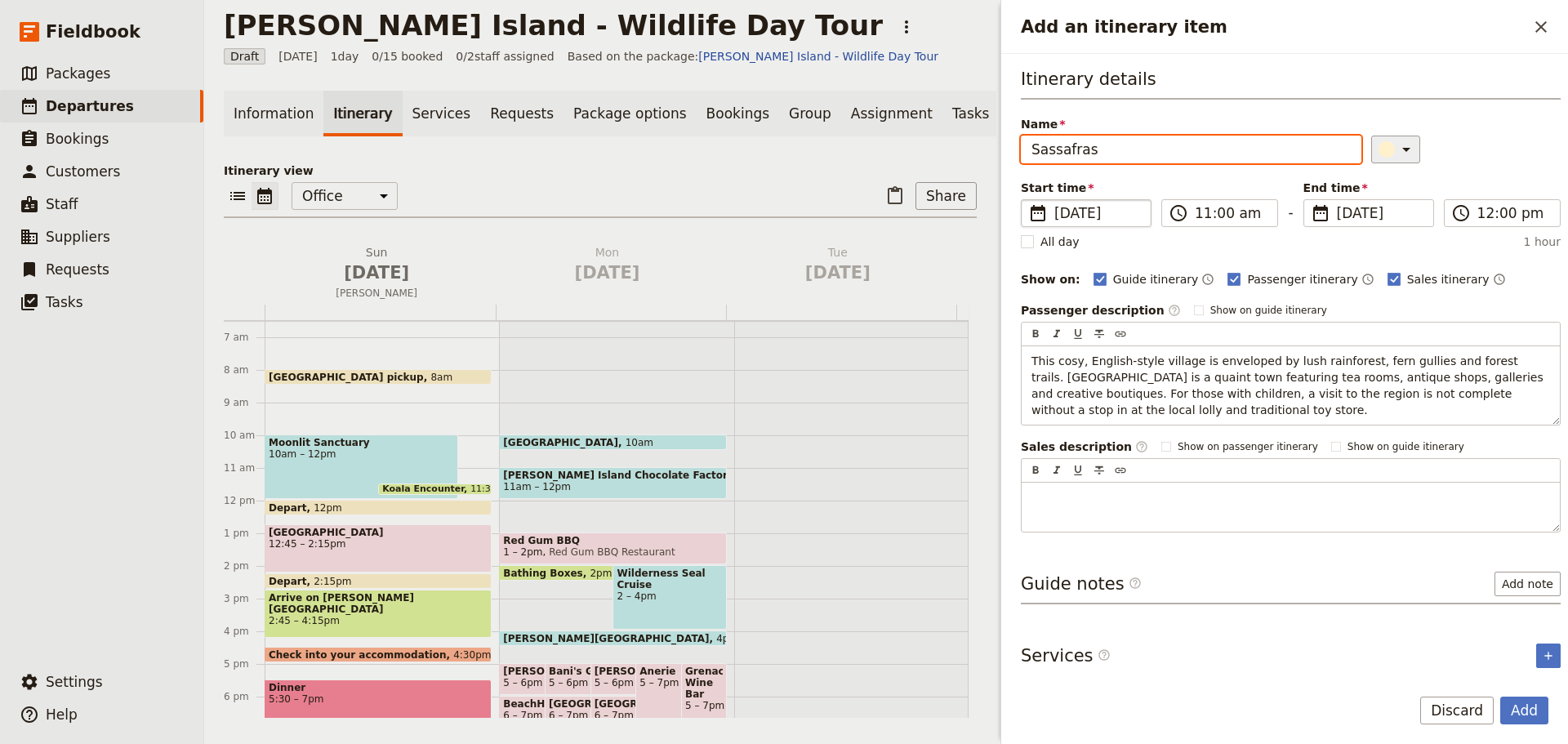
type input "11/11/2025"
click at [1402, 151] on icon "Add an itinerary item" at bounding box center [1406, 150] width 8 height 4
click at [1372, 206] on div "button" at bounding box center [1371, 203] width 16 height 16
click at [1520, 704] on button "Add" at bounding box center [1524, 710] width 48 height 28
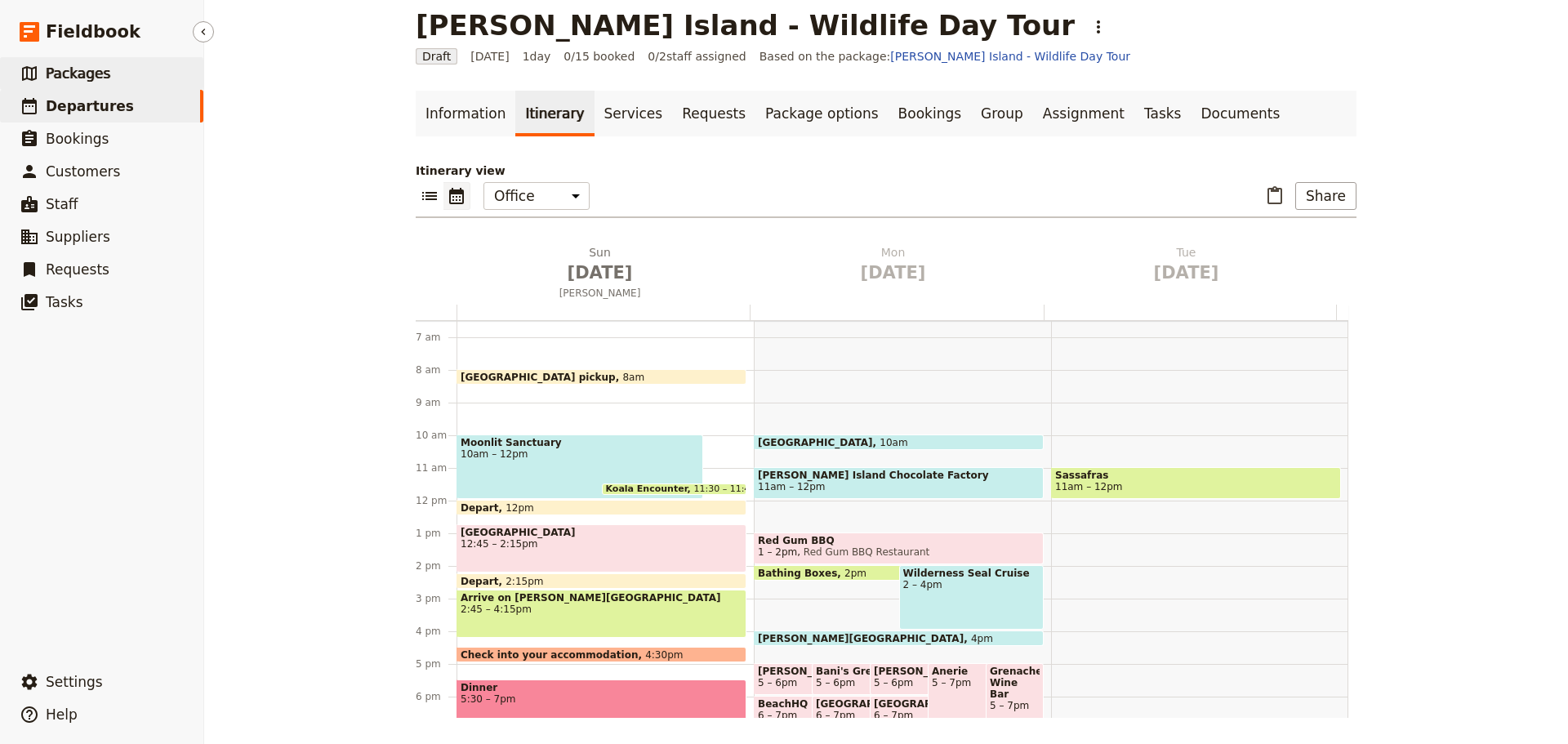
click at [160, 71] on link "​ Packages" at bounding box center [102, 74] width 203 height 33
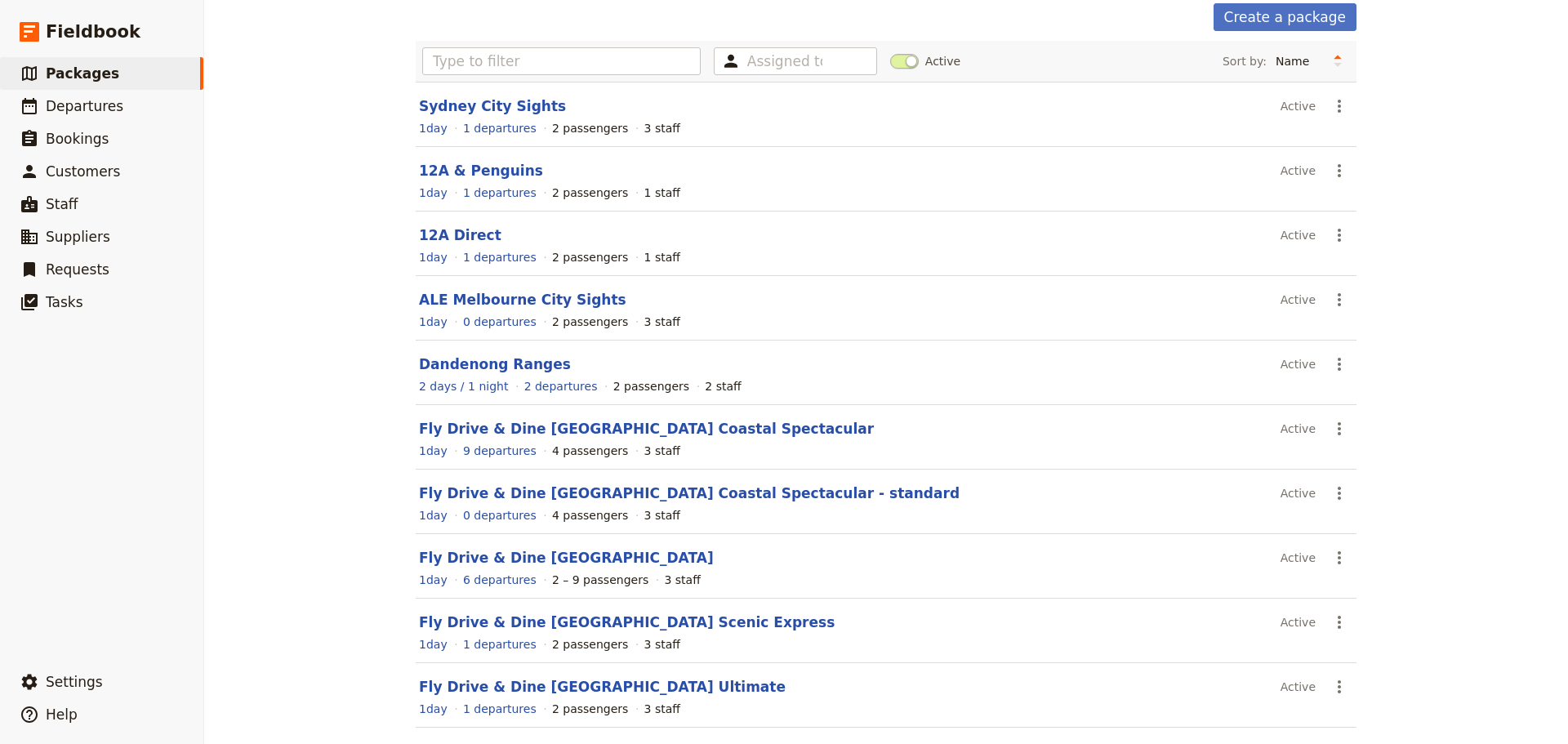
scroll to position [145, 0]
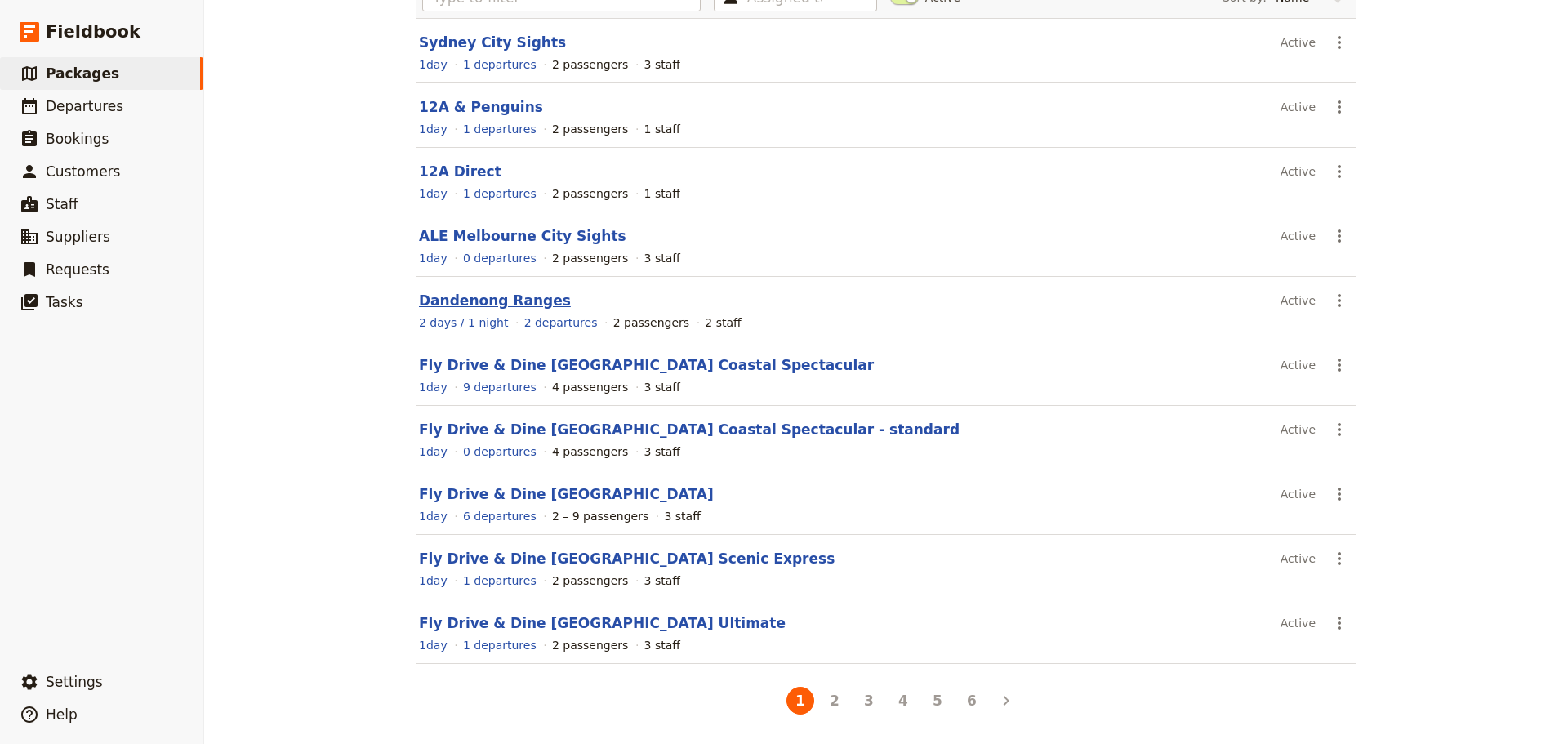
click at [512, 293] on link "Dandenong Ranges" at bounding box center [495, 300] width 152 height 16
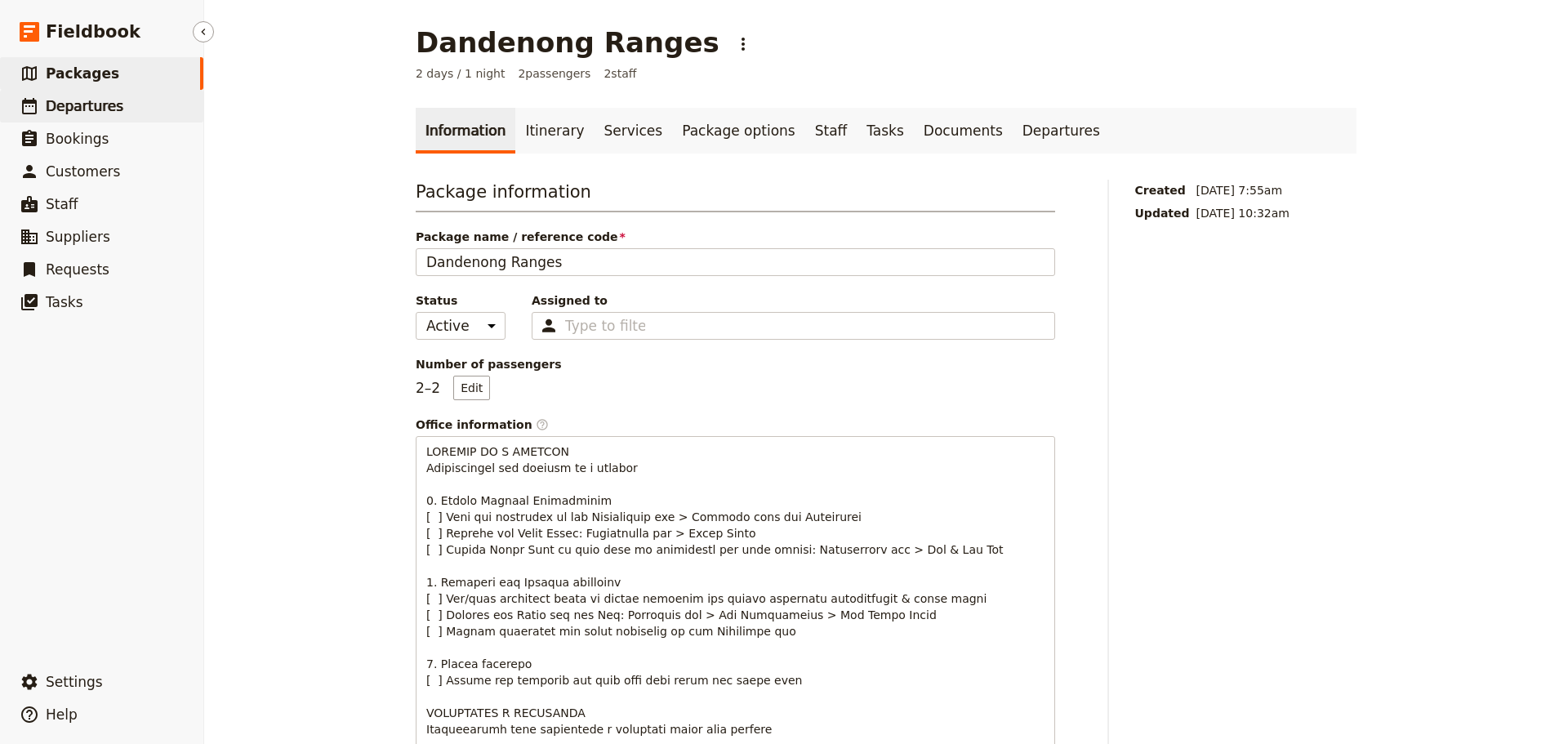
click at [97, 112] on span "Departures" at bounding box center [84, 105] width 77 height 16
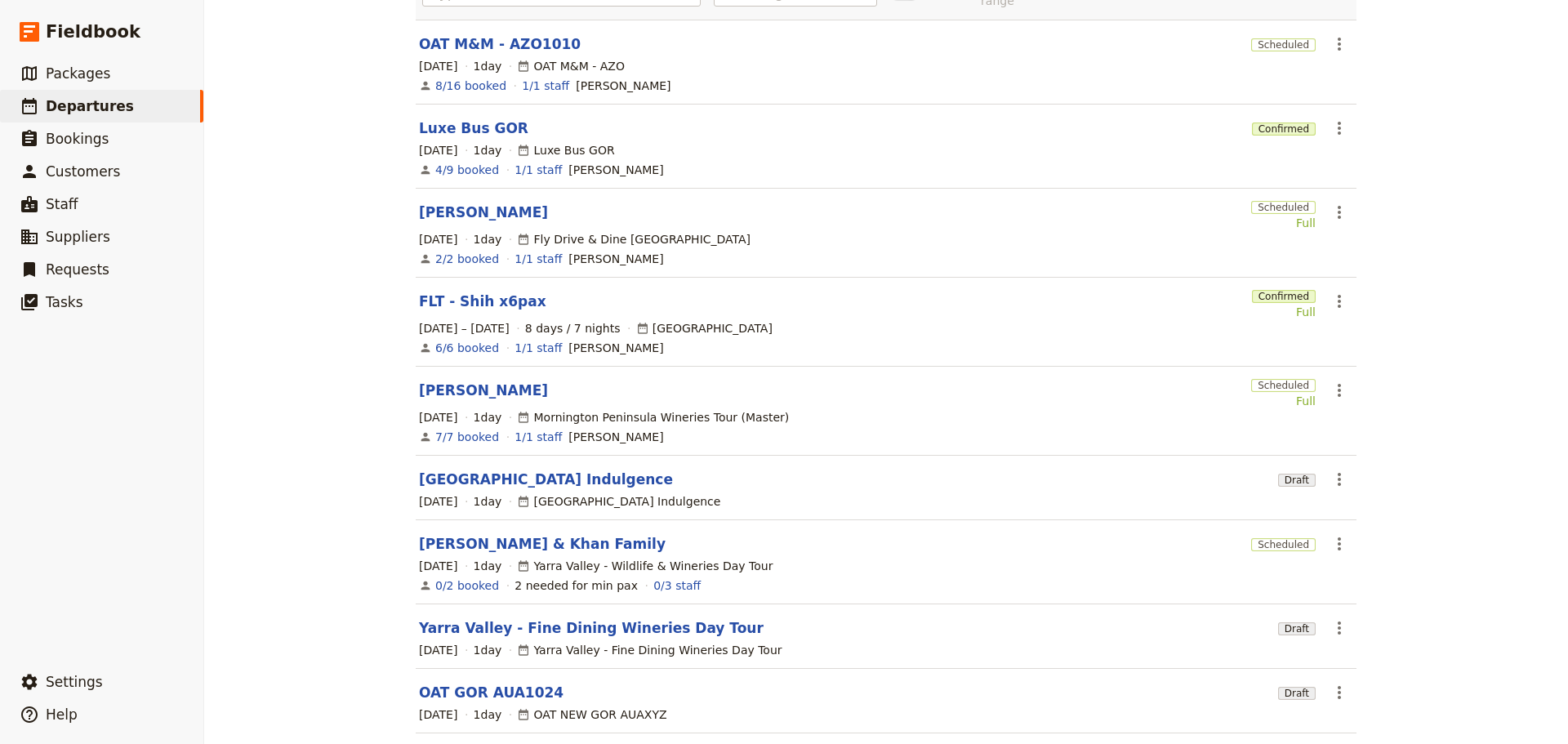
scroll to position [278, 0]
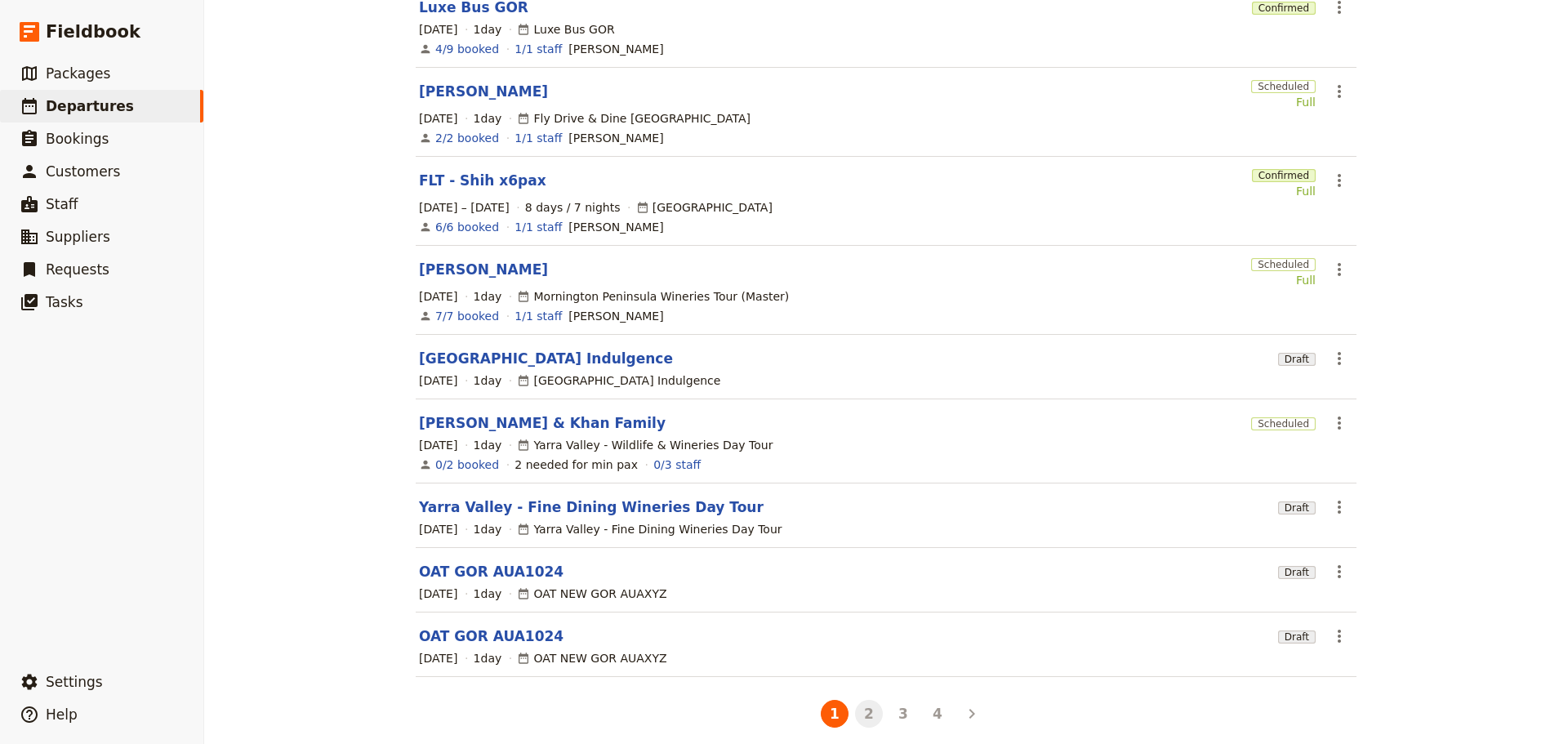
click at [865, 705] on button "2" at bounding box center [869, 713] width 28 height 28
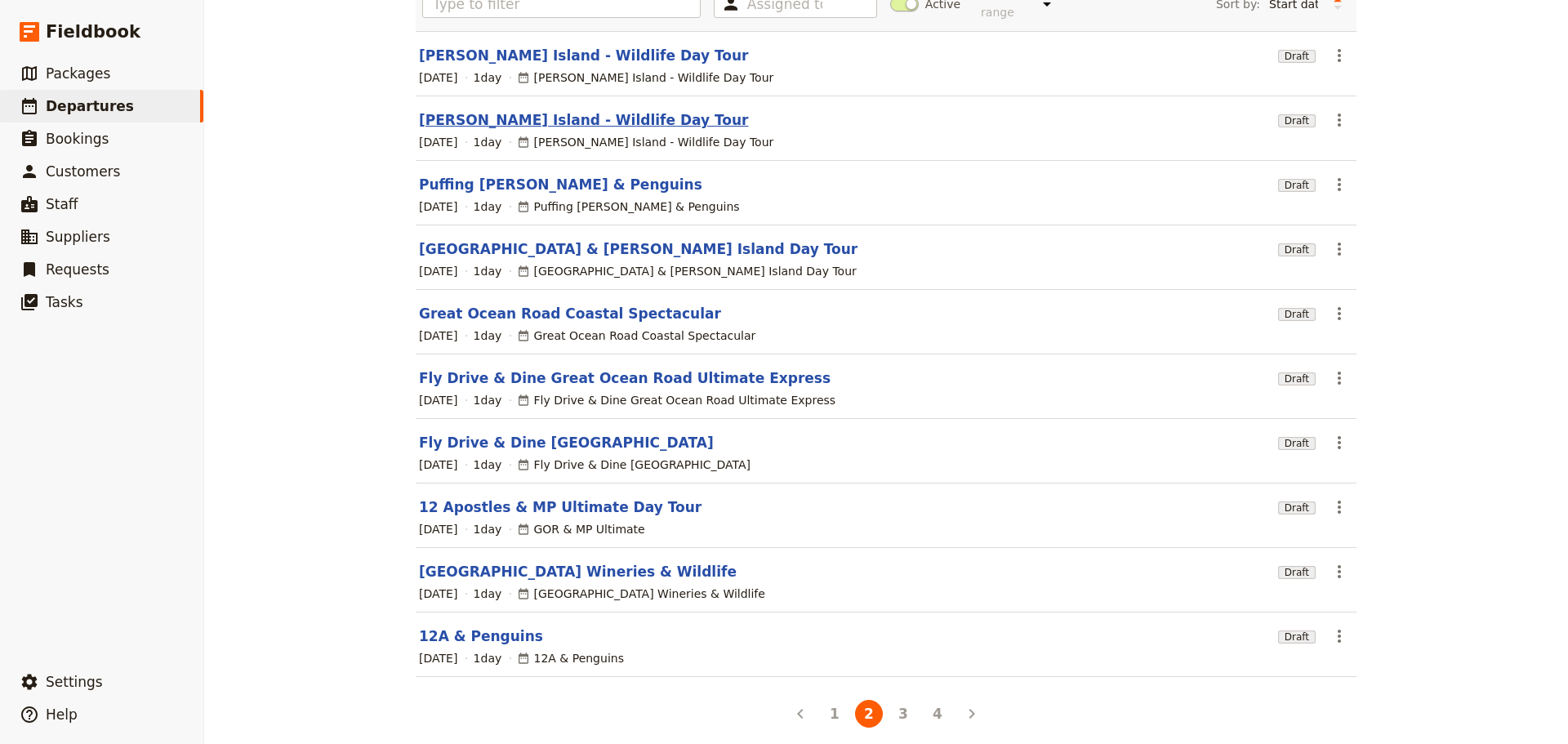
click at [510, 110] on link "[PERSON_NAME] Island - Wildlife Day Tour" at bounding box center [584, 120] width 330 height 19
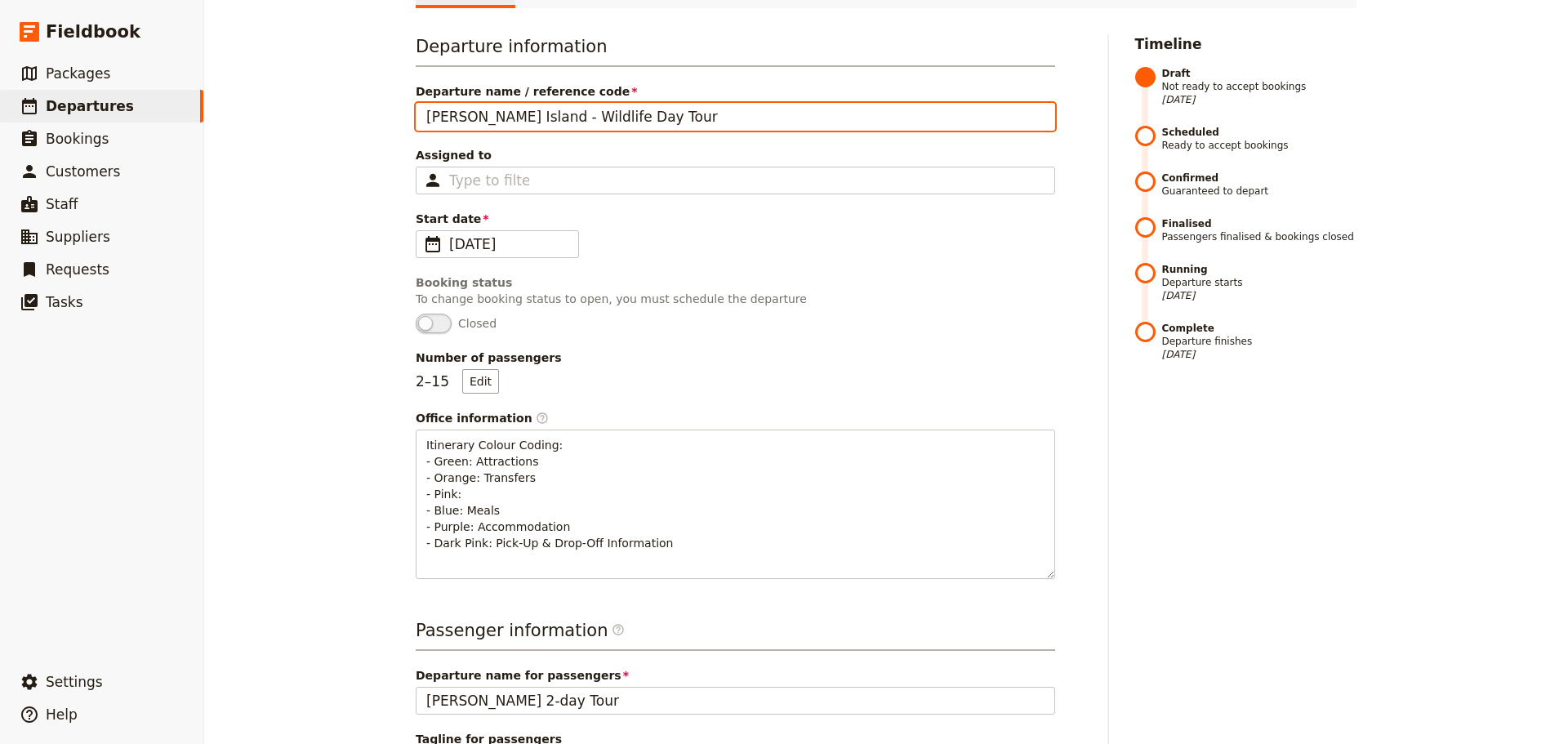
drag, startPoint x: 676, startPoint y: 120, endPoint x: 370, endPoint y: 115, distance: 306.0
click at [363, 115] on div "Phillip Island - Wildlife Day Tour ​ Draft 9 Nov 2025 1 day 0/15 booked 0 / 2 s…" at bounding box center [886, 372] width 1364 height 744
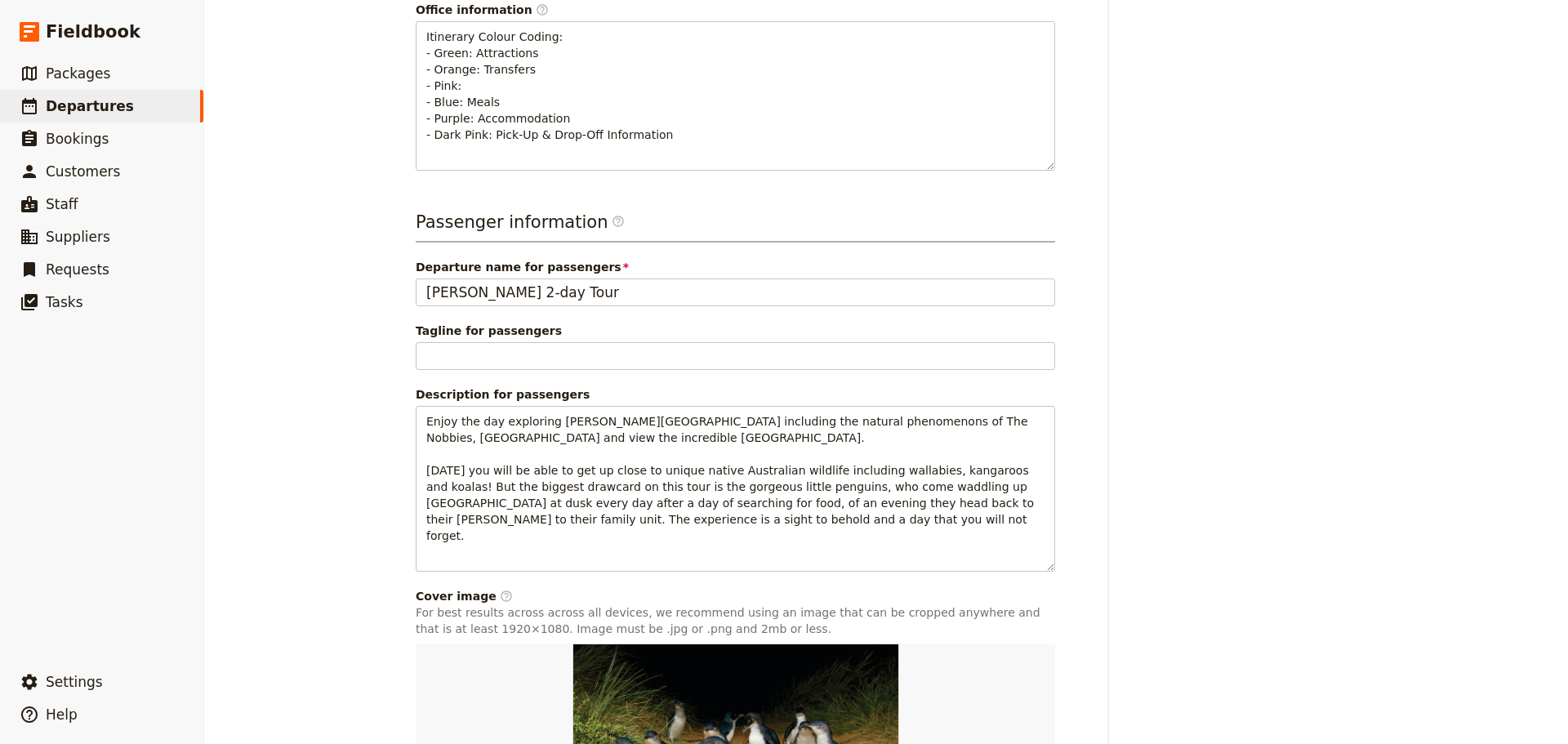
scroll to position [747, 0]
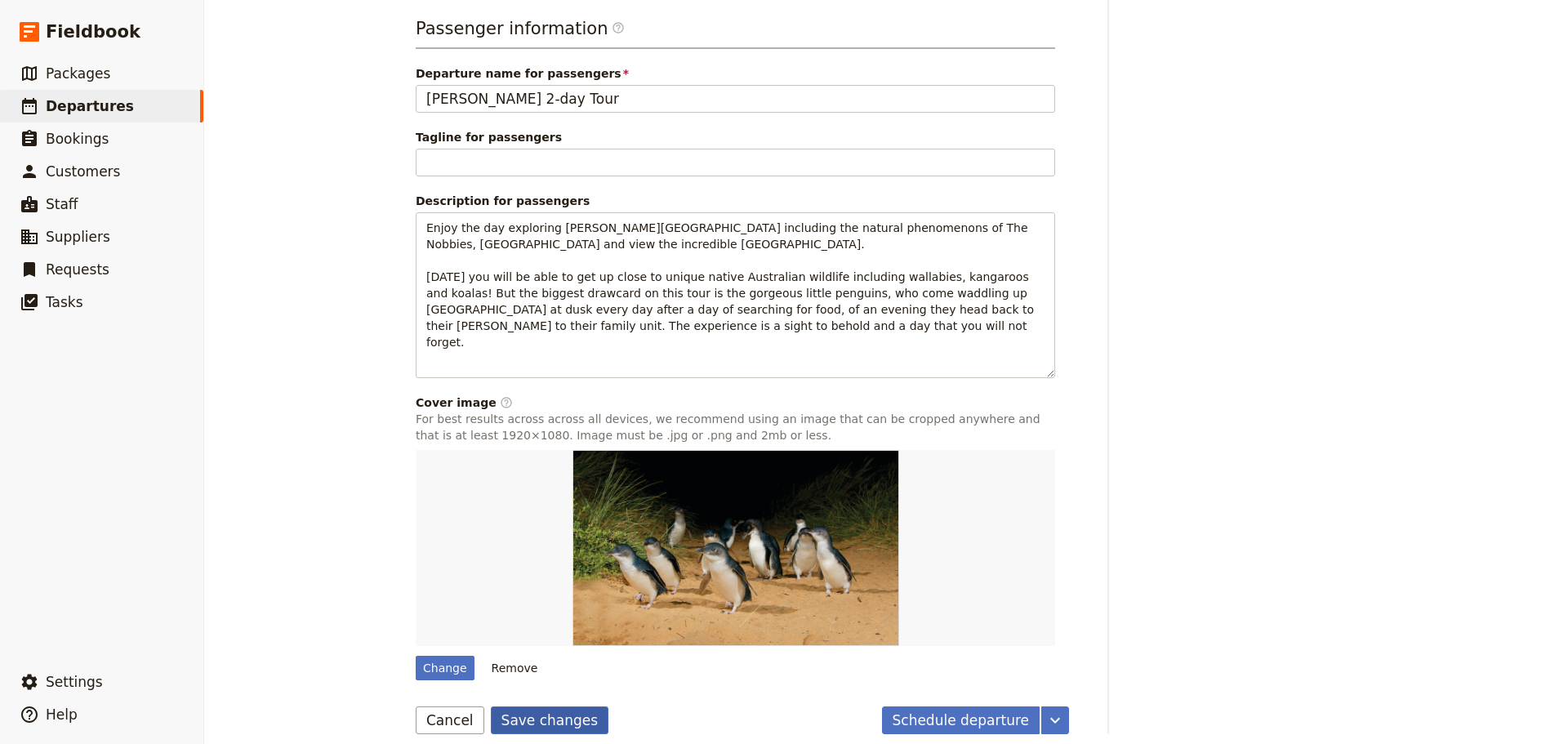
type input "Wai Ming 2-day Phillip Island"
click at [512, 706] on button "Save changes" at bounding box center [550, 720] width 118 height 28
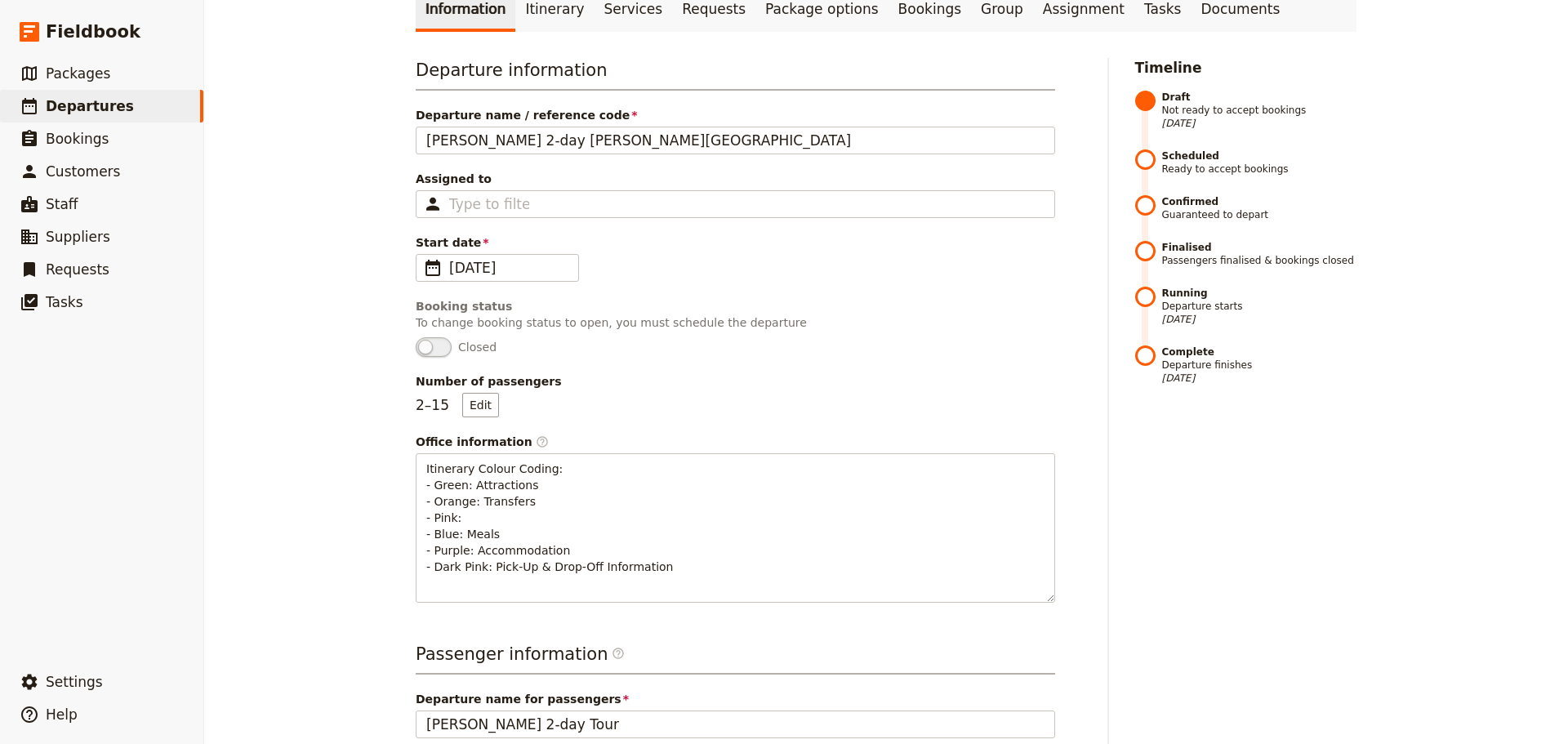
scroll to position [0, 0]
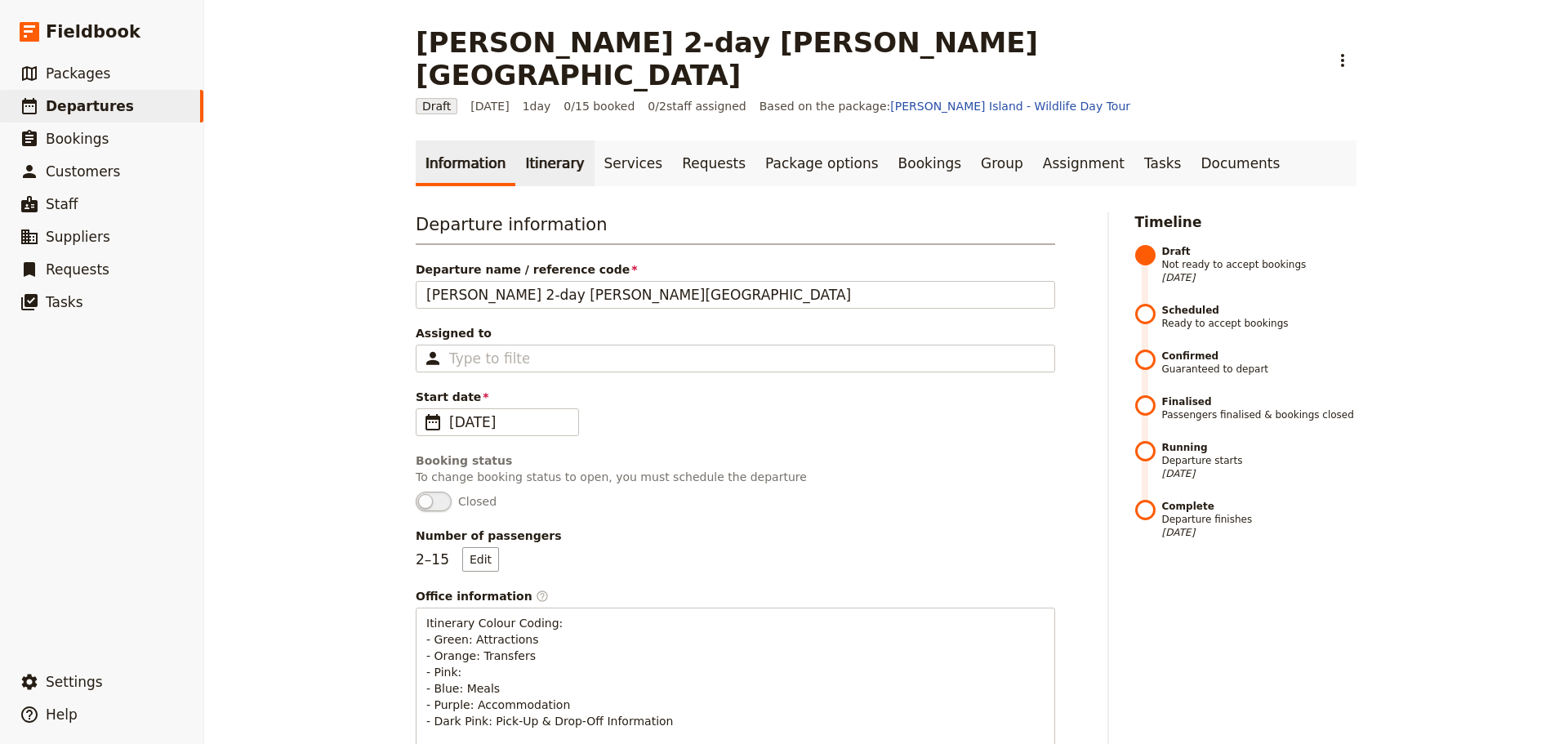
drag, startPoint x: 526, startPoint y: 138, endPoint x: 526, endPoint y: 129, distance: 9.0
click at [526, 140] on link "Itinerary" at bounding box center [554, 163] width 78 height 45
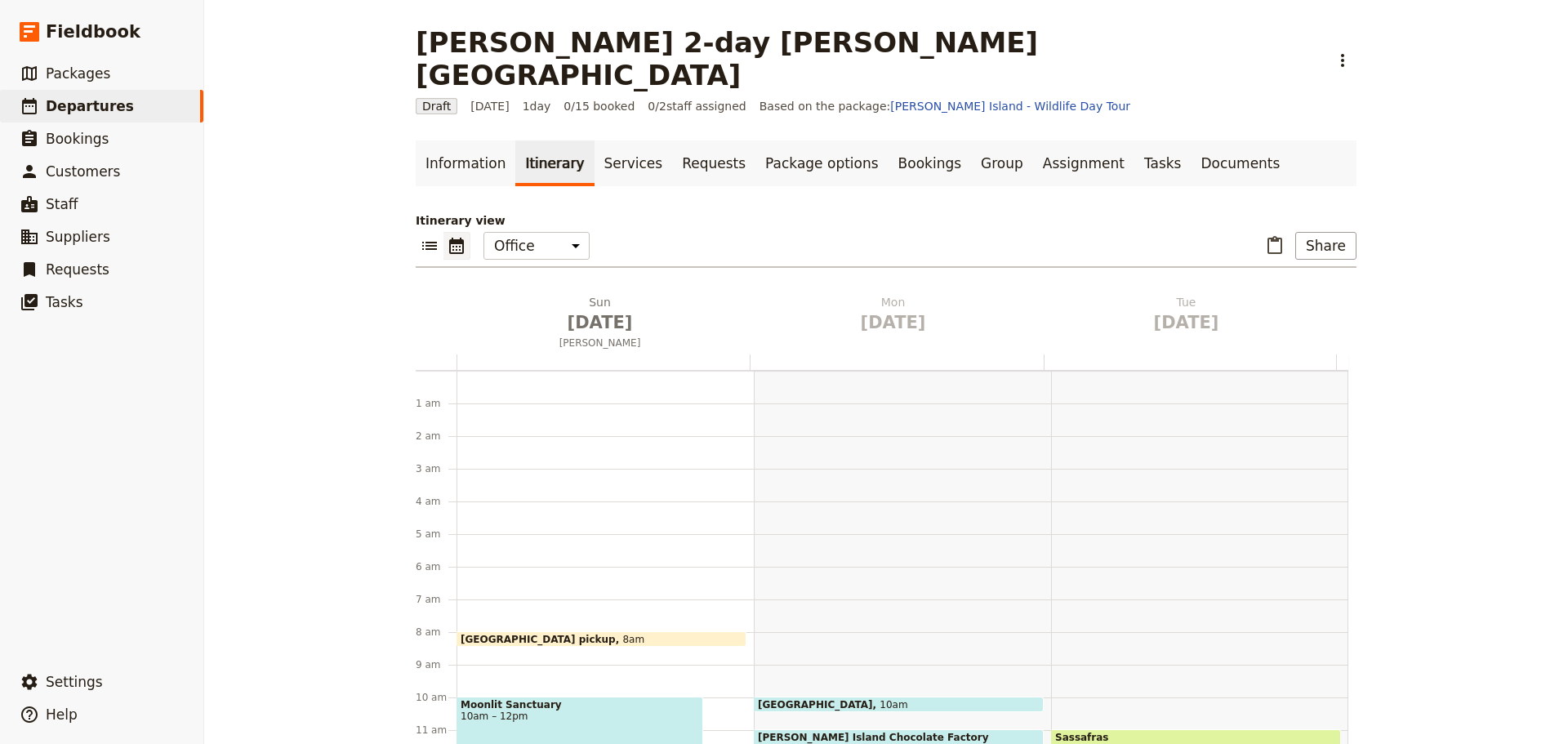
scroll to position [212, 0]
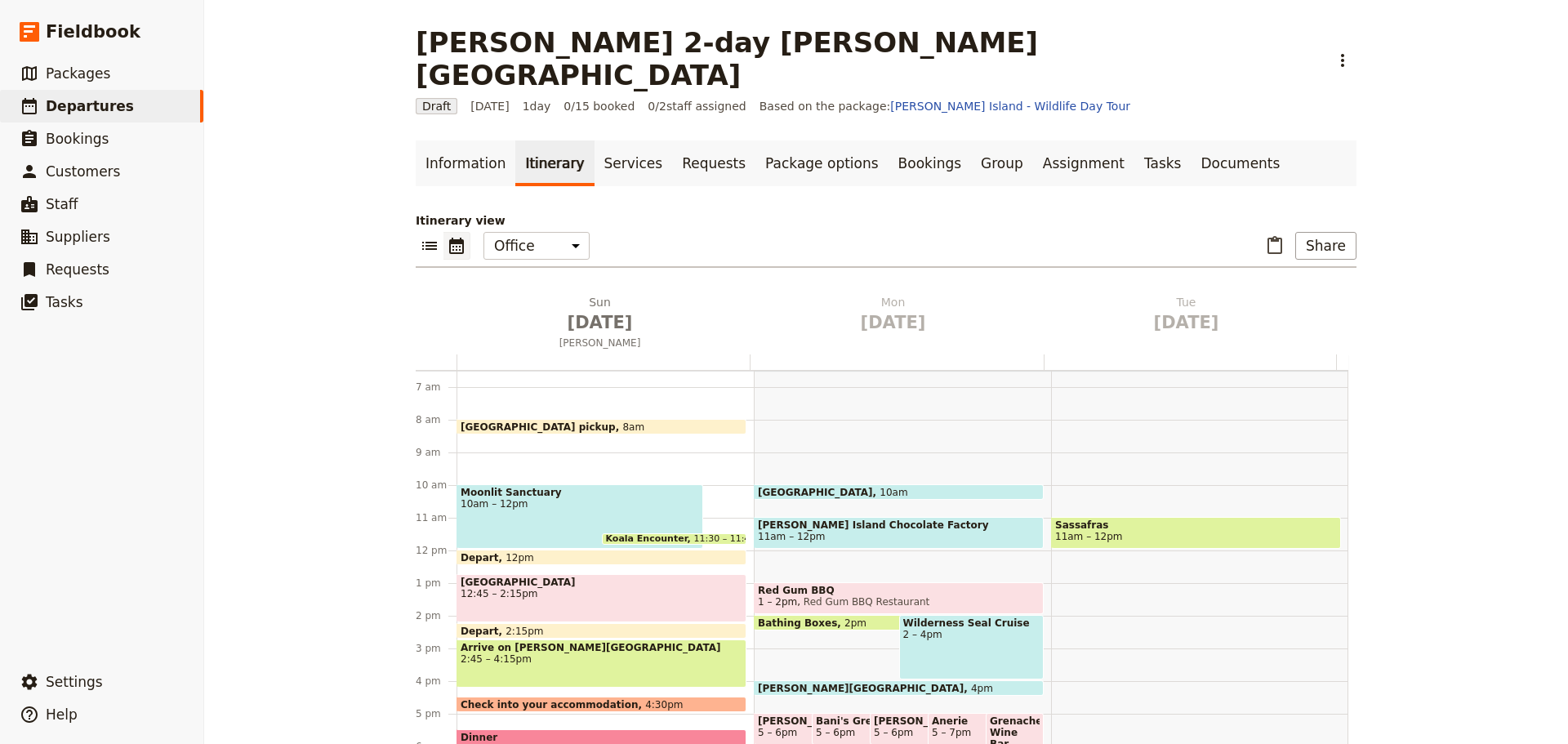
click at [1077, 534] on div "Sassafras 11am – 12pm" at bounding box center [1199, 551] width 297 height 784
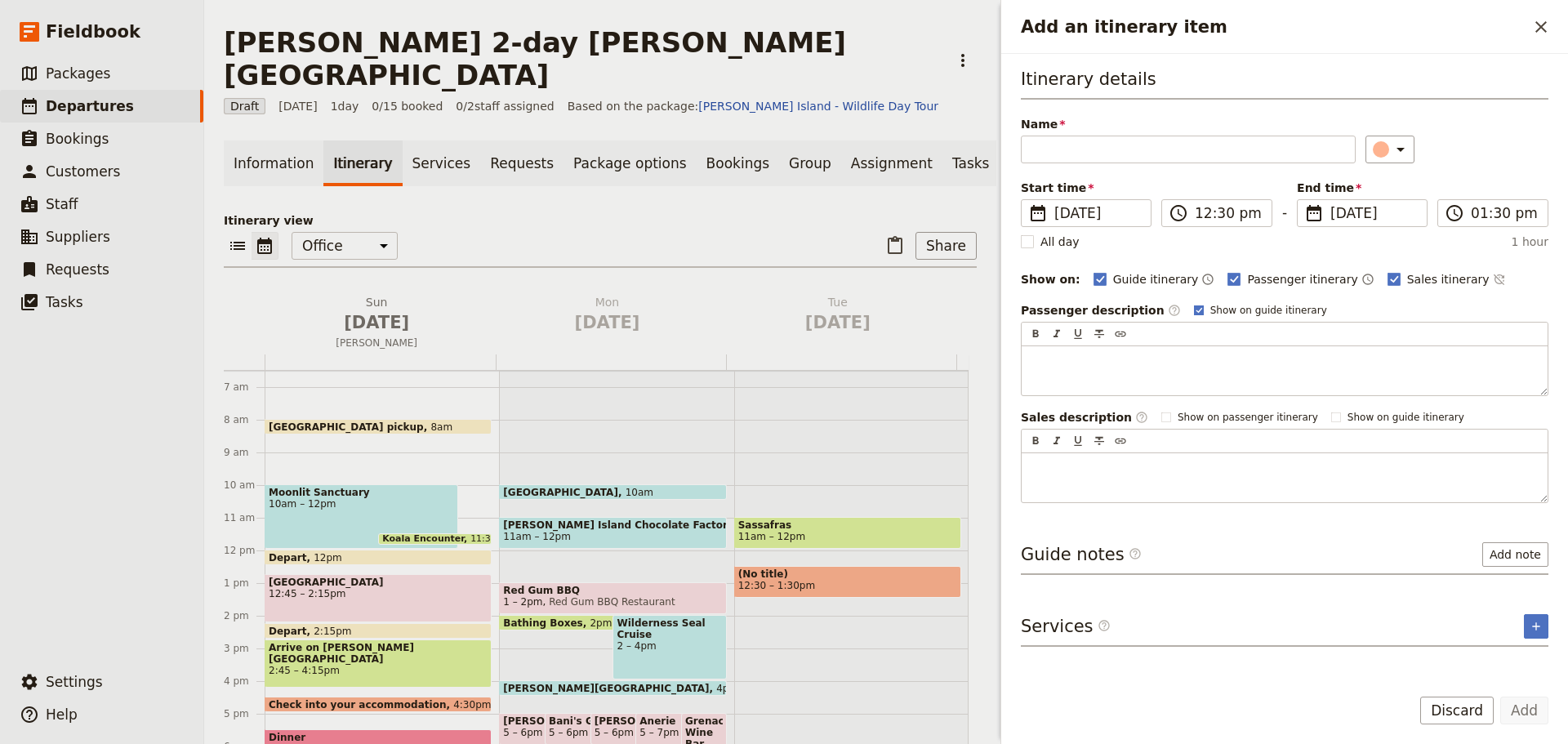
click at [1195, 310] on polygon "Add an itinerary item" at bounding box center [1198, 309] width 7 height 7
click at [1193, 304] on input "Show on guide itinerary" at bounding box center [1193, 303] width 1 height 1
checkbox input "false"
click at [1561, 21] on div "Add an itinerary item ​" at bounding box center [1285, 27] width 567 height 54
click at [1556, 23] on div "Add an itinerary item ​" at bounding box center [1285, 27] width 567 height 54
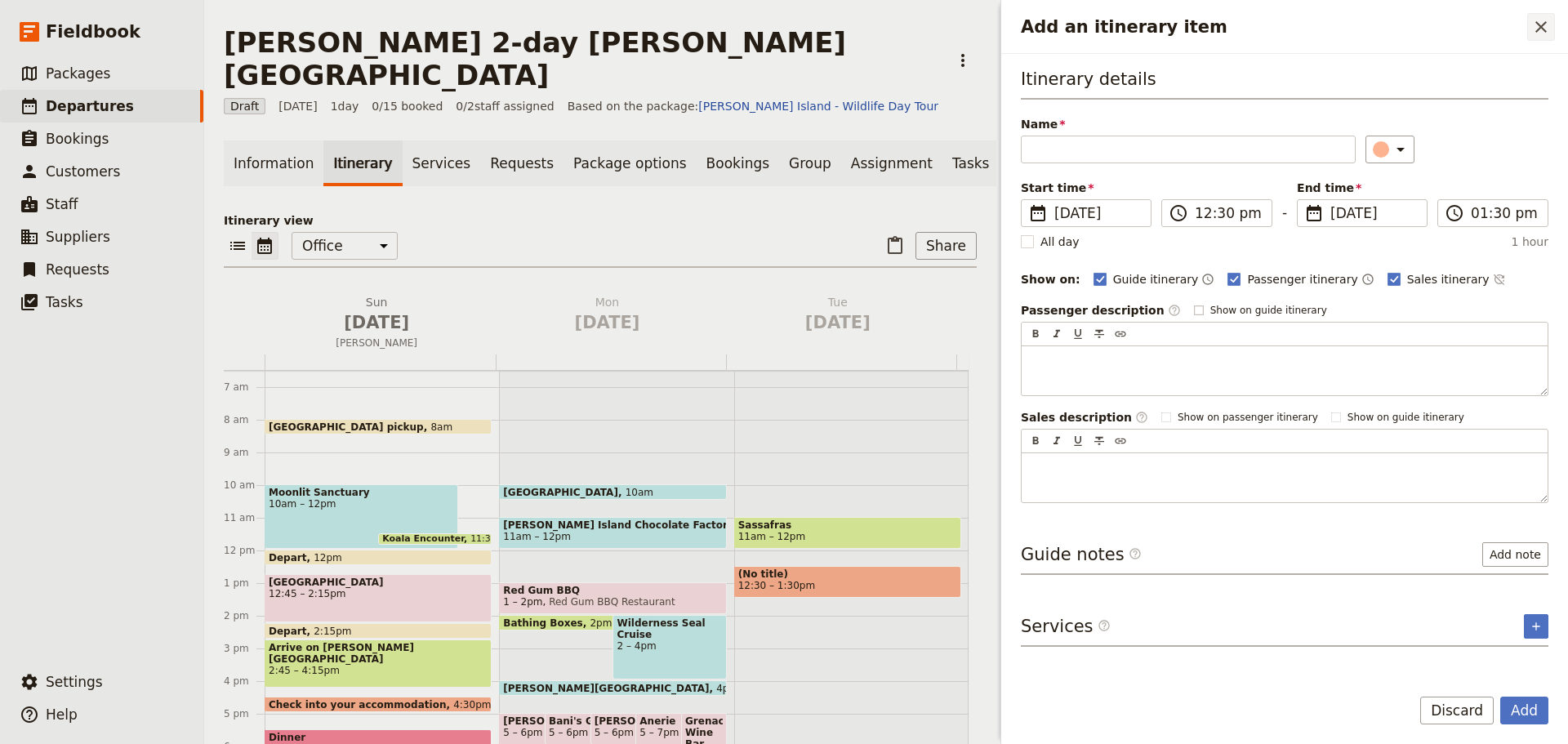
click at [1541, 22] on icon "Close drawer" at bounding box center [1541, 27] width 19 height 19
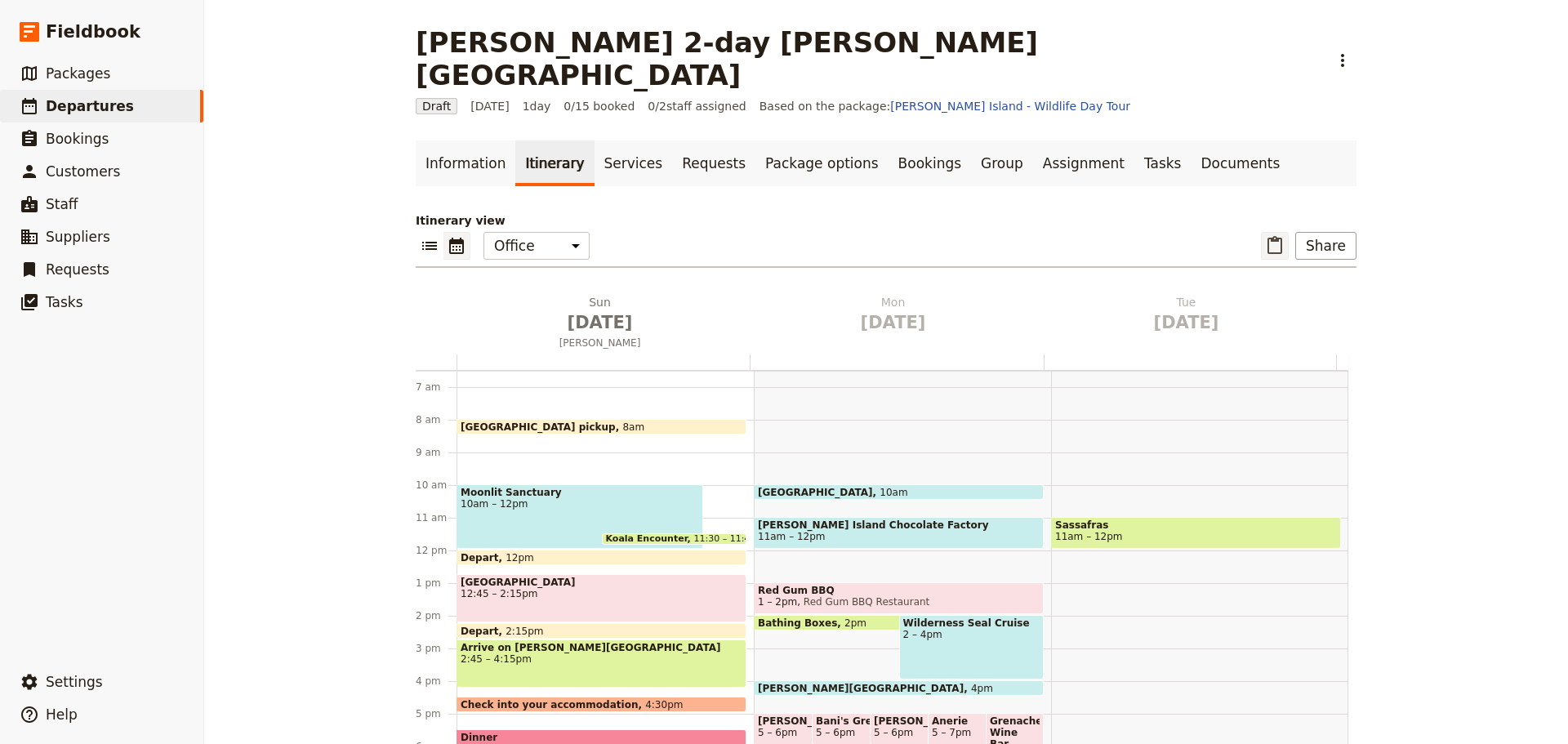
click at [1265, 236] on icon "Paste itinerary item" at bounding box center [1275, 246] width 19 height 19
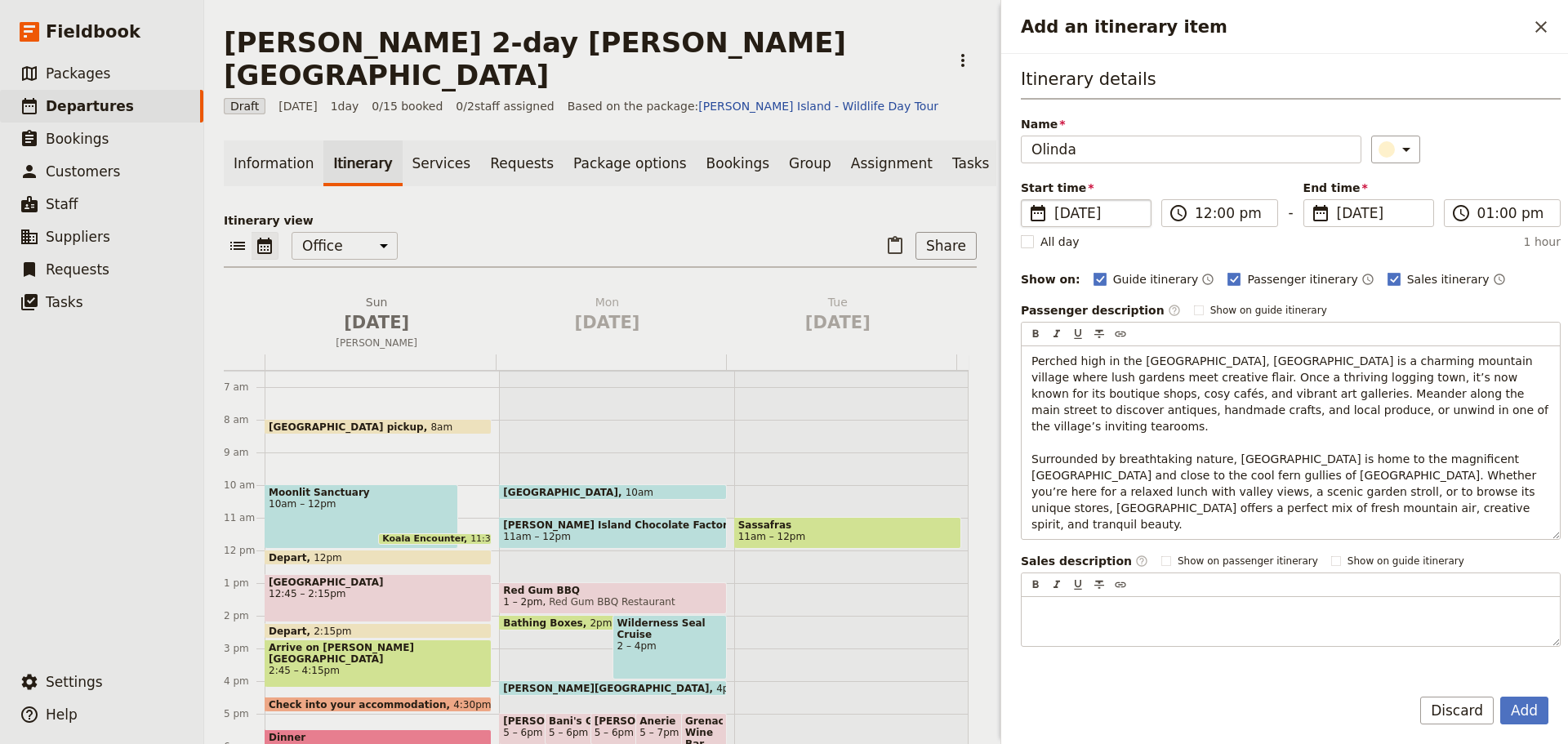
click at [1121, 214] on span "[DATE]" at bounding box center [1097, 213] width 86 height 19
click at [1028, 200] on input "[DATE]" at bounding box center [1028, 199] width 1 height 1
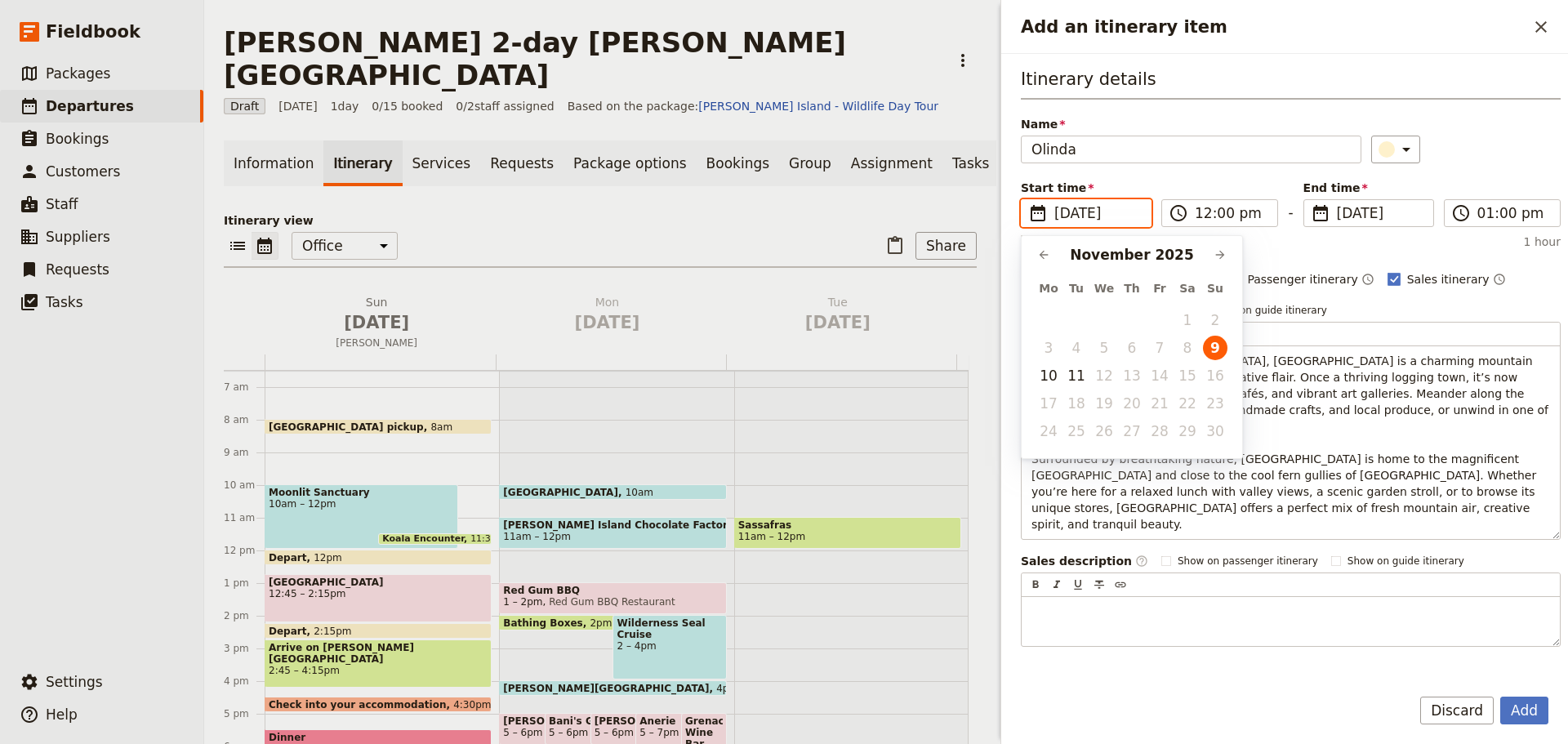
scroll to position [0, 0]
click at [1073, 372] on button "11" at bounding box center [1076, 375] width 24 height 24
type input "11/11/2025"
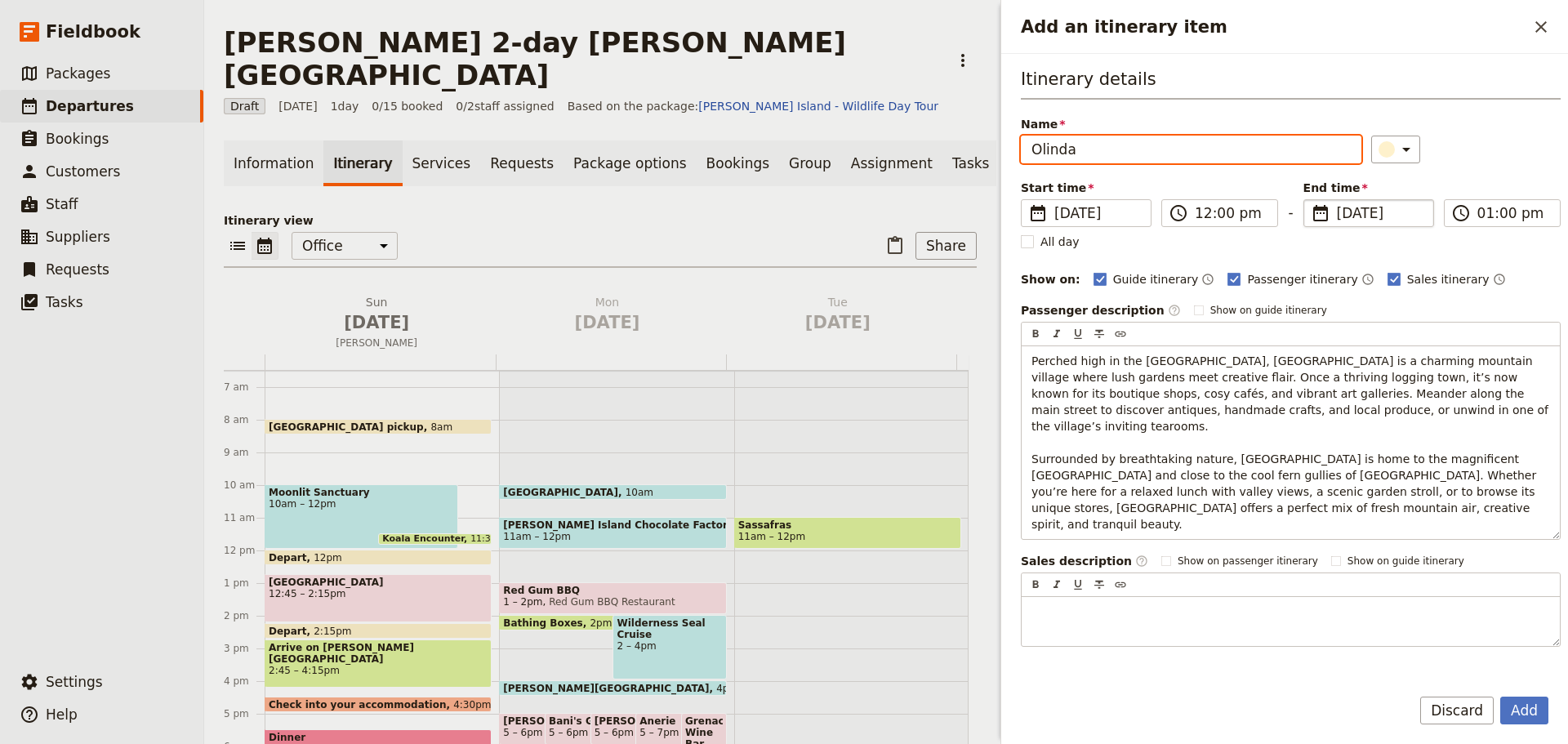
type input "11/11/2025"
click at [1355, 212] on span "11 Nov 2025" at bounding box center [1379, 213] width 86 height 19
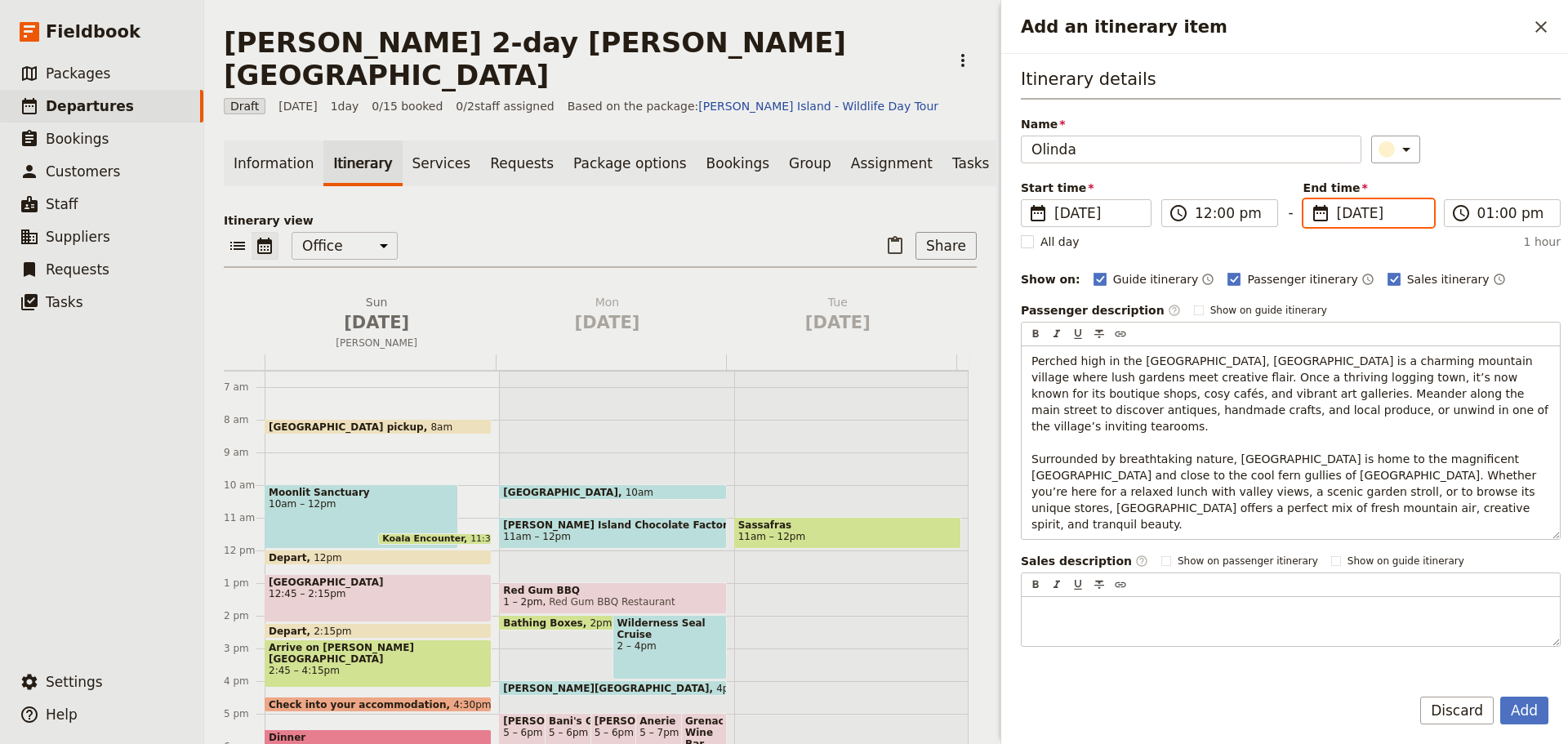
click at [1311, 200] on input "11/11/2025" at bounding box center [1311, 199] width 1 height 1
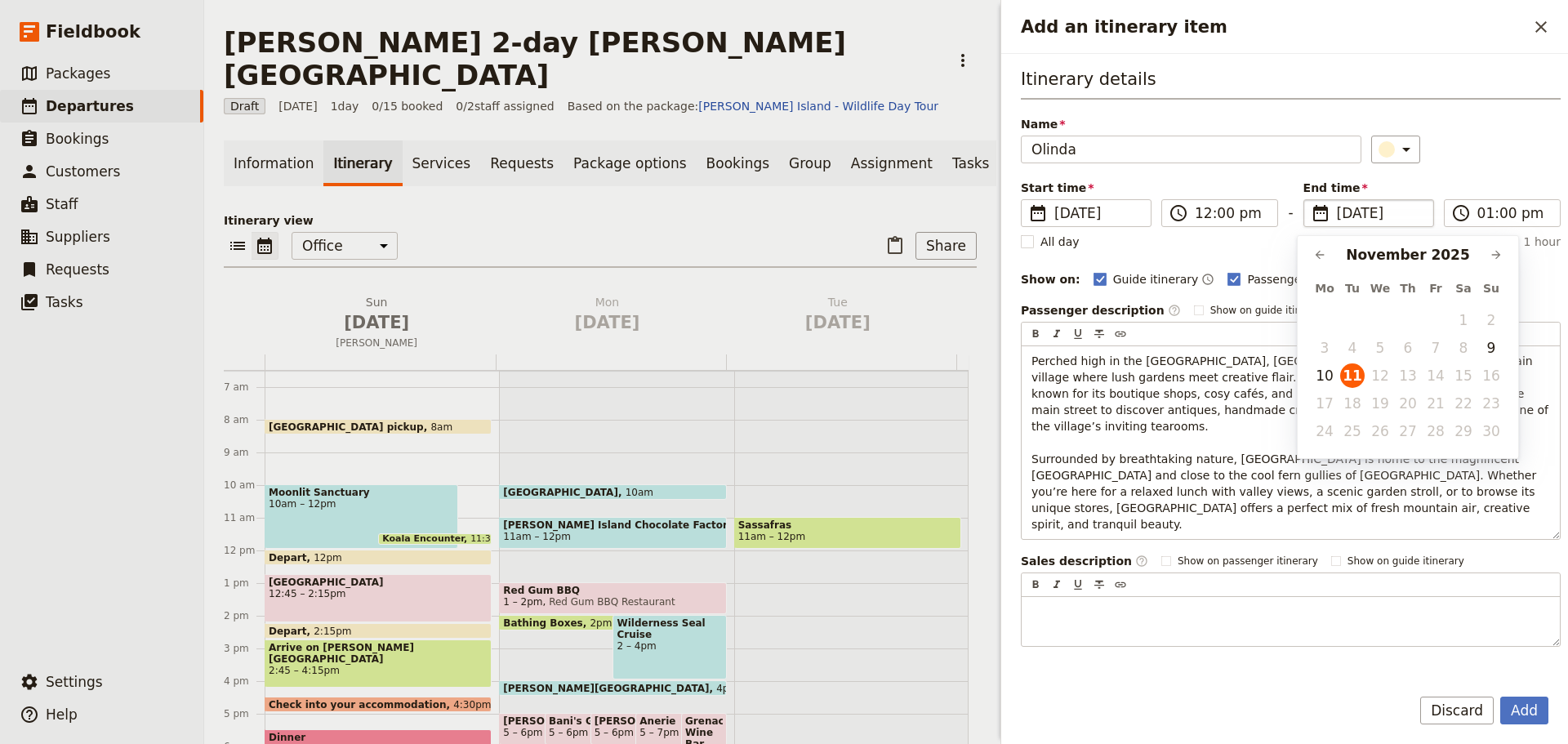
click at [1446, 150] on div "​" at bounding box center [1466, 149] width 190 height 28
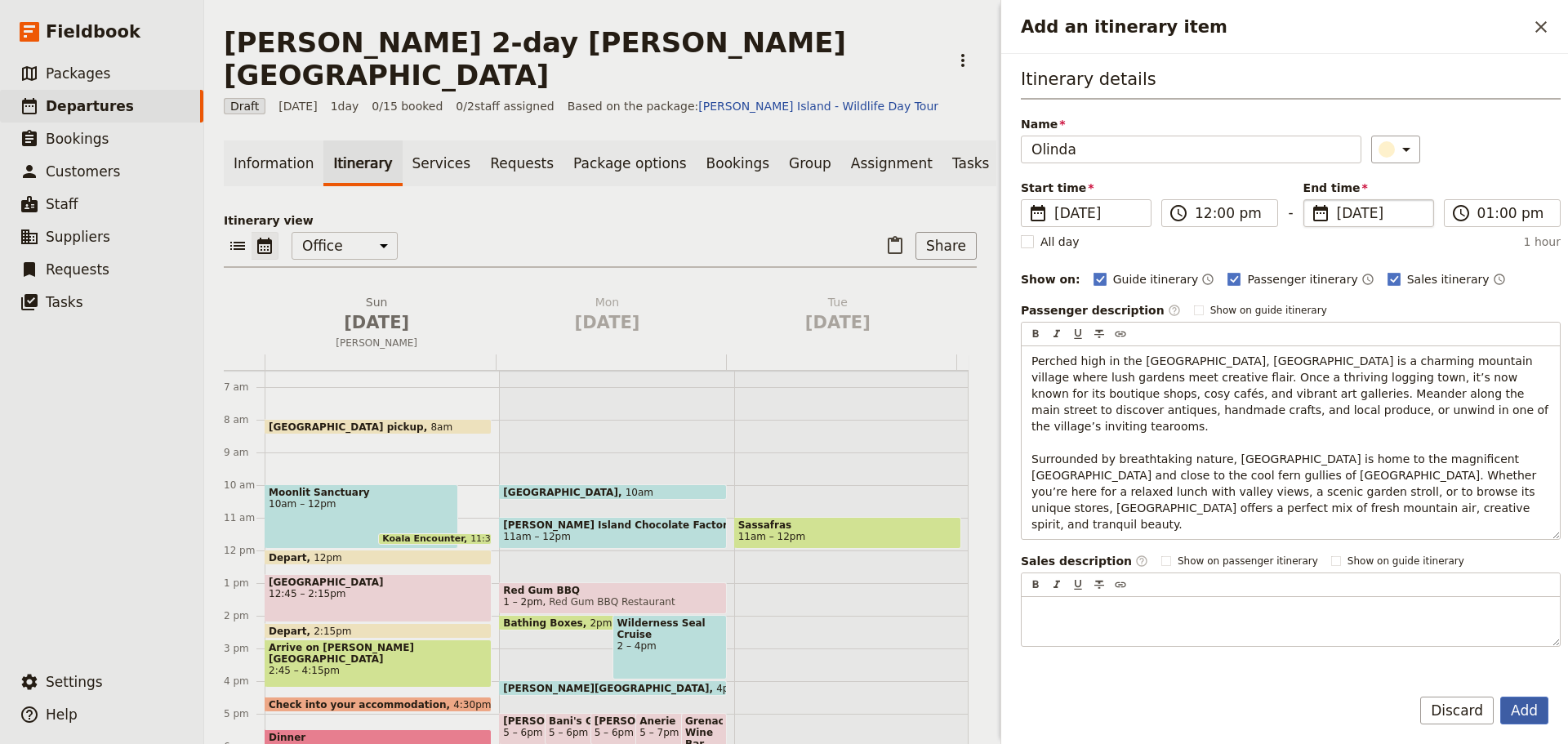
click at [1515, 711] on button "Add" at bounding box center [1524, 710] width 48 height 28
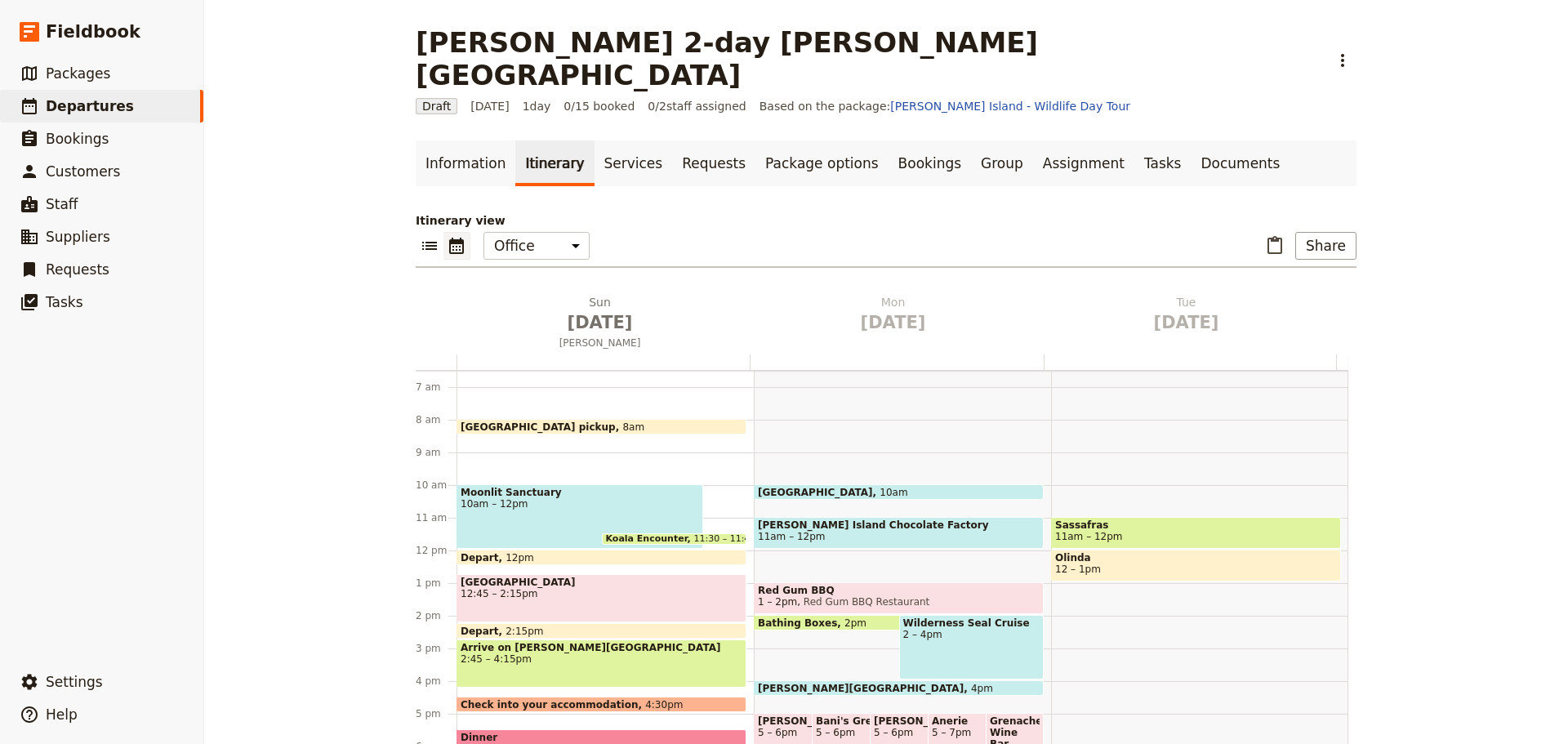
click at [1132, 551] on span "Olinda" at bounding box center [1195, 557] width 282 height 12
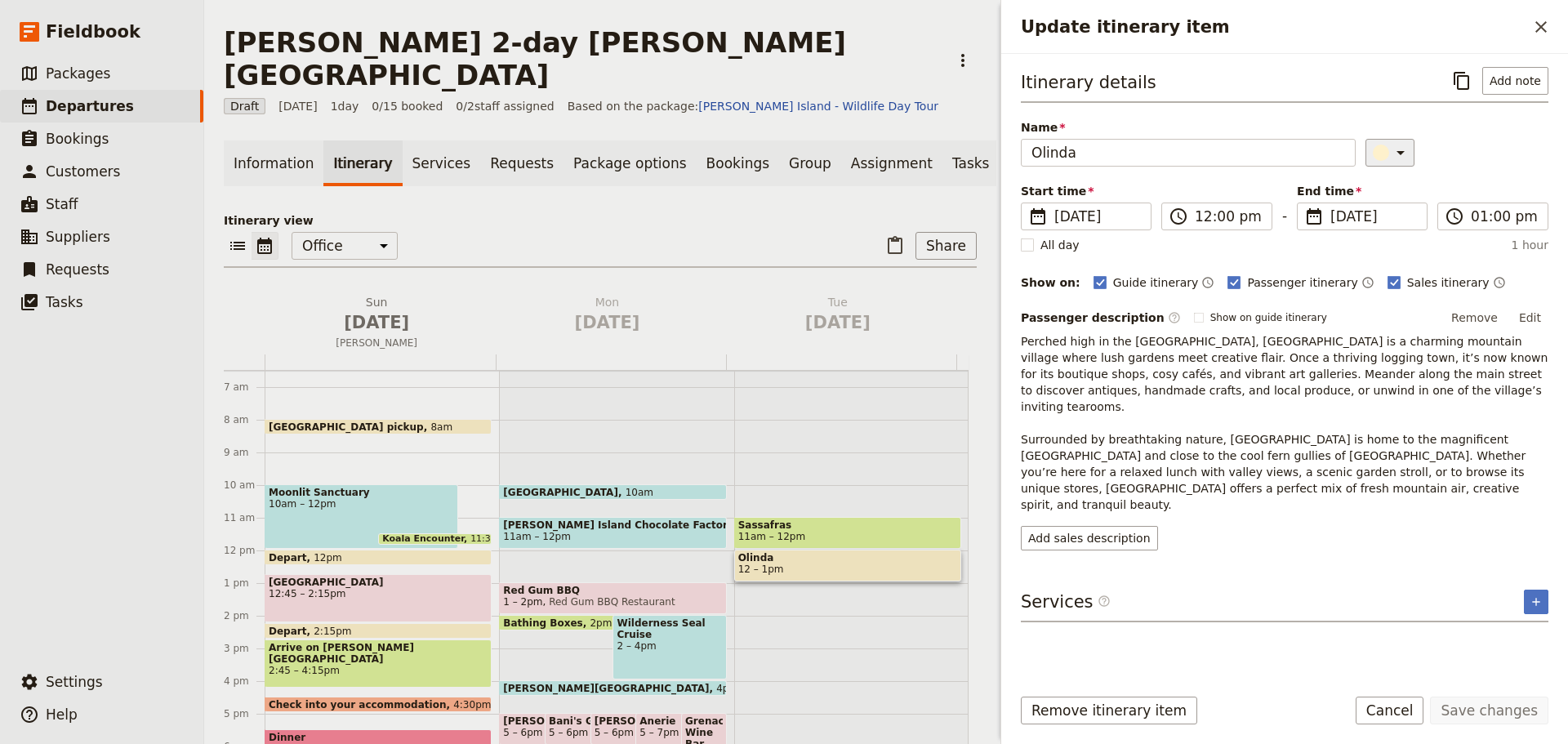
click at [1391, 145] on icon "Update itinerary item" at bounding box center [1401, 153] width 19 height 19
click at [1372, 208] on div "button" at bounding box center [1371, 206] width 16 height 16
click at [1469, 714] on button "Save changes" at bounding box center [1490, 710] width 118 height 28
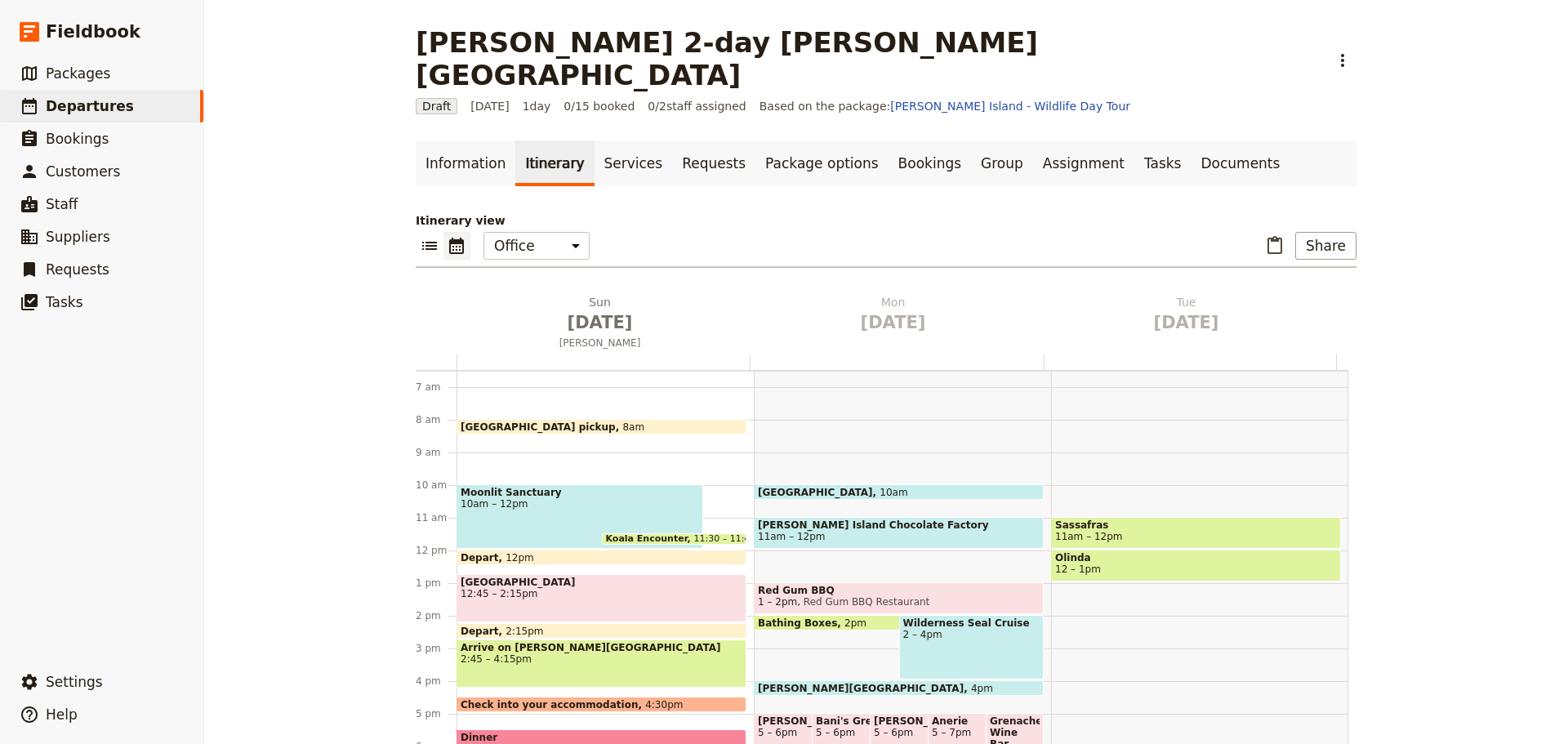
click at [1055, 560] on div "Sassafras 11am – 12pm Olinda 12 – 1pm" at bounding box center [1199, 551] width 297 height 784
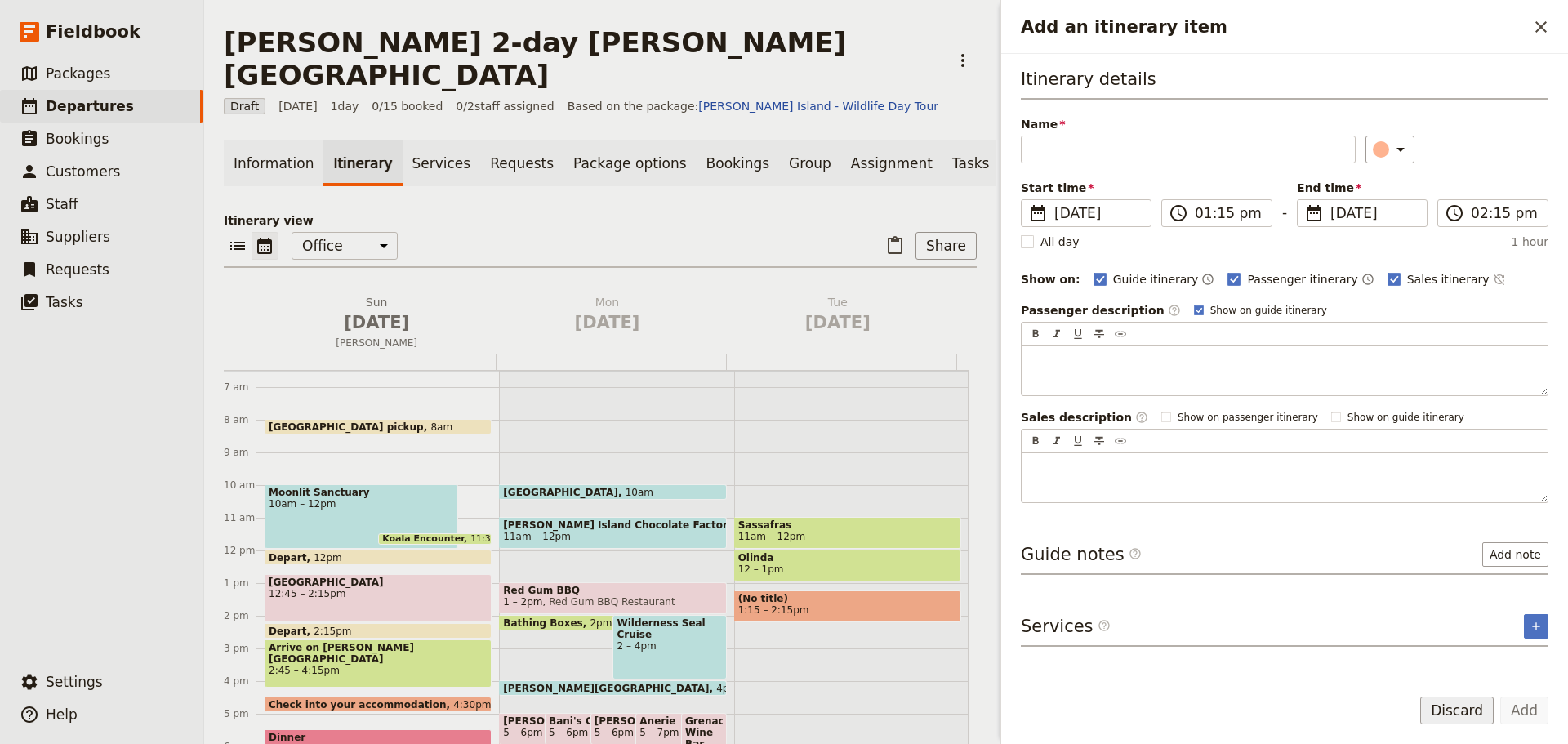
click at [1446, 706] on button "Discard" at bounding box center [1457, 710] width 74 height 28
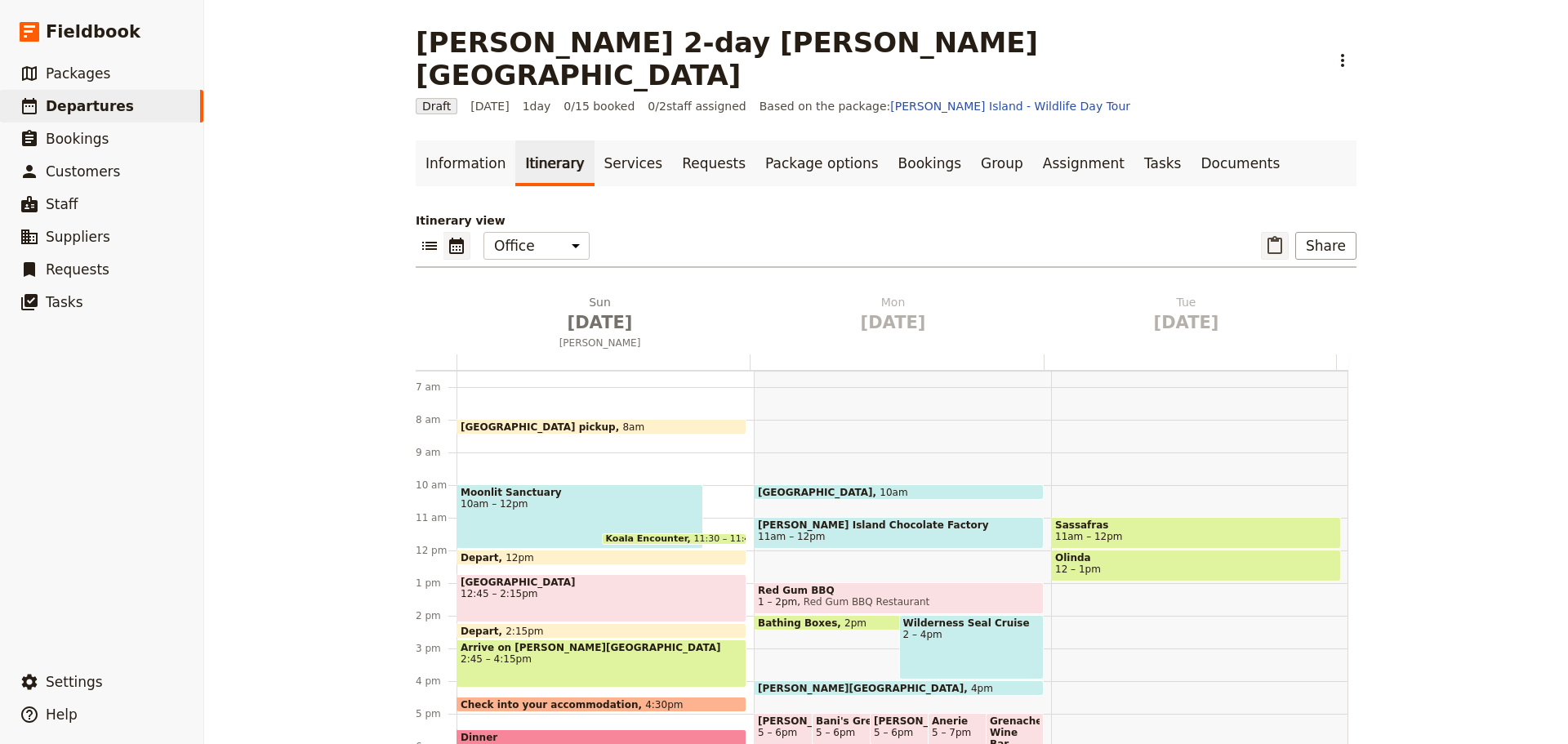
click at [1270, 236] on icon "Paste itinerary item" at bounding box center [1275, 246] width 19 height 19
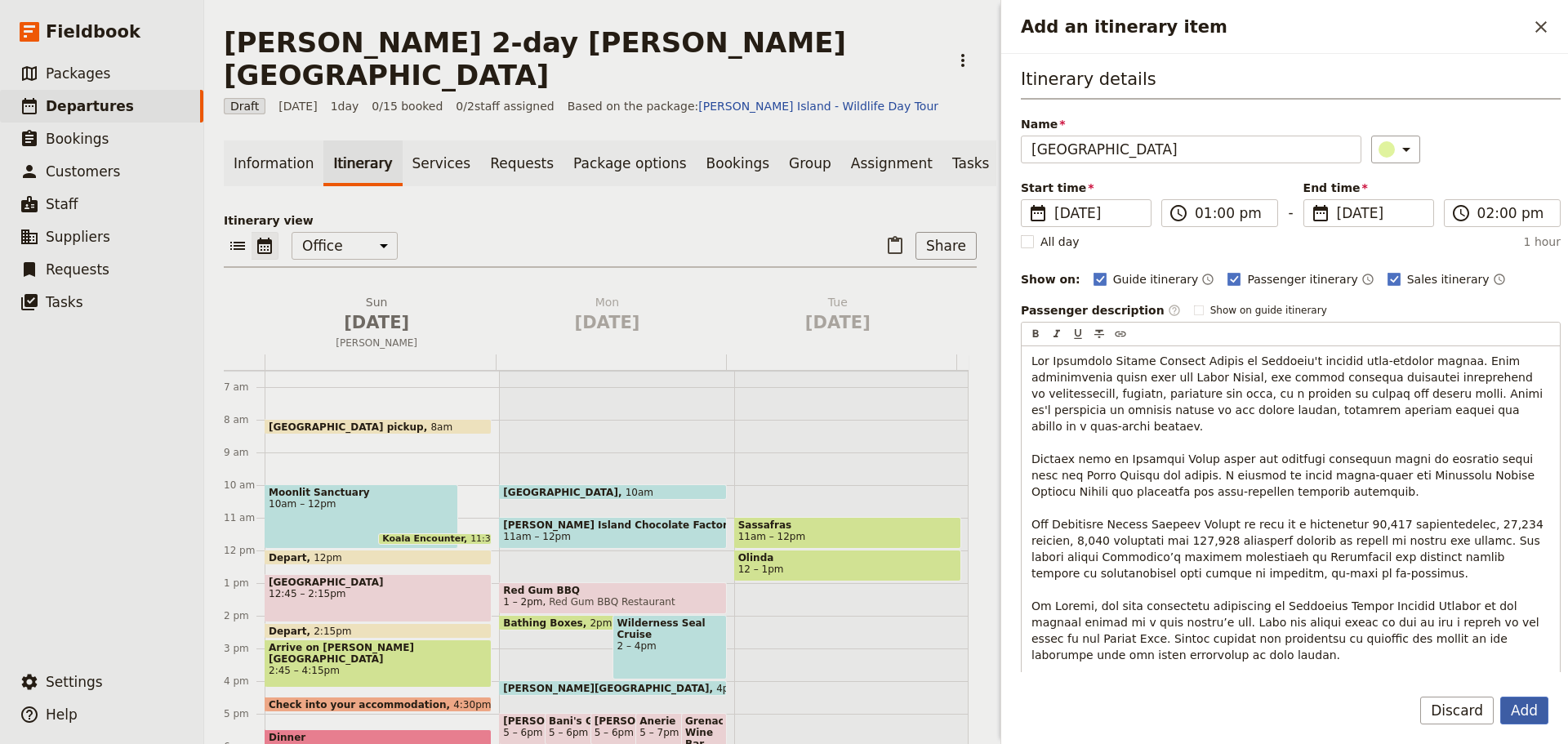
click at [1524, 707] on button "Add" at bounding box center [1524, 710] width 48 height 28
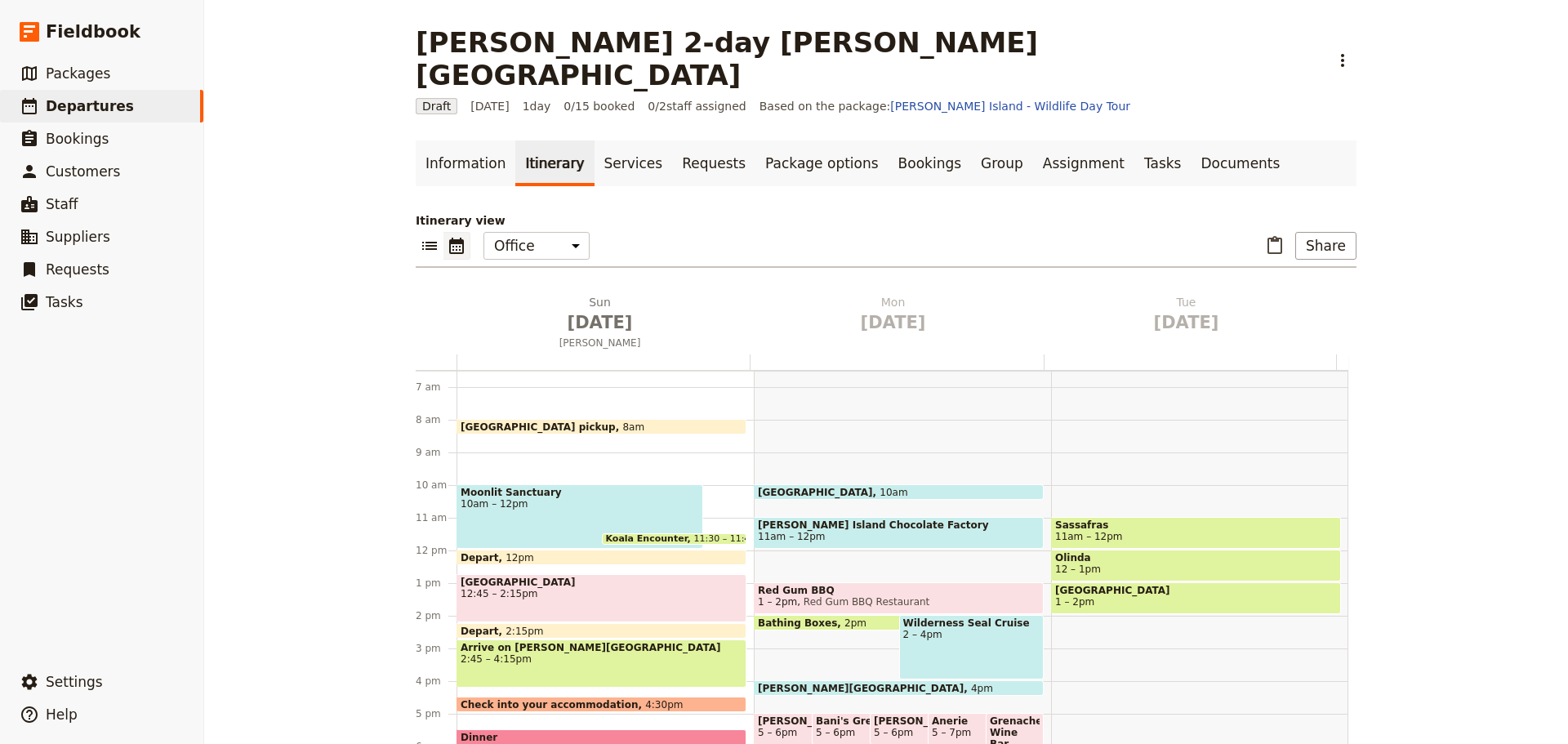
click at [1104, 597] on div "Sassafras 11am – 12pm Olinda 12 – 1pm Dandenong Ranges Botanic Gardens 1 – 2pm" at bounding box center [1199, 551] width 297 height 784
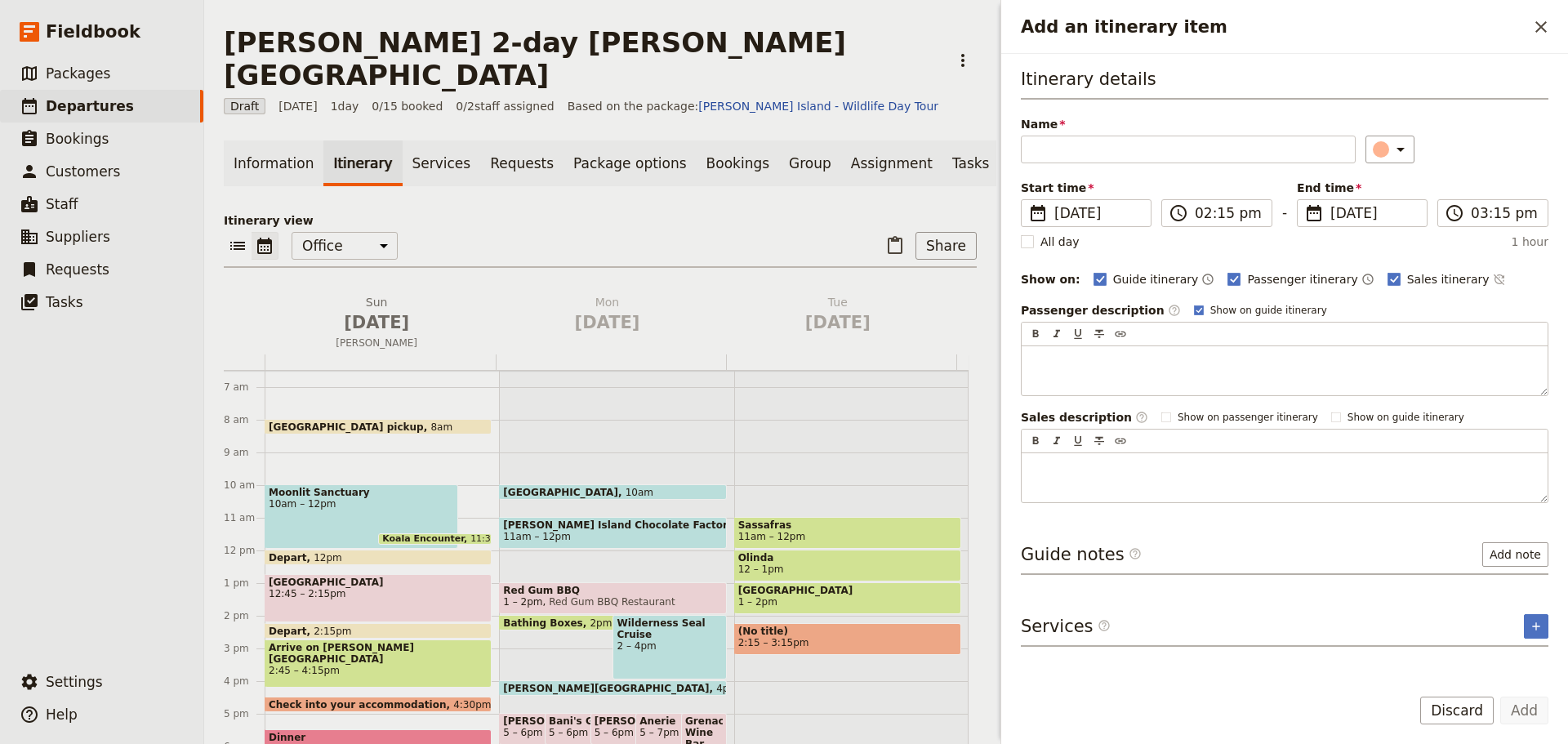
click at [1462, 713] on button "Discard" at bounding box center [1457, 710] width 74 height 28
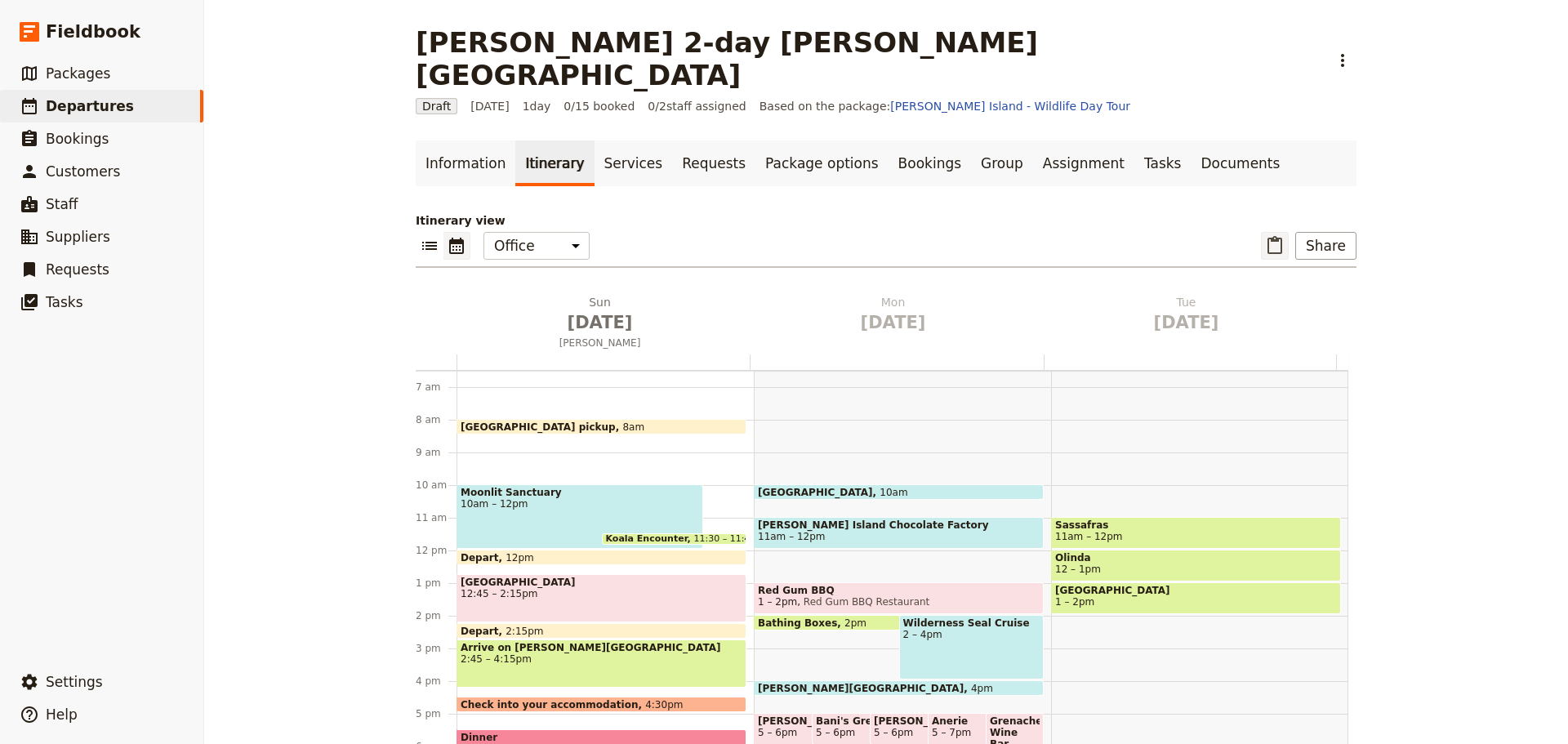
click at [1268, 236] on icon "Paste itinerary item" at bounding box center [1275, 245] width 15 height 18
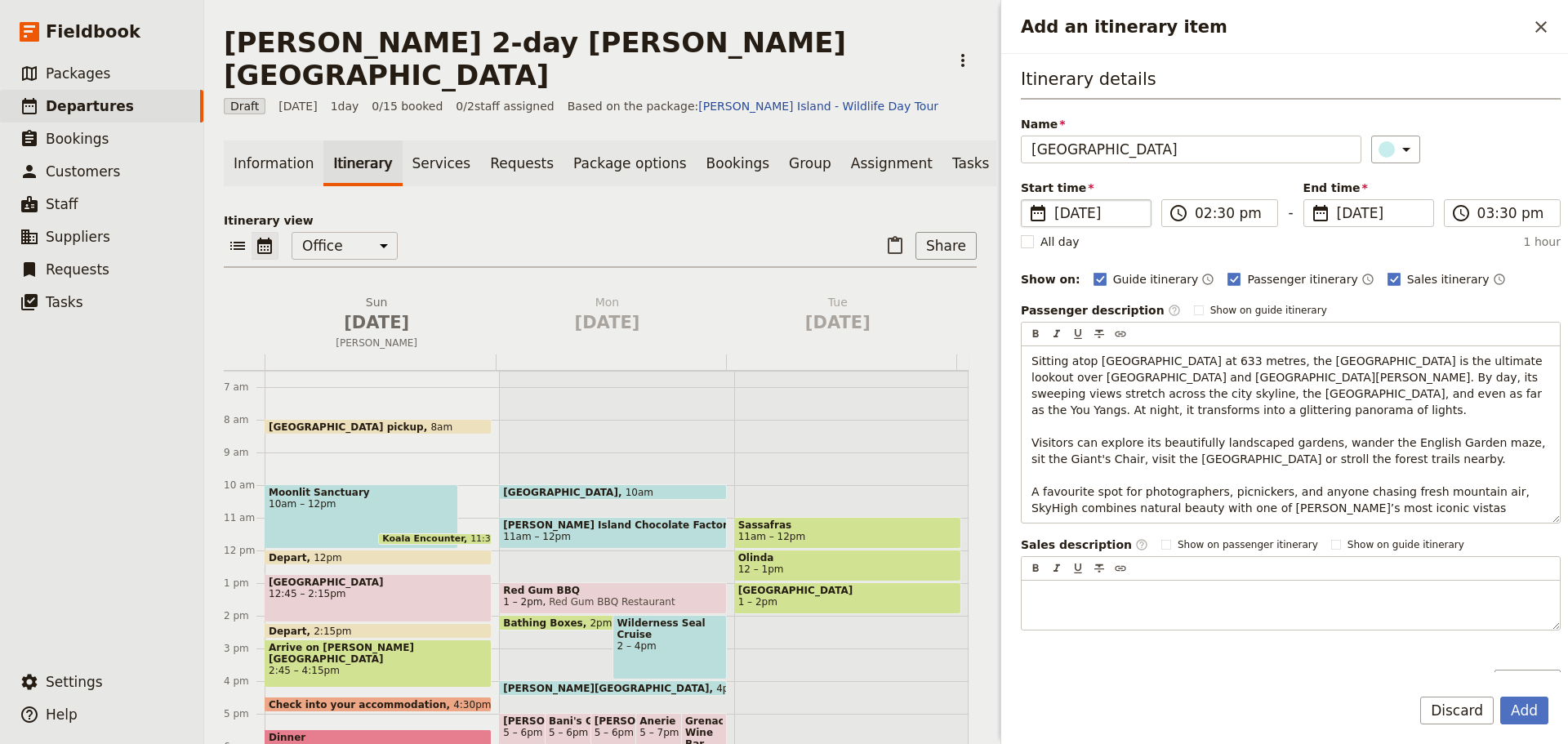
click at [1096, 216] on span "[DATE]" at bounding box center [1097, 213] width 86 height 19
click at [1028, 200] on input "[DATE]" at bounding box center [1028, 199] width 1 height 1
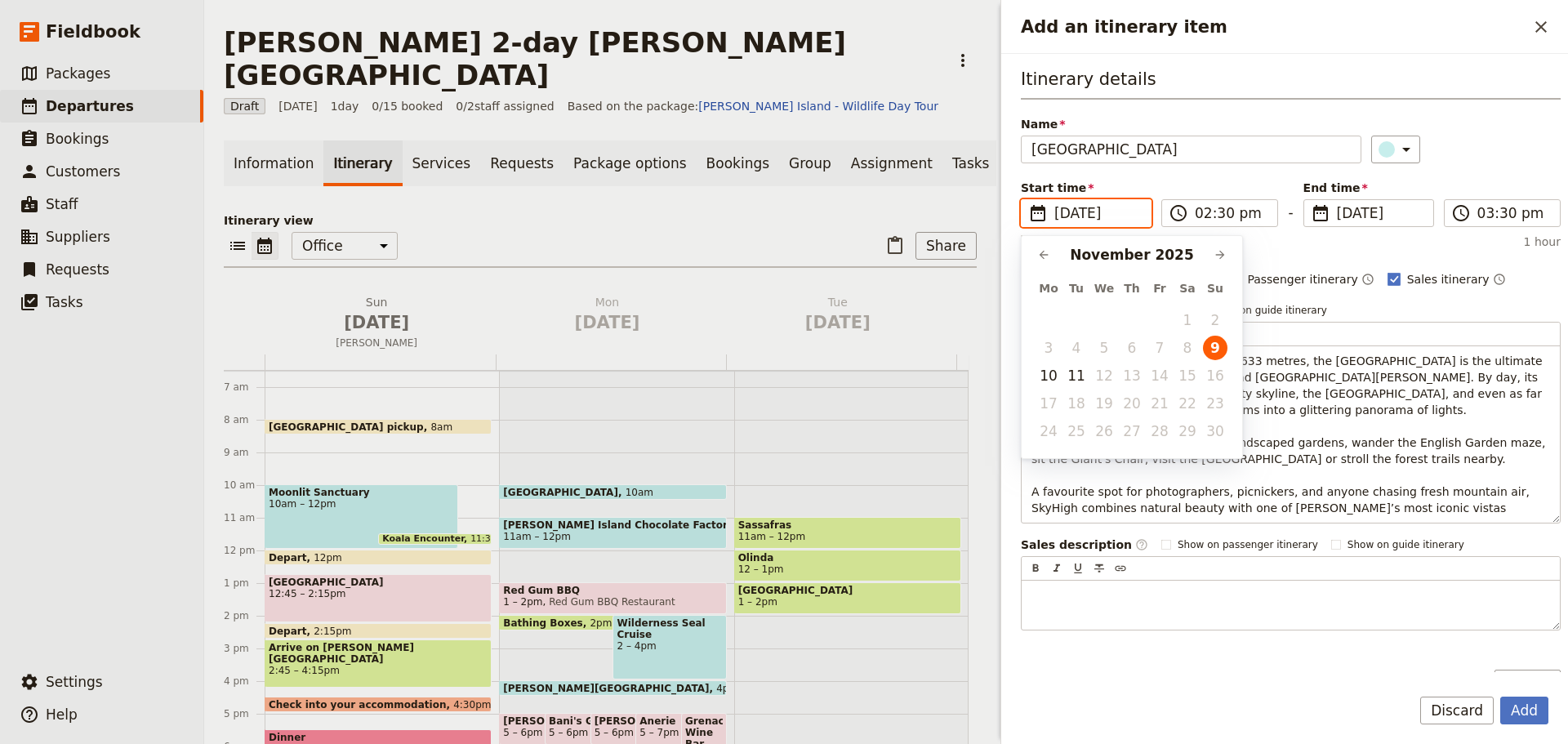
drag, startPoint x: 1077, startPoint y: 382, endPoint x: 1124, endPoint y: 320, distance: 77.8
click at [1078, 381] on button "11" at bounding box center [1076, 375] width 24 height 24
type input "11/11/2025"
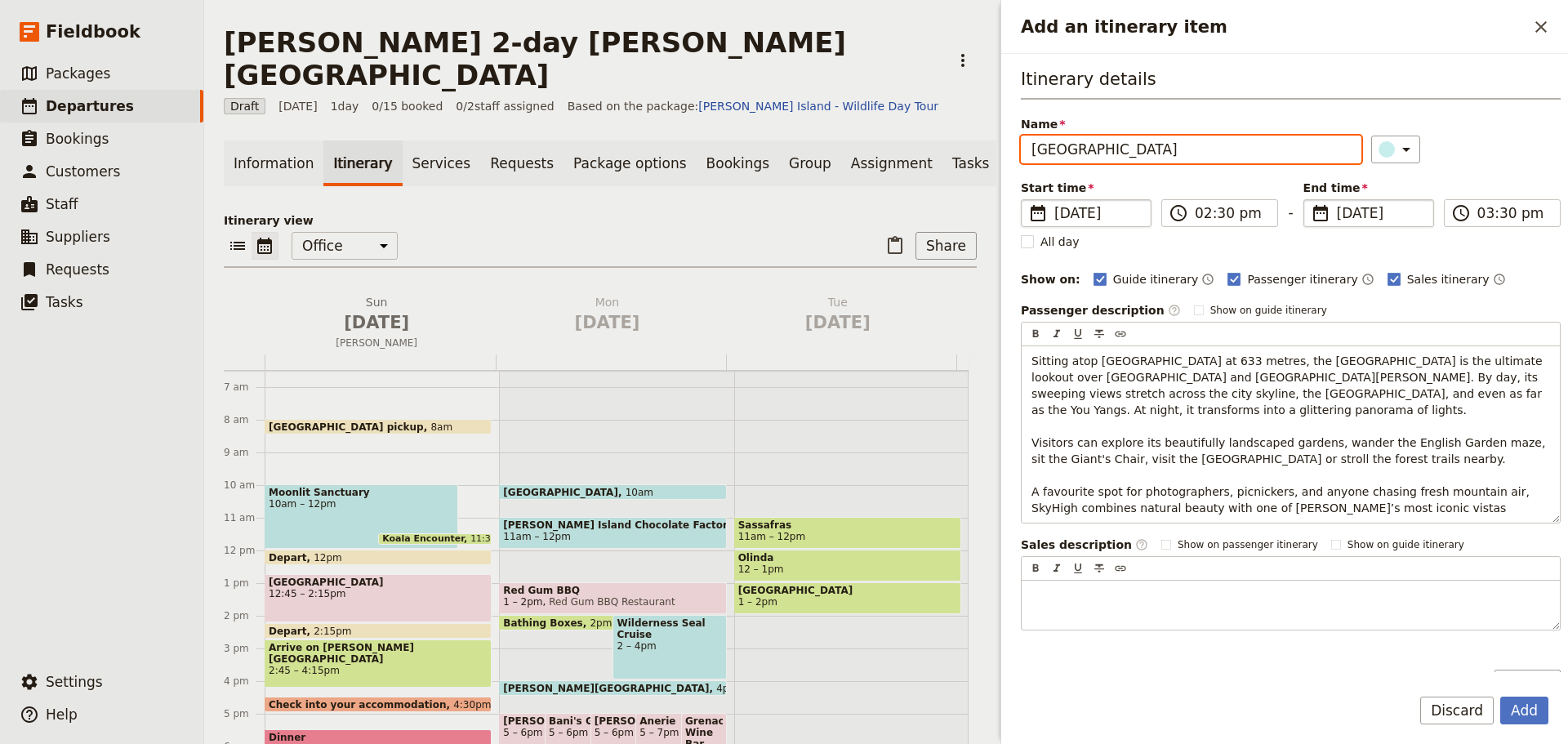
type input "11/11/2025"
click at [1346, 221] on span "[DATE]" at bounding box center [1379, 213] width 86 height 19
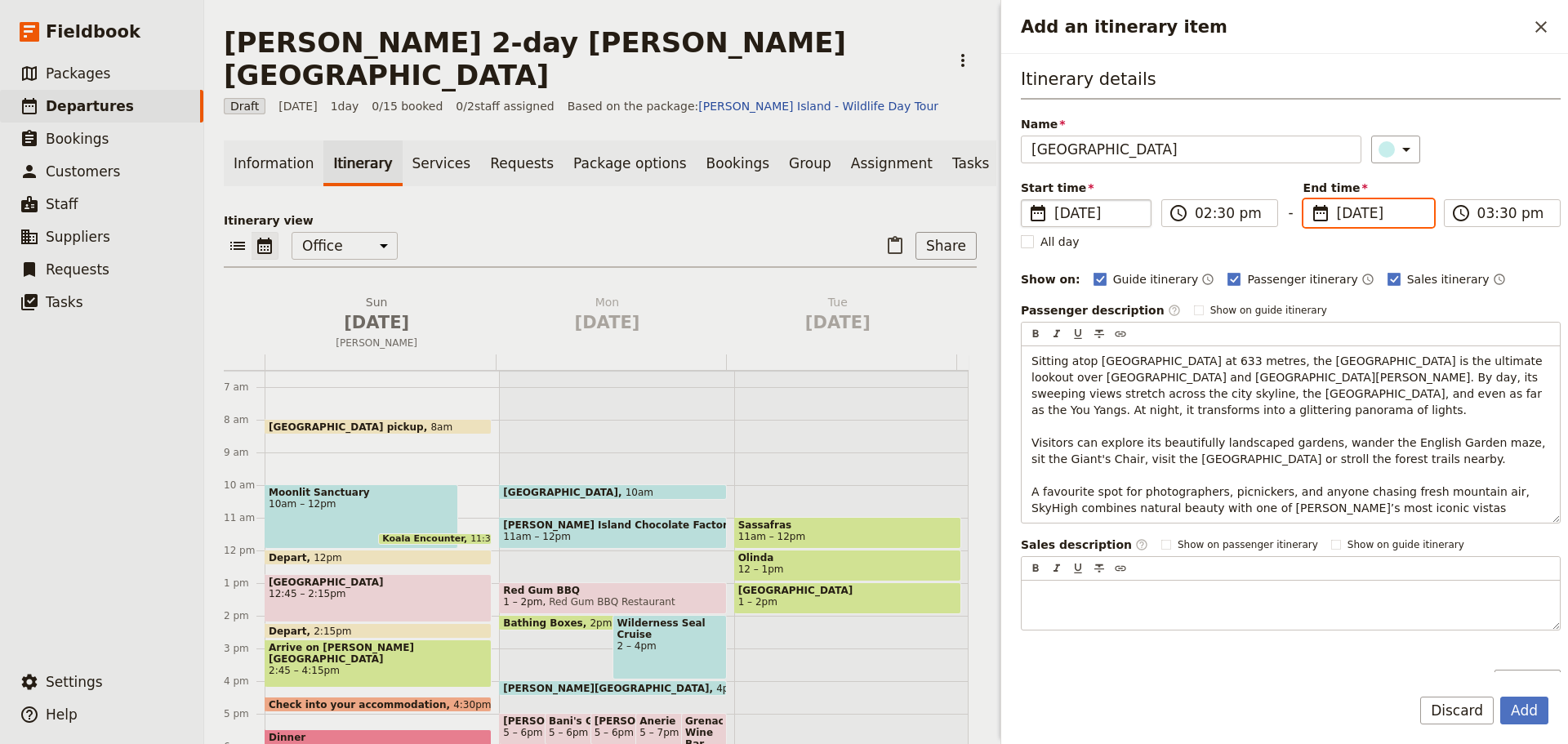
click at [1311, 200] on input "11/11/2025" at bounding box center [1311, 199] width 1 height 1
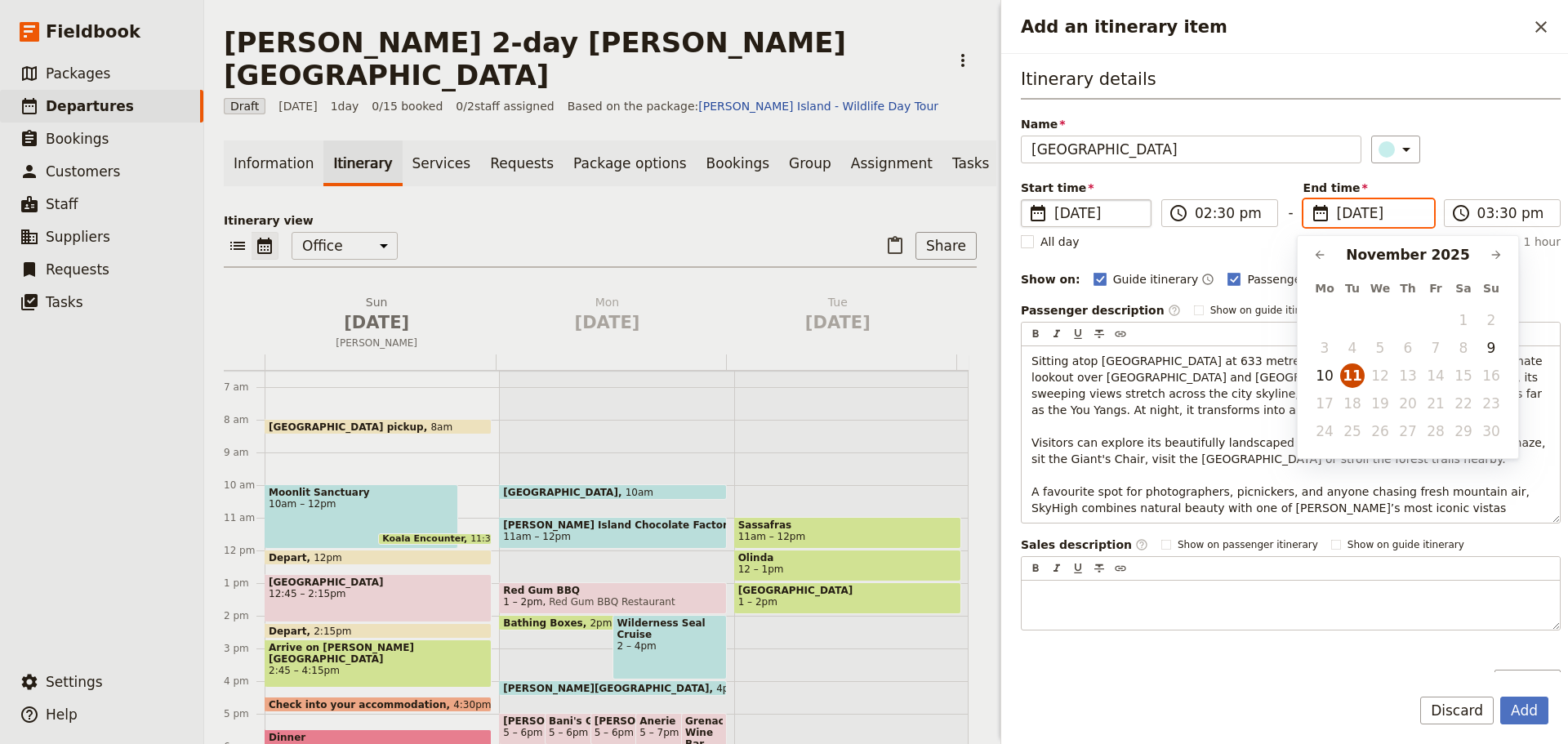
click at [1350, 374] on button "11" at bounding box center [1352, 375] width 24 height 24
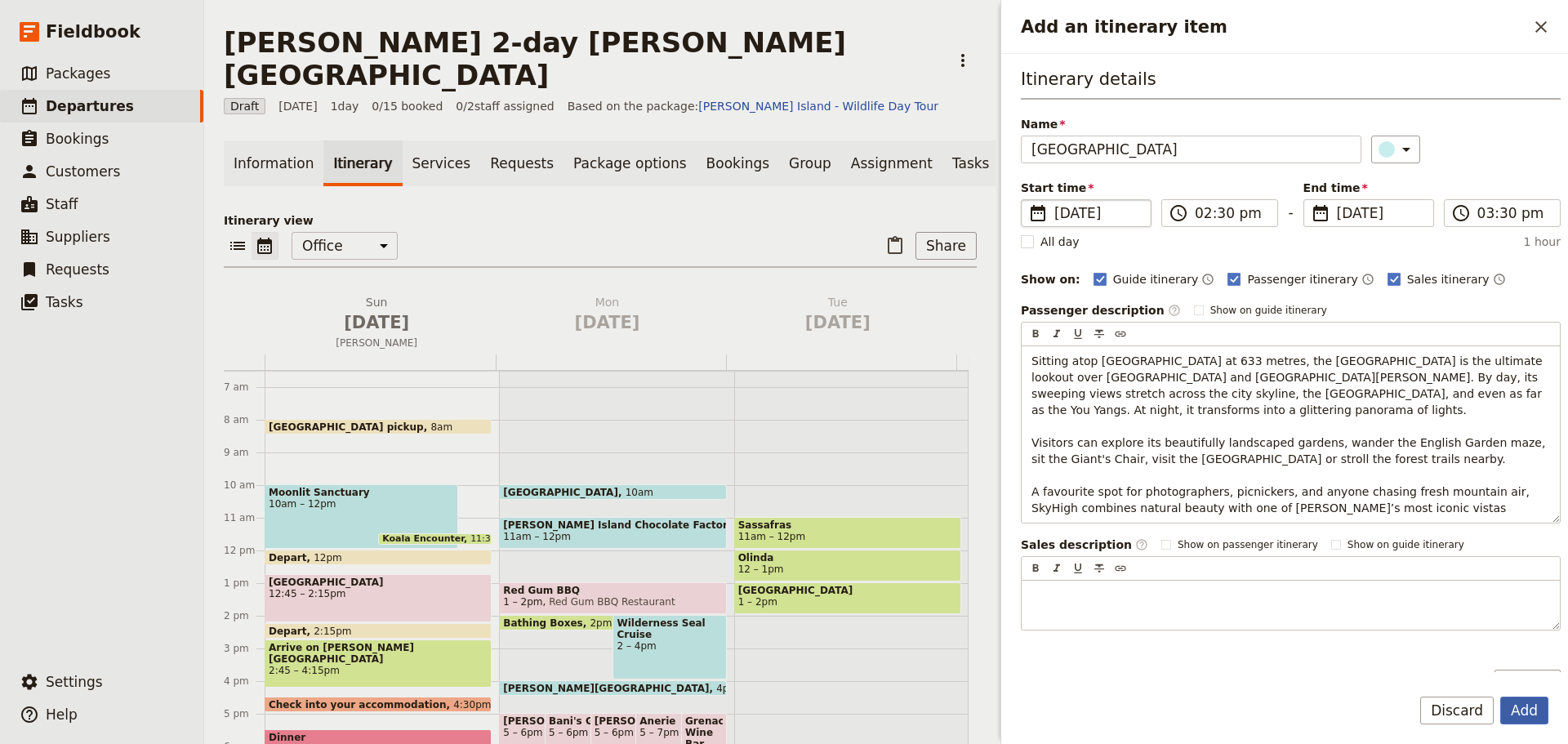
click at [1516, 708] on button "Add" at bounding box center [1524, 710] width 48 height 28
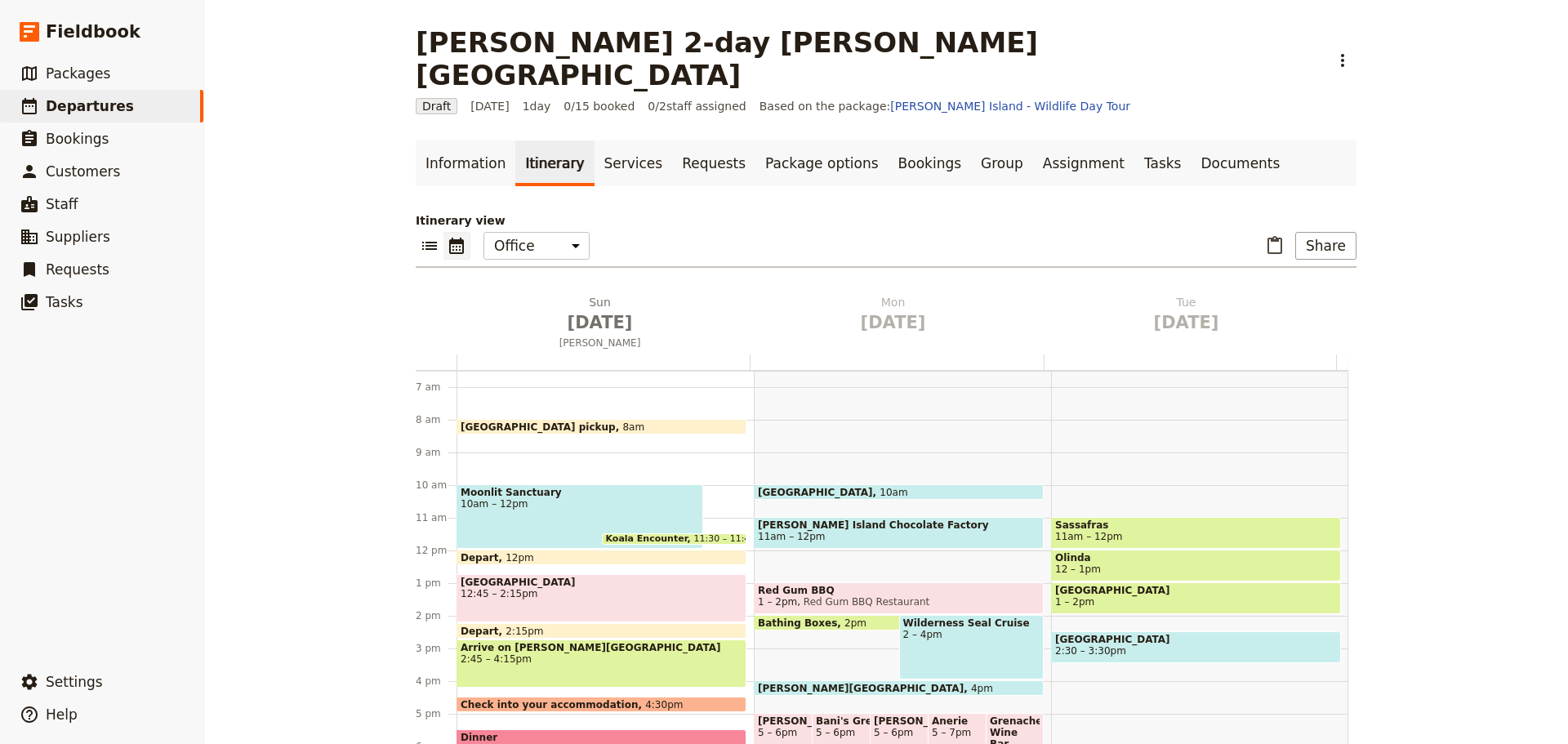
click at [1106, 639] on div "Sassafras 11am – 12pm Olinda 12 – 1pm Dandenong Ranges Botanic Gardens 1 – 2pm …" at bounding box center [1199, 551] width 297 height 784
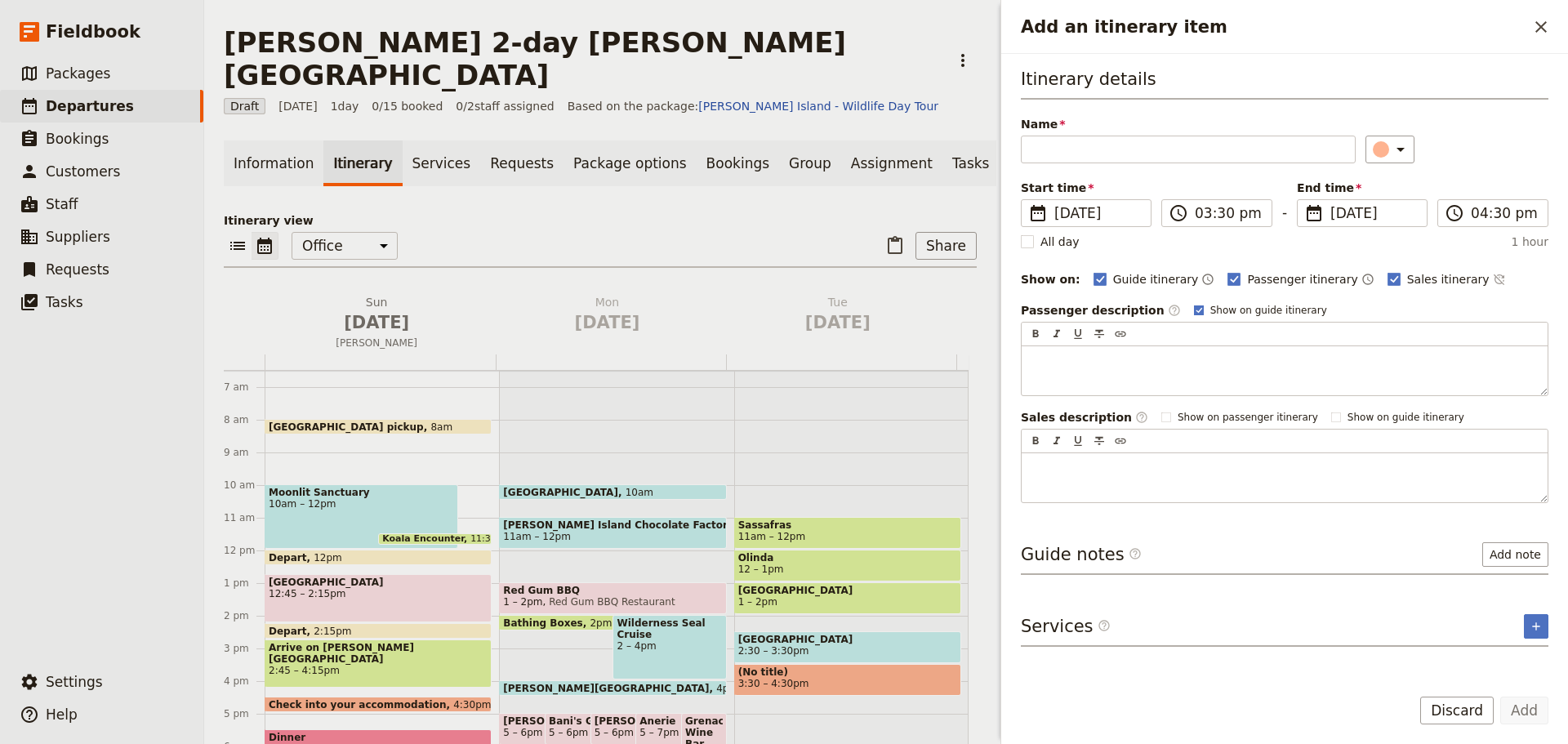
click at [1163, 307] on div "Passenger description ​ Show on guide itinerary" at bounding box center [1284, 310] width 528 height 16
click at [1194, 306] on rect "Add an itinerary item" at bounding box center [1198, 310] width 9 height 9
click at [1193, 304] on input "Show on guide itinerary" at bounding box center [1193, 303] width 1 height 1
checkbox input "false"
click at [1479, 714] on button "Discard" at bounding box center [1457, 710] width 74 height 28
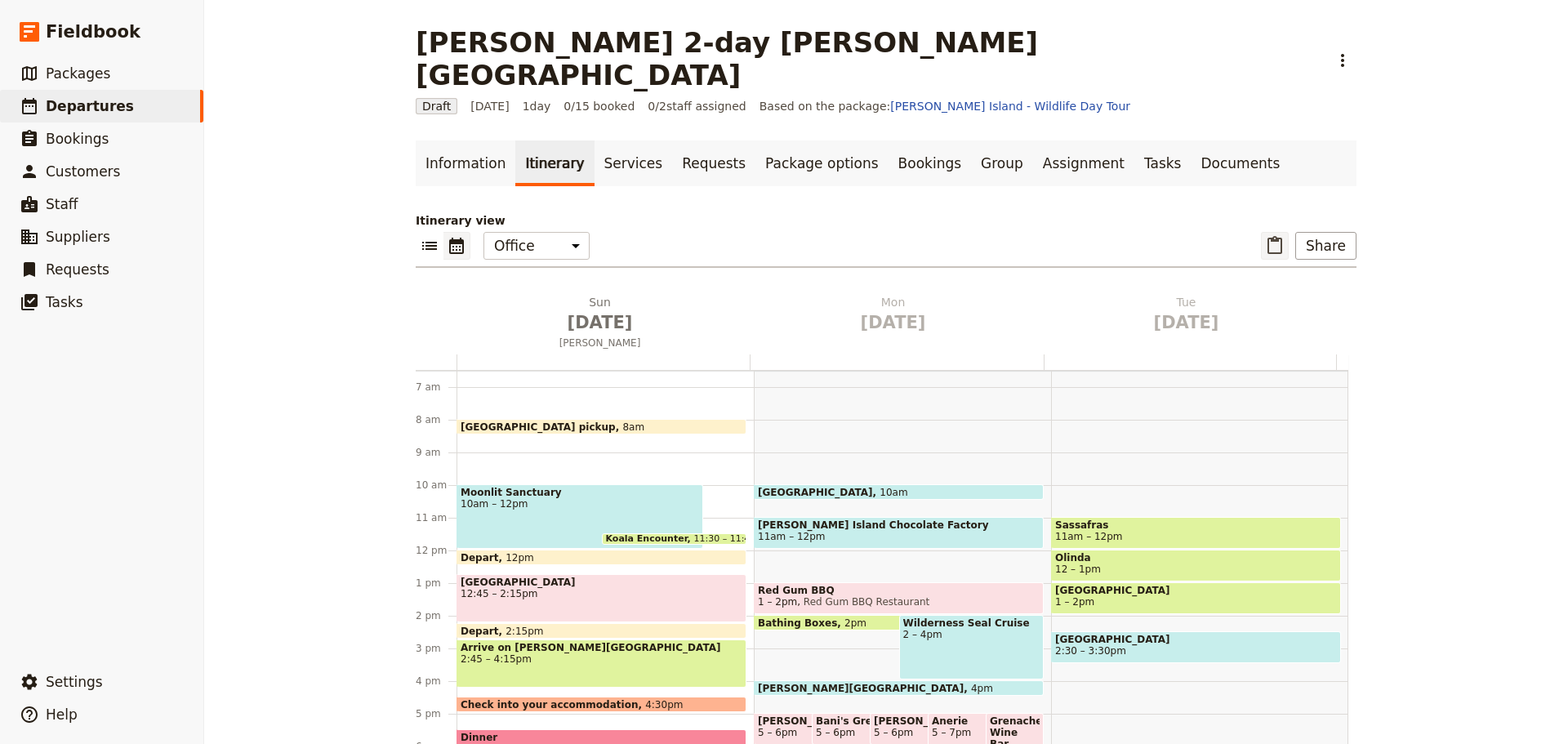
click at [1277, 236] on icon "Paste itinerary item" at bounding box center [1275, 246] width 19 height 19
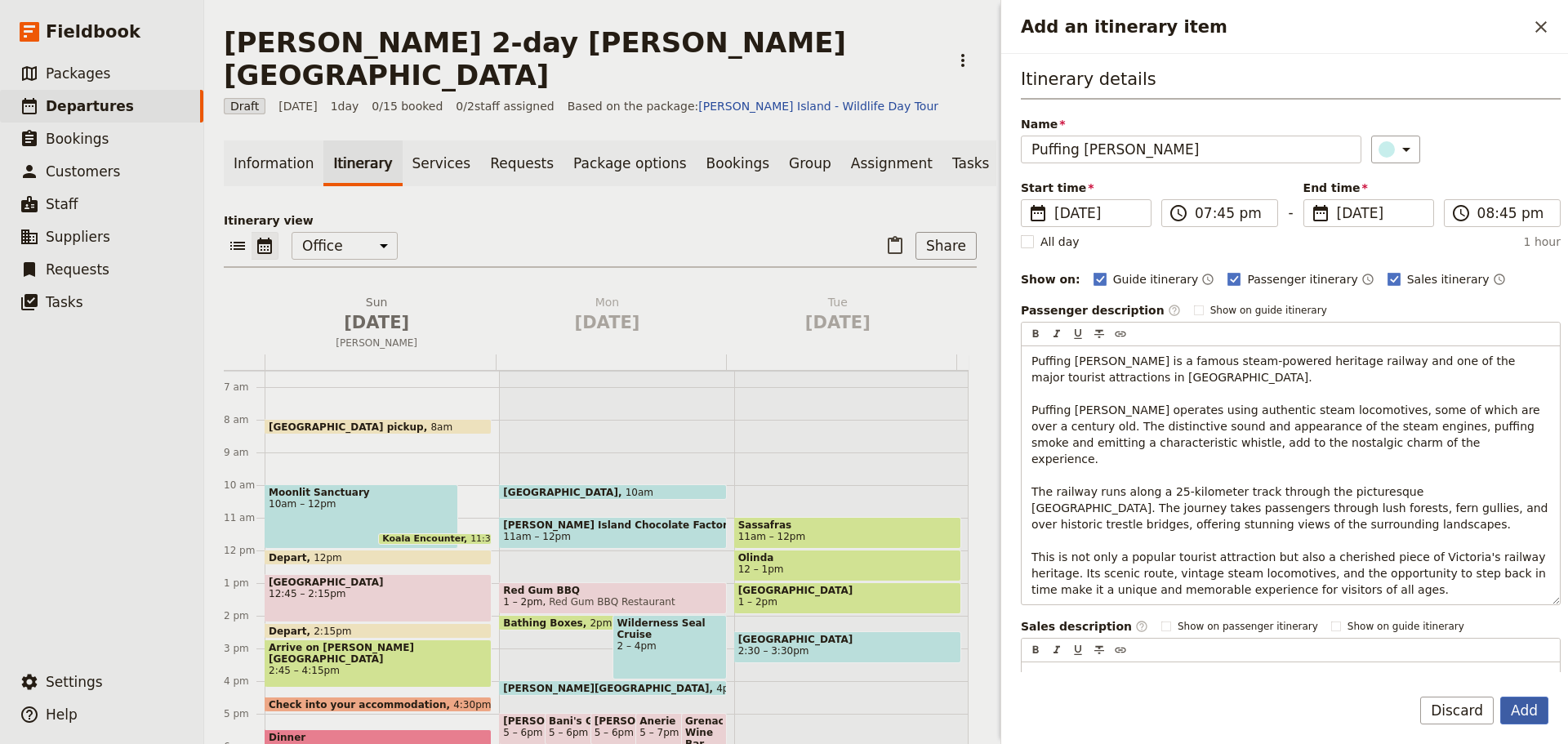
click at [1529, 707] on button "Add" at bounding box center [1524, 710] width 48 height 28
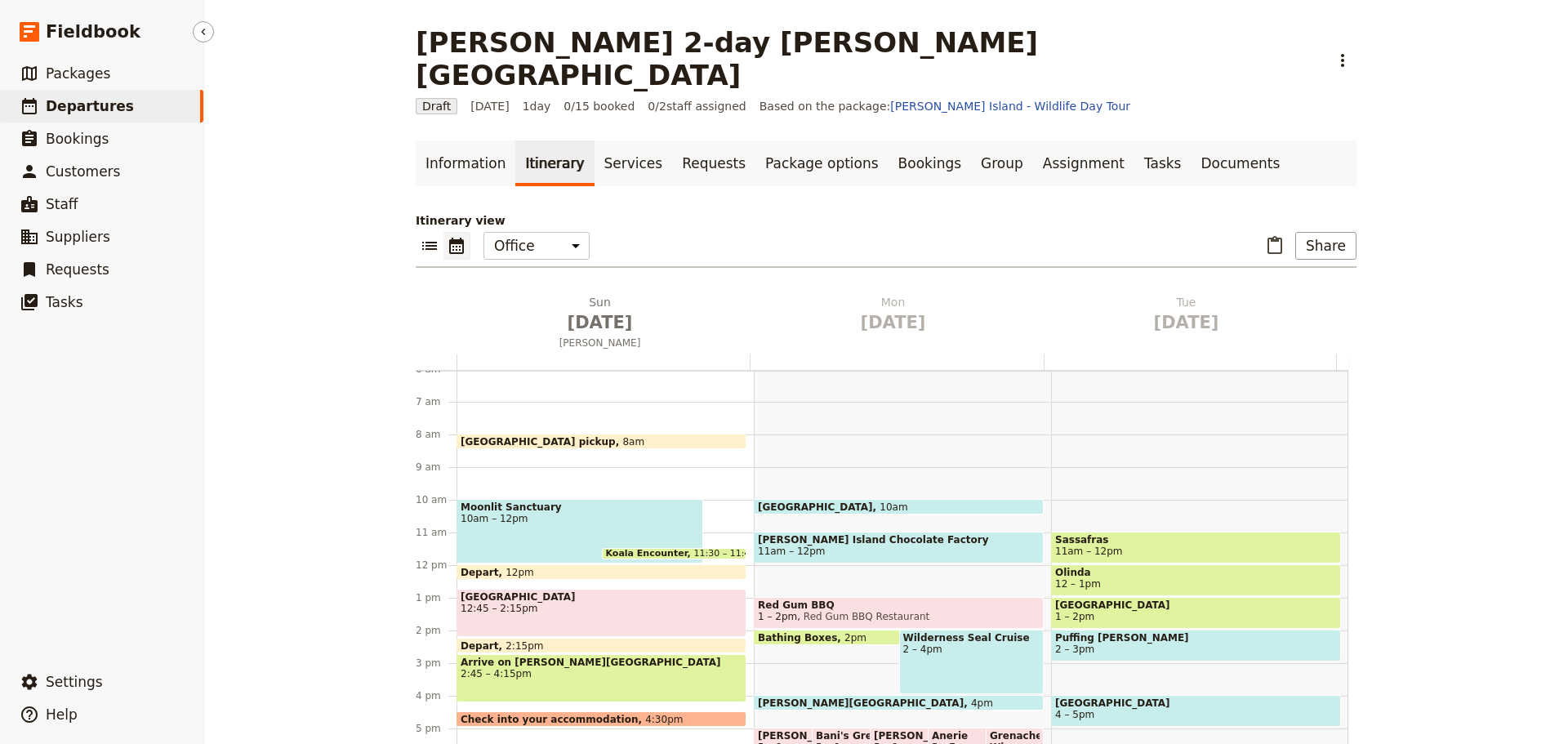
scroll to position [223, 0]
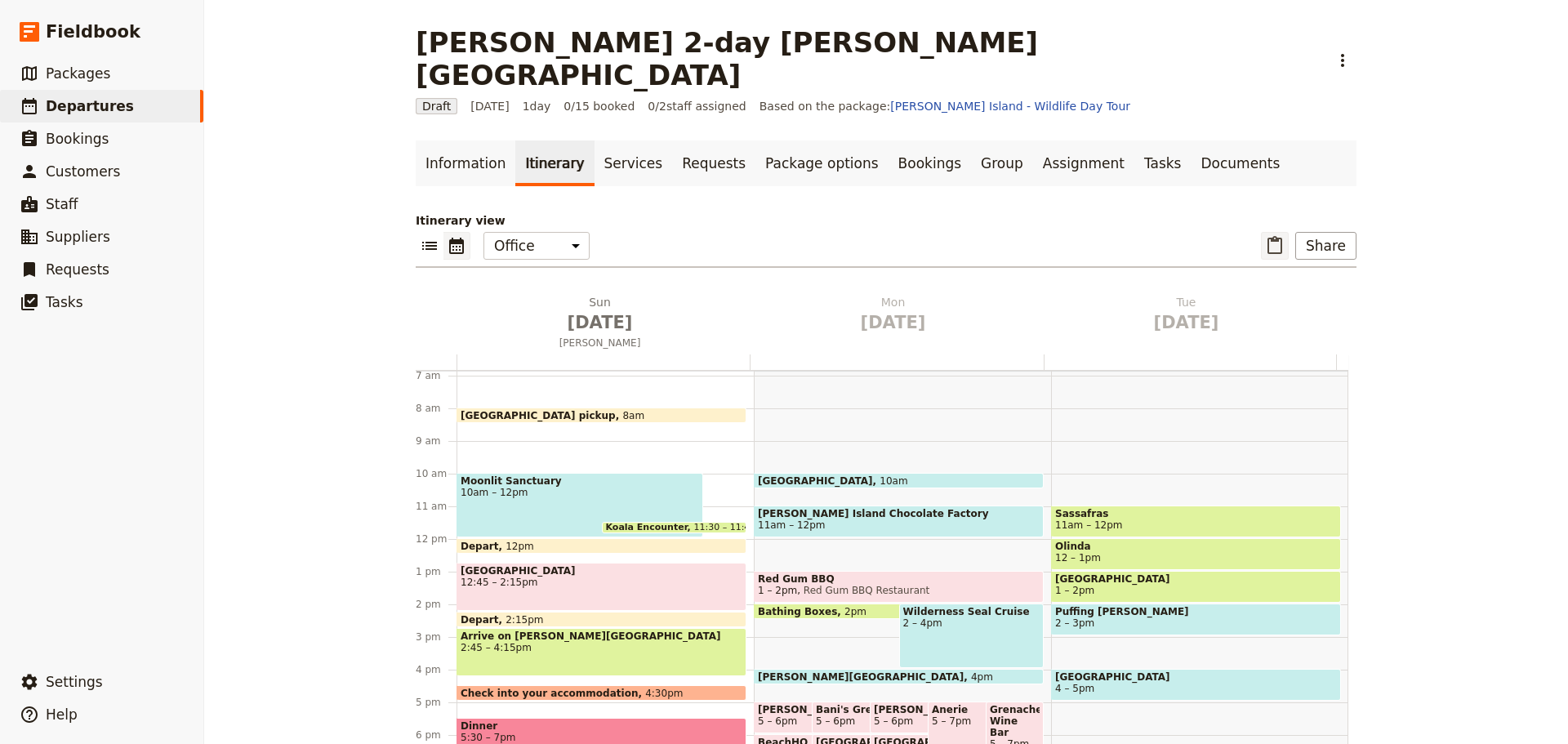
click at [1265, 236] on icon "Paste itinerary item" at bounding box center [1275, 246] width 19 height 19
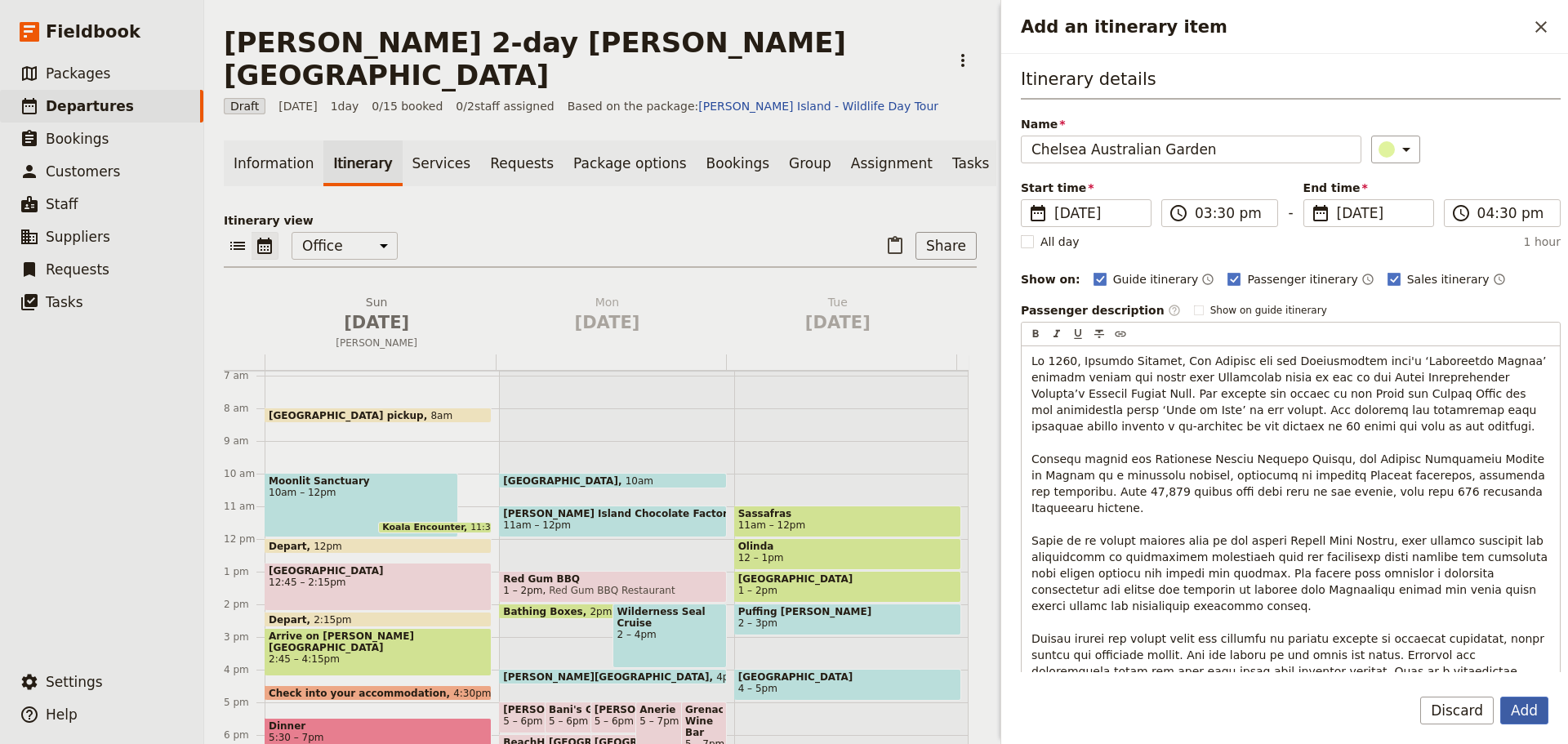
click at [1531, 709] on button "Add" at bounding box center [1524, 710] width 48 height 28
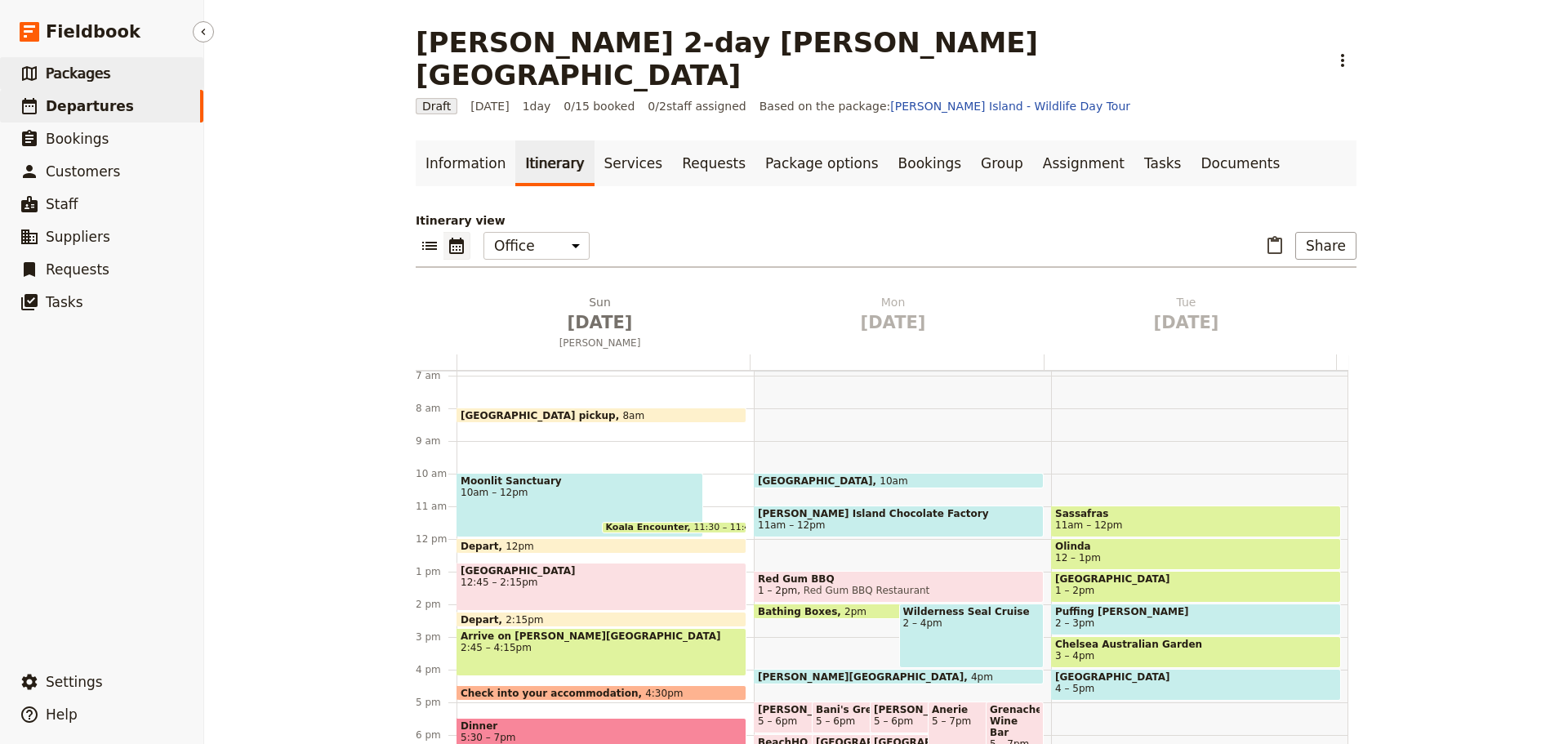
click at [77, 74] on span "Packages" at bounding box center [77, 74] width 65 height 16
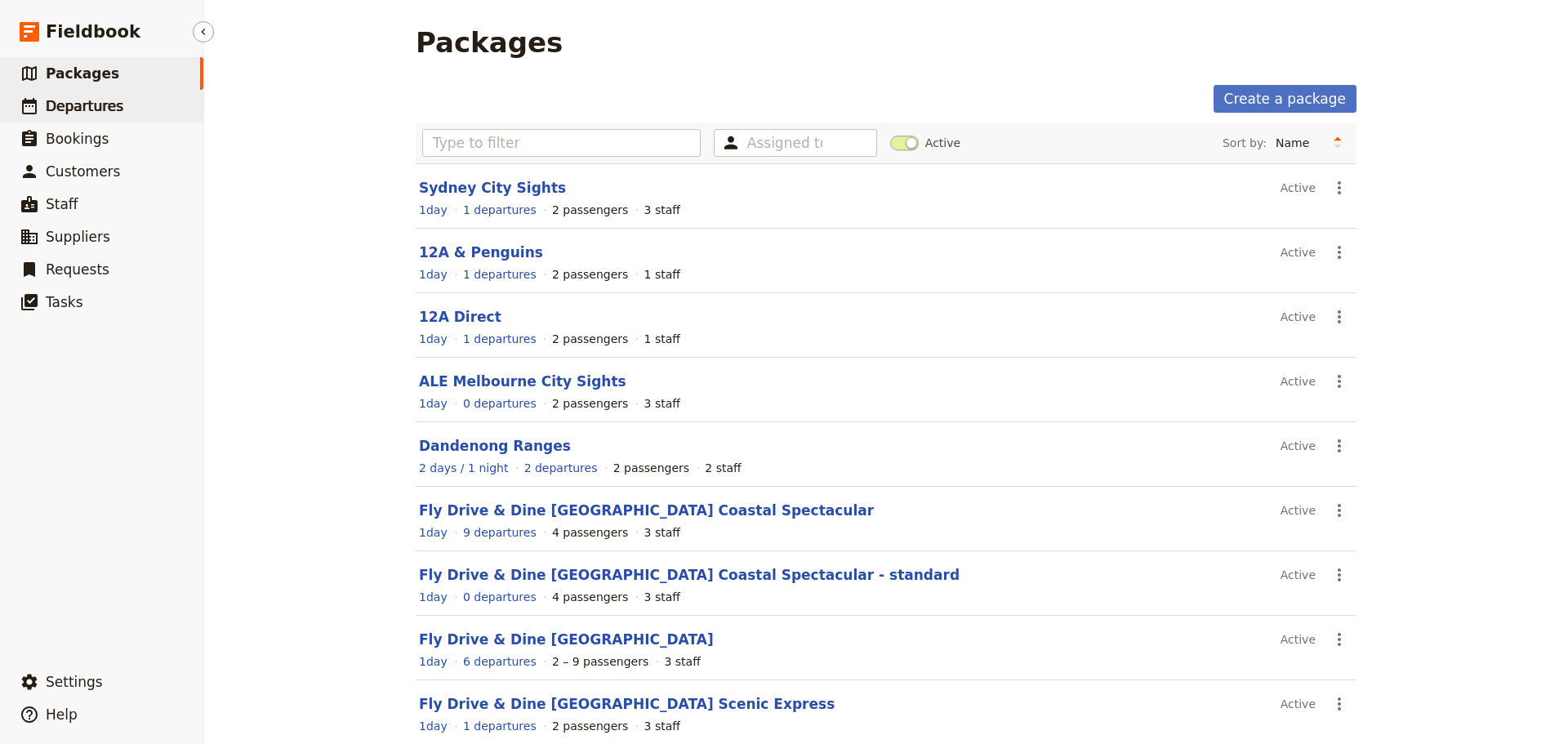
click at [68, 117] on link "​ Departures" at bounding box center [102, 106] width 203 height 33
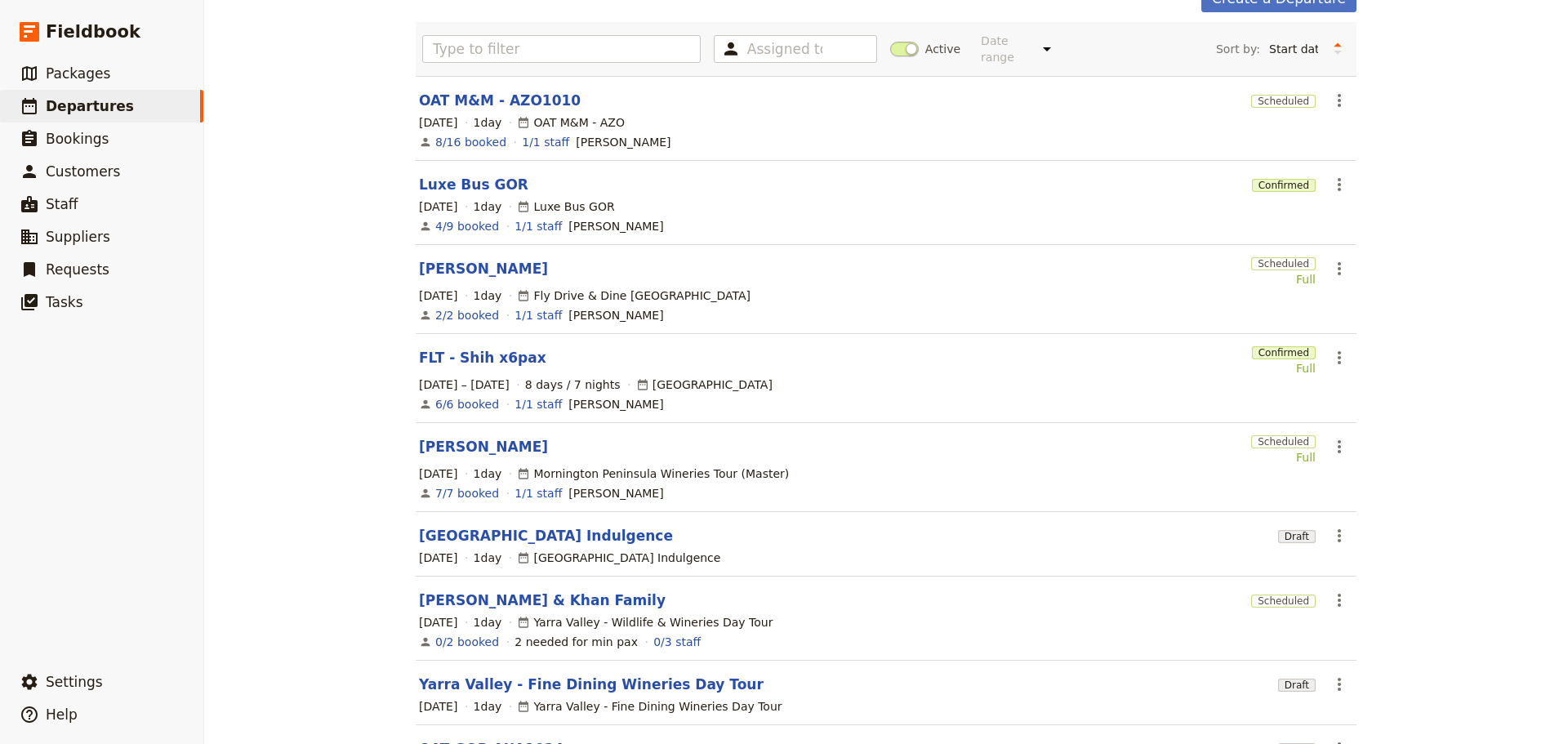
scroll to position [278, 0]
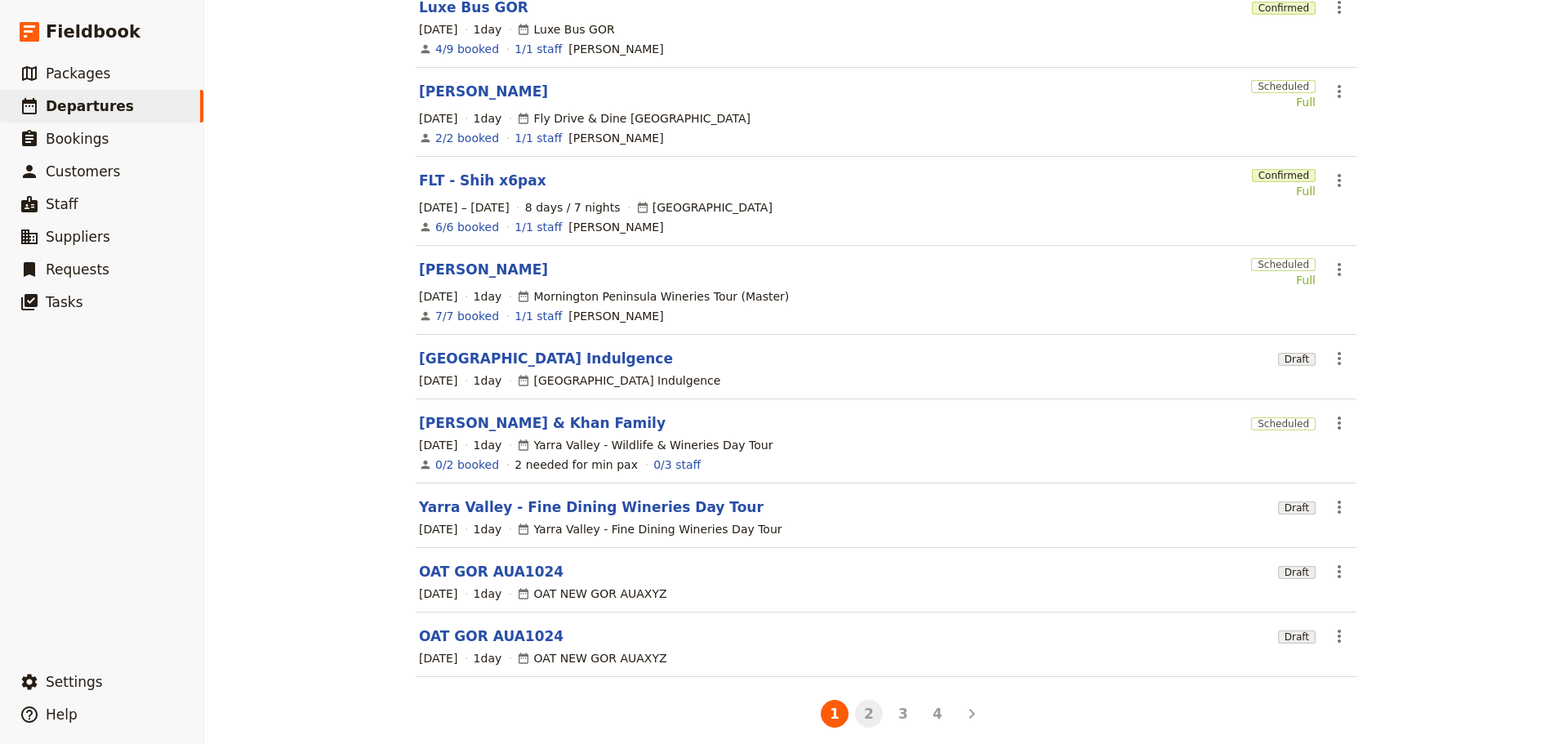
click at [863, 708] on button "2" at bounding box center [869, 713] width 28 height 28
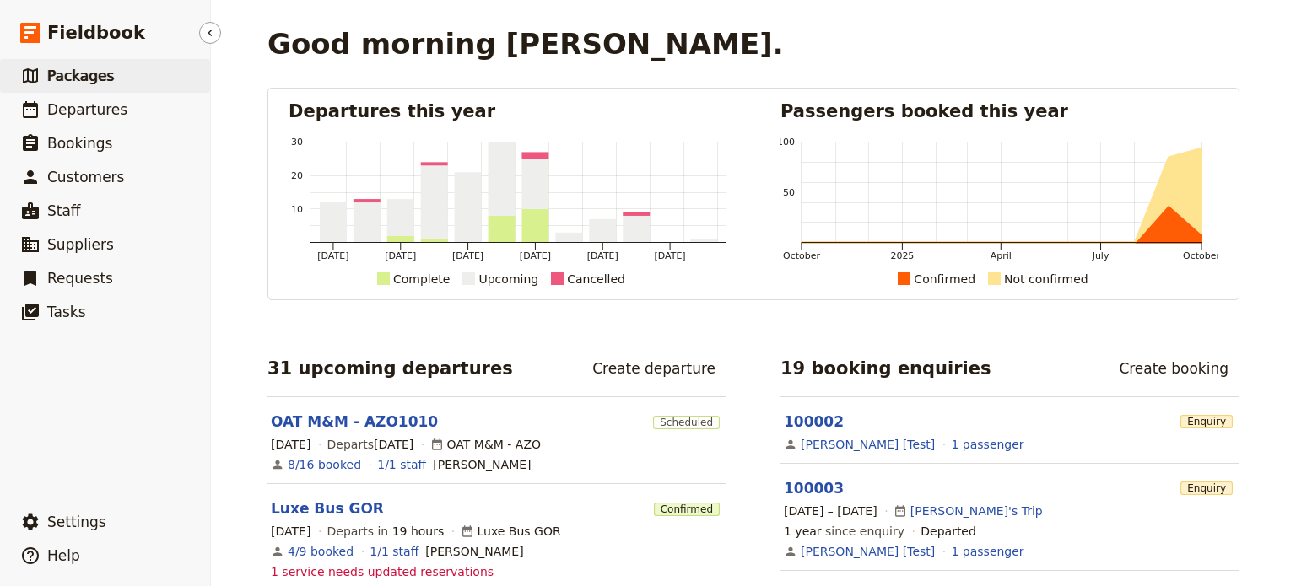
click at [70, 70] on span "Packages" at bounding box center [80, 76] width 67 height 17
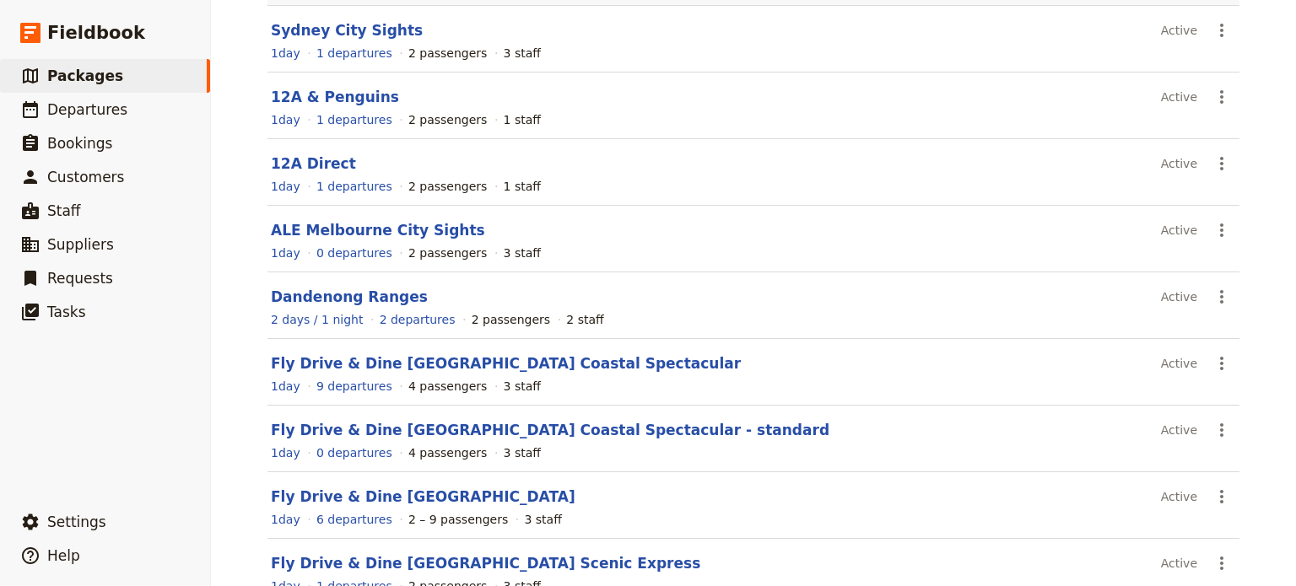
scroll to position [253, 0]
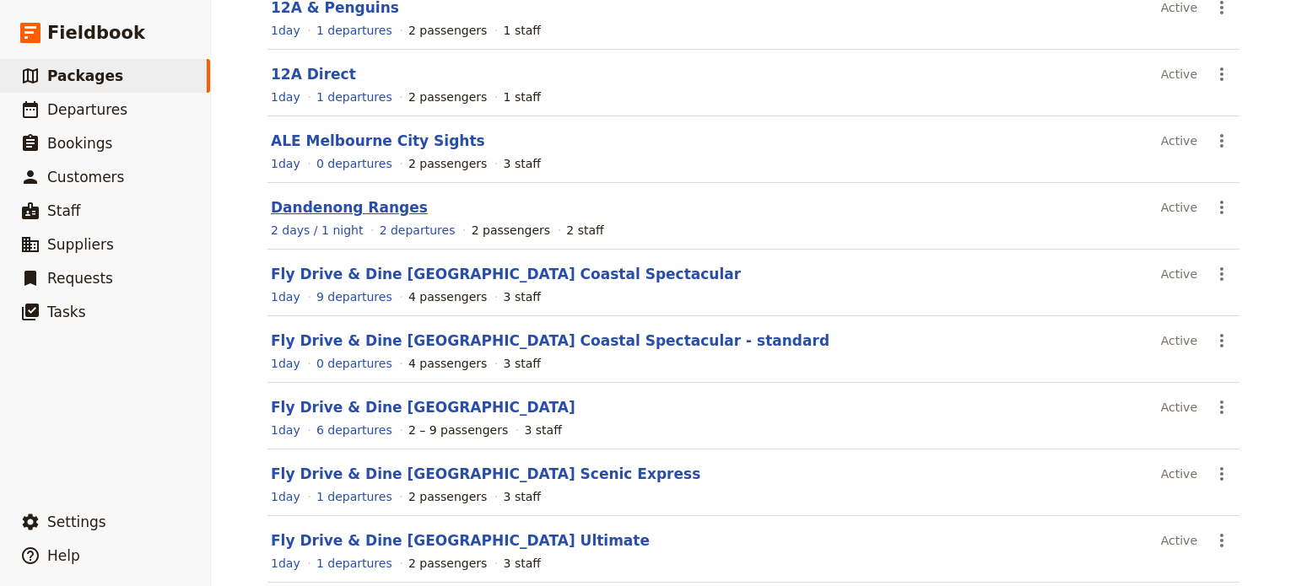
click at [332, 208] on link "Dandenong Ranges" at bounding box center [349, 207] width 157 height 17
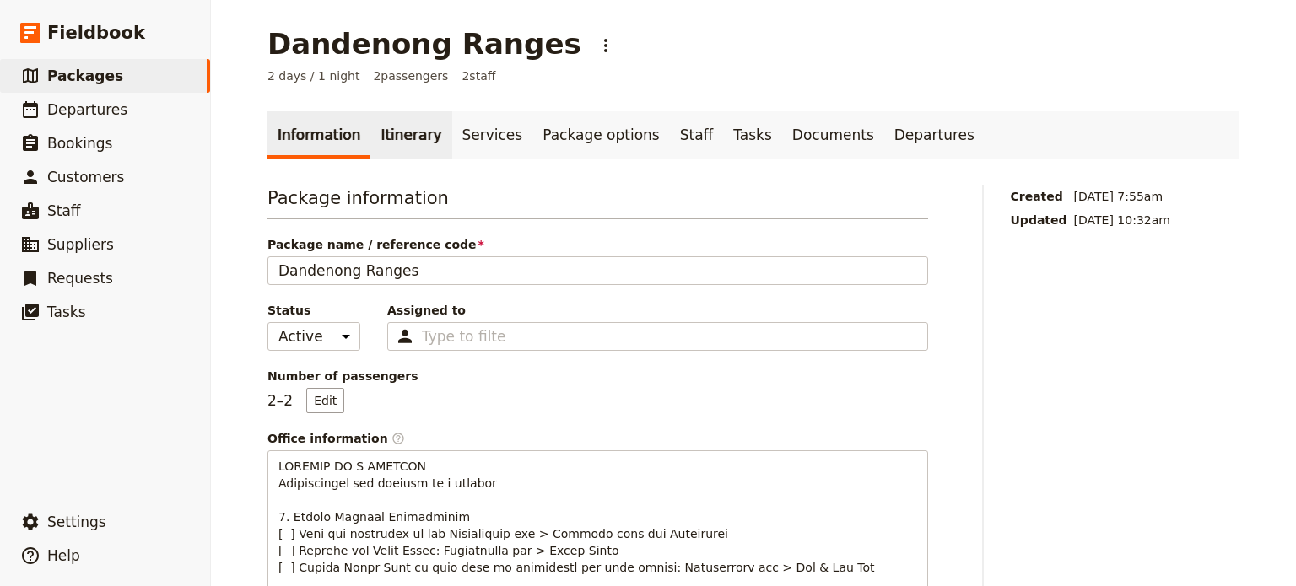
click at [383, 124] on link "Itinerary" at bounding box center [410, 134] width 81 height 47
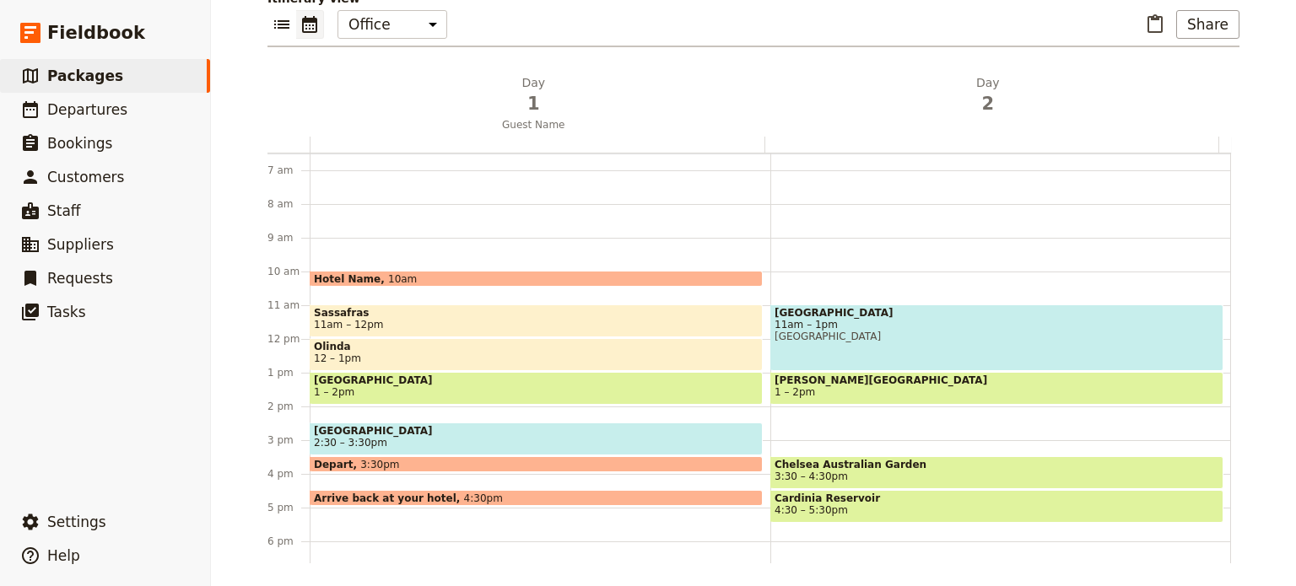
scroll to position [199, 0]
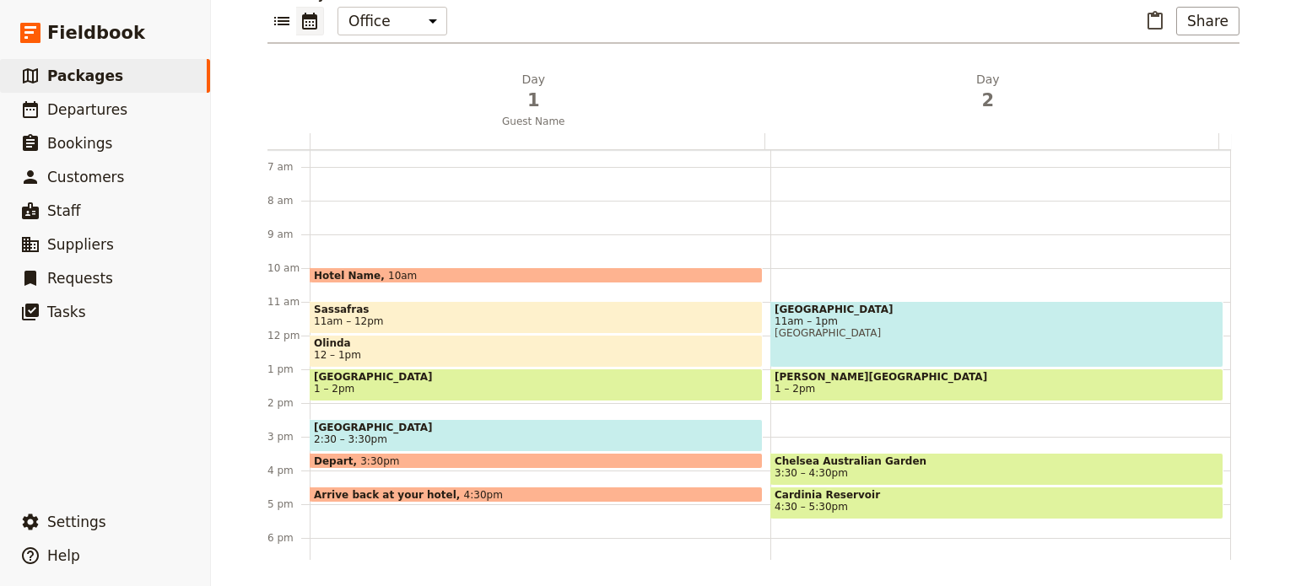
click at [361, 350] on span "12 – 1pm" at bounding box center [536, 355] width 445 height 12
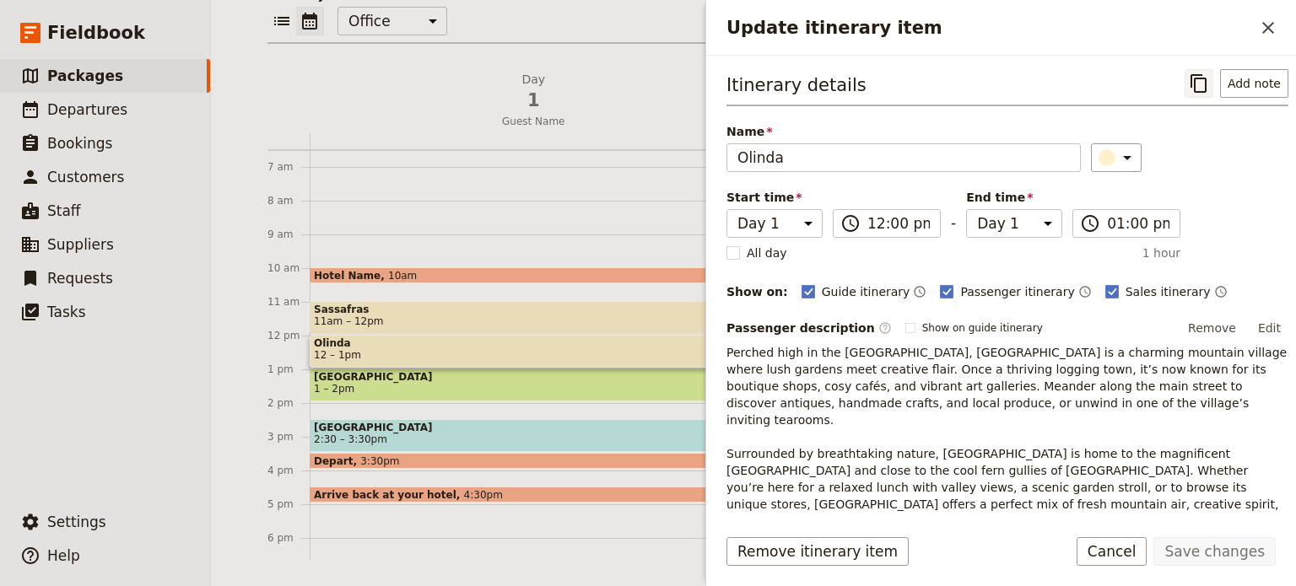
click at [1189, 84] on icon "Copy itinerary item" at bounding box center [1199, 83] width 20 height 20
click at [1124, 549] on button "Cancel" at bounding box center [1112, 552] width 71 height 29
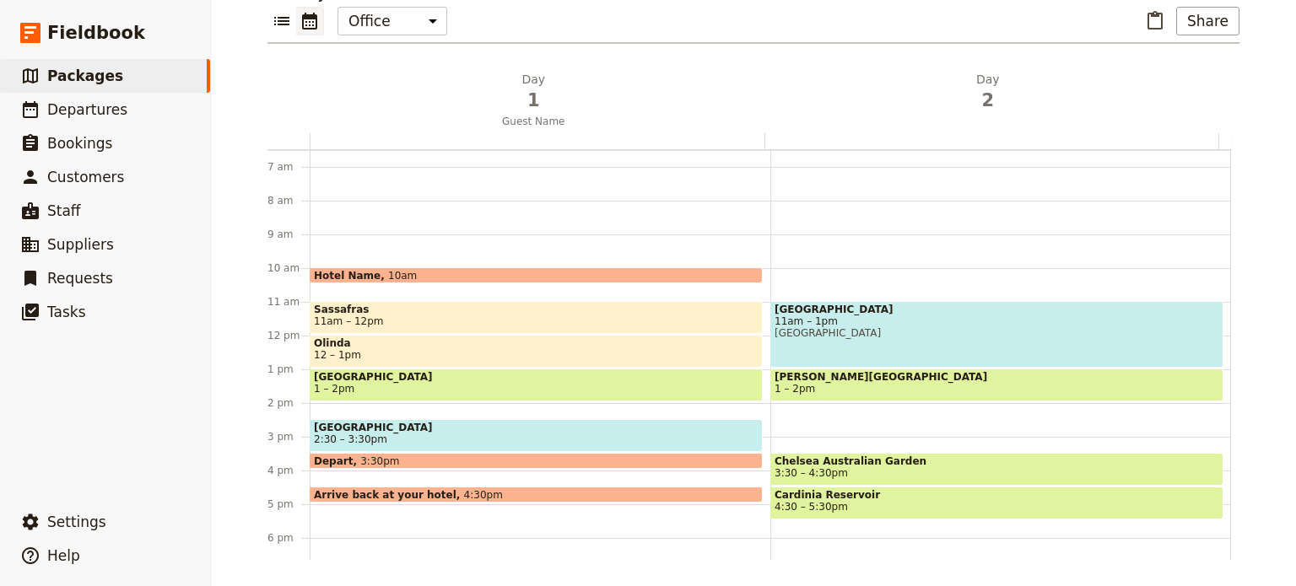
click at [385, 390] on span "1 – 2pm" at bounding box center [536, 389] width 445 height 12
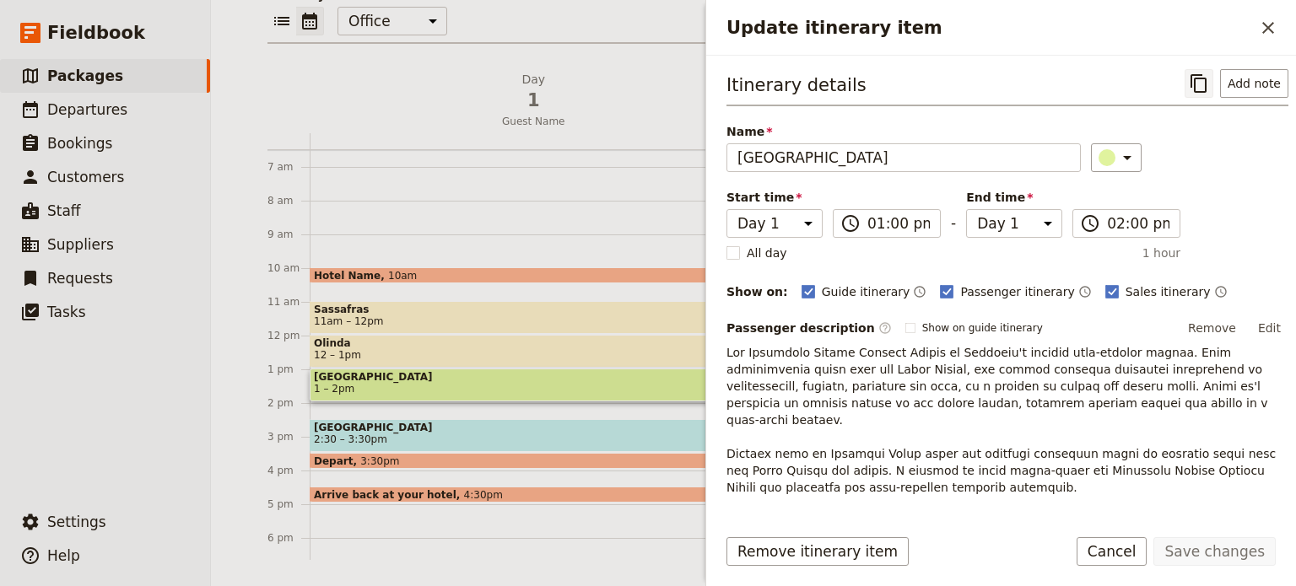
click at [1189, 85] on icon "Copy itinerary item" at bounding box center [1199, 83] width 20 height 20
click at [1143, 556] on button "Cancel" at bounding box center [1112, 552] width 71 height 29
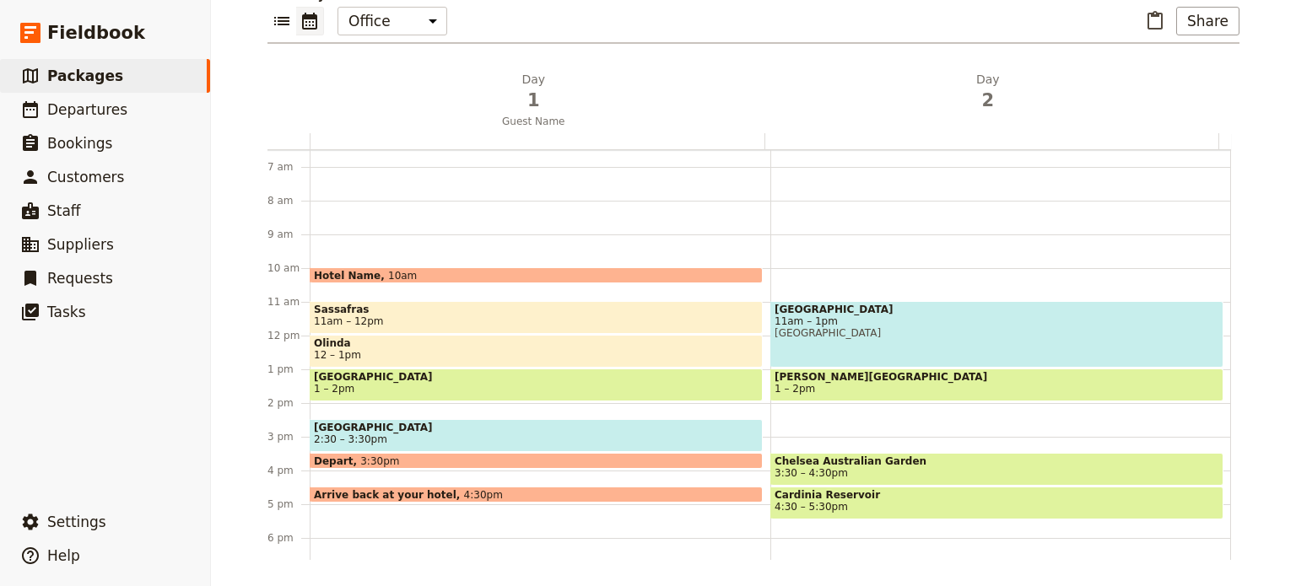
click at [409, 434] on span "2:30 – 3:30pm" at bounding box center [536, 440] width 445 height 12
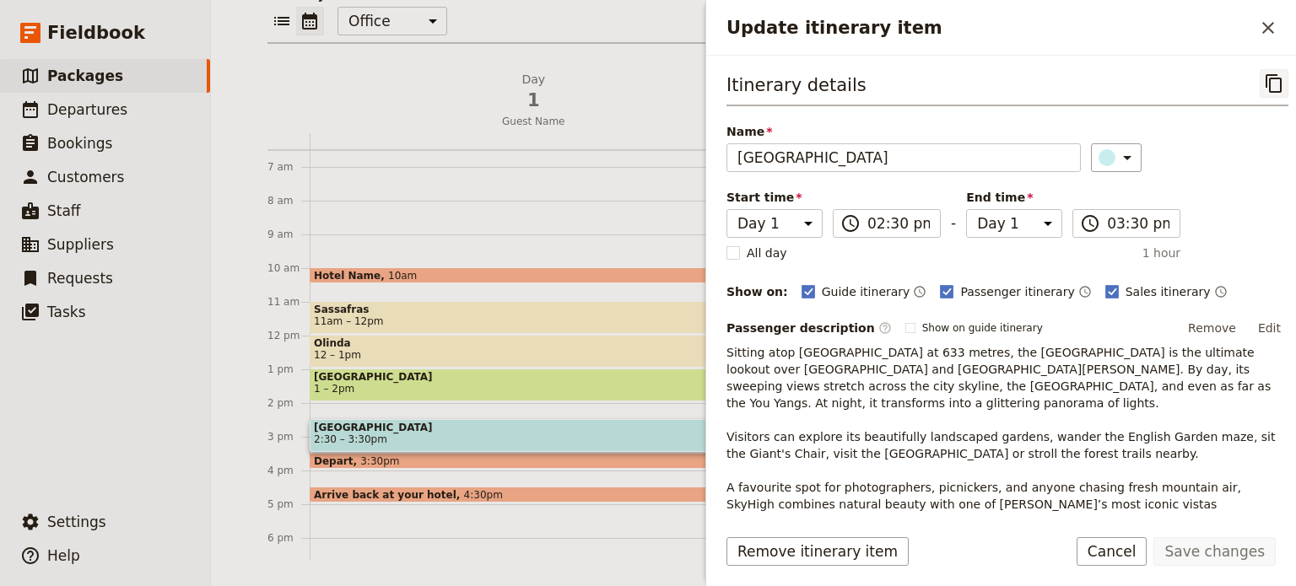
click at [1264, 84] on icon "Copy itinerary item" at bounding box center [1274, 83] width 20 height 20
click at [1111, 546] on button "Cancel" at bounding box center [1112, 552] width 71 height 29
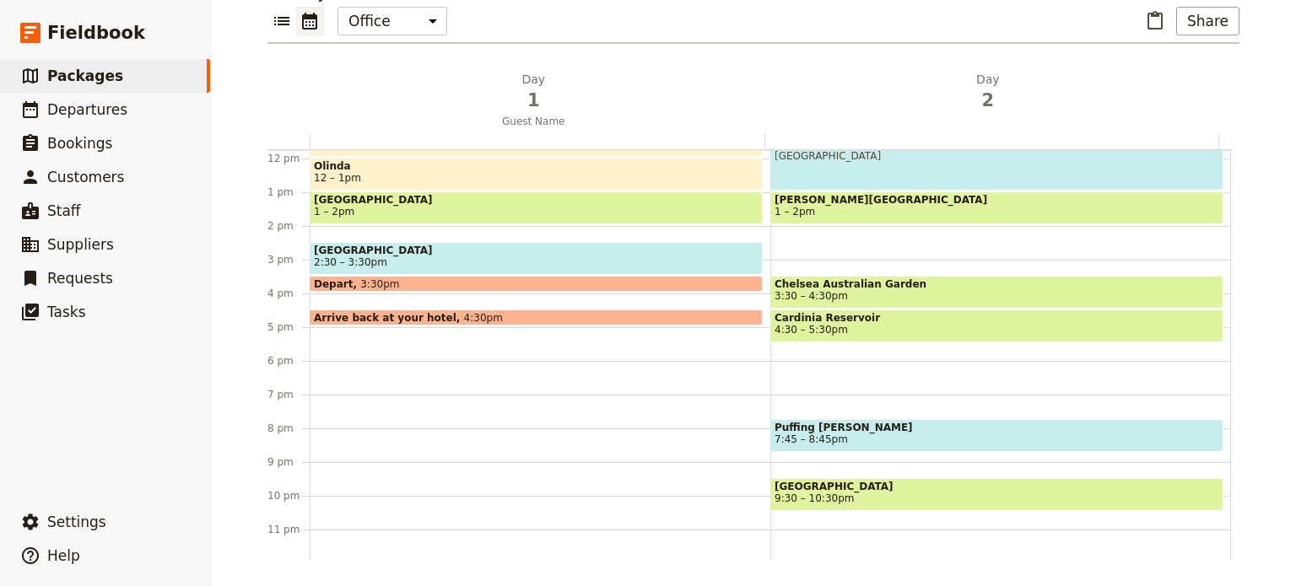
scroll to position [399, 0]
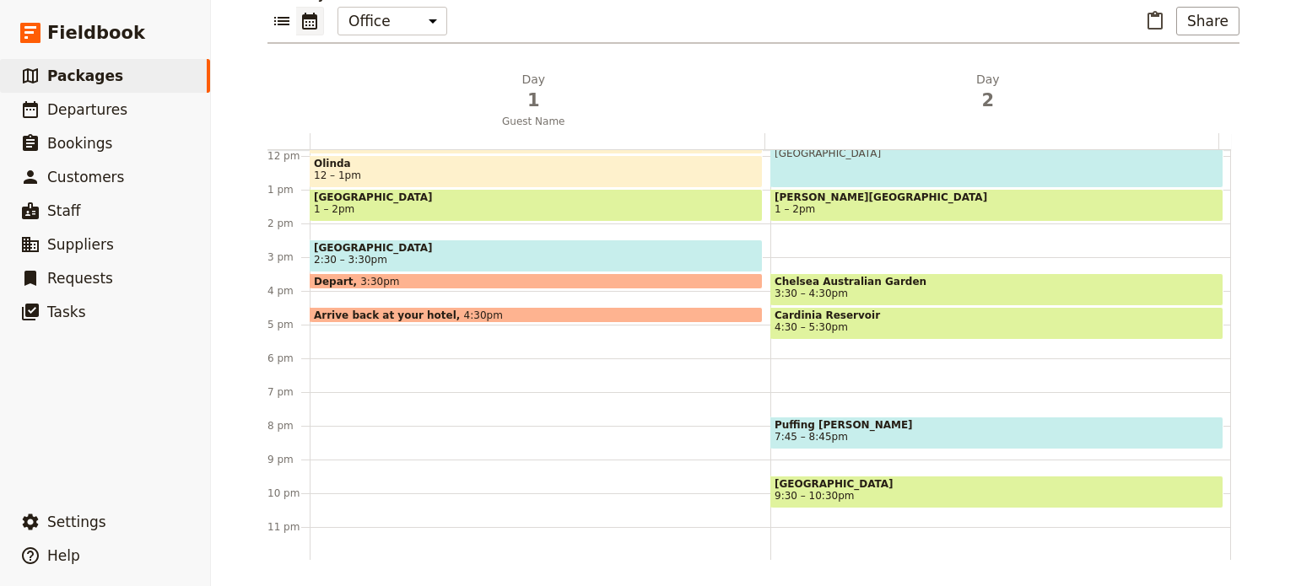
click at [838, 431] on span "7:45 – 8:45pm" at bounding box center [997, 437] width 445 height 12
select select "2"
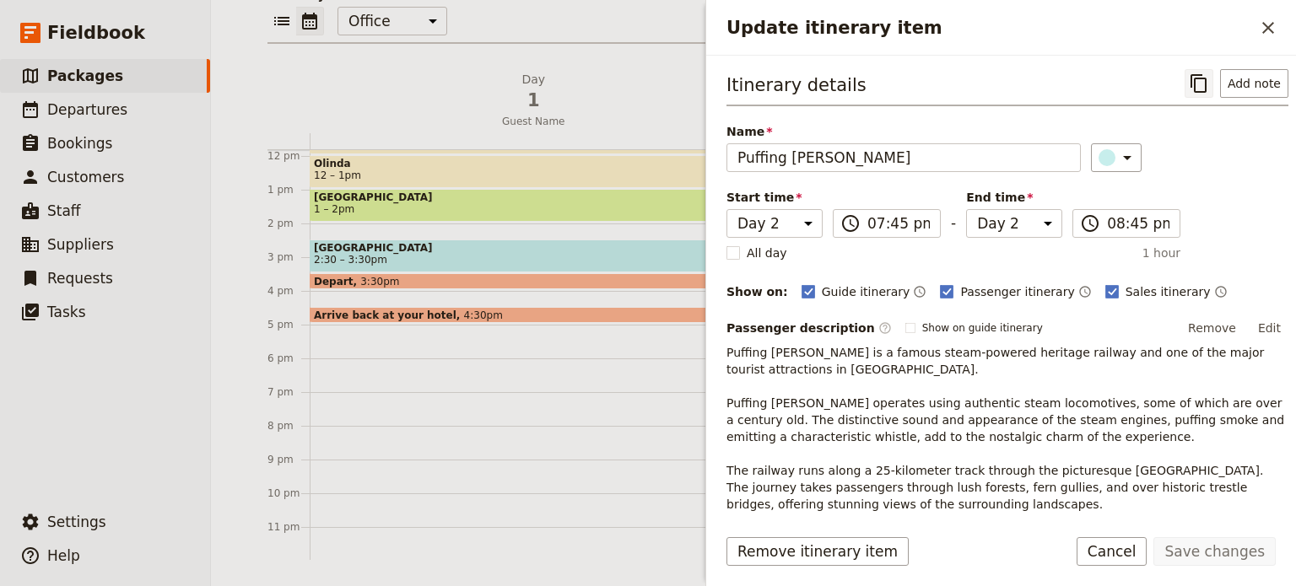
click at [1195, 77] on icon "Copy itinerary item" at bounding box center [1199, 83] width 16 height 19
click at [1127, 556] on button "Cancel" at bounding box center [1112, 552] width 71 height 29
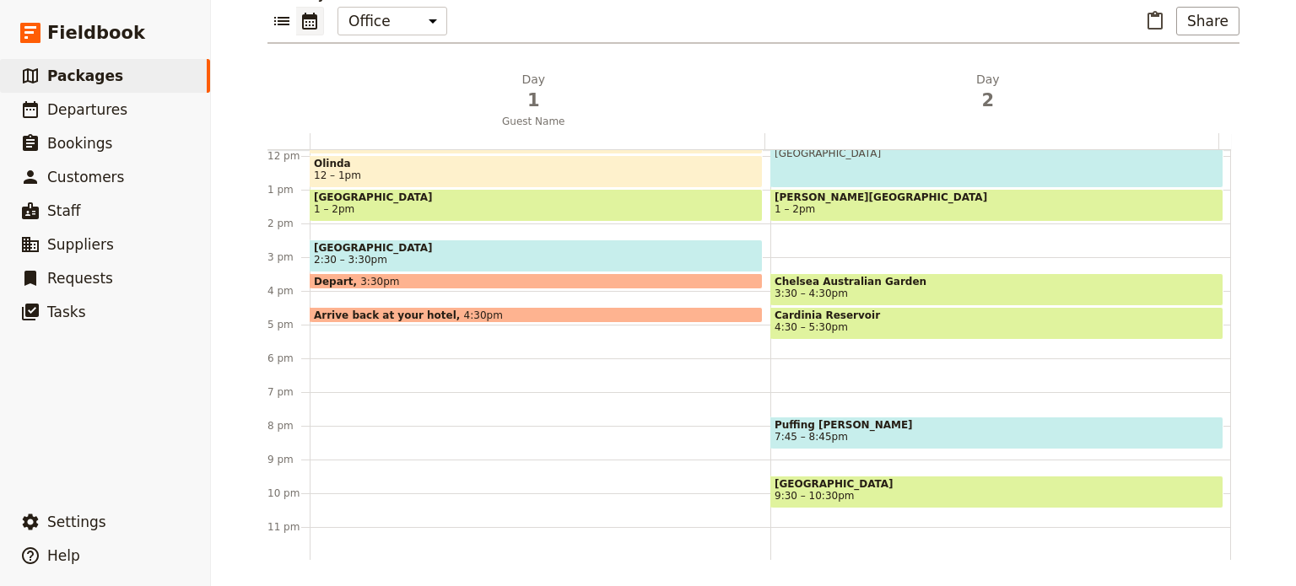
scroll to position [315, 0]
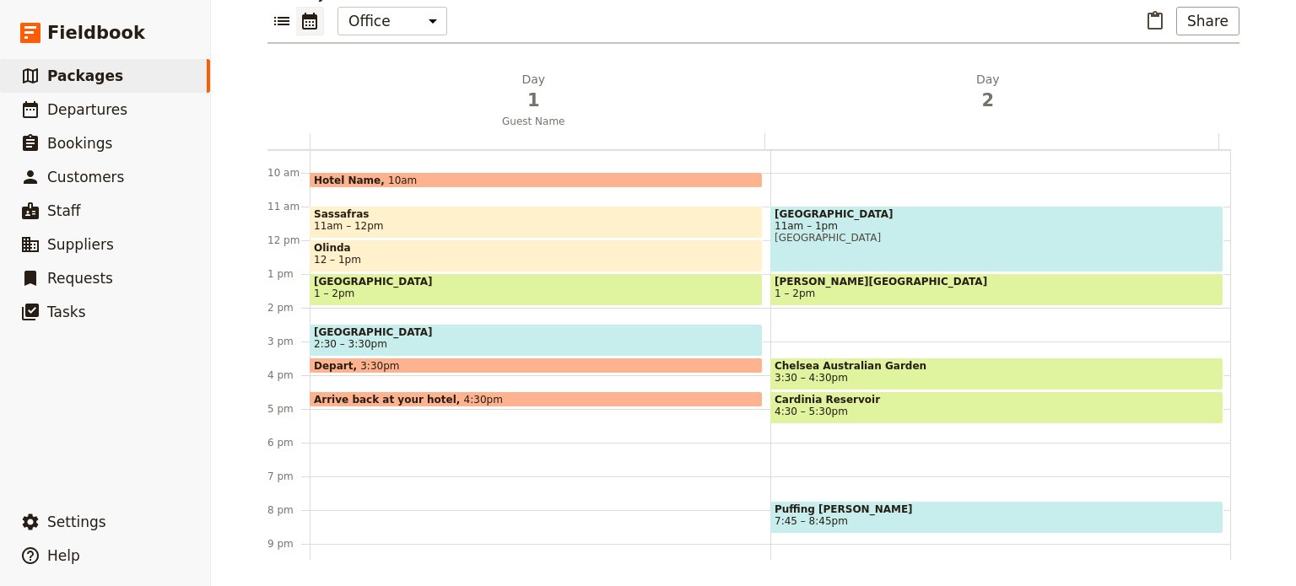
click at [846, 370] on span "Chelsea Australian Garden" at bounding box center [997, 366] width 445 height 12
select select "2"
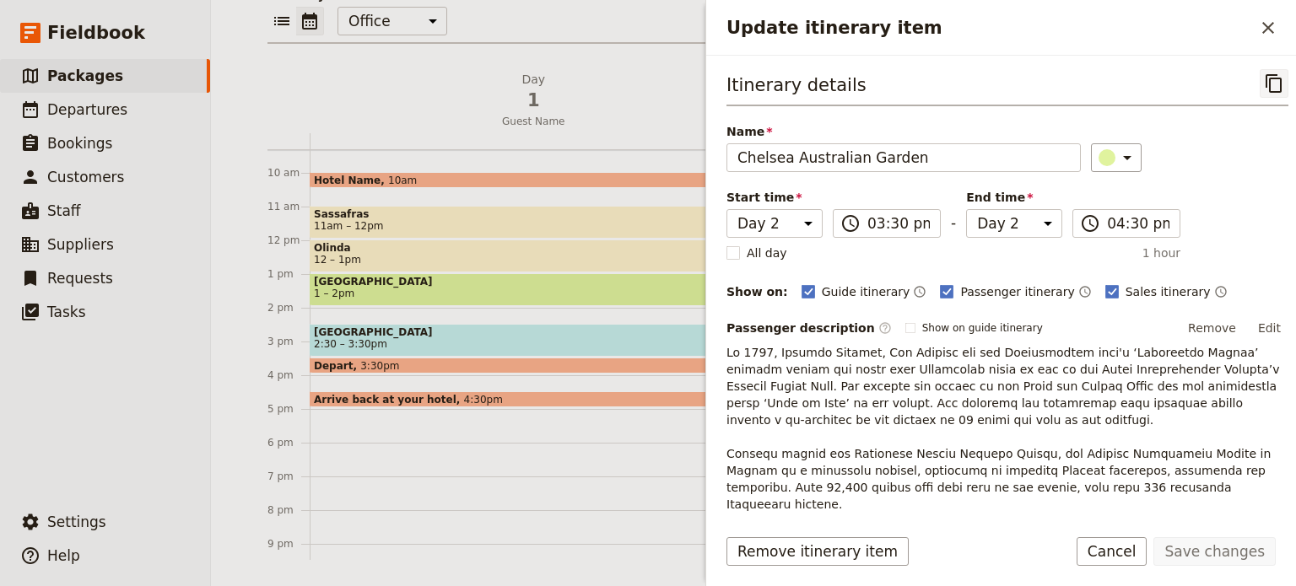
click at [1264, 90] on icon "Copy itinerary item" at bounding box center [1274, 83] width 20 height 20
drag, startPoint x: 1137, startPoint y: 543, endPoint x: 1286, endPoint y: 563, distance: 150.7
click at [1137, 542] on button "Cancel" at bounding box center [1112, 552] width 71 height 29
